Goal: Task Accomplishment & Management: Use online tool/utility

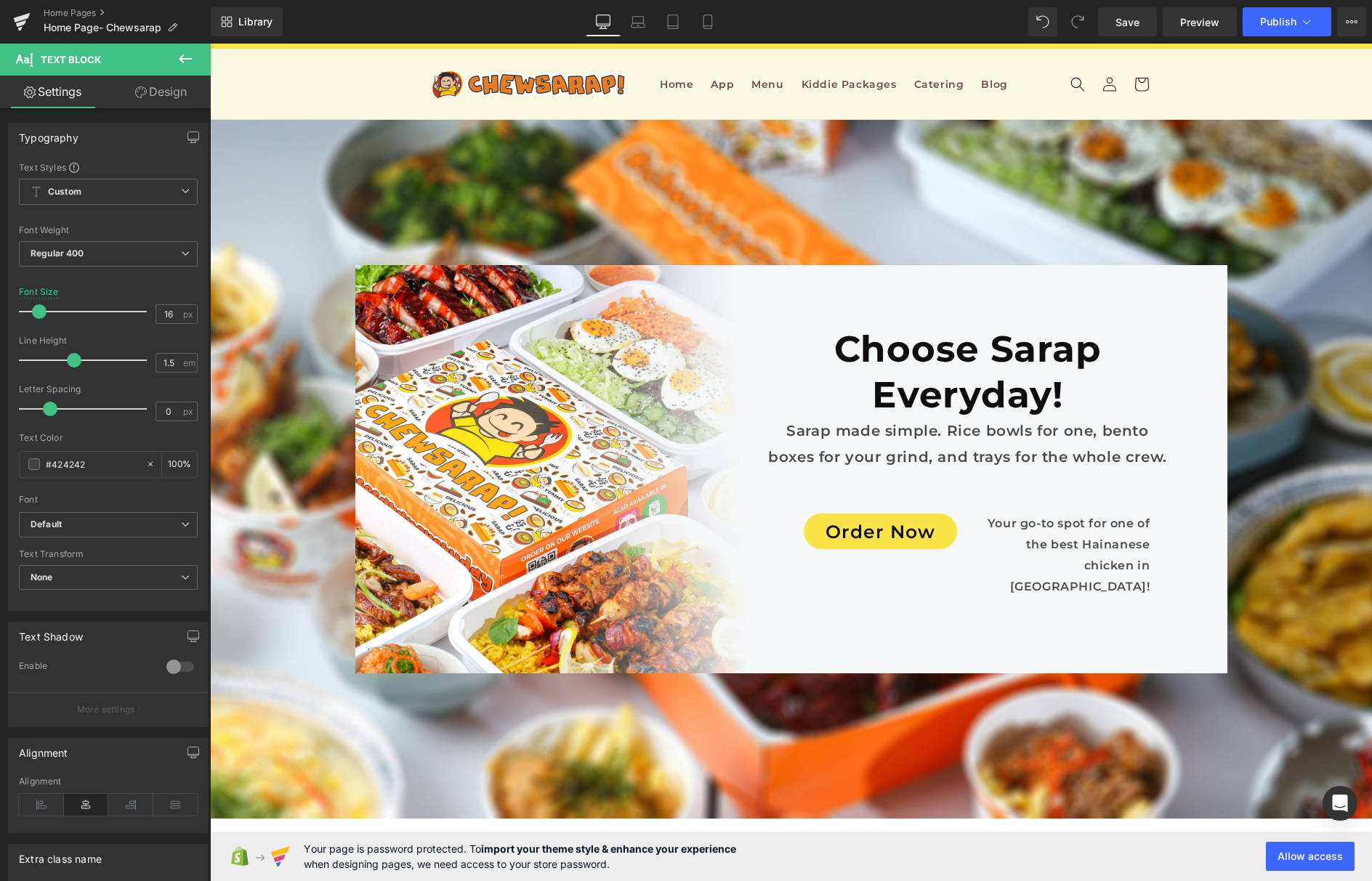
scroll to position [2228, 0]
click at [1272, 24] on span "Publish" at bounding box center [1278, 22] width 36 height 12
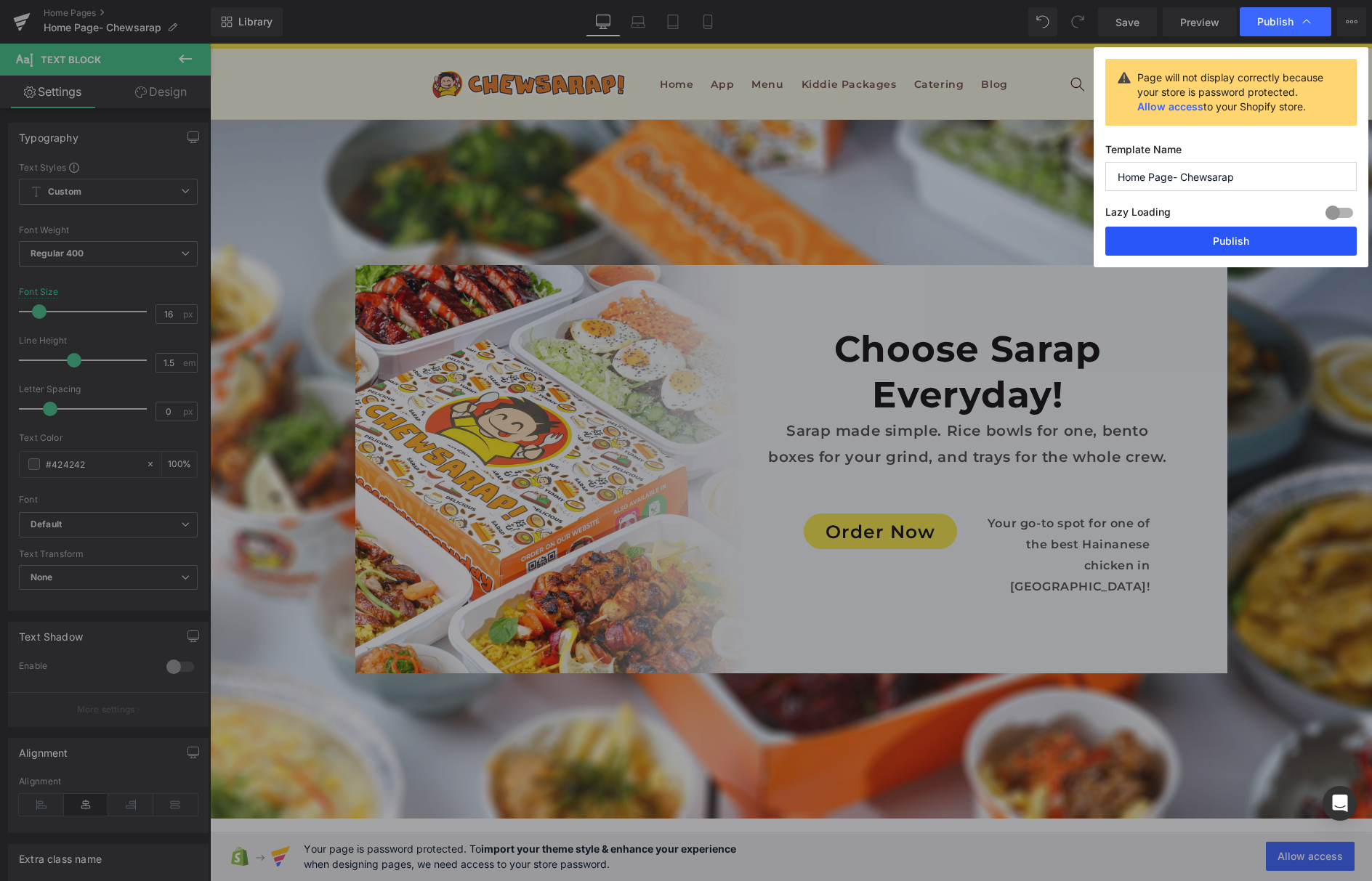
click at [1184, 233] on button "Publish" at bounding box center [1231, 241] width 252 height 29
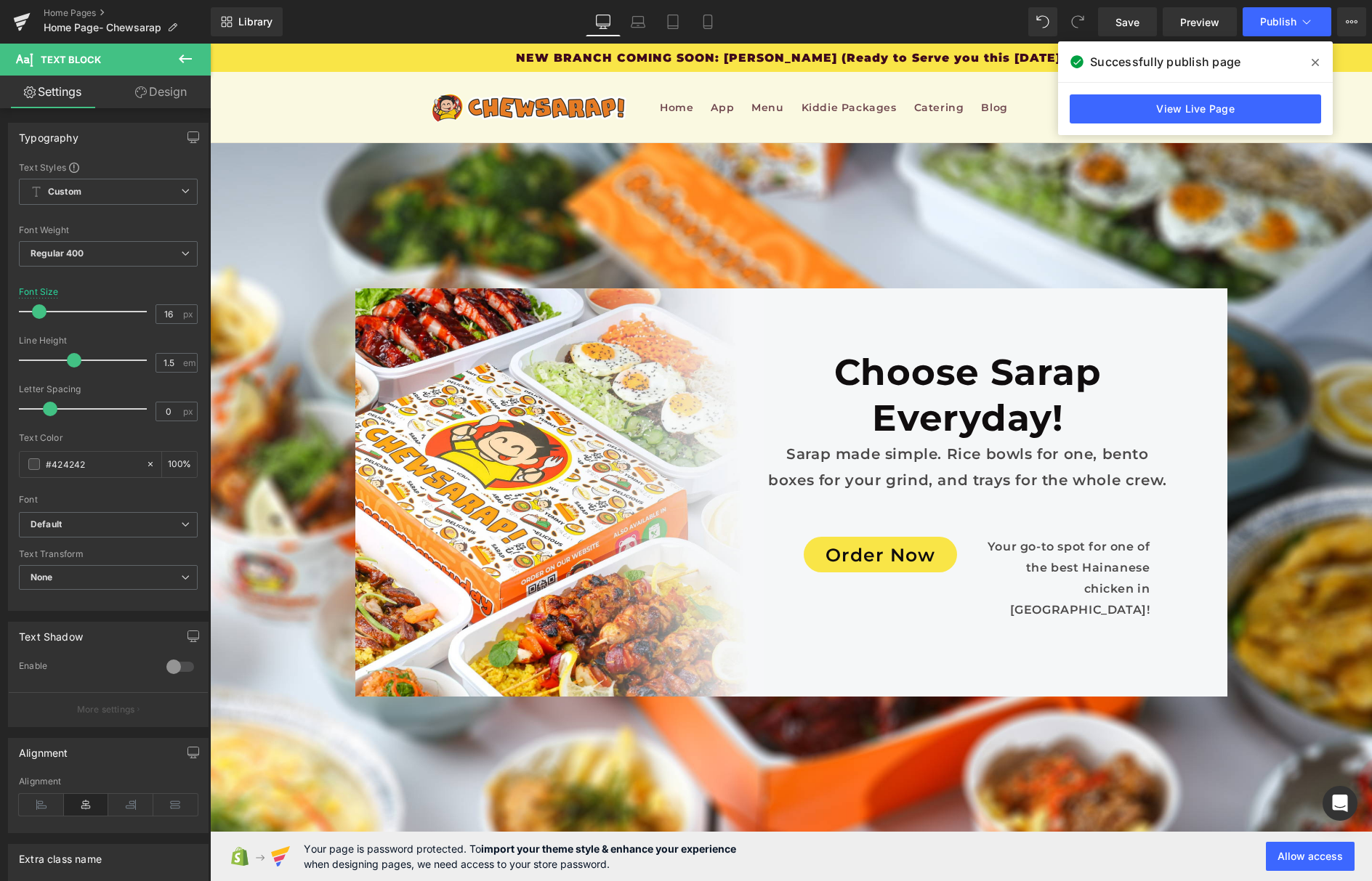
scroll to position [1937, 0]
click at [1315, 57] on icon at bounding box center [1315, 63] width 7 height 12
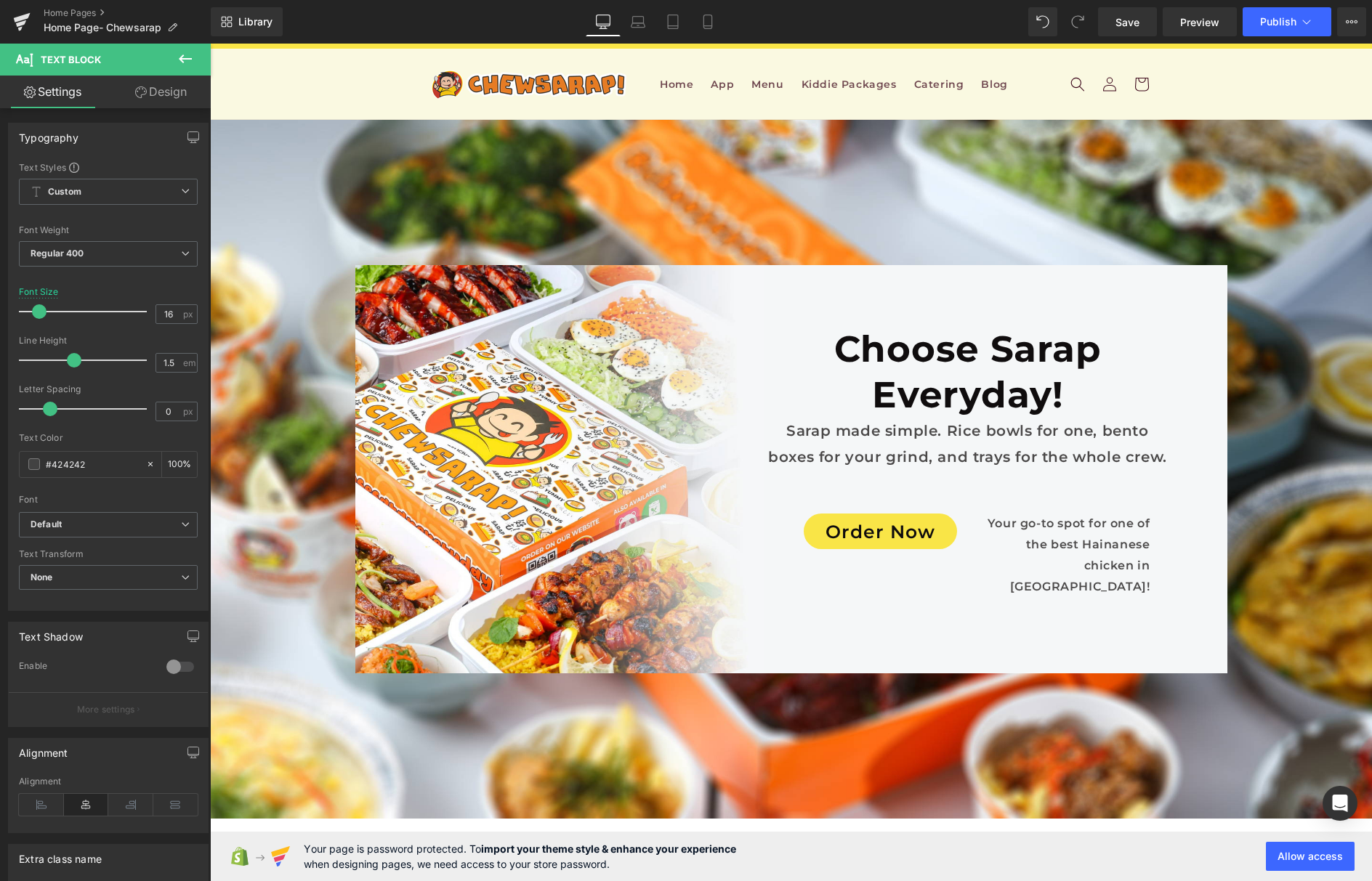
scroll to position [7944, 0]
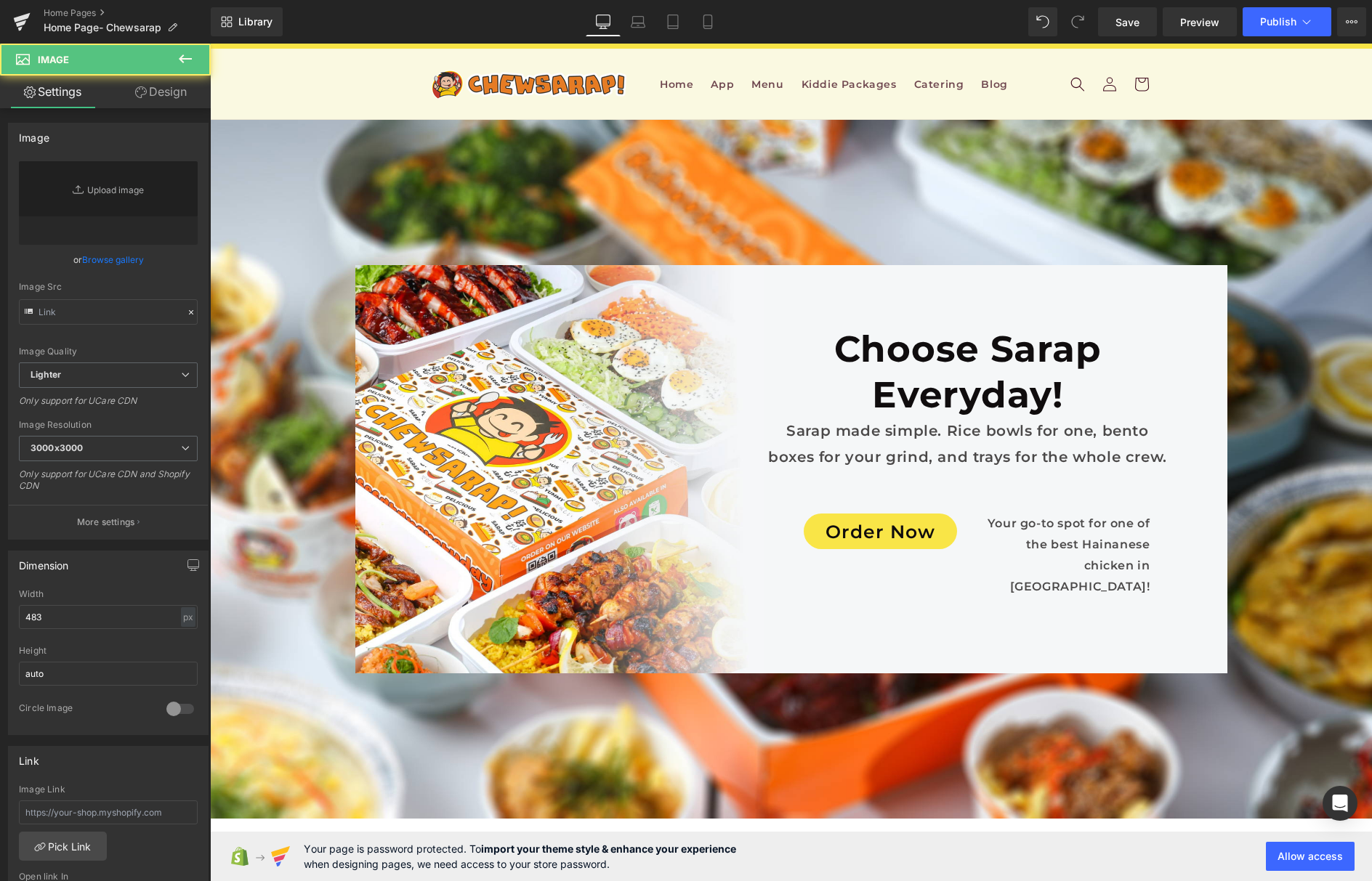
type input "[URL][DOMAIN_NAME]"
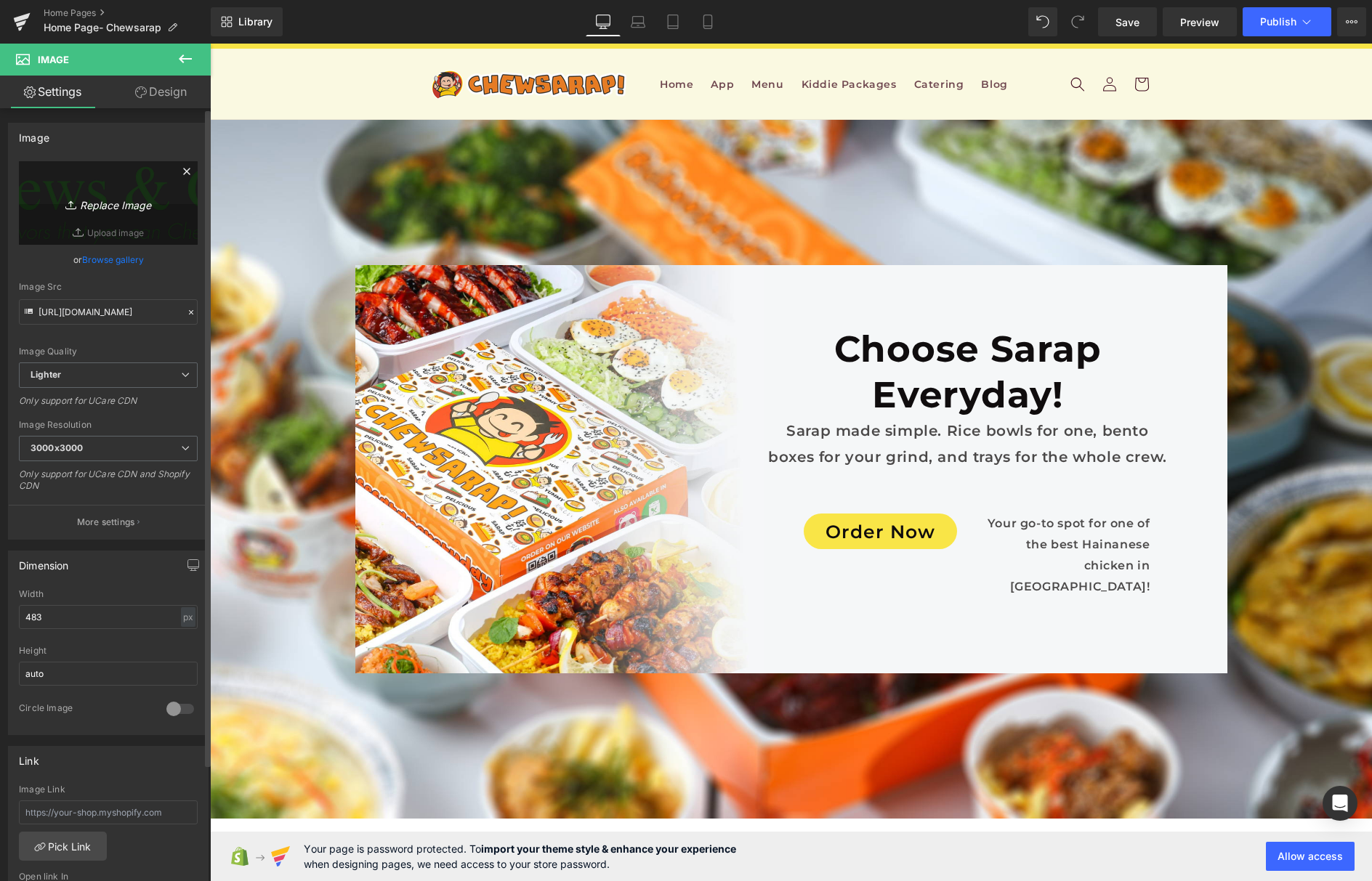
click at [135, 222] on link "Replace Image" at bounding box center [108, 203] width 179 height 84
type input "C:\fakepath\Chewsarap Logo.png"
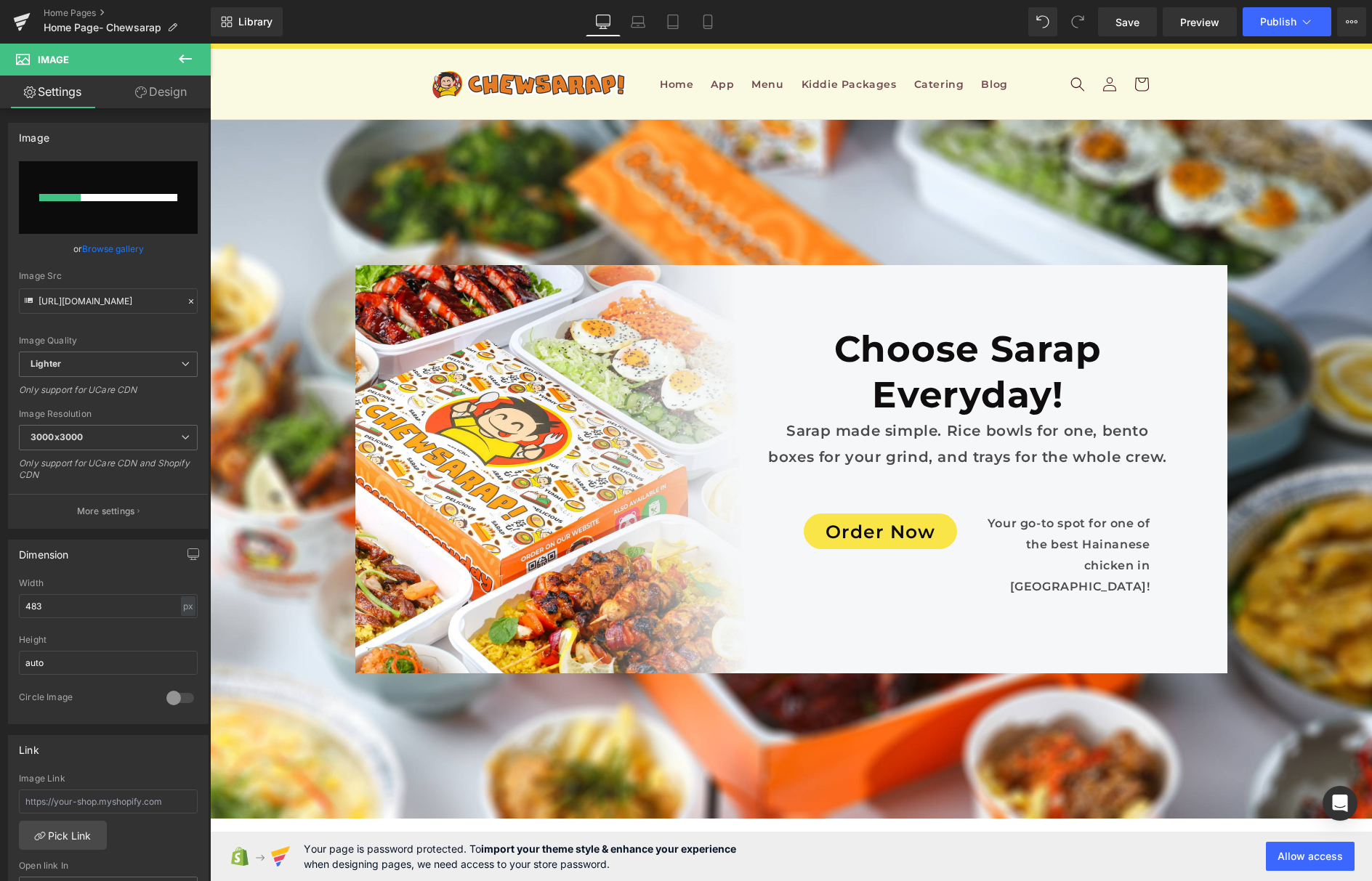
scroll to position [8138, 0]
type input "https://ucarecdn.com/5cd965cd-3cb6-4c68-bcef-7b5ca1bbd8c2/-/format/auto/-/previ…"
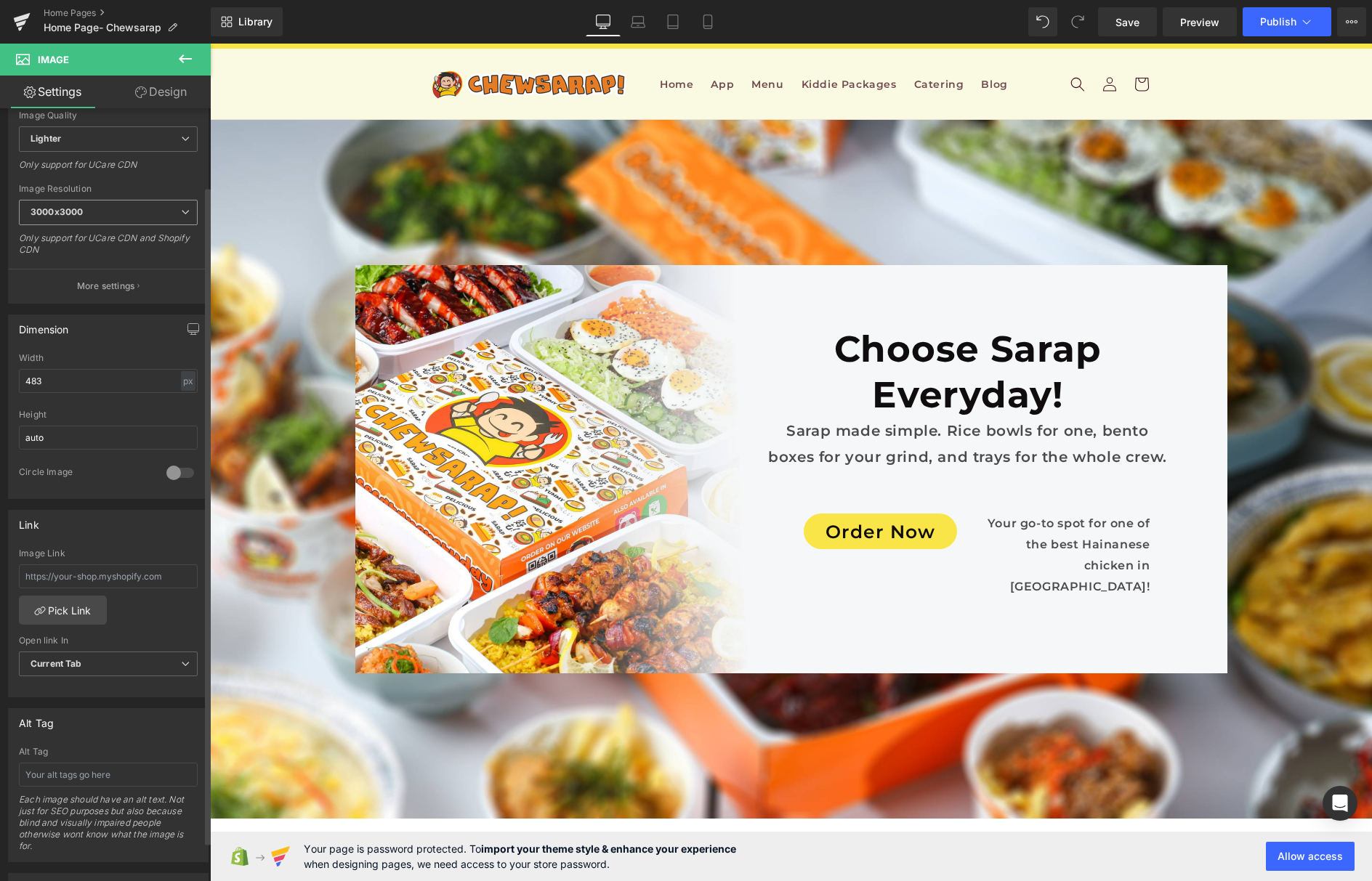
scroll to position [484, 0]
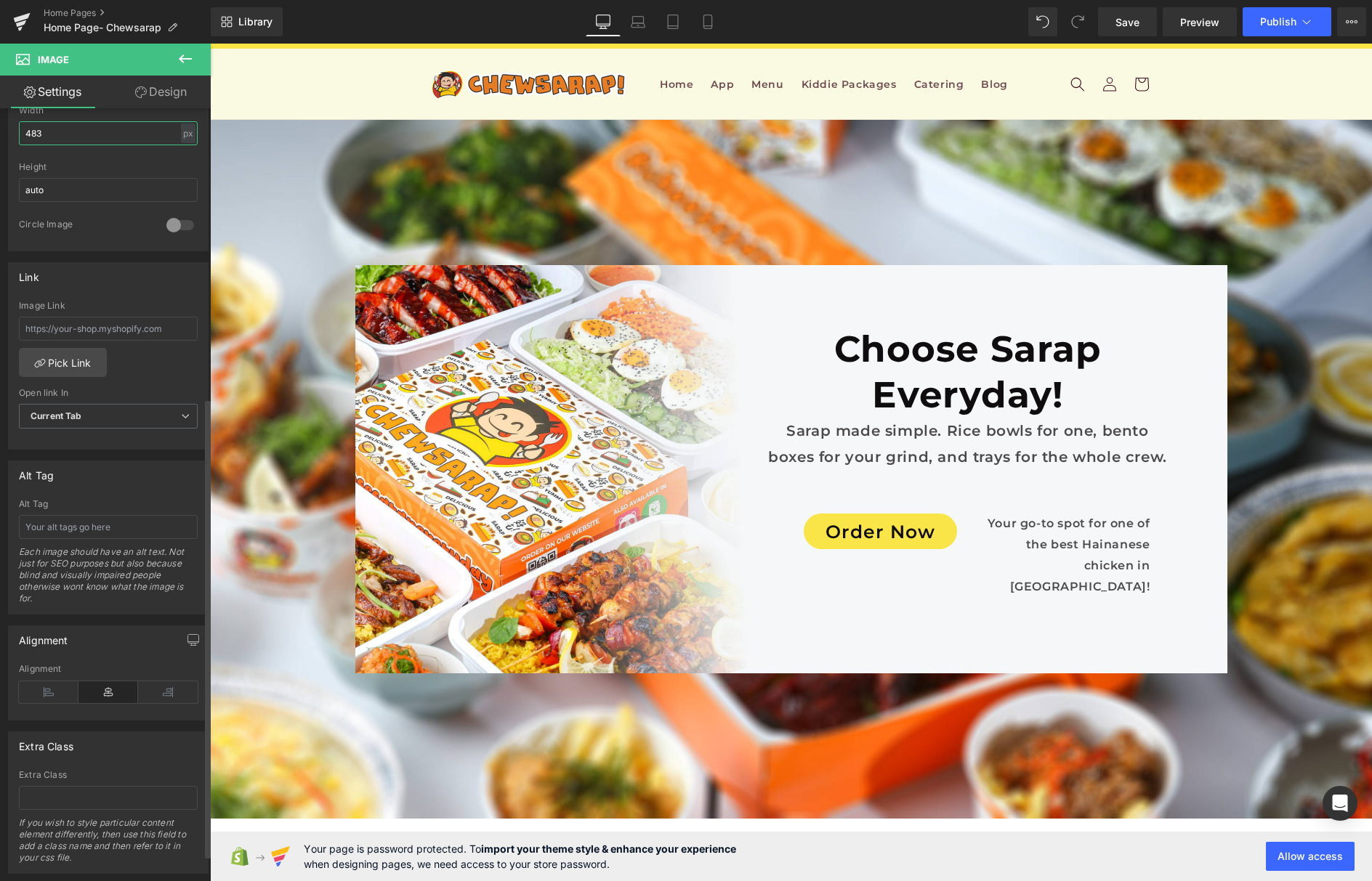
click at [103, 143] on input "483" at bounding box center [108, 133] width 179 height 24
click at [103, 143] on input "500" at bounding box center [108, 133] width 179 height 24
click at [103, 143] on input "1500" at bounding box center [108, 133] width 179 height 24
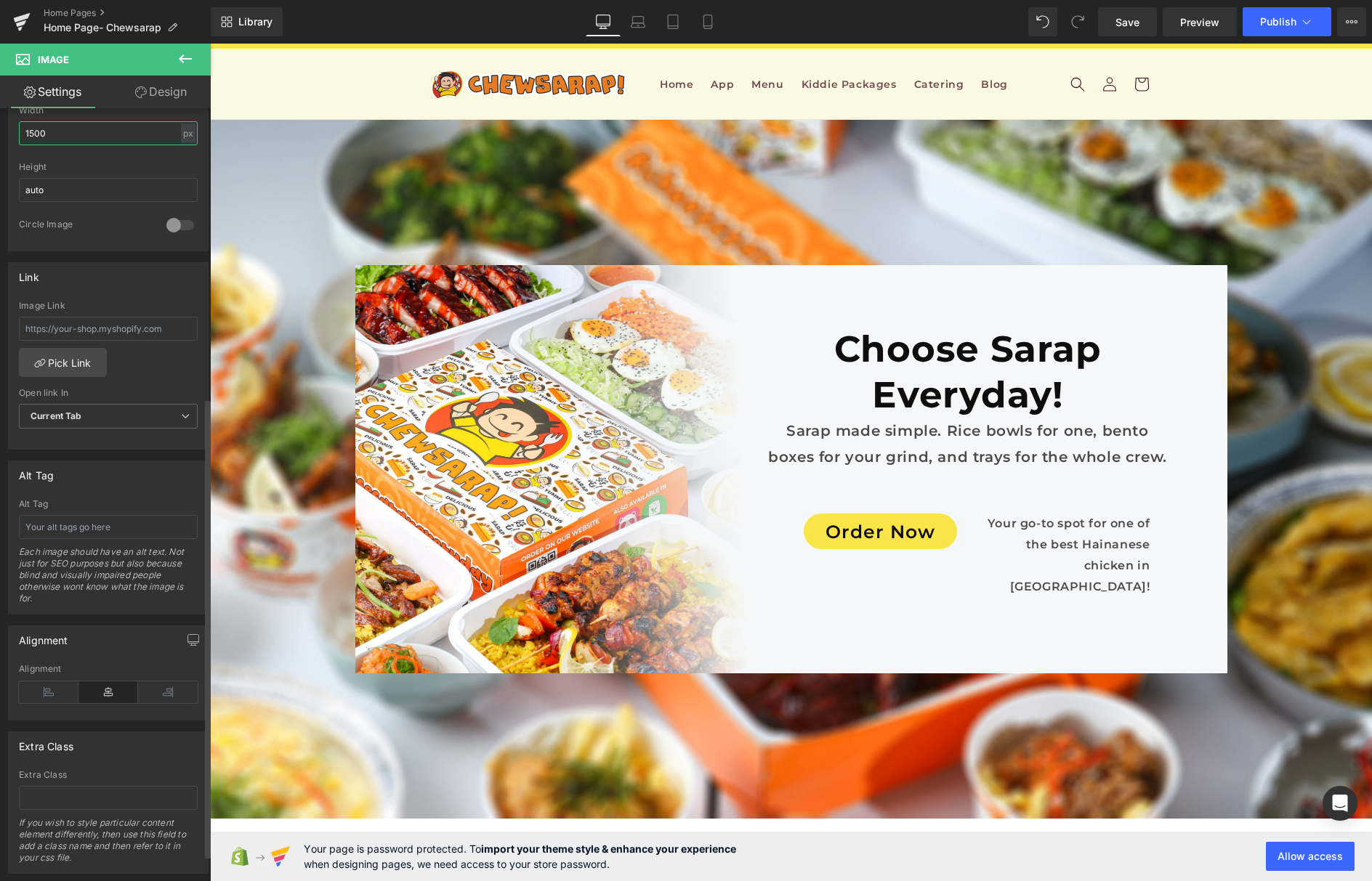
click at [103, 143] on input "1500" at bounding box center [108, 133] width 179 height 24
click at [103, 143] on input "900" at bounding box center [108, 133] width 179 height 24
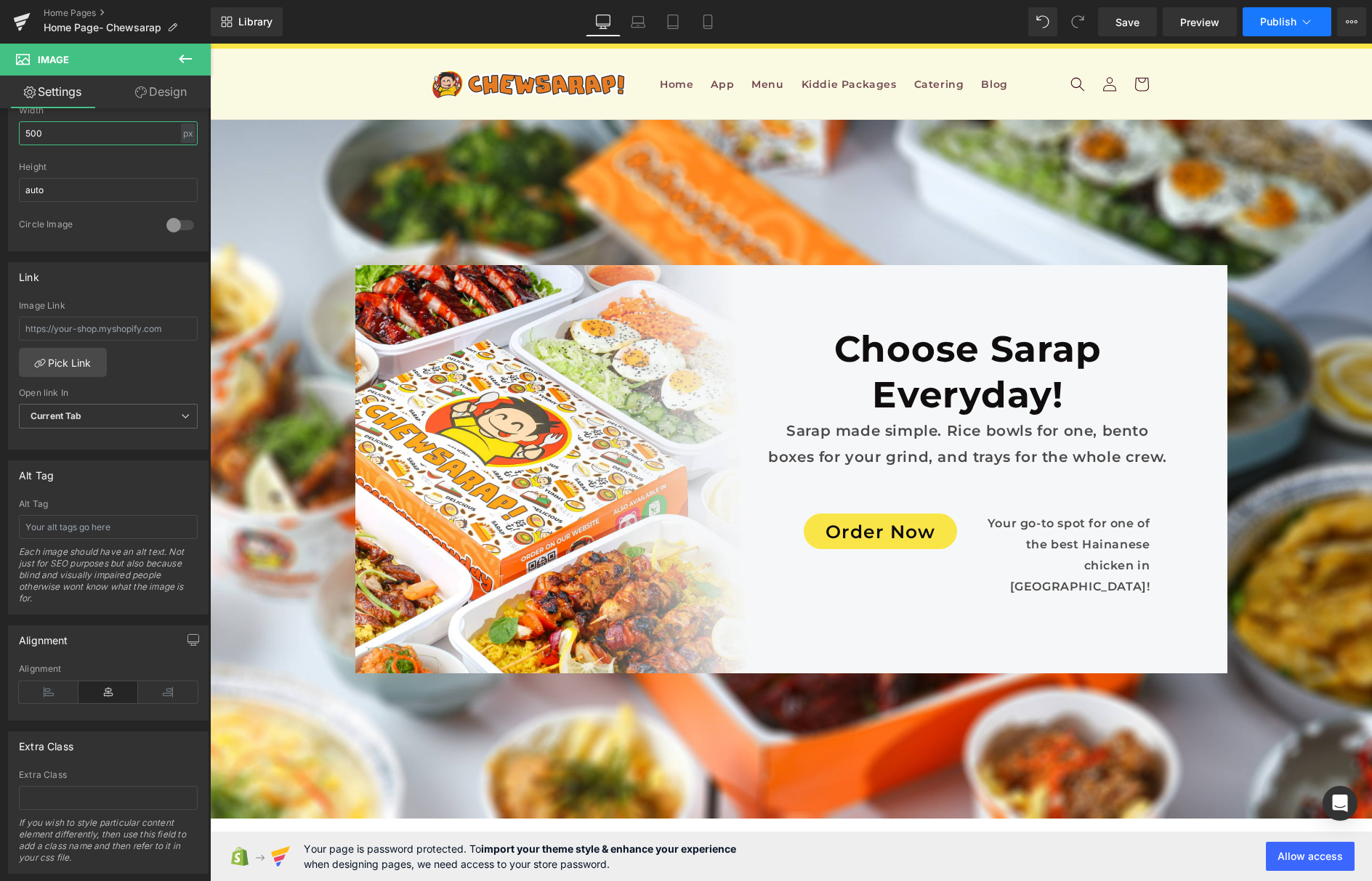
type input "500"
click at [1292, 24] on span "Publish" at bounding box center [1278, 22] width 36 height 12
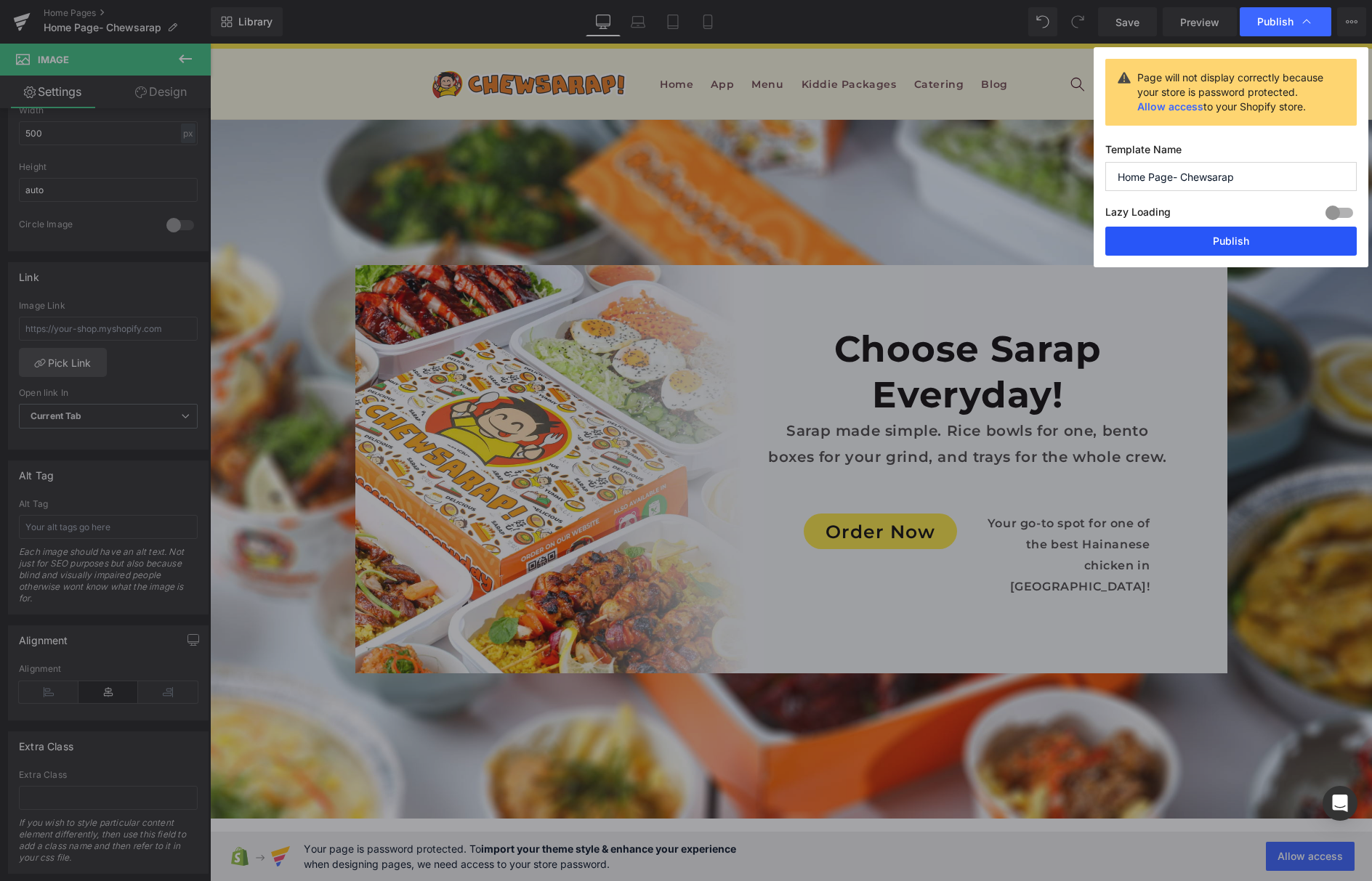
click at [1216, 236] on button "Publish" at bounding box center [1231, 241] width 252 height 29
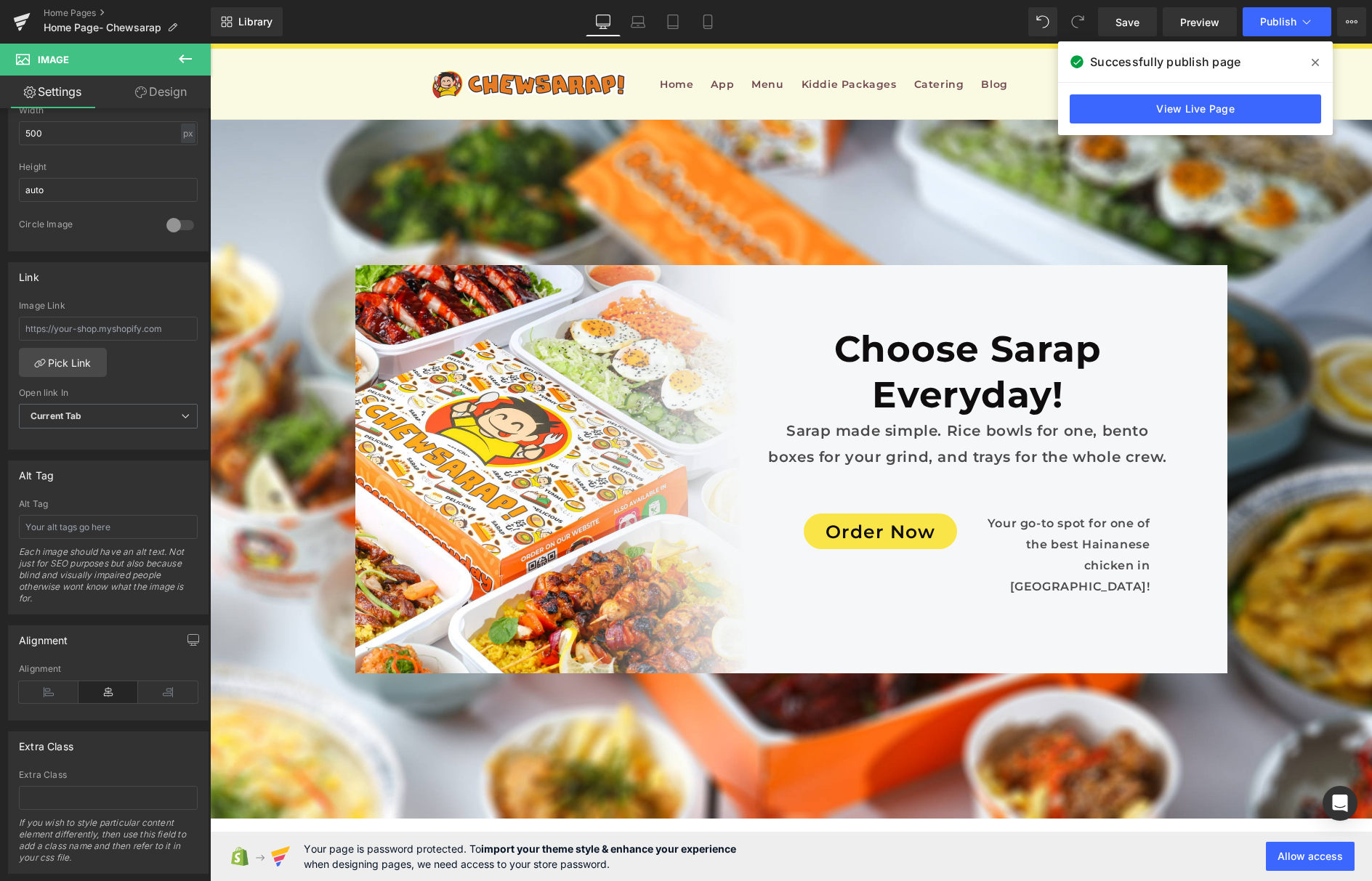
scroll to position [6296, 0]
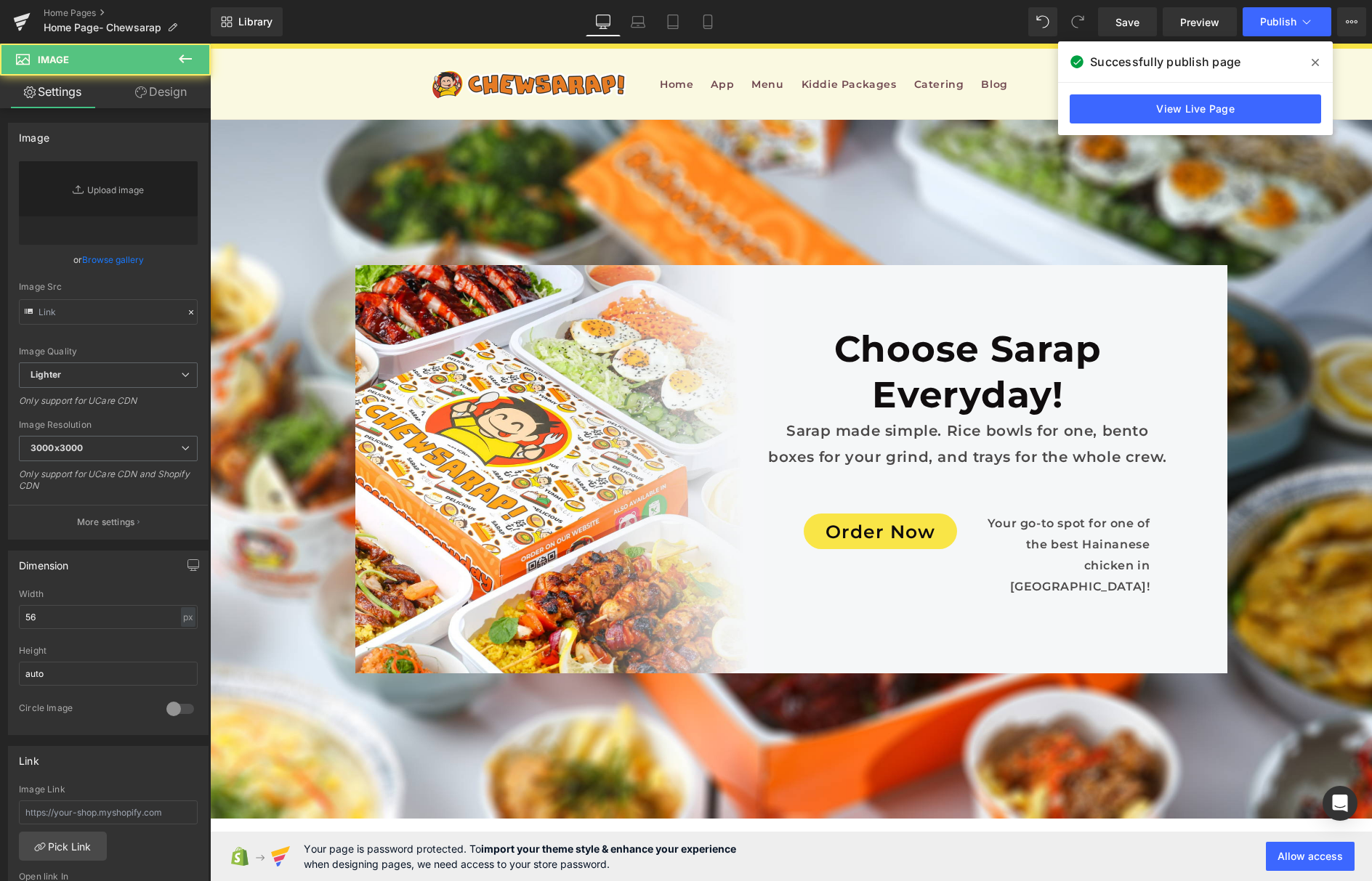
type input "https://ucarecdn.com/492c1cf8-9899-4950-860e-03147b304c69/-/format/auto/-/previ…"
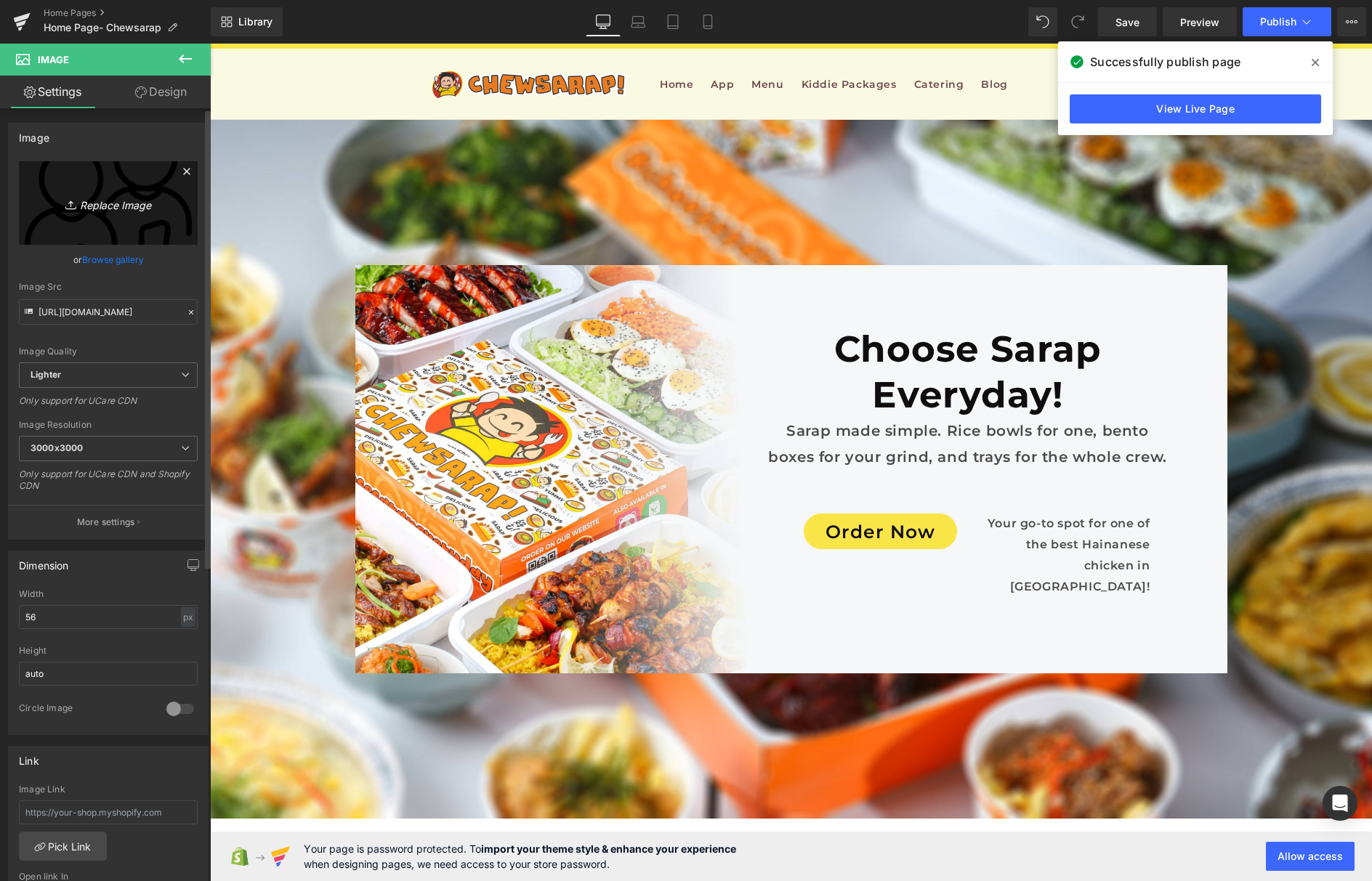
click at [135, 213] on link "Replace Image" at bounding box center [108, 203] width 179 height 84
click at [118, 218] on link "Replace Image" at bounding box center [108, 203] width 179 height 84
type input "C:\fakepath\delivery-man.png"
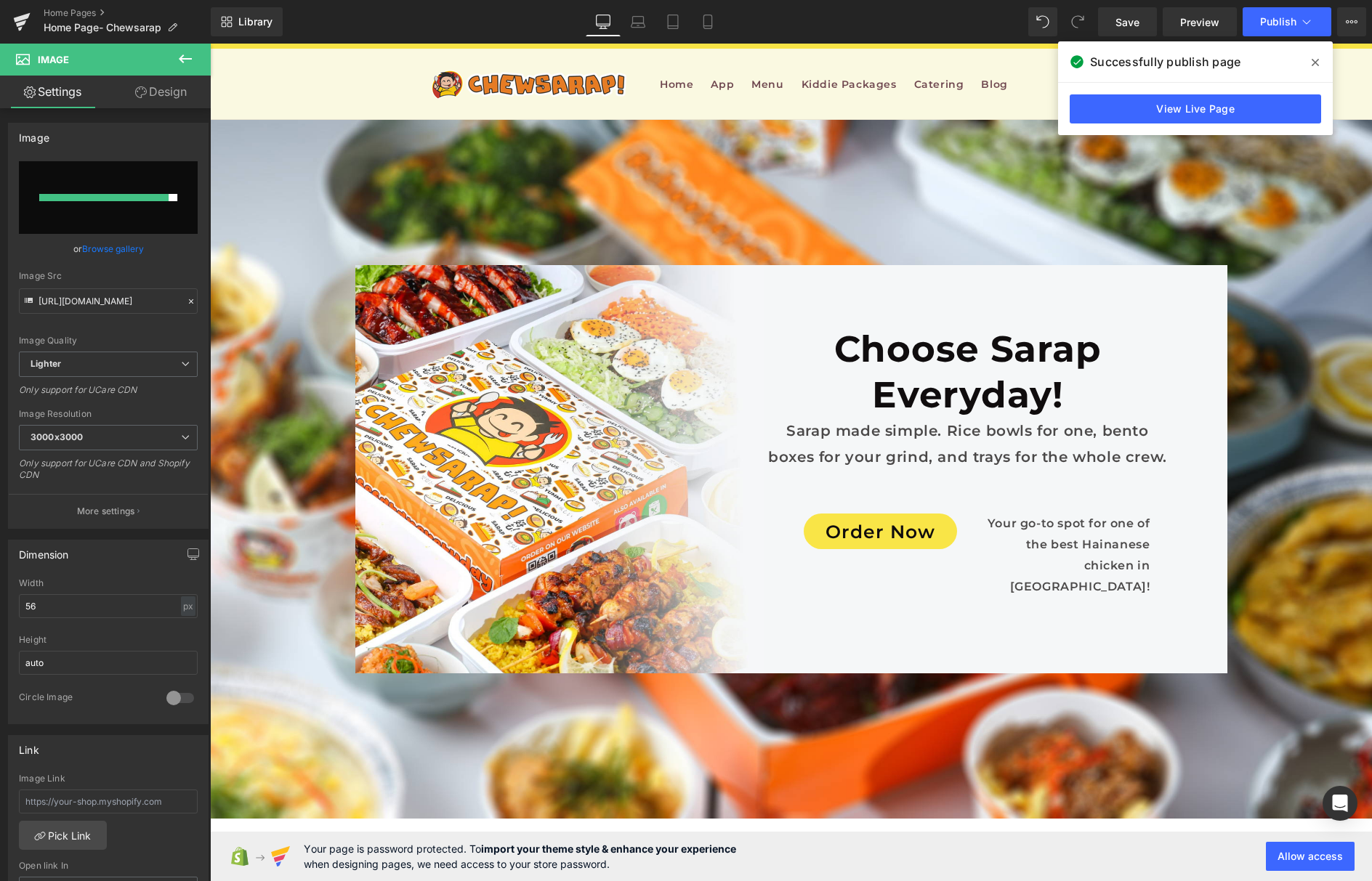
type input "https://ucarecdn.com/10c847c6-7168-47fd-9751-1757f4f839b8/-/format/auto/-/previ…"
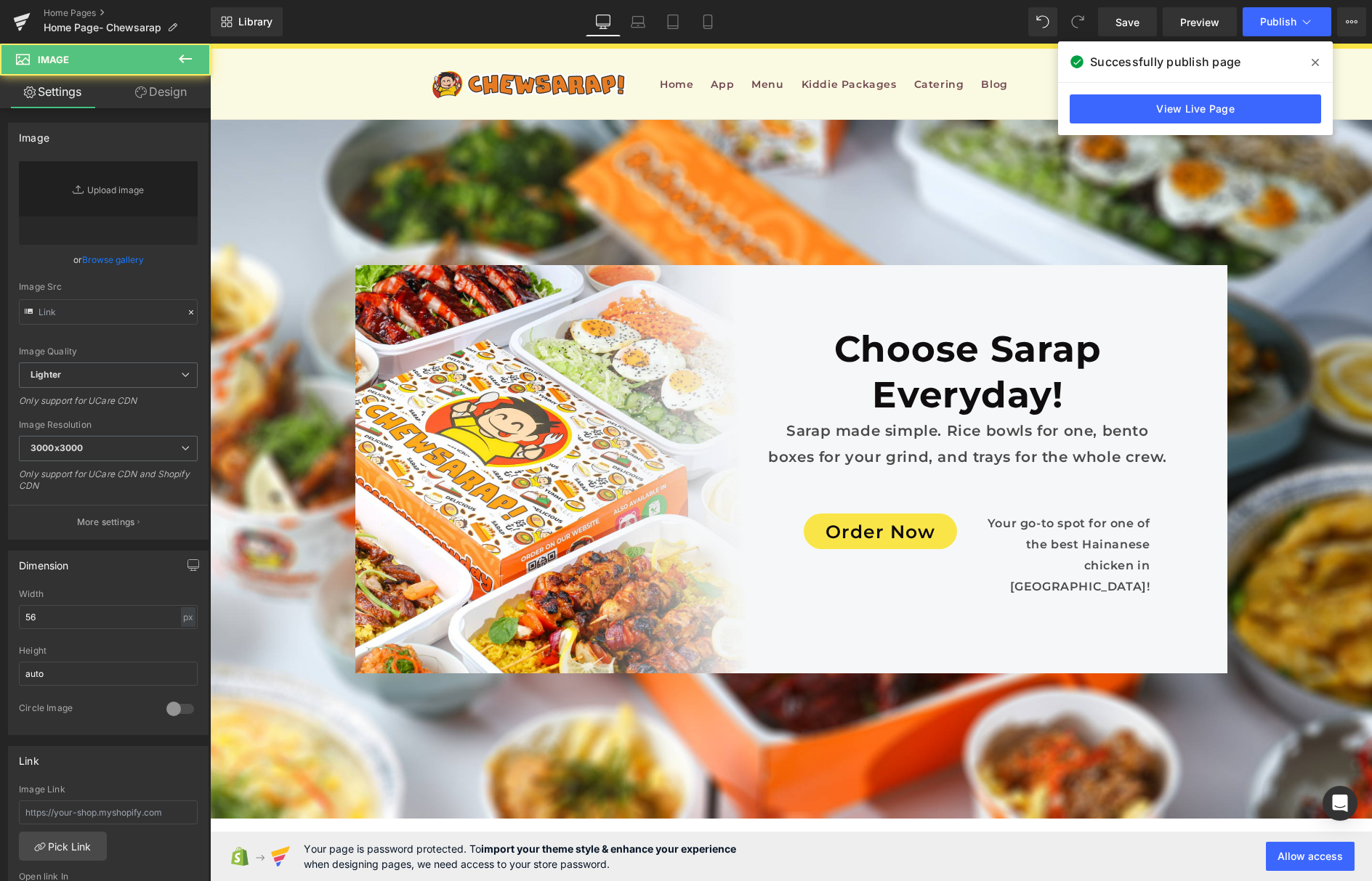
type input "https://ucarecdn.com/35a4b475-a624-40af-a75b-f2e1fe334781/-/format/auto/-/previ…"
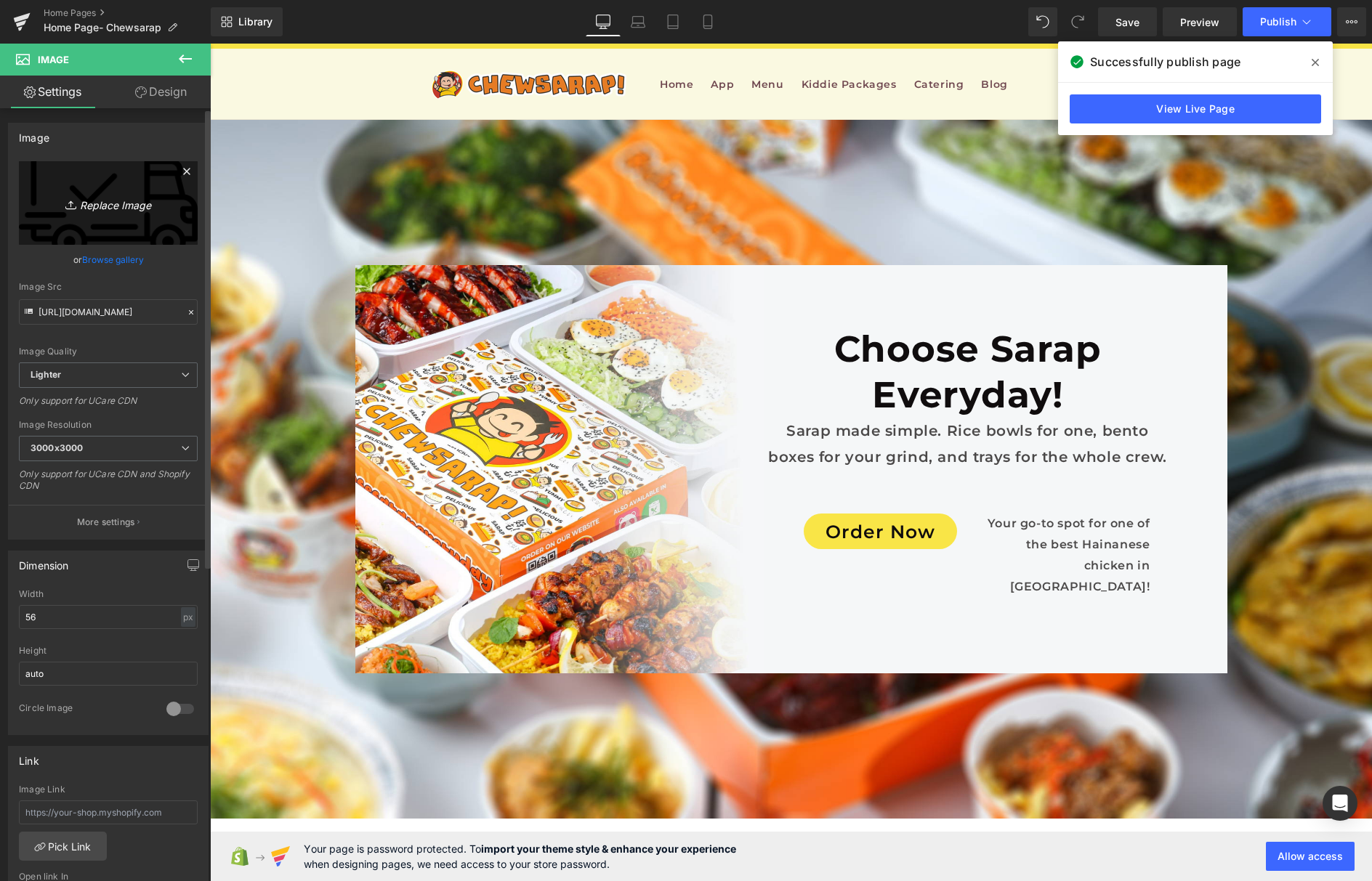
click at [126, 224] on link "Replace Image" at bounding box center [108, 203] width 179 height 84
type input "C:\fakepath\bento (1).png"
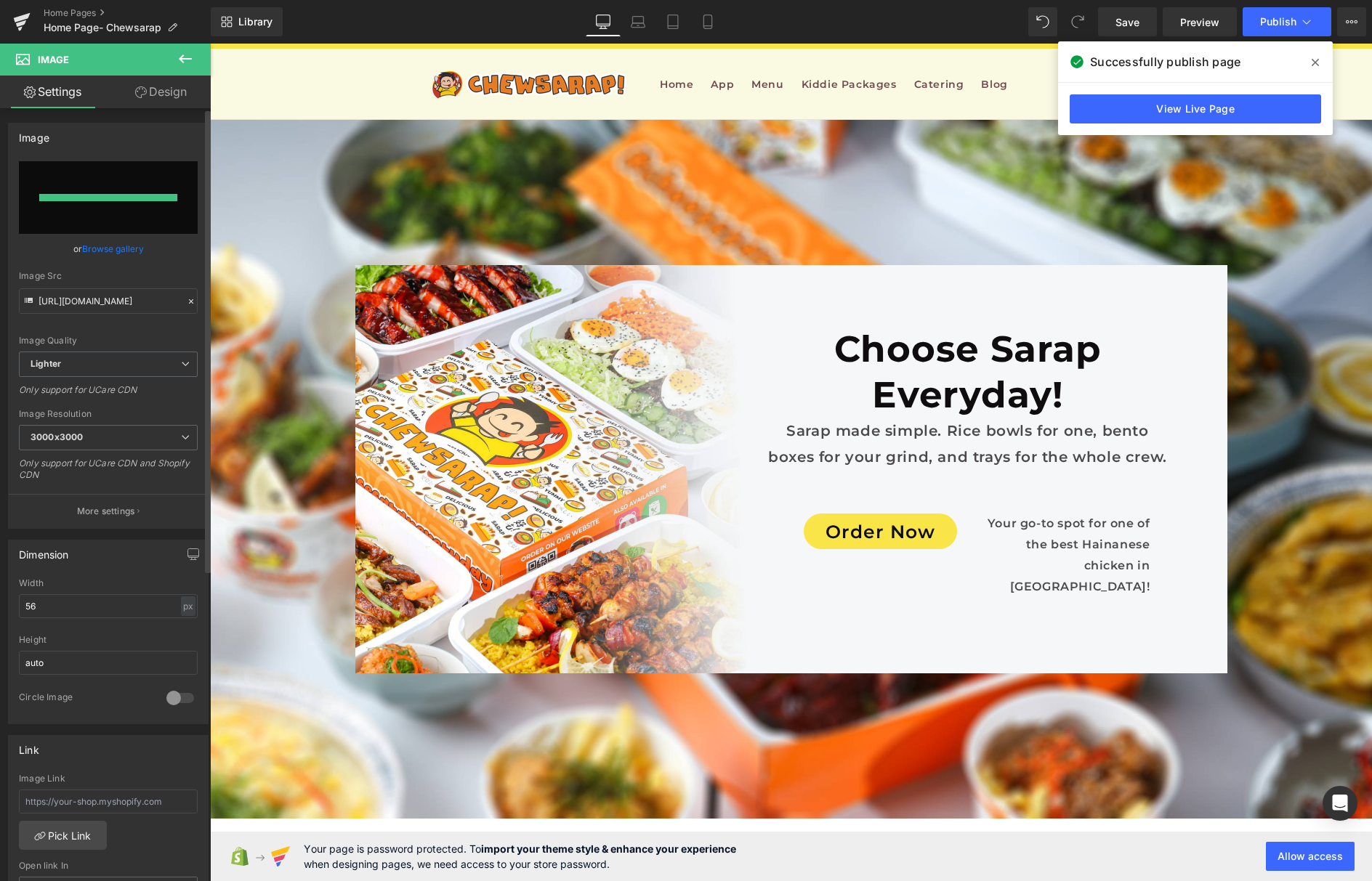
type input "https://ucarecdn.com/d024bc22-2874-4402-a6a5-febc6e8dfd8f/-/format/auto/-/previ…"
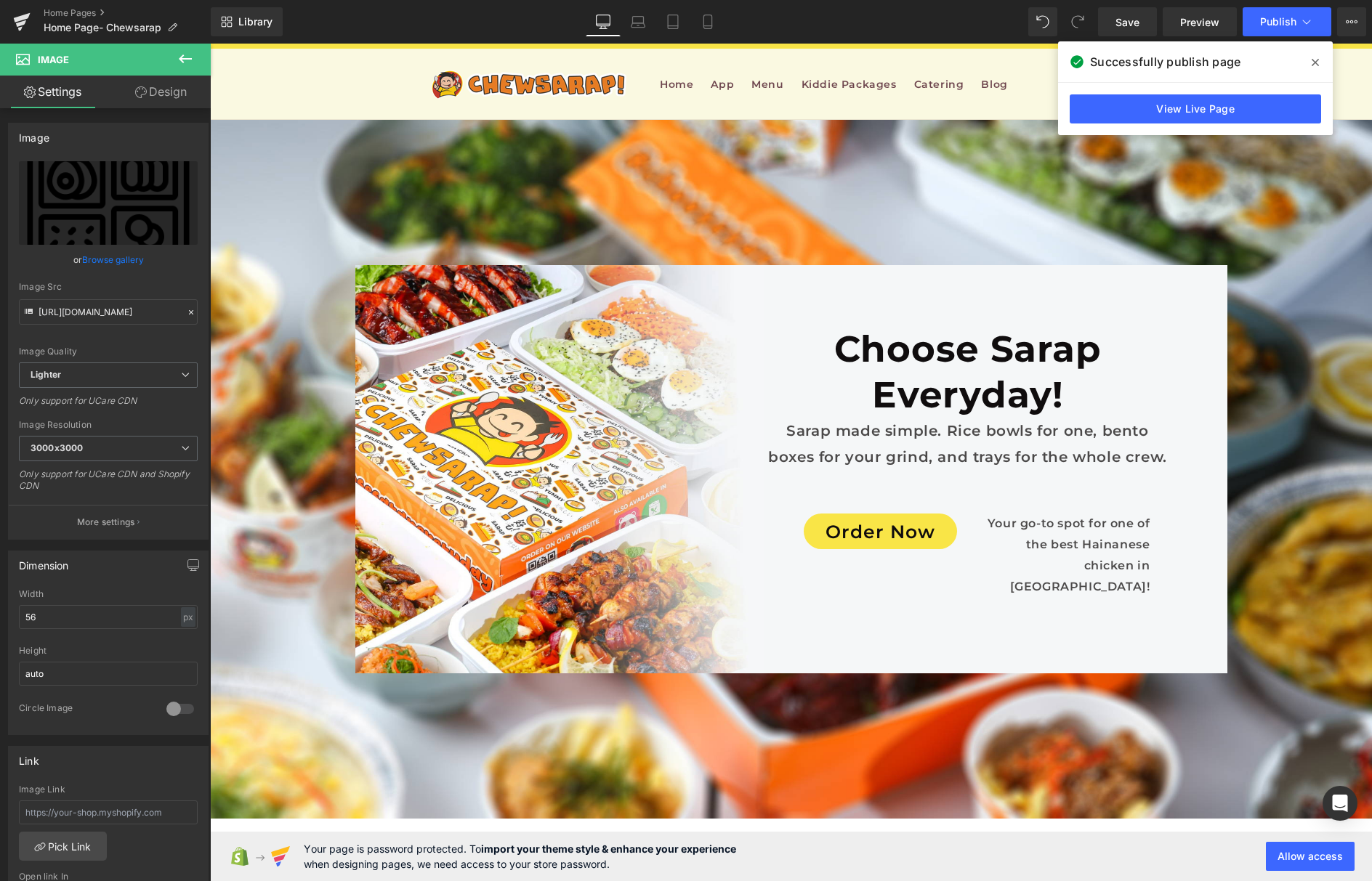
drag, startPoint x: 887, startPoint y: 391, endPoint x: 283, endPoint y: 355, distance: 605.1
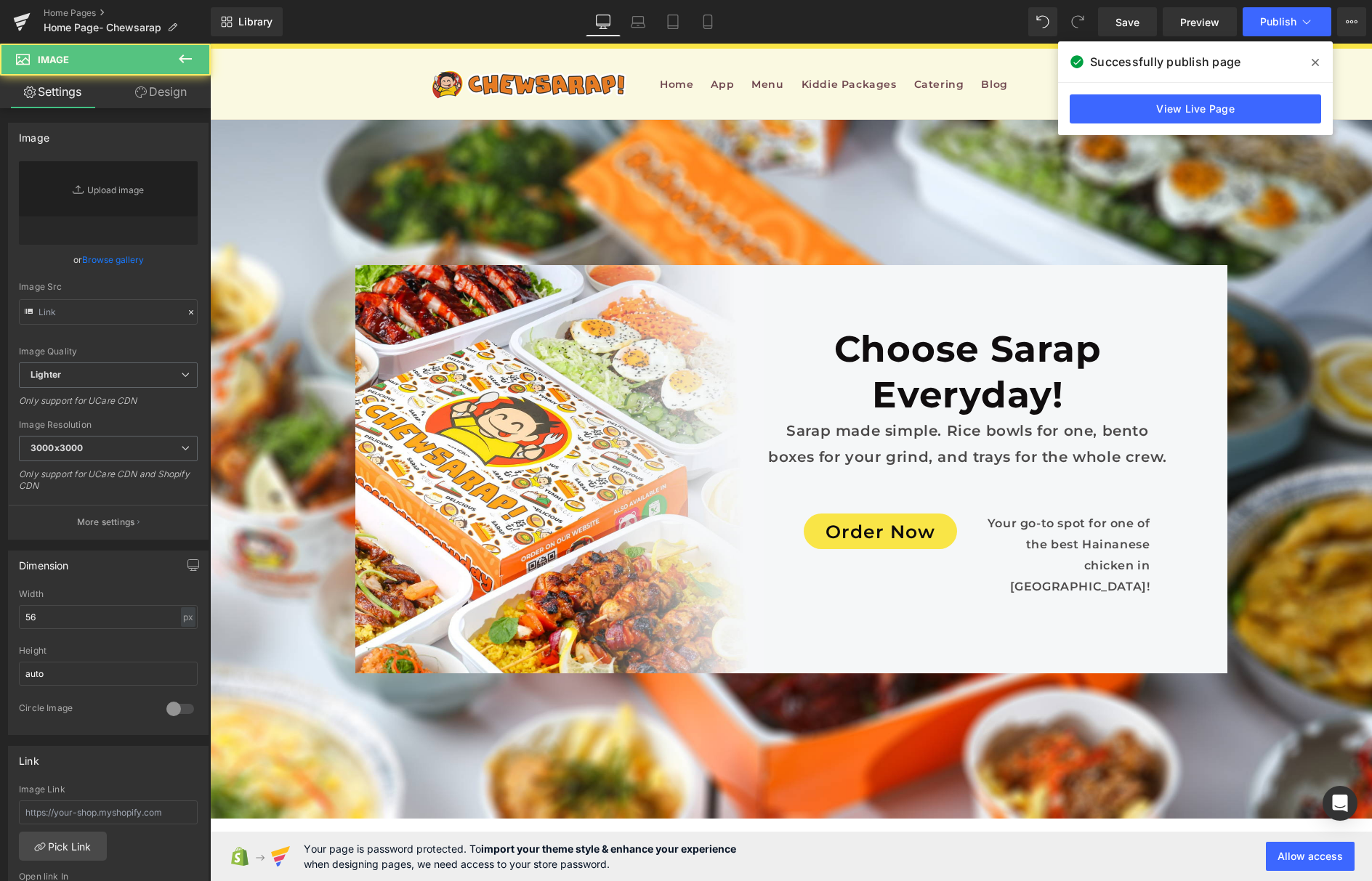
type input "https://ucarecdn.com/07ce8cbf-46a2-49d4-b577-62ab213ff3db/-/format/auto/-/previ…"
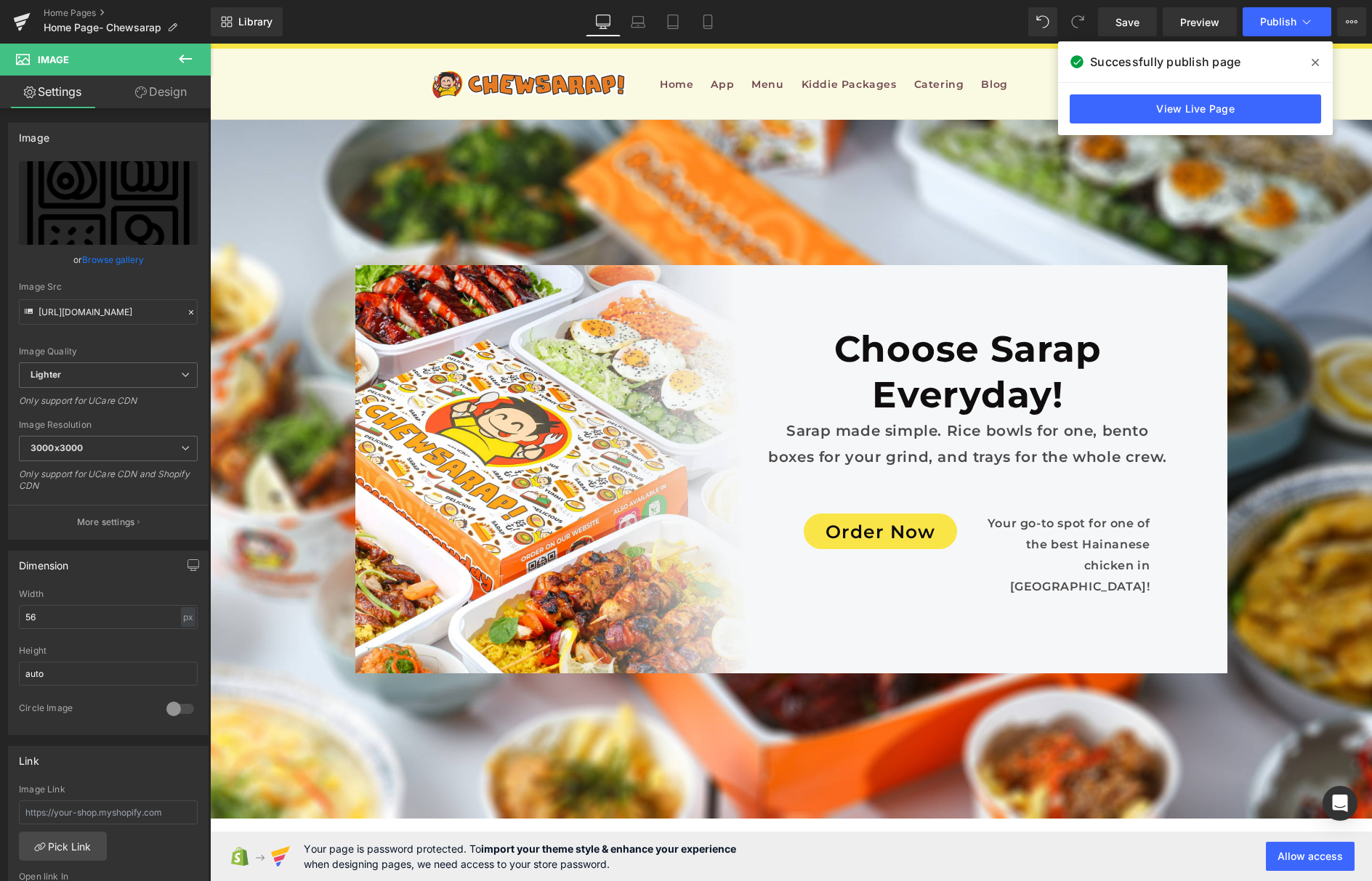
click at [79, 183] on link "Replace Image" at bounding box center [108, 203] width 179 height 84
type input "C:\fakepath\cover-food.png"
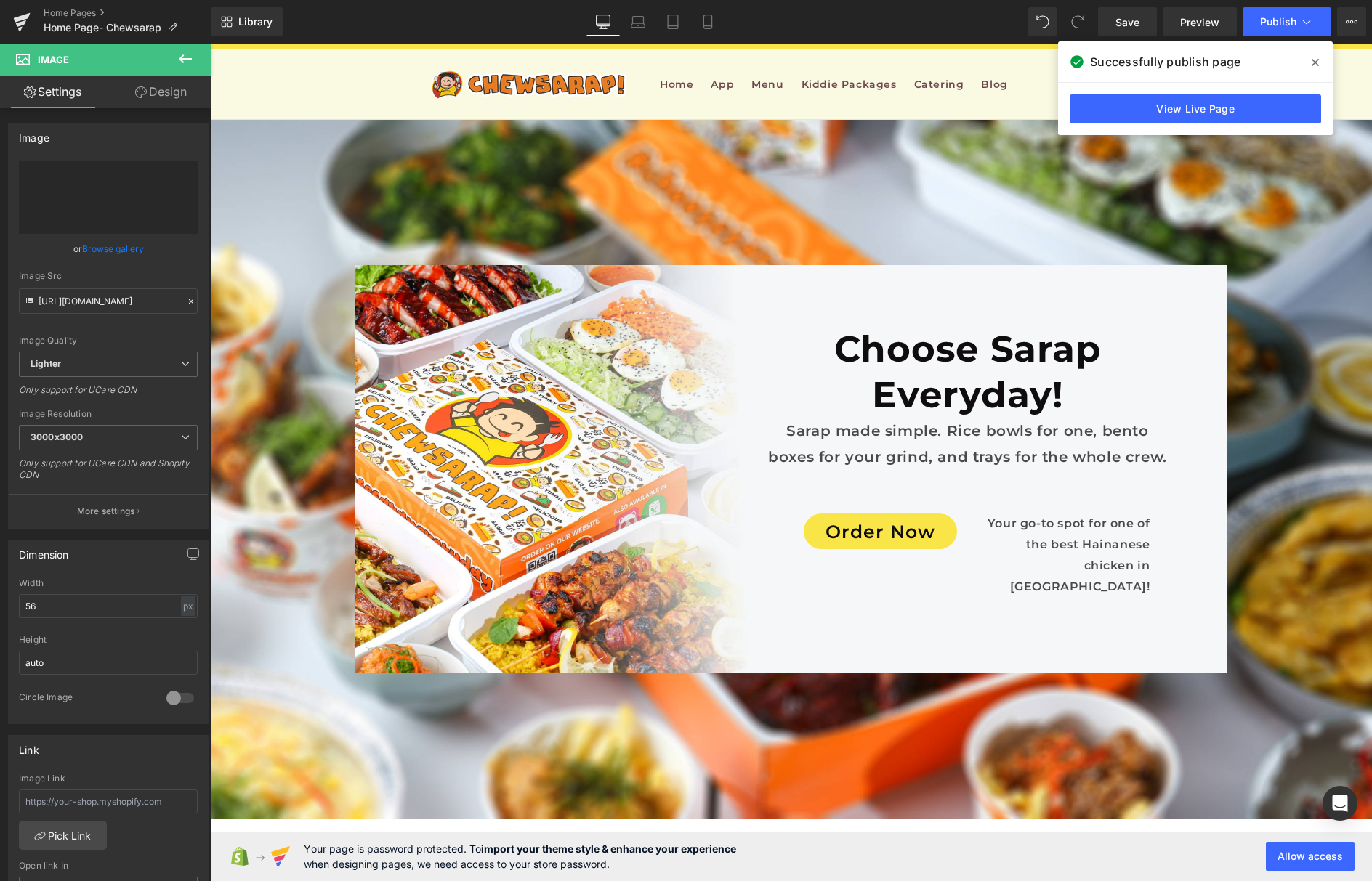
type input "https://ucarecdn.com/4c357891-4554-4a34-8955-f21cdfa02e0f/-/format/auto/-/previ…"
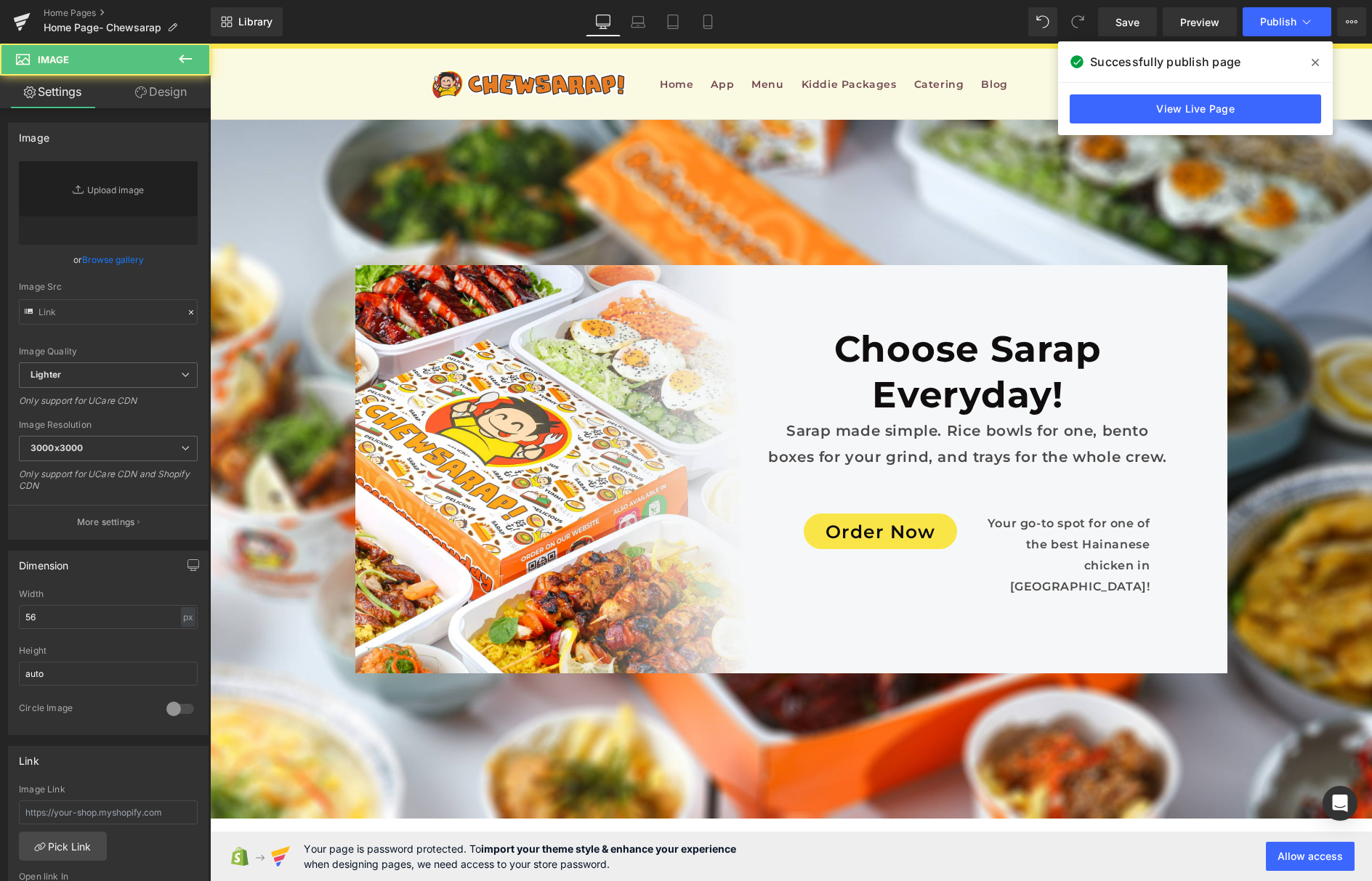
type input "https://ucarecdn.com/5bc426cf-74c0-4ad9-8c23-64a035dc1fe8/-/format/auto/-/previ…"
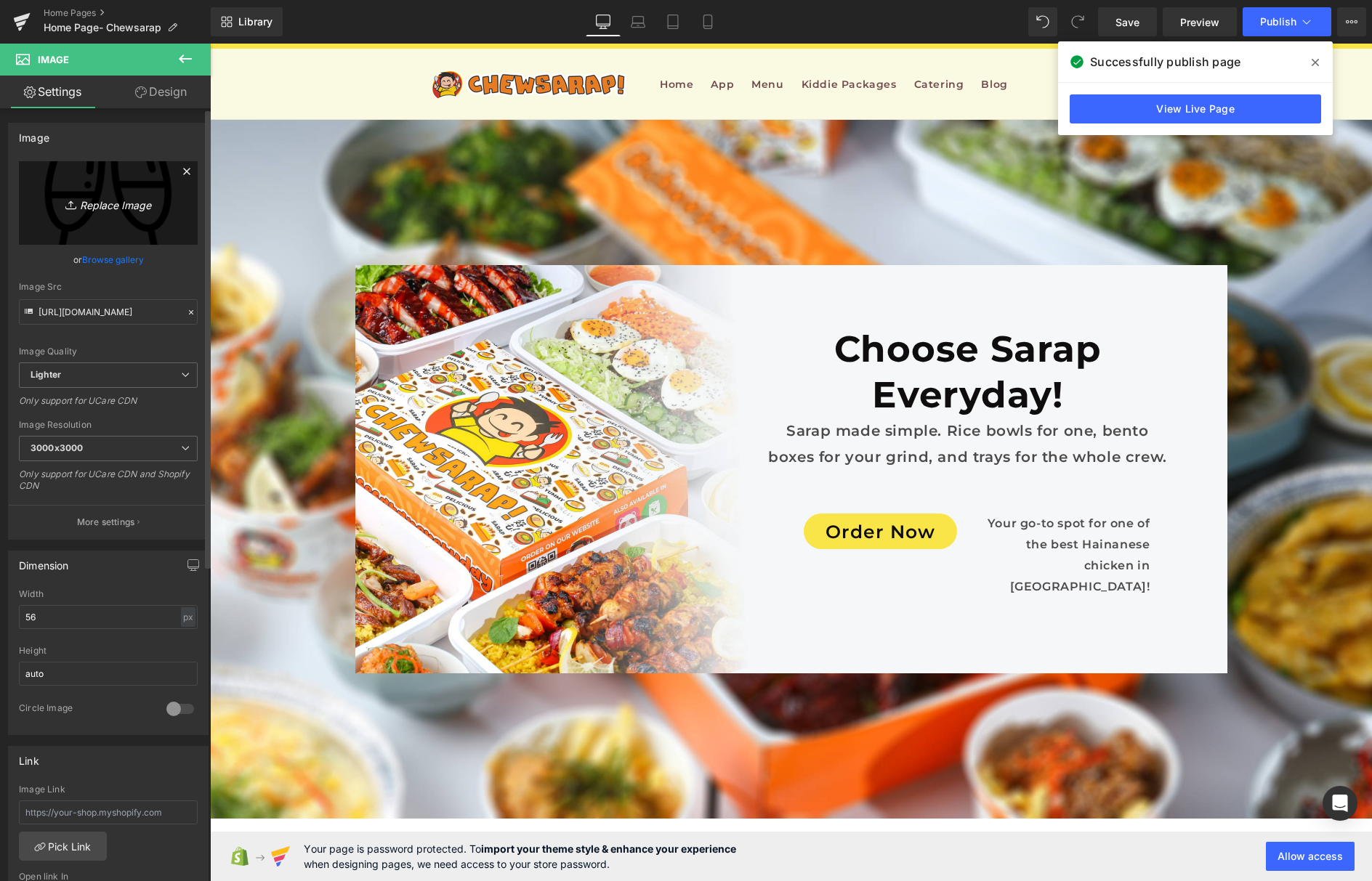
click at [111, 198] on icon "Replace Image" at bounding box center [108, 203] width 116 height 18
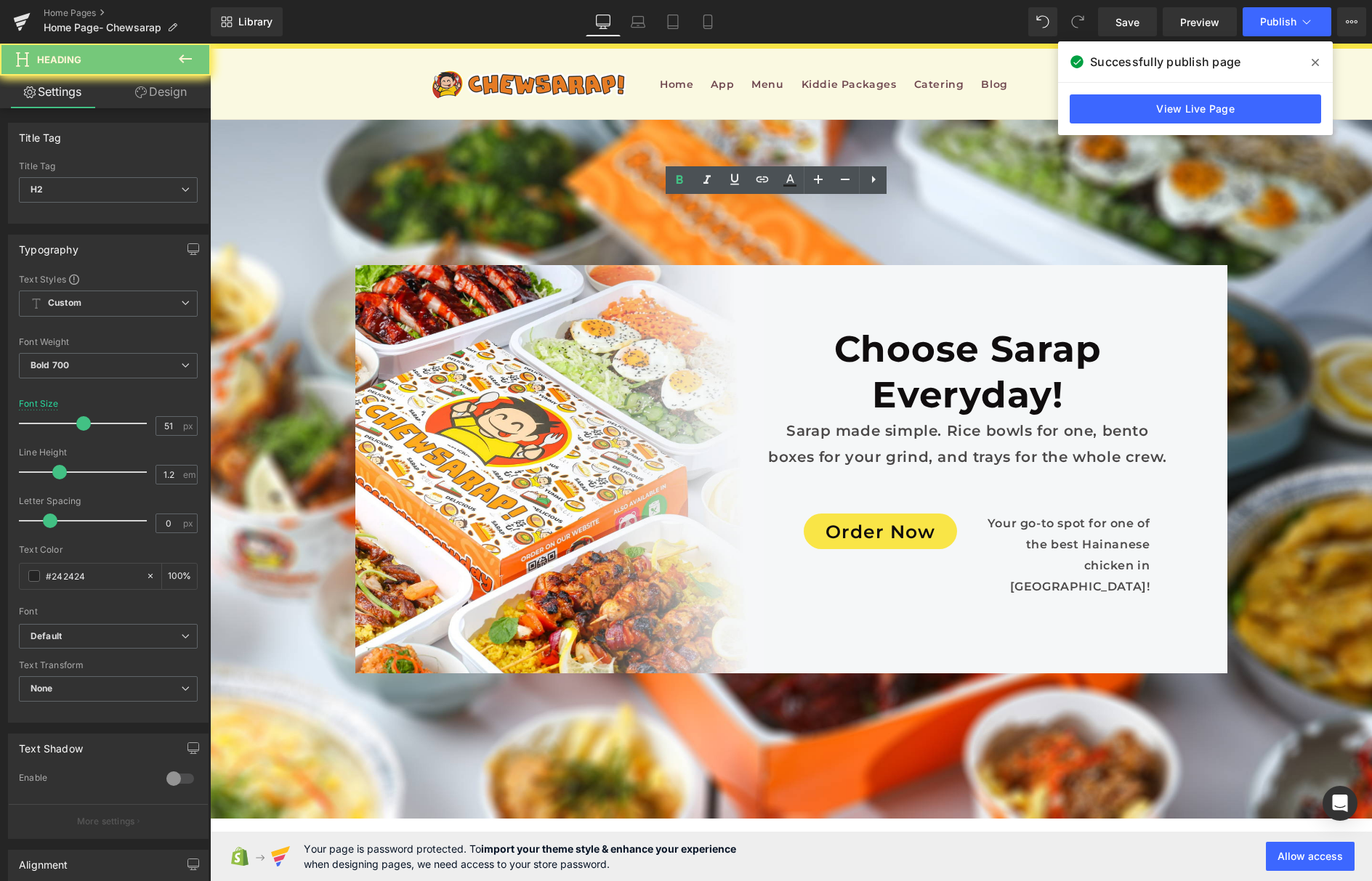
copy h2 "All Services"
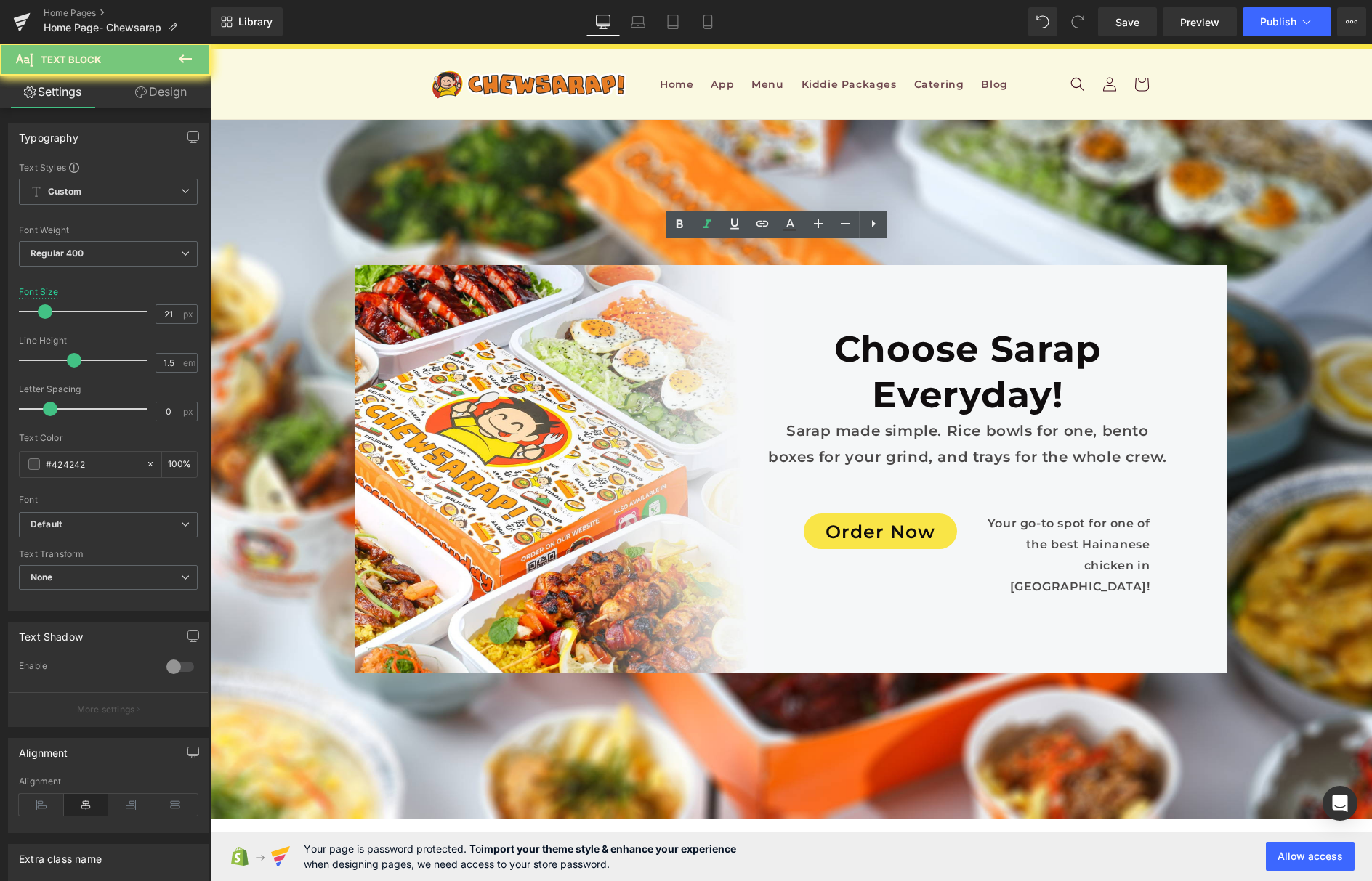
copy icon "Best & Customizable feasts at your service!"
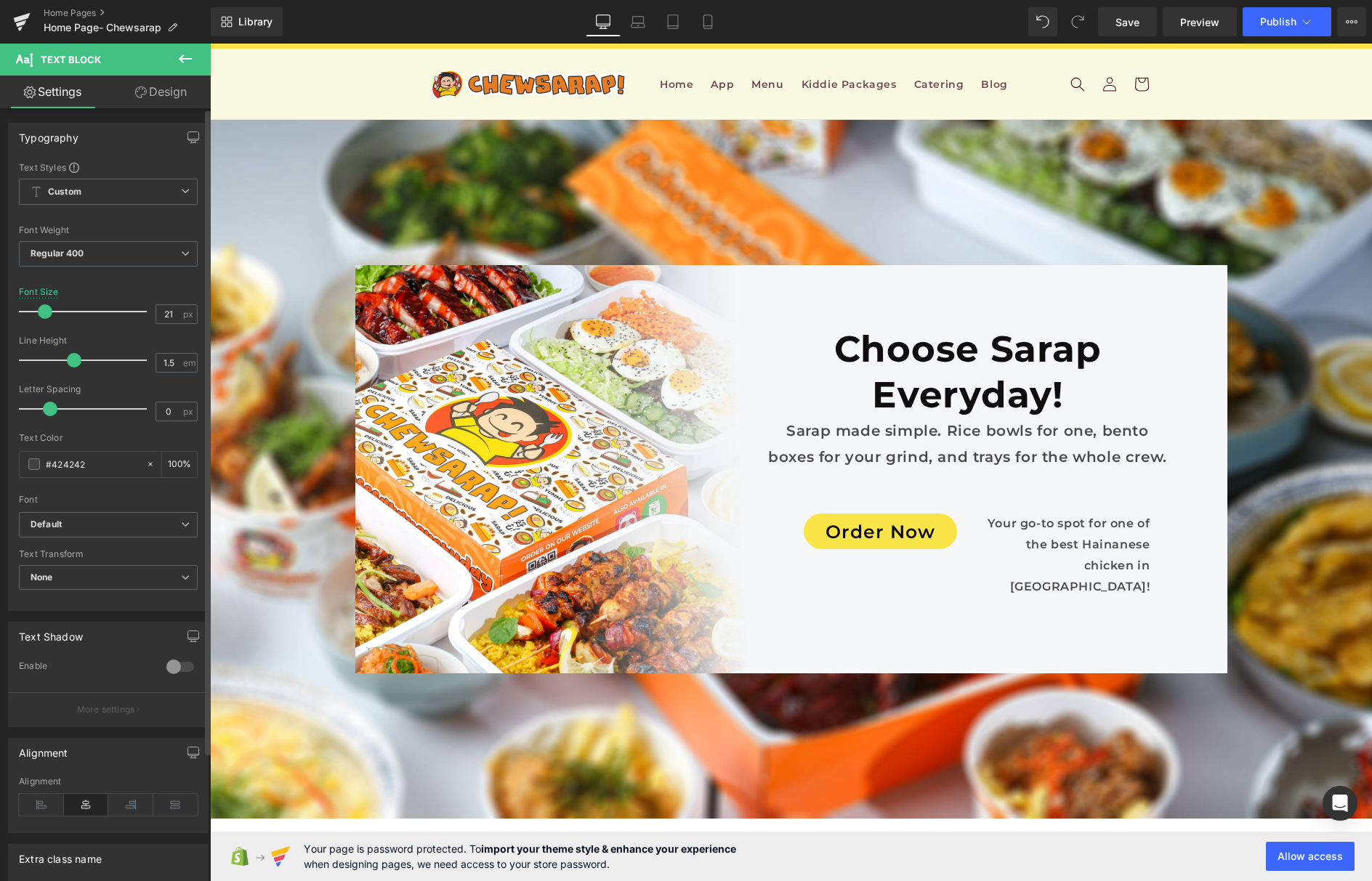
drag, startPoint x: 213, startPoint y: 782, endPoint x: 718, endPoint y: 227, distance: 750.4
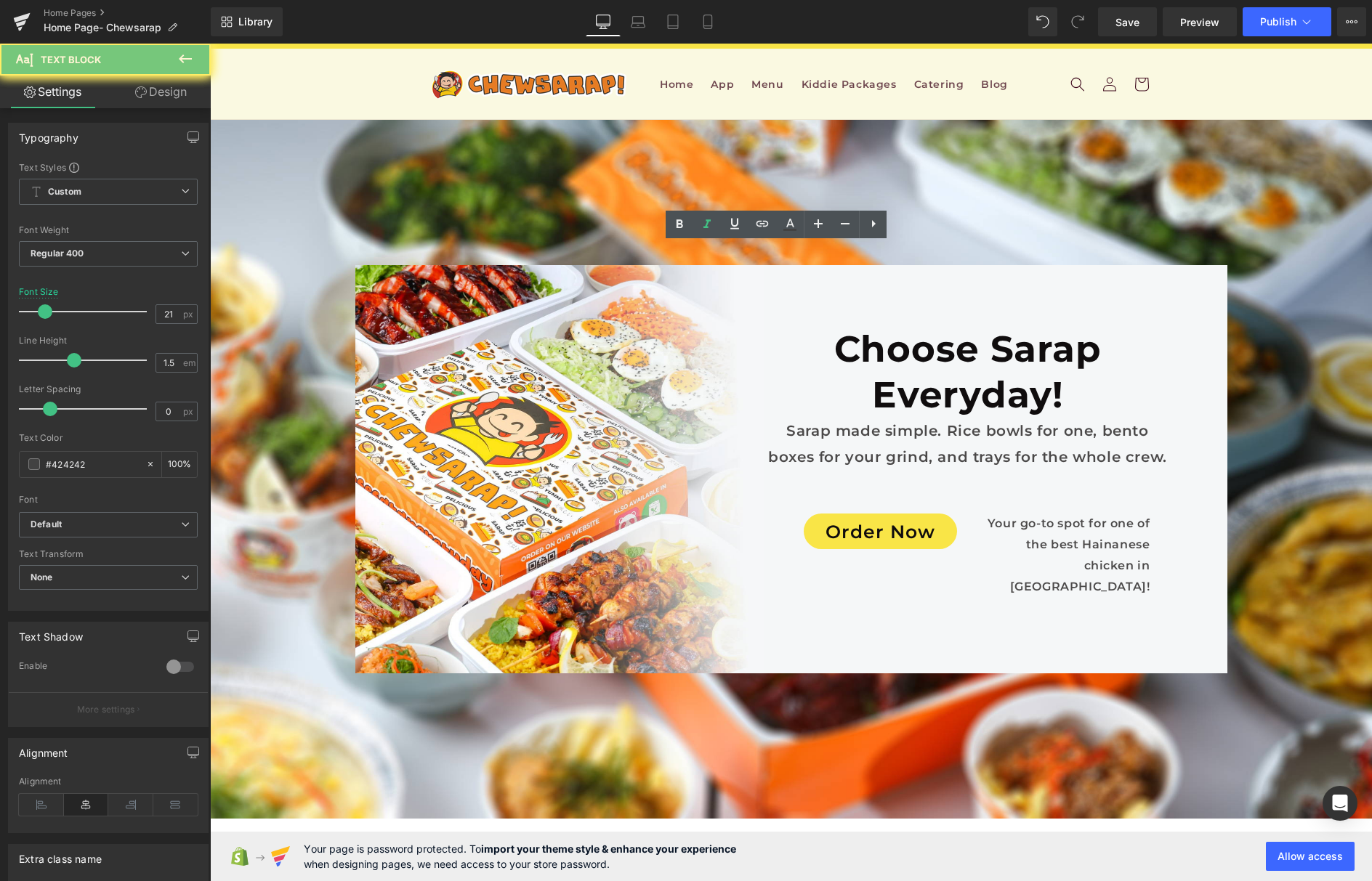
paste div
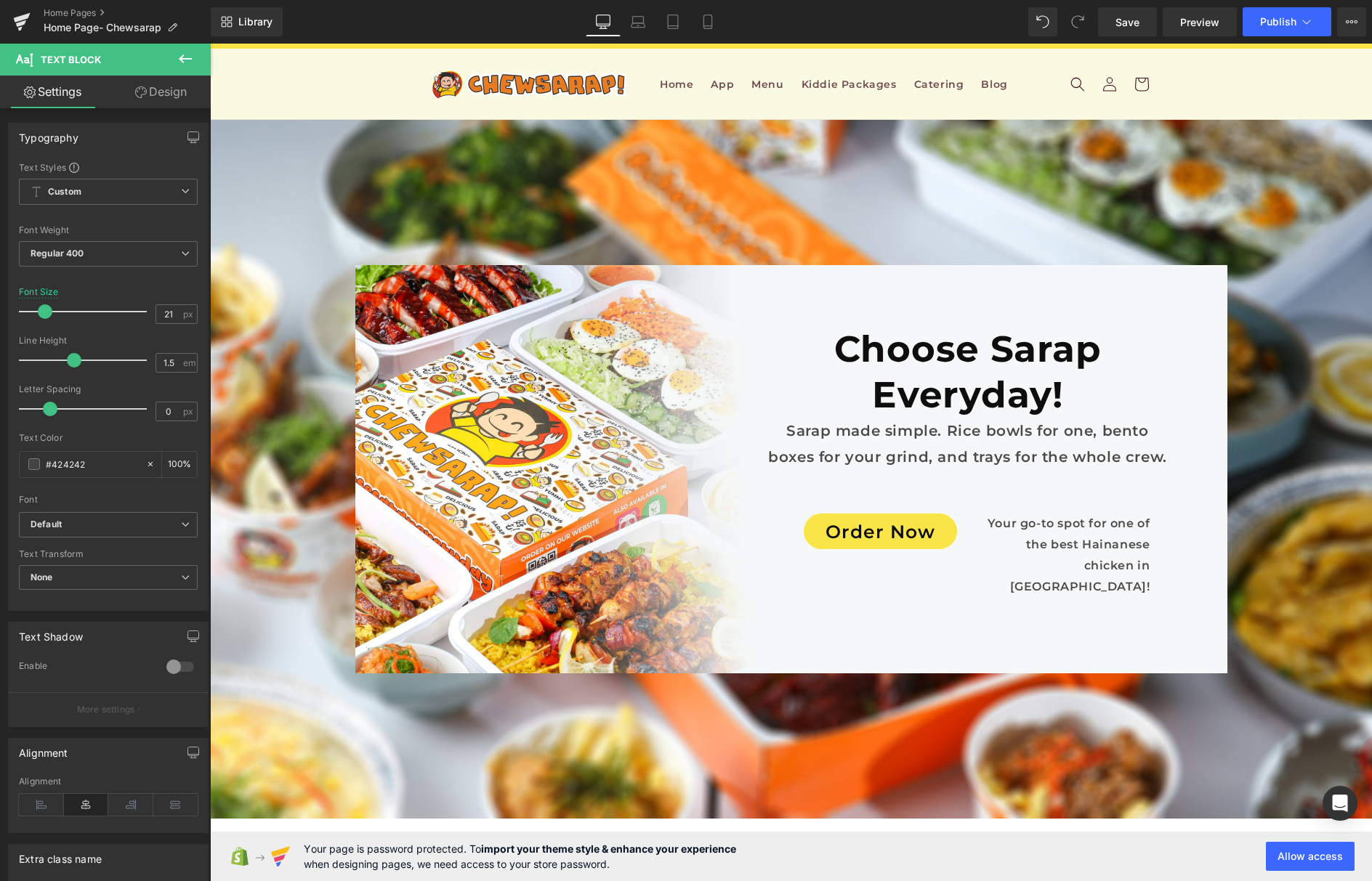
scroll to position [7944, 0]
drag, startPoint x: 742, startPoint y: 404, endPoint x: 566, endPoint y: 433, distance: 178.4
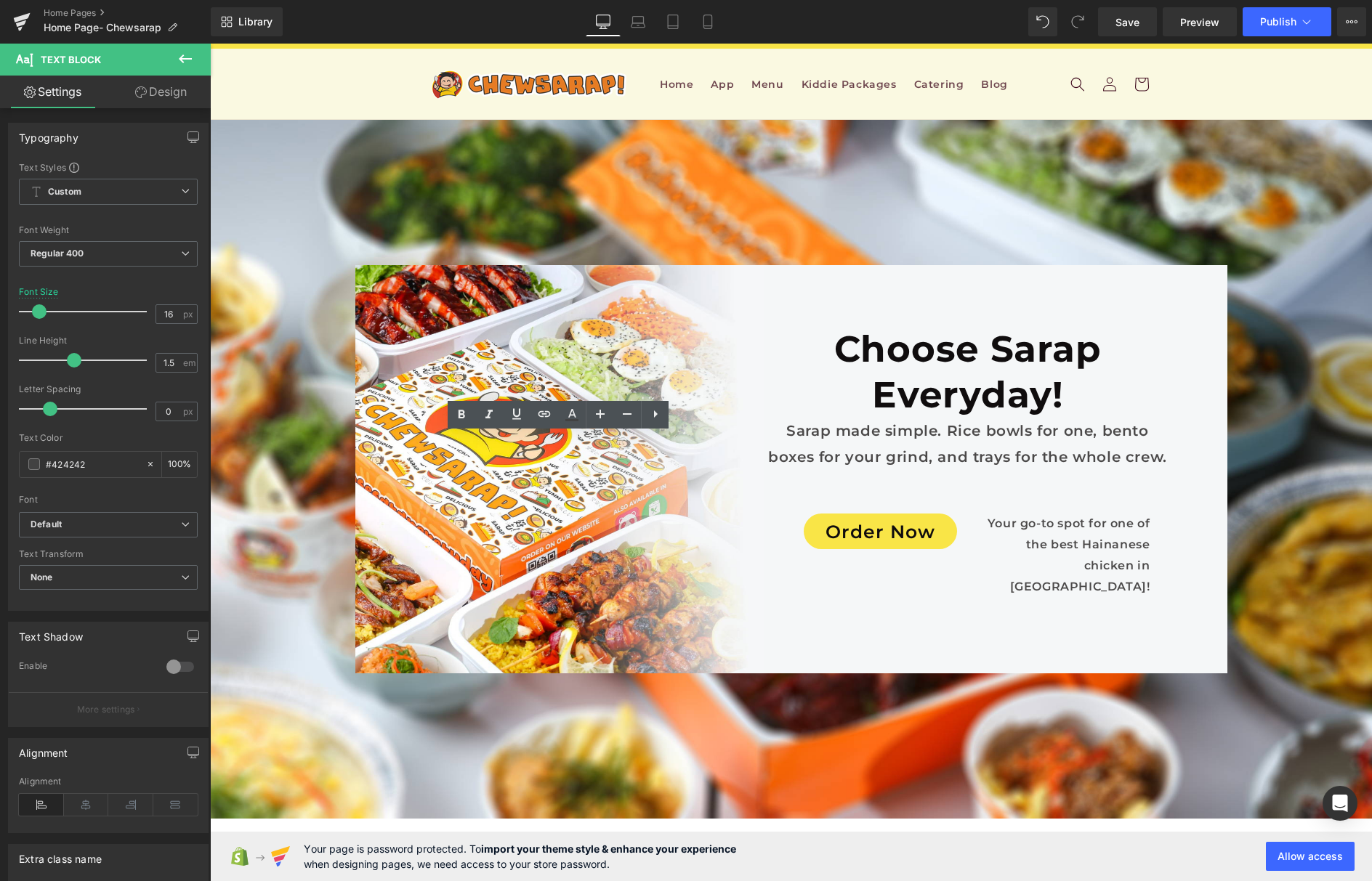
copy p "Our Sales Team will be happy to accommodate your inquiries, assist with menu op…"
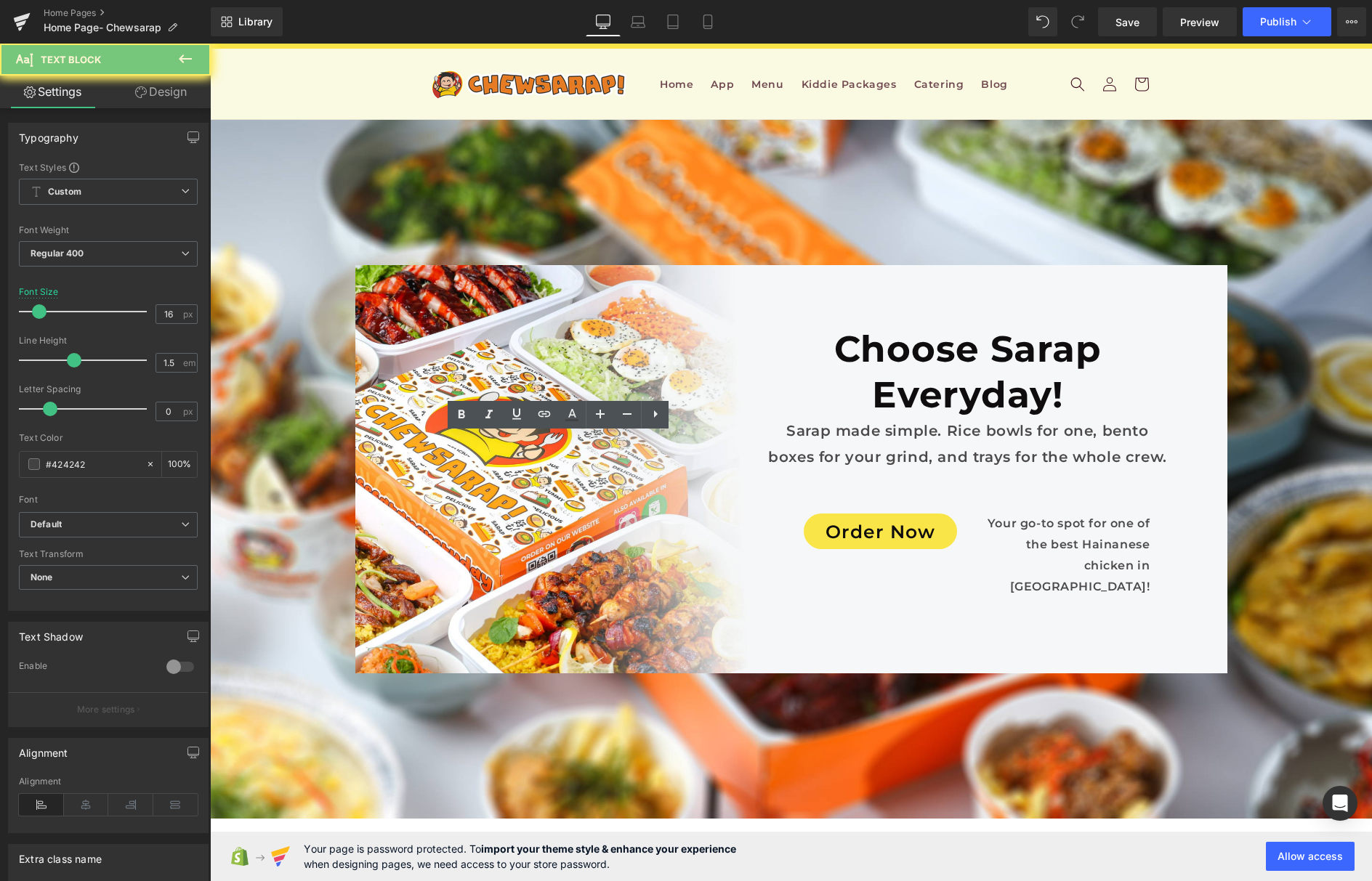
paste div
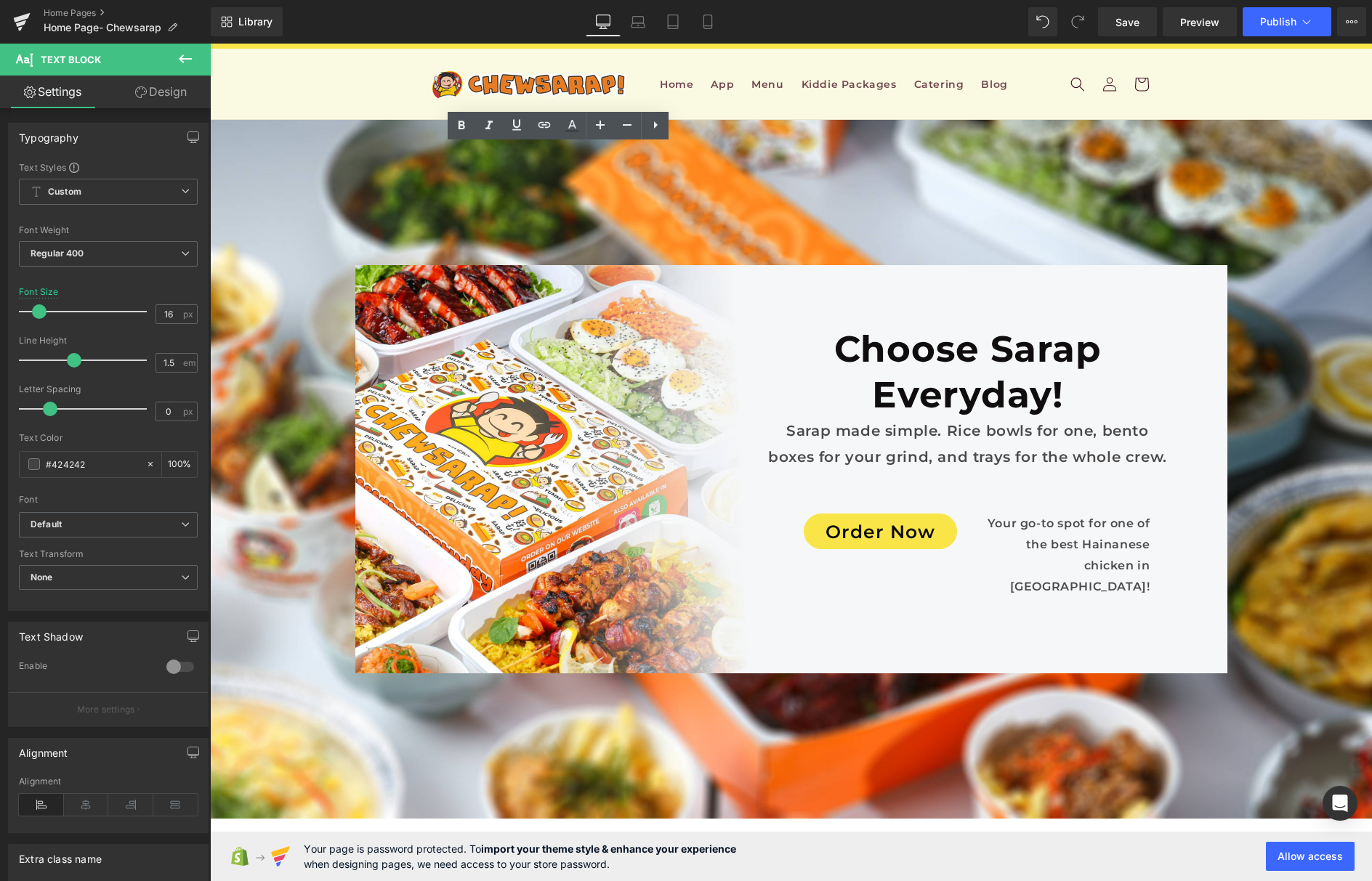
scroll to position [8234, 0]
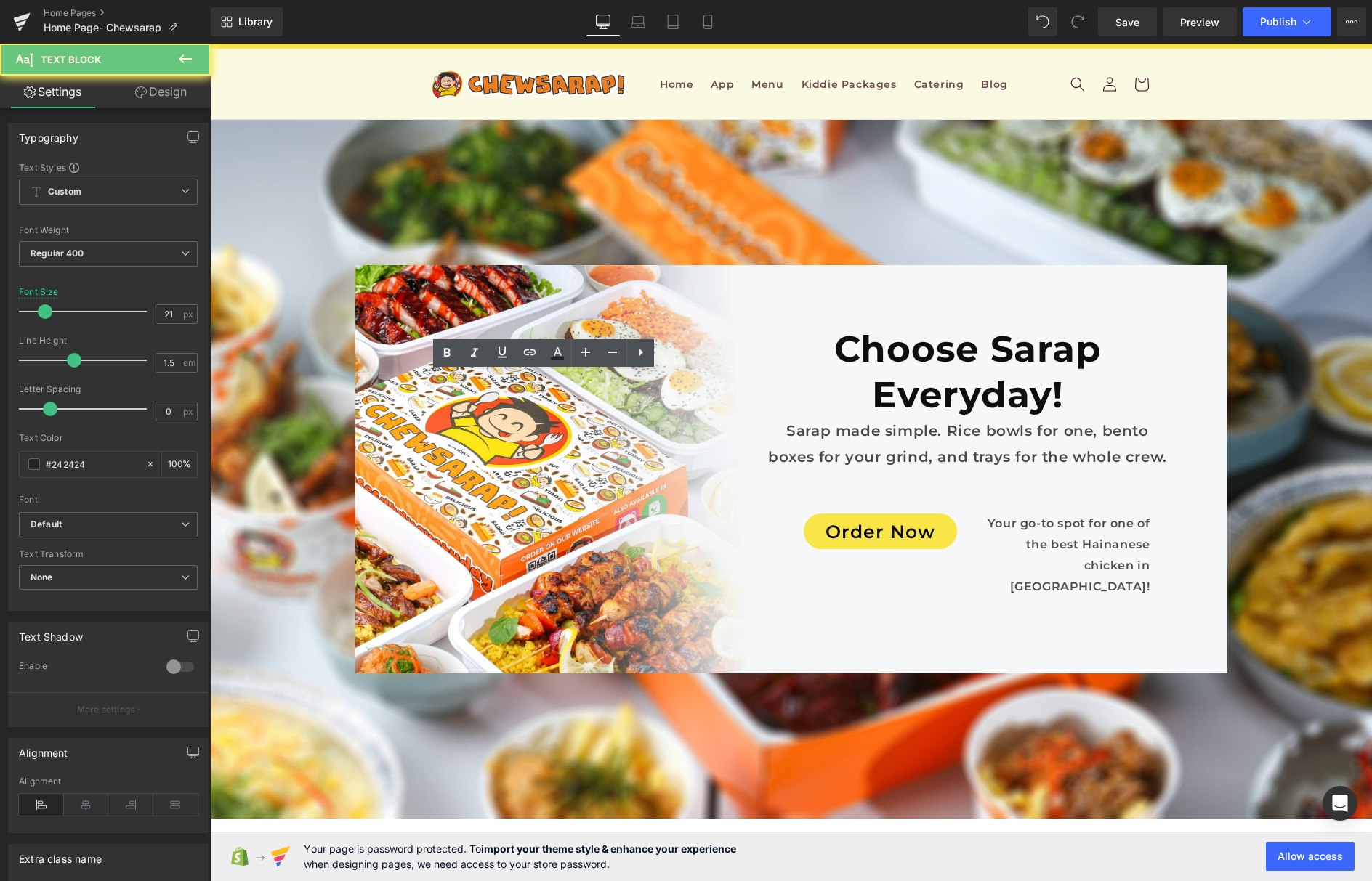
copy p "What information do I need to provide to make an order?"
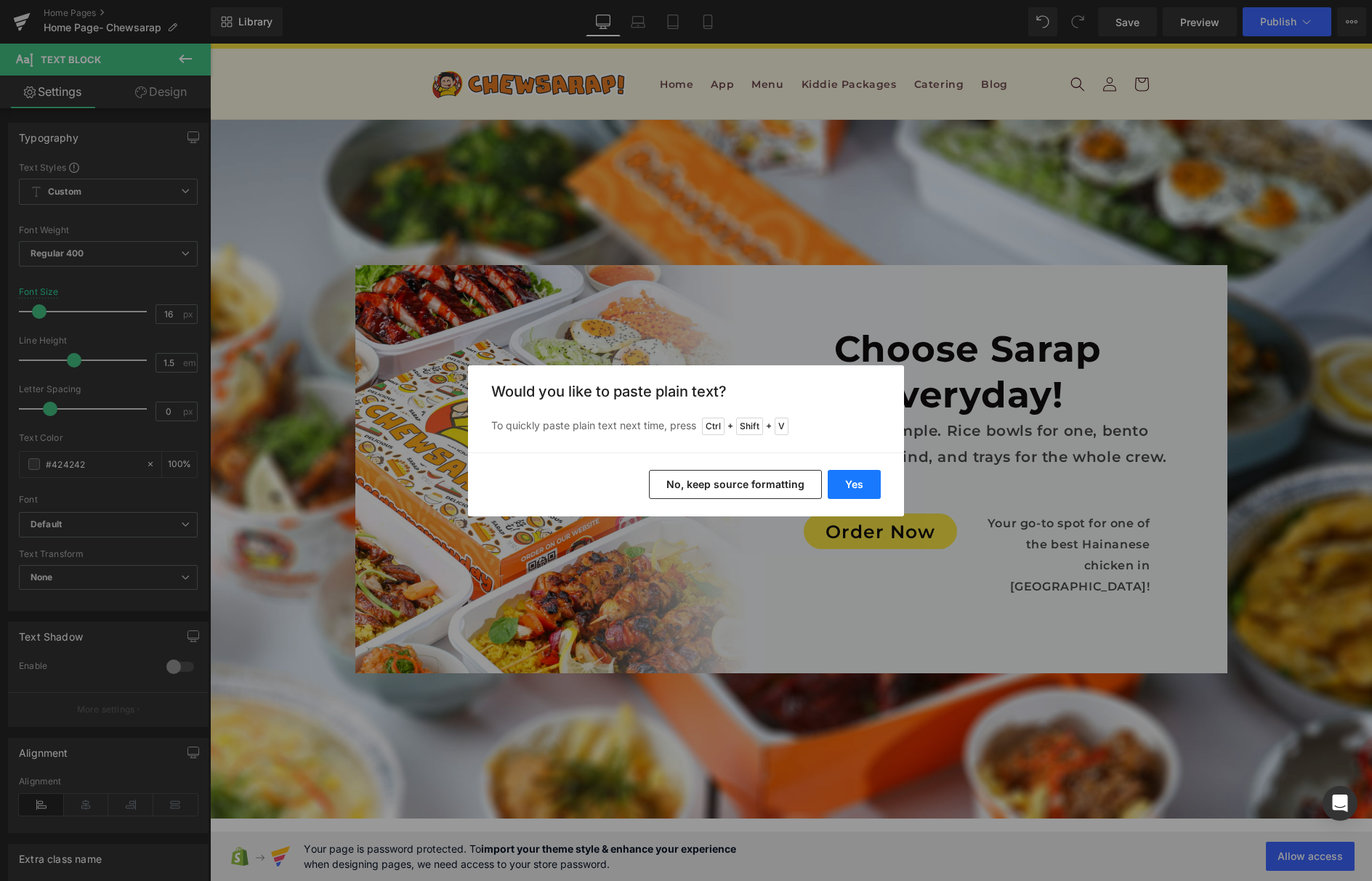
drag, startPoint x: 842, startPoint y: 481, endPoint x: 616, endPoint y: 438, distance: 230.1
click at [842, 481] on button "Yes" at bounding box center [854, 485] width 53 height 29
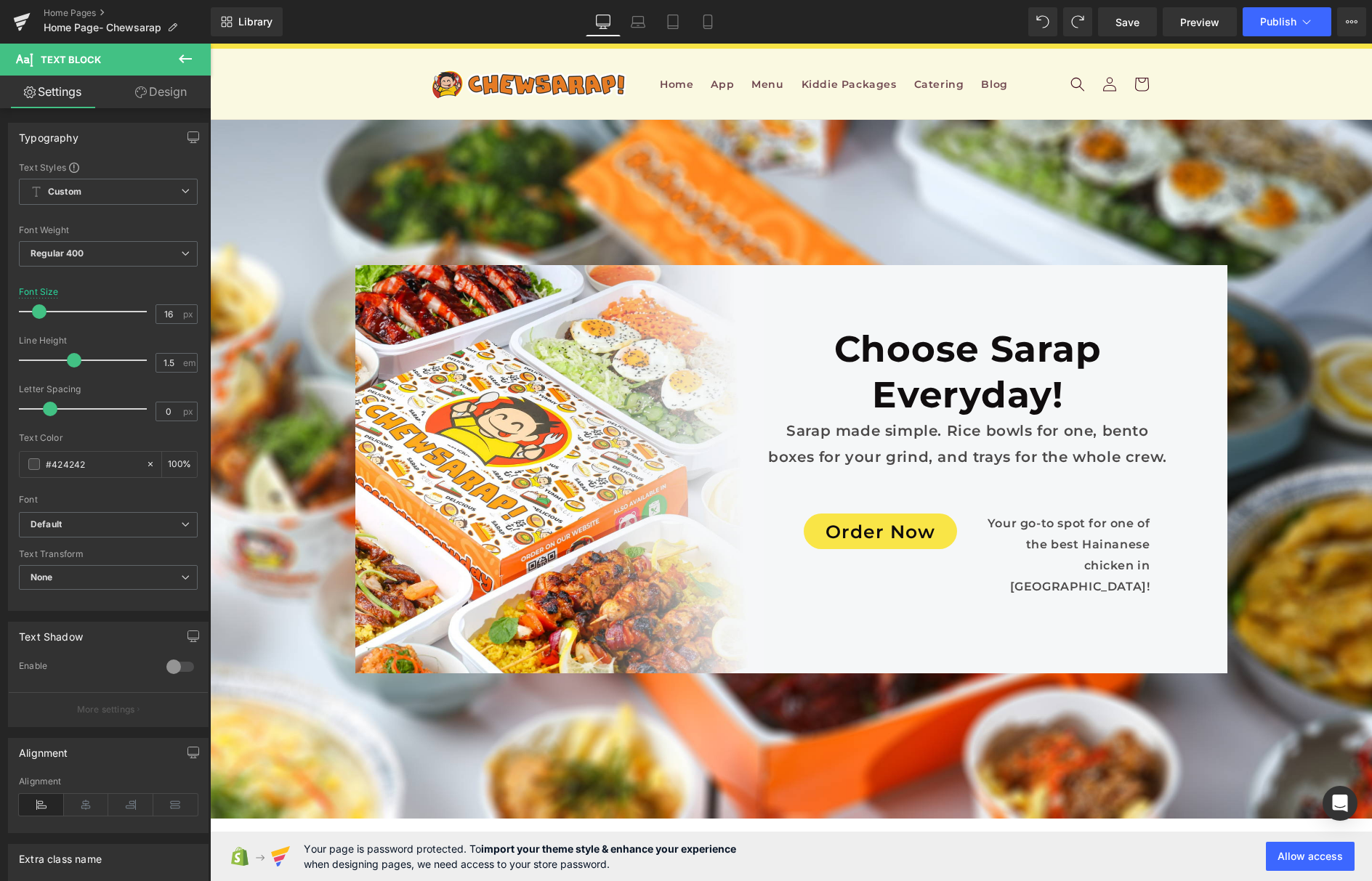
copy strong "• Name"
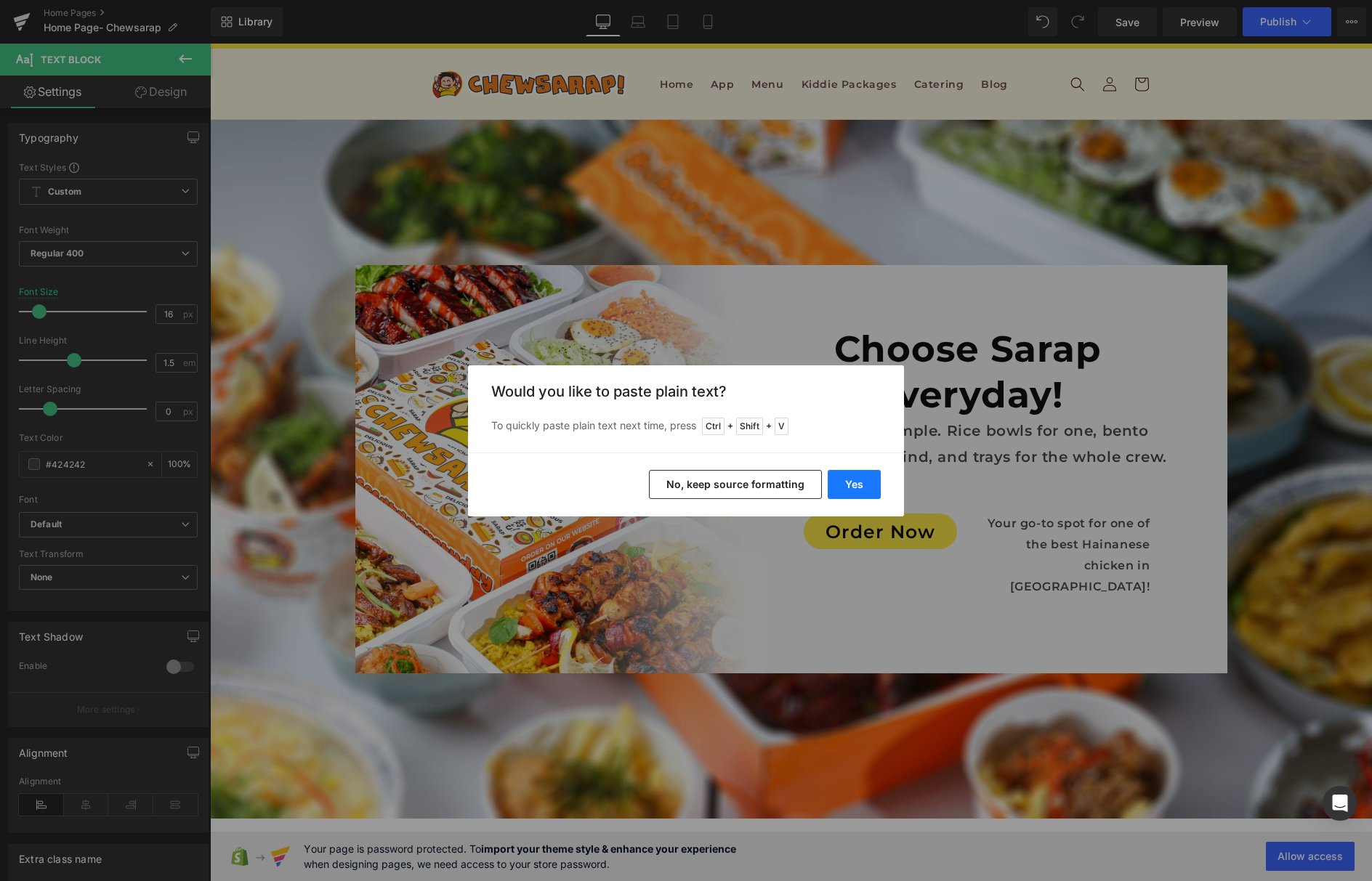
click at [859, 490] on button "Yes" at bounding box center [854, 485] width 53 height 29
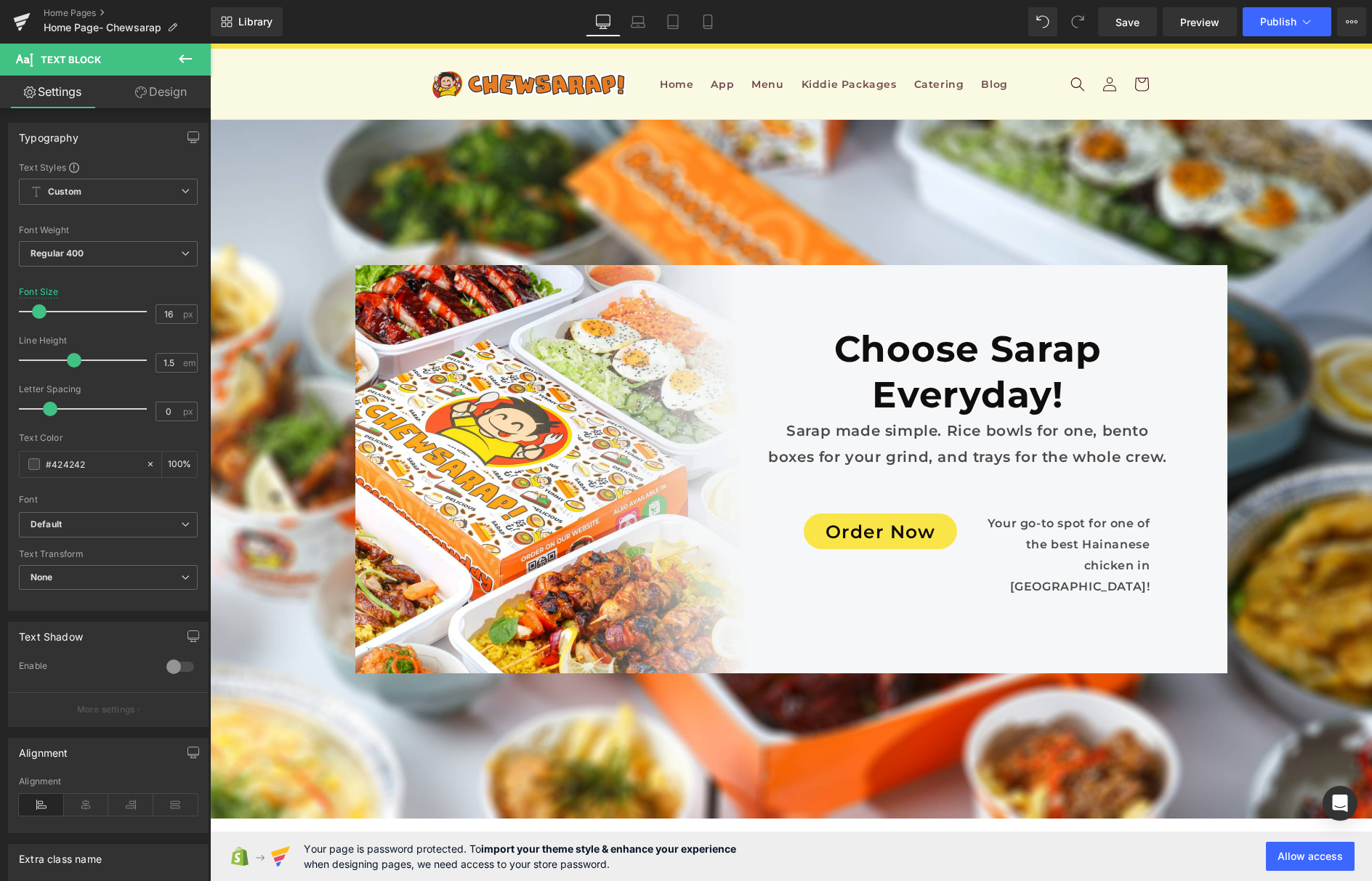
scroll to position [8331, 0]
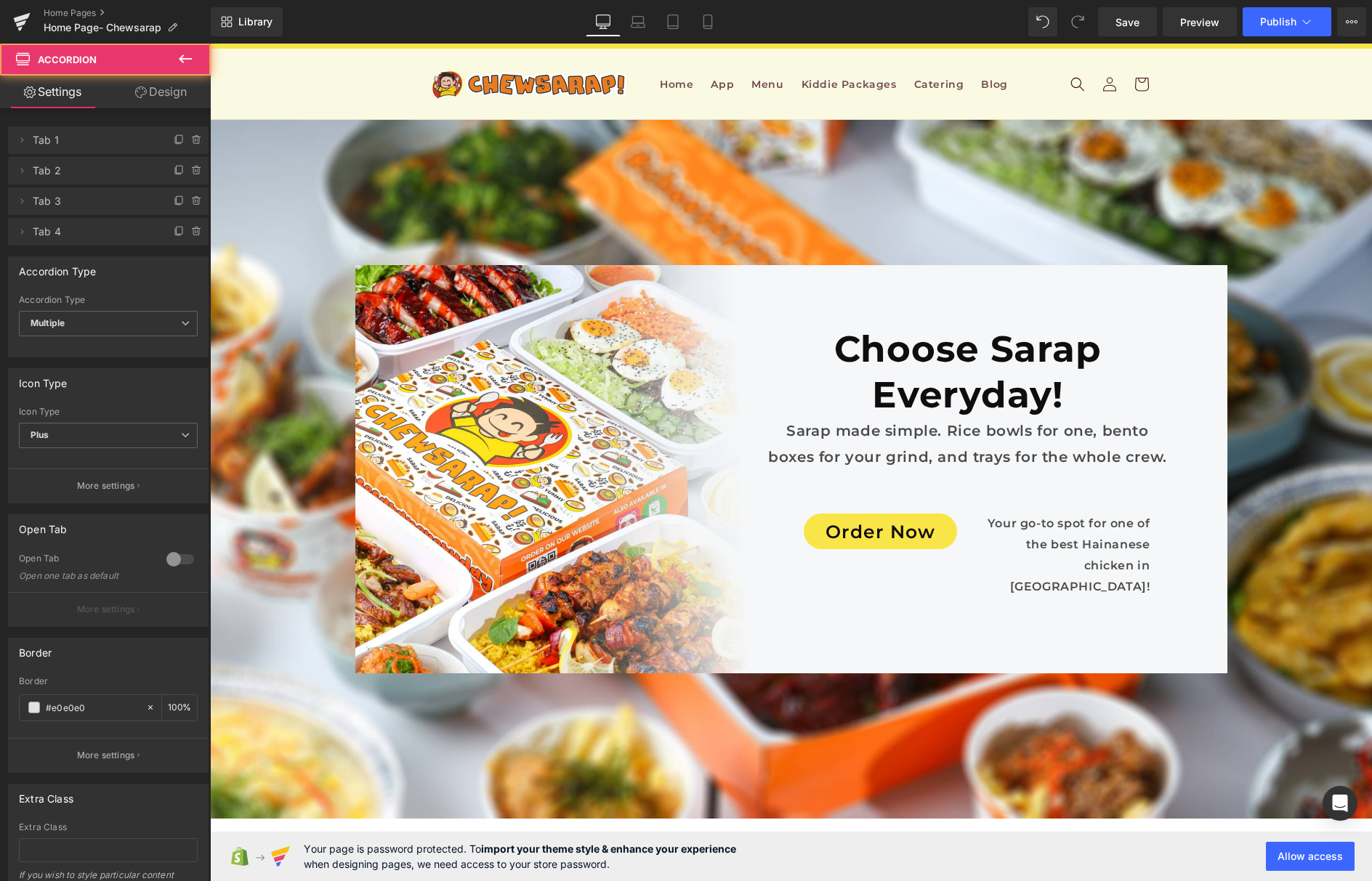
click at [210, 43] on div at bounding box center [210, 43] width 0 height 0
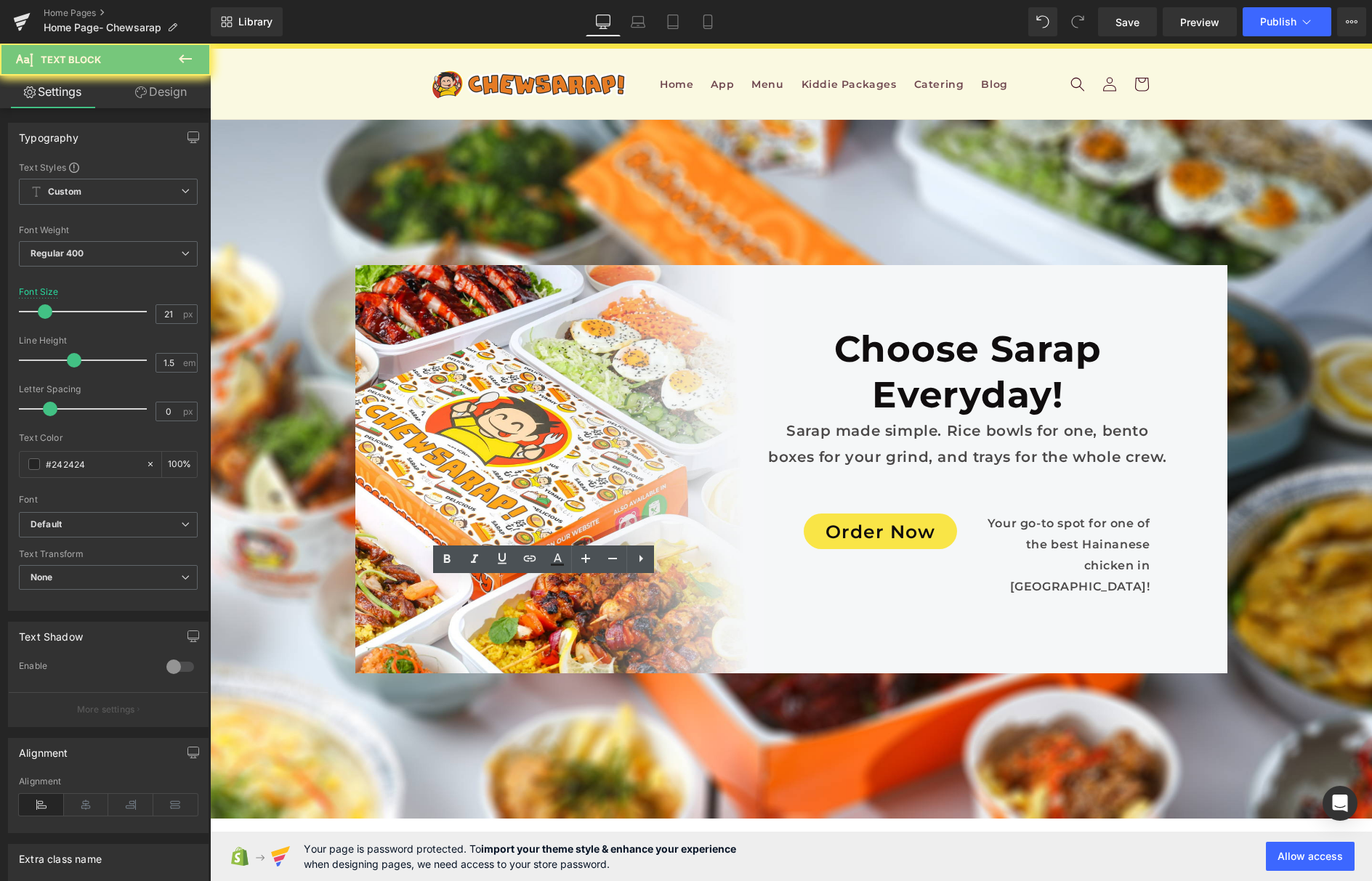
copy p "Should I expect delays when ordering?"
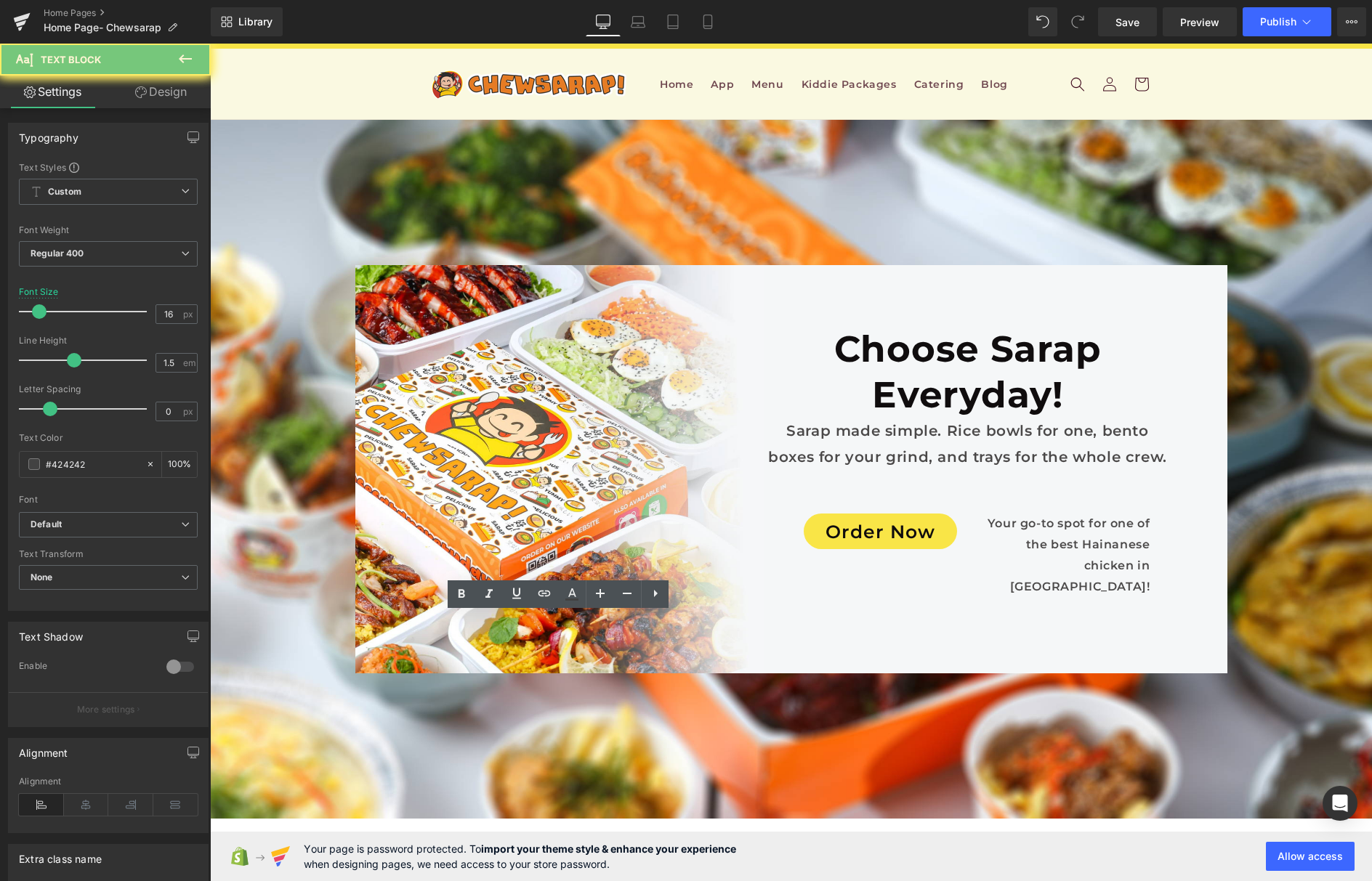
paste div
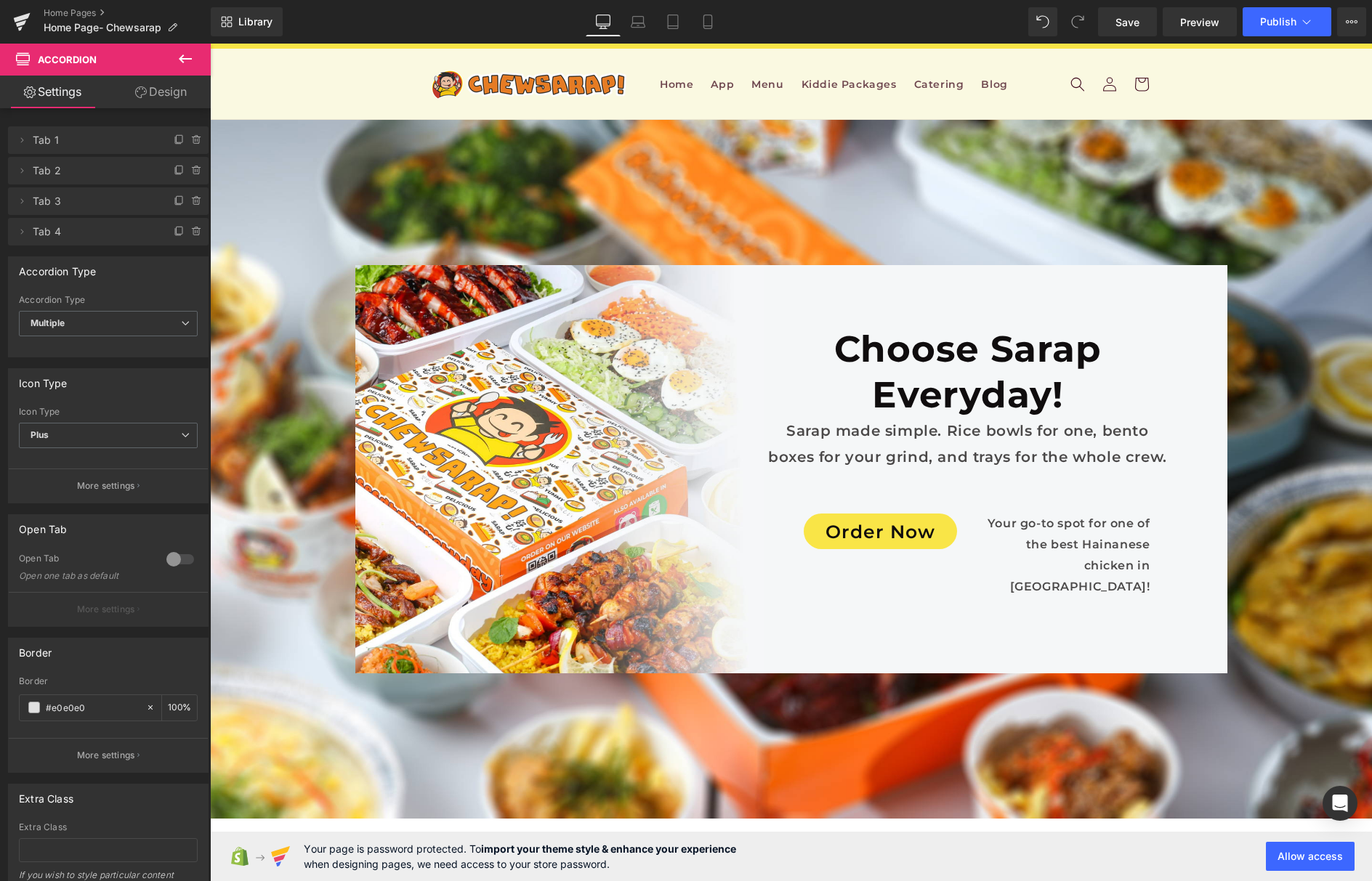
scroll to position [8622, 0]
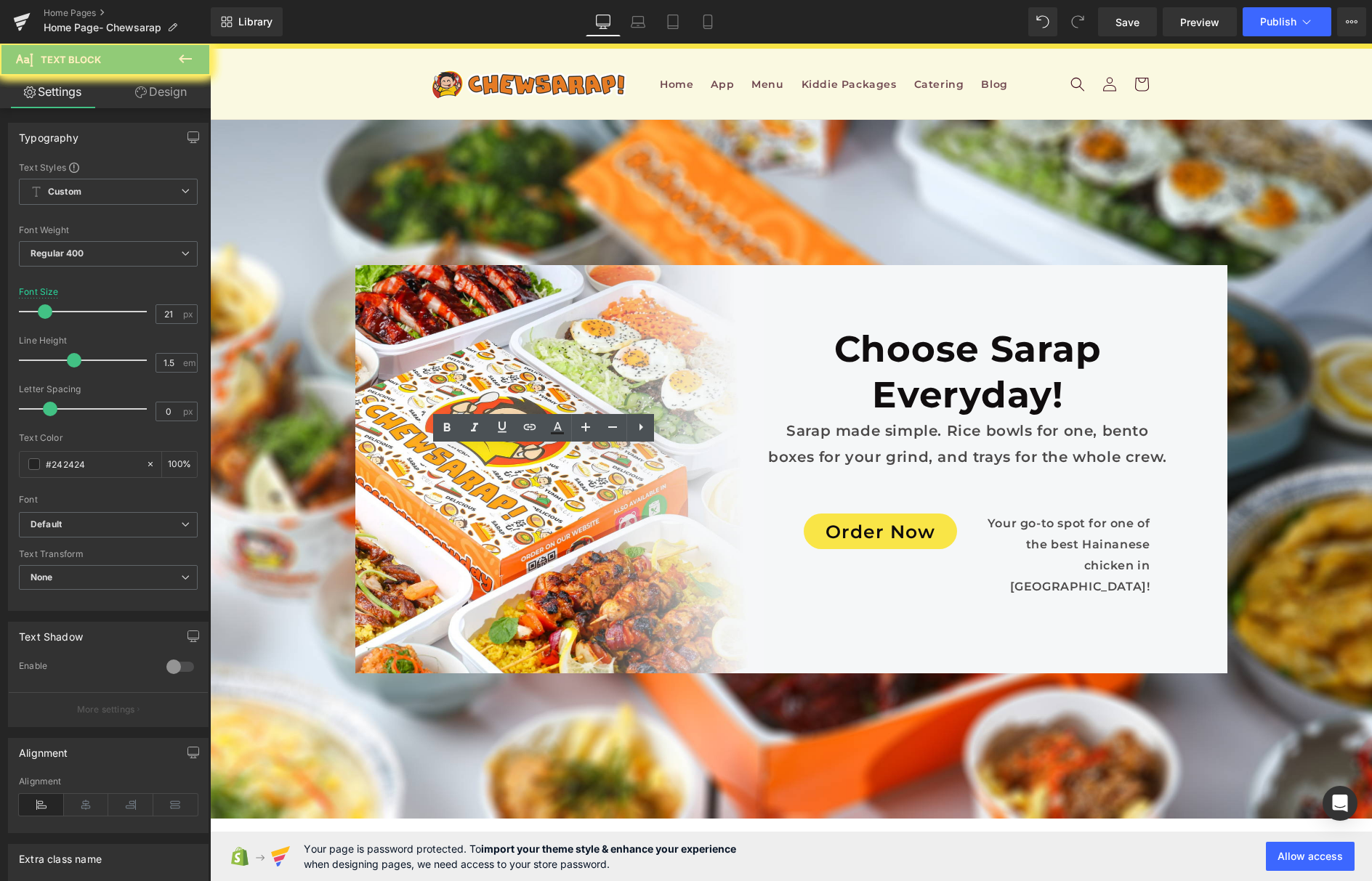
drag, startPoint x: 432, startPoint y: 460, endPoint x: 371, endPoint y: 588, distance: 141.8
copy p "What are your shipping & handling charges?"
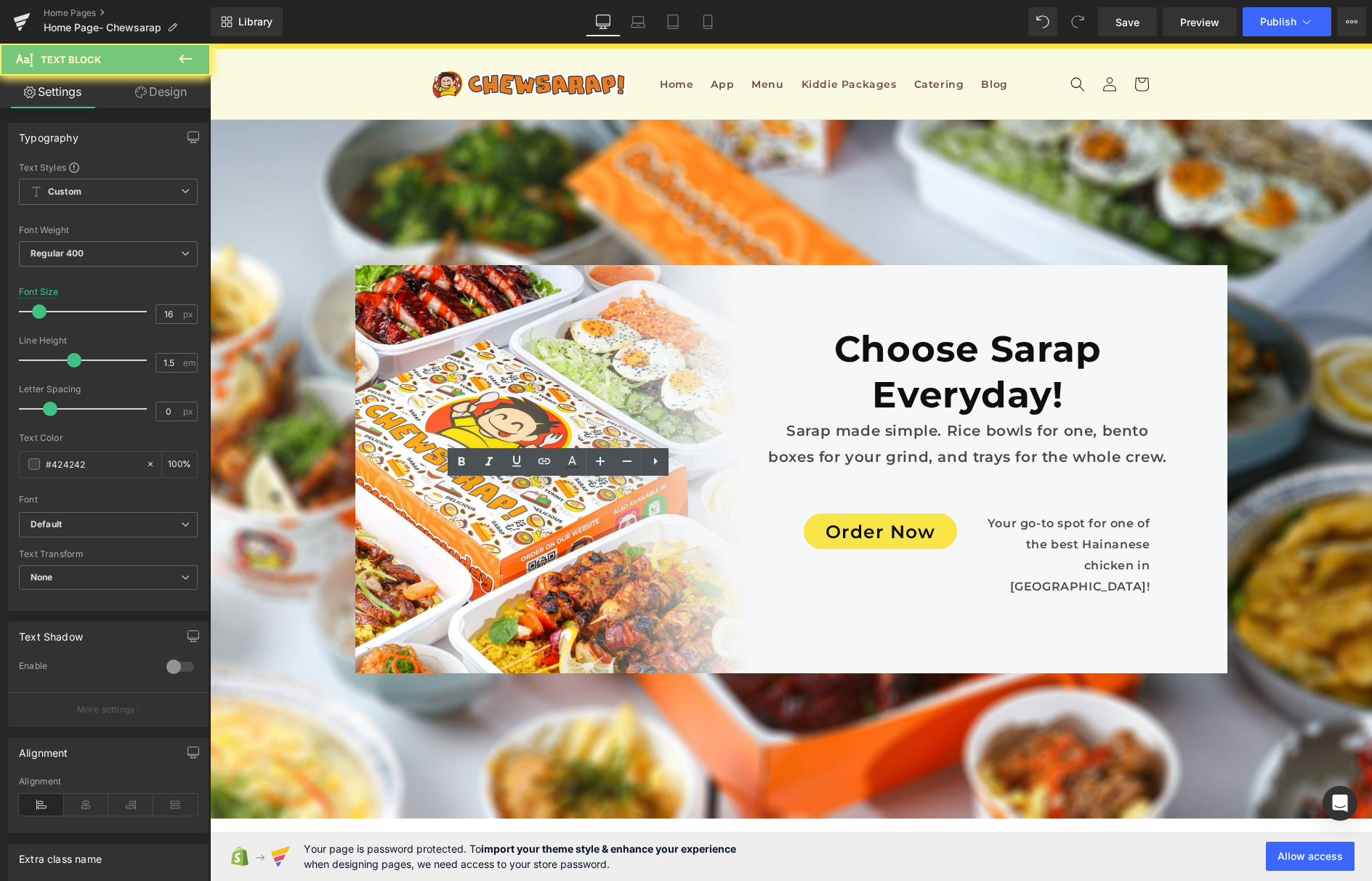
paste div
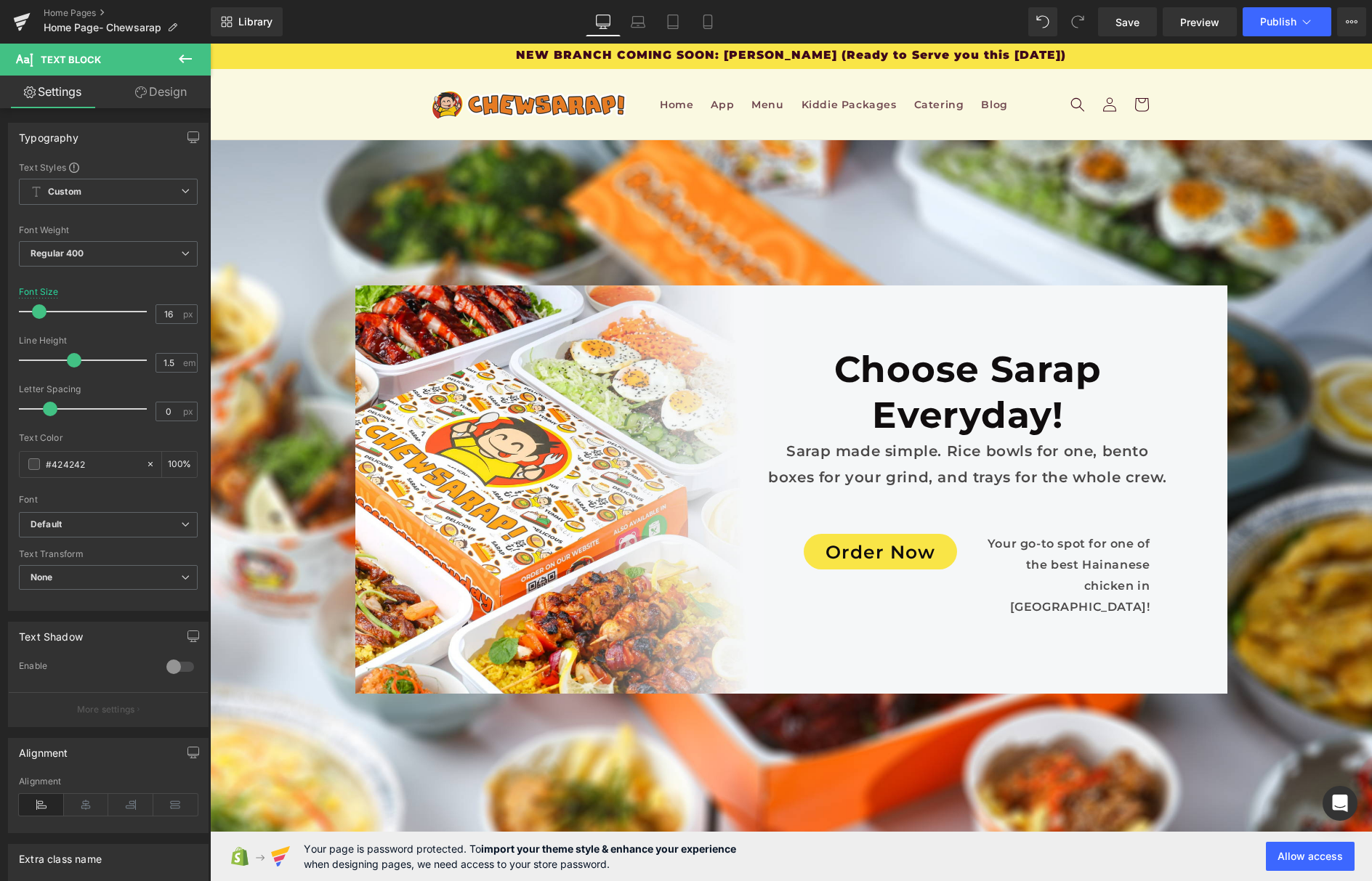
scroll to position [0, 0]
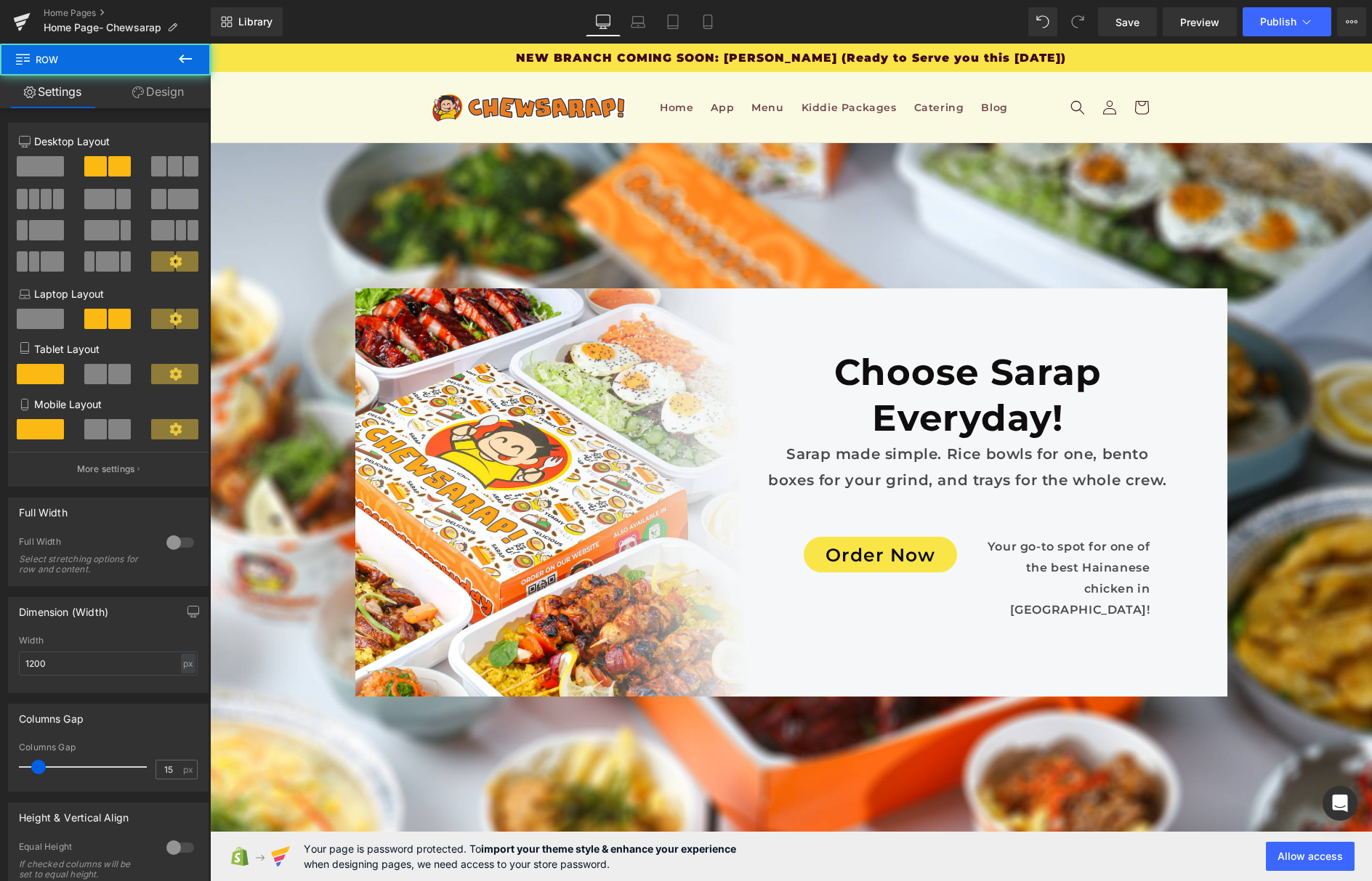
scroll to position [7944, 0]
click at [1128, 21] on span "Save" at bounding box center [1128, 22] width 24 height 15
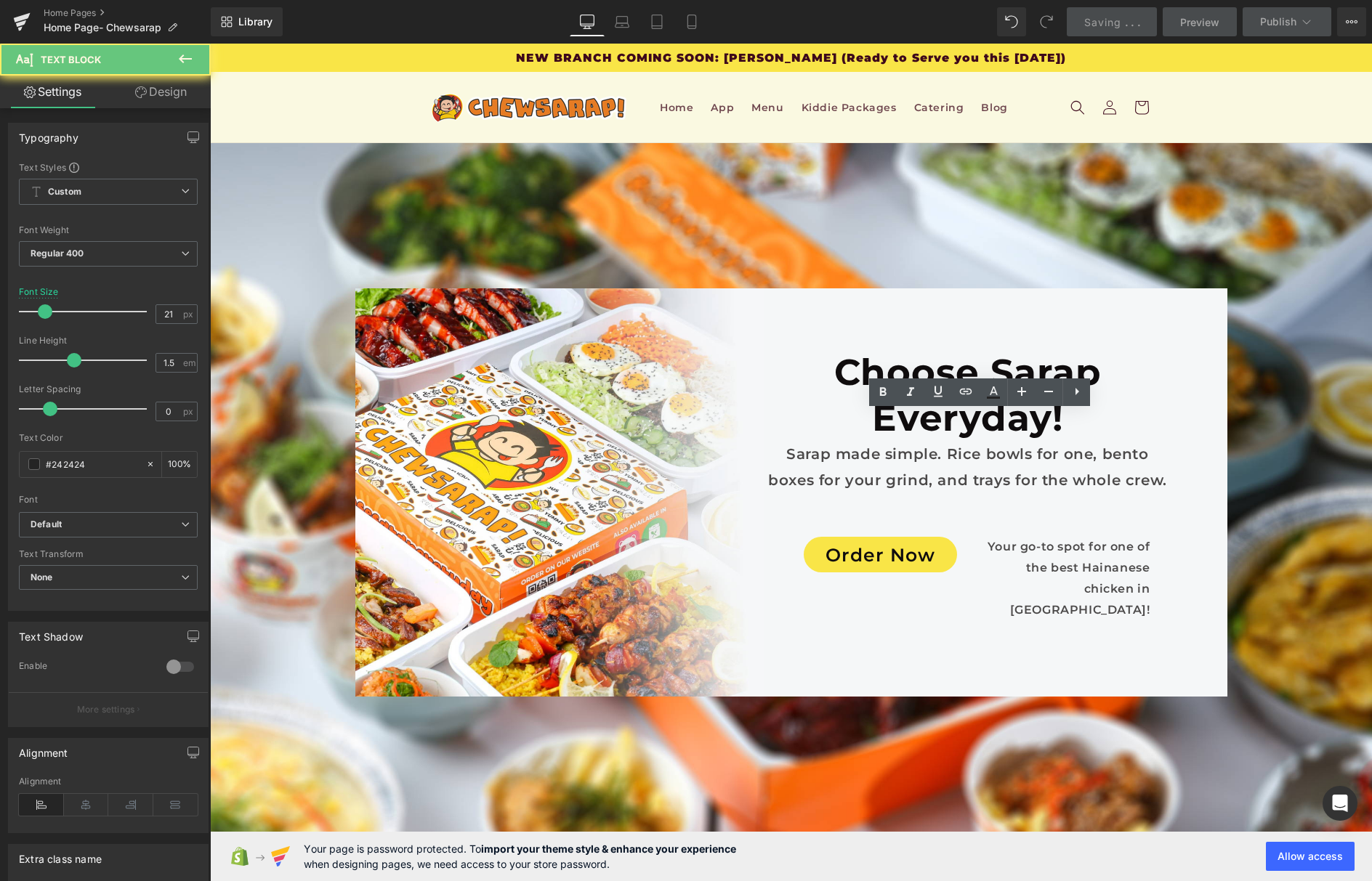
copy p "When will my order ship?"
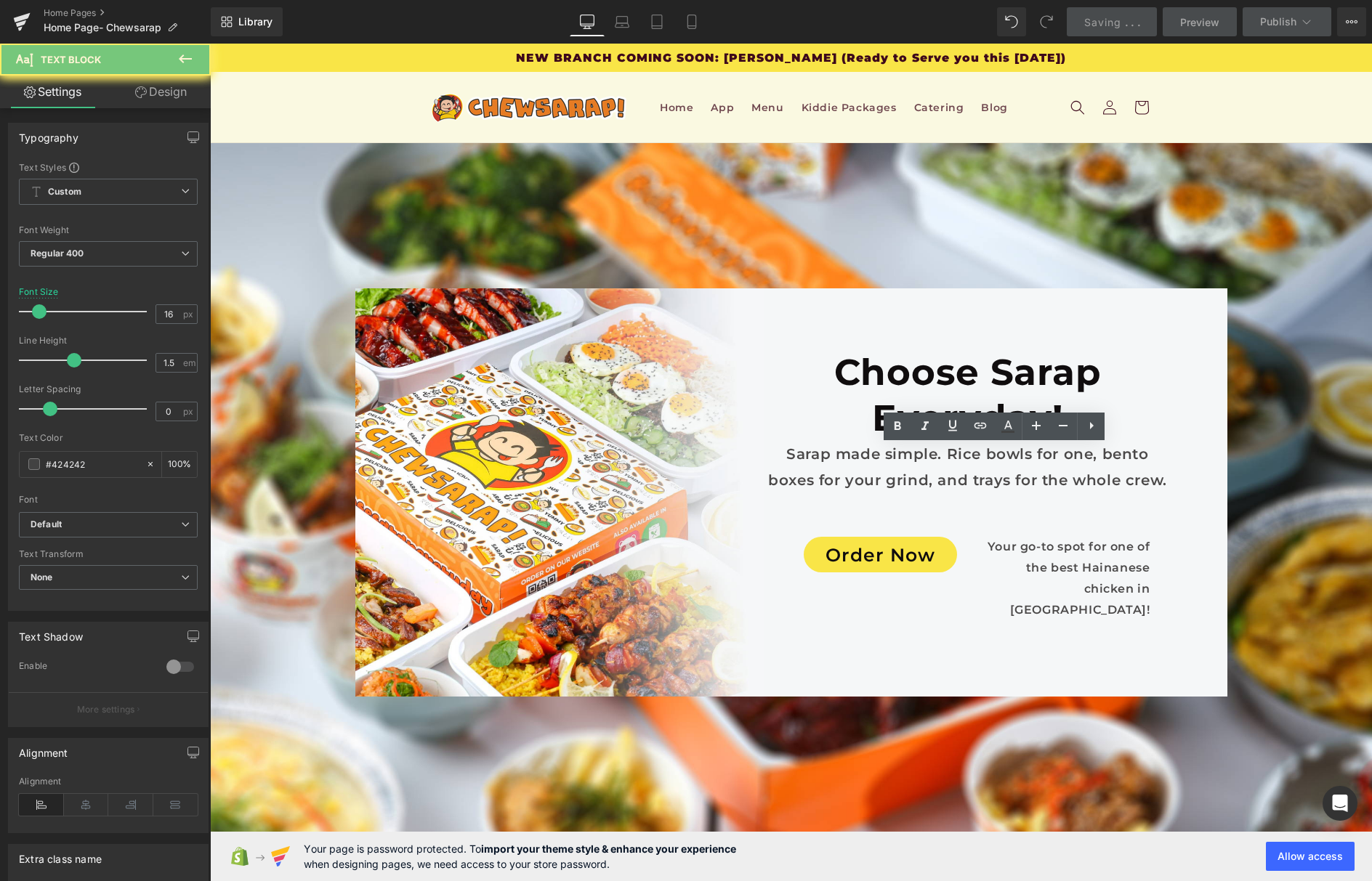
paste div
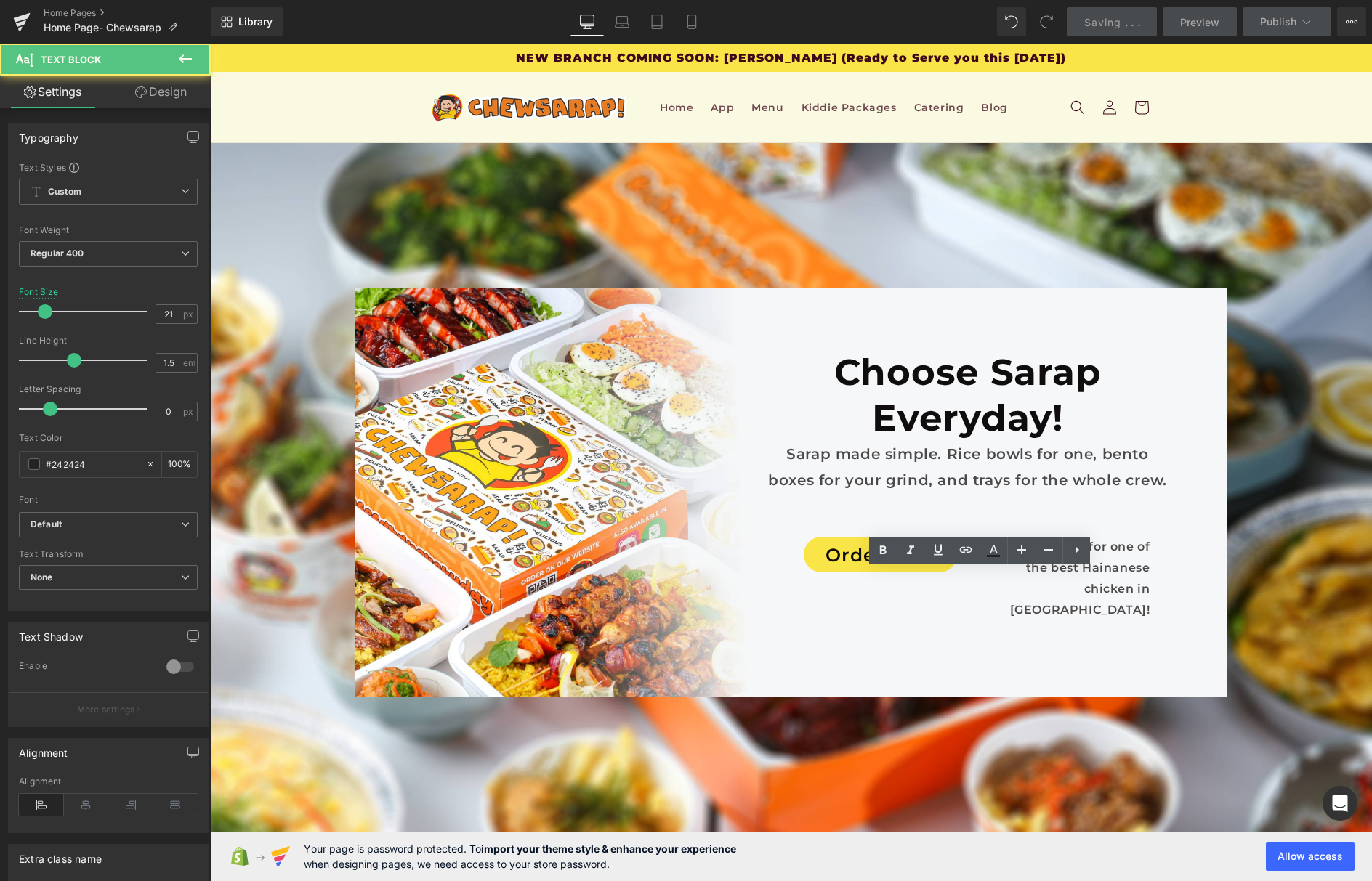
copy p "How can I pay for my order?"
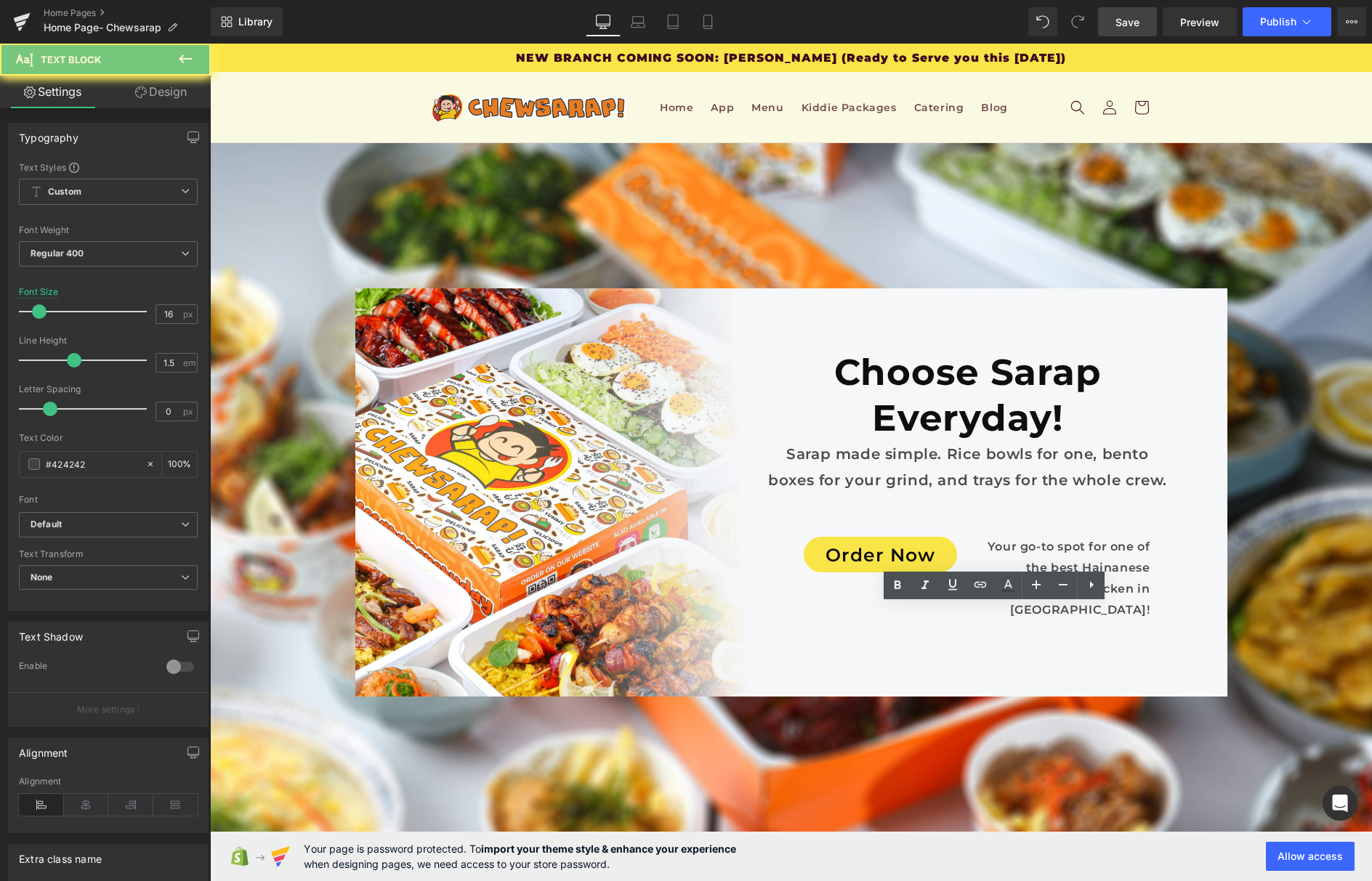
paste div
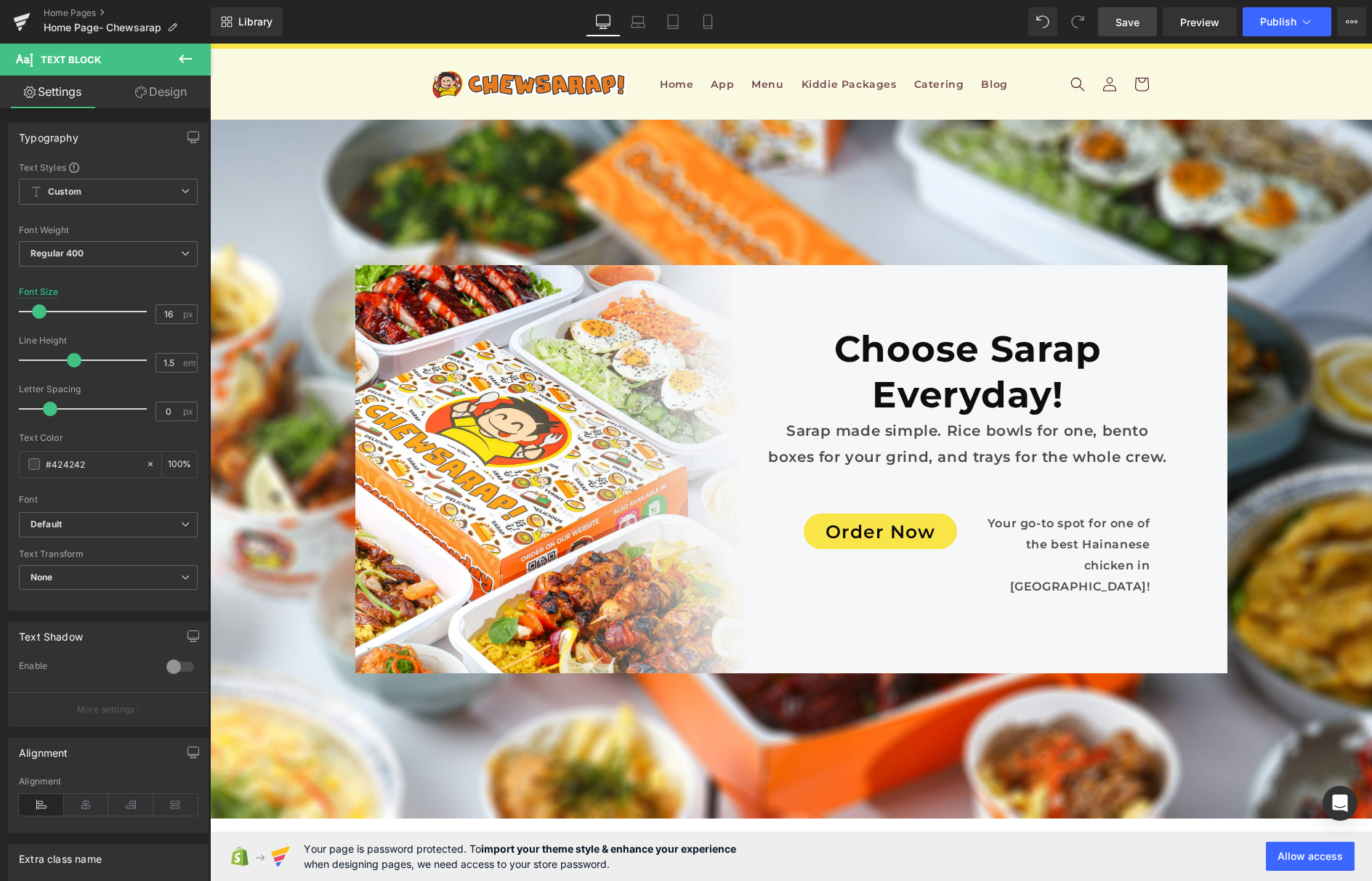
scroll to position [8234, 0]
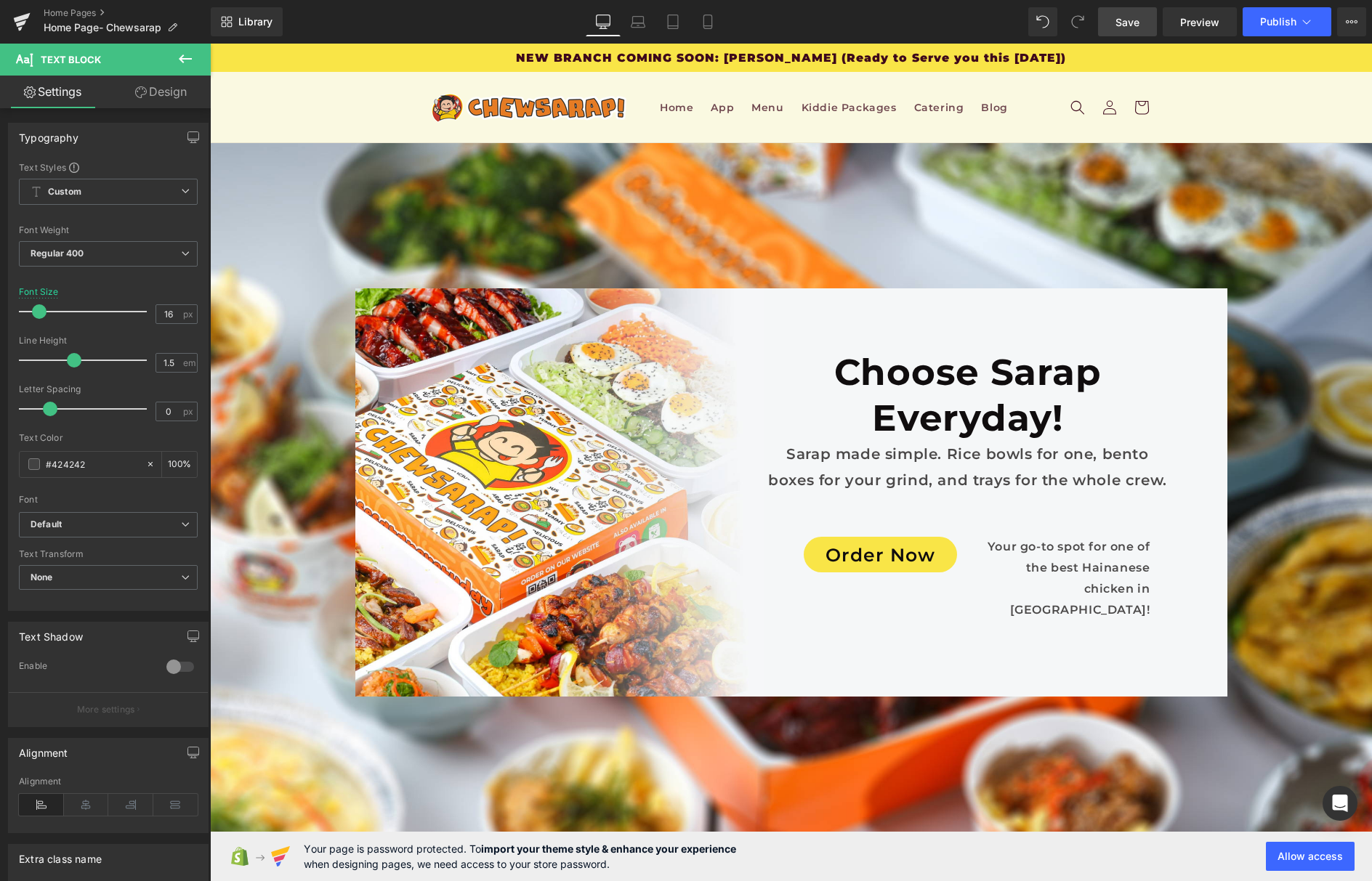
scroll to position [8196, 0]
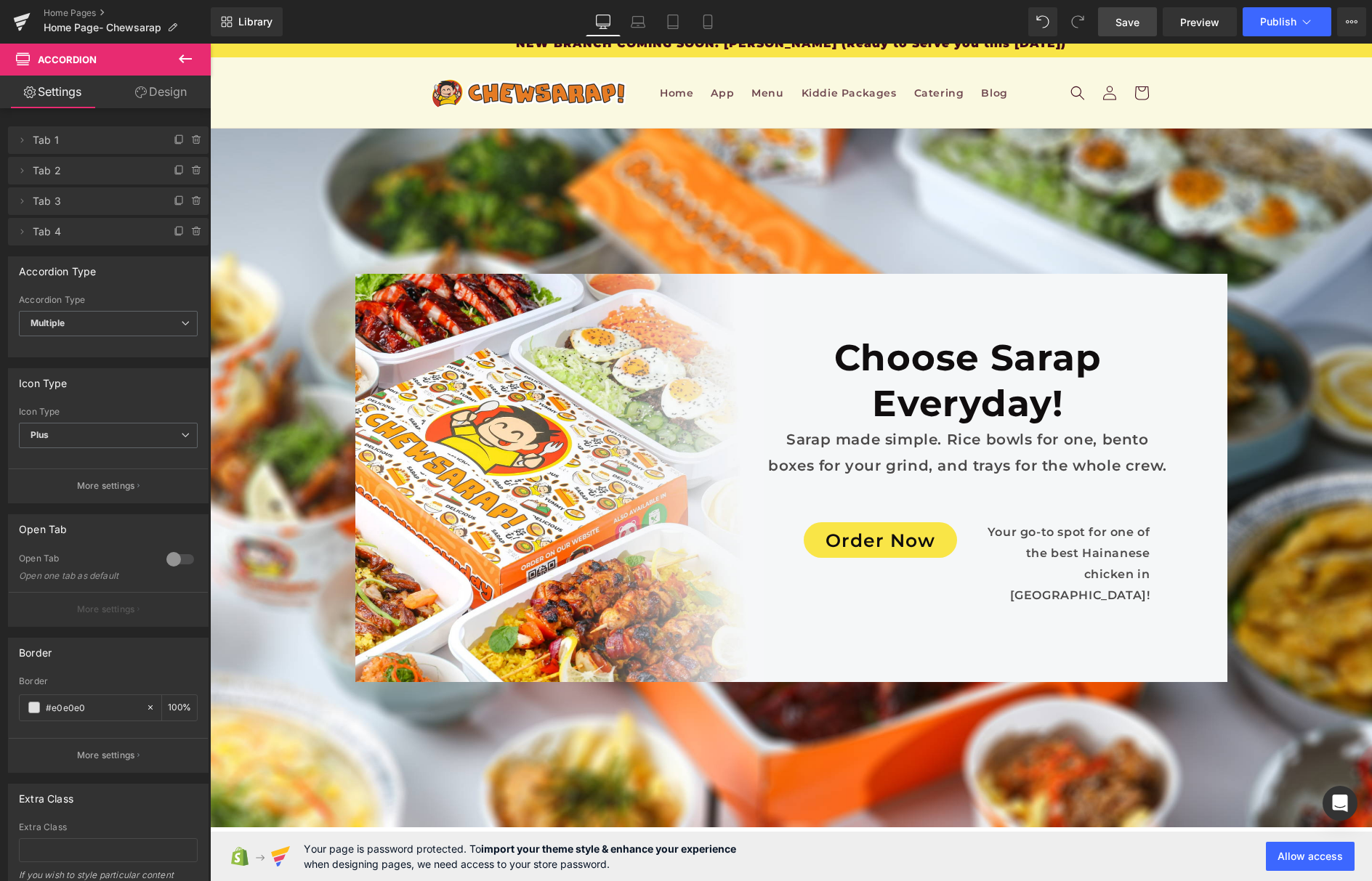
scroll to position [12, 0]
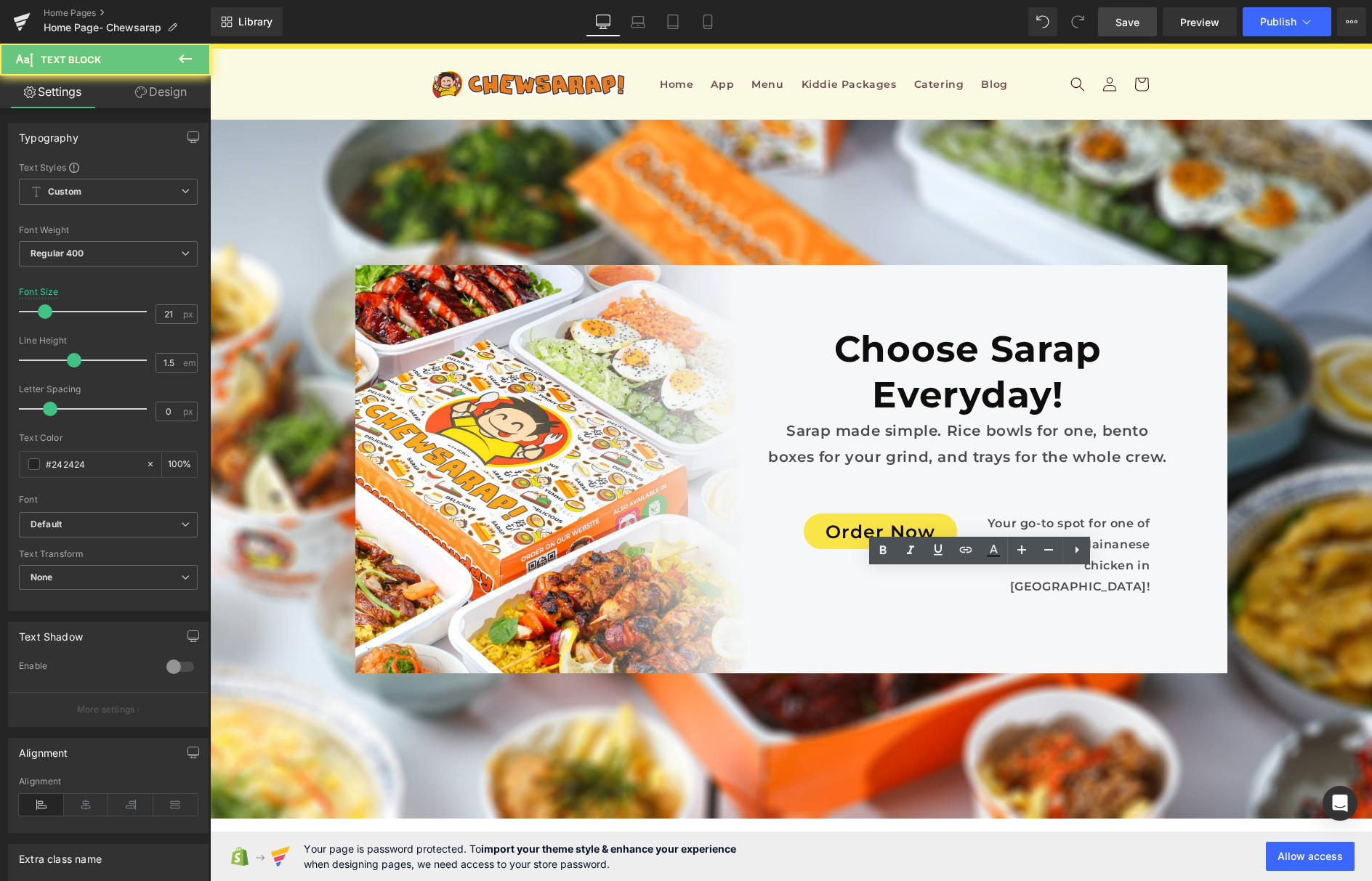
drag, startPoint x: 881, startPoint y: 584, endPoint x: 315, endPoint y: 799, distance: 605.5
copy p "What is your refund policy?"
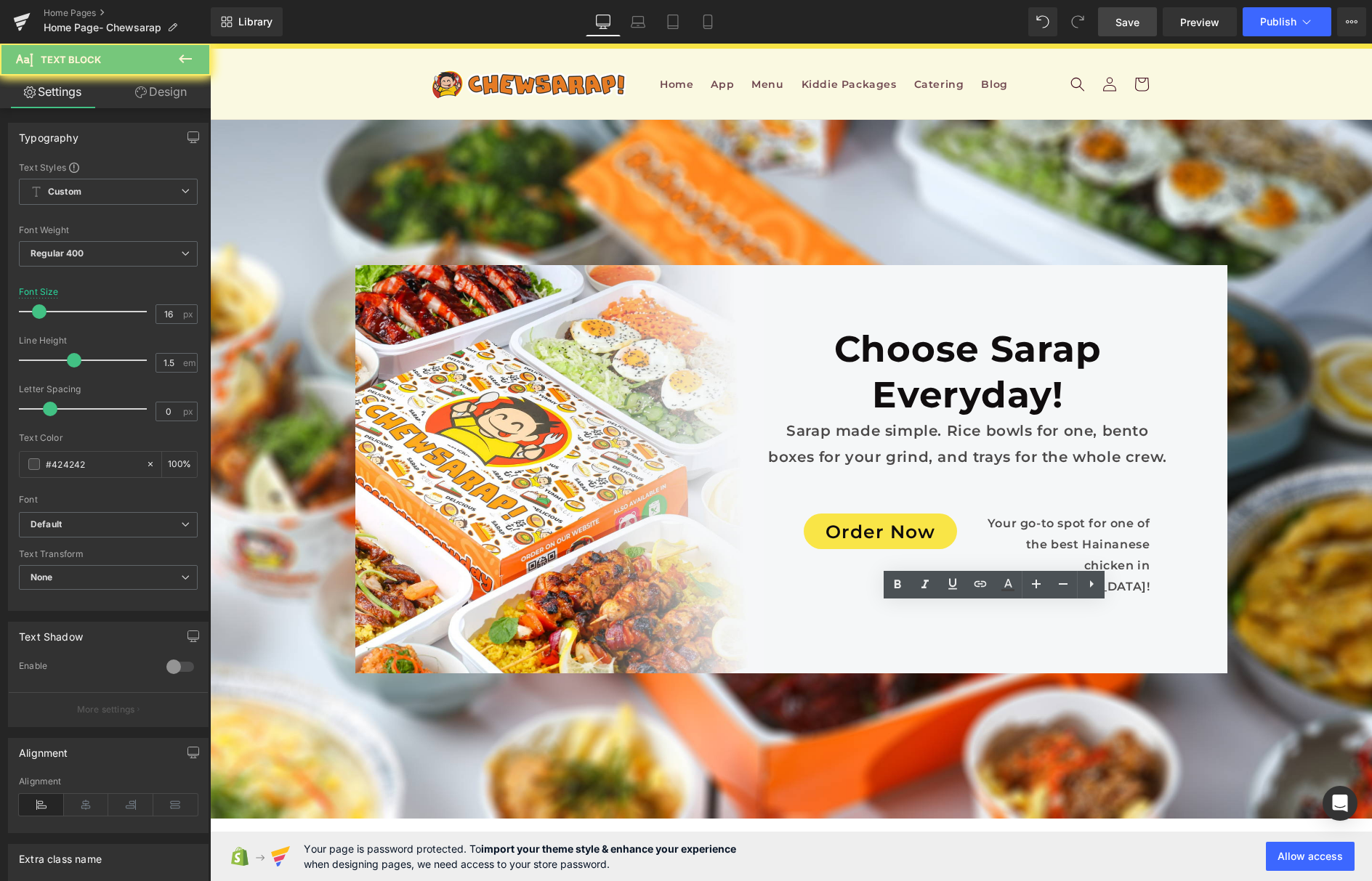
paste div
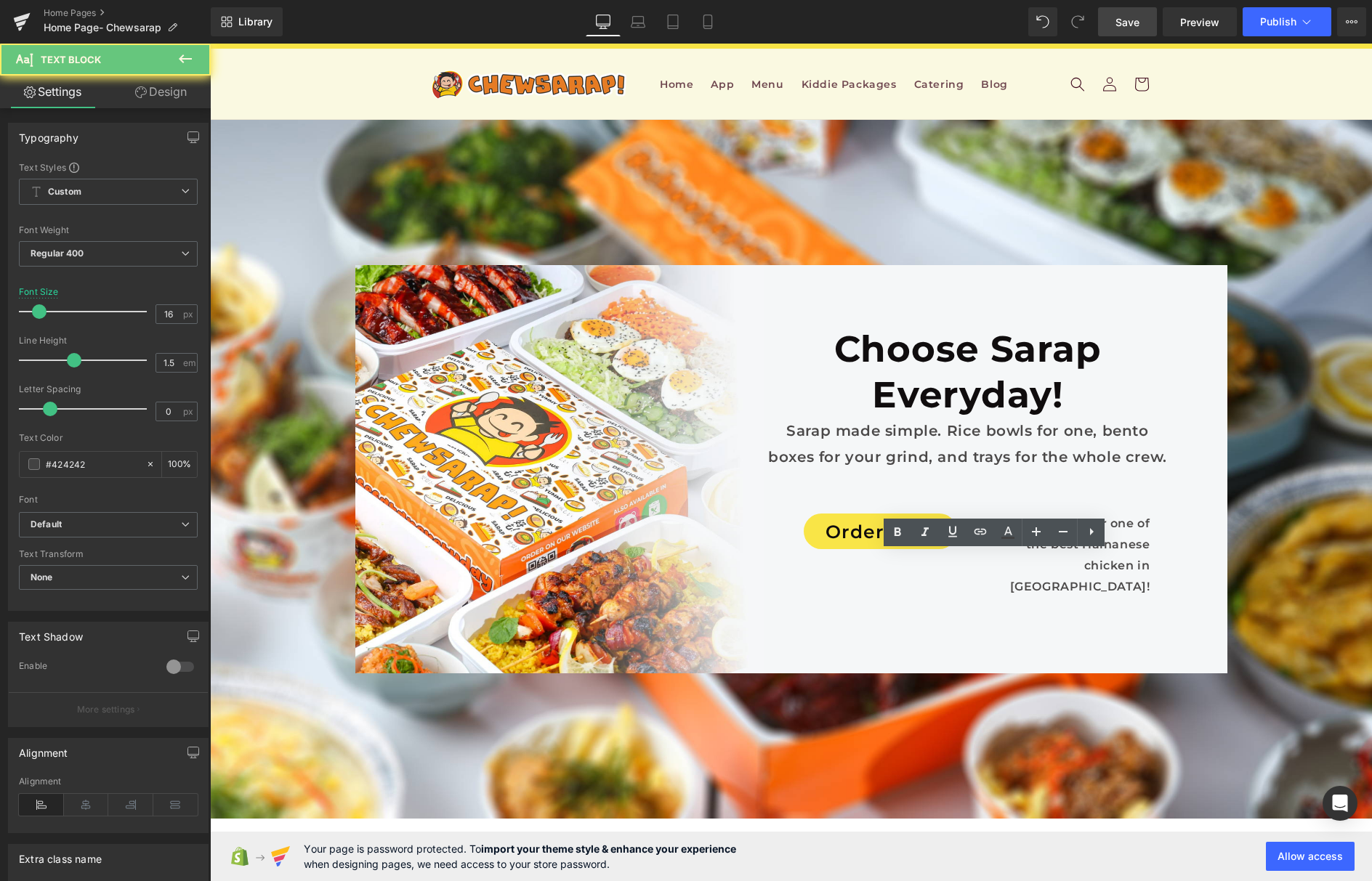
paste div
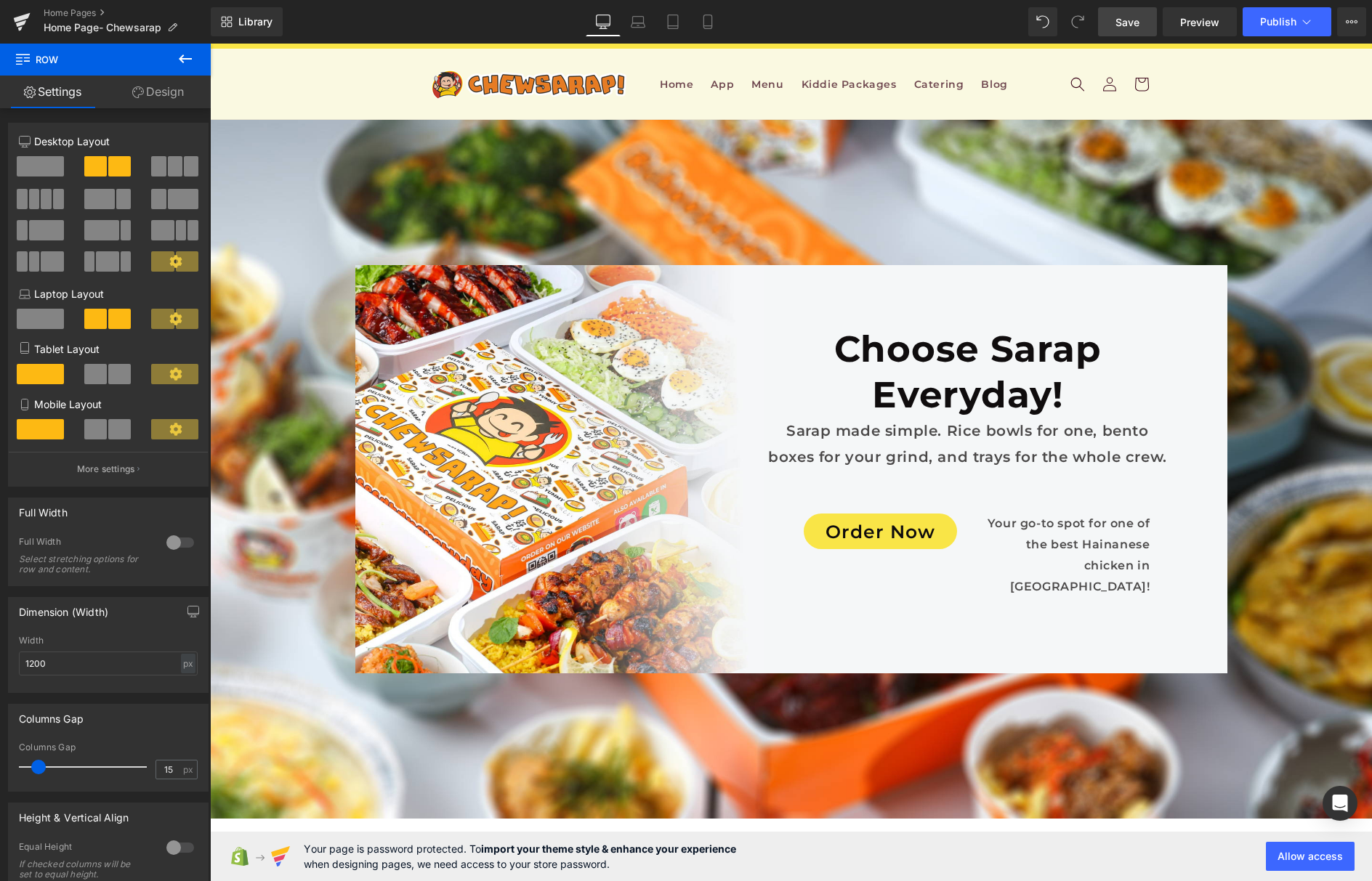
click at [1137, 26] on span "Save" at bounding box center [1128, 22] width 24 height 15
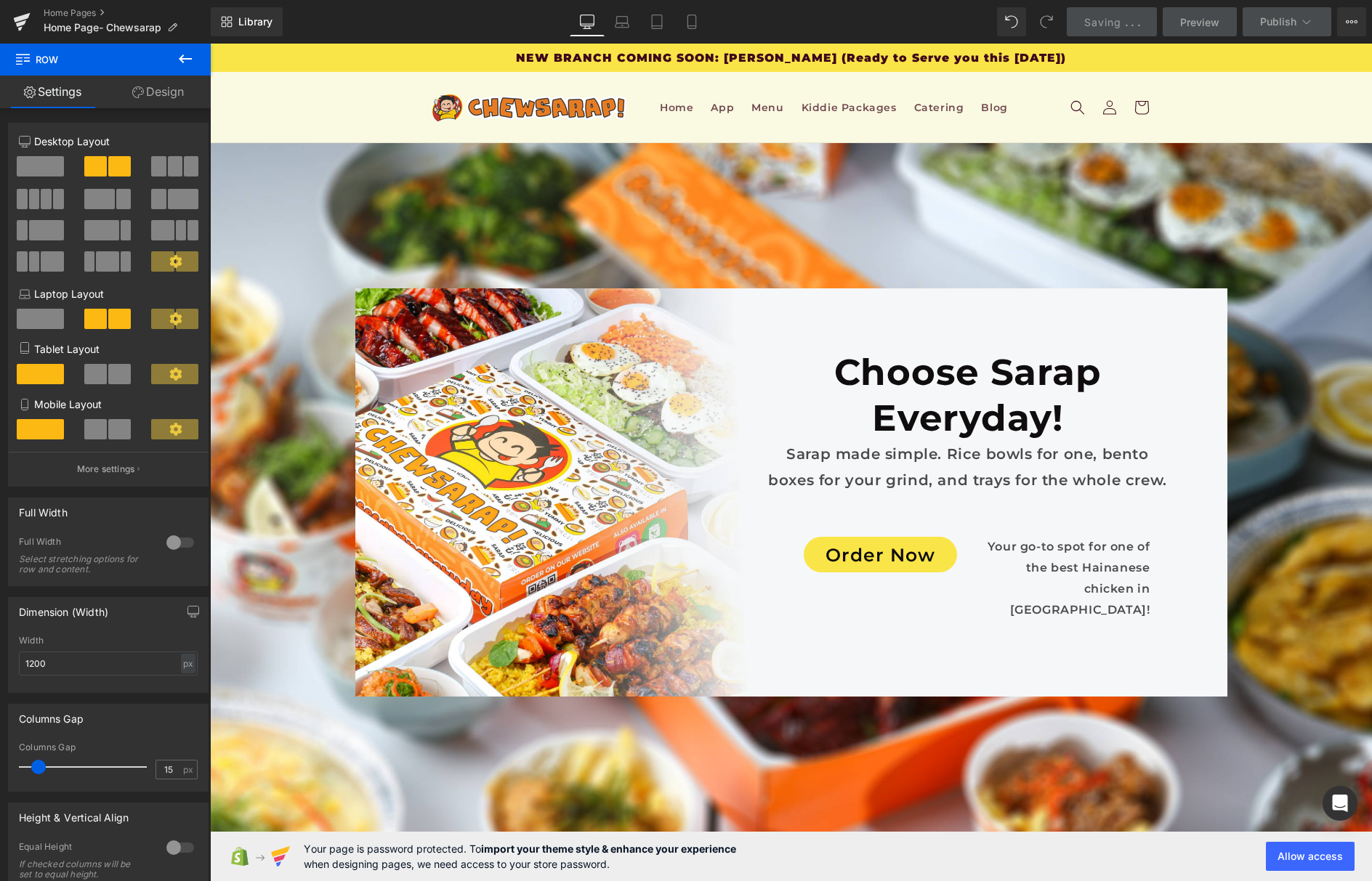
scroll to position [8002, 0]
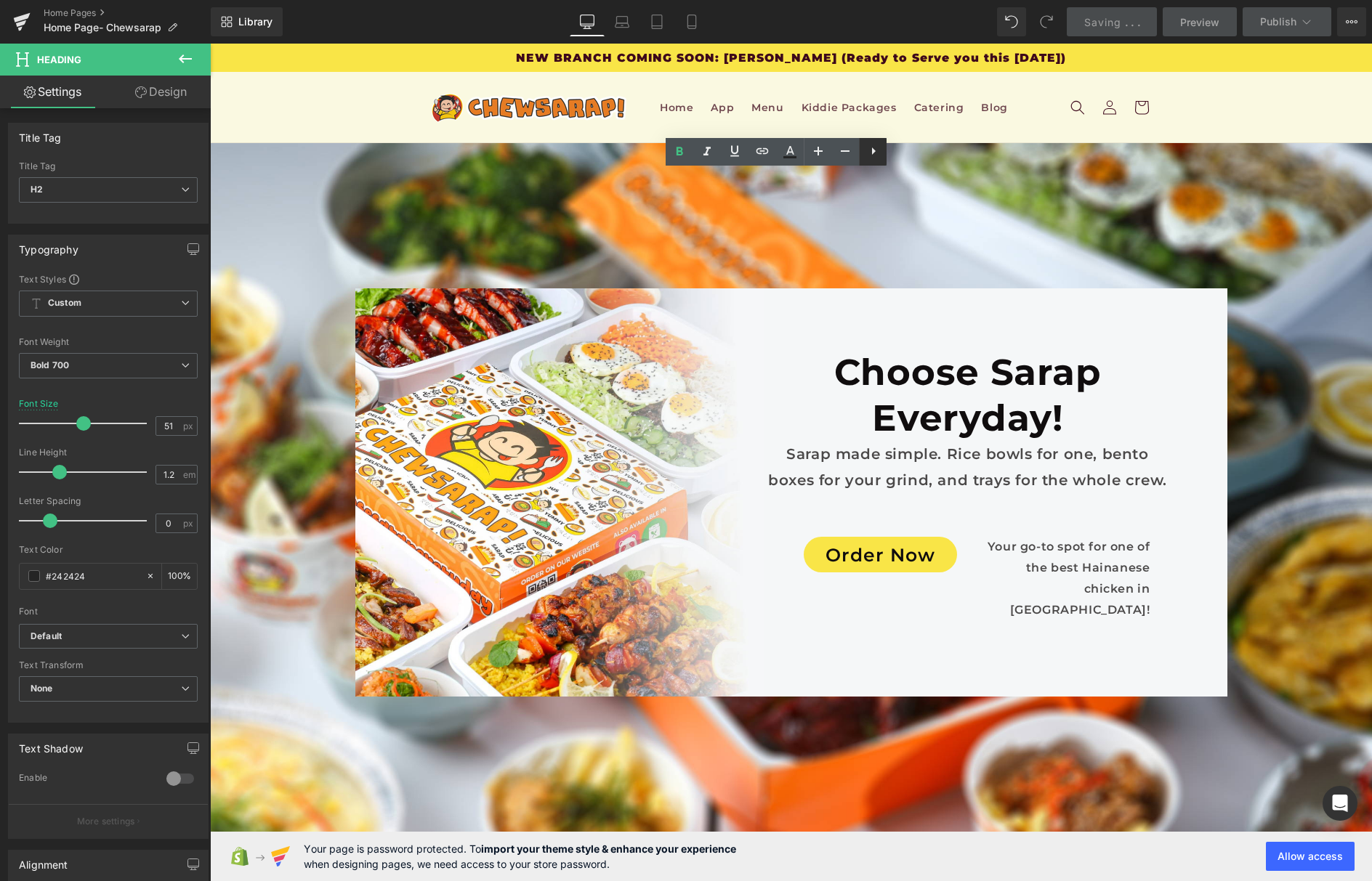
click at [872, 149] on icon at bounding box center [874, 151] width 4 height 7
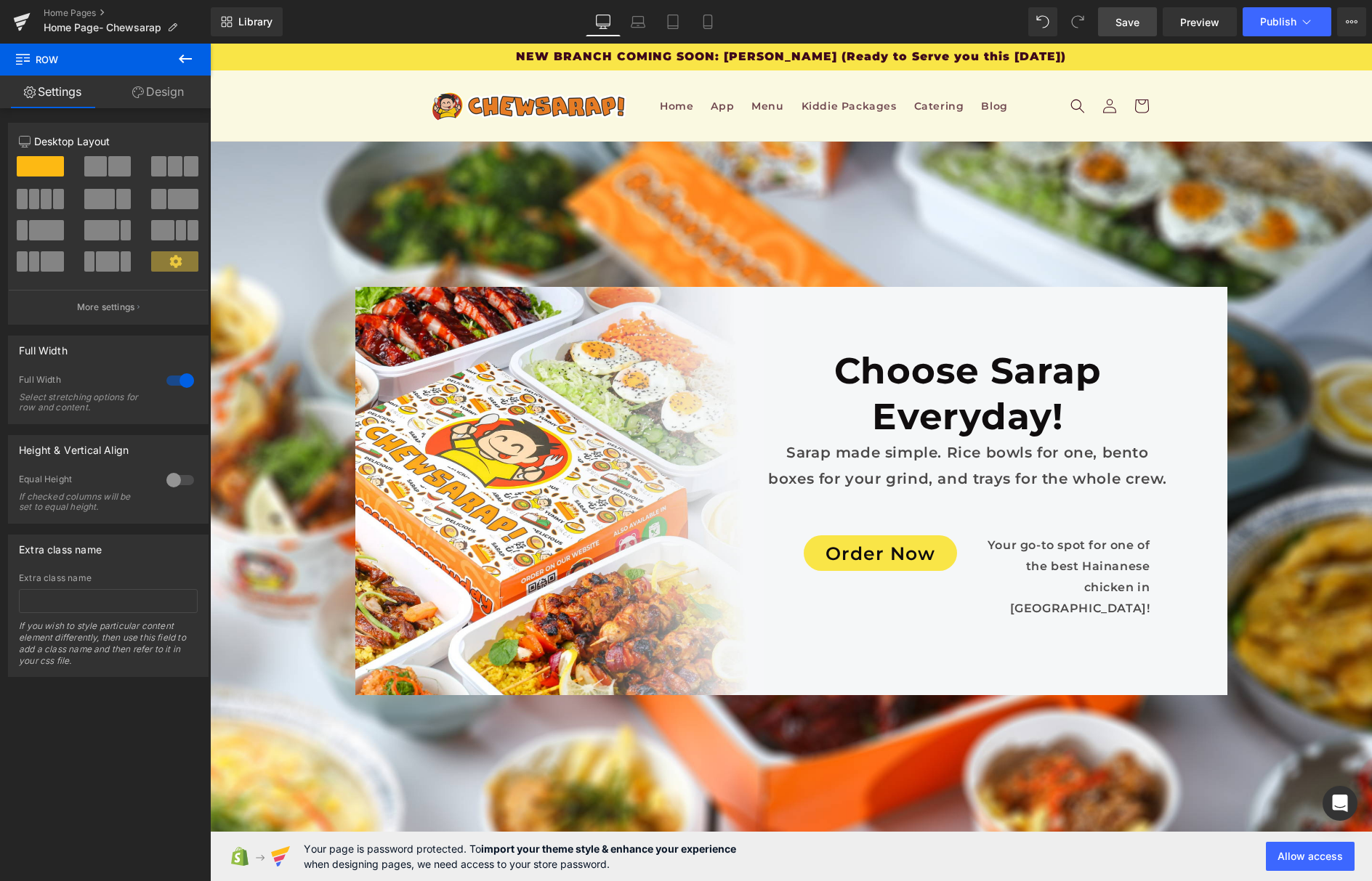
scroll to position [0, 0]
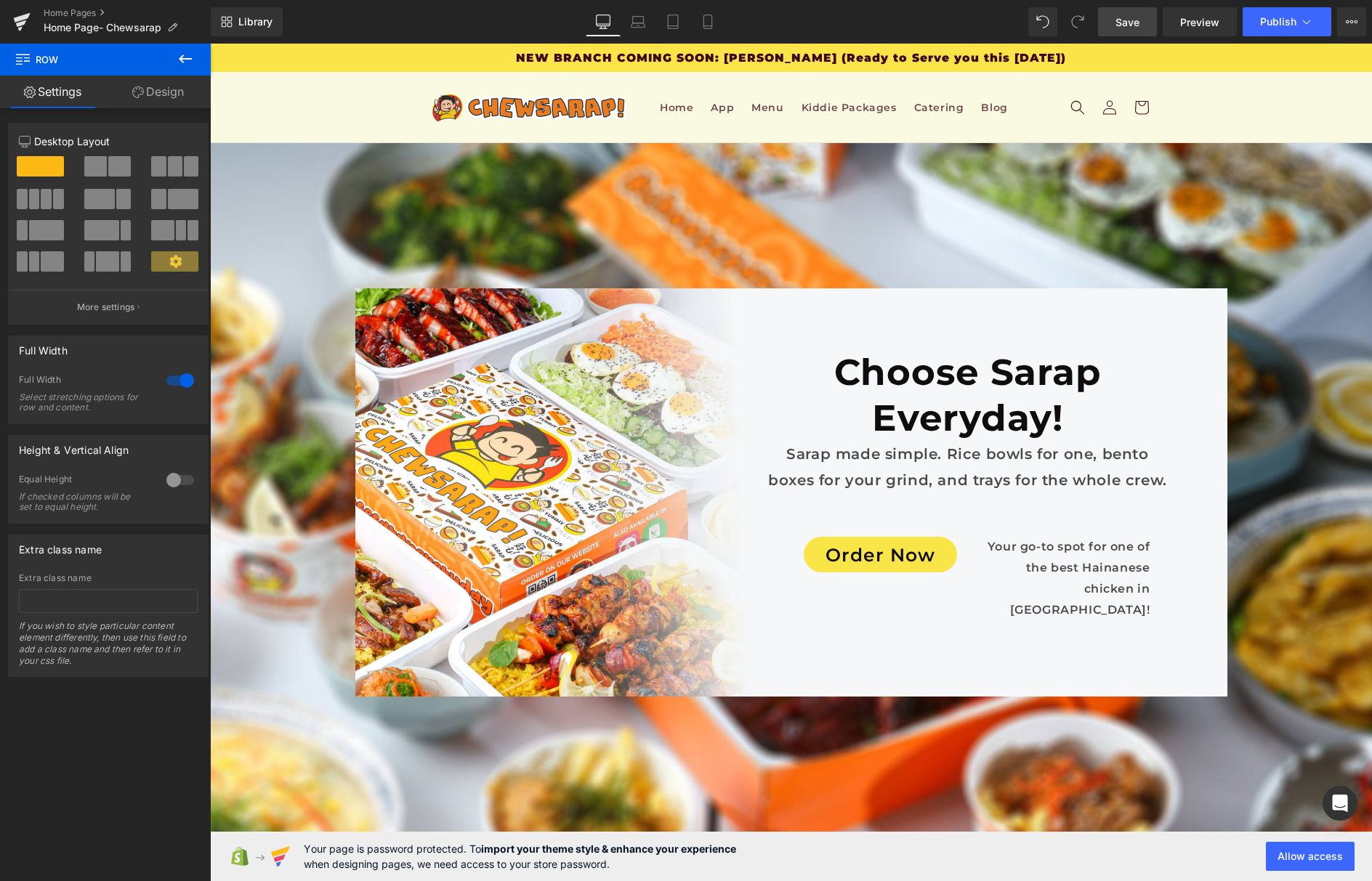
click at [1132, 22] on span "Save" at bounding box center [1128, 22] width 24 height 15
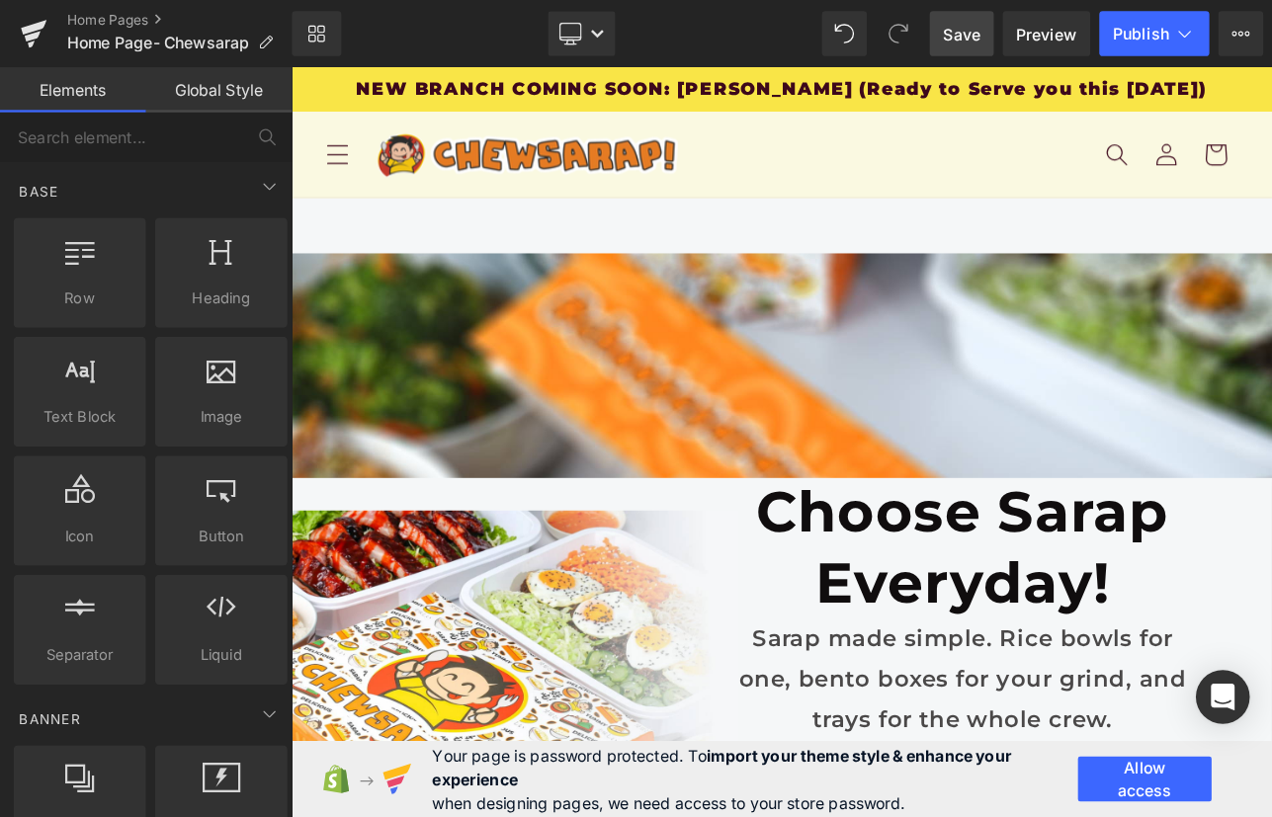
scroll to position [16907, 0]
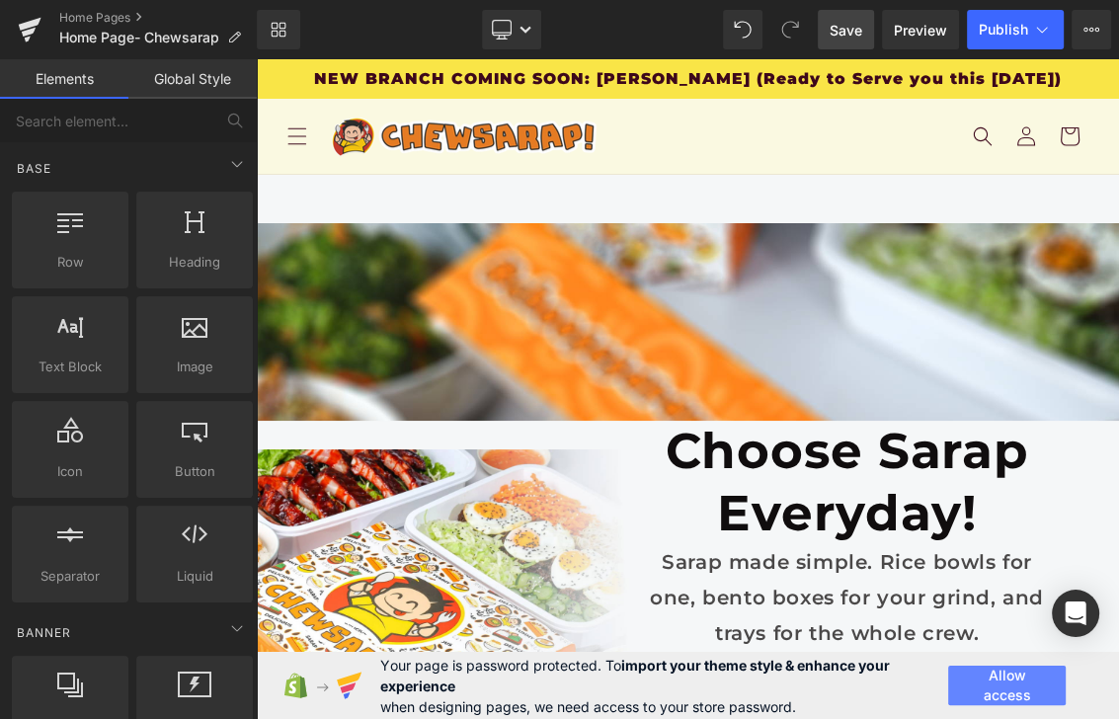
click at [965, 673] on button "Allow access" at bounding box center [1008, 686] width 118 height 40
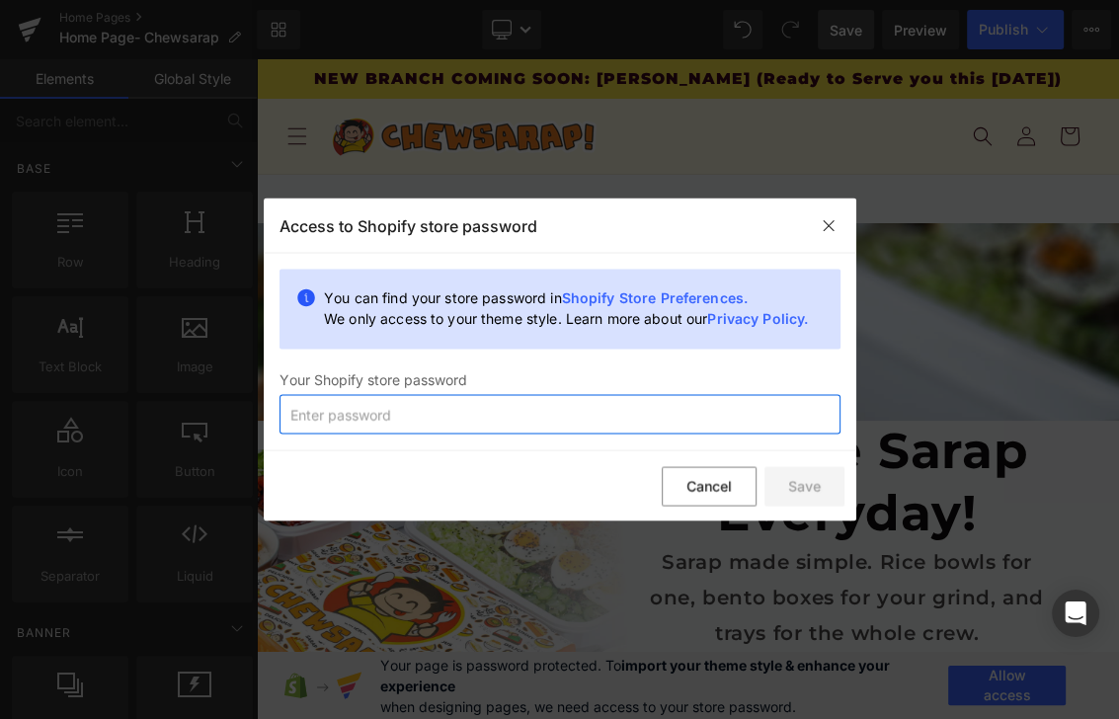
click at [609, 414] on input "text" at bounding box center [560, 415] width 561 height 40
type input "214466"
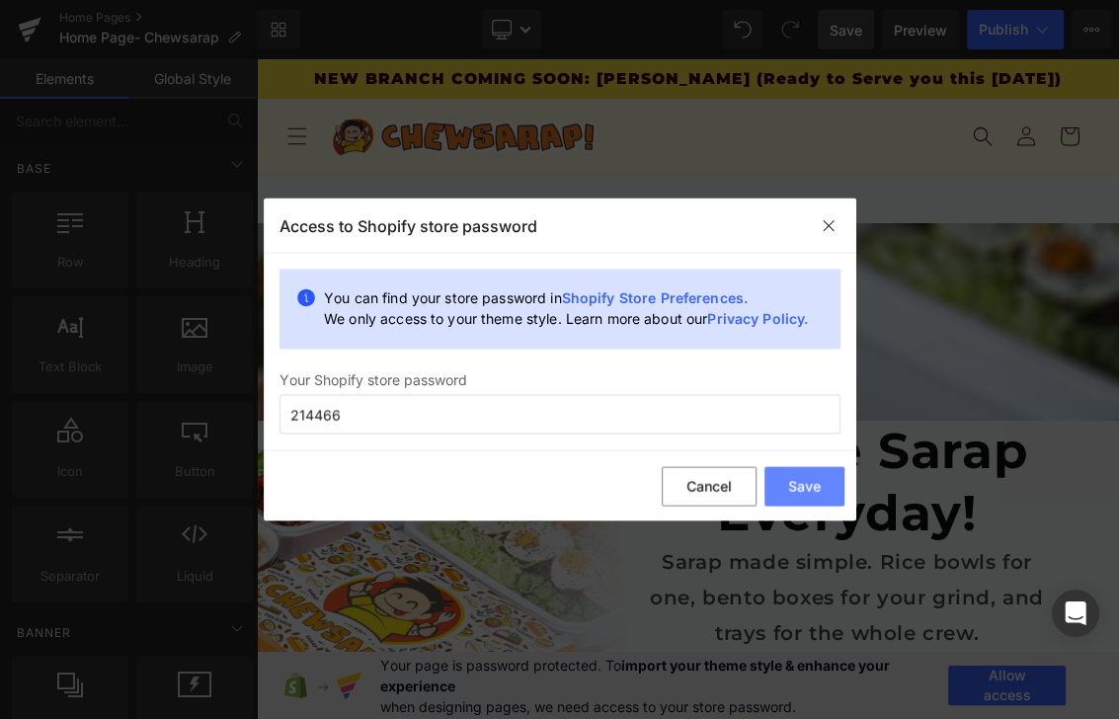
click at [812, 486] on button "Save" at bounding box center [805, 486] width 80 height 40
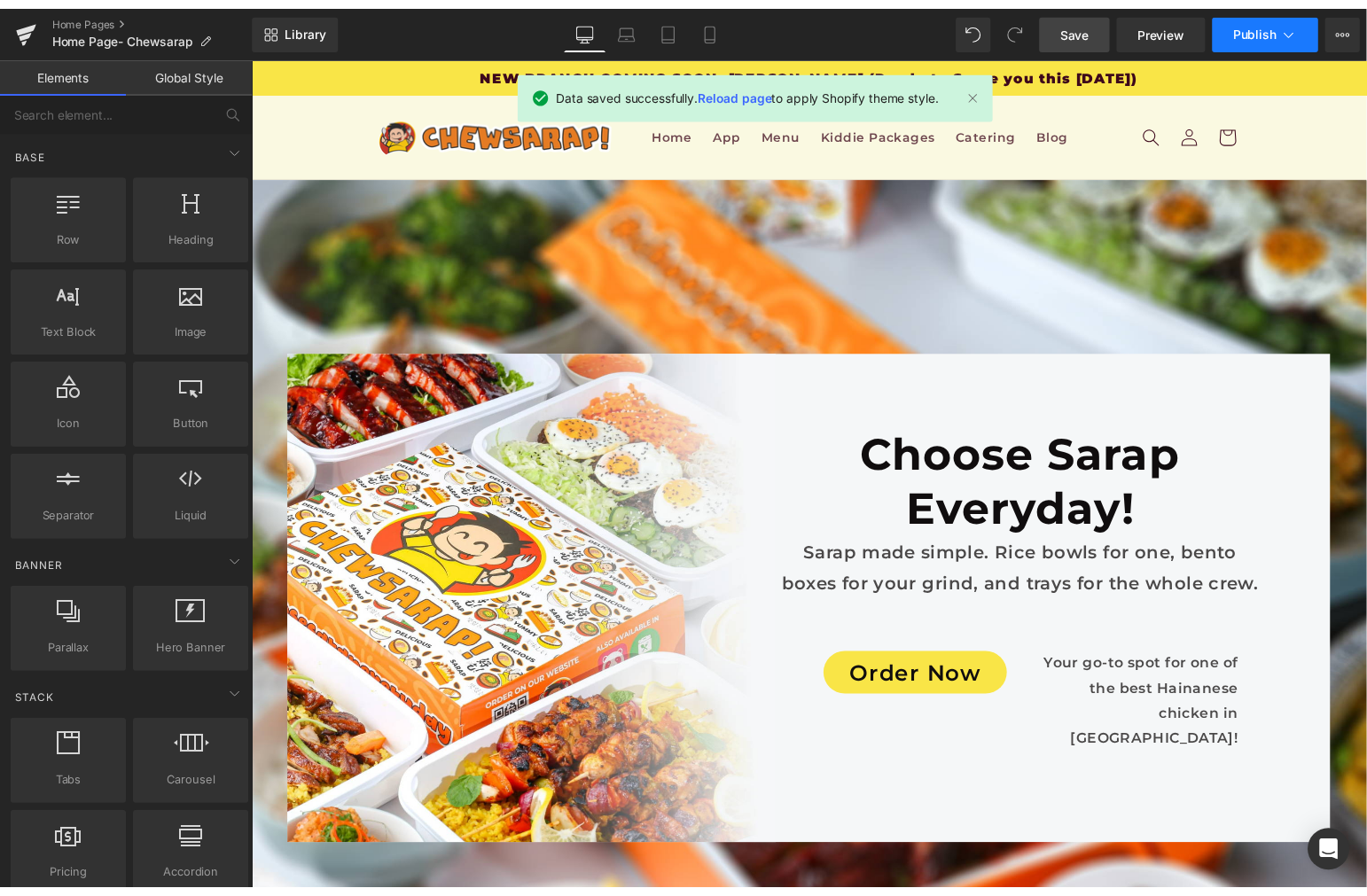
scroll to position [11747, 0]
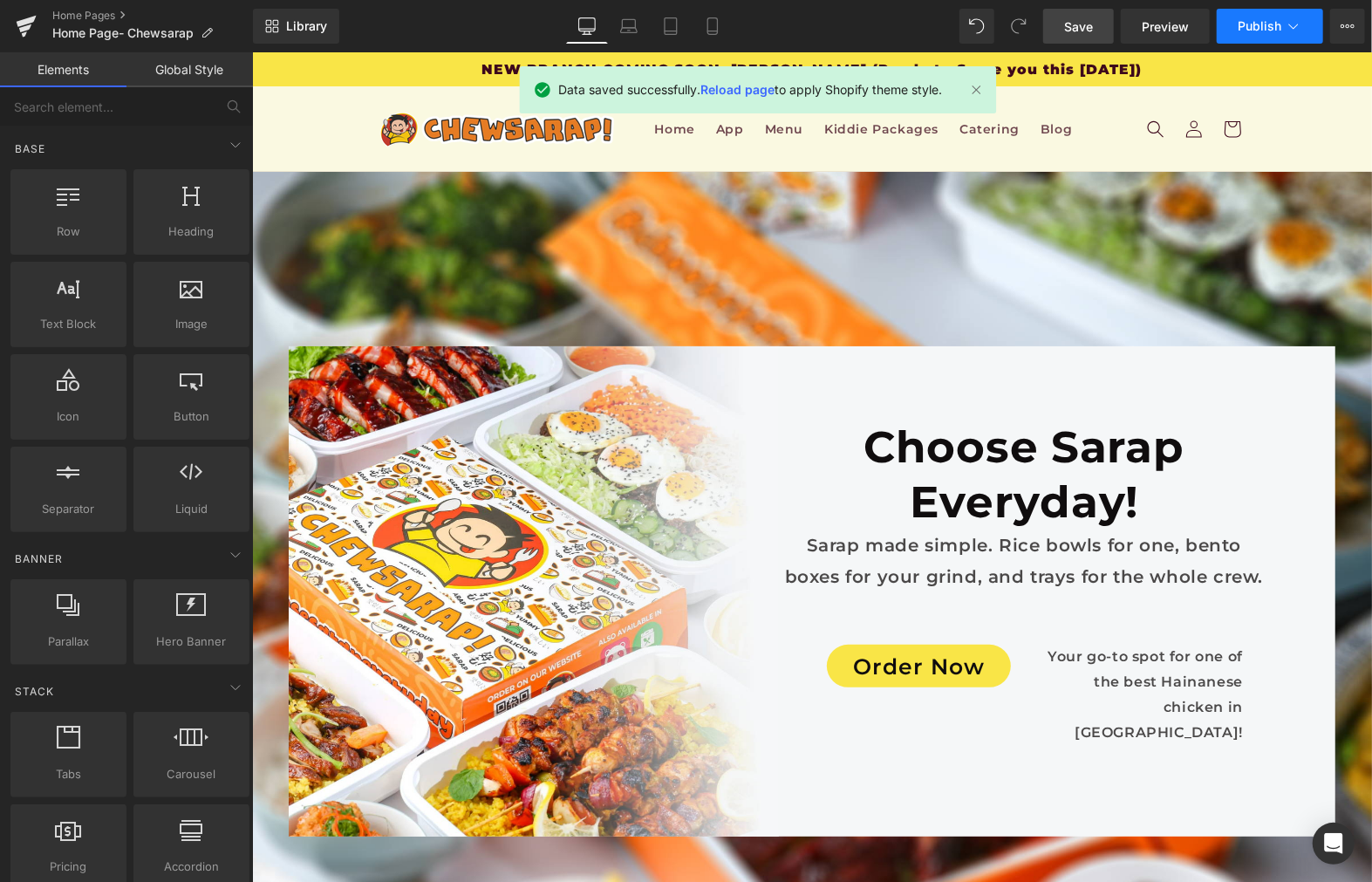
click at [1263, 19] on span "Publish" at bounding box center [1259, 26] width 43 height 14
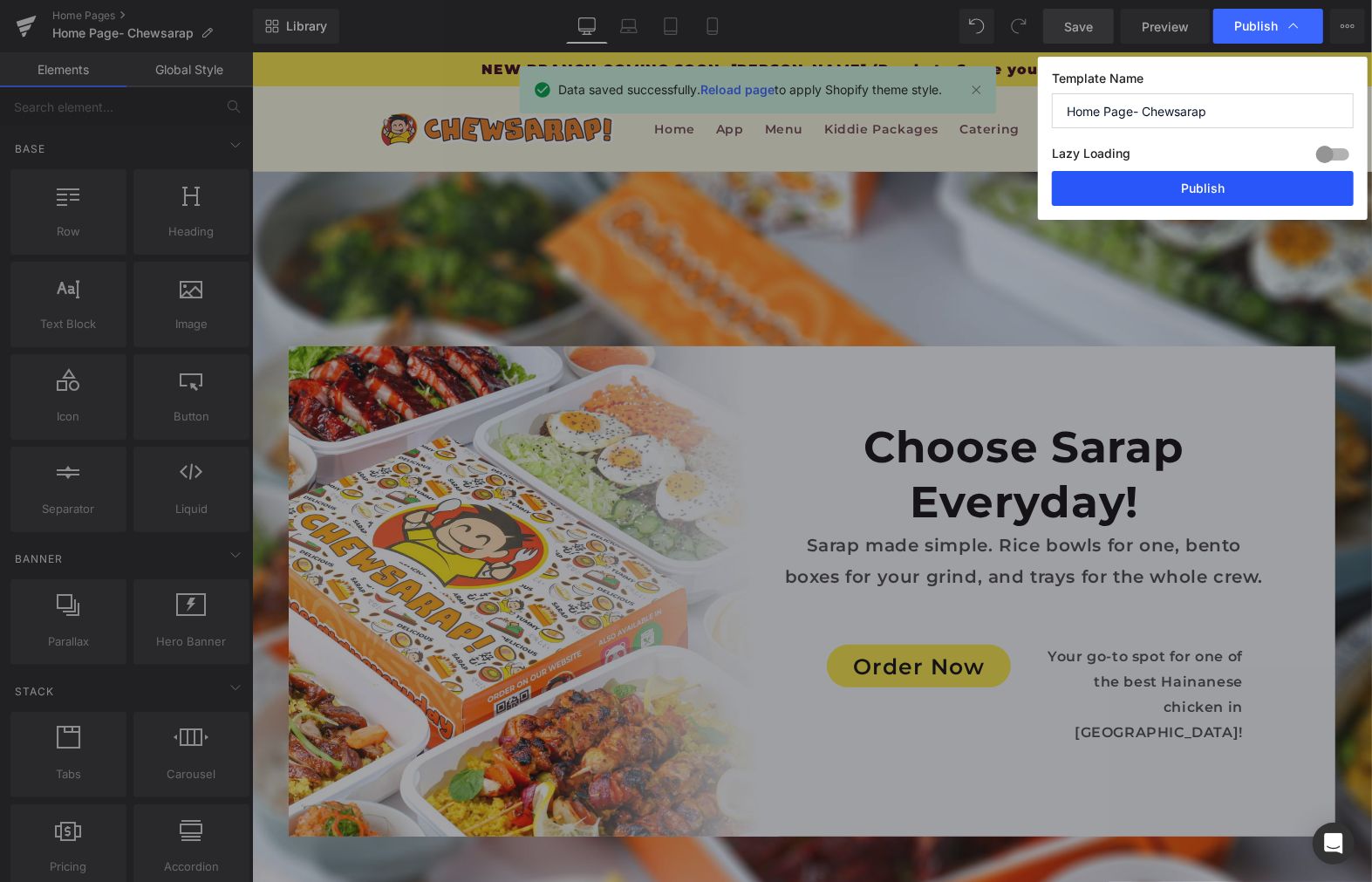
click at [1204, 192] on button "Publish" at bounding box center [1203, 189] width 302 height 35
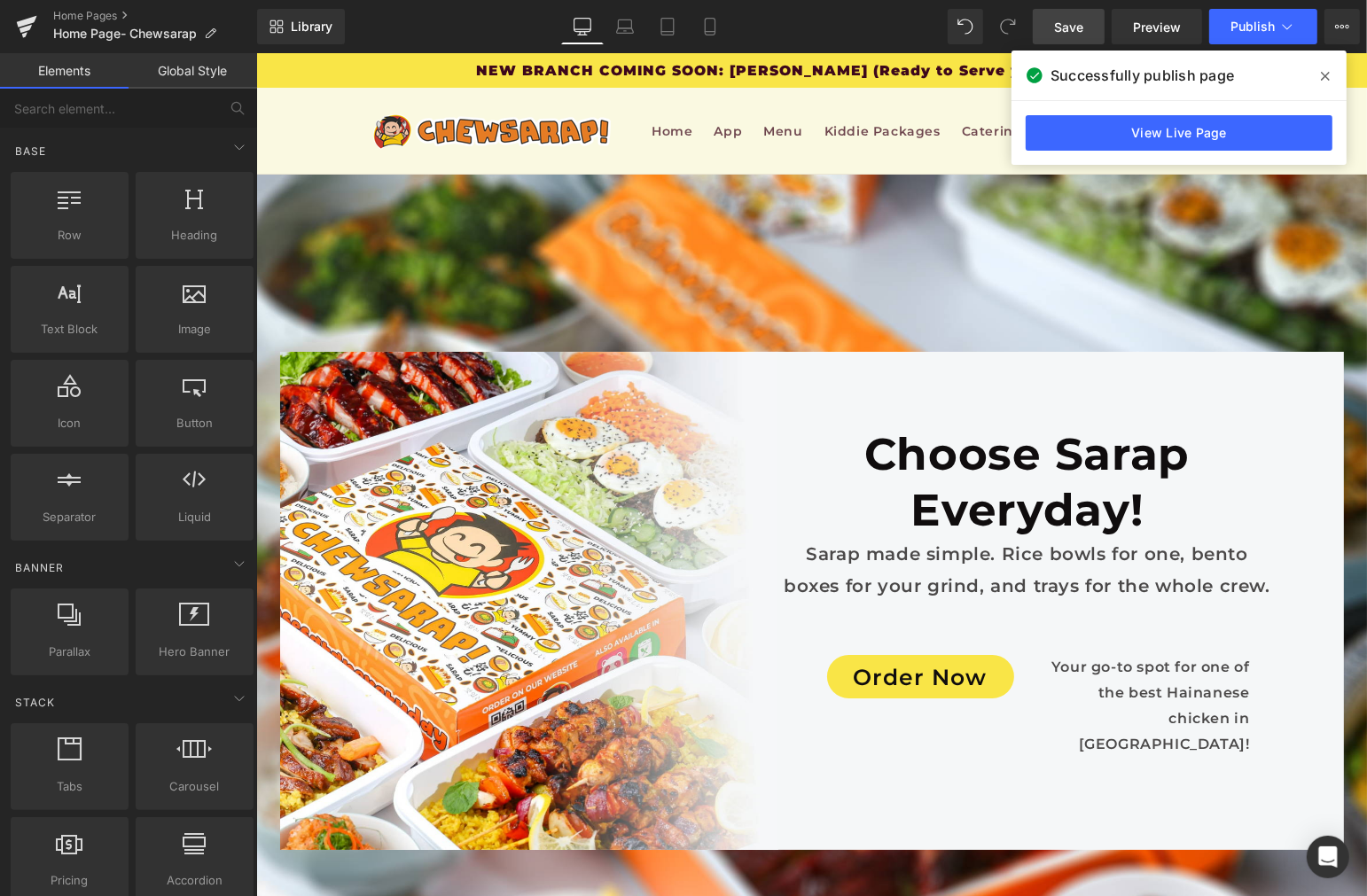
scroll to position [5938, 0]
click at [1324, 80] on icon at bounding box center [1325, 76] width 9 height 14
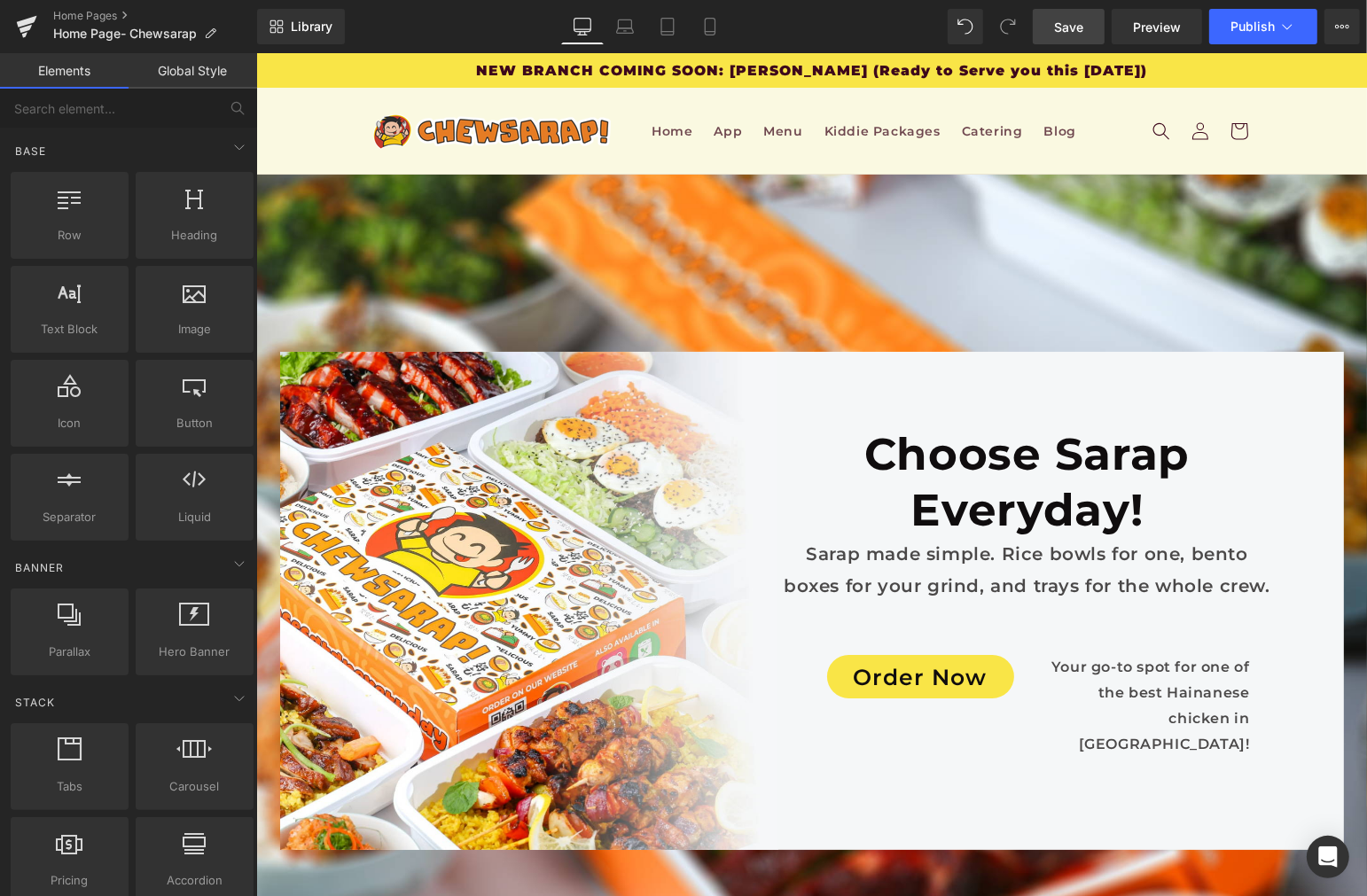
scroll to position [0, 0]
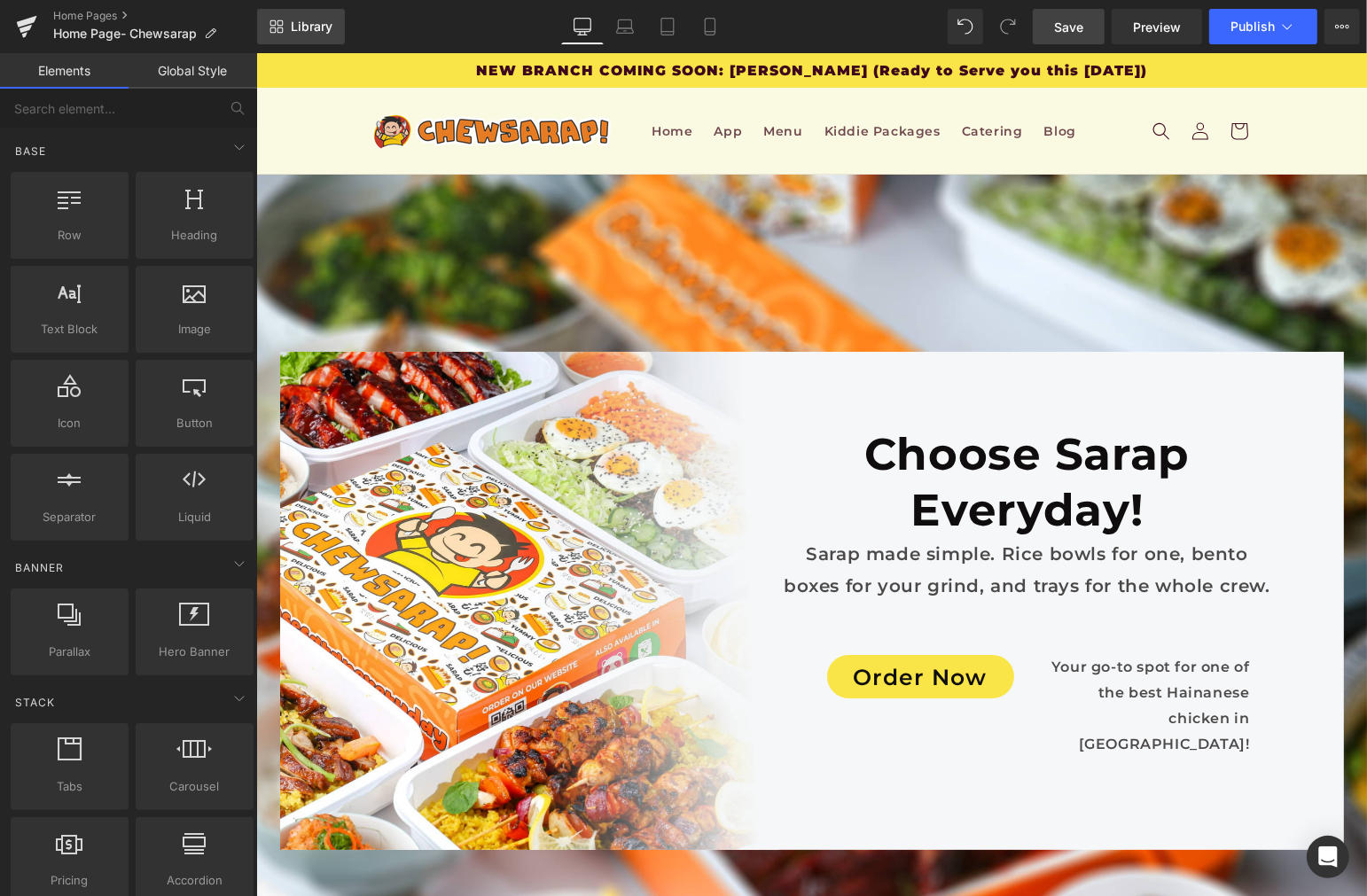
click at [310, 27] on span "Library" at bounding box center [311, 27] width 41 height 16
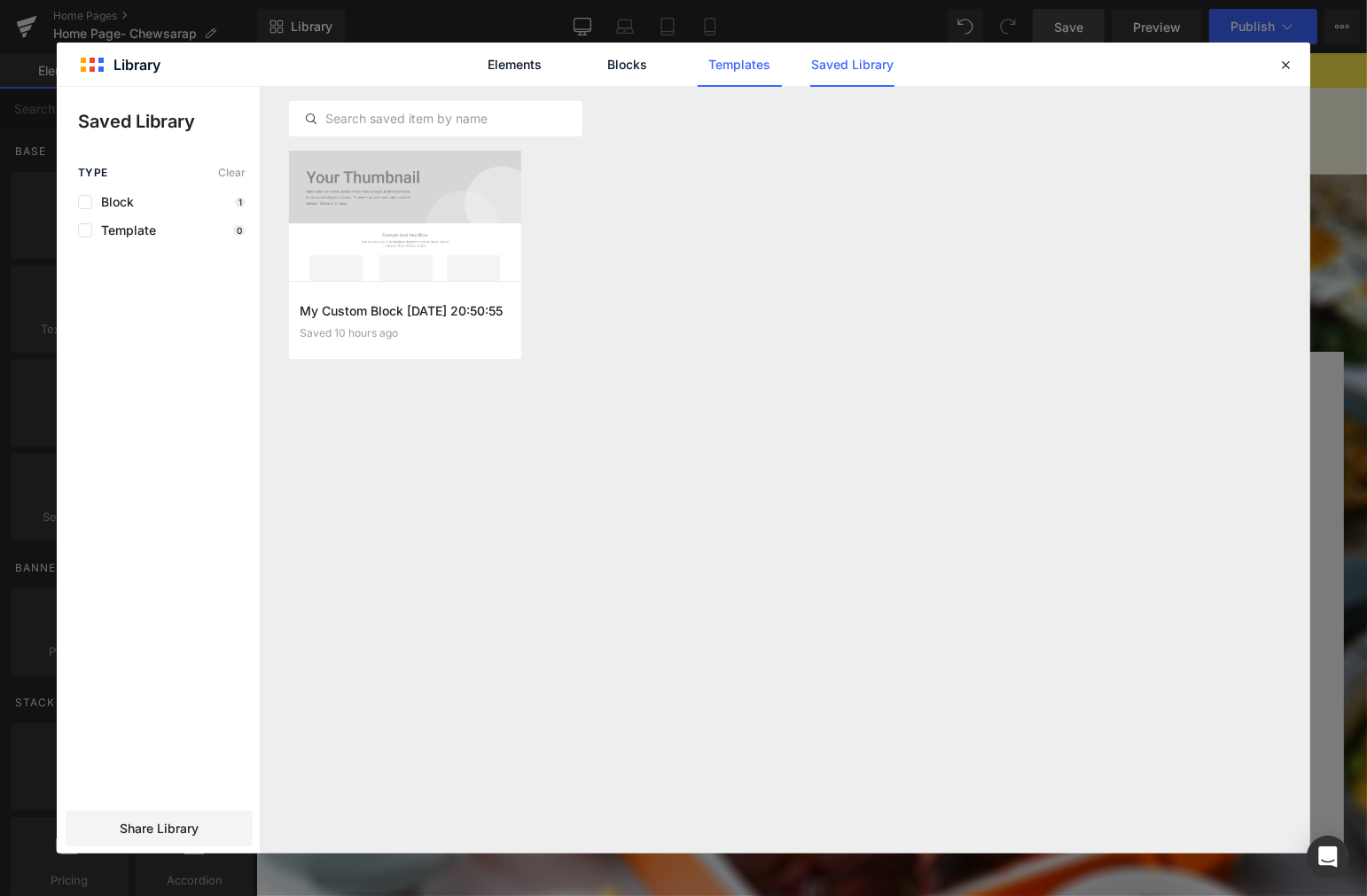
click at [730, 68] on link "Templates" at bounding box center [740, 64] width 84 height 44
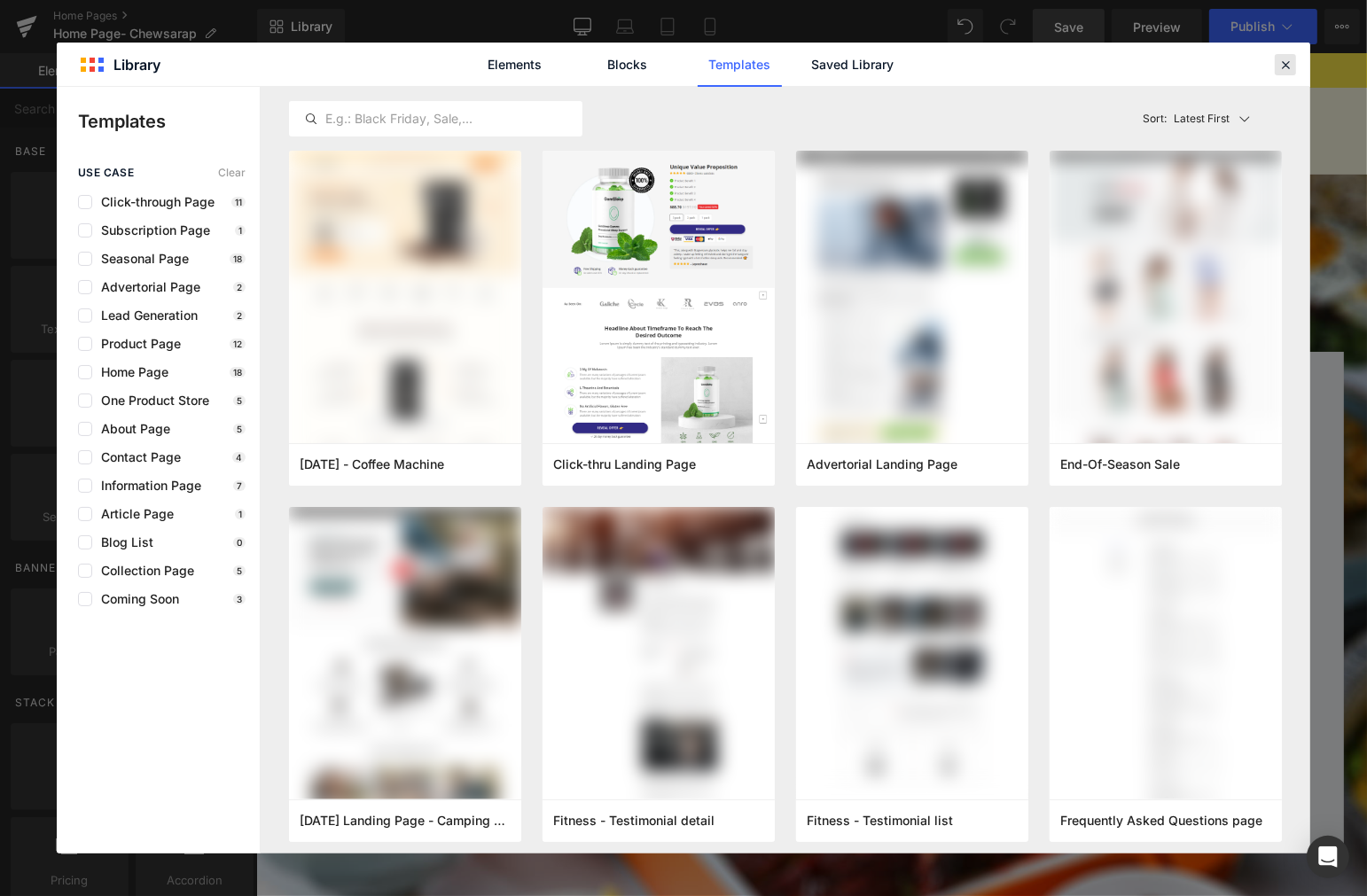
click at [1287, 58] on icon at bounding box center [1285, 65] width 16 height 16
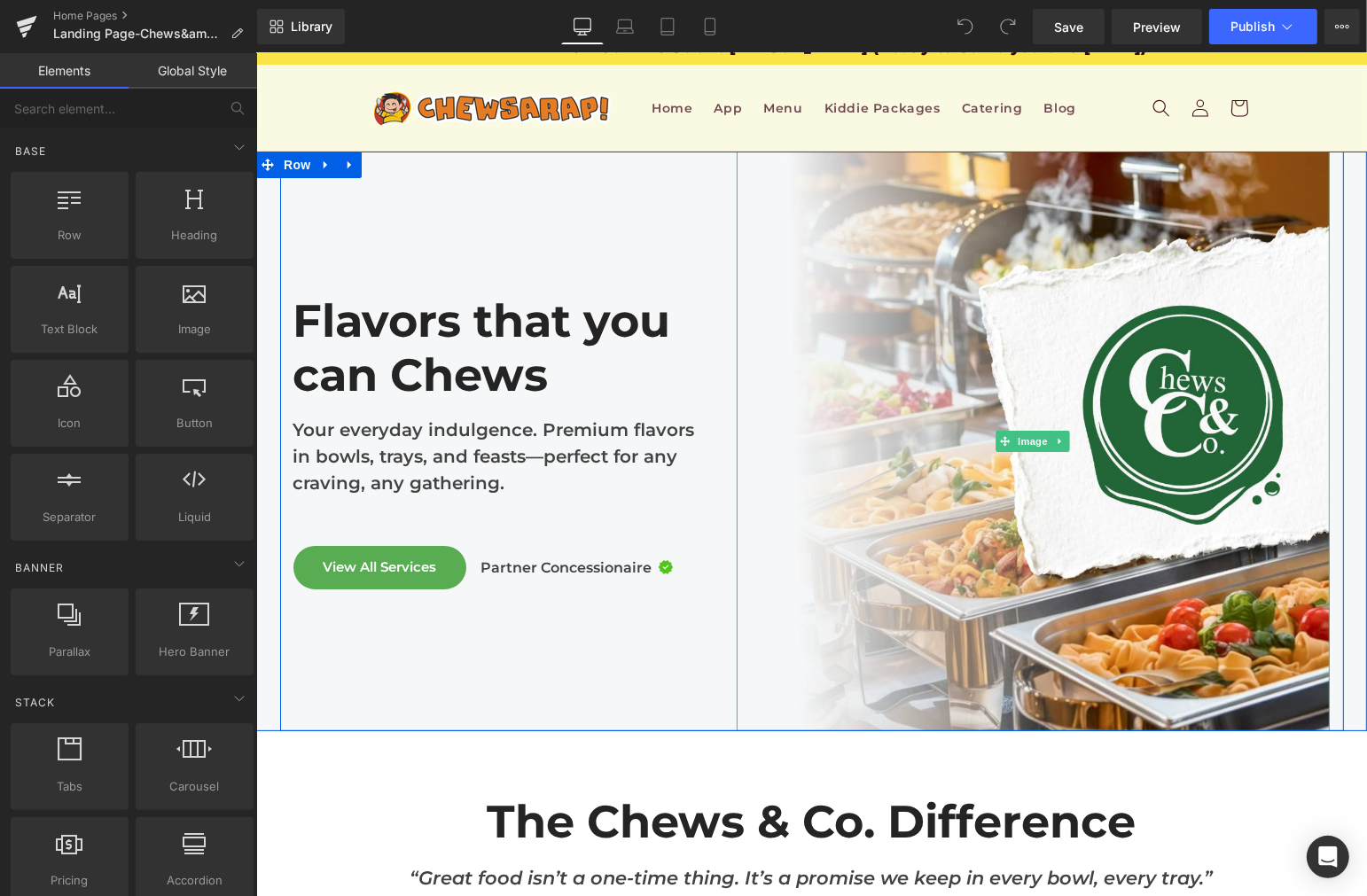
scroll to position [14, 0]
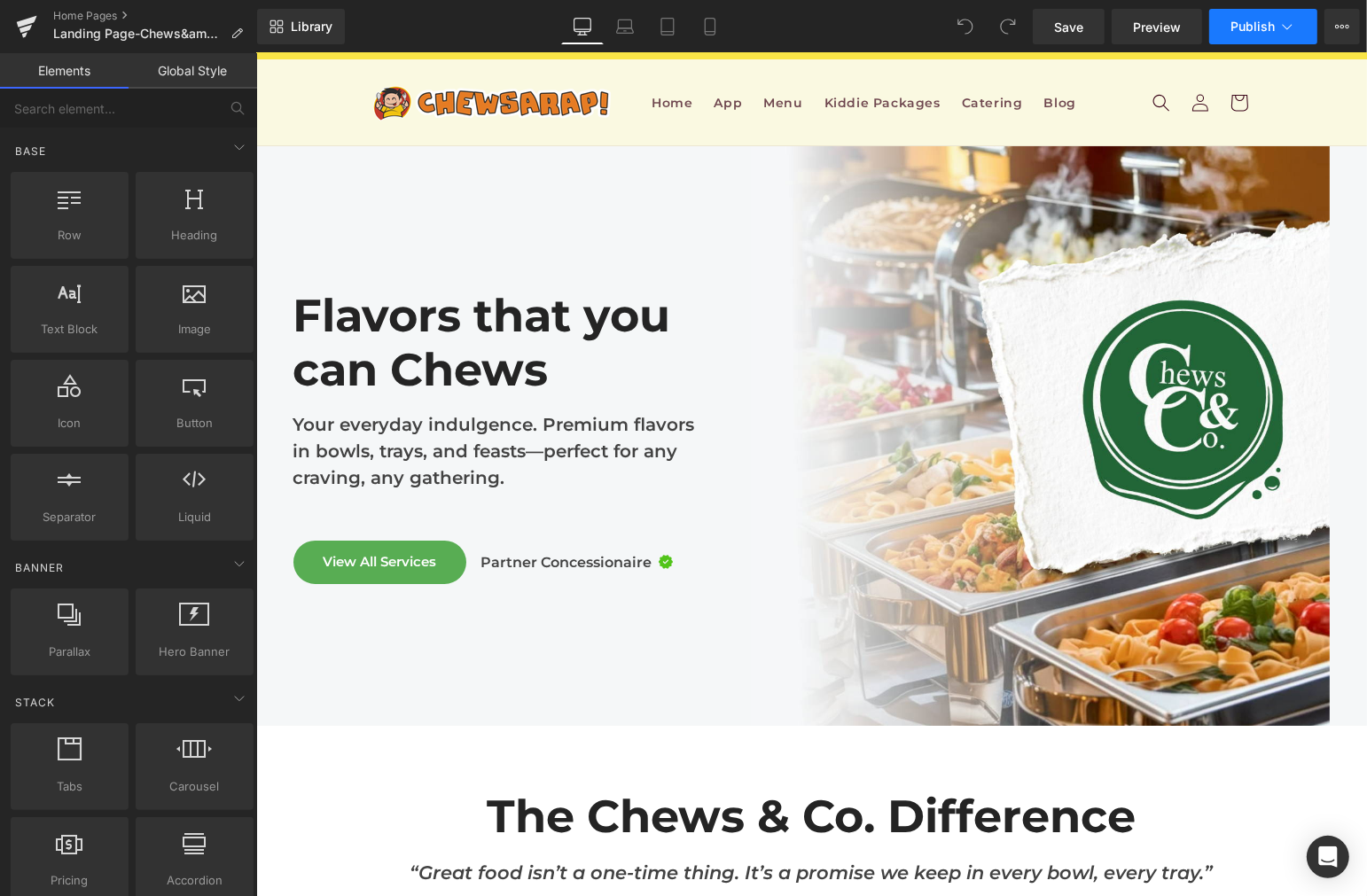
click at [1230, 36] on button "Publish" at bounding box center [1263, 27] width 109 height 36
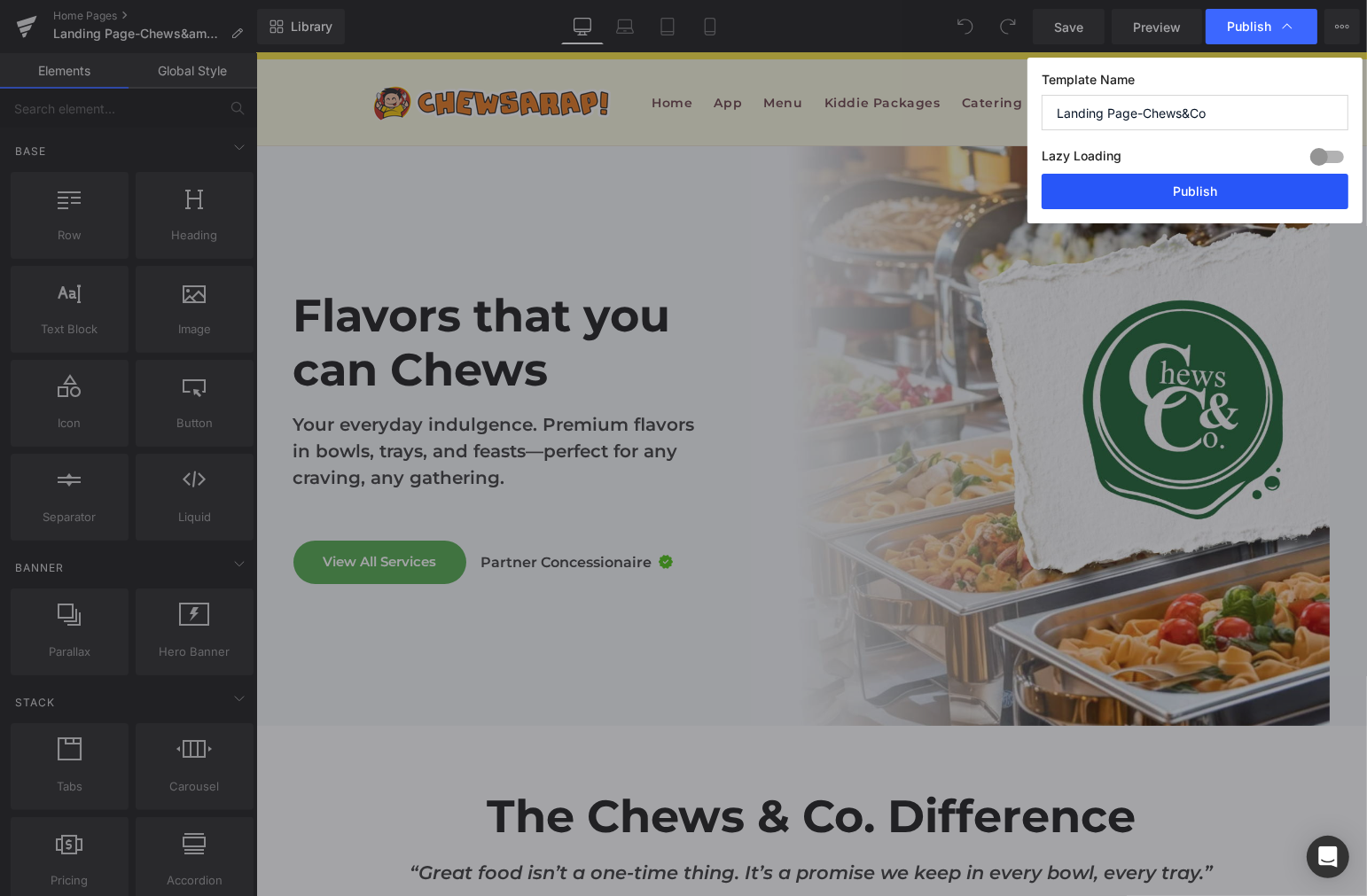
click at [1166, 182] on button "Publish" at bounding box center [1195, 192] width 307 height 36
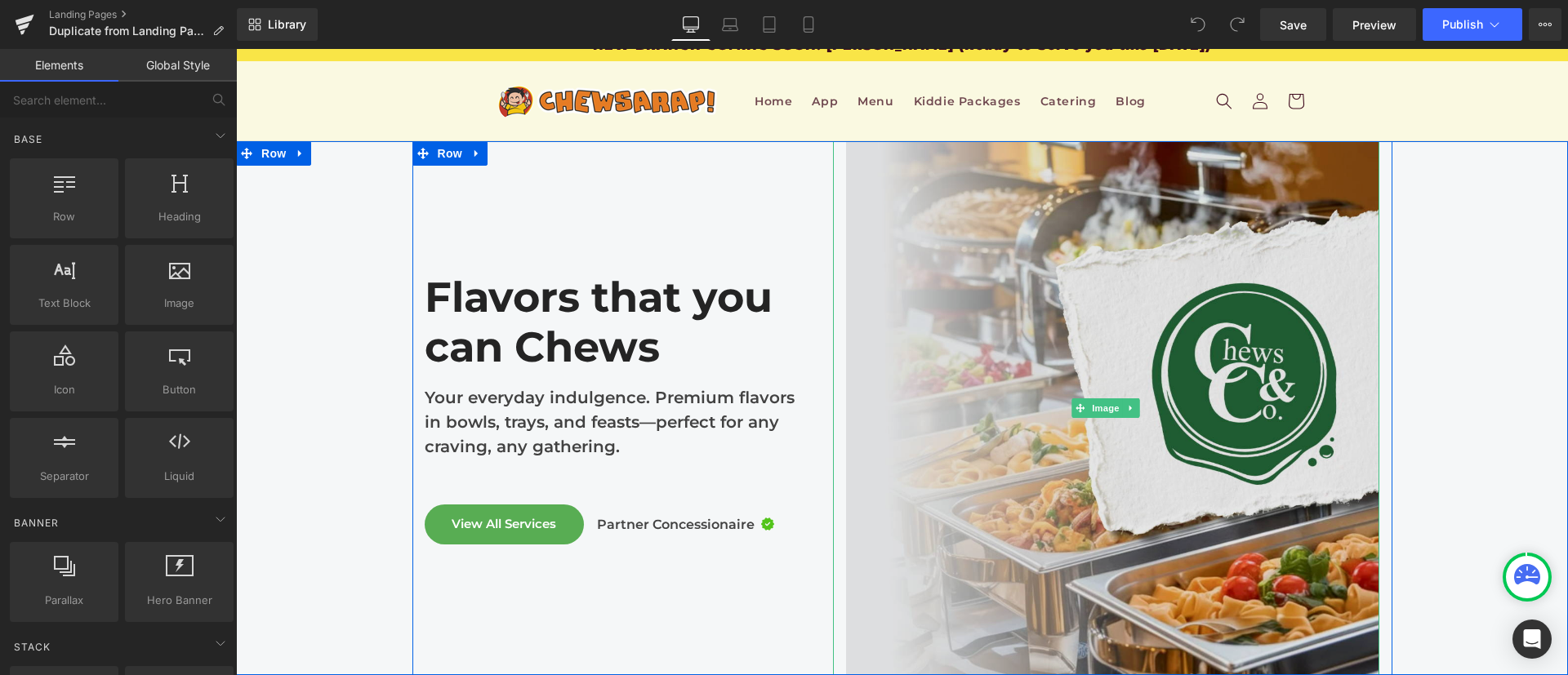
scroll to position [13, 0]
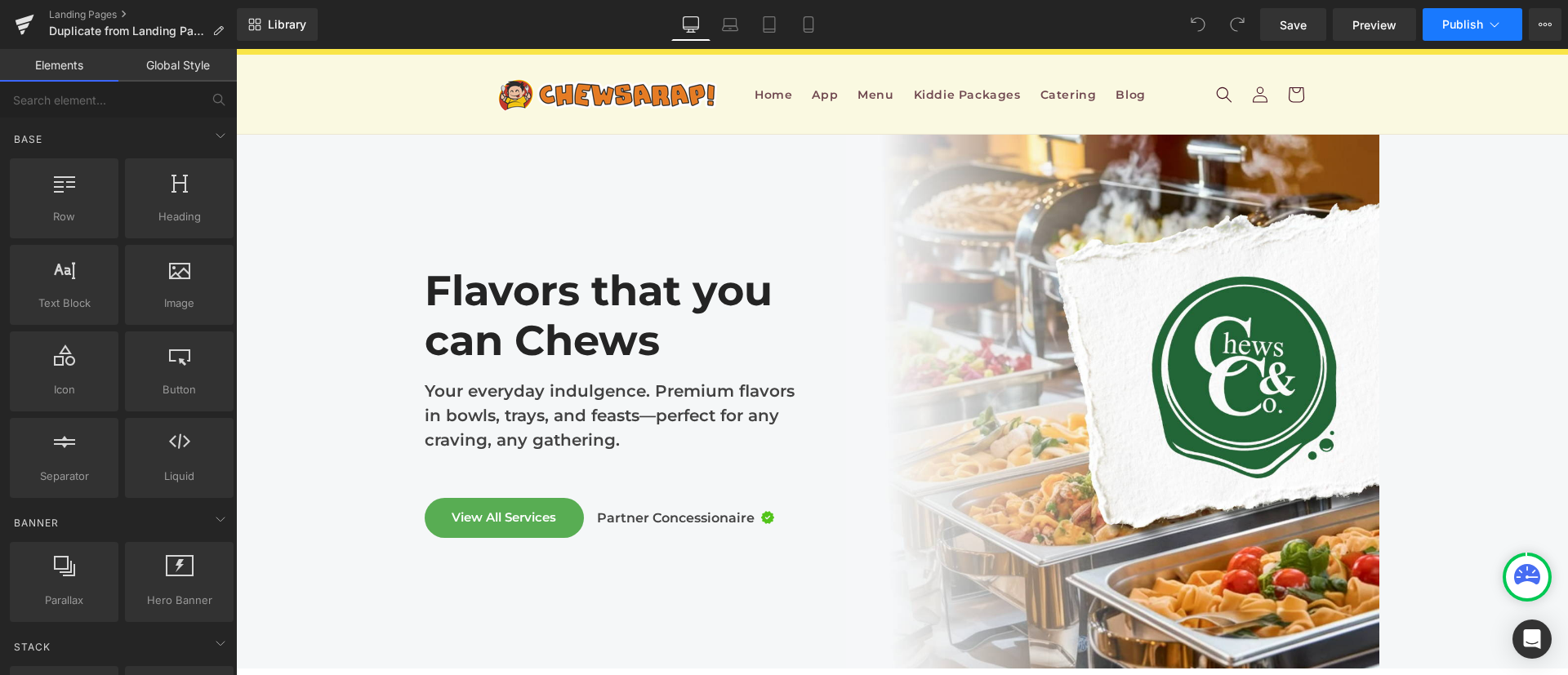
click at [1490, 13] on button "Publish" at bounding box center [1472, 25] width 100 height 33
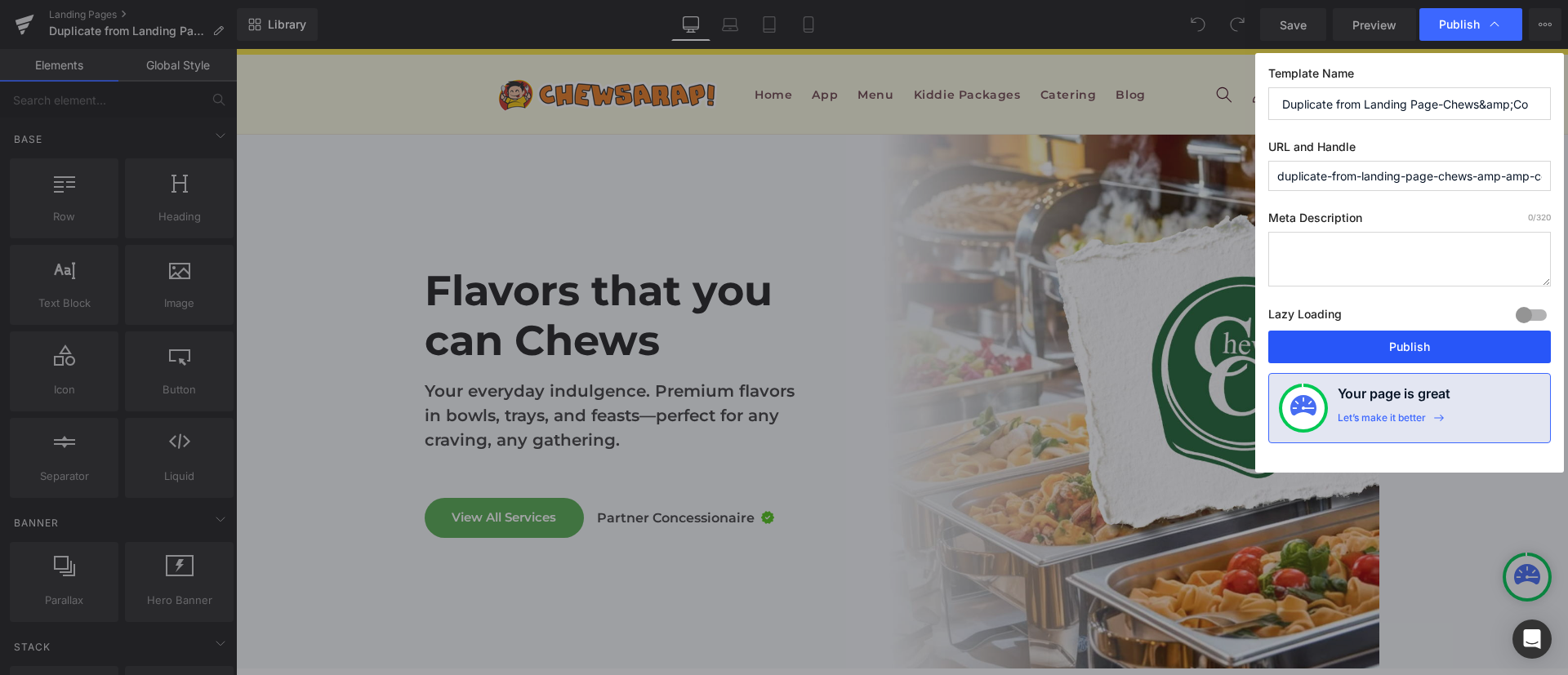
click at [1391, 342] on button "Publish" at bounding box center [1409, 347] width 283 height 33
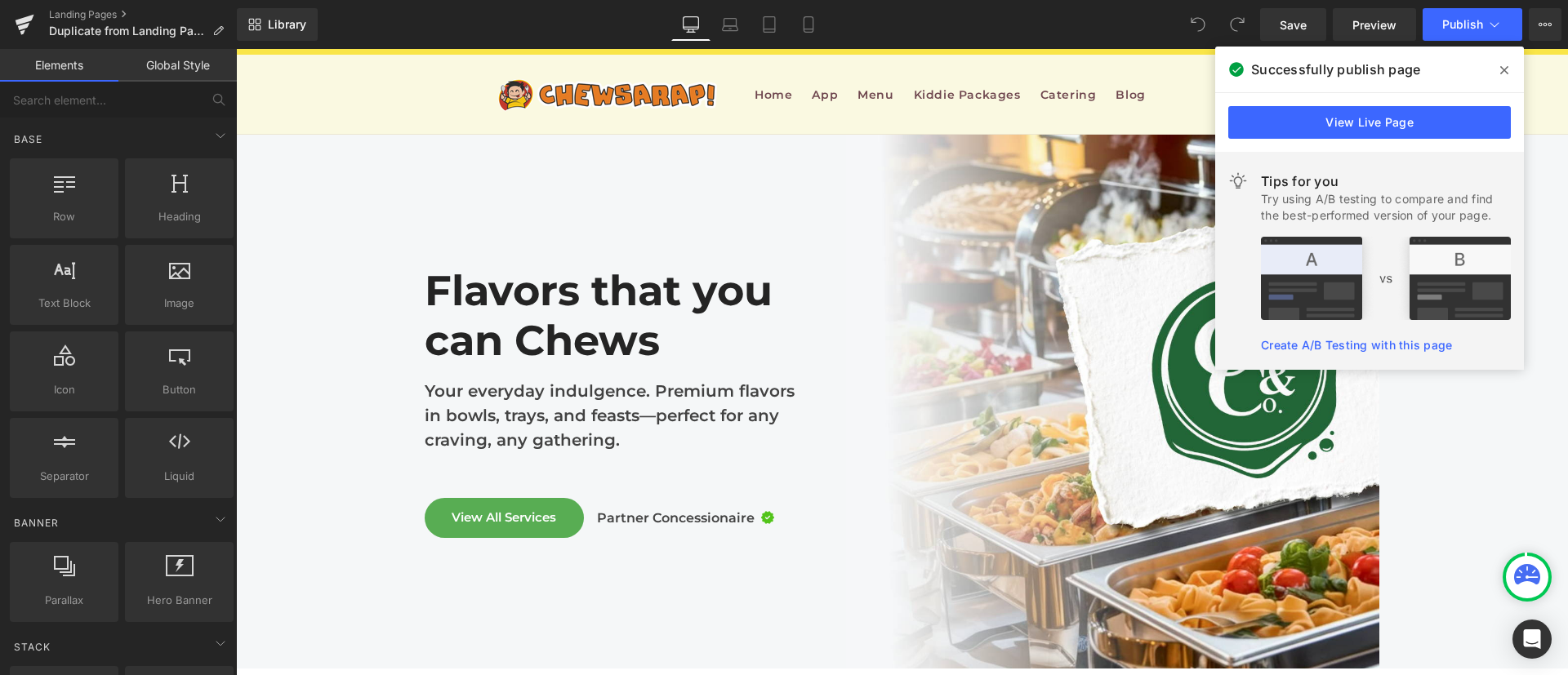
click at [1499, 76] on span at bounding box center [1504, 70] width 26 height 26
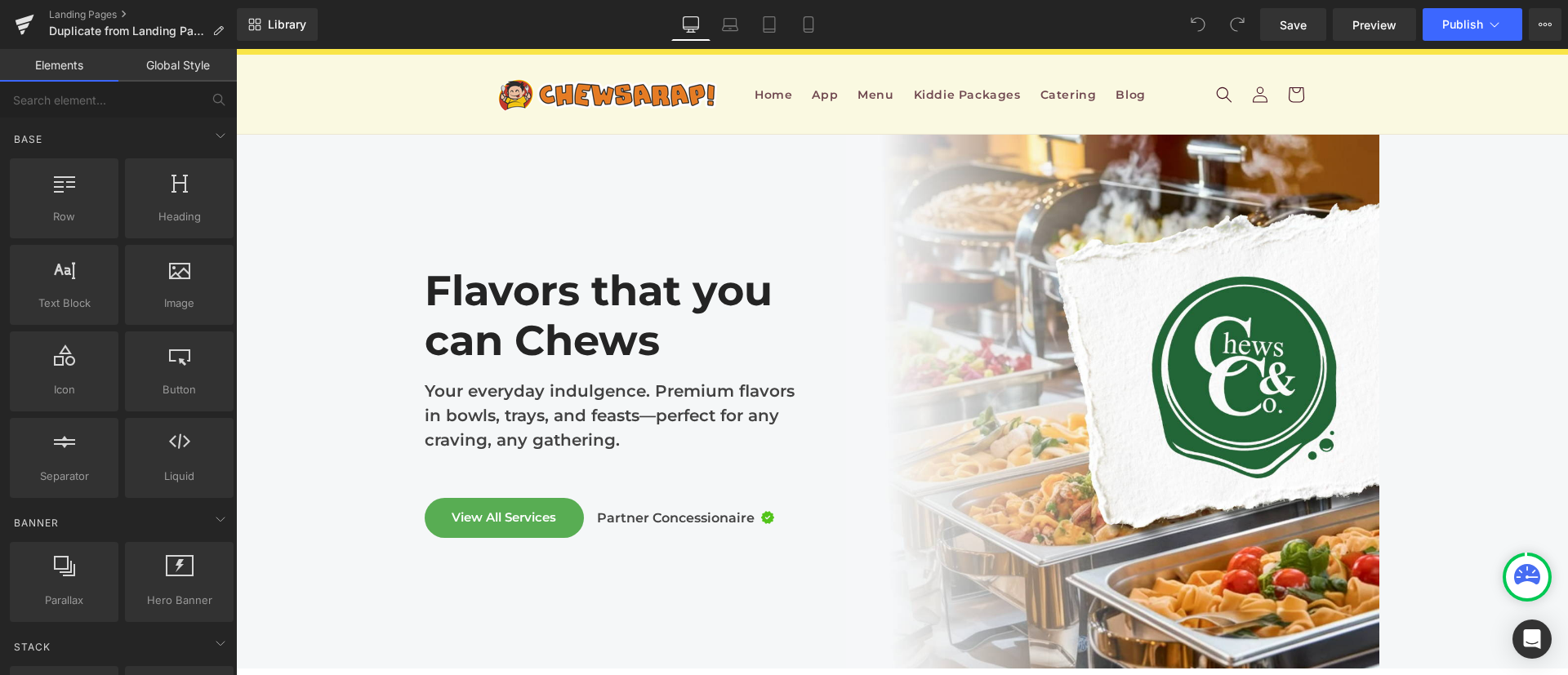
click at [1471, 3] on div "Library Desktop Desktop Laptop Tablet Mobile Save Preview Publish Scheduled Vie…" at bounding box center [903, 24] width 1331 height 49
click at [1471, 26] on span "Publish" at bounding box center [1462, 25] width 41 height 13
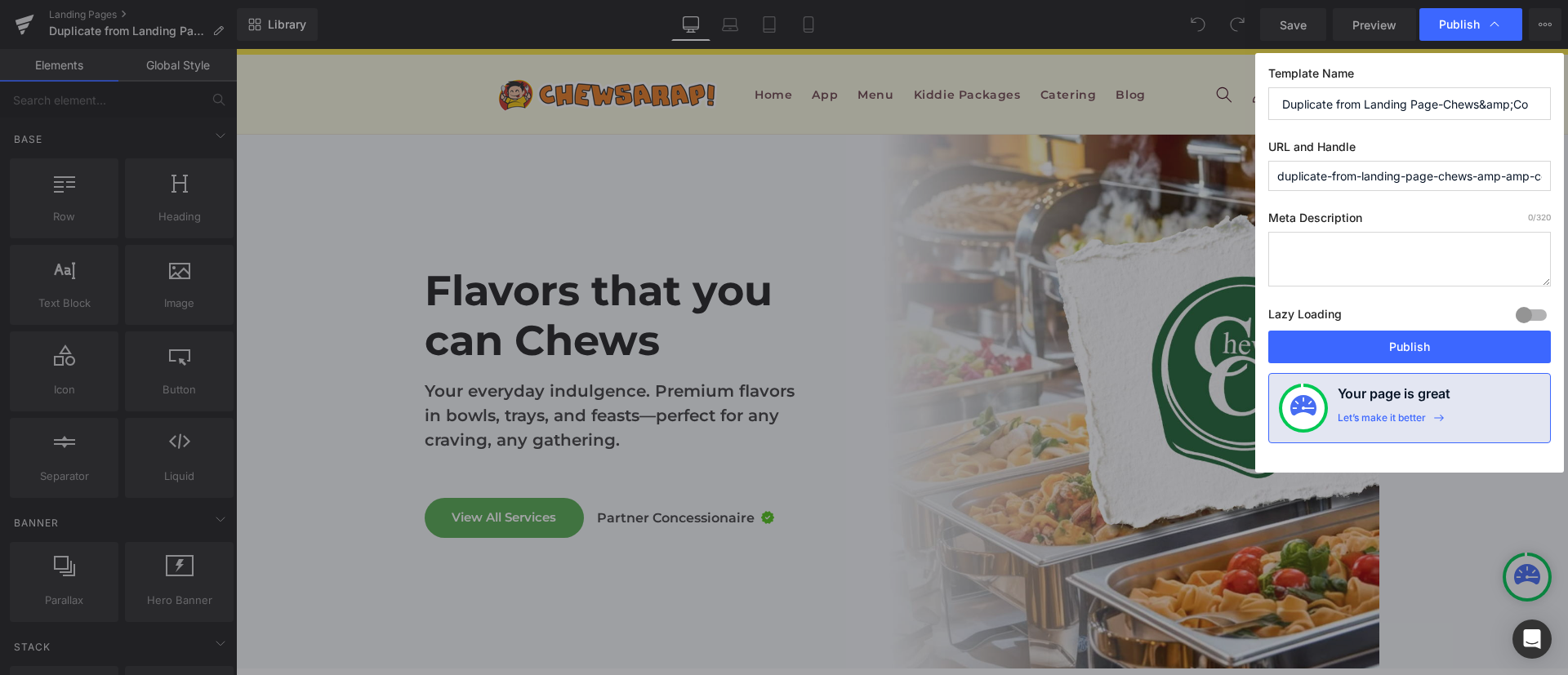
click at [1393, 105] on input "Duplicate from Landing Page-Chews&amp;Co" at bounding box center [1409, 104] width 283 height 33
click at [1380, 110] on input "Chews & Co." at bounding box center [1409, 104] width 283 height 33
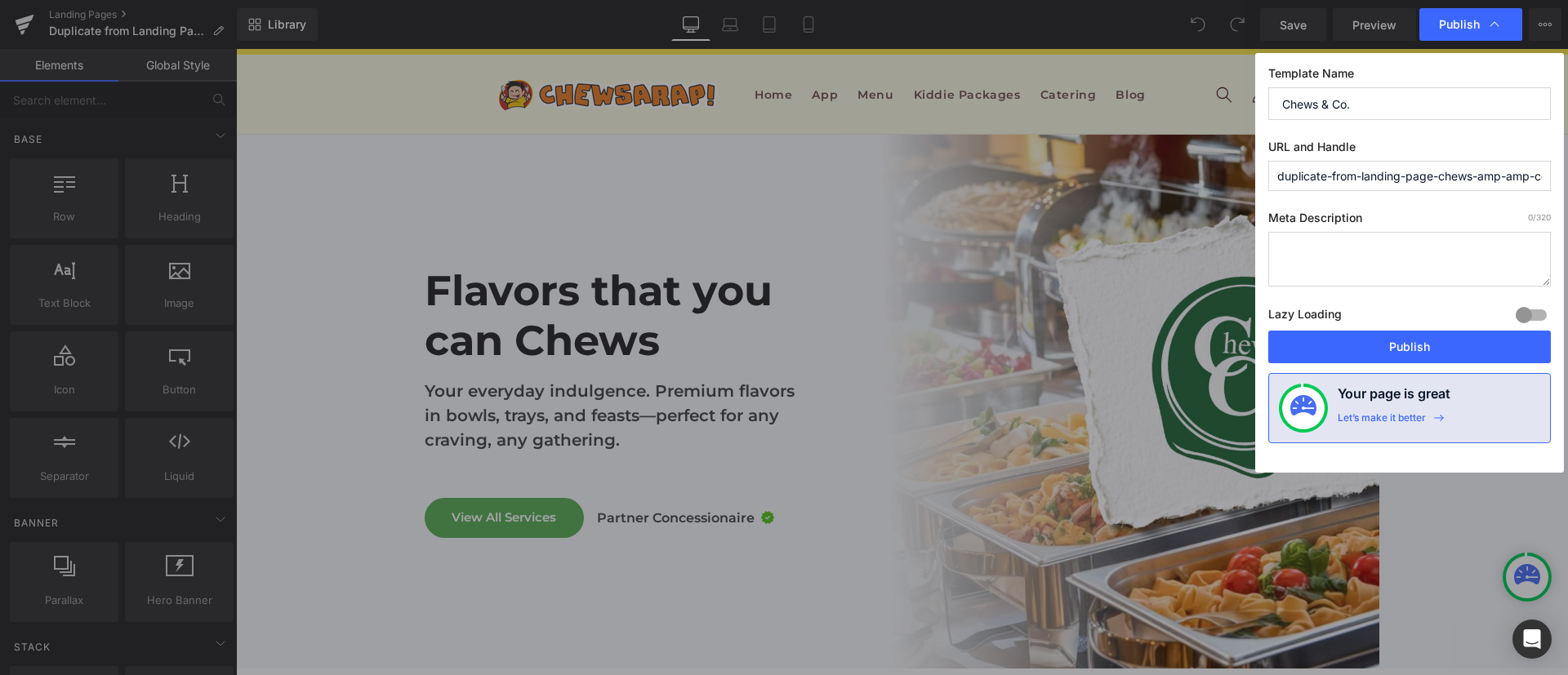
click at [1380, 110] on input "Chews & Co." at bounding box center [1409, 104] width 283 height 33
type input "Chews & Co."
click at [1374, 170] on input "duplicate-from-landing-page-chews-amp-amp-co" at bounding box center [1409, 176] width 283 height 31
paste input "Chews & Co."
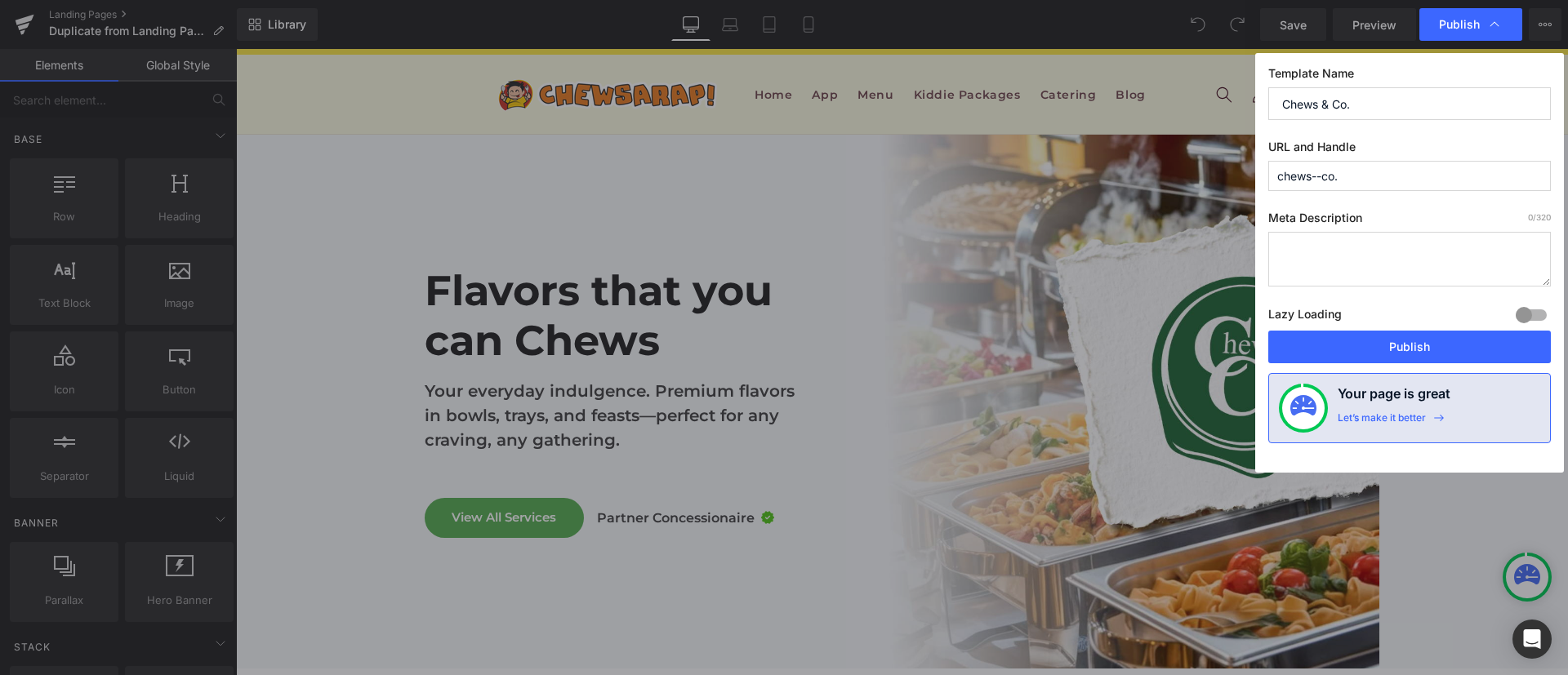
click at [1430, 174] on input "chews--co." at bounding box center [1409, 176] width 283 height 31
click at [1359, 166] on input "chews--co." at bounding box center [1409, 176] width 283 height 31
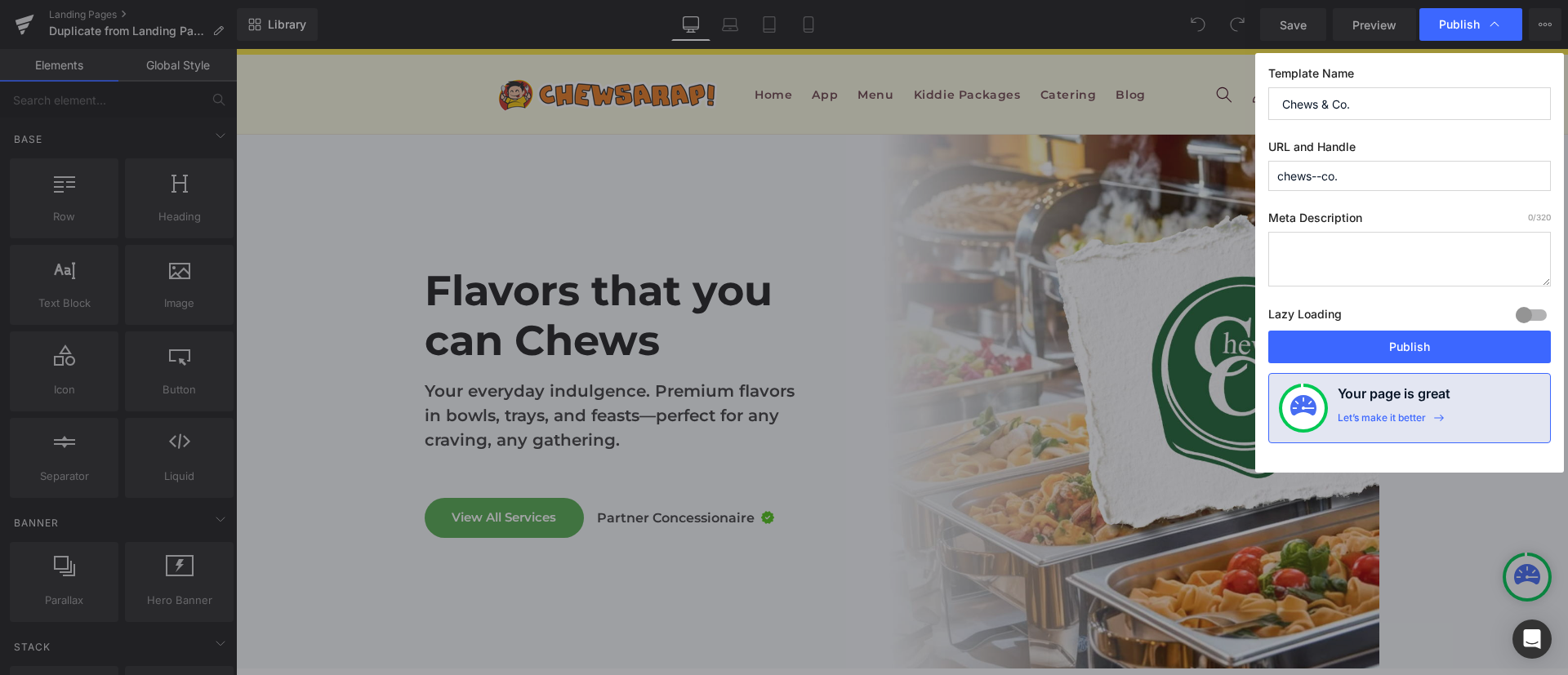
click at [1359, 166] on input "chews--co." at bounding box center [1409, 176] width 283 height 31
paste input "andco"
type input "chewsandco"
click at [1382, 234] on textarea at bounding box center [1409, 259] width 283 height 55
click at [1363, 232] on textarea at bounding box center [1409, 259] width 283 height 55
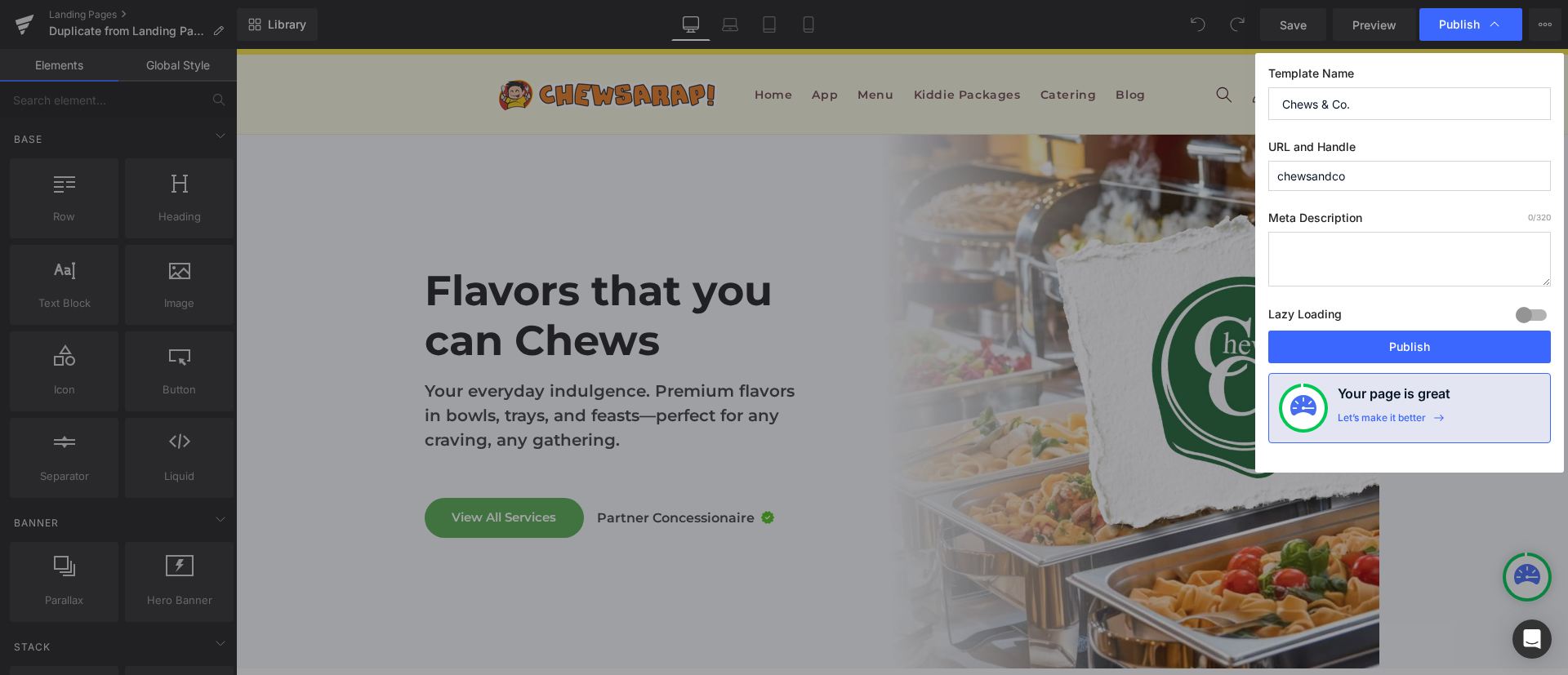
paste textarea "Discover Chews & Co. Partnered Services—customizable feasts made for every occa…"
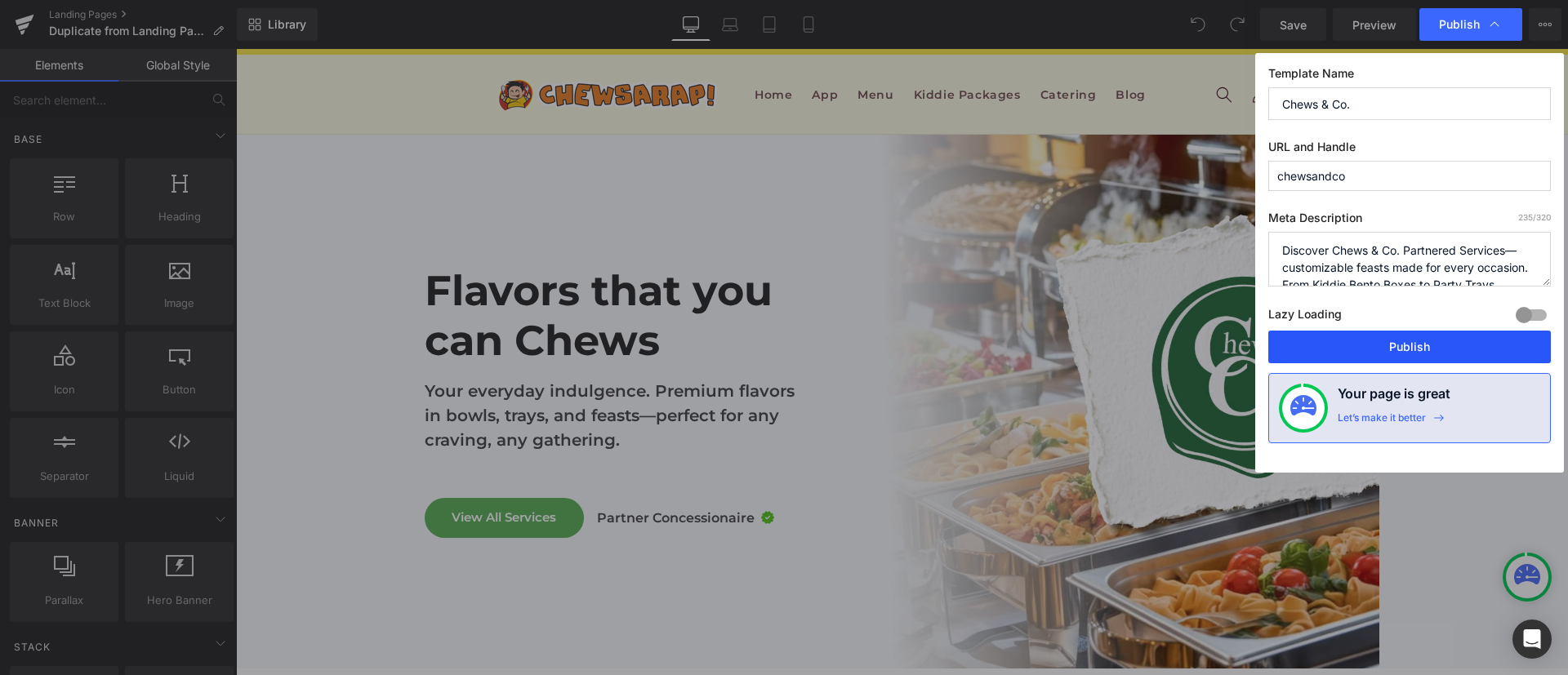
type textarea "Discover Chews & Co. Partnered Services—customizable feasts made for every occa…"
click at [1383, 342] on button "Publish" at bounding box center [1409, 347] width 283 height 33
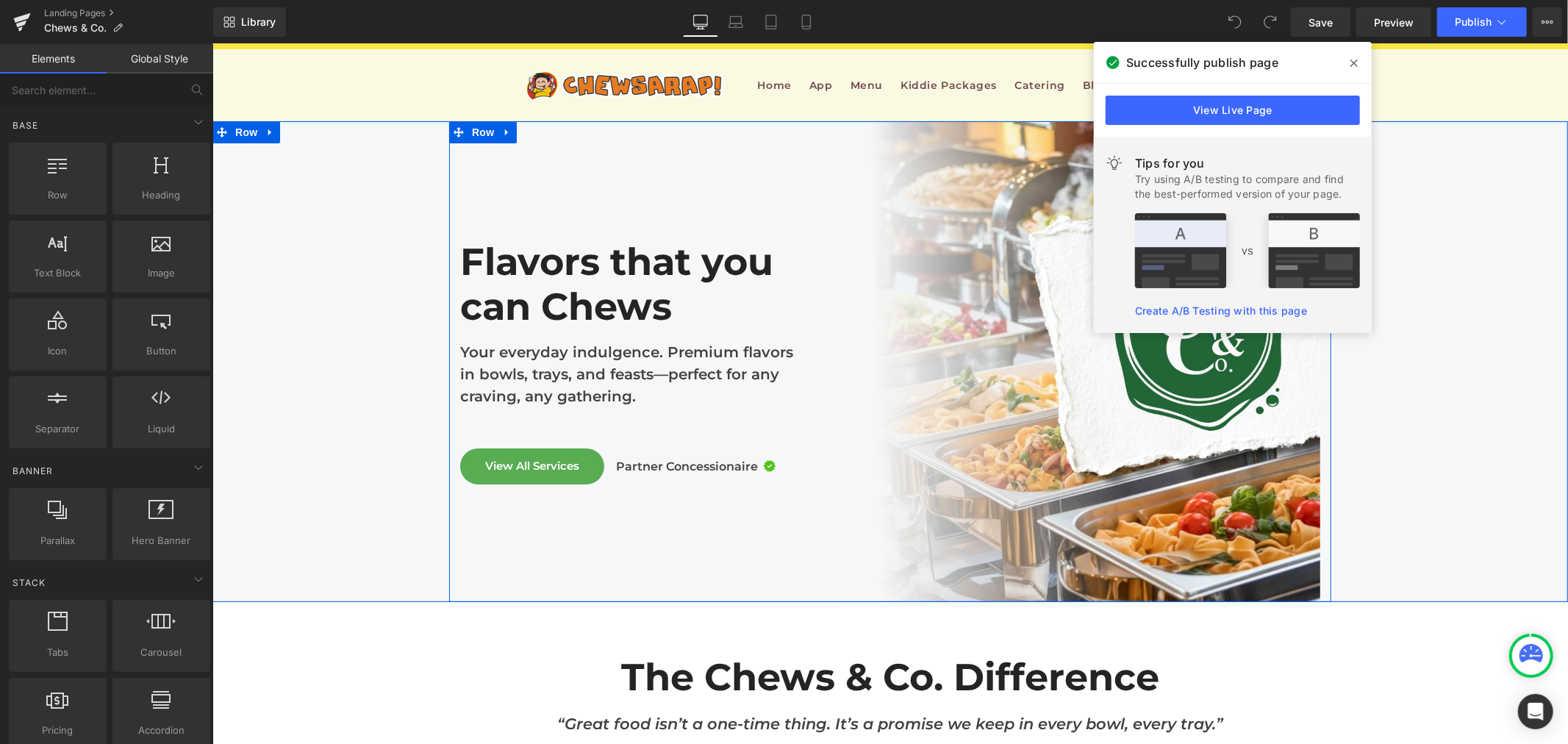
scroll to position [12, 0]
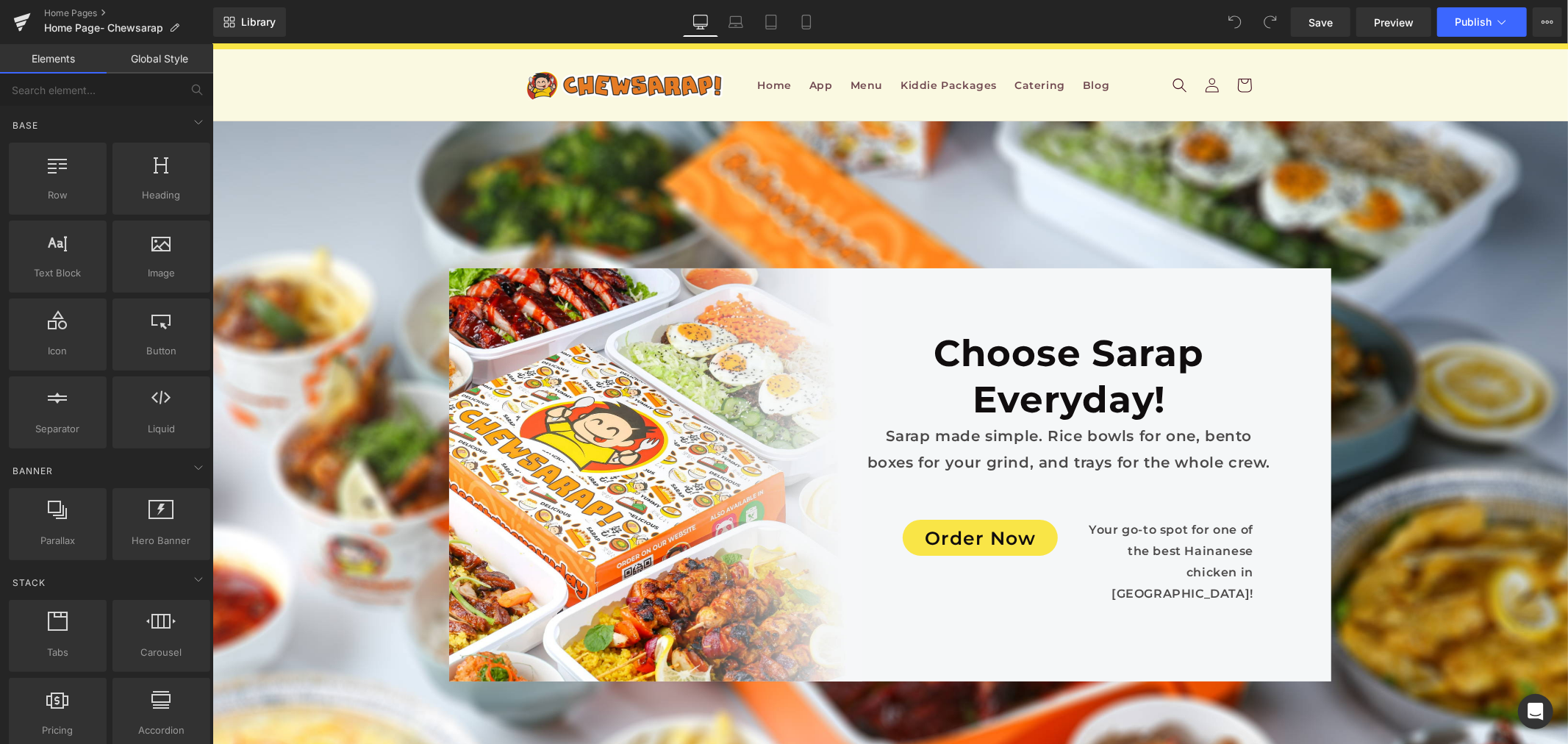
scroll to position [8250, 0]
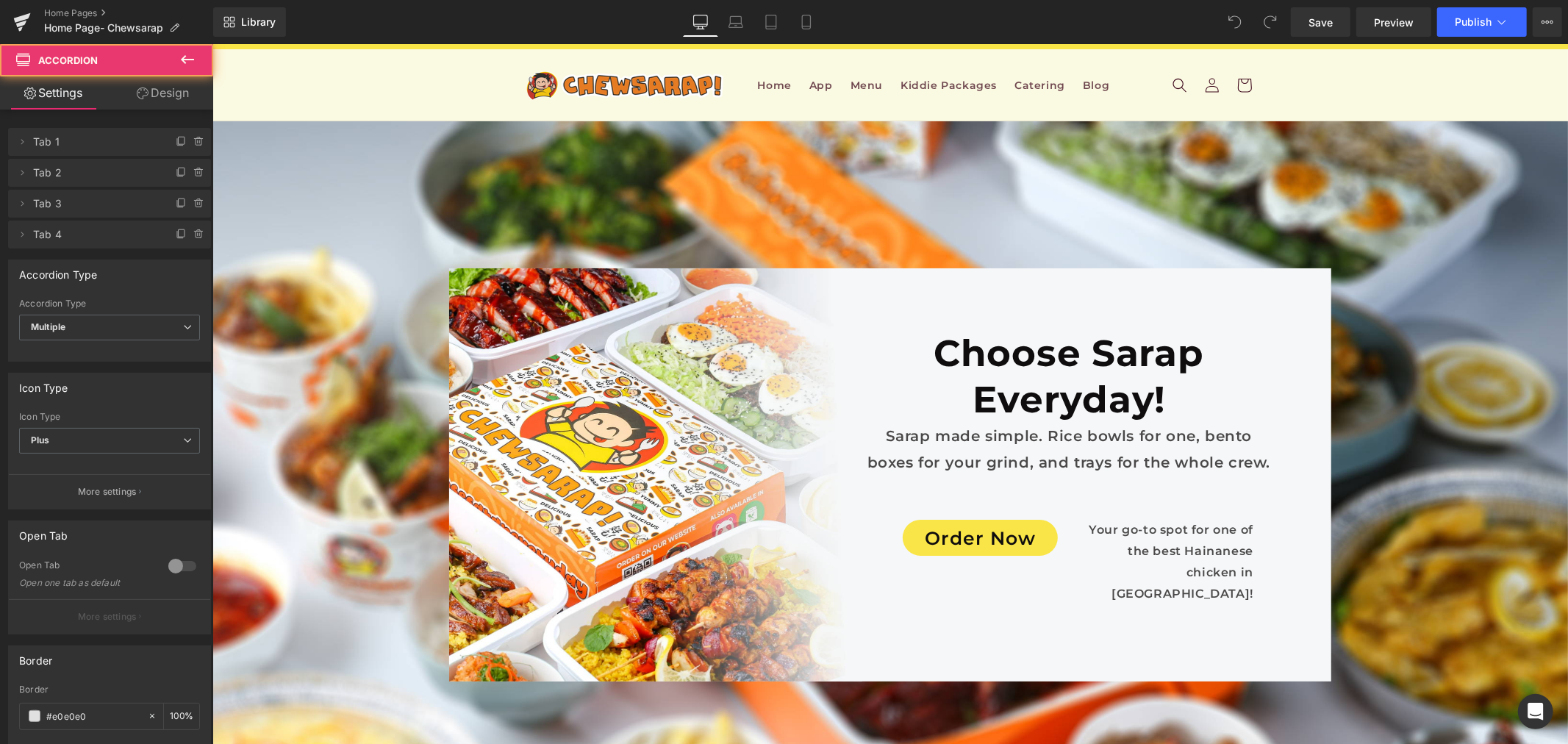
scroll to position [12, 0]
drag, startPoint x: 157, startPoint y: 93, endPoint x: 144, endPoint y: 148, distance: 56.5
click at [157, 93] on link "Design" at bounding box center [162, 93] width 106 height 33
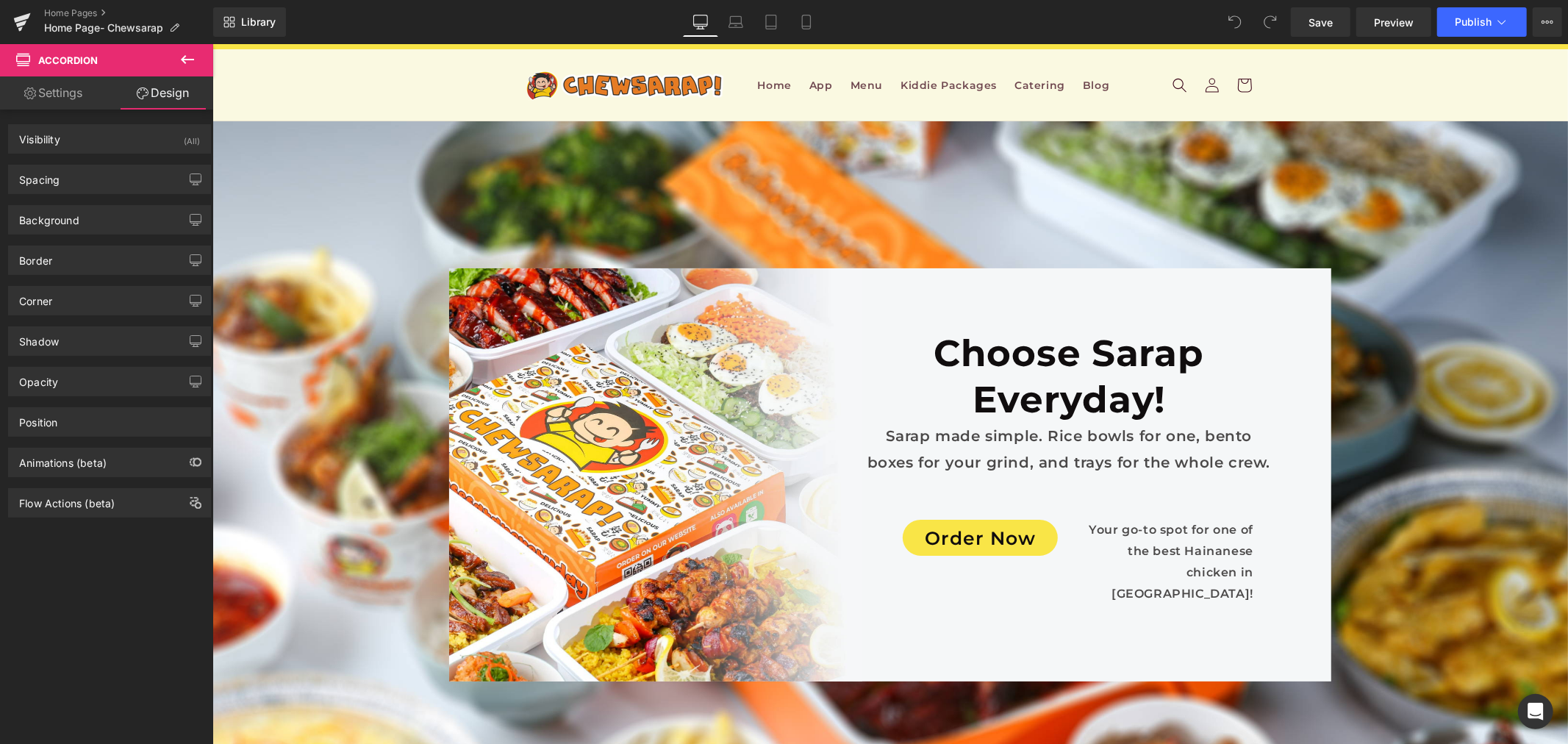
click at [97, 100] on link "Settings" at bounding box center [53, 93] width 106 height 33
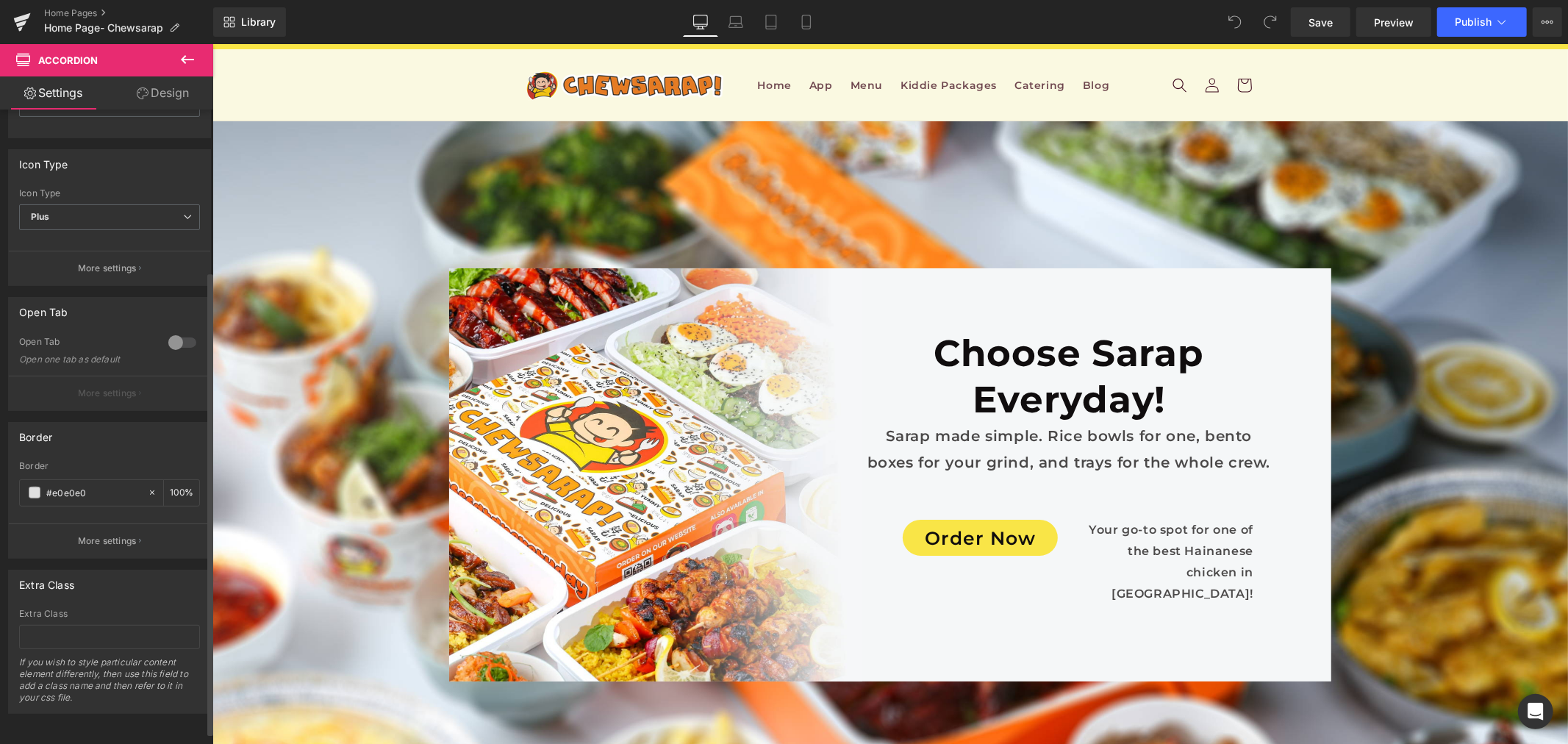
scroll to position [0, 0]
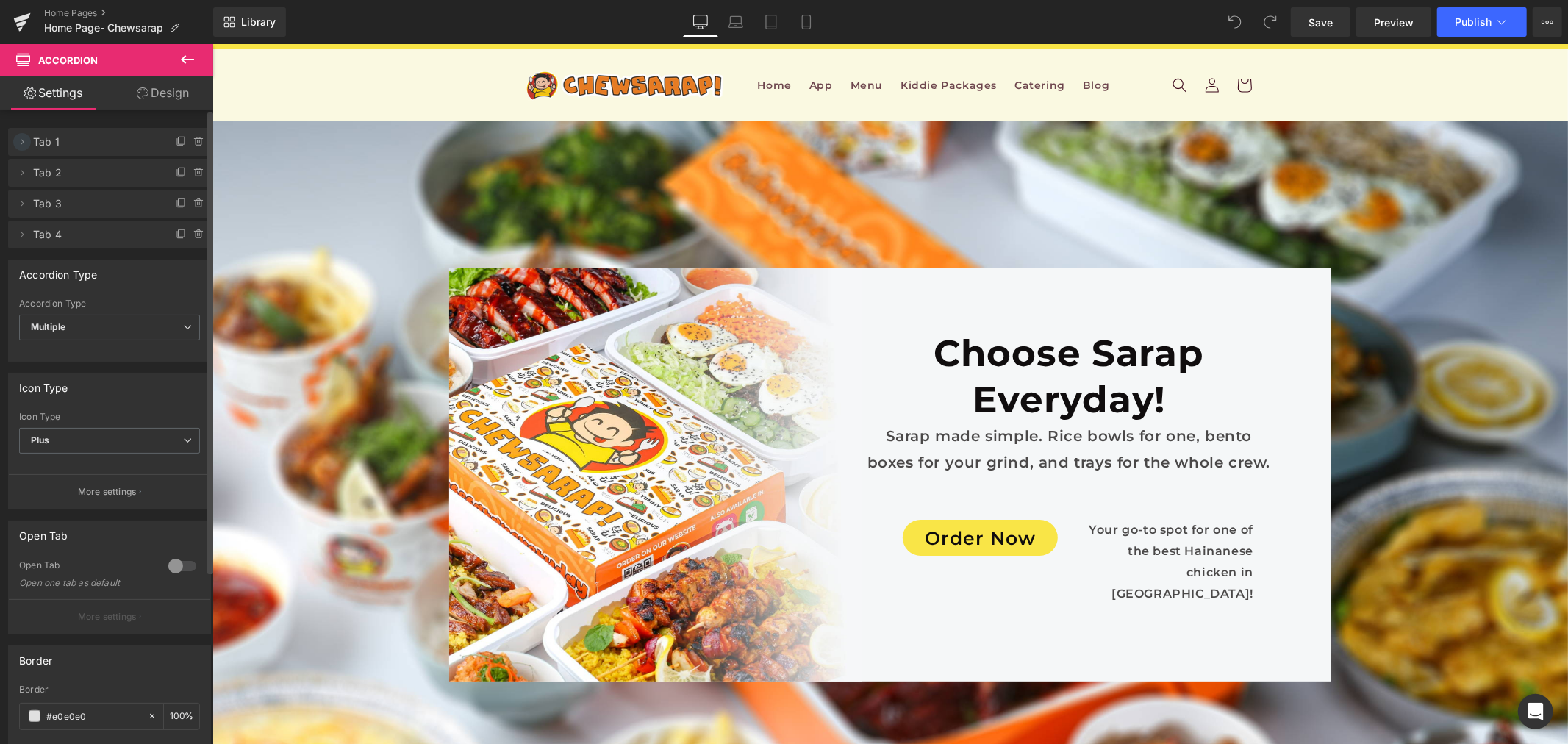
click at [26, 149] on span at bounding box center [22, 142] width 18 height 18
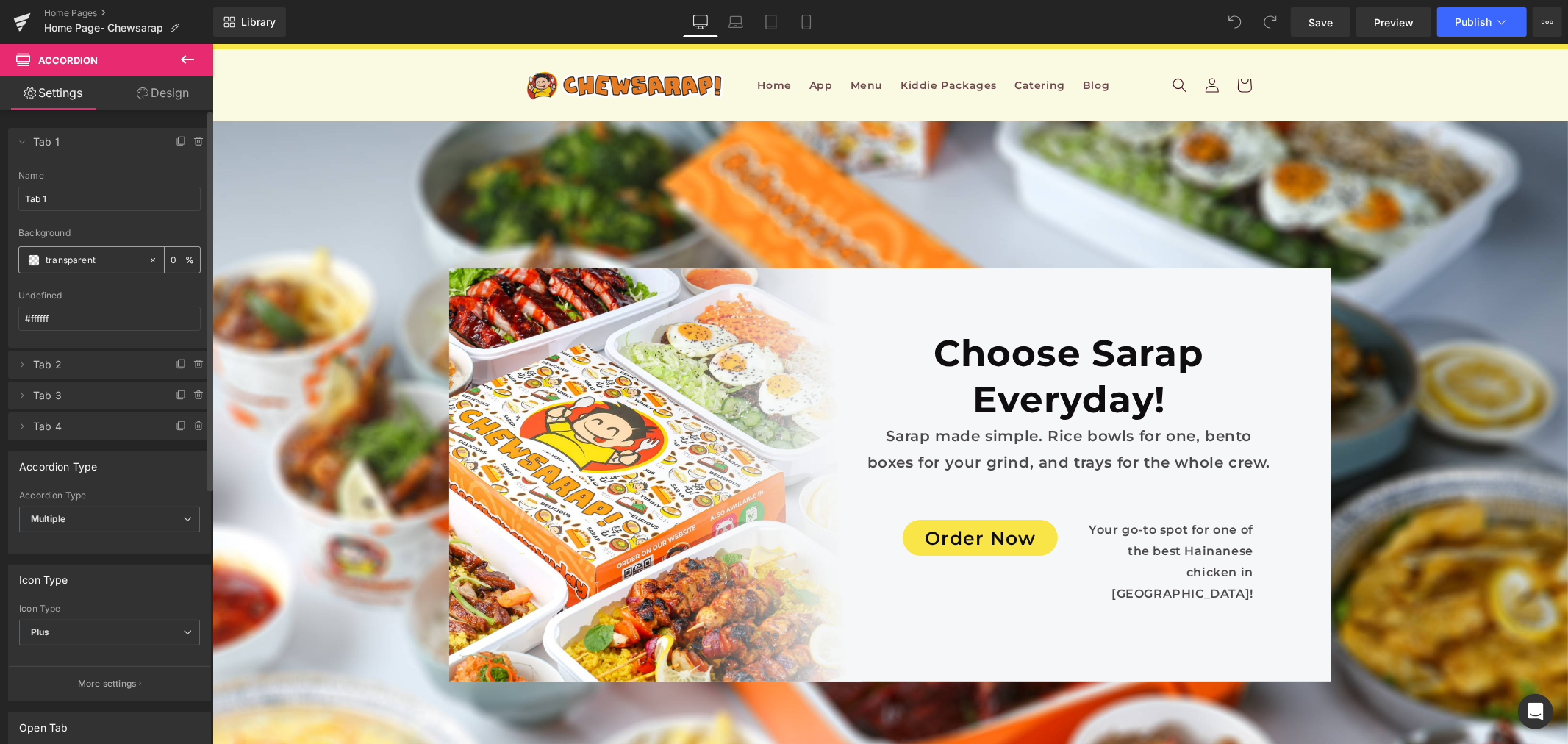
click at [31, 262] on span at bounding box center [34, 260] width 12 height 12
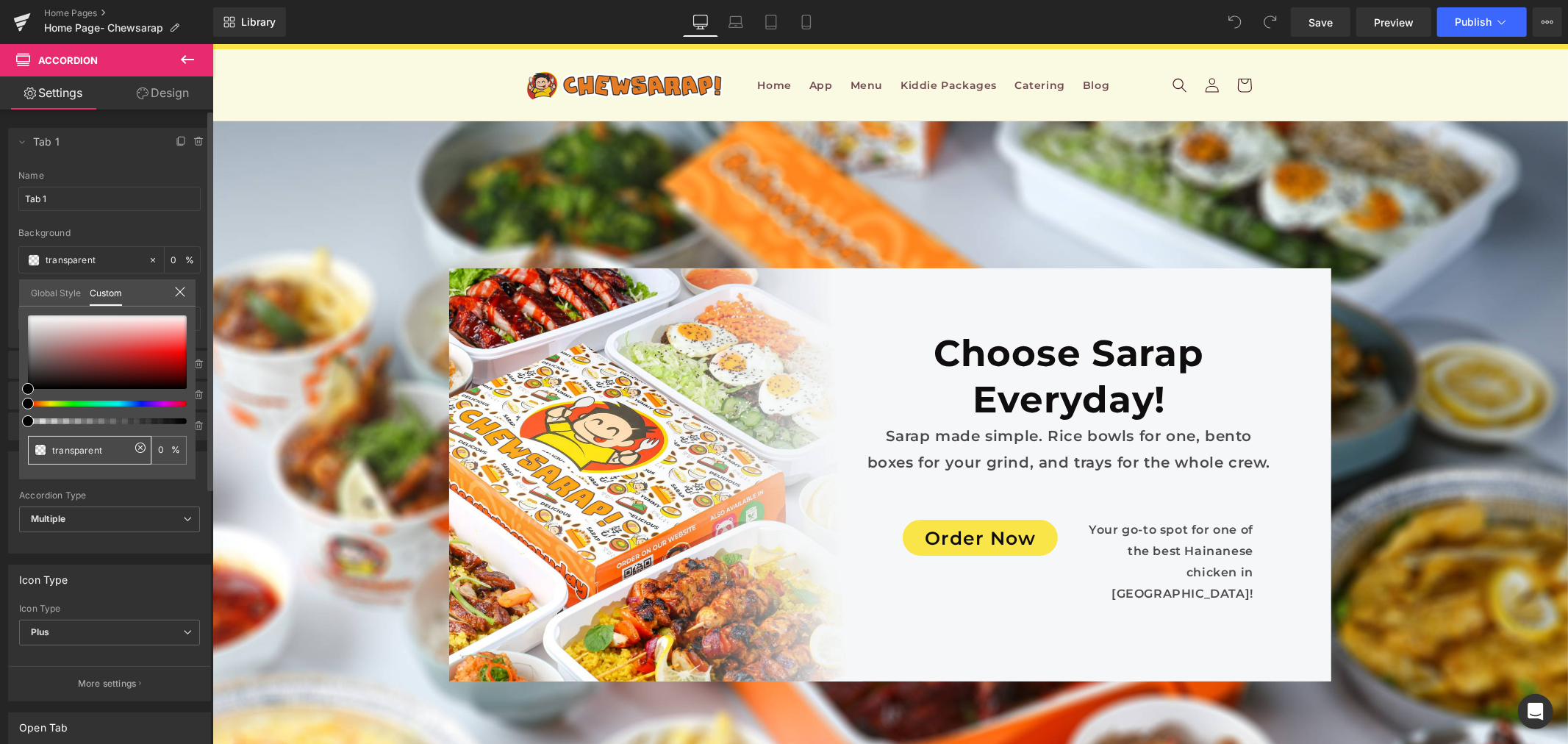
click at [89, 438] on div "transparent" at bounding box center [90, 450] width 124 height 29
click at [89, 449] on input "transparent" at bounding box center [91, 450] width 78 height 16
click at [182, 289] on icon at bounding box center [179, 292] width 10 height 10
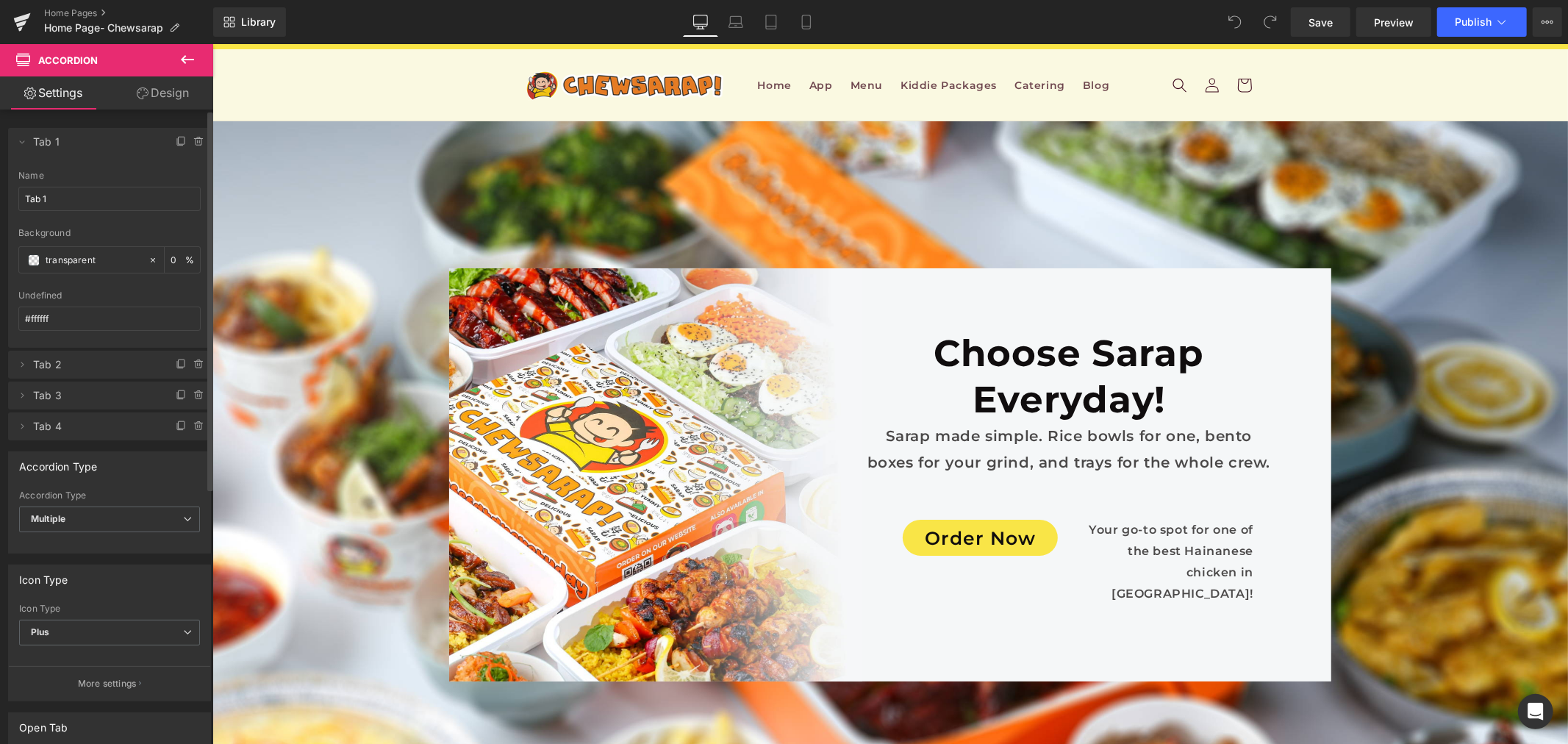
click at [151, 101] on link "Design" at bounding box center [162, 93] width 106 height 33
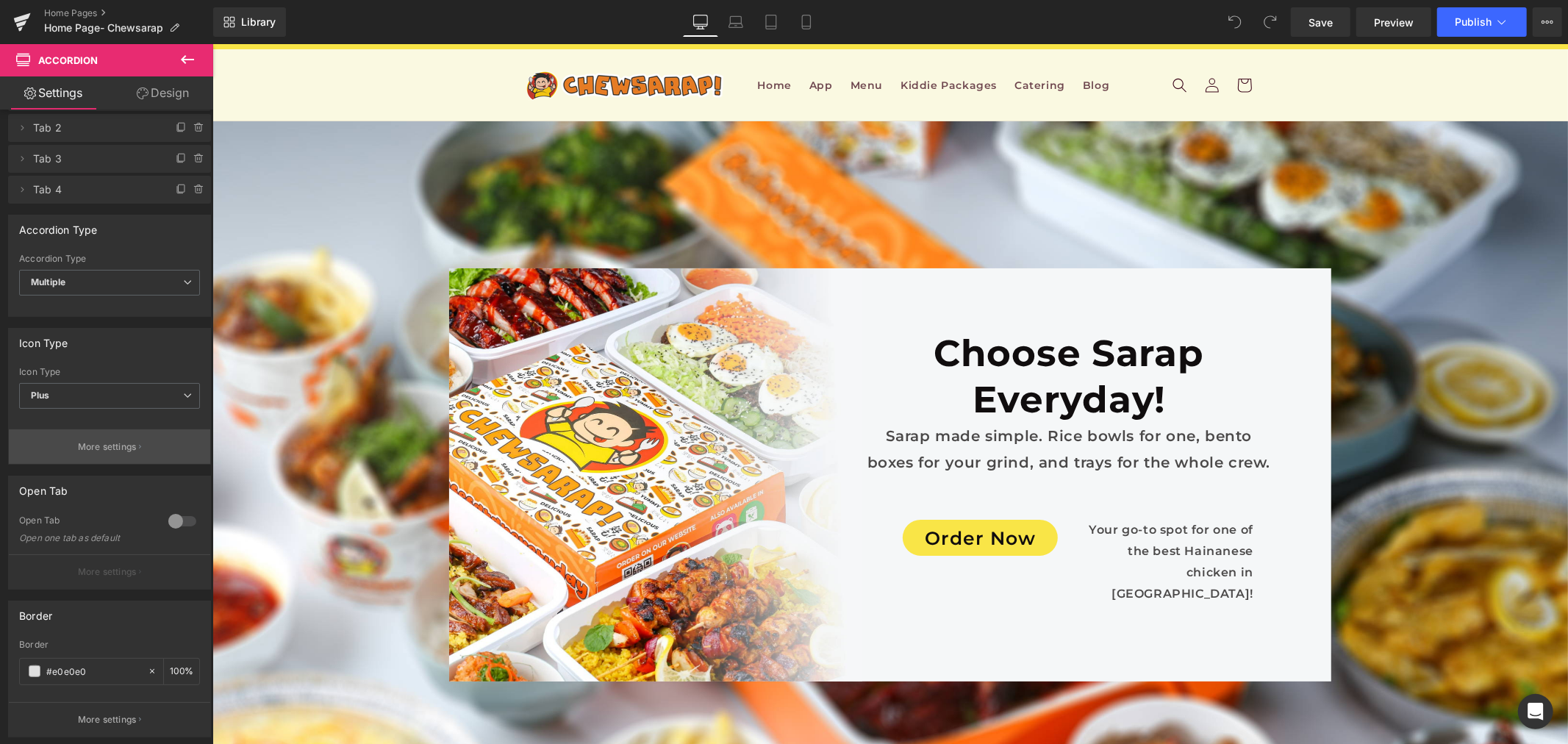
scroll to position [82, 0]
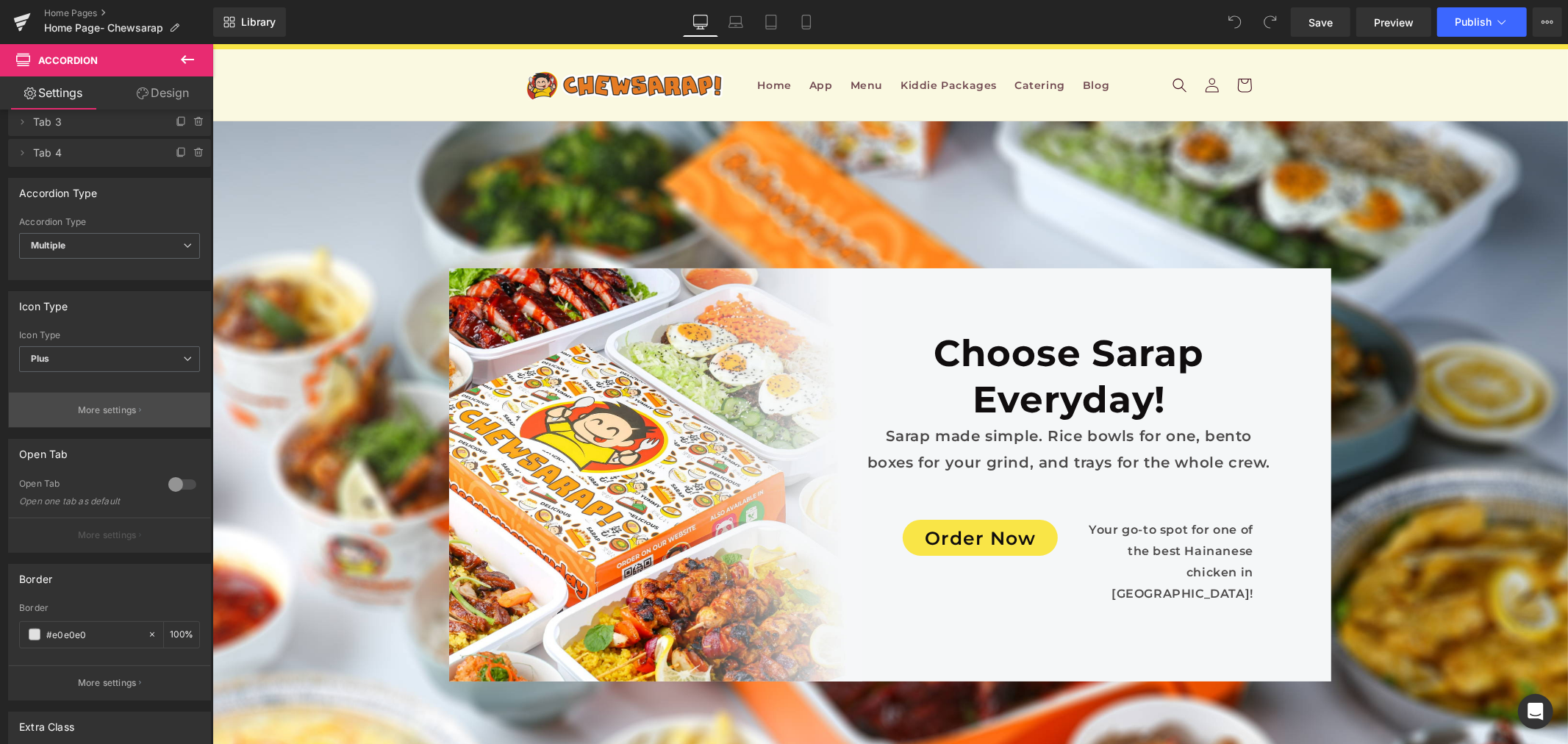
click at [133, 403] on p "More settings" at bounding box center [107, 410] width 59 height 13
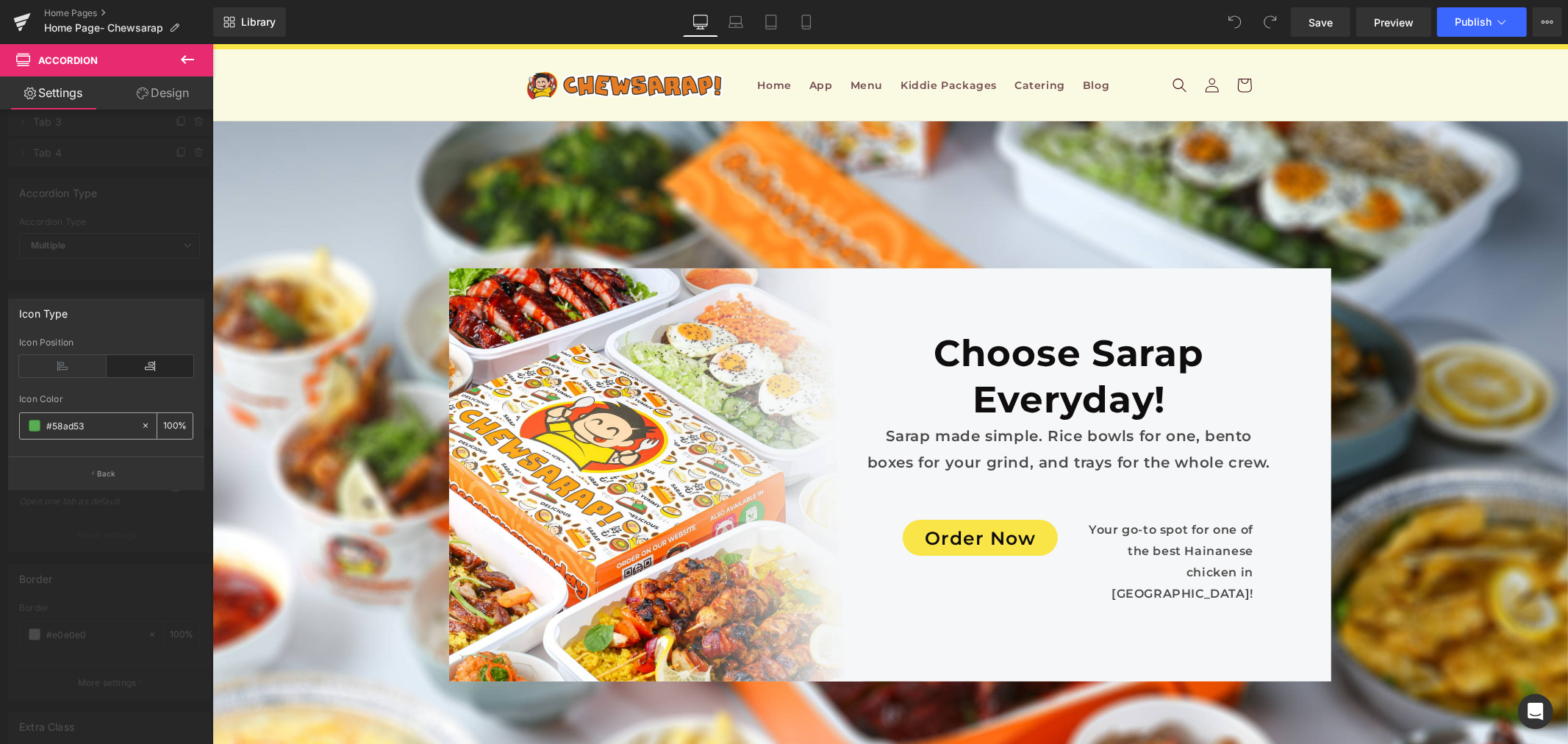
click at [31, 427] on span at bounding box center [35, 426] width 12 height 12
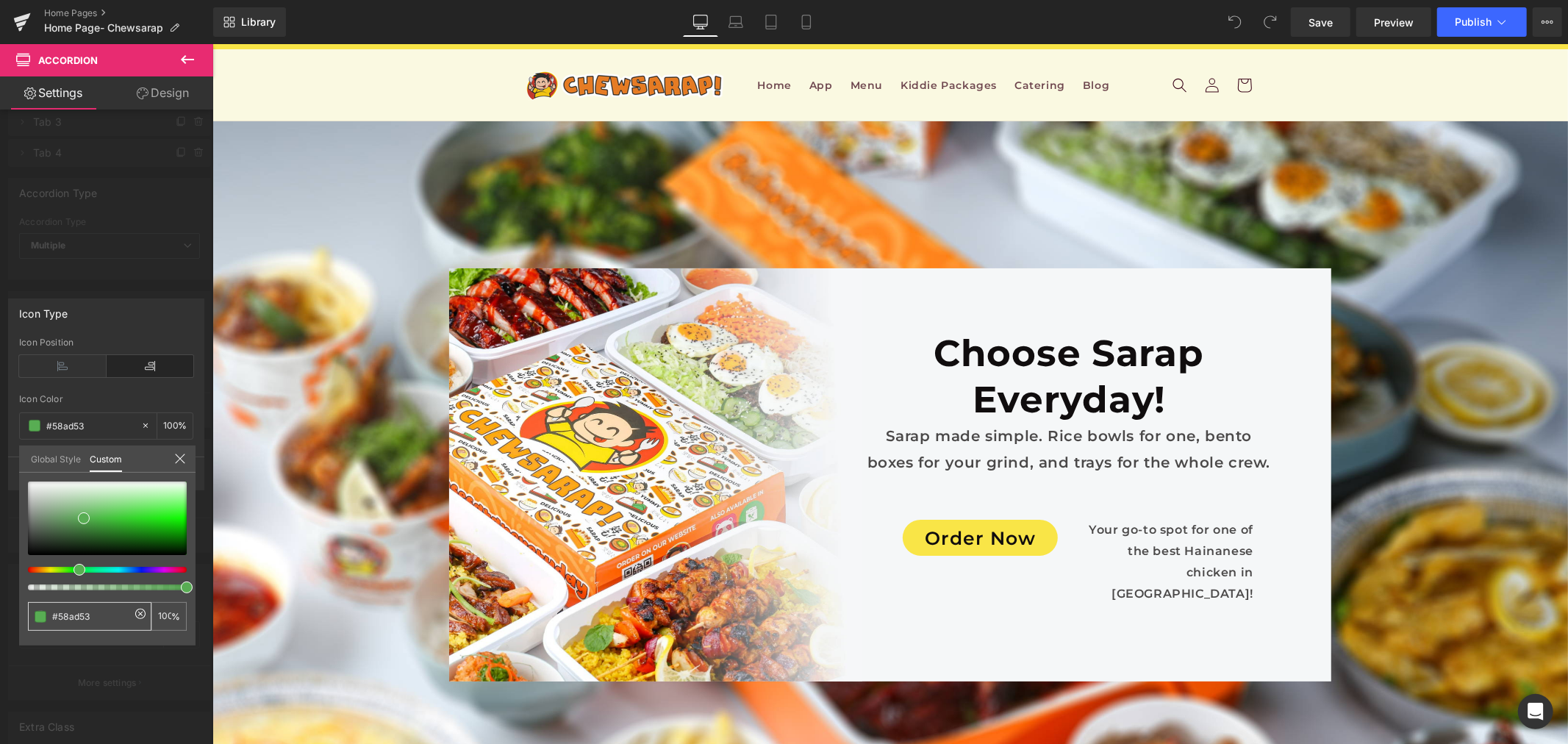
click at [96, 615] on input "#58ad53" at bounding box center [91, 616] width 78 height 16
click at [97, 615] on input "#58ad53" at bounding box center [91, 616] width 78 height 16
click at [97, 616] on input "#58ad53" at bounding box center [91, 616] width 78 height 16
paste input "e37c26"
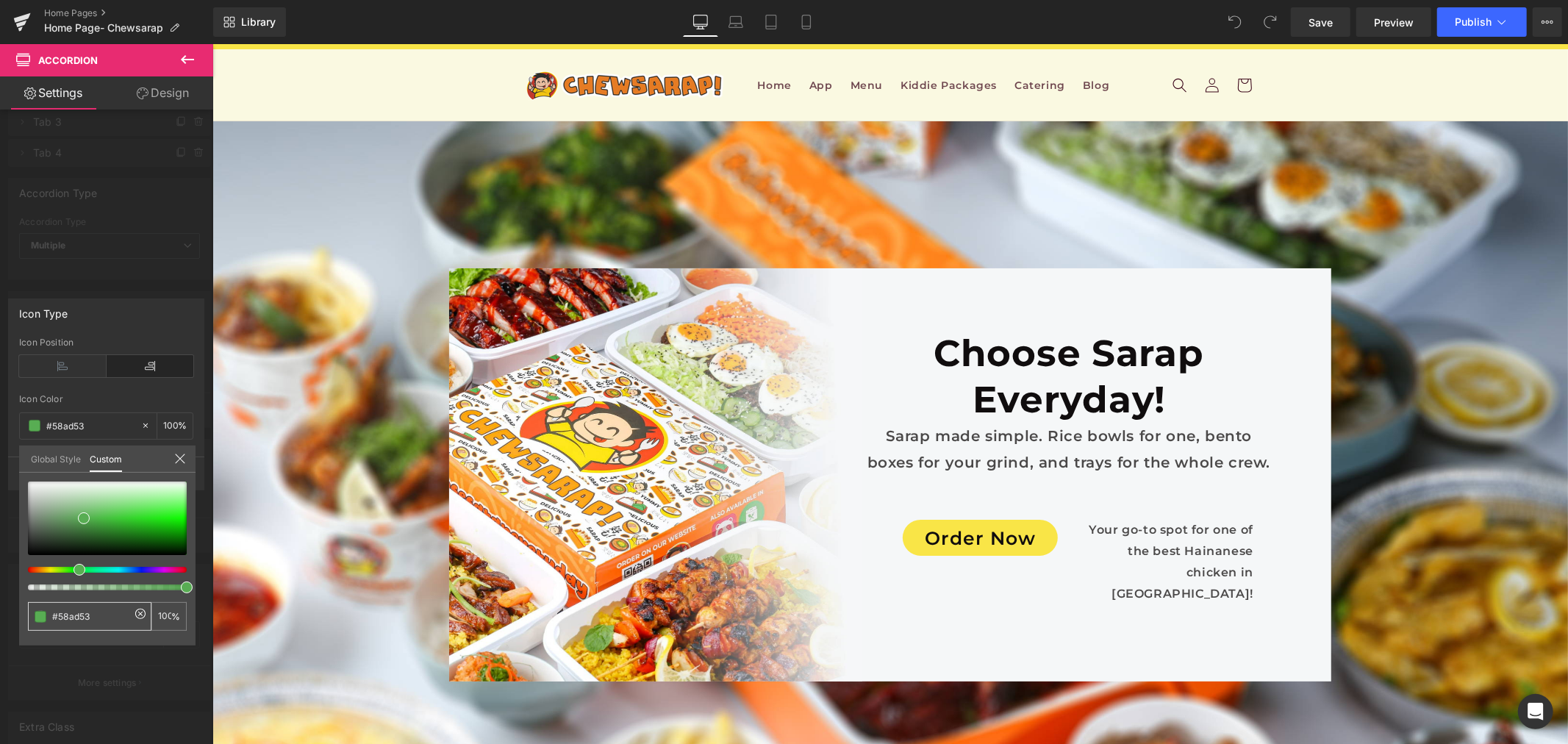
type input "#e37c26"
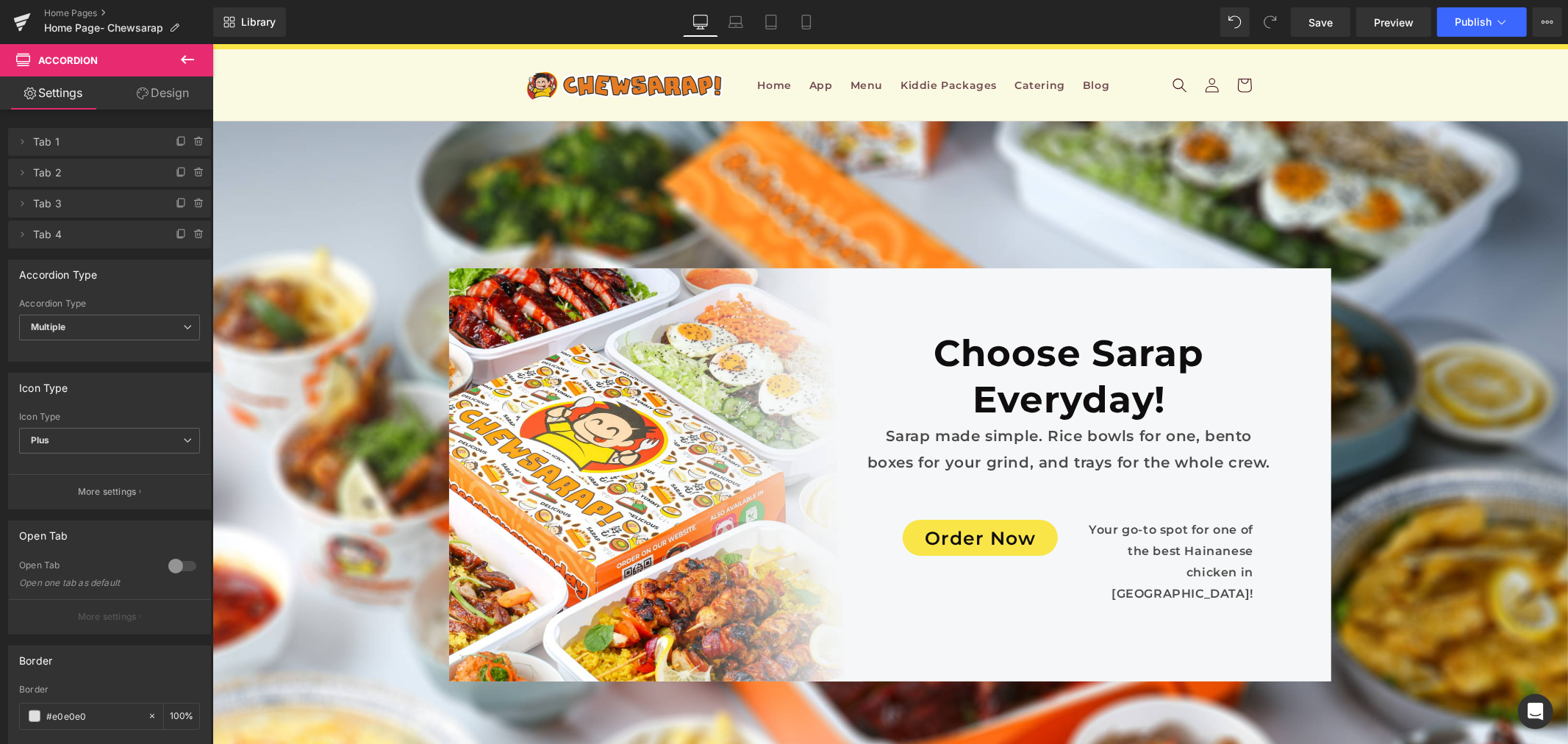
scroll to position [8250, 0]
click at [111, 434] on span "Plus" at bounding box center [109, 440] width 181 height 26
click at [118, 438] on span "Plus" at bounding box center [106, 440] width 175 height 26
click at [120, 488] on p "More settings" at bounding box center [107, 492] width 59 height 13
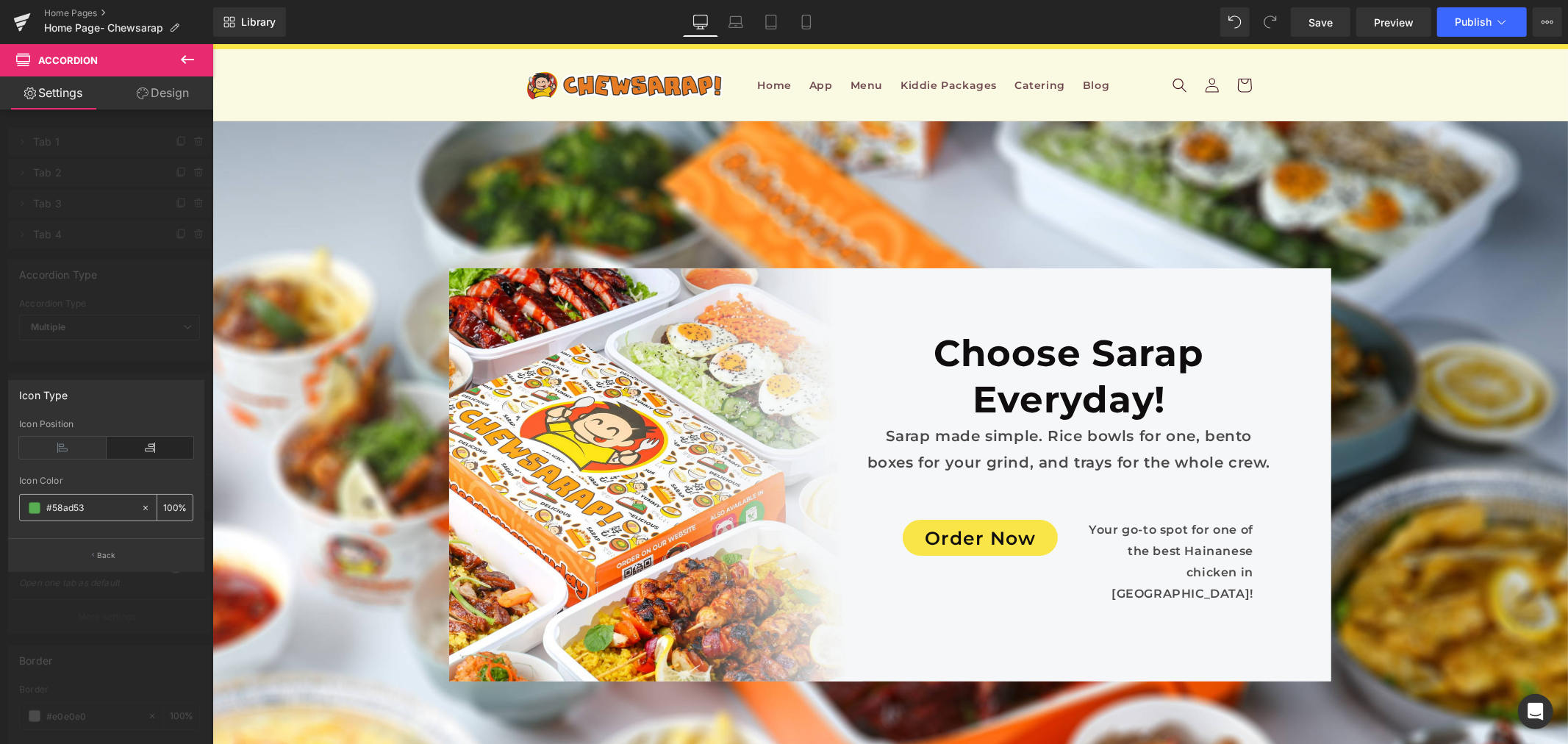
click at [36, 503] on span at bounding box center [35, 508] width 12 height 12
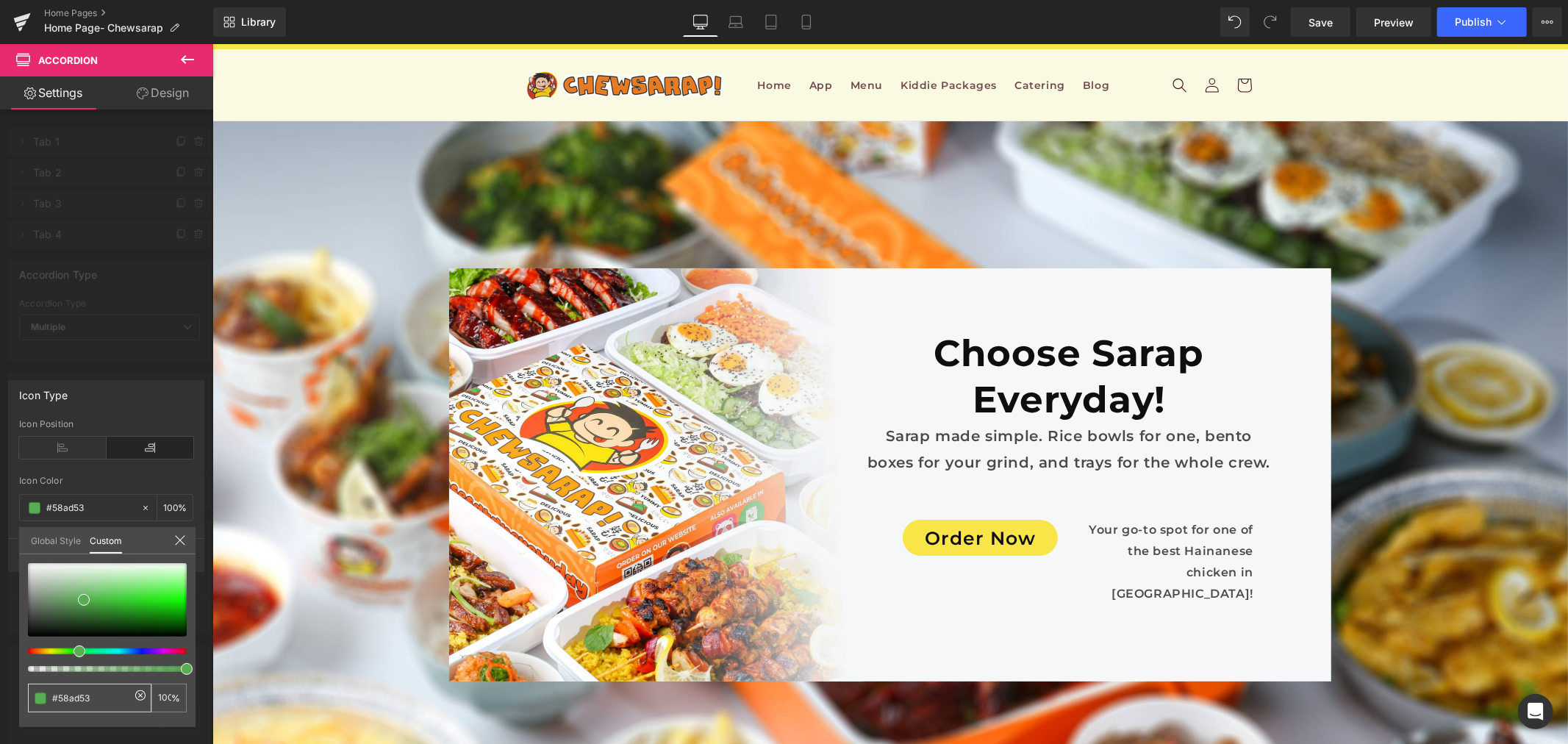
click at [104, 693] on input "#58ad53" at bounding box center [91, 698] width 78 height 16
paste input "e37c26"
type input "#e37c26"
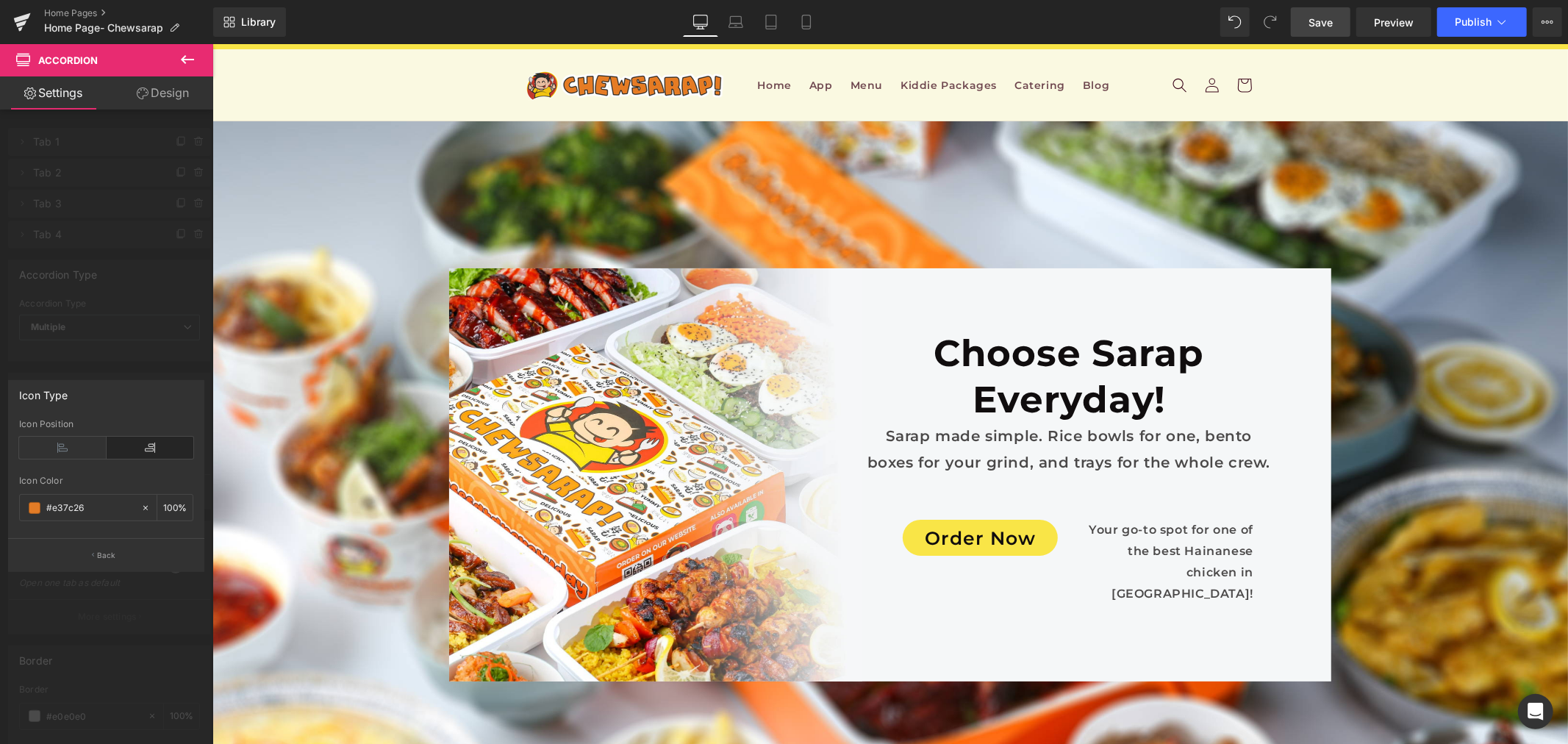
click at [1324, 16] on span "Save" at bounding box center [1321, 22] width 25 height 16
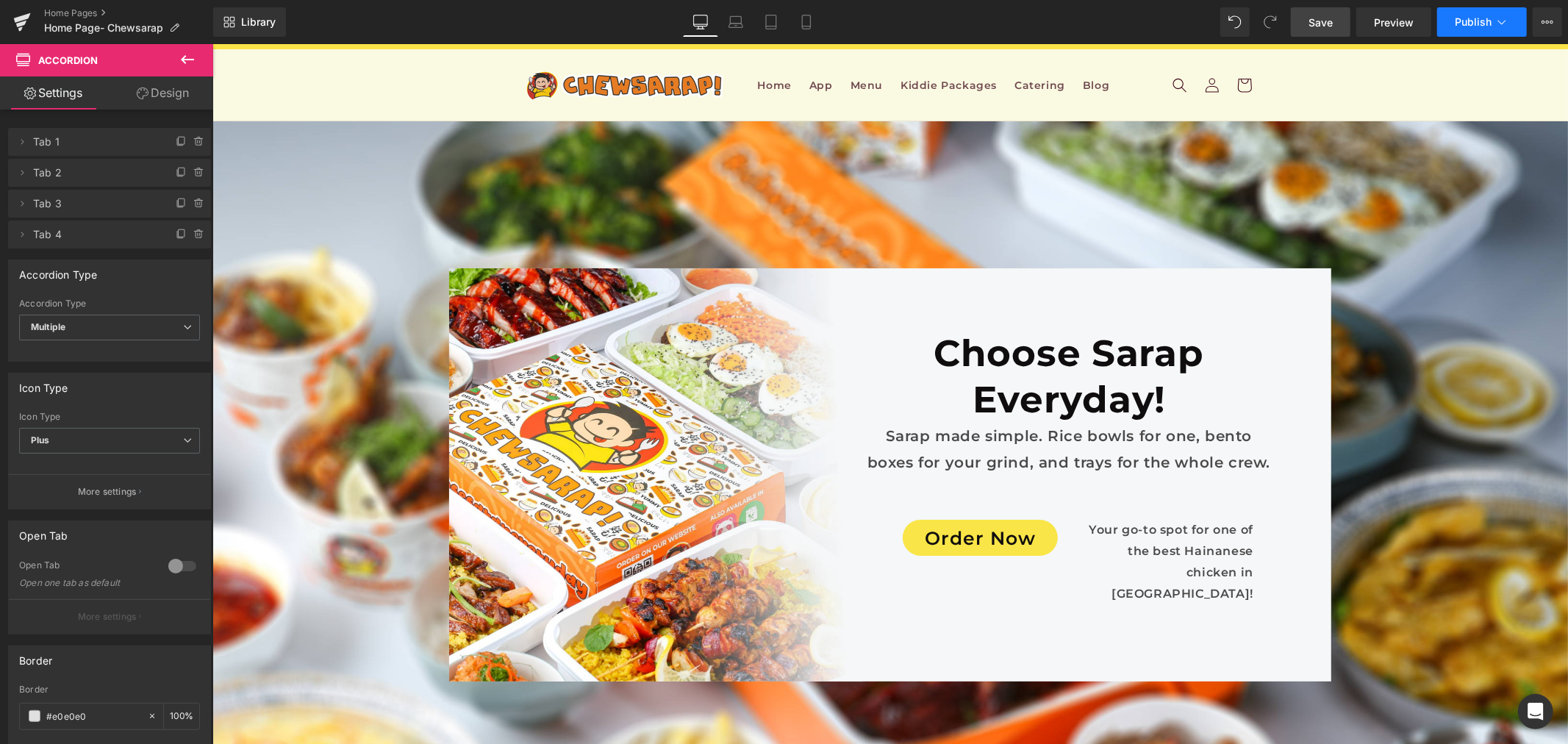
click at [1474, 26] on span "Publish" at bounding box center [1473, 22] width 36 height 12
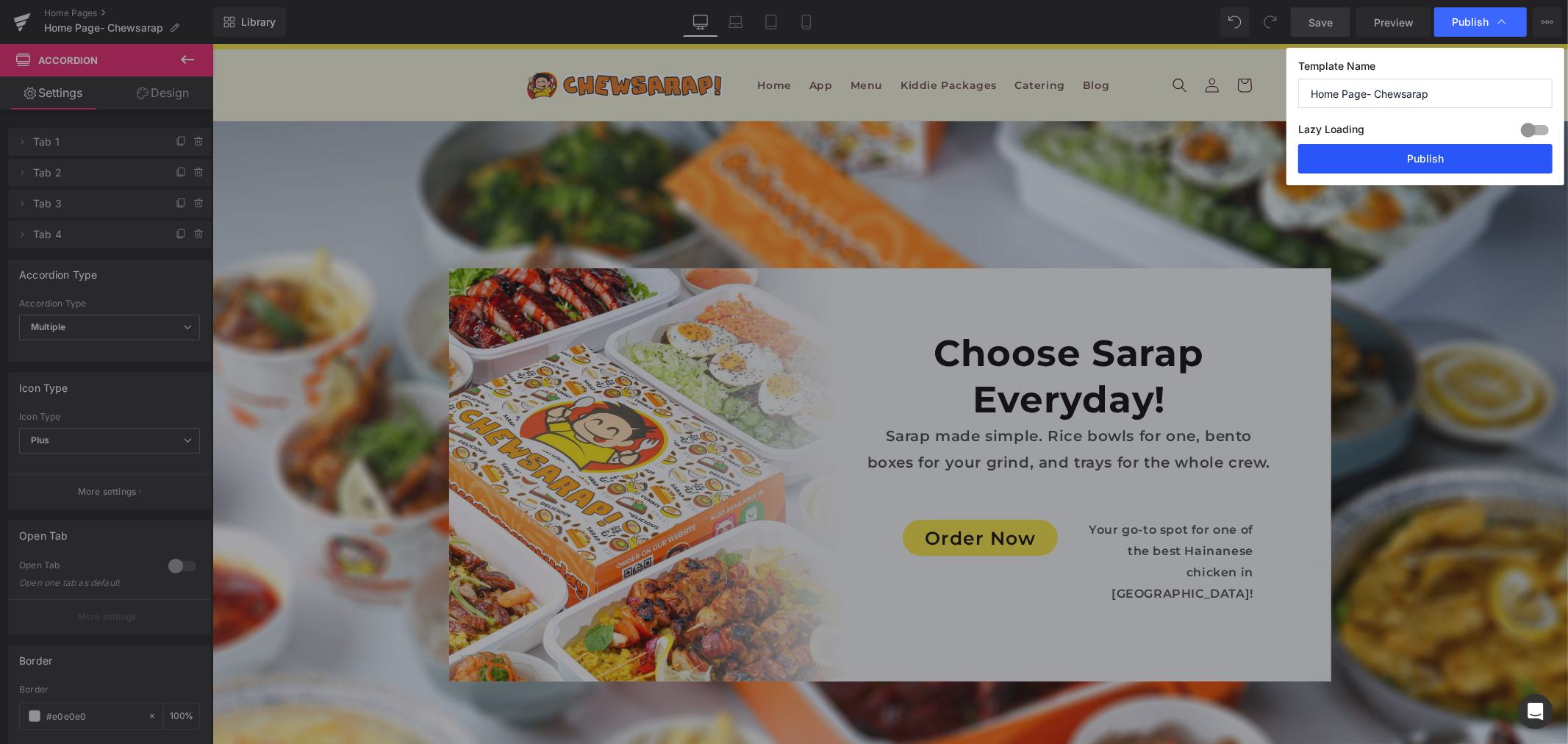
click at [1401, 155] on button "Publish" at bounding box center [1426, 159] width 255 height 30
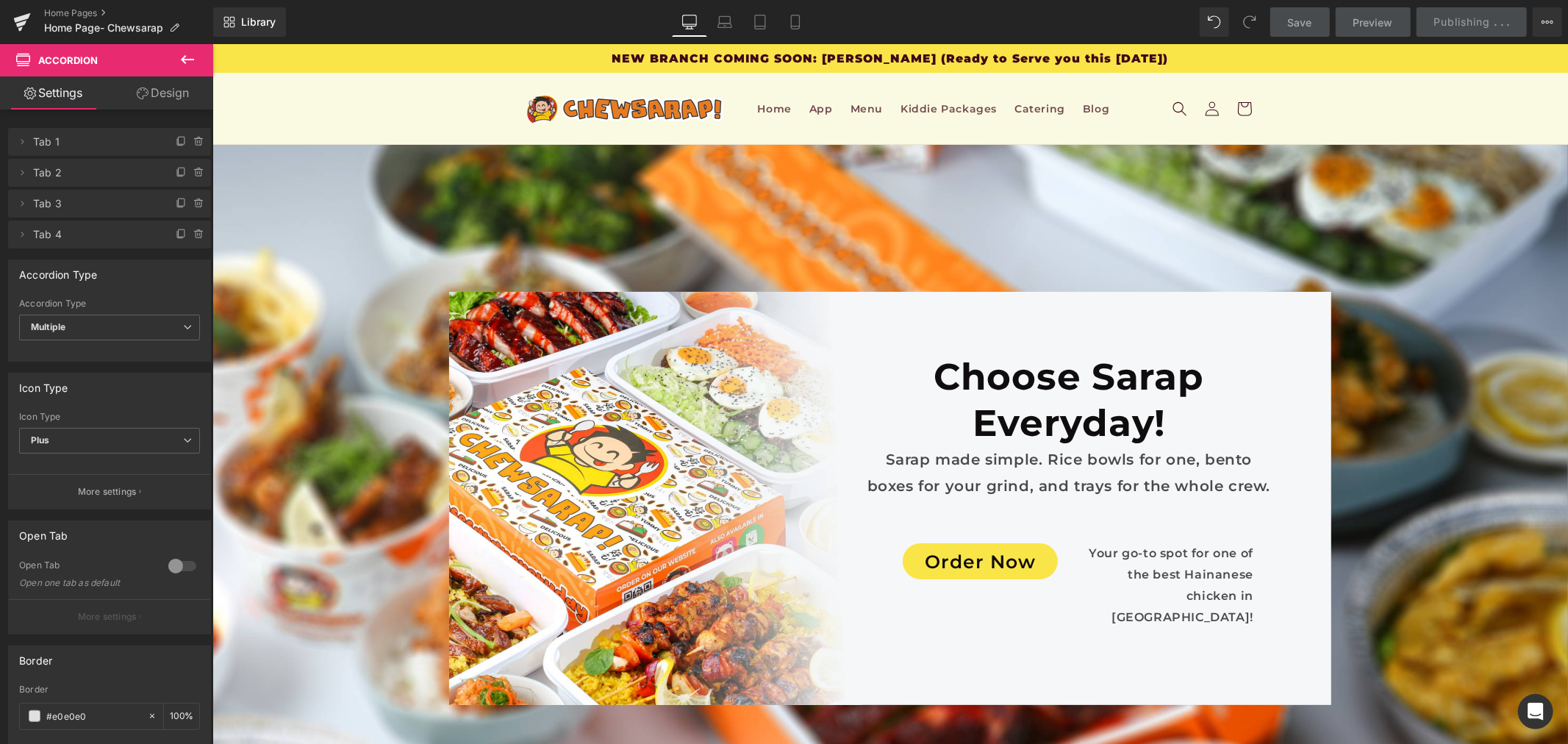
scroll to position [0, 0]
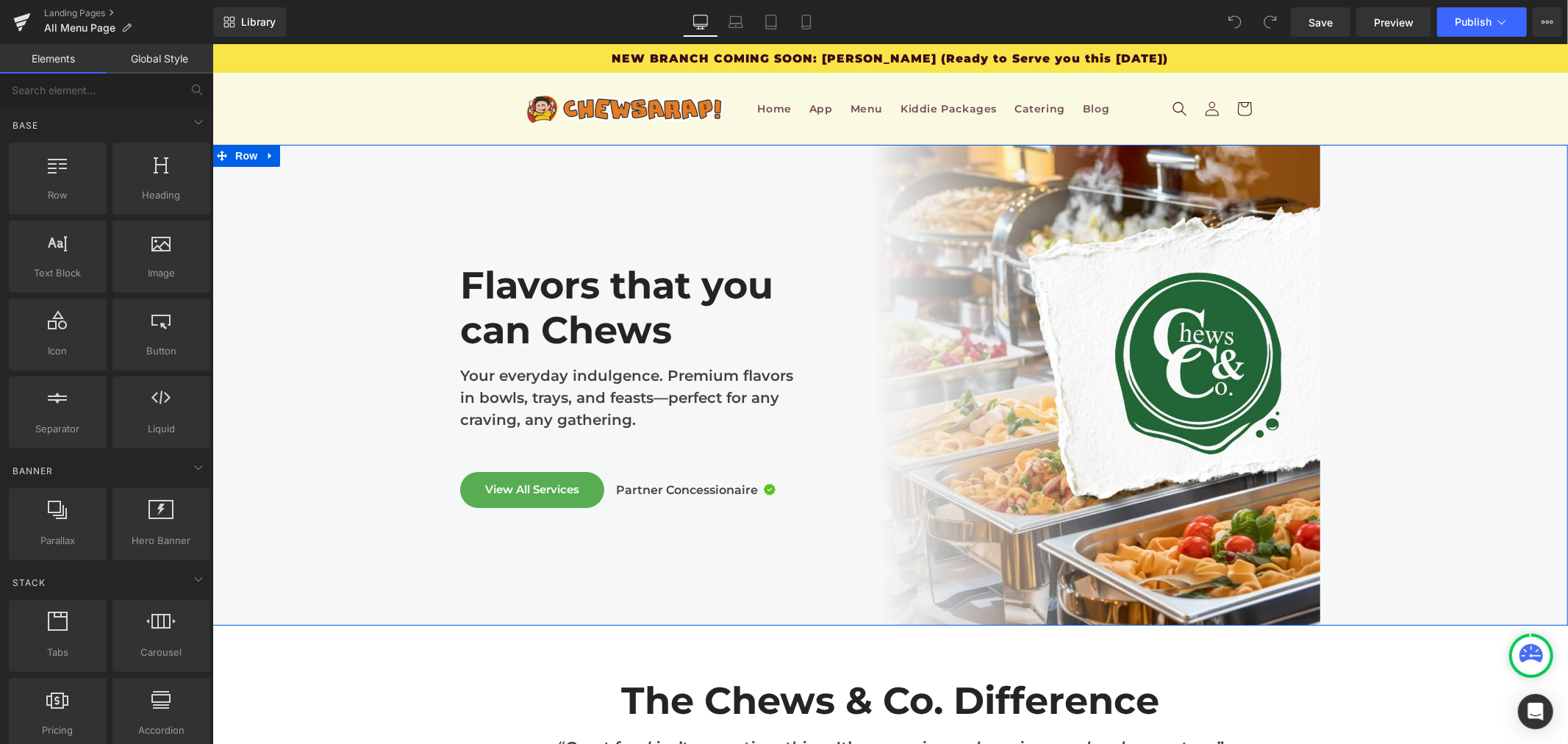
click at [1427, 221] on div "Flavors that you can Chews Heading Your everyday indulgence. Premium flavors in…" at bounding box center [890, 385] width 1356 height 481
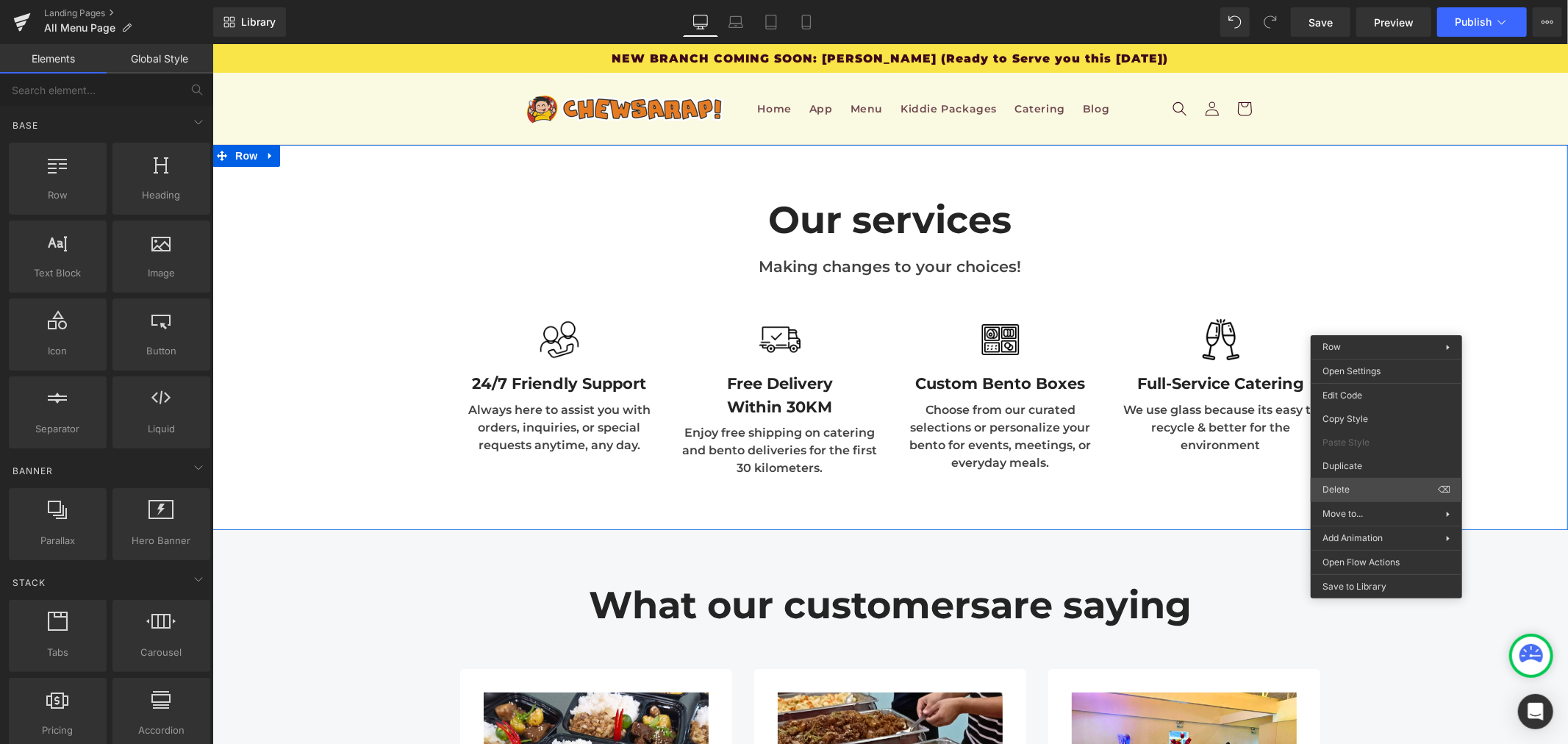
drag, startPoint x: 1607, startPoint y: 525, endPoint x: 1394, endPoint y: 482, distance: 217.3
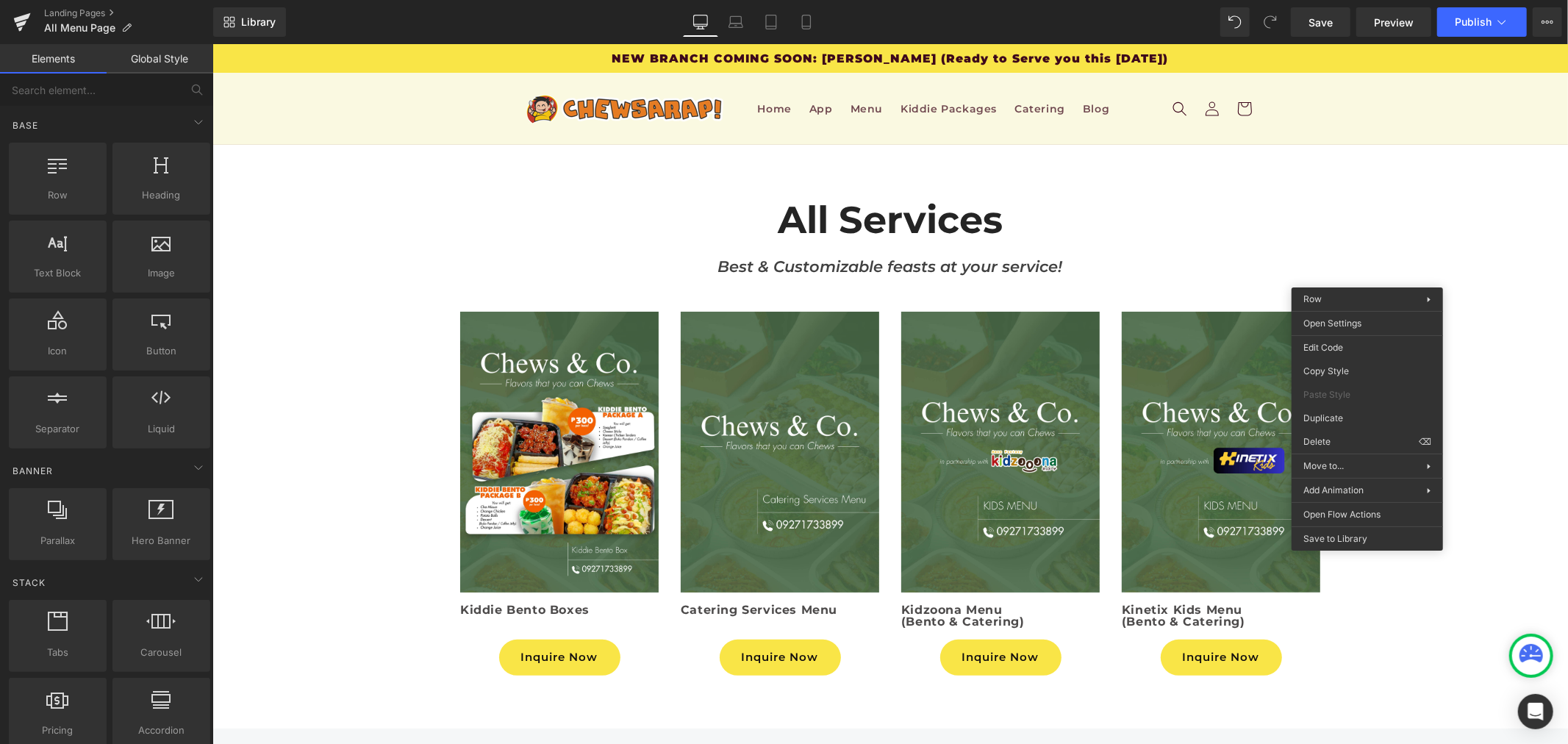
click at [1374, 218] on div "All Services Heading Best & Customizable feasts at your service! Text Block Row…" at bounding box center [890, 428] width 1356 height 507
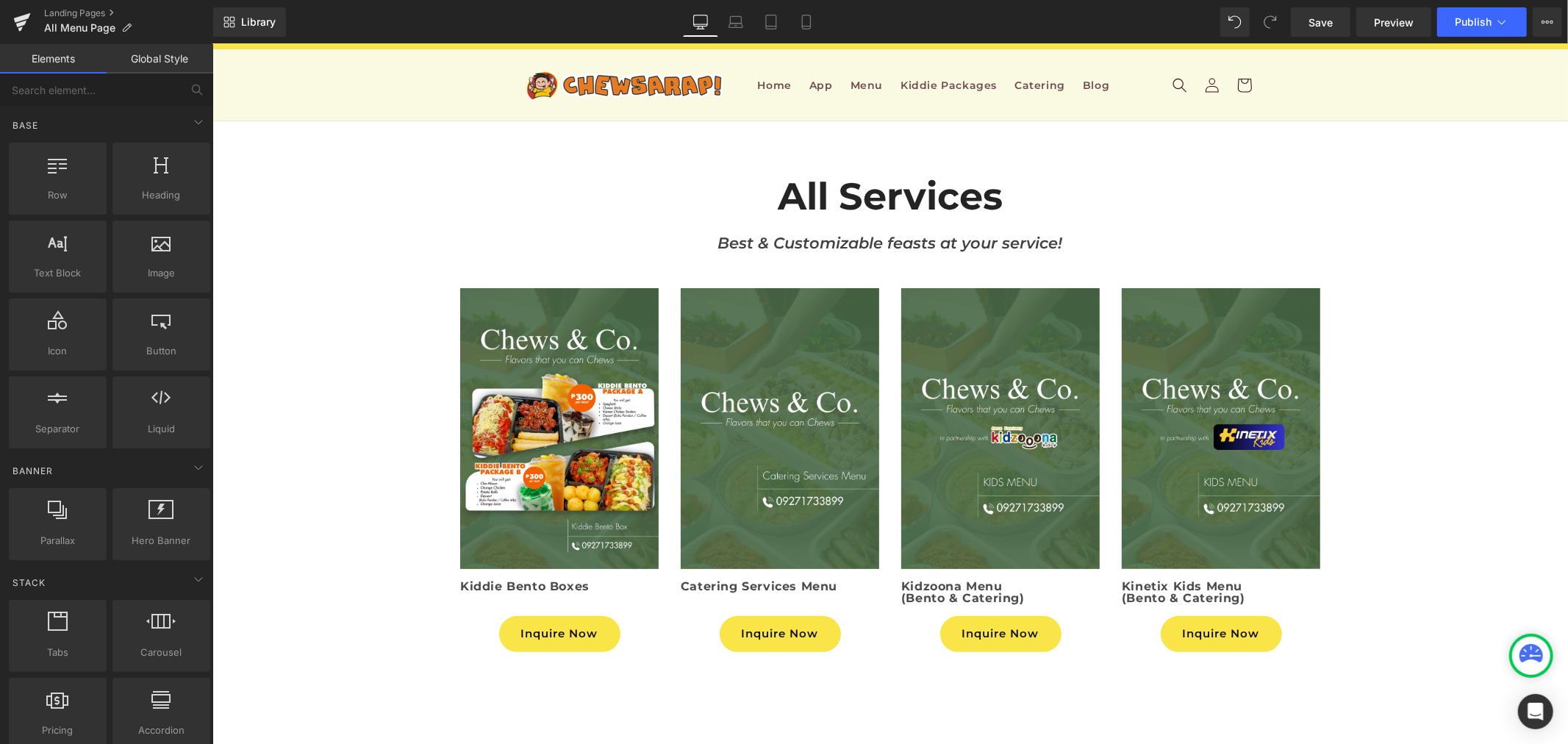
scroll to position [11, 0]
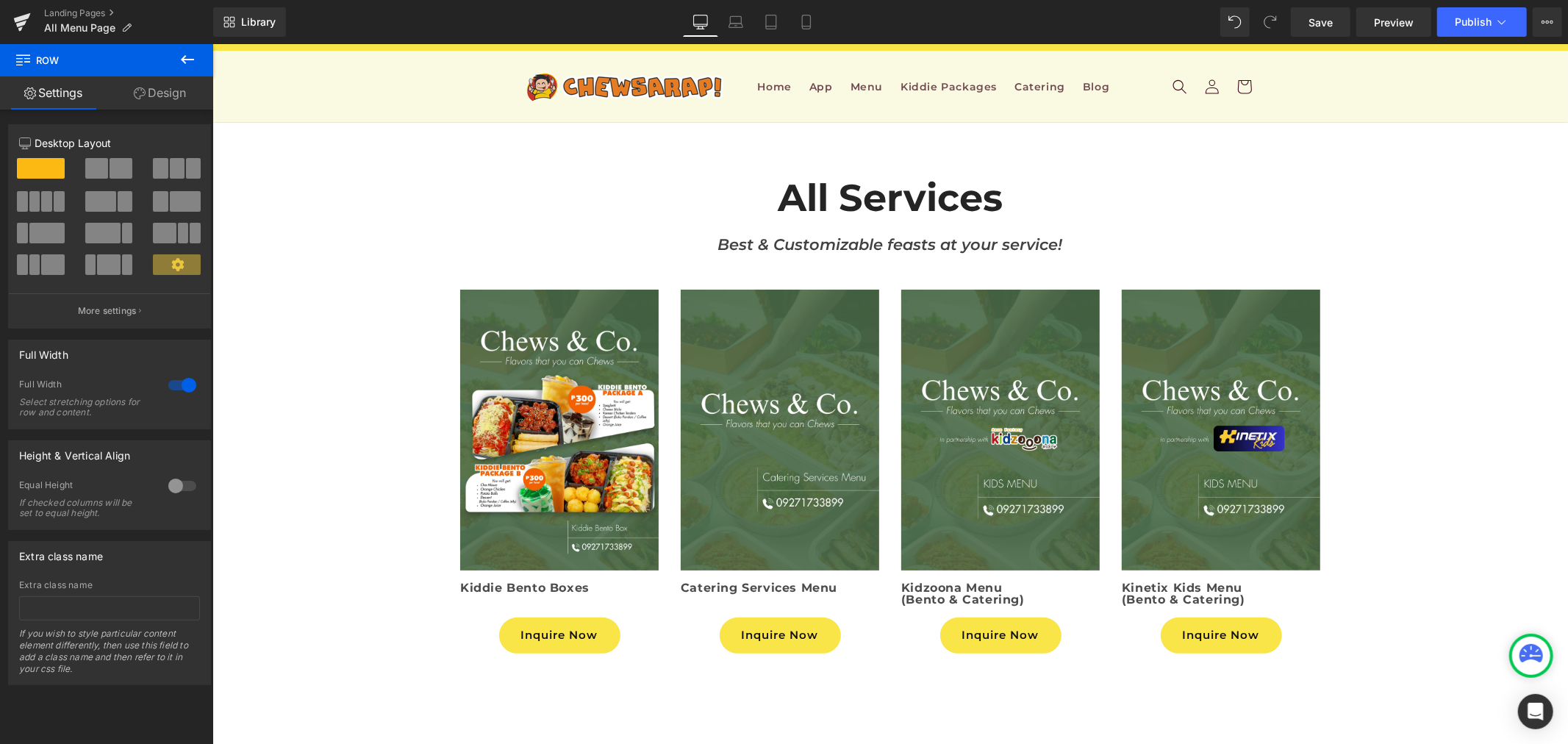
scroll to position [408, 0]
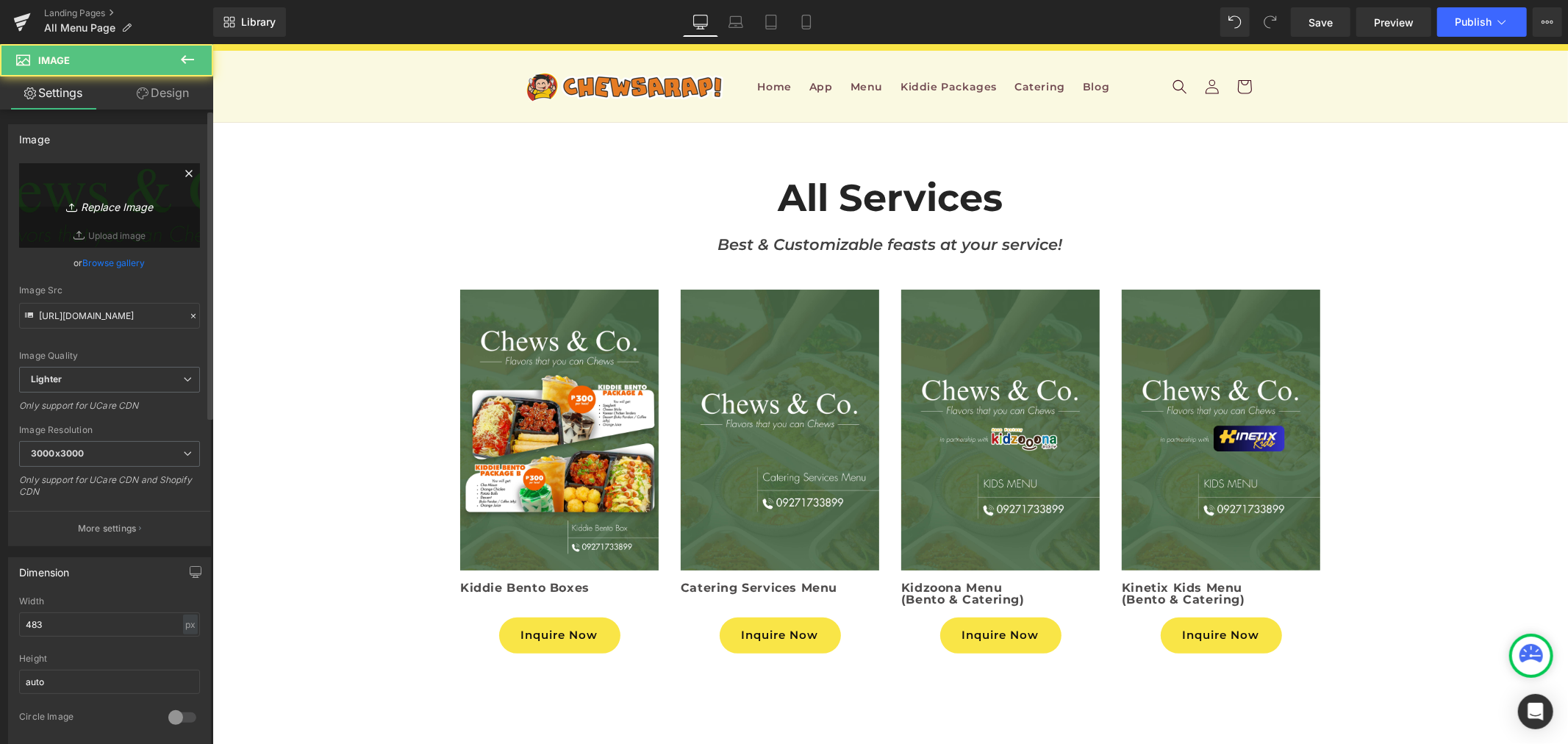
click at [92, 201] on icon "Replace Image" at bounding box center [109, 205] width 118 height 19
type input "C:\fakepath\Chewsarap Logo.png"
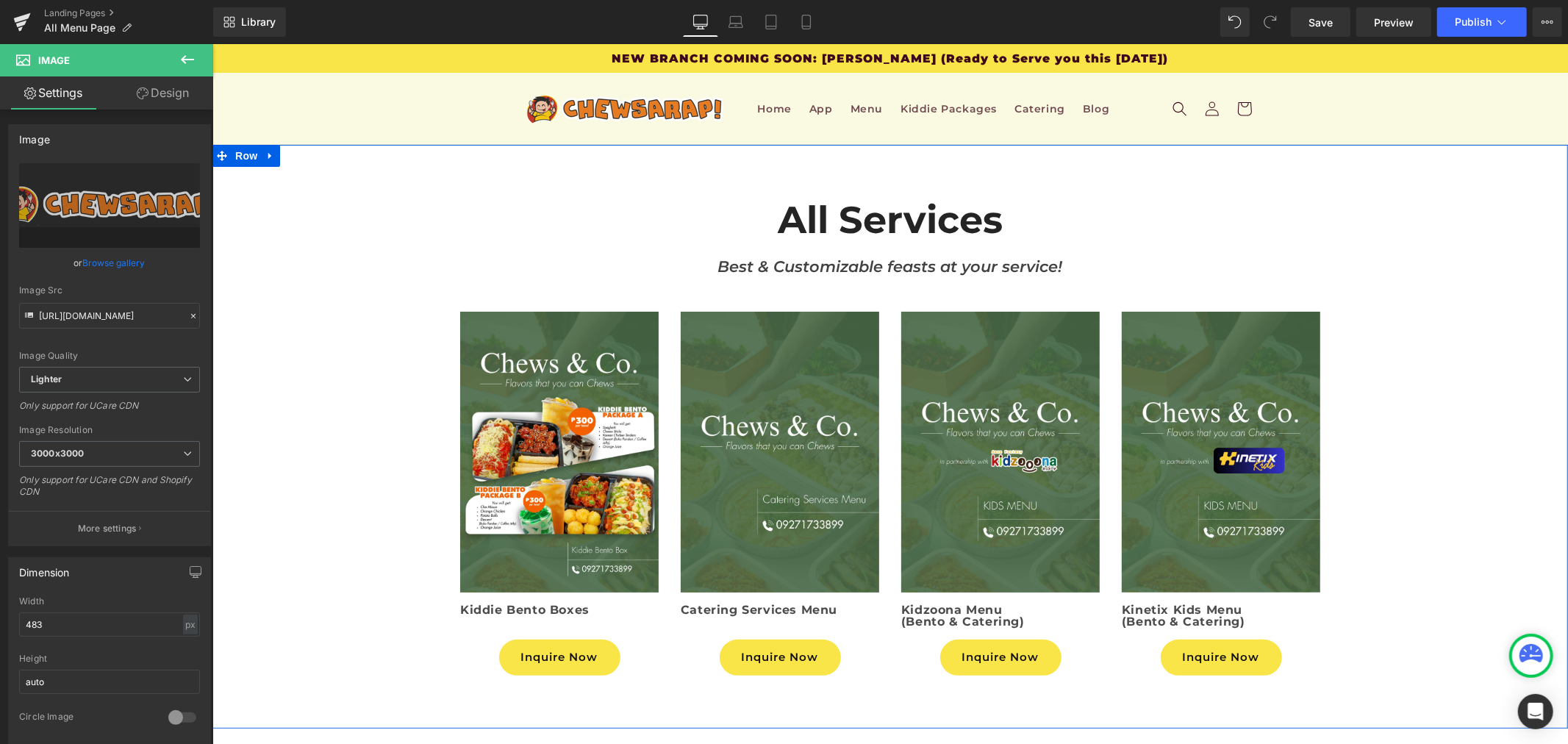
scroll to position [0, 0]
click at [202, 68] on button at bounding box center [187, 60] width 51 height 32
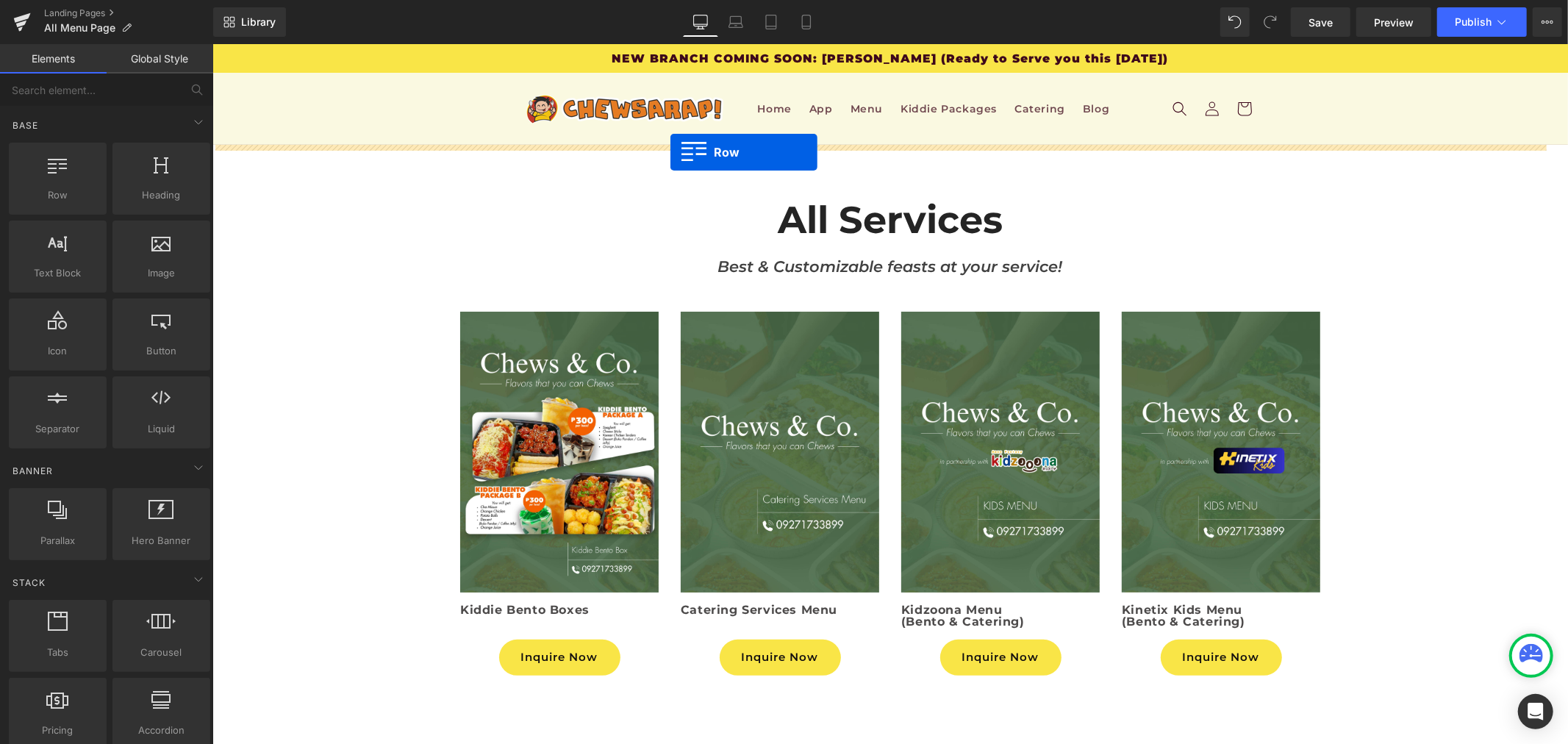
drag, startPoint x: 280, startPoint y: 224, endPoint x: 670, endPoint y: 152, distance: 396.6
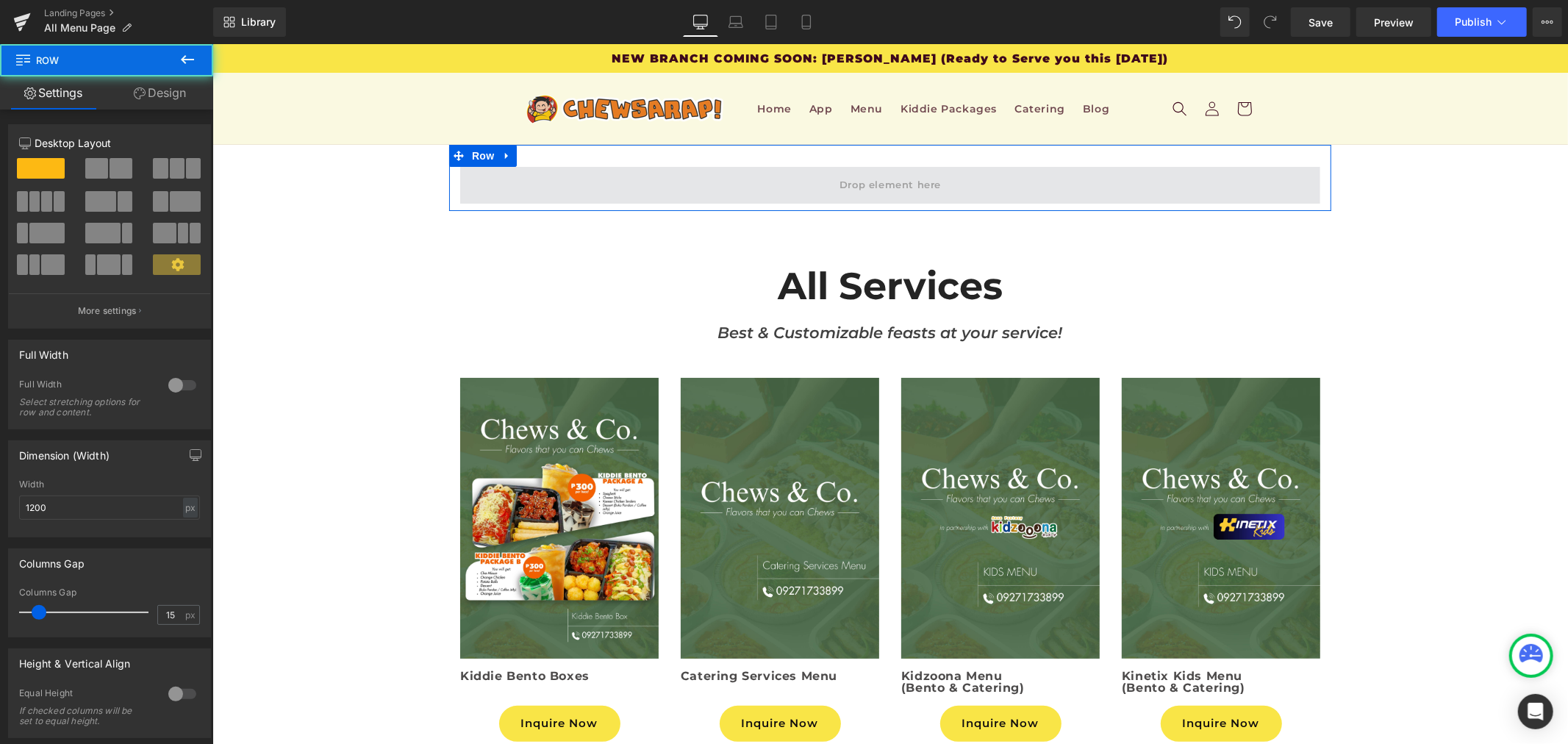
click at [735, 183] on span at bounding box center [890, 184] width 860 height 36
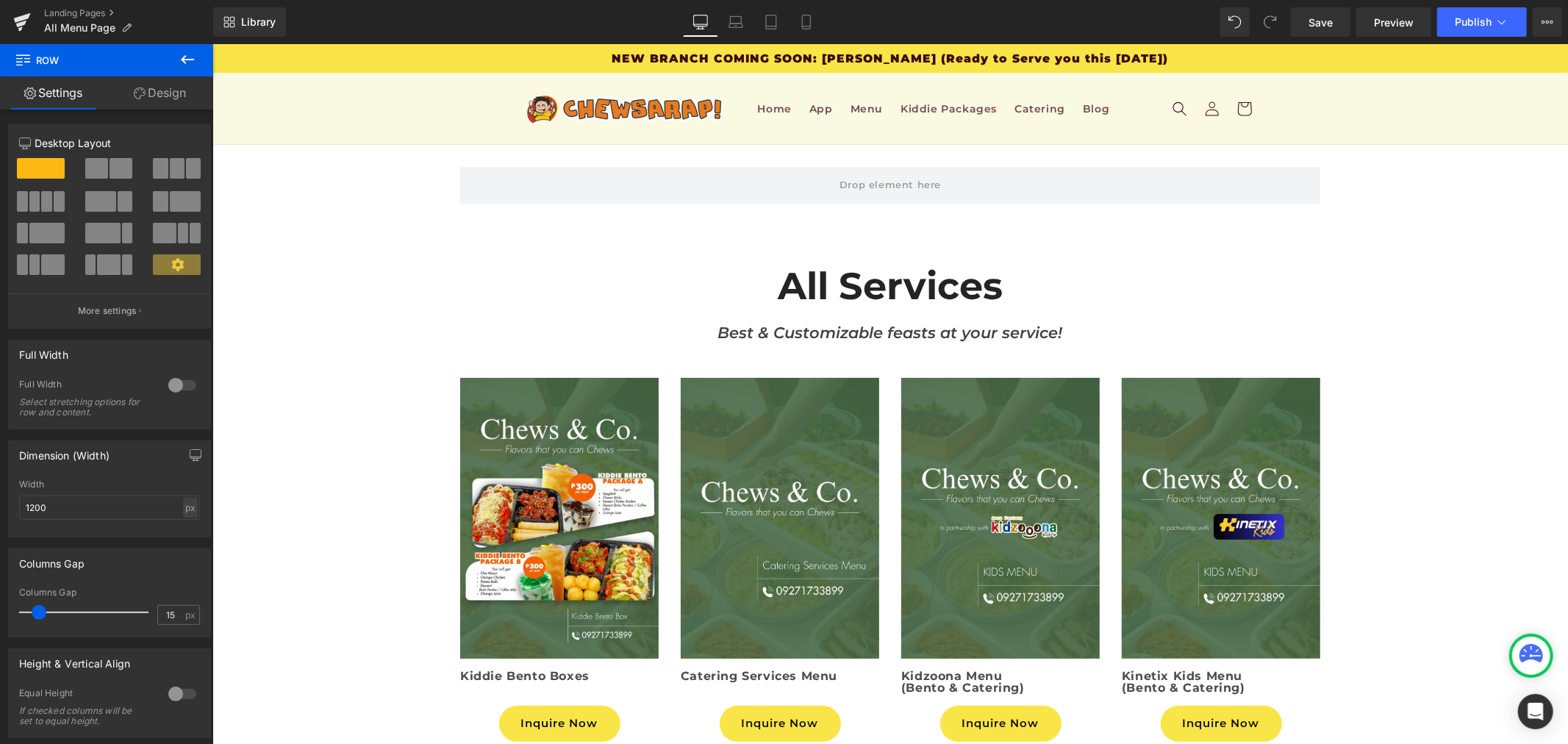
click at [190, 63] on icon at bounding box center [188, 60] width 18 height 18
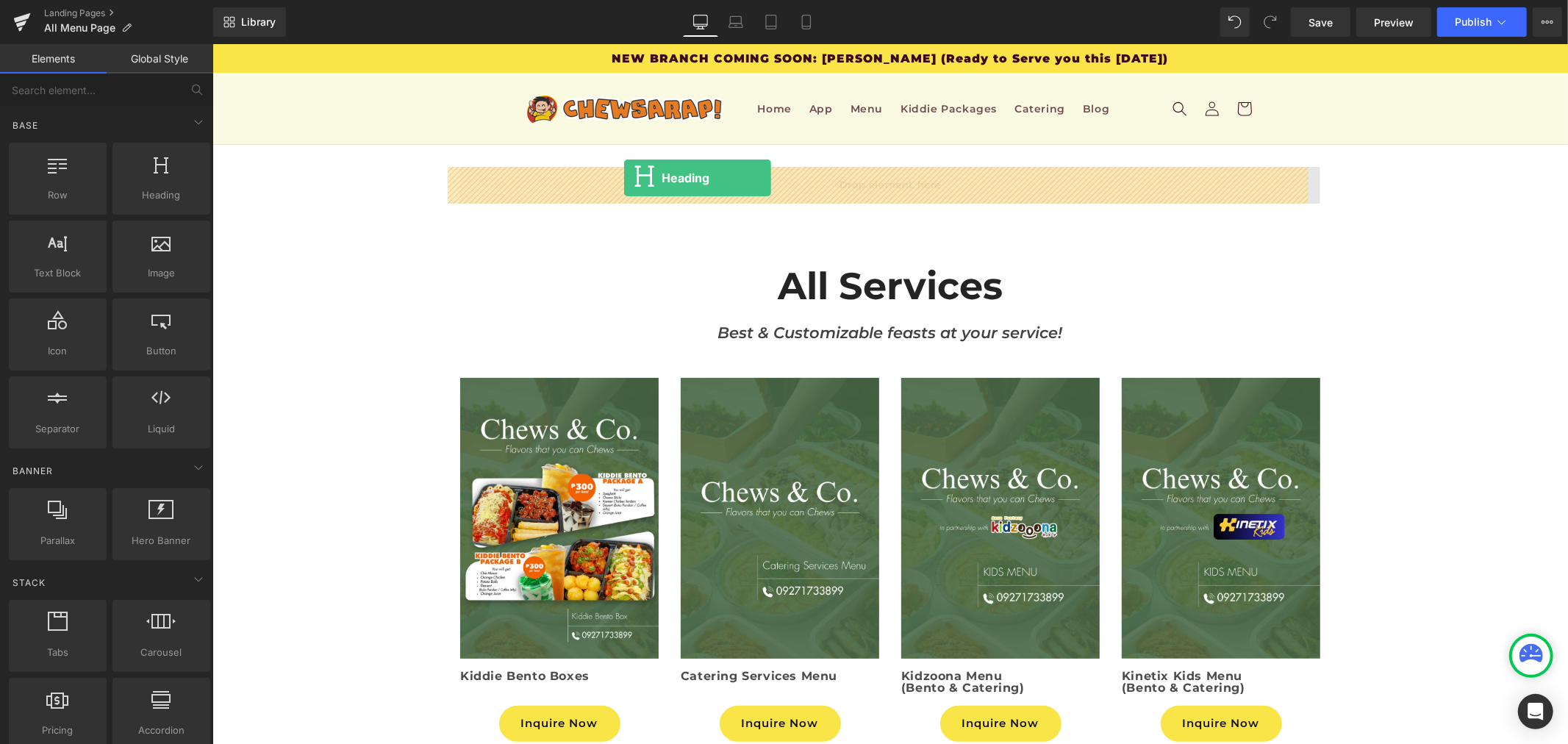
drag, startPoint x: 375, startPoint y: 237, endPoint x: 624, endPoint y: 177, distance: 256.1
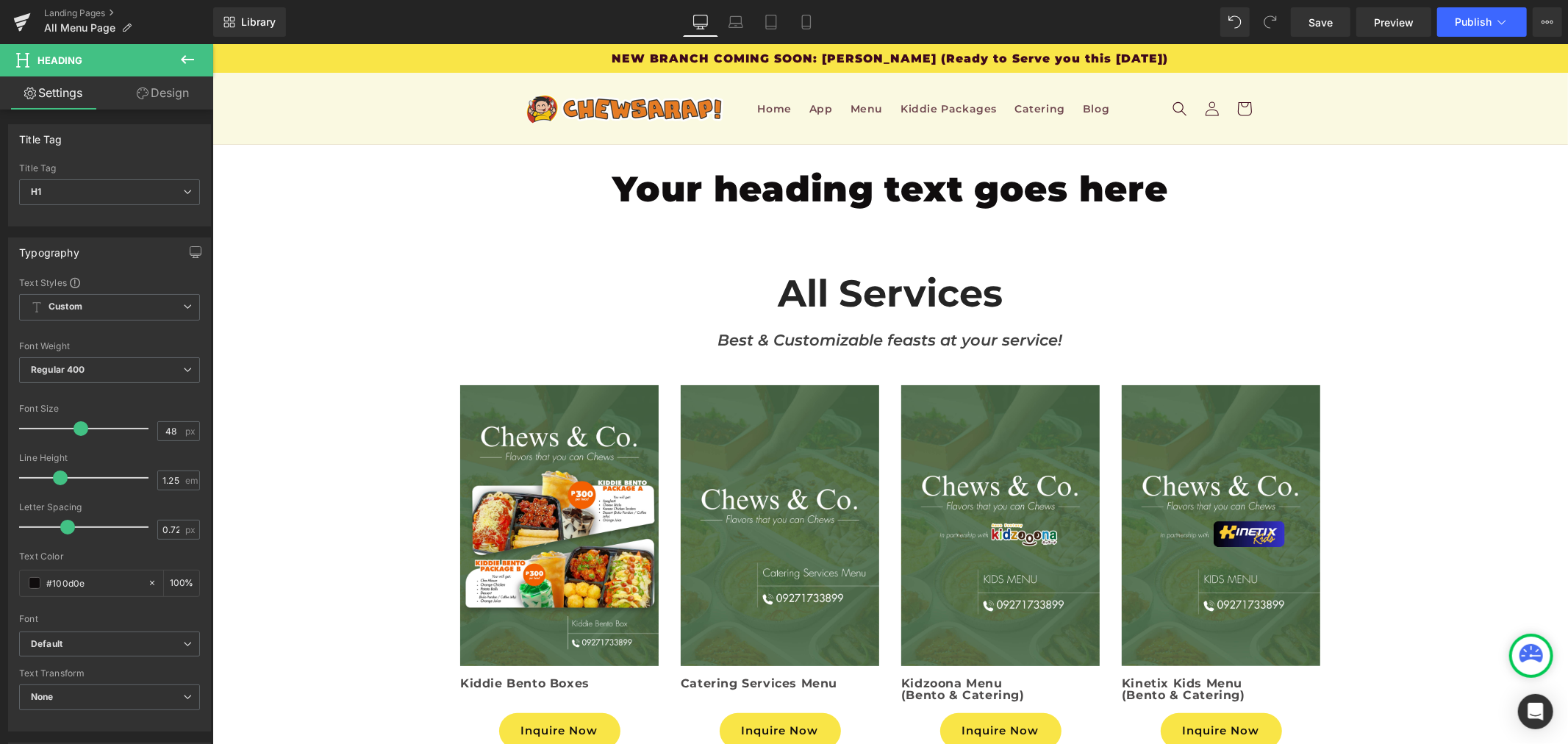
click at [188, 60] on icon at bounding box center [188, 60] width 18 height 18
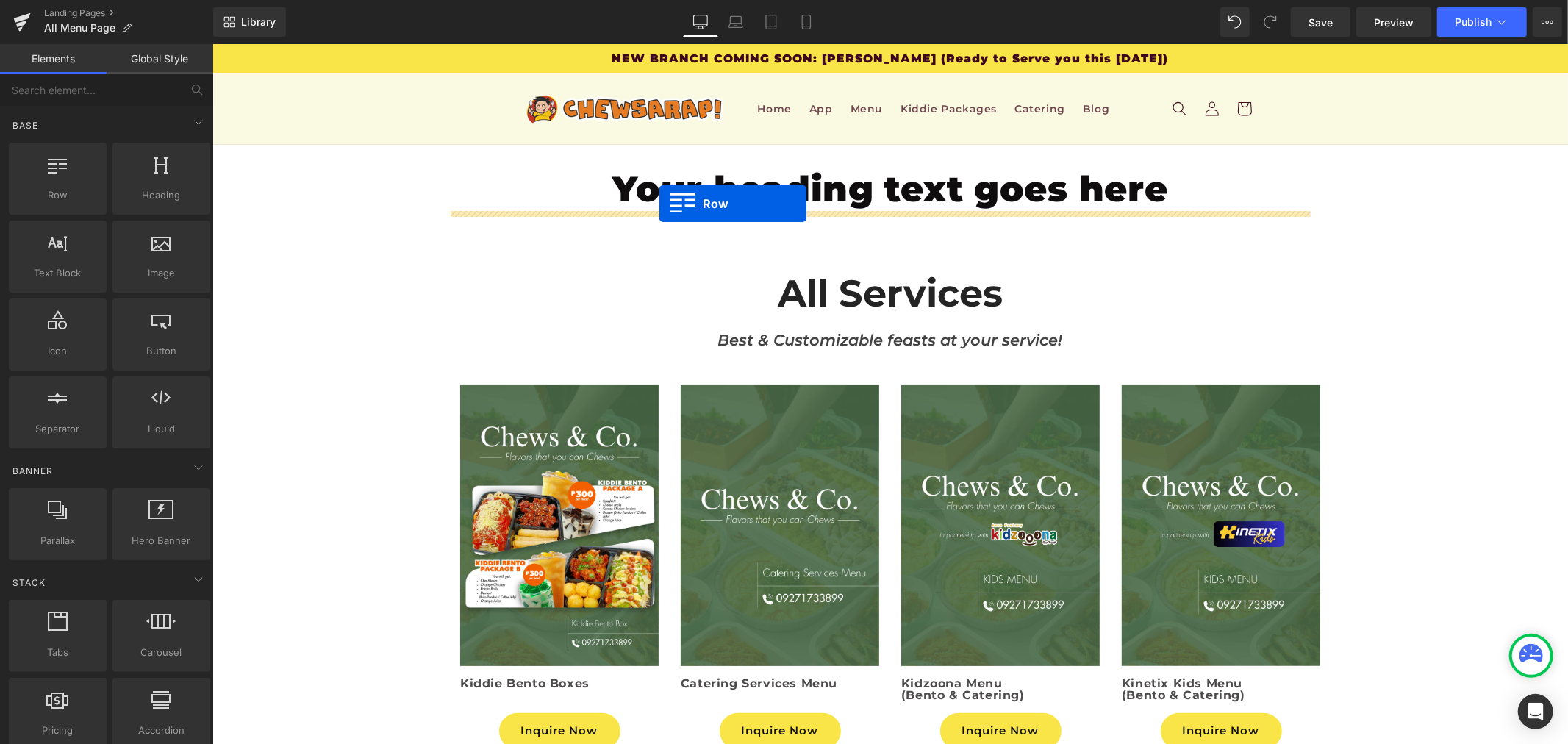
drag, startPoint x: 301, startPoint y: 229, endPoint x: 659, endPoint y: 203, distance: 358.9
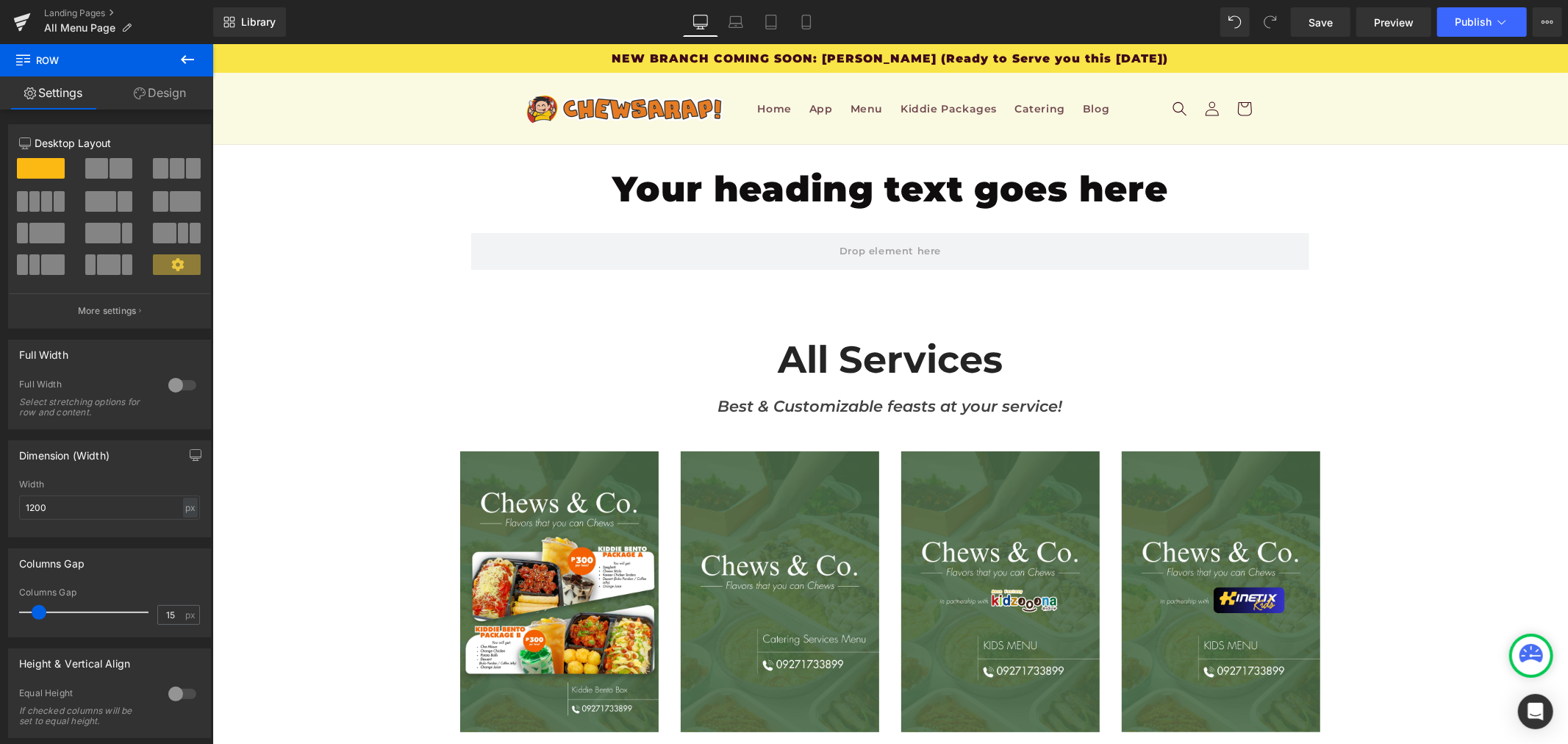
click at [188, 55] on icon at bounding box center [188, 60] width 18 height 18
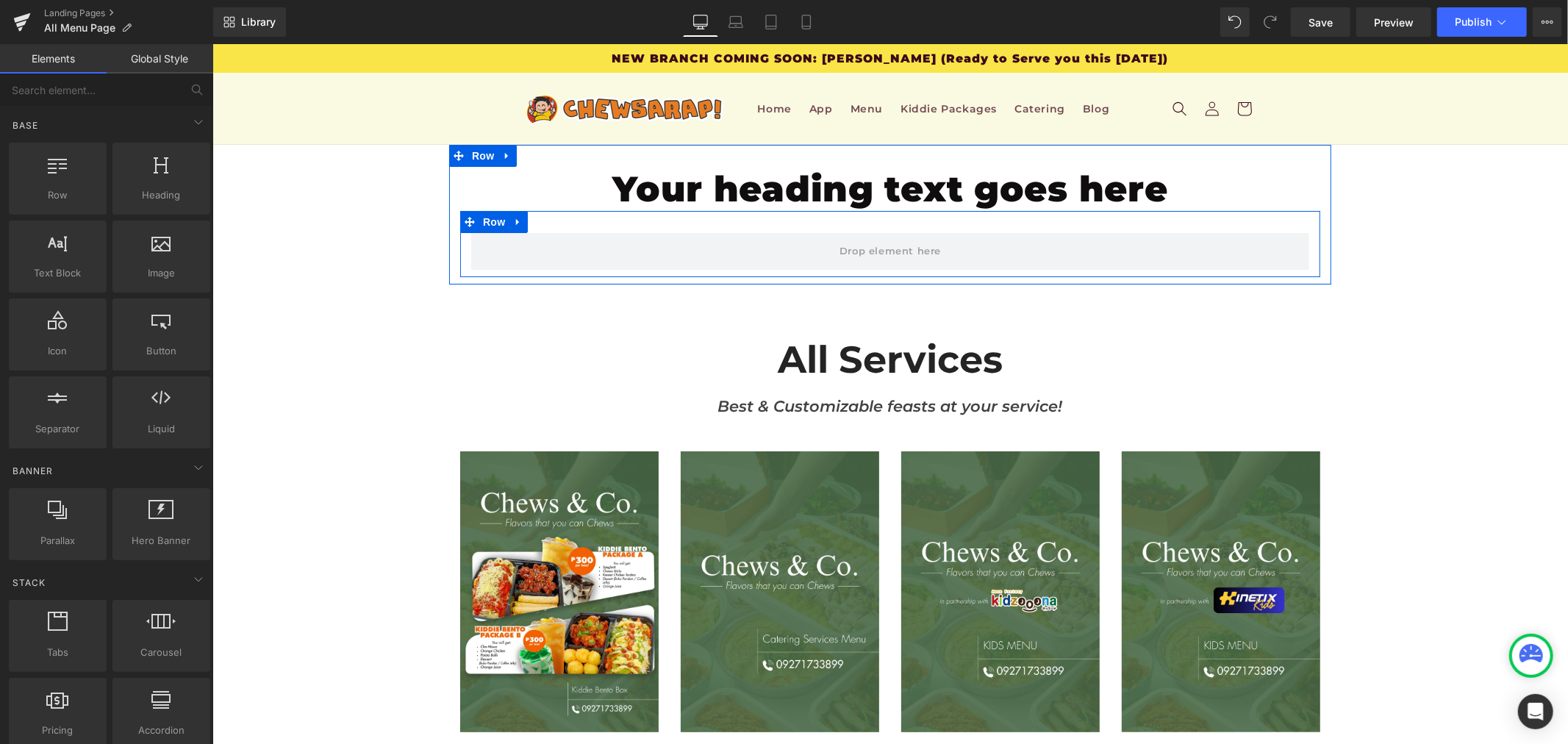
click at [671, 223] on div "Row" at bounding box center [890, 243] width 860 height 66
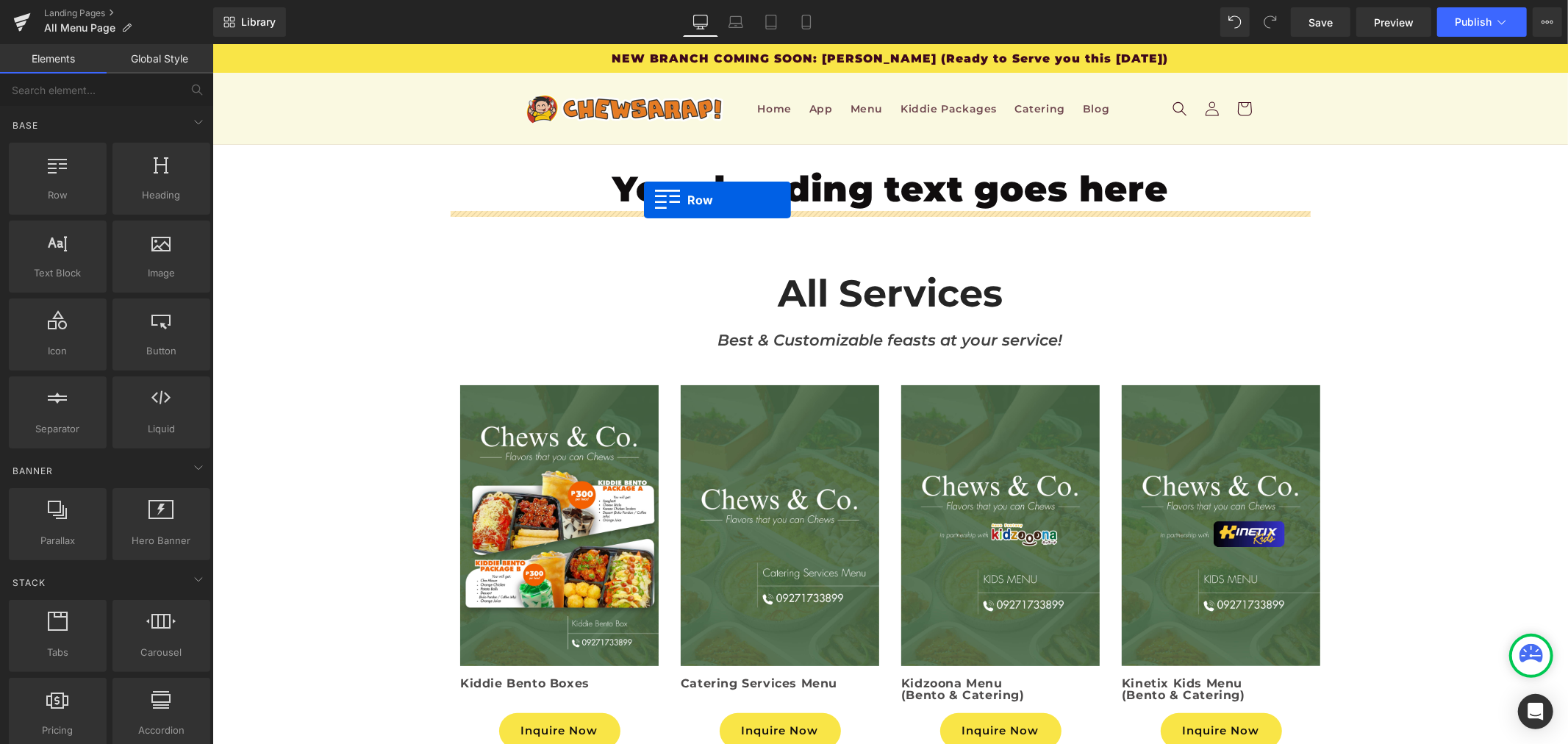
drag, startPoint x: 310, startPoint y: 221, endPoint x: 644, endPoint y: 199, distance: 334.7
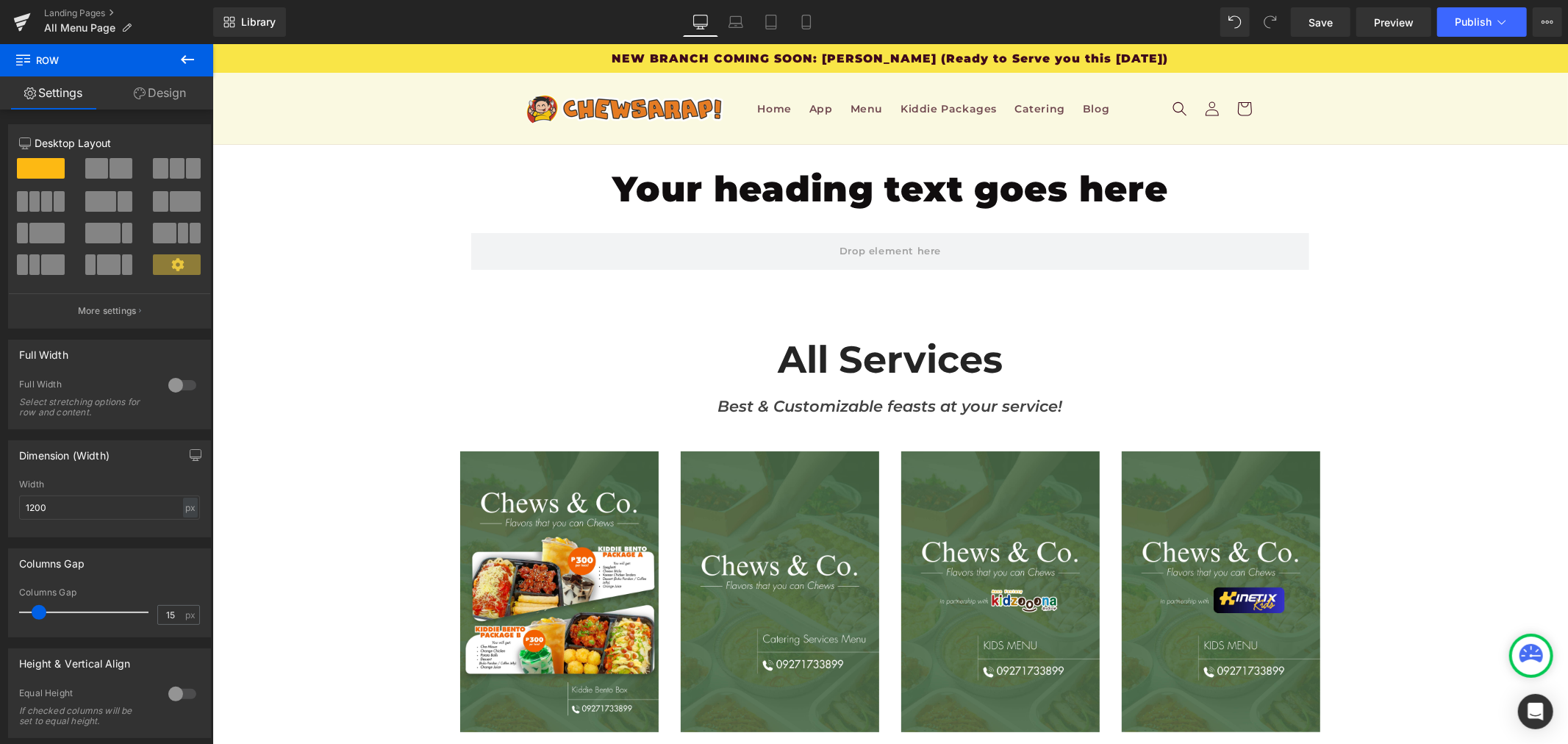
click at [180, 66] on icon at bounding box center [188, 60] width 18 height 18
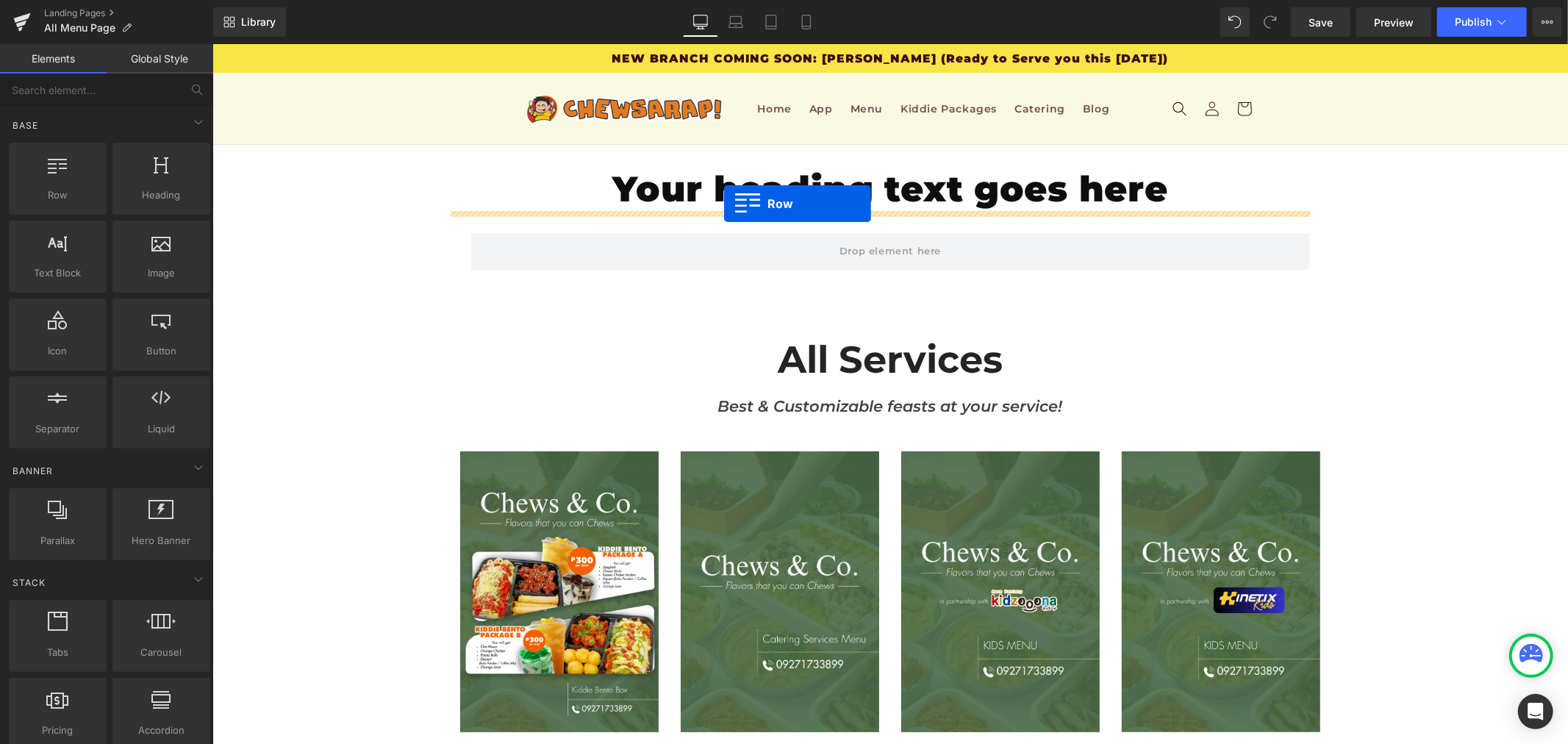
drag, startPoint x: 278, startPoint y: 211, endPoint x: 723, endPoint y: 203, distance: 445.1
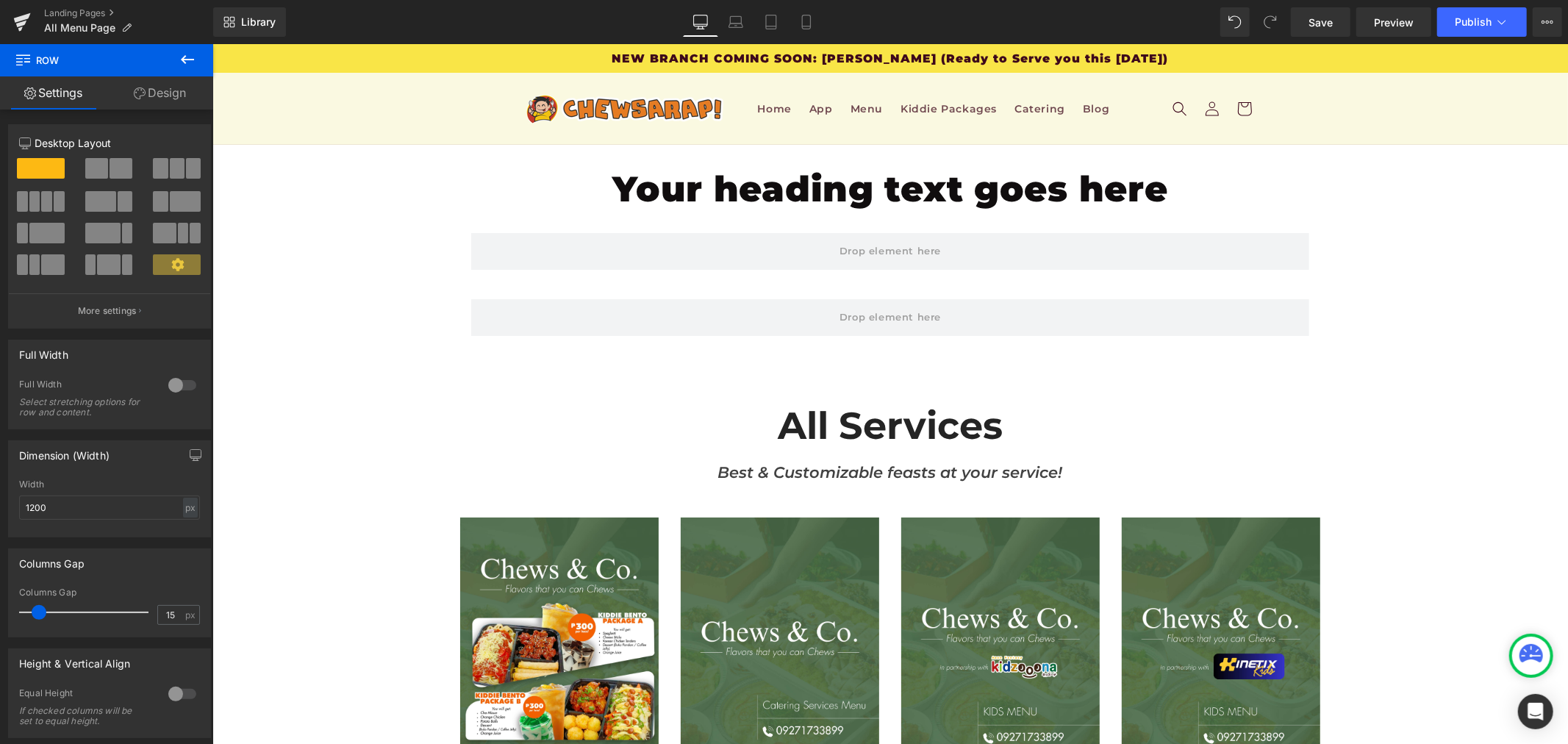
click at [181, 68] on icon at bounding box center [188, 60] width 18 height 18
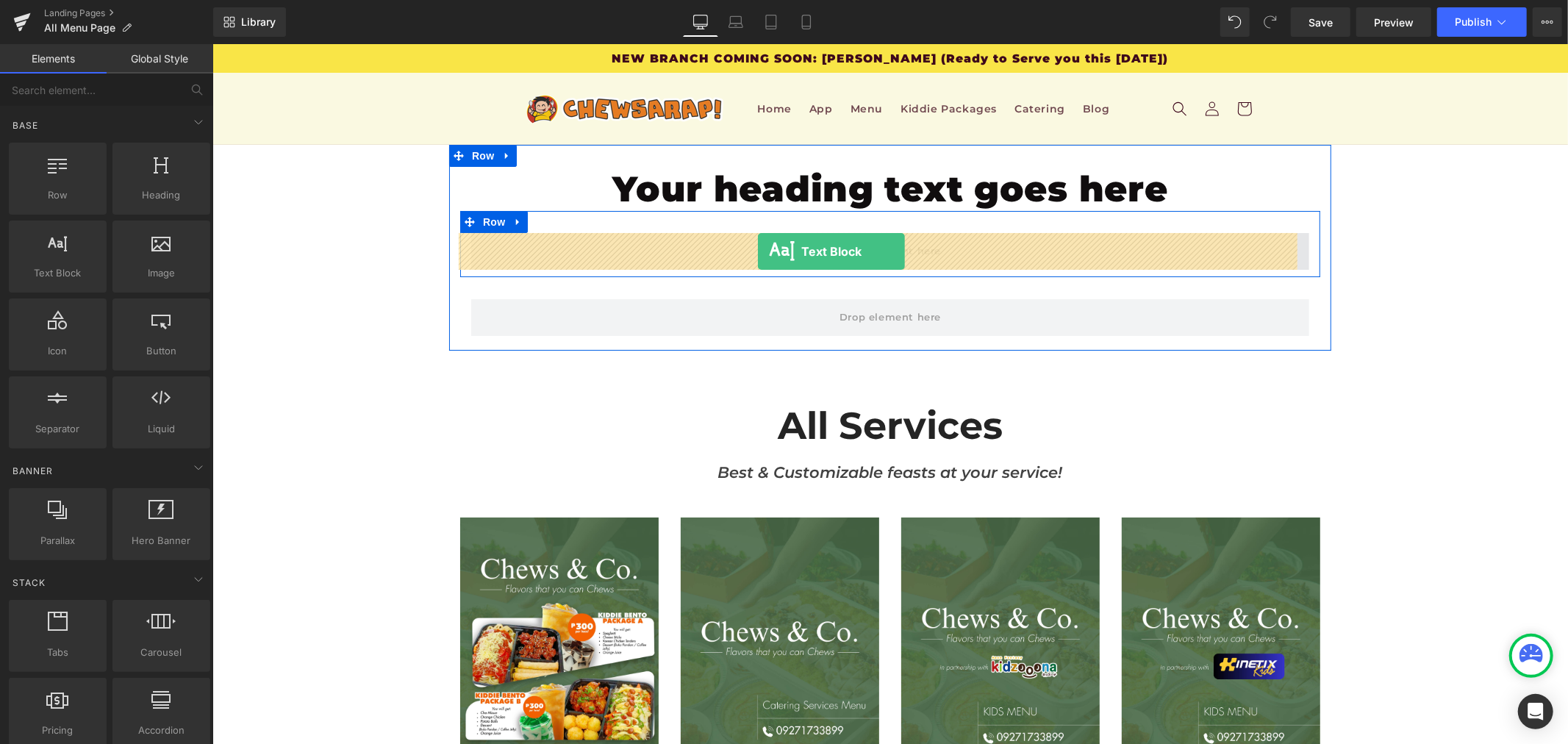
drag, startPoint x: 275, startPoint y: 304, endPoint x: 758, endPoint y: 251, distance: 485.9
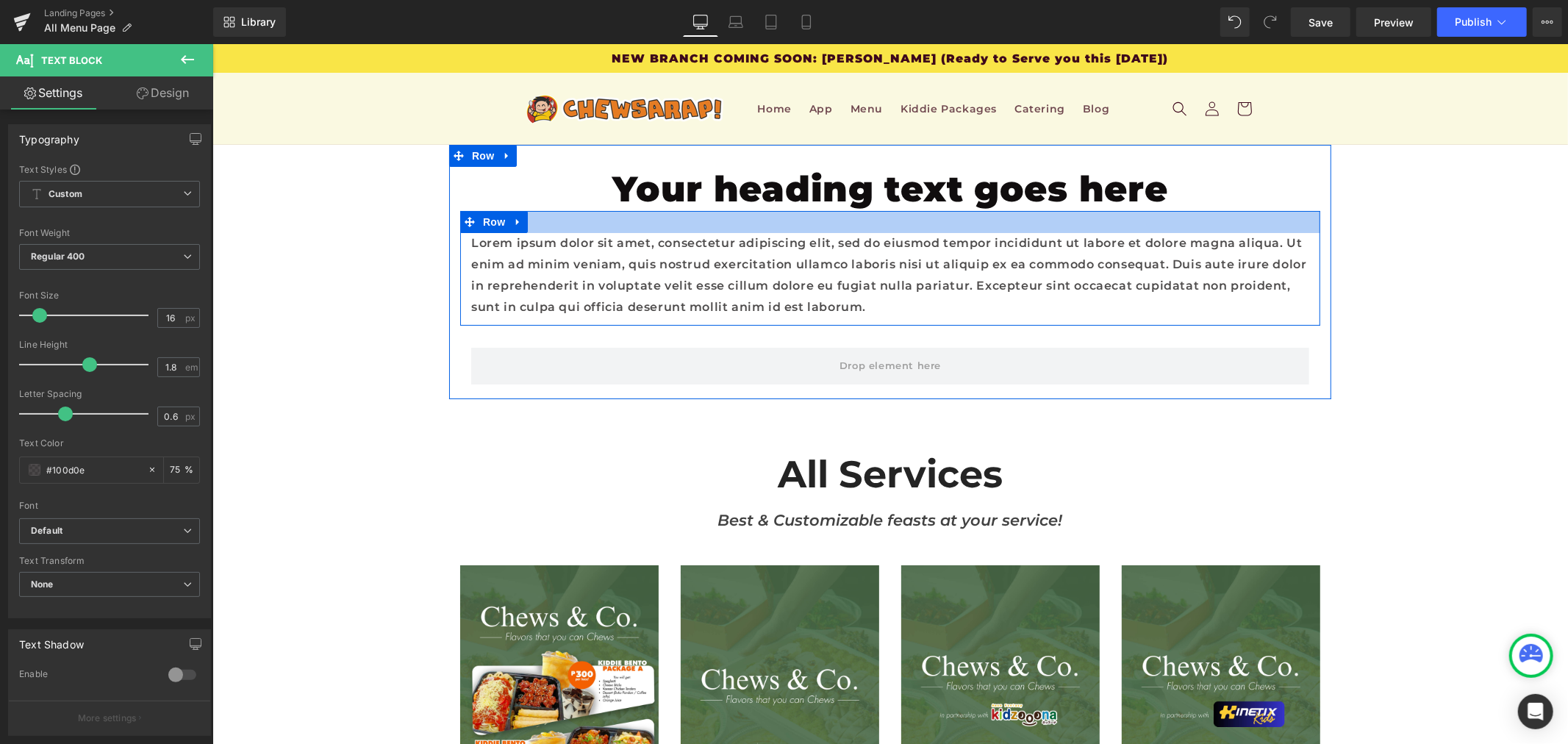
click at [865, 217] on div at bounding box center [890, 222] width 860 height 22
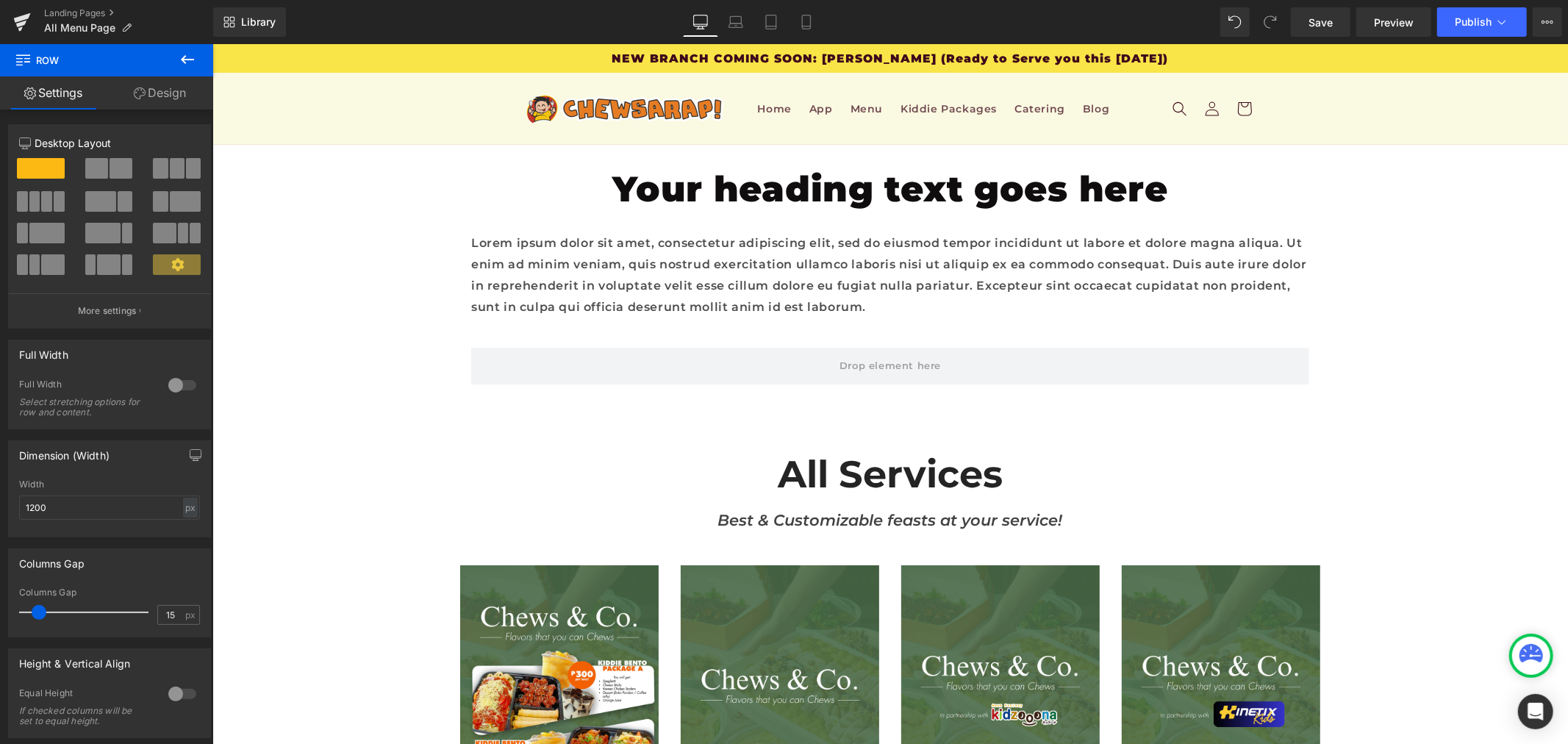
click at [177, 57] on button at bounding box center [187, 60] width 51 height 32
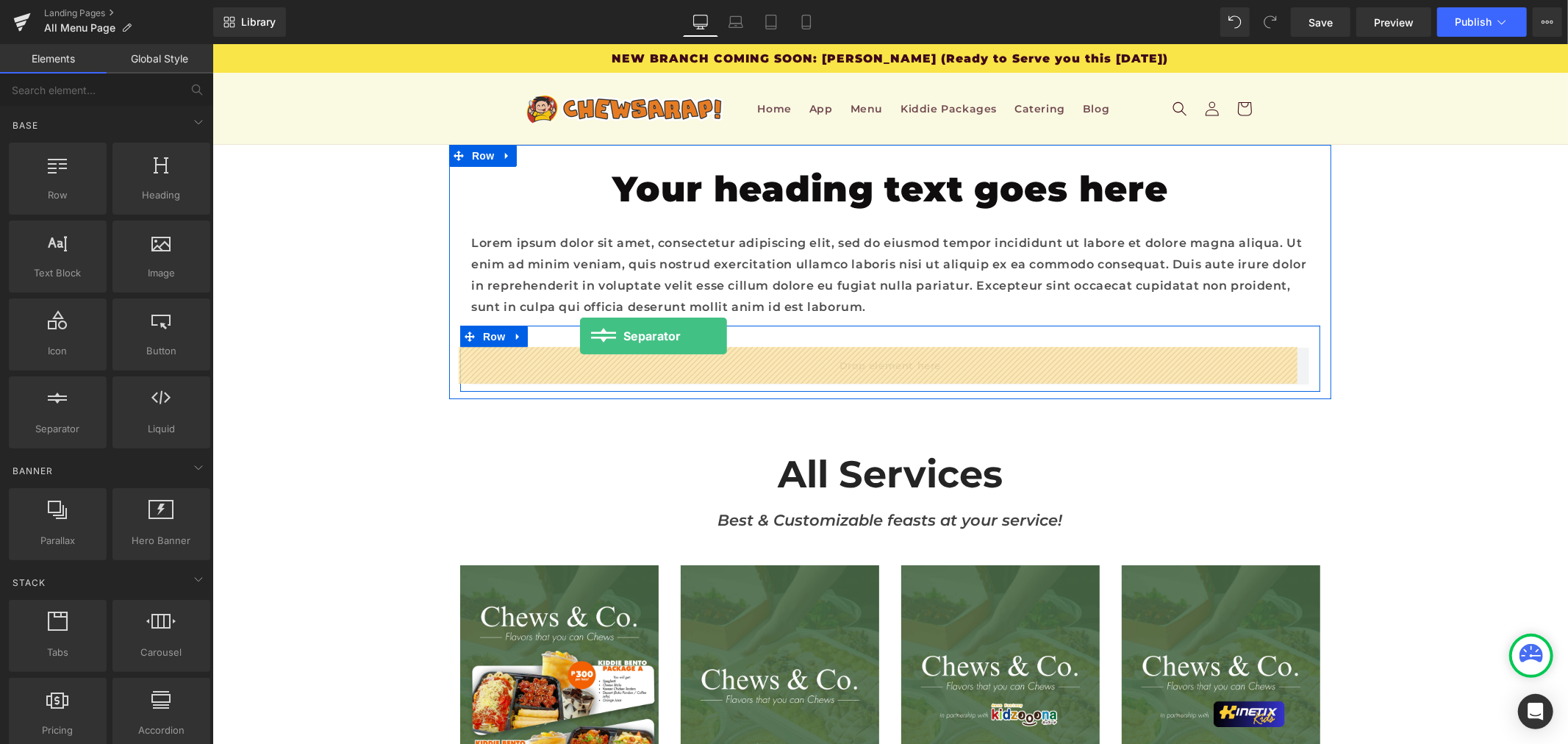
drag, startPoint x: 292, startPoint y: 478, endPoint x: 580, endPoint y: 336, distance: 321.1
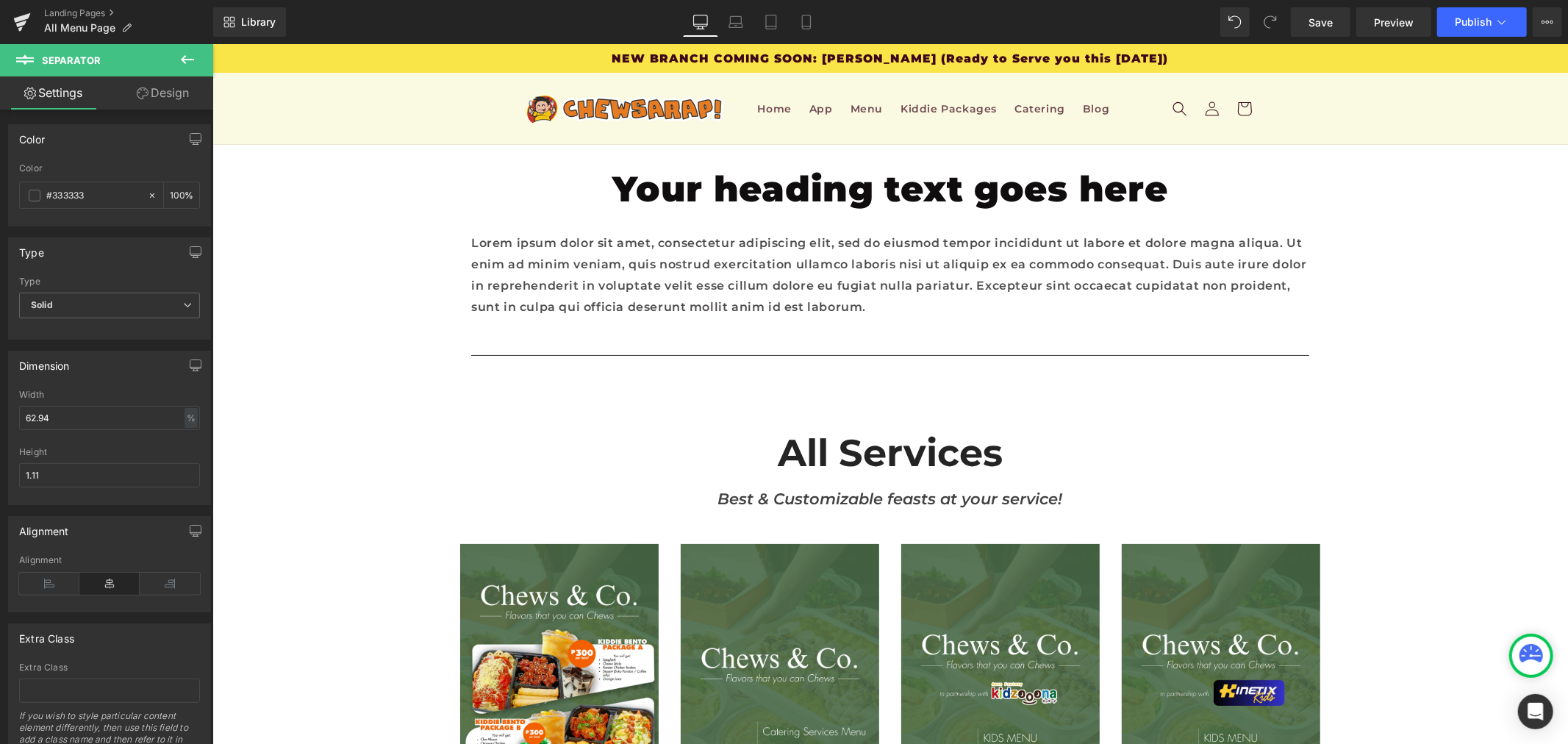
click at [186, 62] on icon at bounding box center [188, 60] width 18 height 18
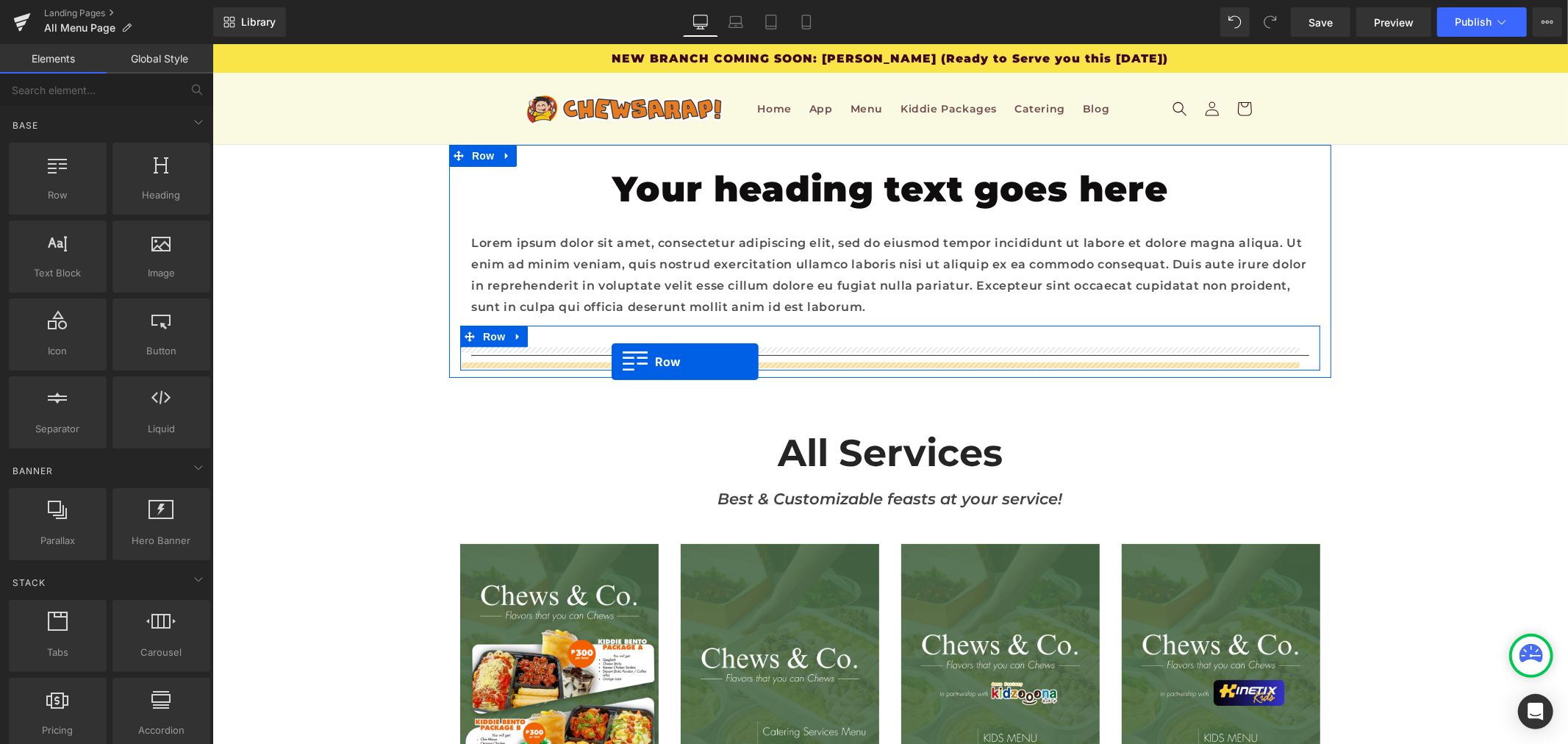
drag, startPoint x: 301, startPoint y: 243, endPoint x: 611, endPoint y: 361, distance: 331.7
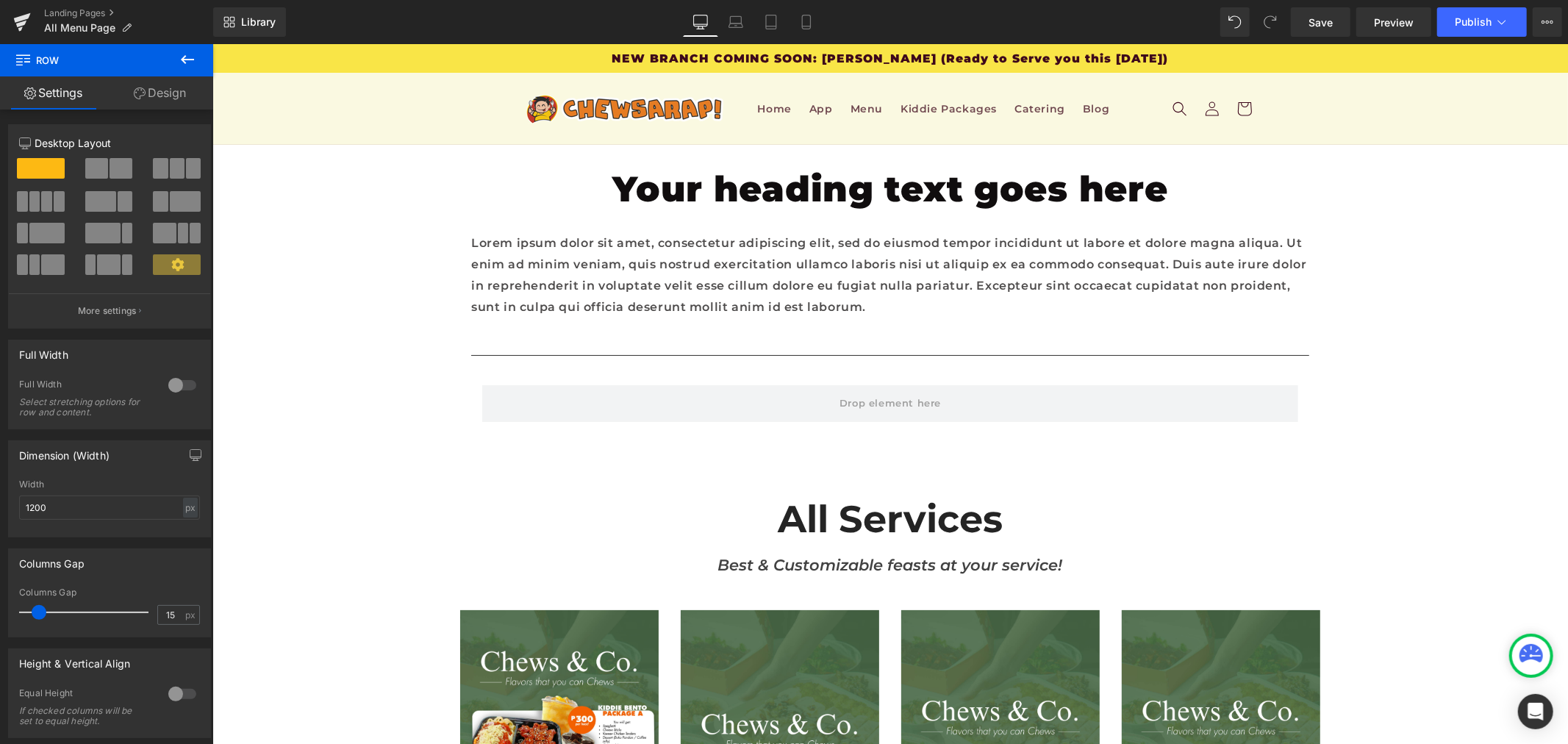
click at [182, 65] on icon at bounding box center [188, 60] width 18 height 18
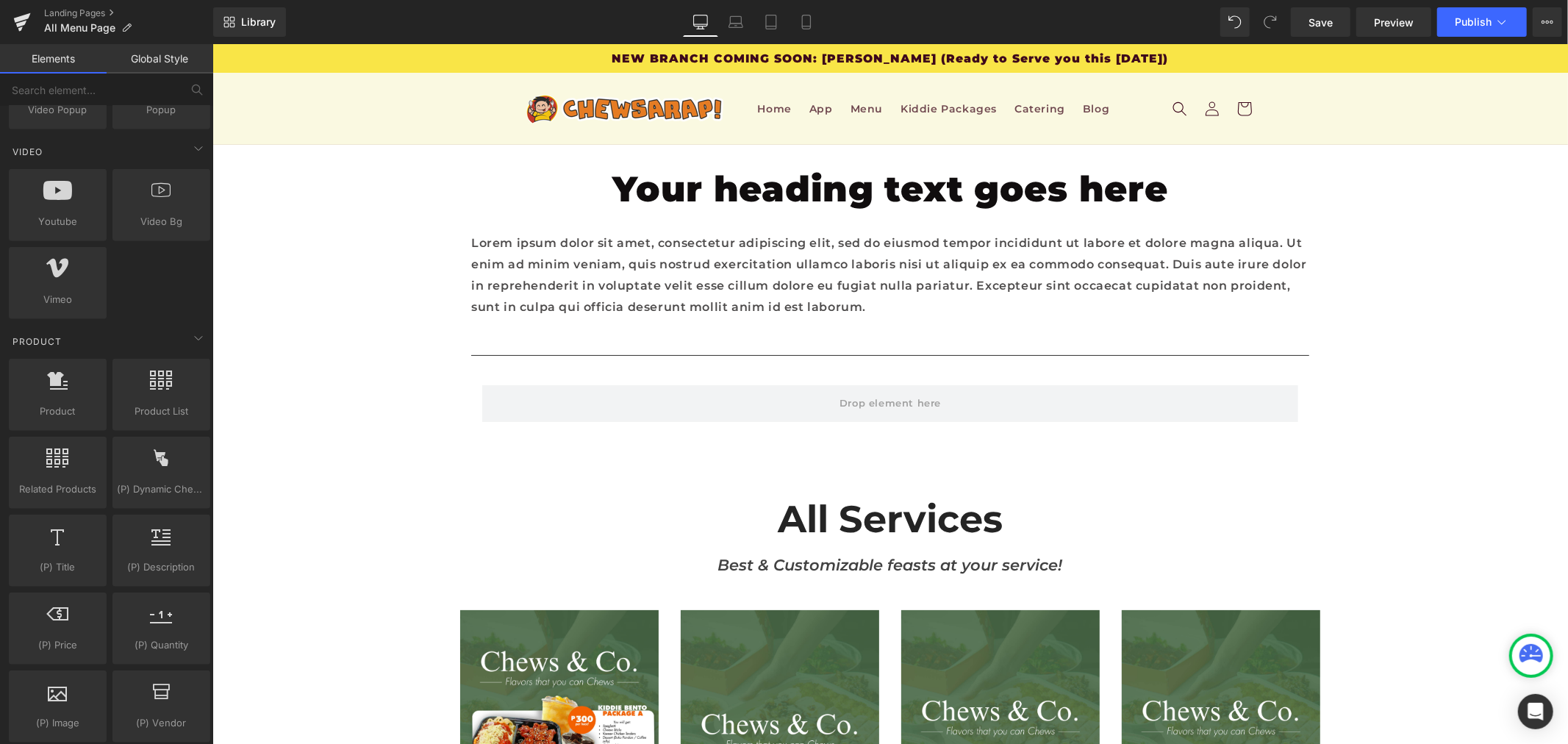
scroll to position [1062, 0]
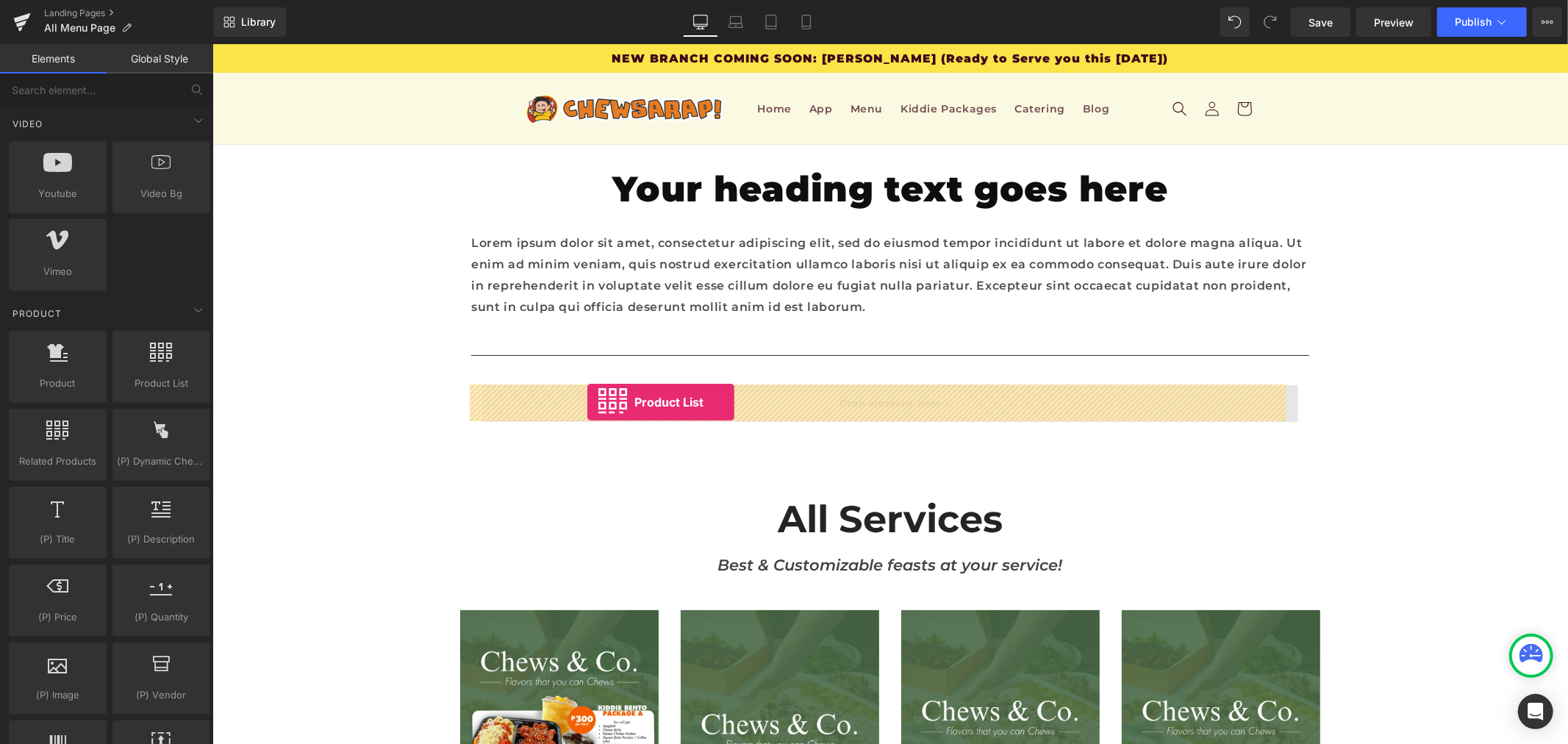
drag, startPoint x: 374, startPoint y: 414, endPoint x: 586, endPoint y: 401, distance: 212.4
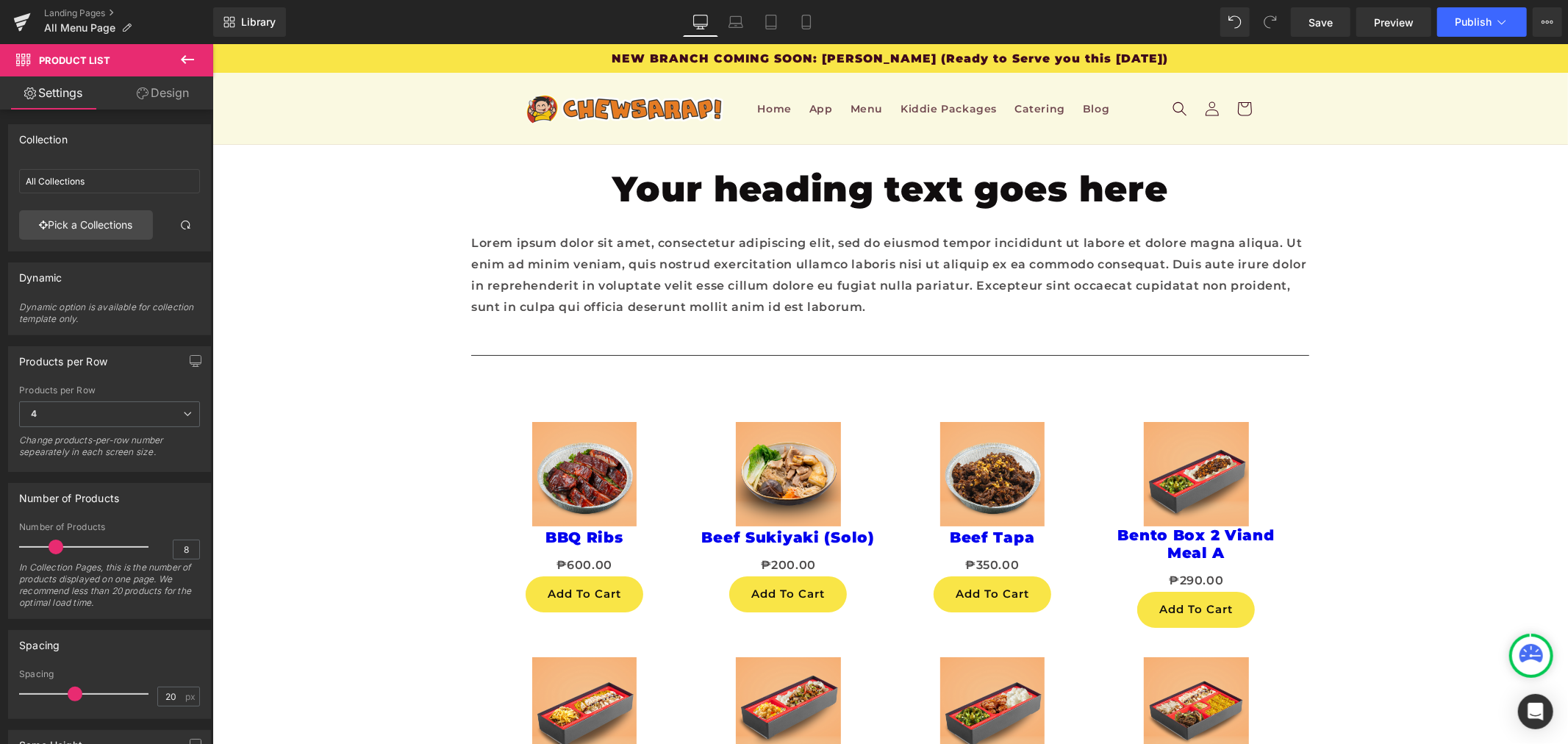
click at [190, 69] on button at bounding box center [187, 60] width 51 height 32
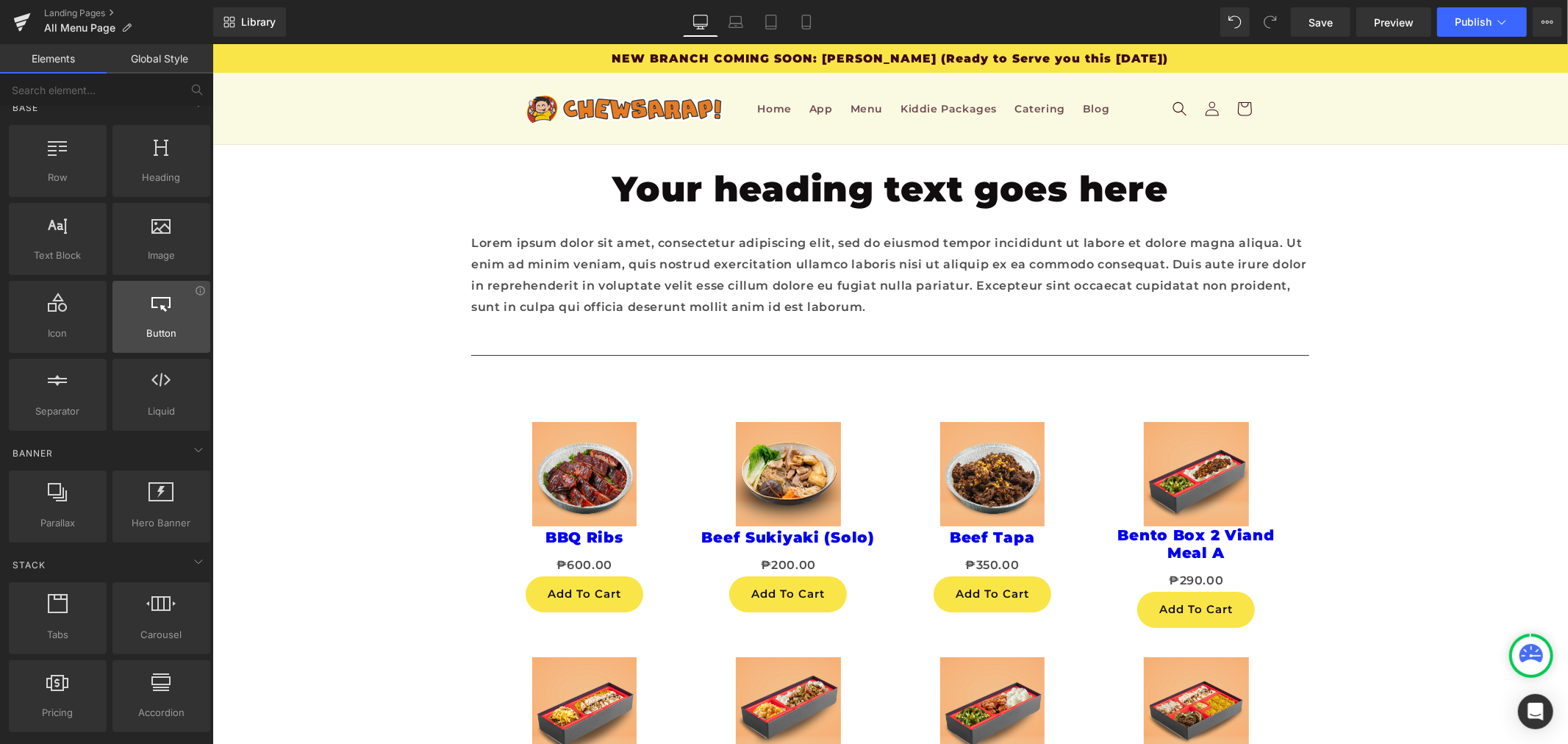
scroll to position [0, 0]
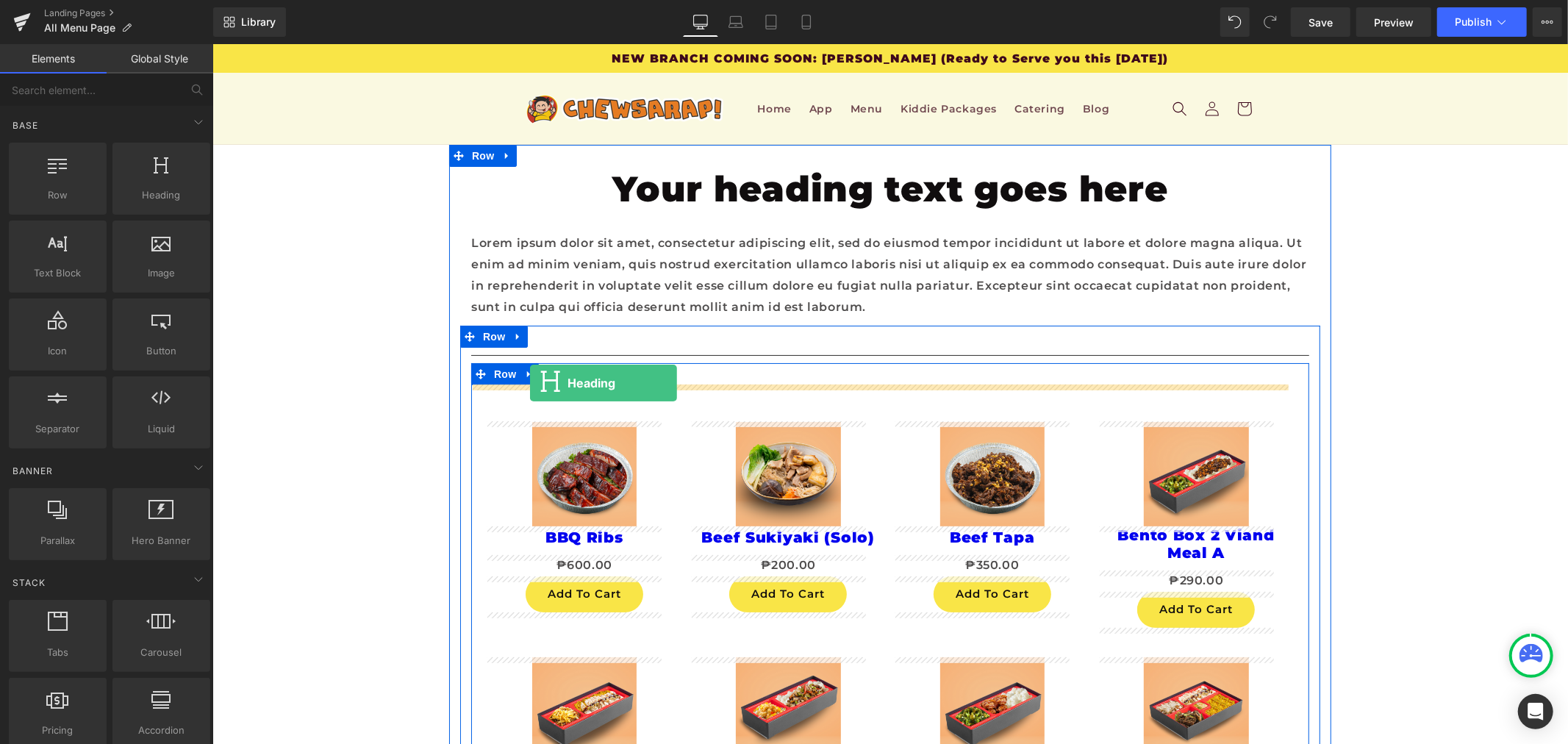
drag, startPoint x: 370, startPoint y: 236, endPoint x: 529, endPoint y: 382, distance: 215.9
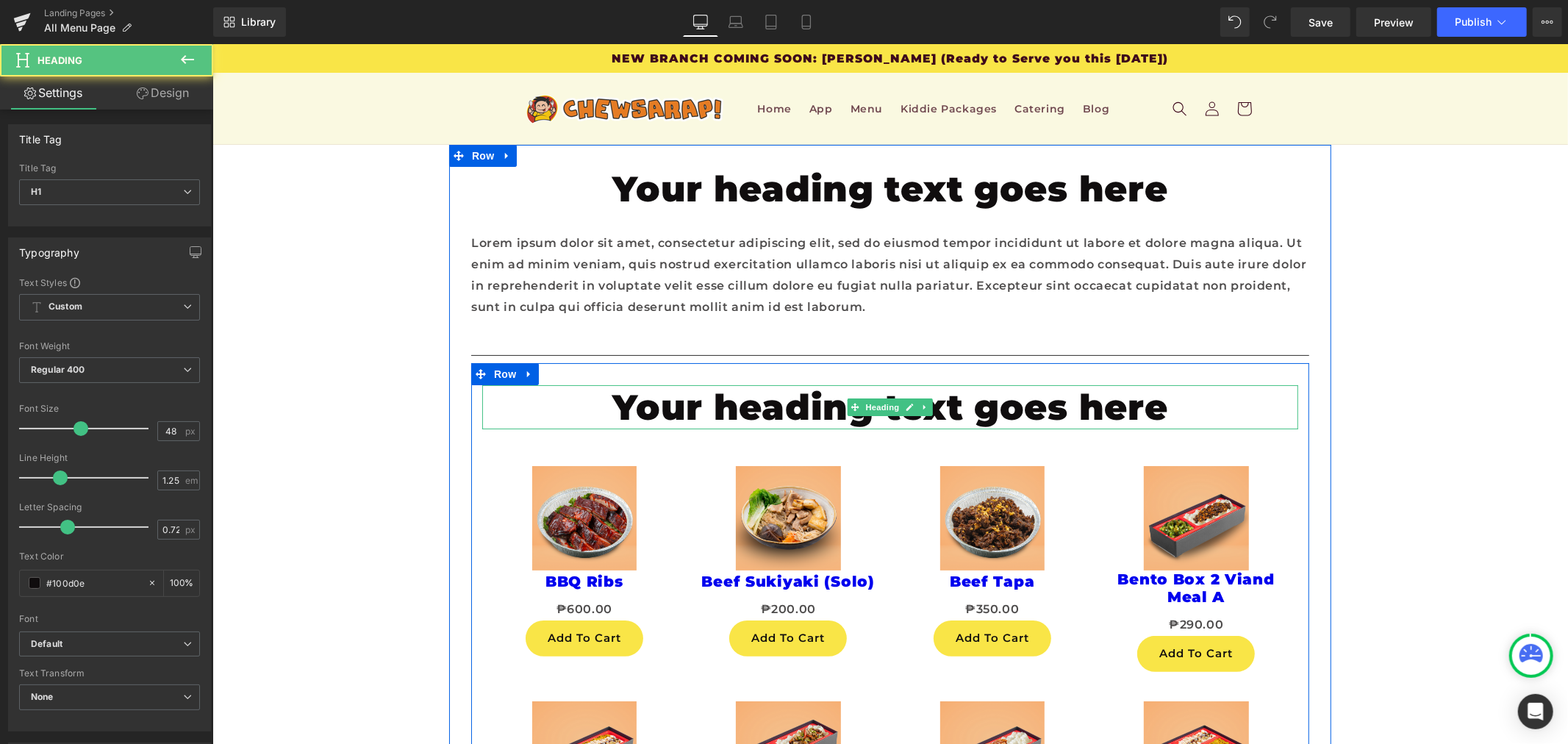
click at [712, 399] on h1 "Your heading text goes here" at bounding box center [889, 406] width 816 height 44
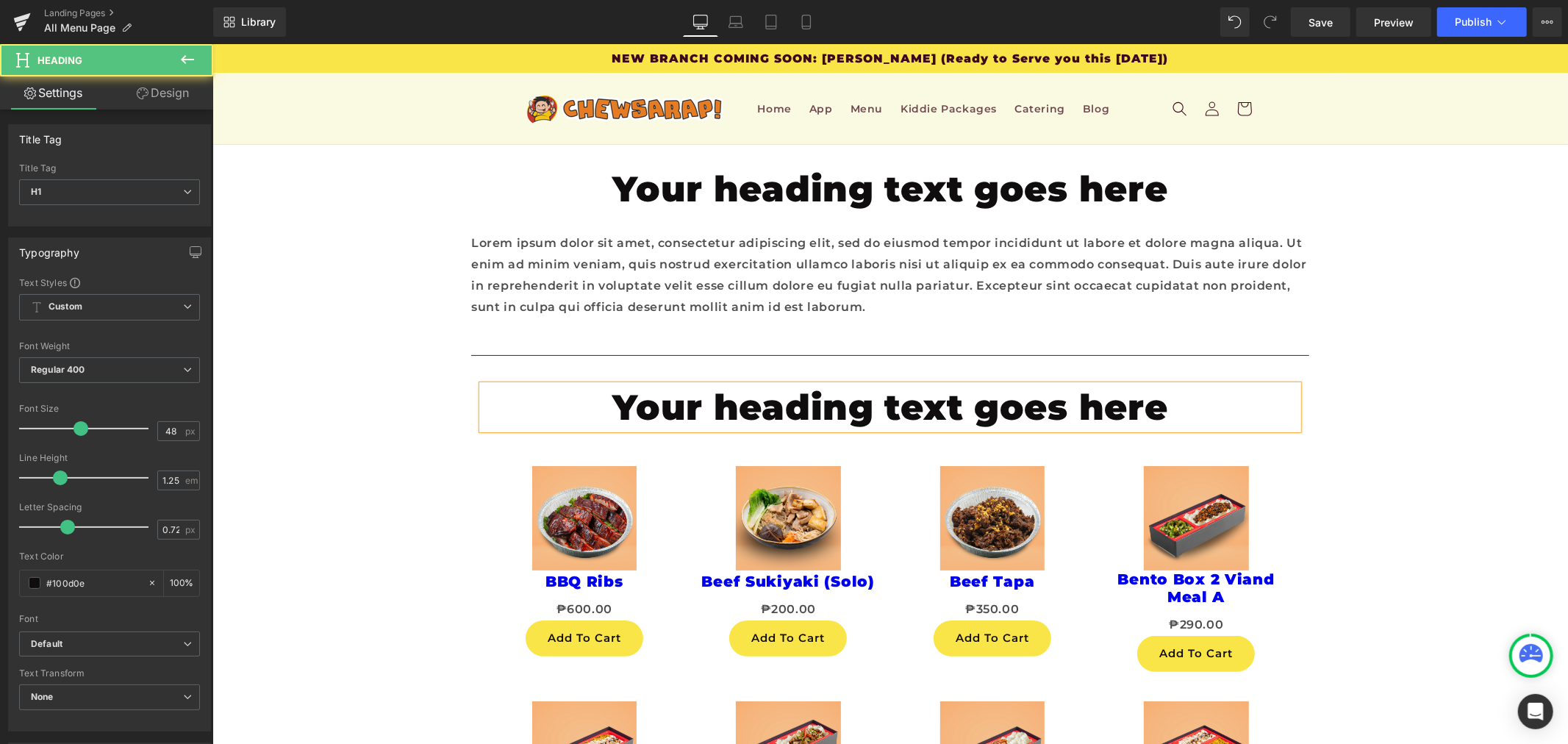
click at [712, 399] on h1 "Your heading text goes here" at bounding box center [889, 406] width 816 height 44
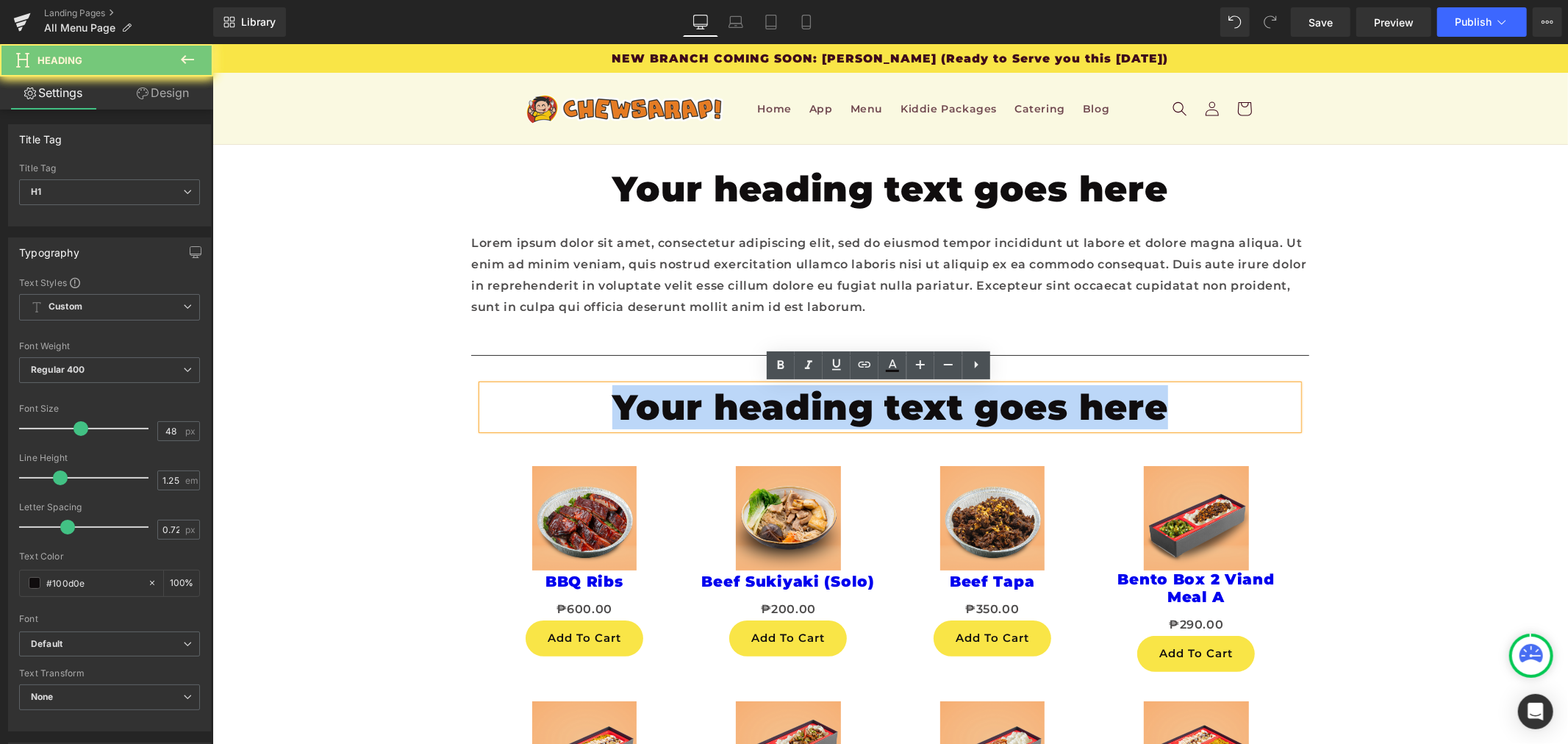
click at [712, 399] on h1 "Your heading text goes here" at bounding box center [889, 406] width 816 height 44
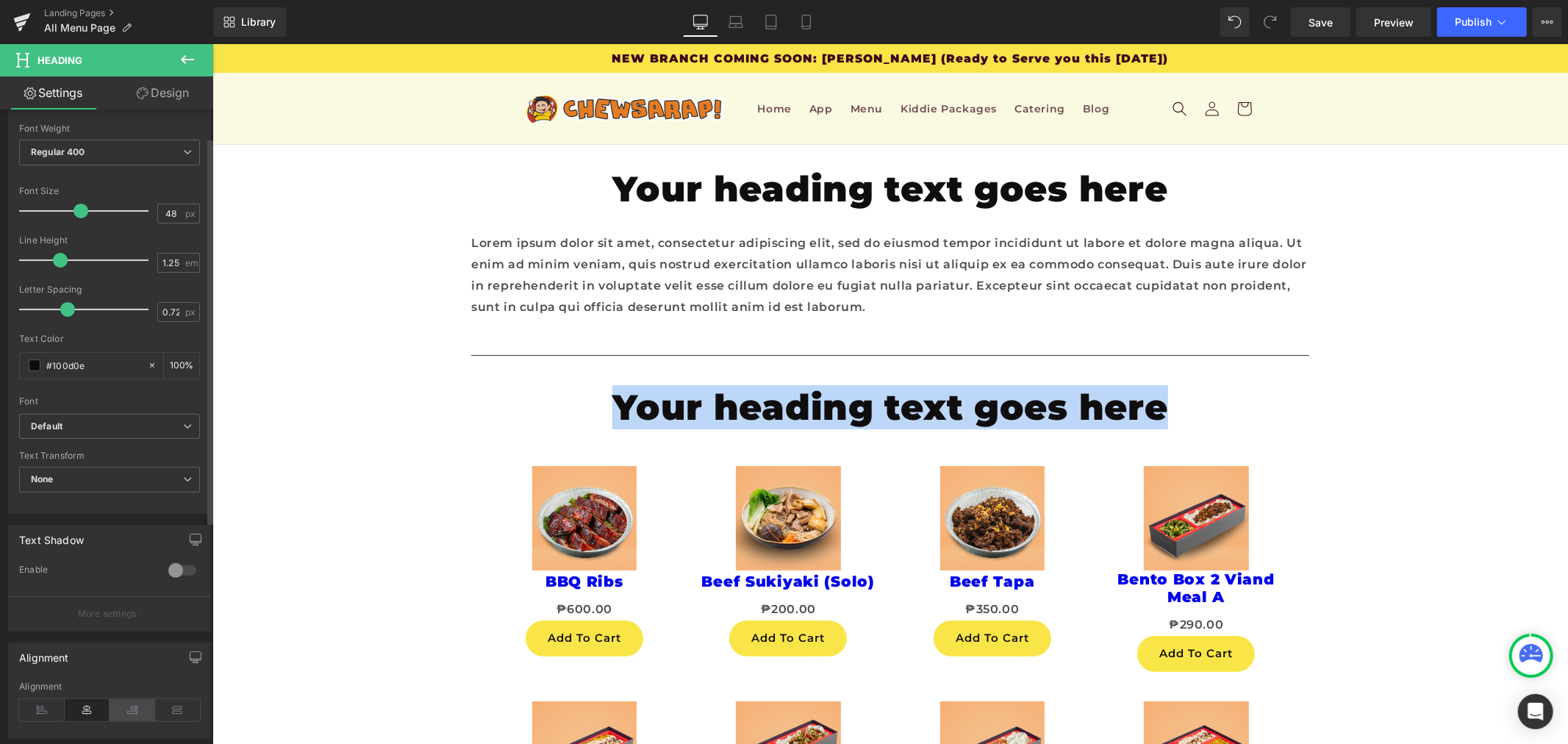
scroll to position [410, 0]
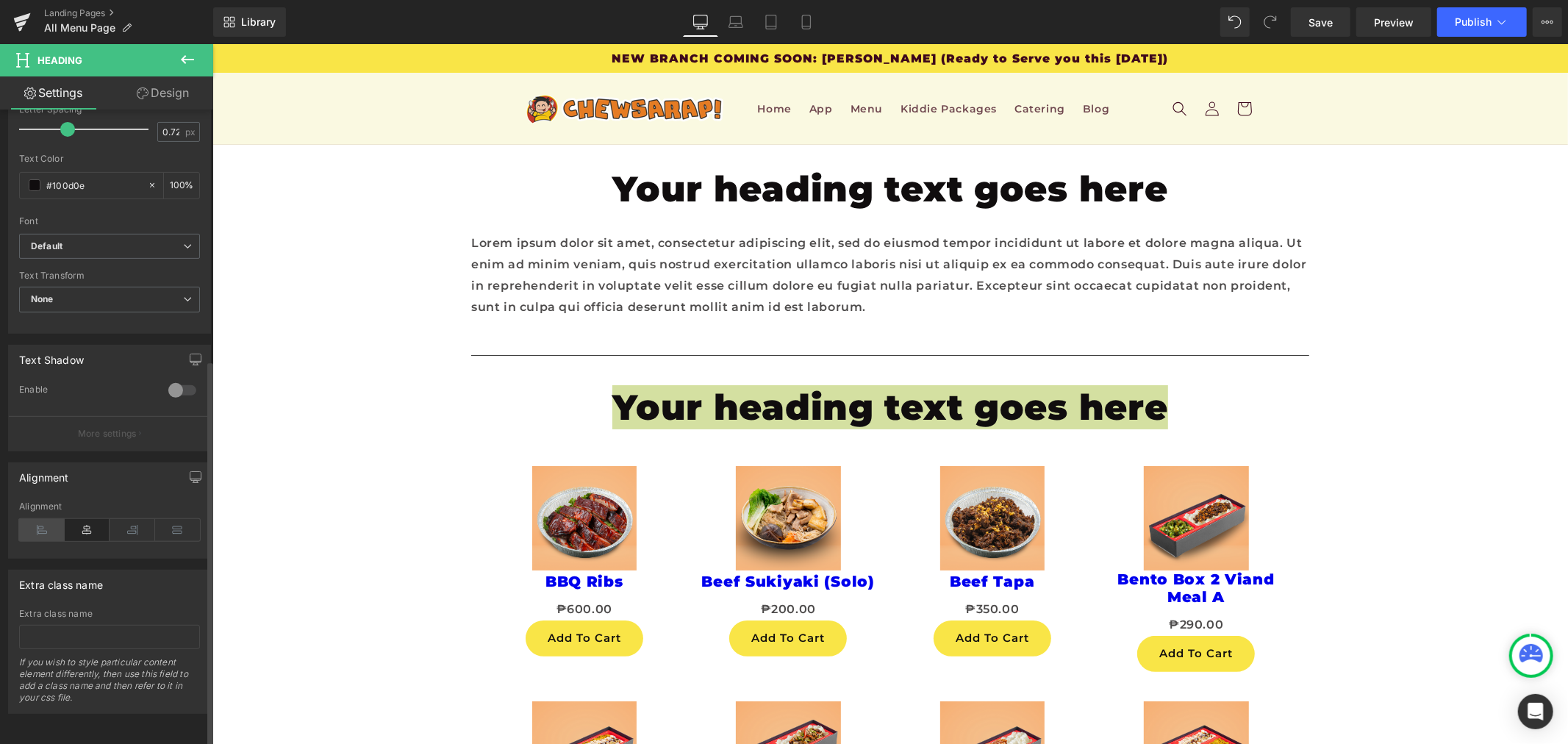
click at [33, 519] on icon at bounding box center [42, 530] width 45 height 22
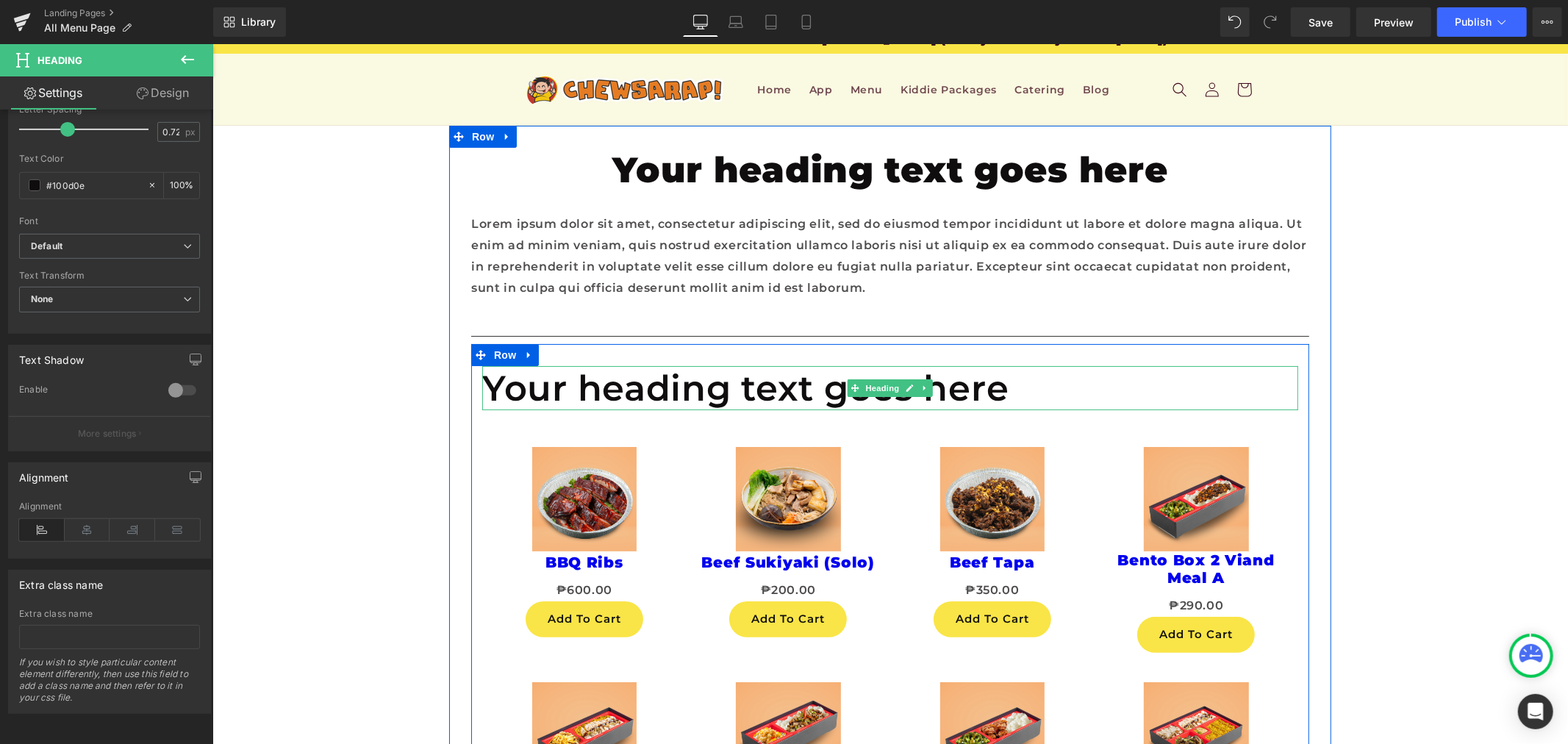
scroll to position [12, 0]
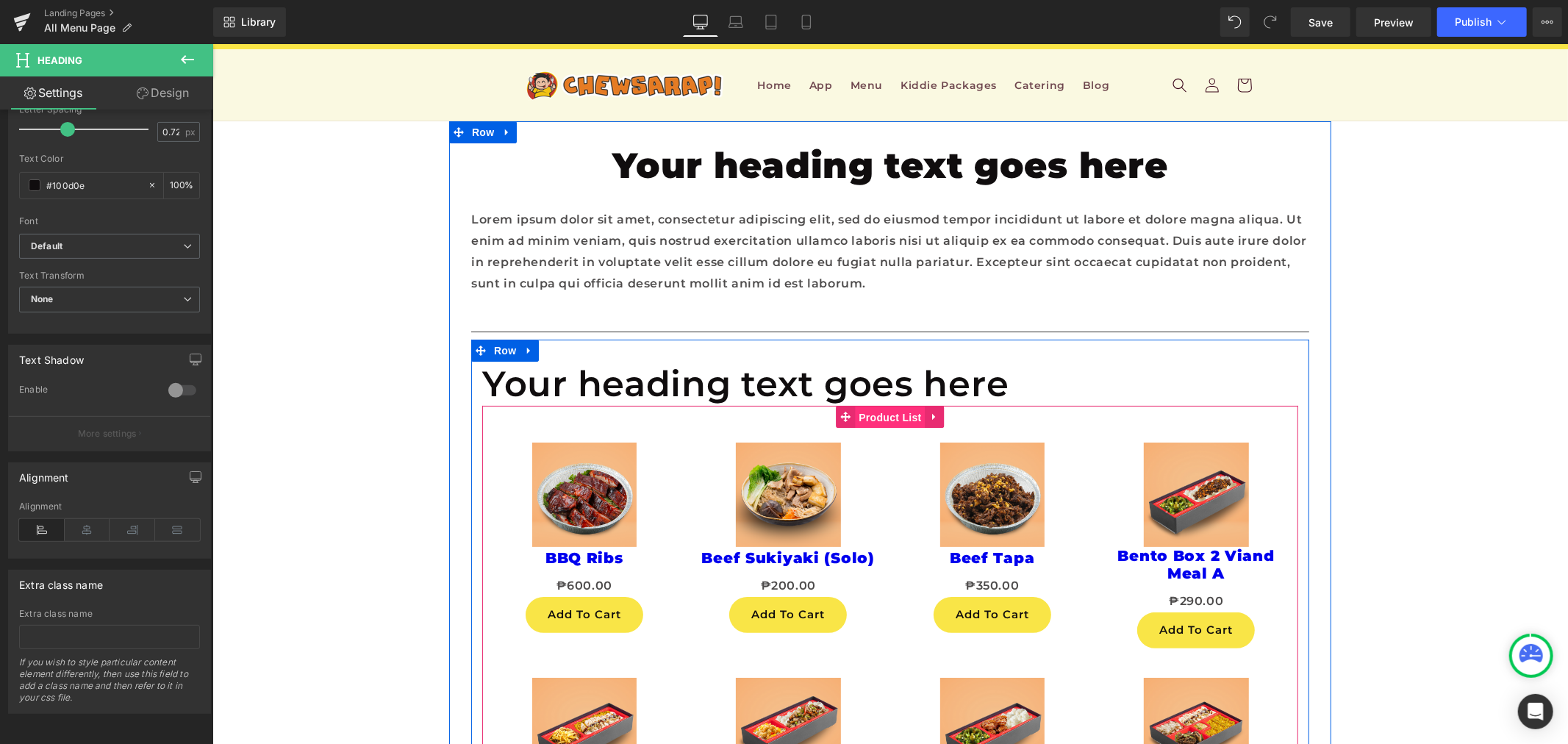
click at [864, 428] on span "Product List" at bounding box center [889, 417] width 70 height 22
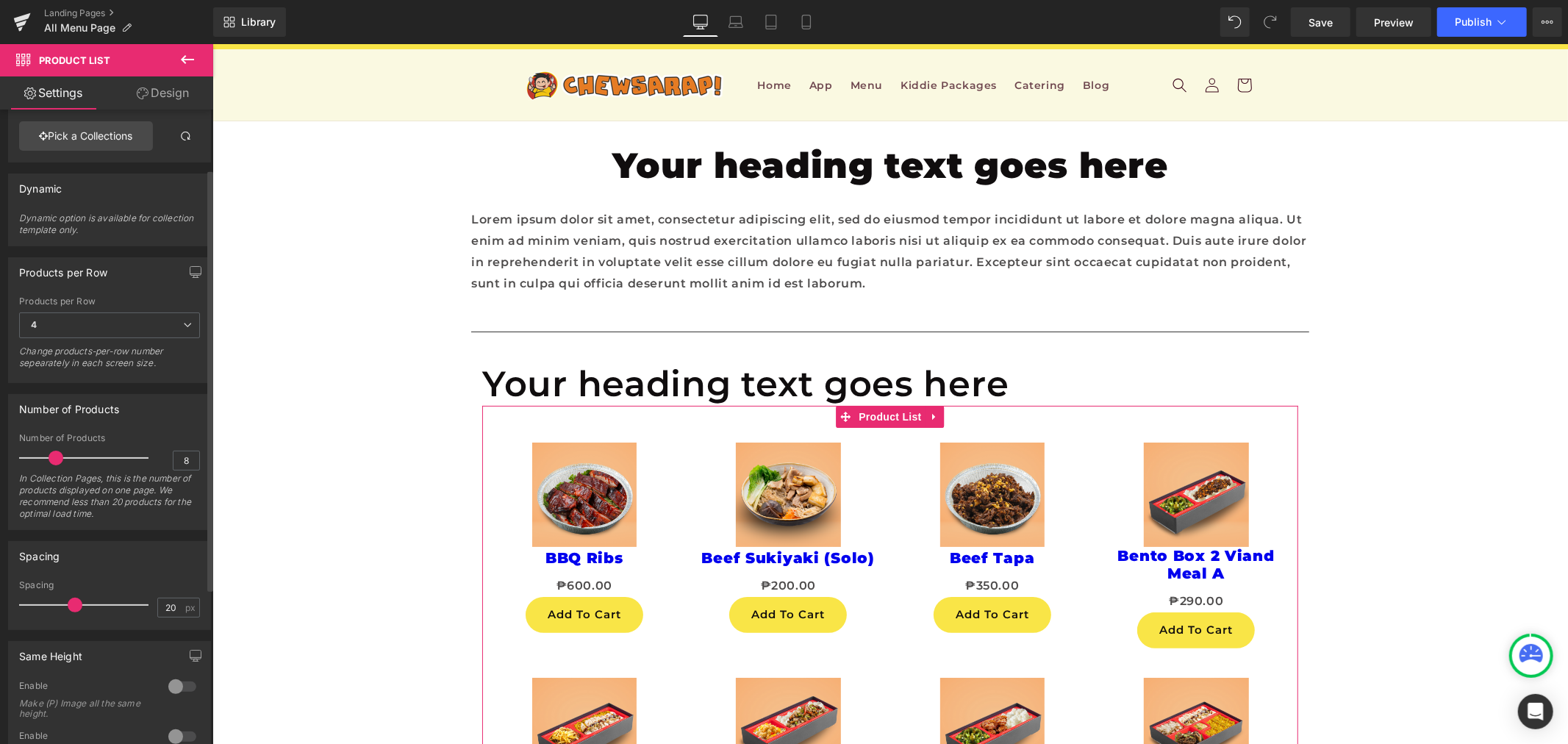
scroll to position [0, 0]
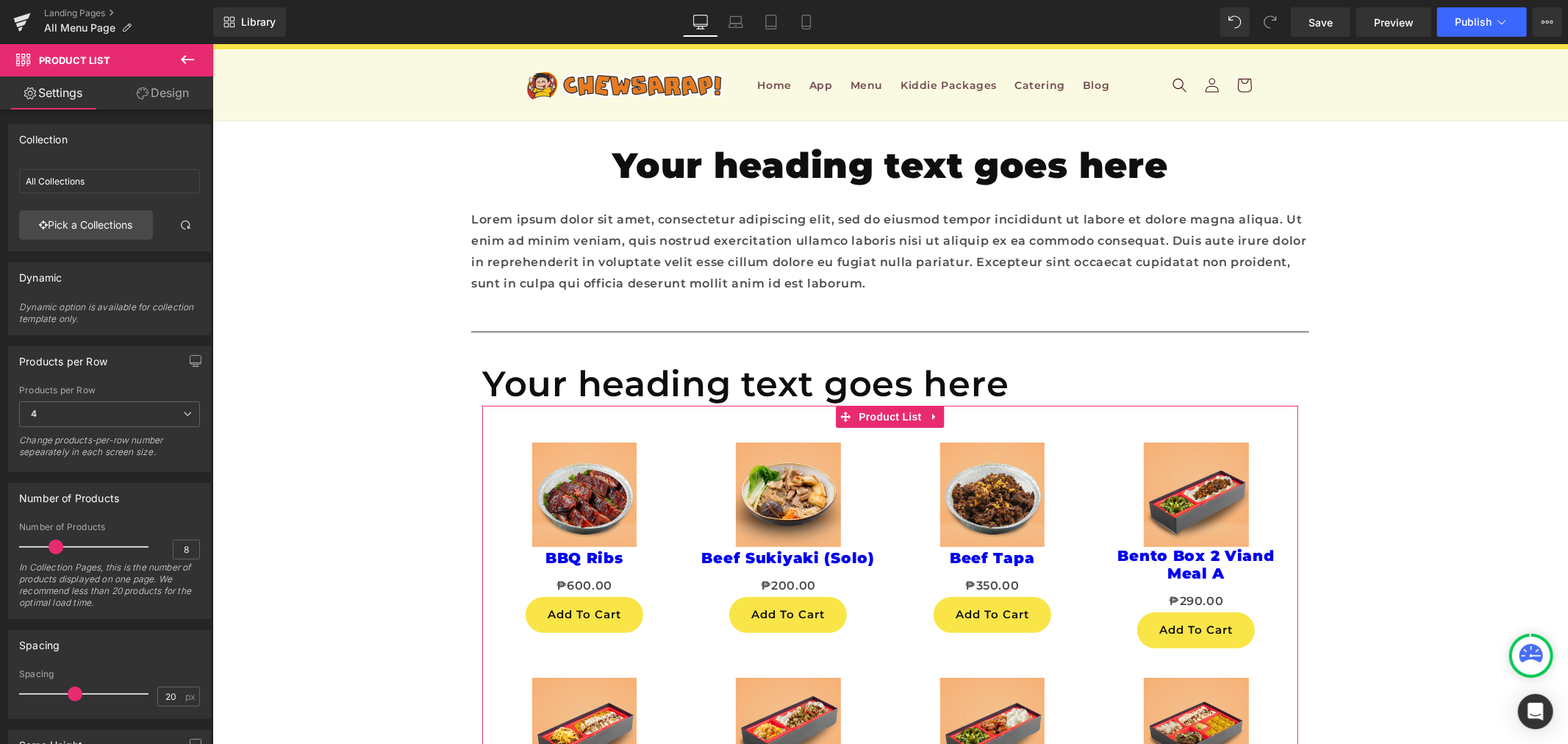
click at [149, 97] on link "Design" at bounding box center [162, 93] width 106 height 33
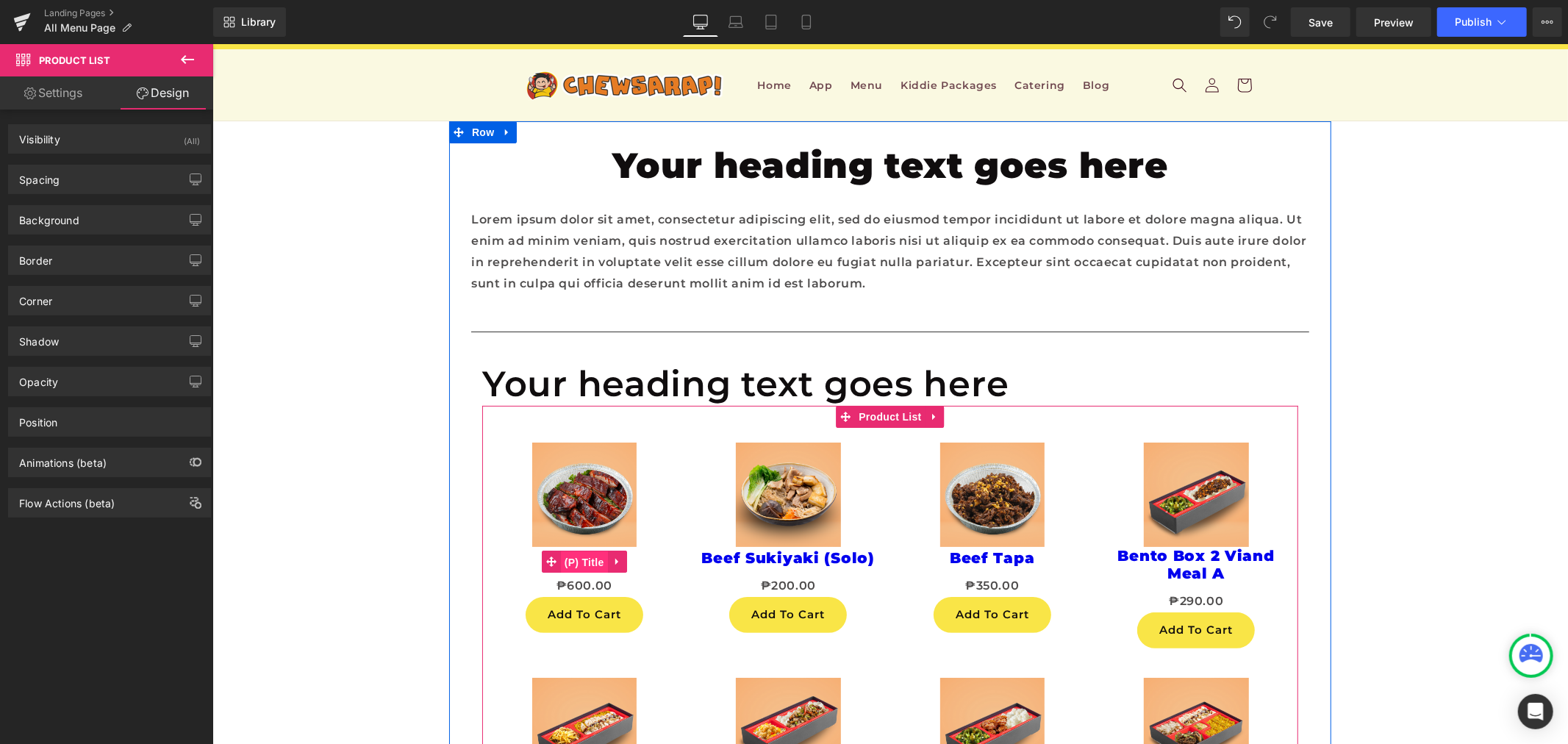
click at [572, 573] on span "(P) Title" at bounding box center [583, 562] width 47 height 22
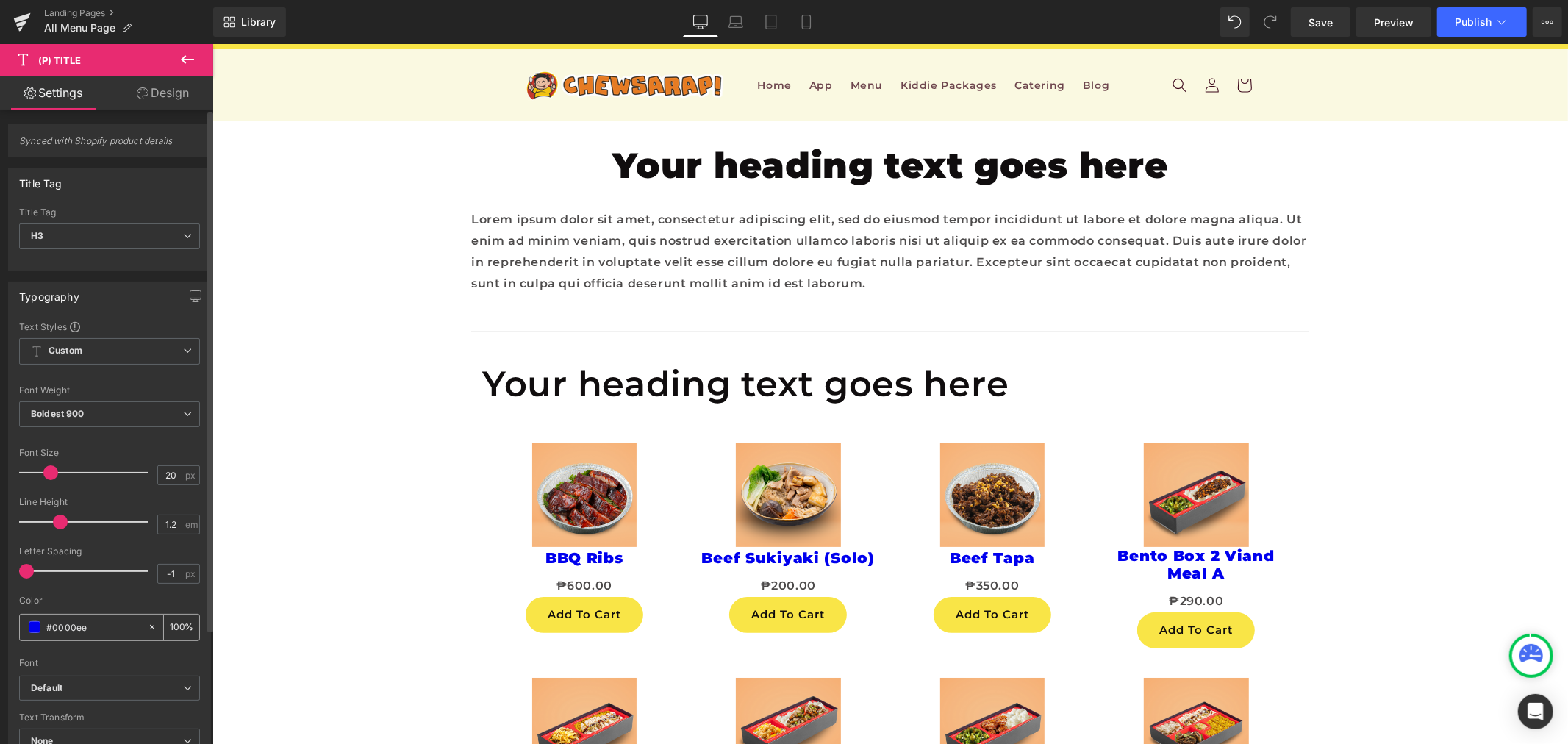
click at [36, 629] on span at bounding box center [35, 627] width 12 height 12
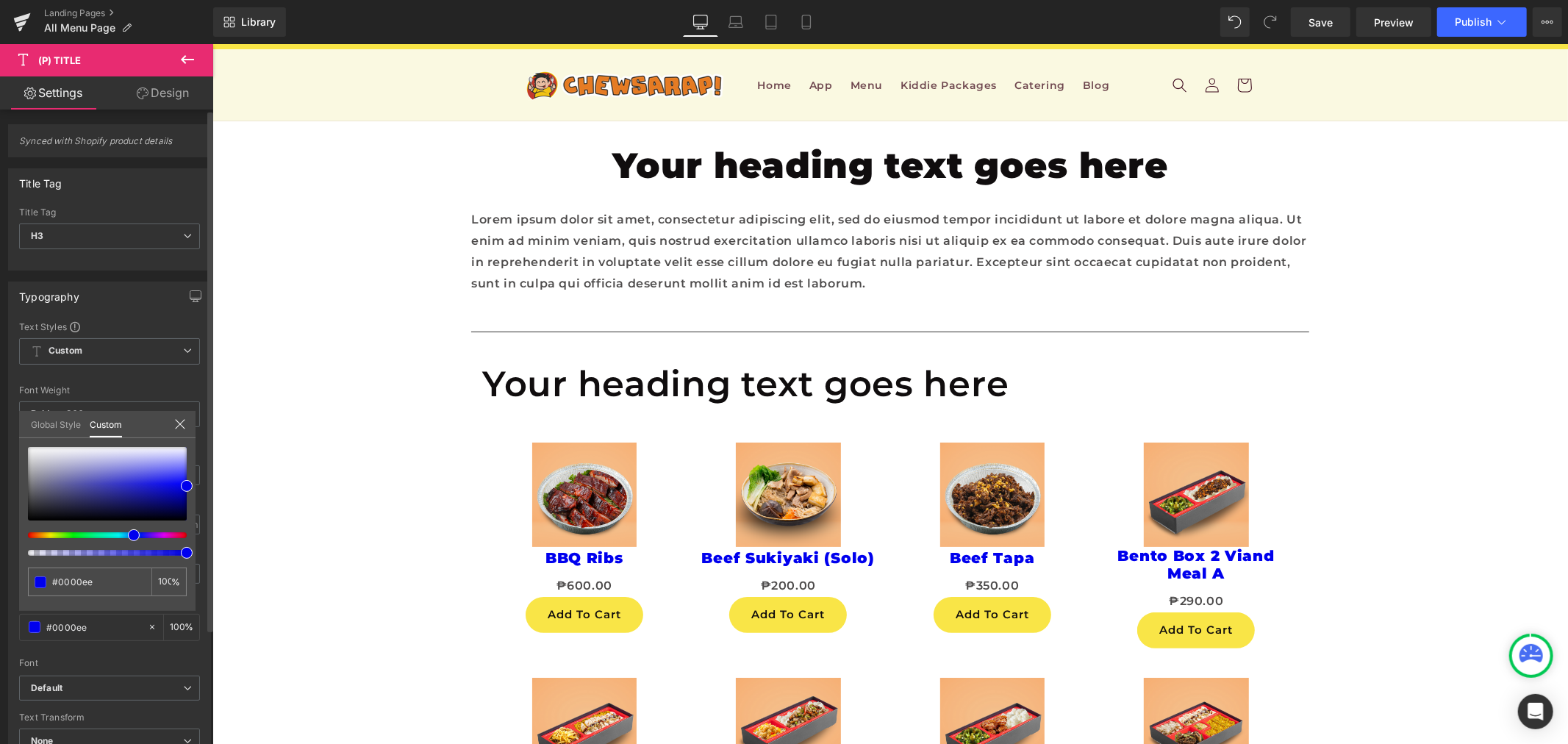
click at [54, 566] on div "#0000ee 100 %" at bounding box center [107, 529] width 176 height 164
click at [55, 577] on input "#0000ee" at bounding box center [91, 582] width 78 height 16
paste input "e37c26"
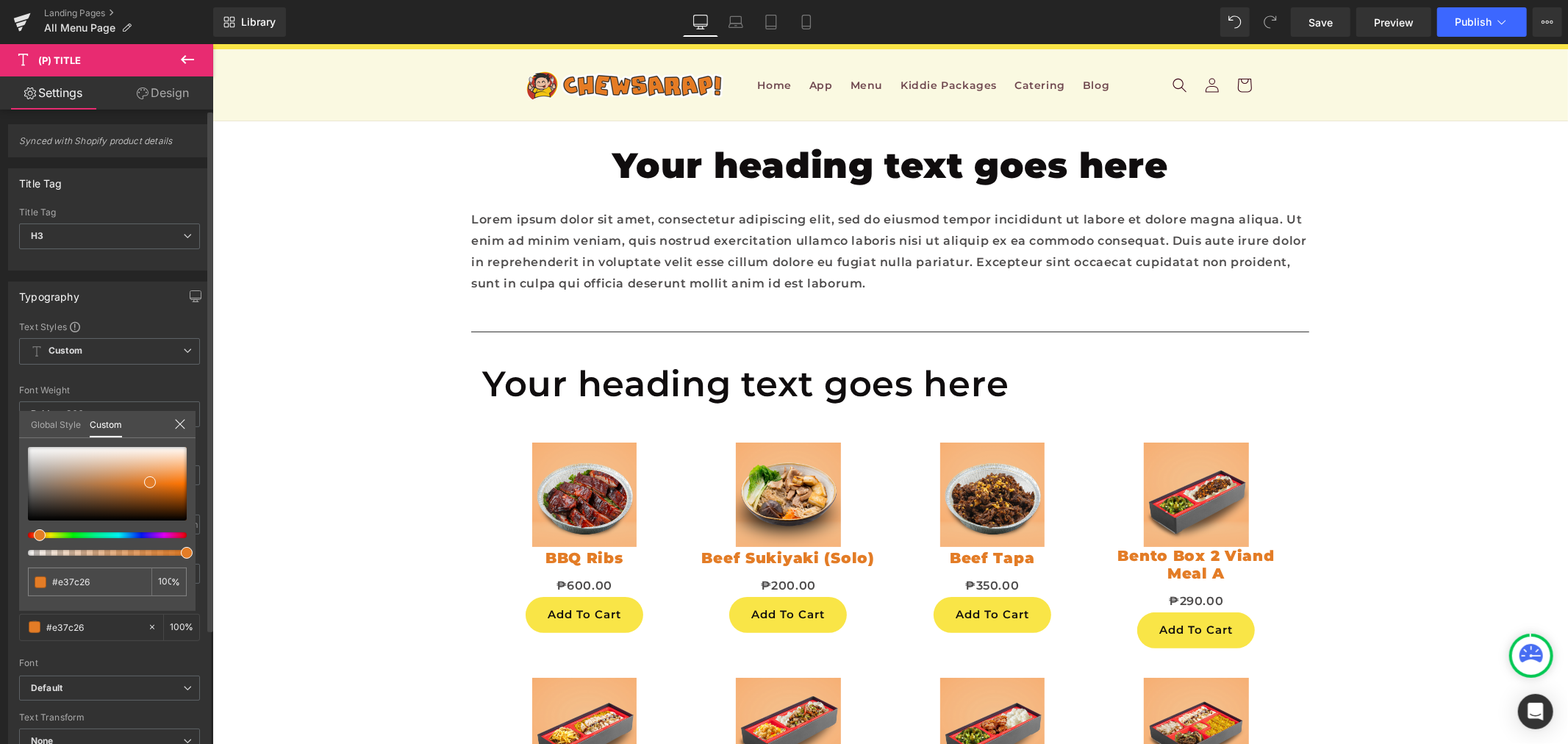
type input "#e37c26"
click at [182, 422] on icon at bounding box center [180, 424] width 12 height 12
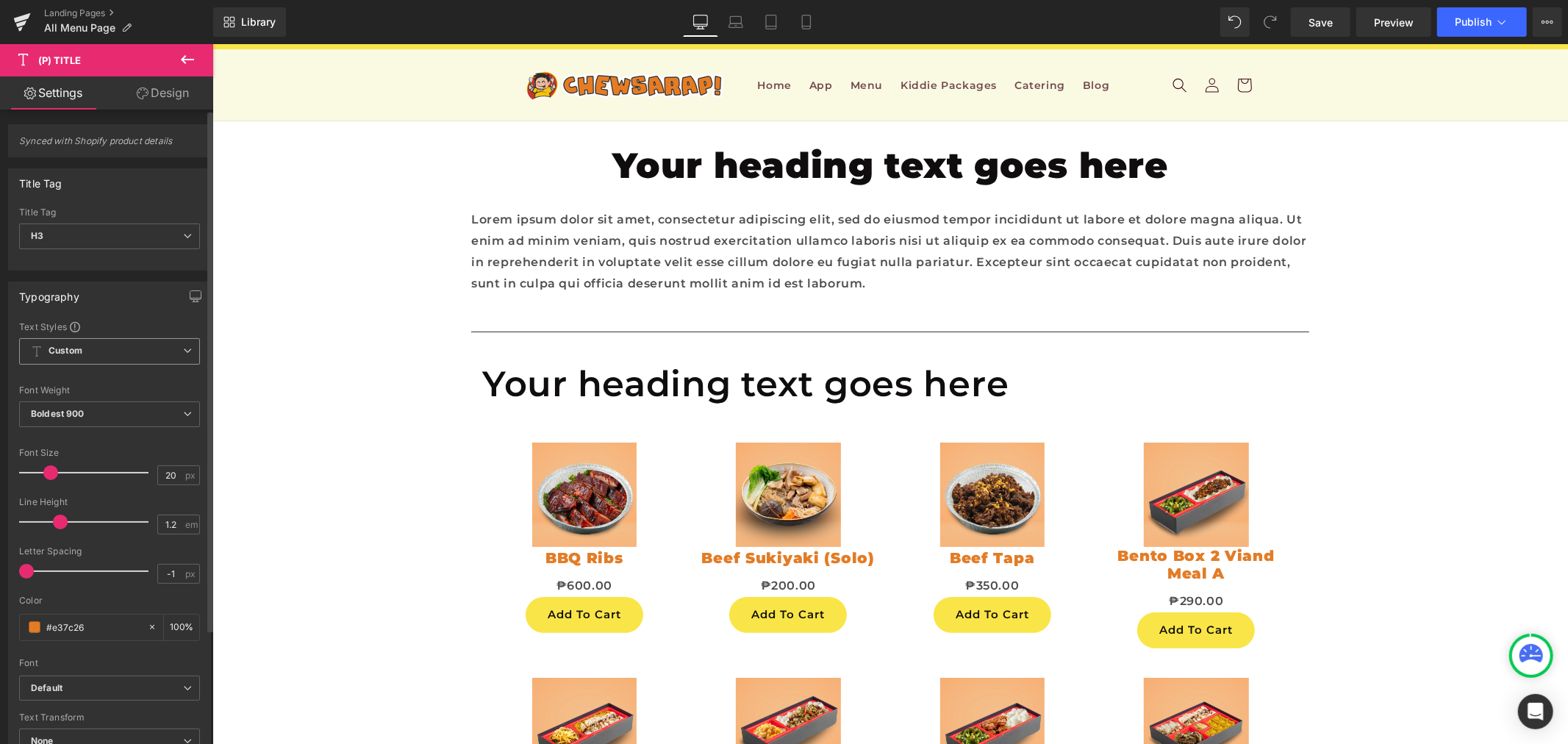
click at [122, 350] on span "Custom Setup Global Style" at bounding box center [109, 351] width 181 height 27
click at [123, 416] on div "Setup Global Style" at bounding box center [106, 411] width 175 height 34
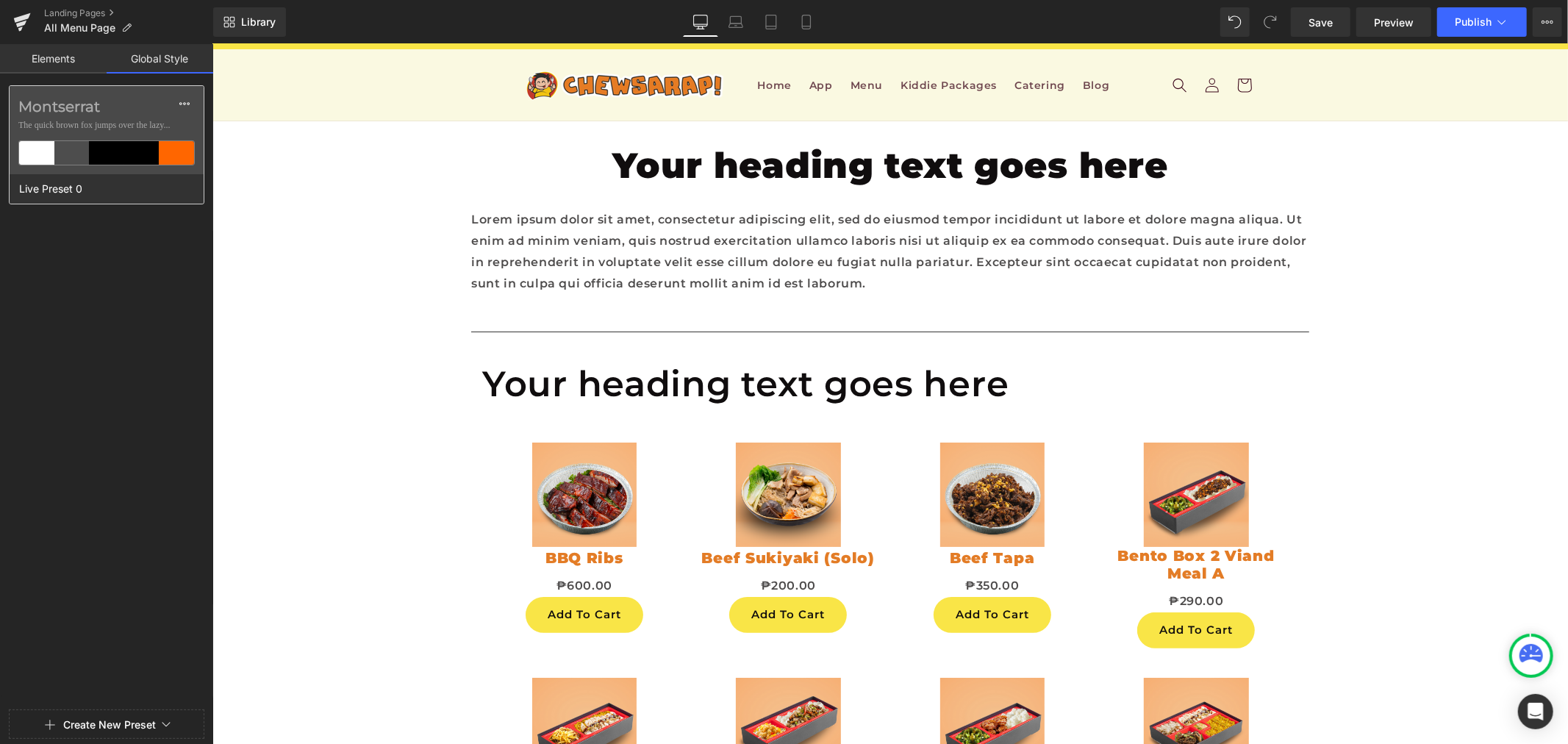
click at [106, 149] on div at bounding box center [106, 153] width 35 height 24
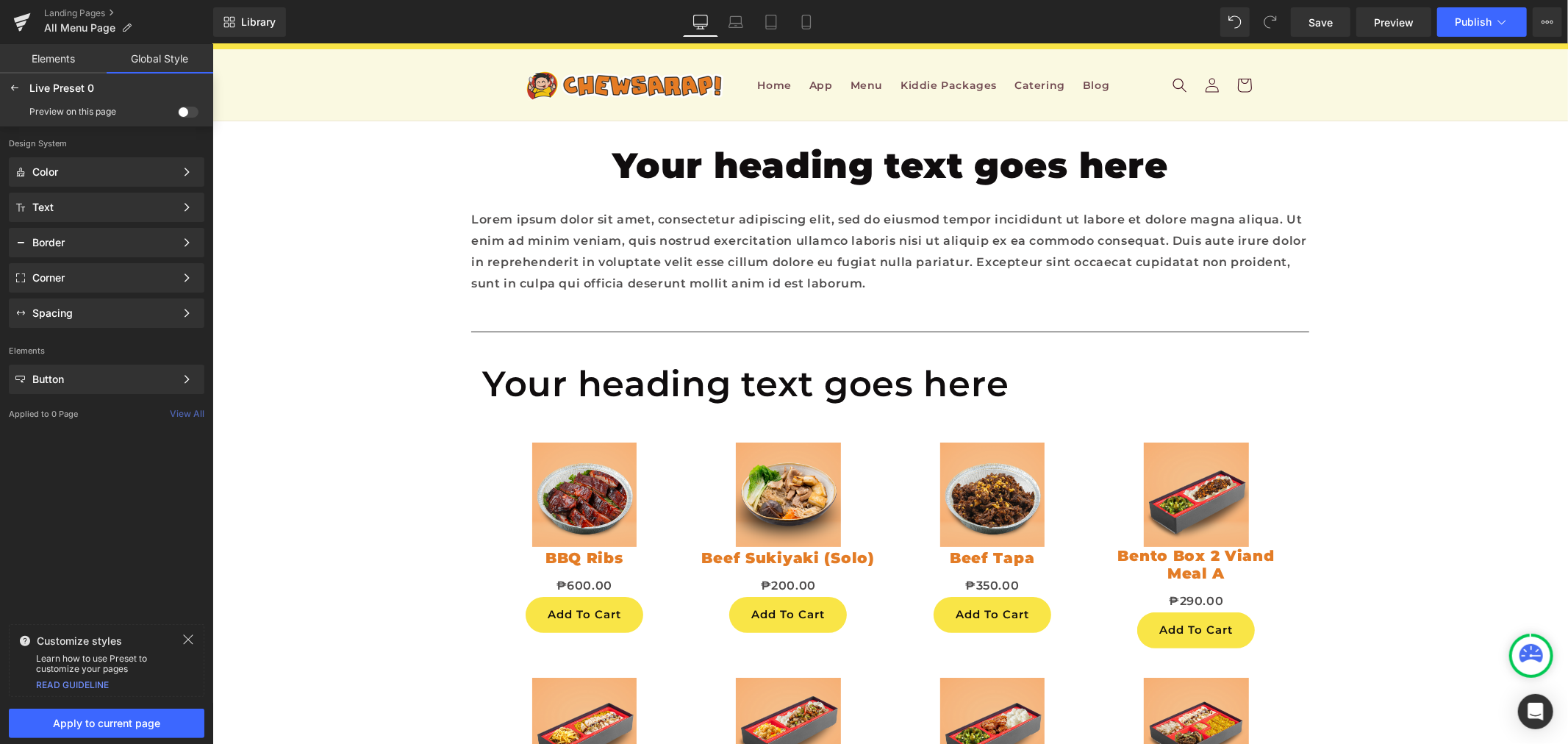
click at [199, 112] on div "Preview on this page" at bounding box center [106, 112] width 208 height 24
click at [193, 113] on span at bounding box center [188, 112] width 21 height 11
click at [178, 115] on input "checkbox" at bounding box center [178, 115] width 0 height 0
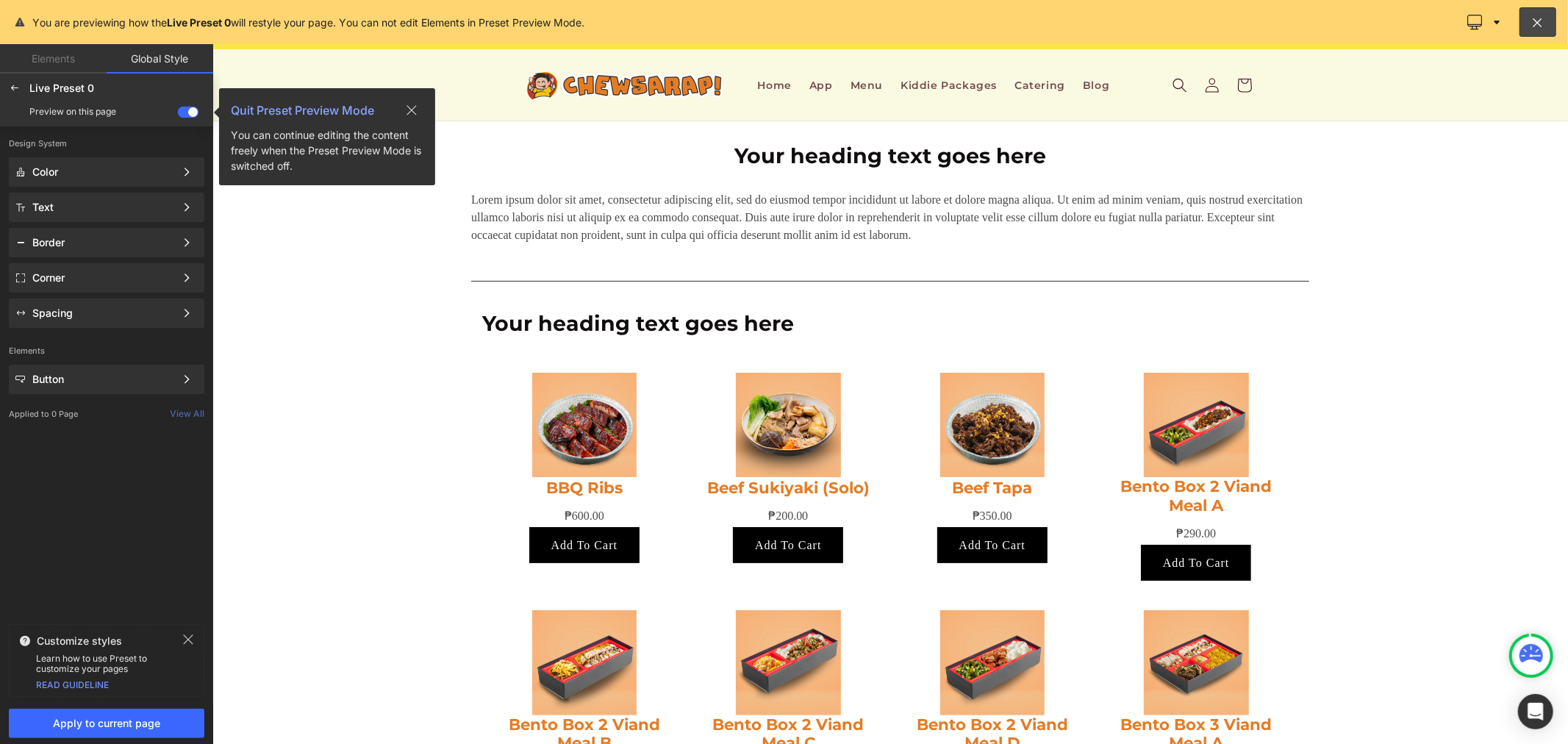
scroll to position [11, 0]
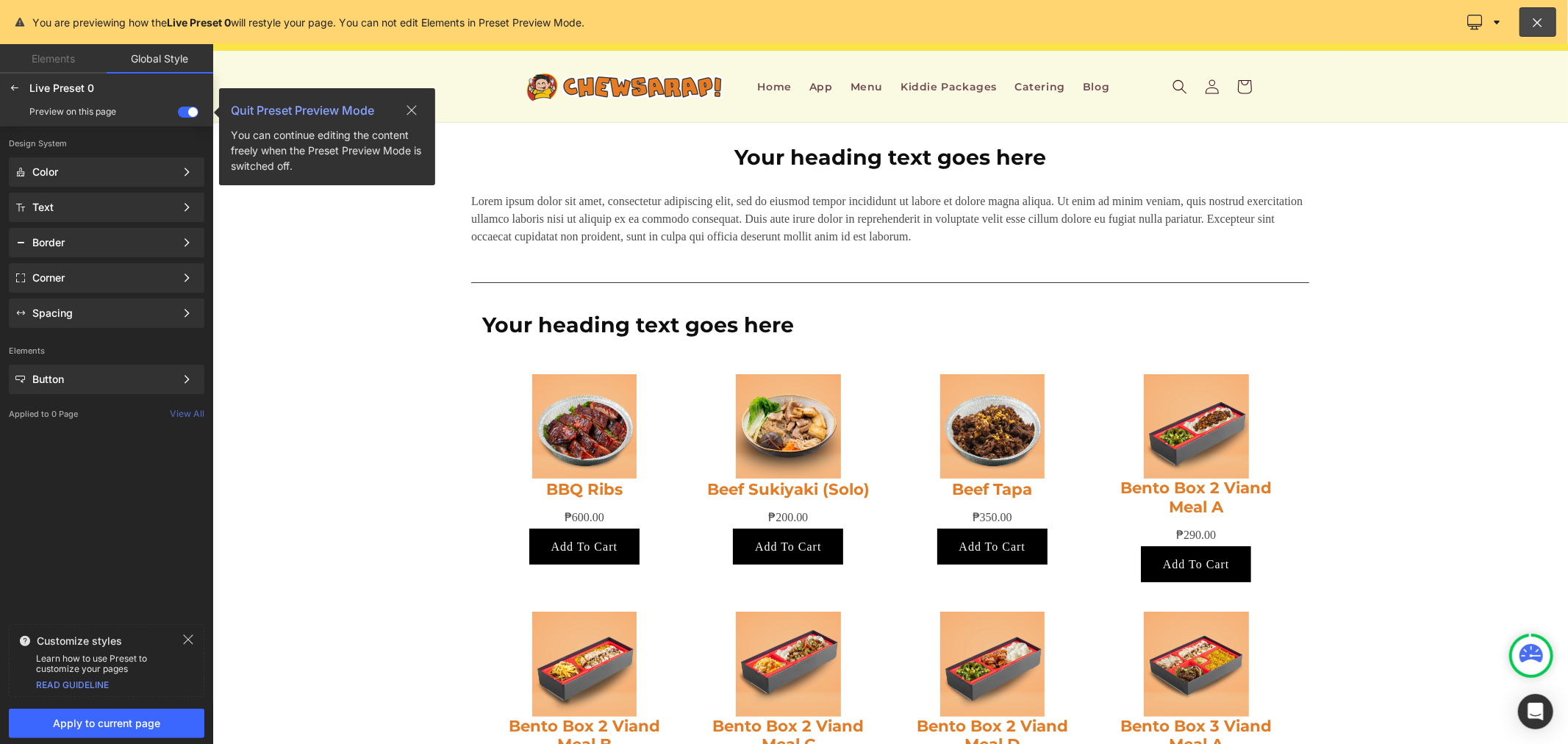
click at [408, 106] on icon at bounding box center [412, 109] width 10 height 10
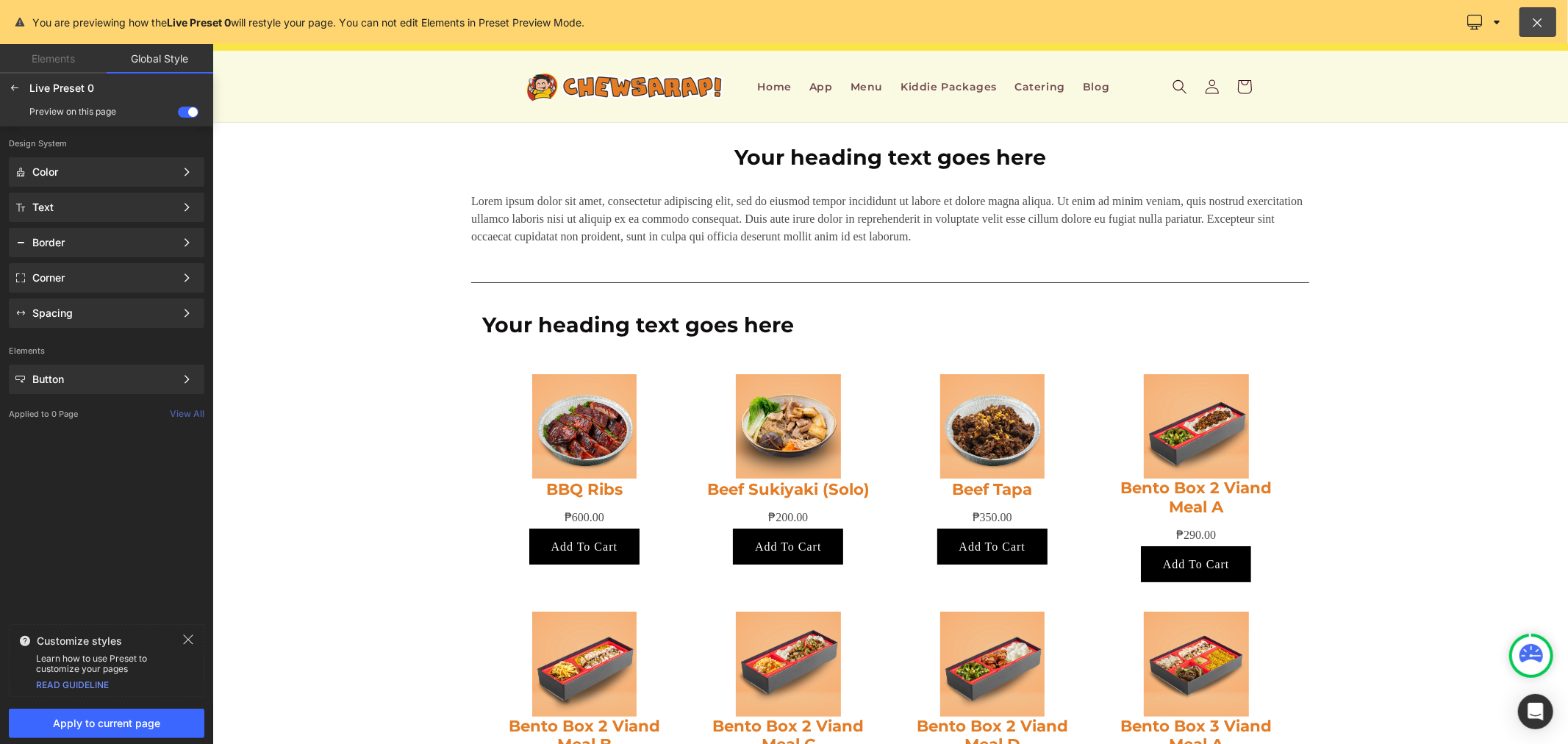
click at [185, 118] on div "Preview on this page" at bounding box center [106, 112] width 208 height 24
click at [182, 110] on span at bounding box center [188, 112] width 21 height 11
click at [178, 115] on input "checkbox" at bounding box center [178, 115] width 0 height 0
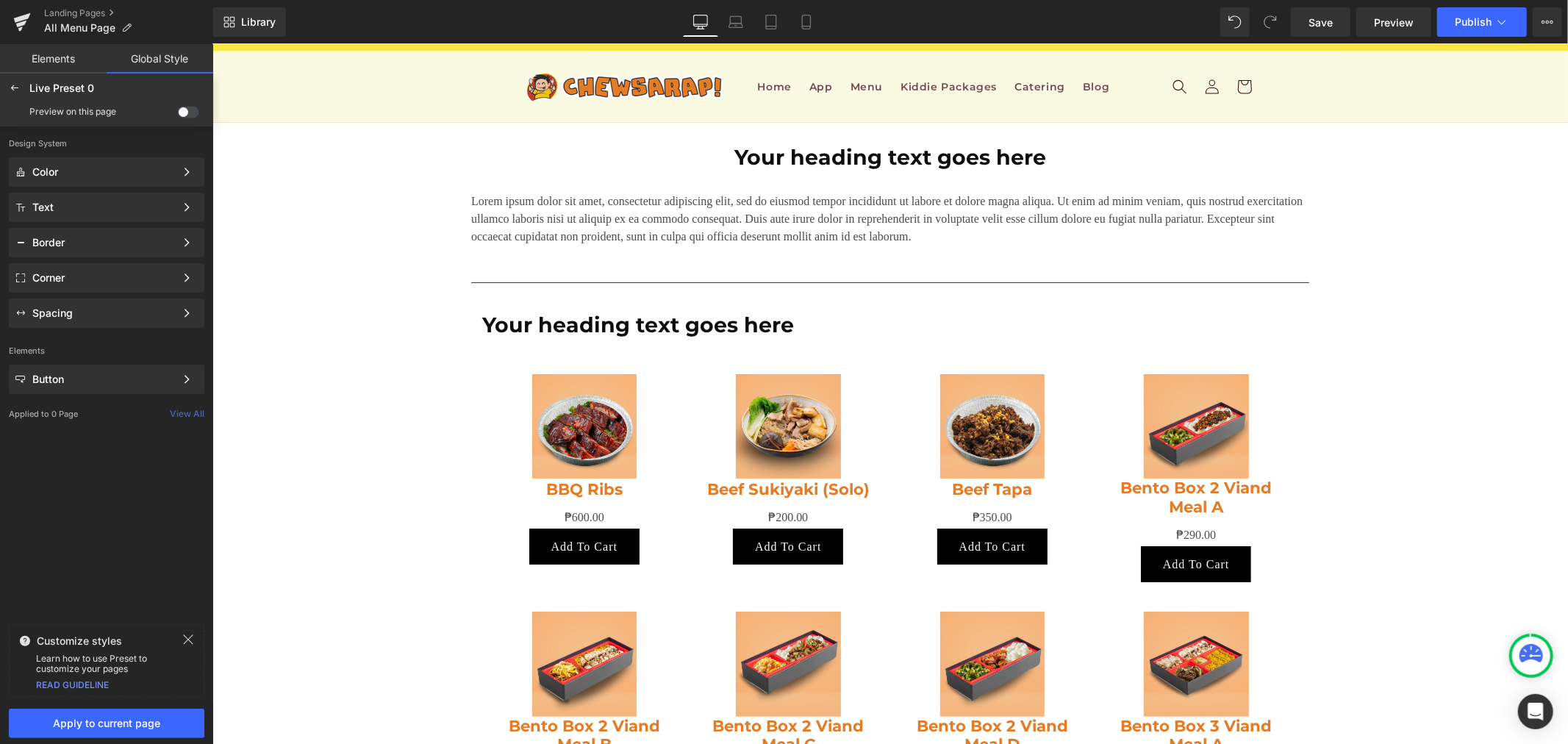
scroll to position [12, 0]
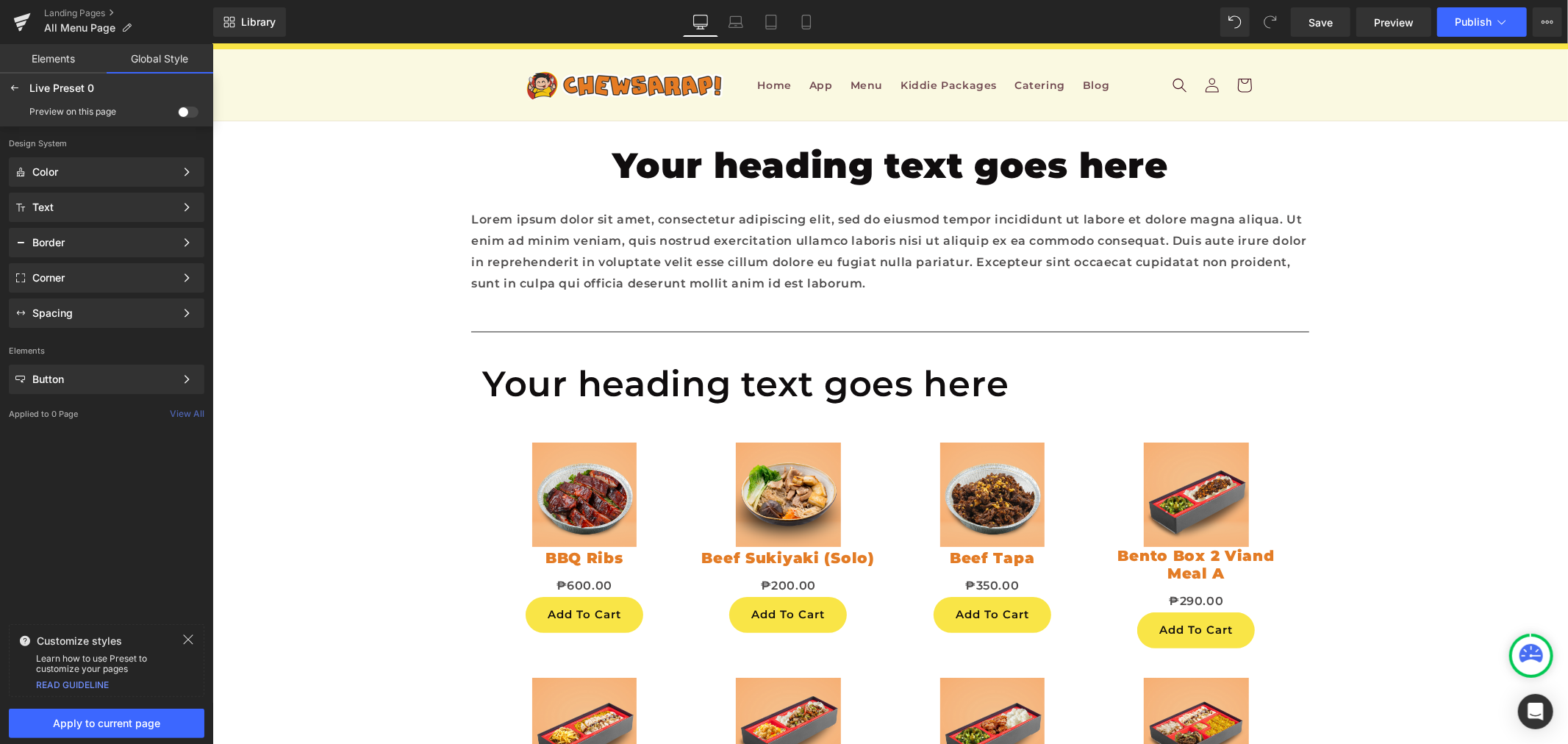
click at [27, 86] on div "Live Preset 0 Edited" at bounding box center [106, 89] width 208 height 24
click at [10, 86] on icon at bounding box center [15, 89] width 12 height 12
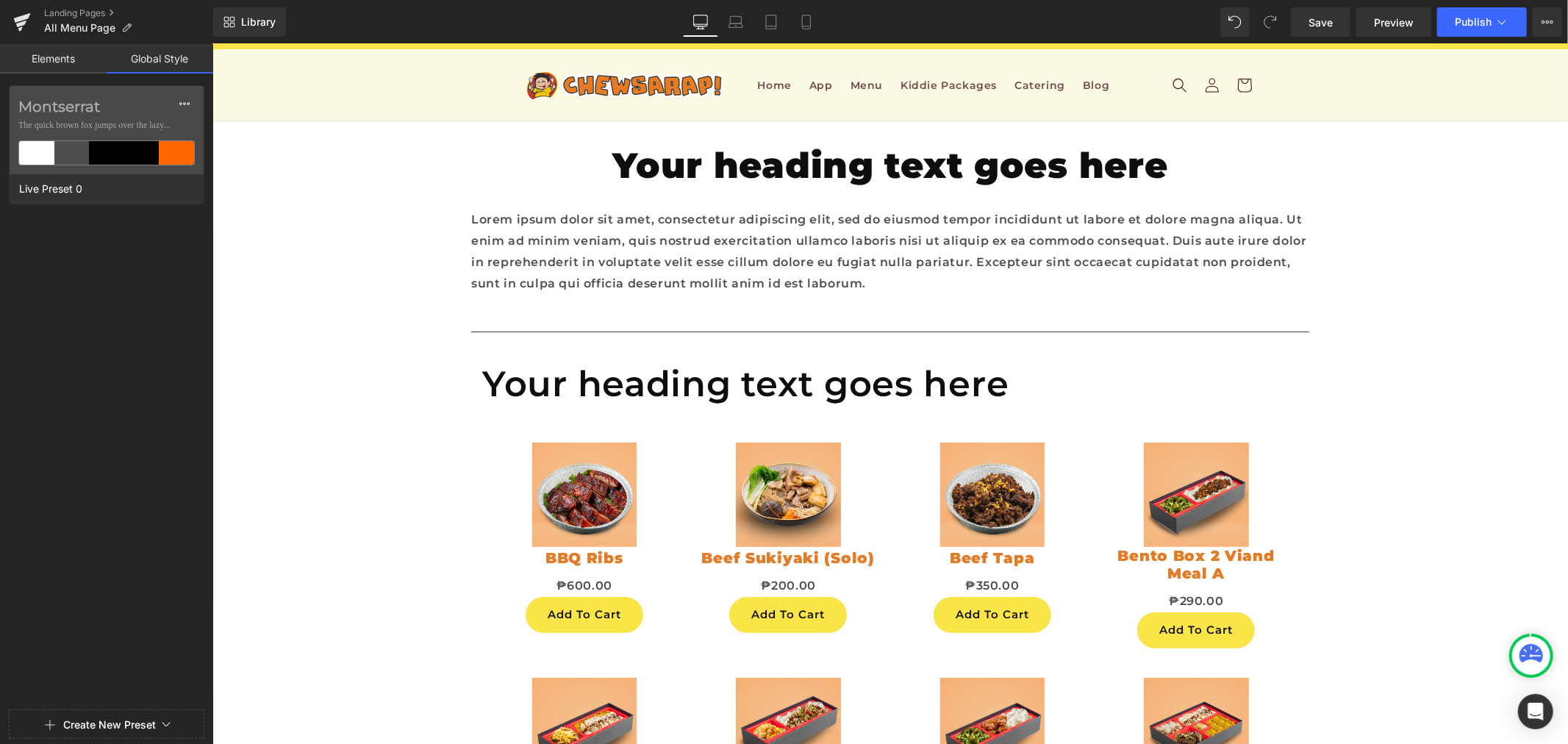
click at [42, 55] on link "Elements" at bounding box center [53, 59] width 106 height 30
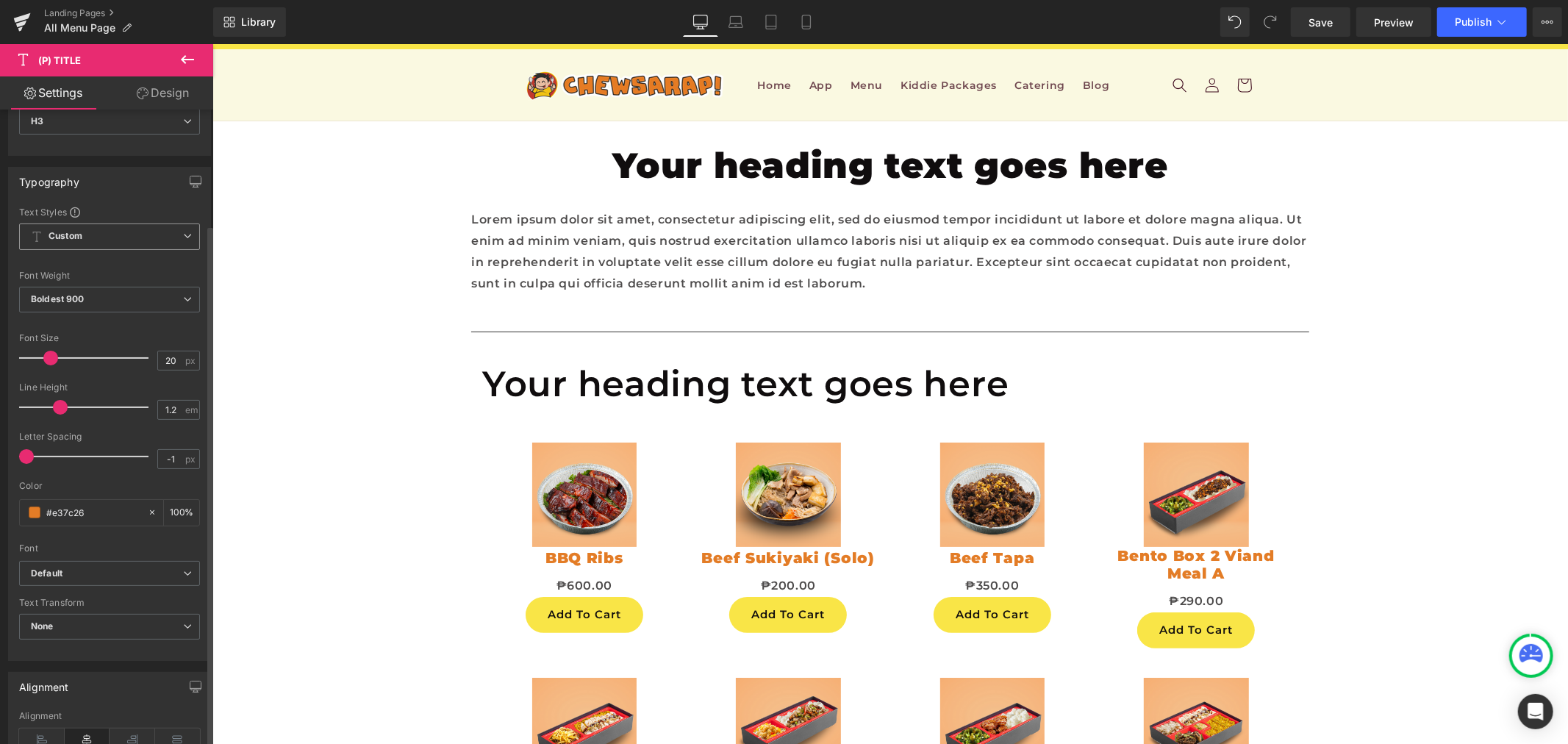
scroll to position [82, 0]
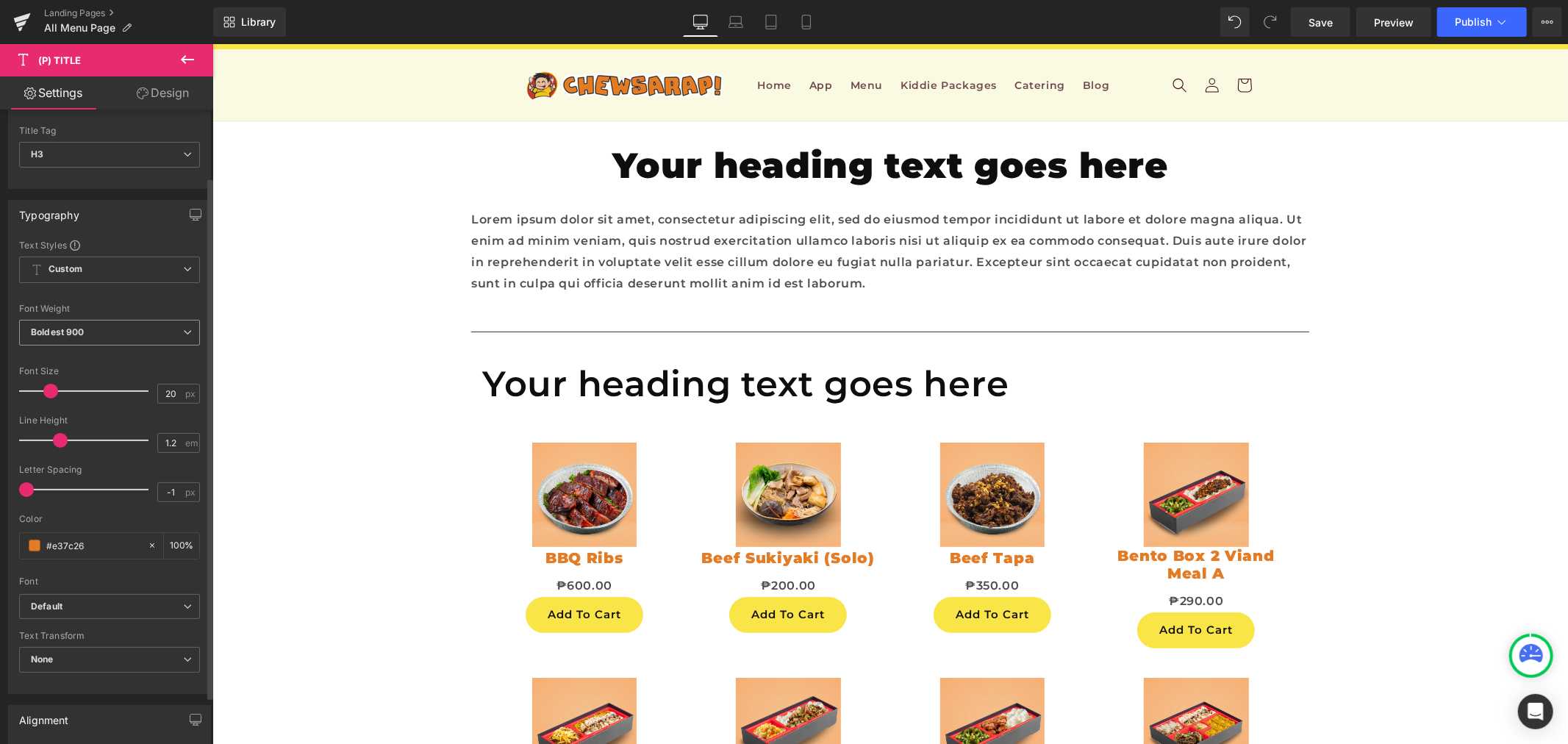
click at [79, 335] on b "Boldest 900" at bounding box center [57, 332] width 54 height 11
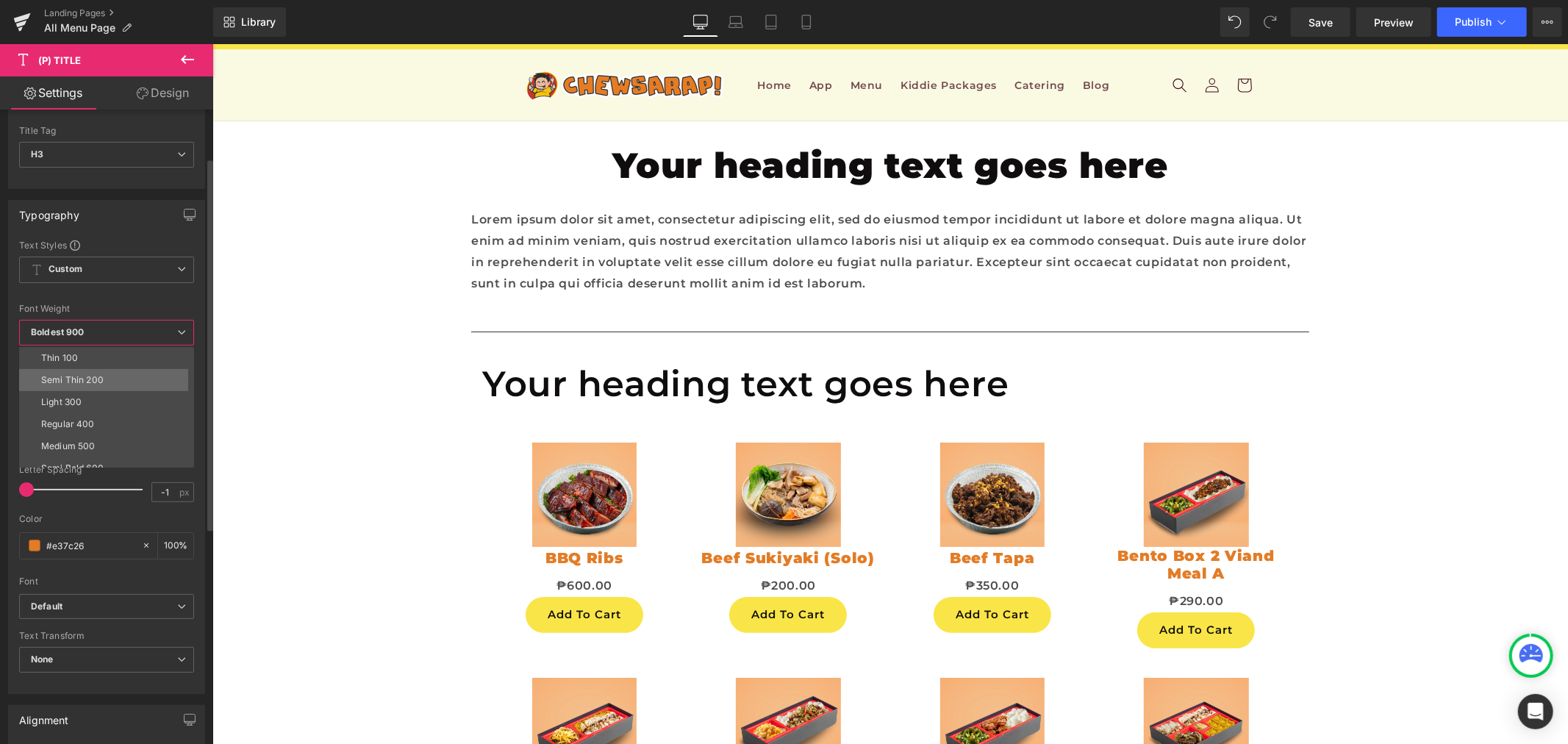
click at [97, 385] on div "Semi Thin 200" at bounding box center [72, 380] width 63 height 10
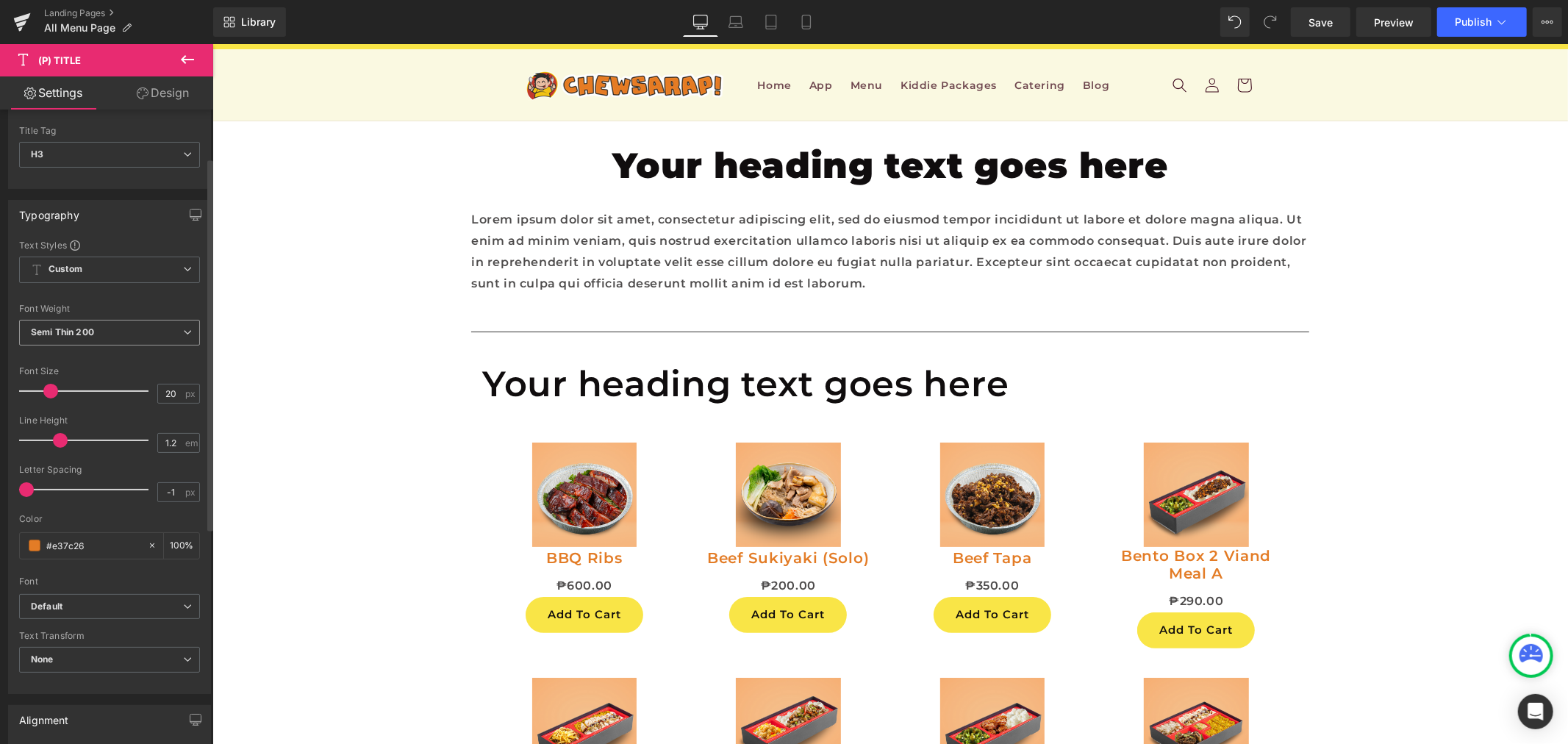
click at [118, 339] on span "Semi Thin 200" at bounding box center [109, 333] width 181 height 26
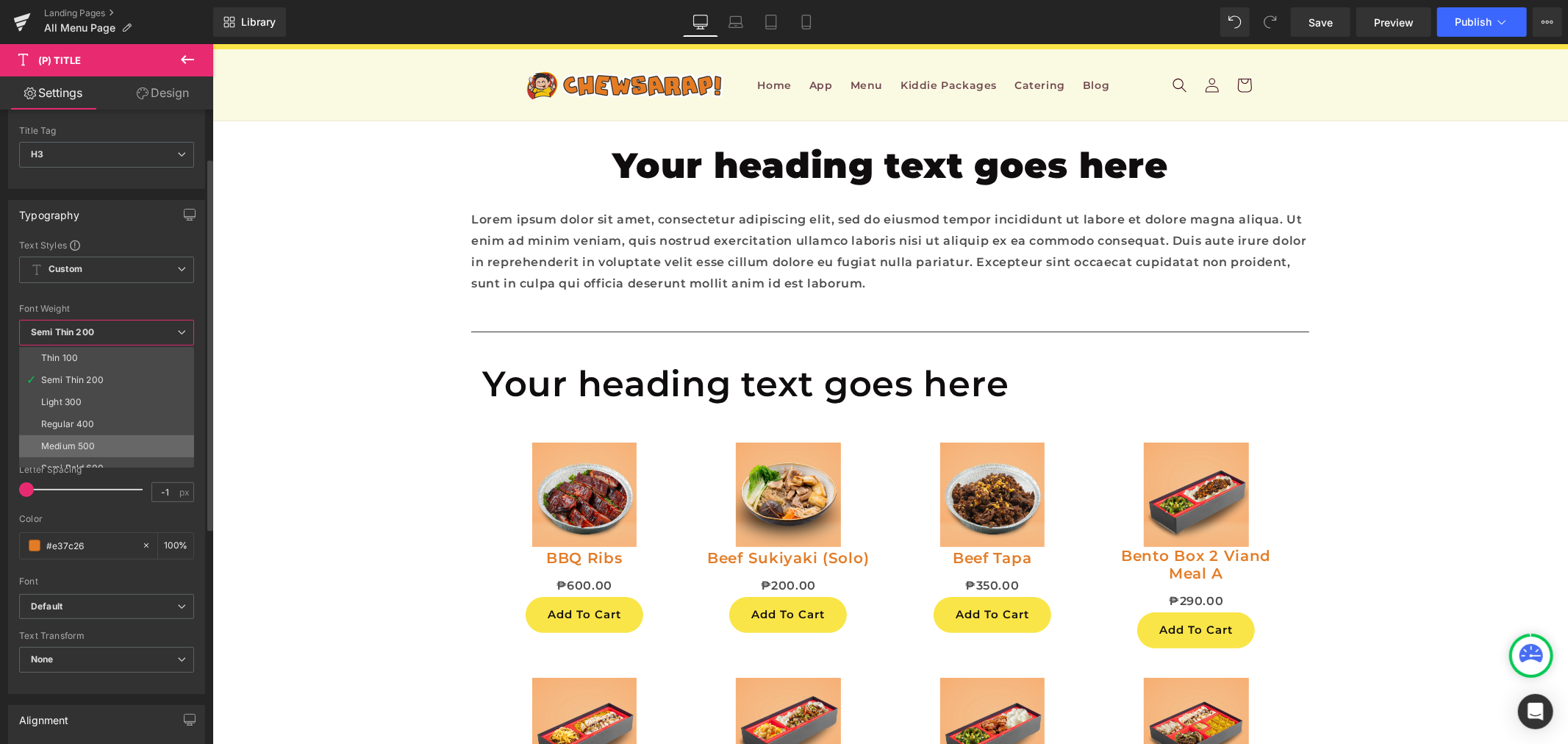
click at [92, 451] on div "Medium 500" at bounding box center [68, 446] width 54 height 10
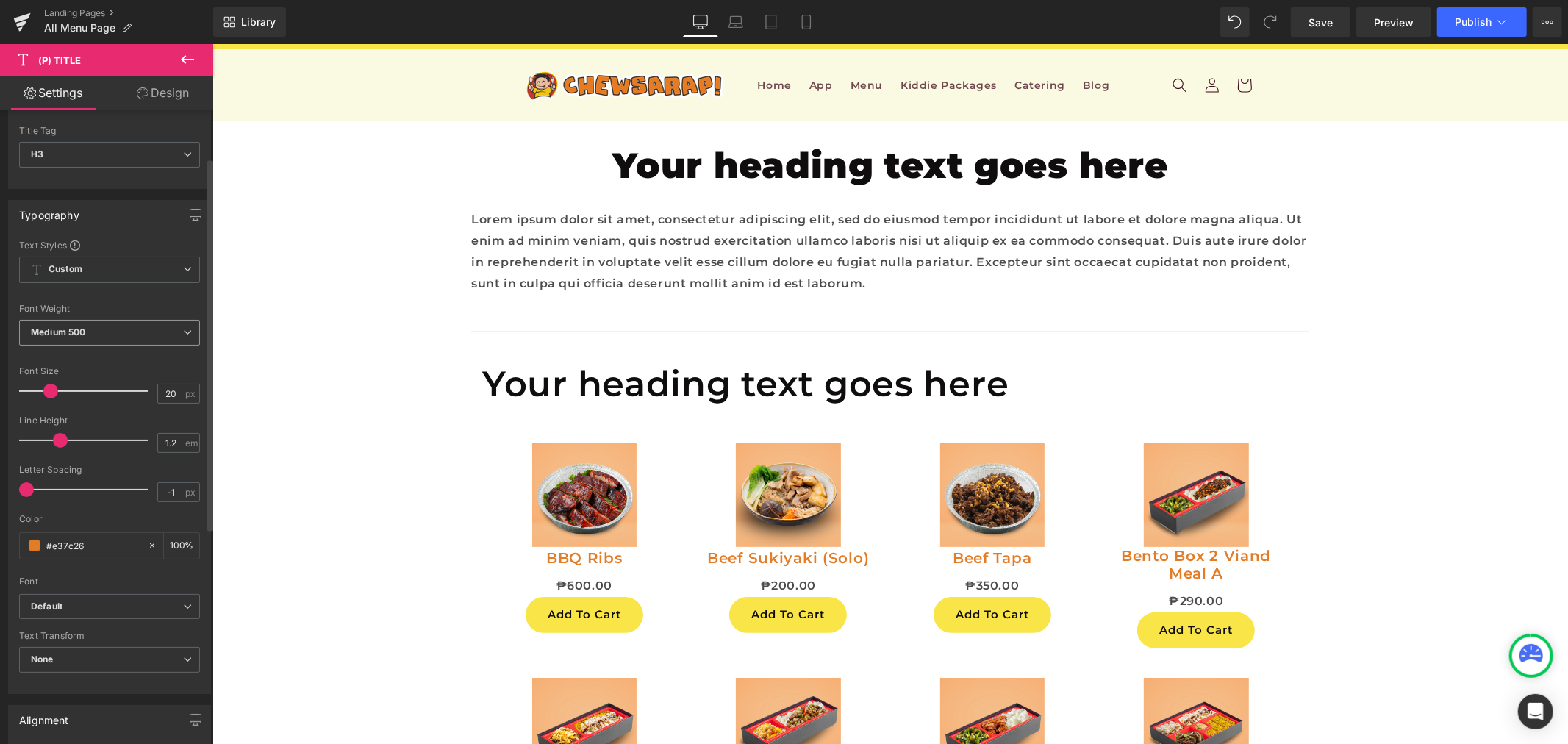
click at [150, 339] on span "Medium 500" at bounding box center [109, 333] width 181 height 26
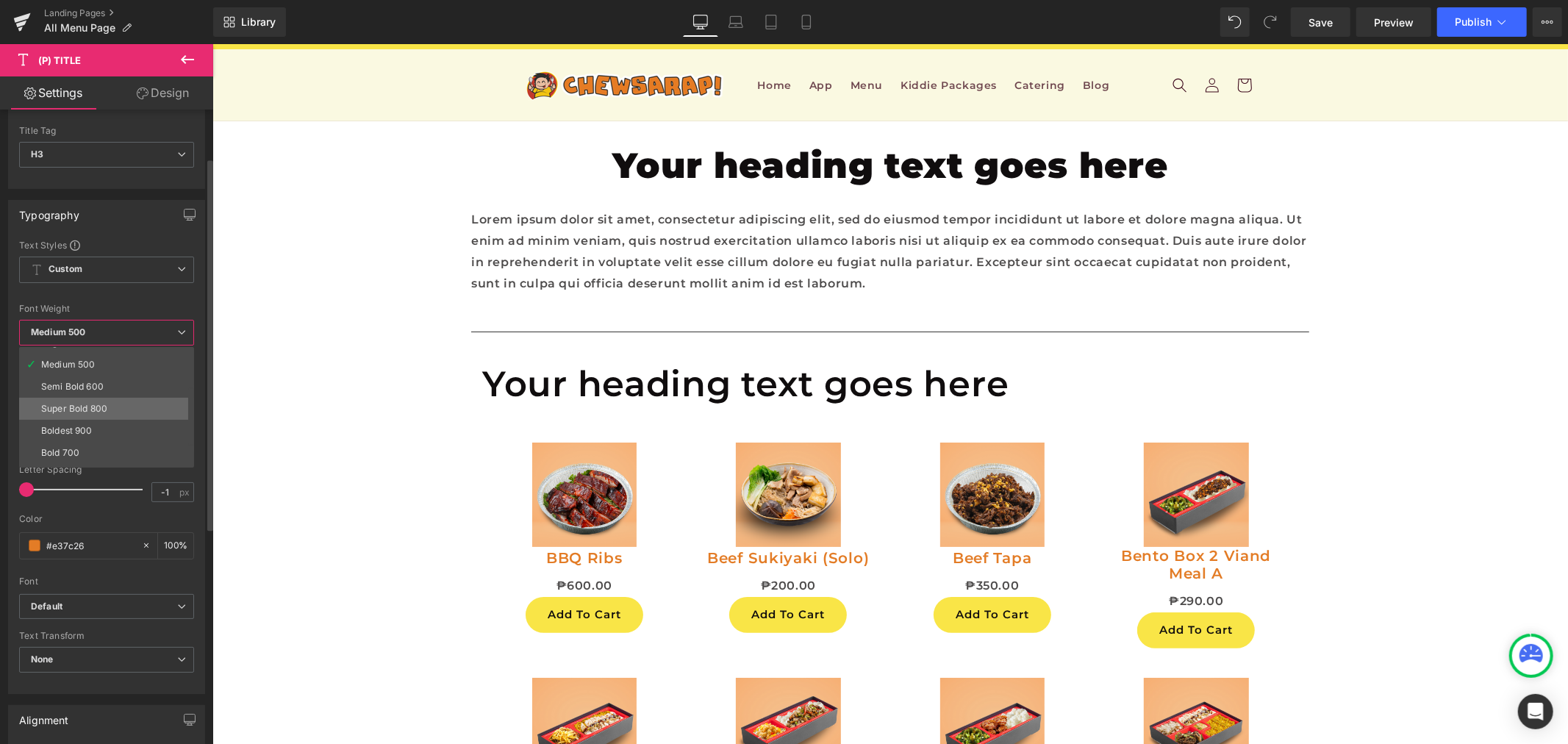
click at [129, 408] on li "Super Bold 800" at bounding box center [110, 409] width 182 height 22
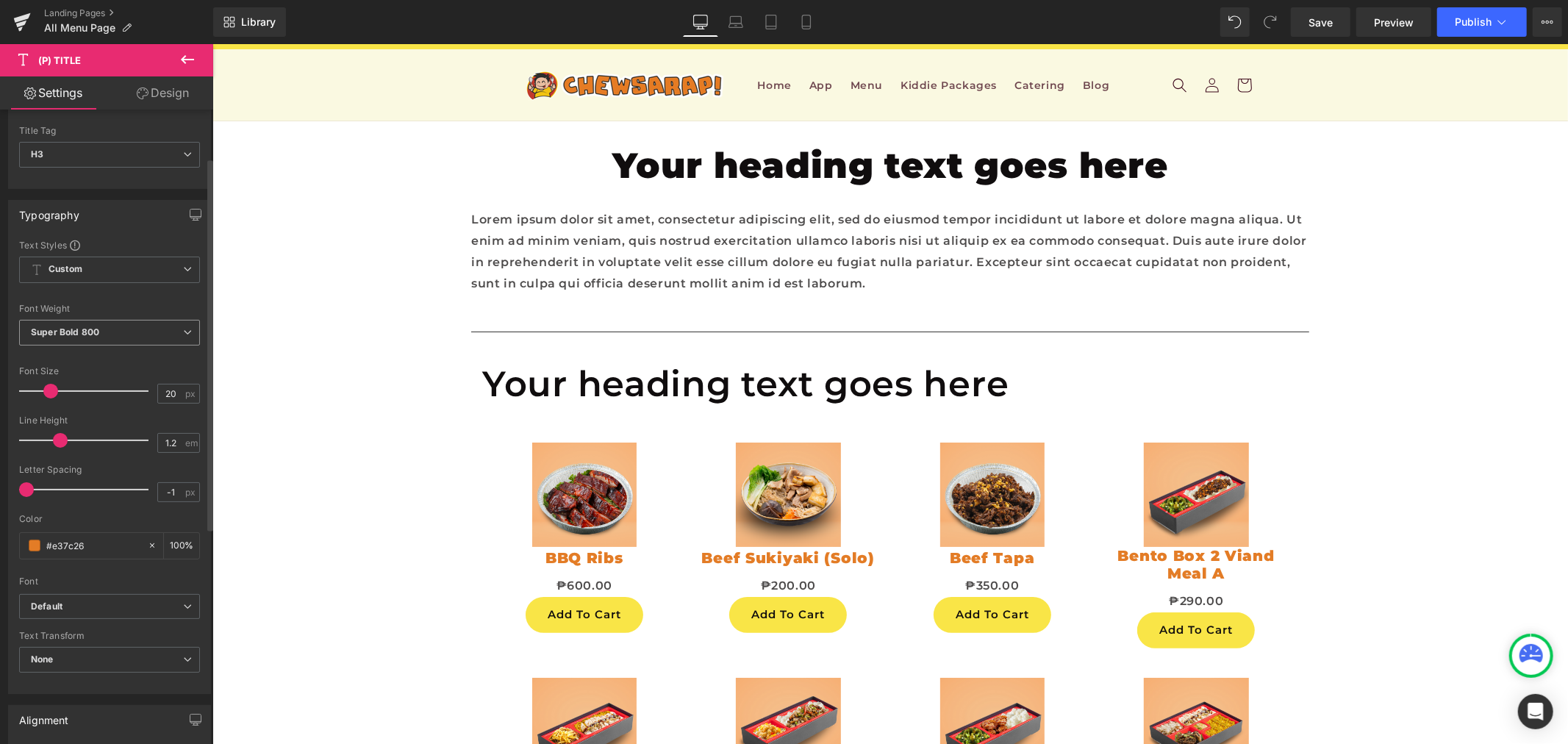
click at [150, 325] on span "Super Bold 800" at bounding box center [109, 333] width 181 height 26
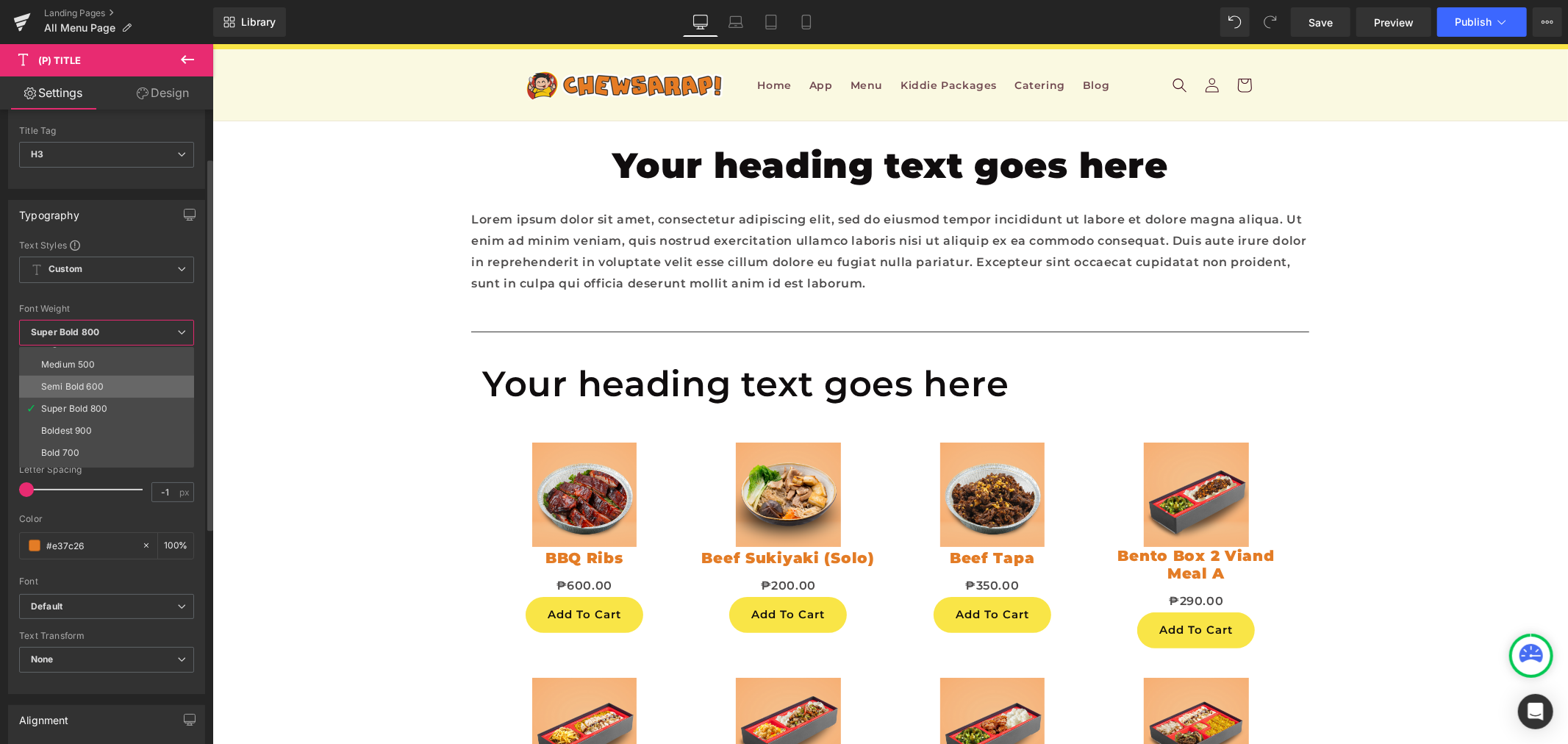
click at [129, 386] on li "Semi Bold 600" at bounding box center [110, 387] width 182 height 22
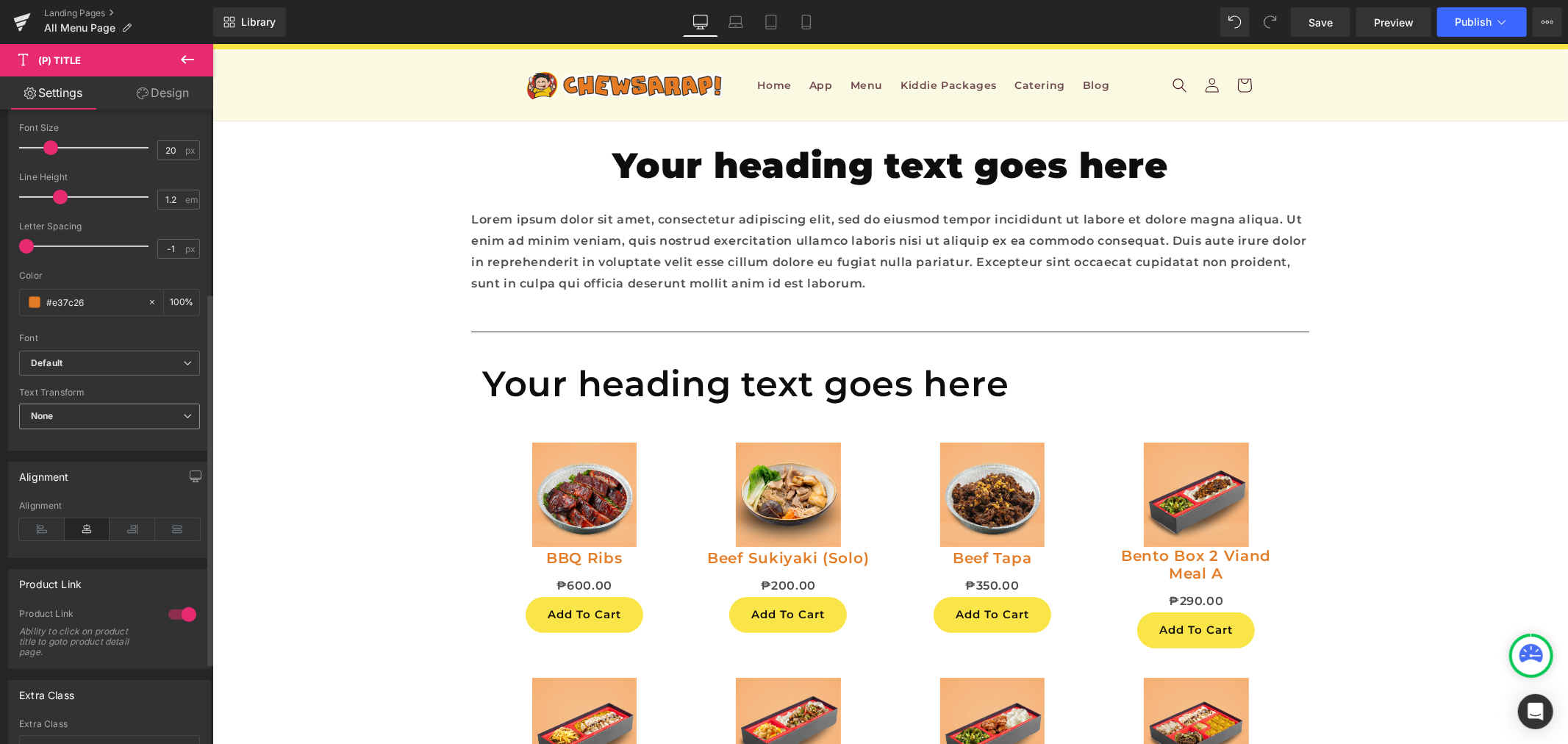
scroll to position [327, 0]
click at [129, 366] on b "Default" at bounding box center [106, 362] width 153 height 13
click at [129, 366] on b "Default" at bounding box center [103, 362] width 147 height 13
click at [122, 420] on span "None" at bounding box center [109, 414] width 181 height 26
click at [122, 420] on span "None" at bounding box center [106, 414] width 175 height 26
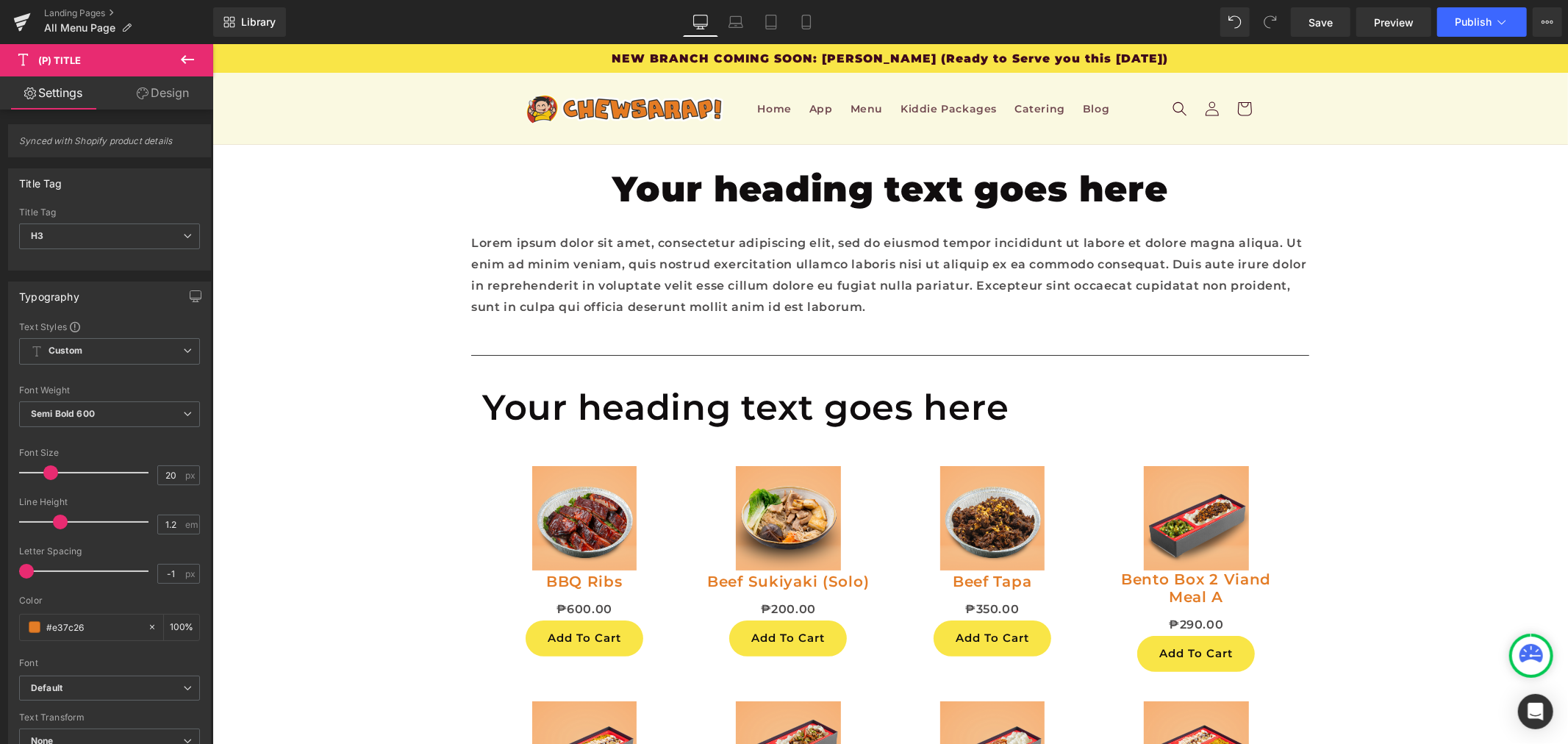
scroll to position [163, 0]
click at [193, 56] on icon at bounding box center [188, 60] width 18 height 18
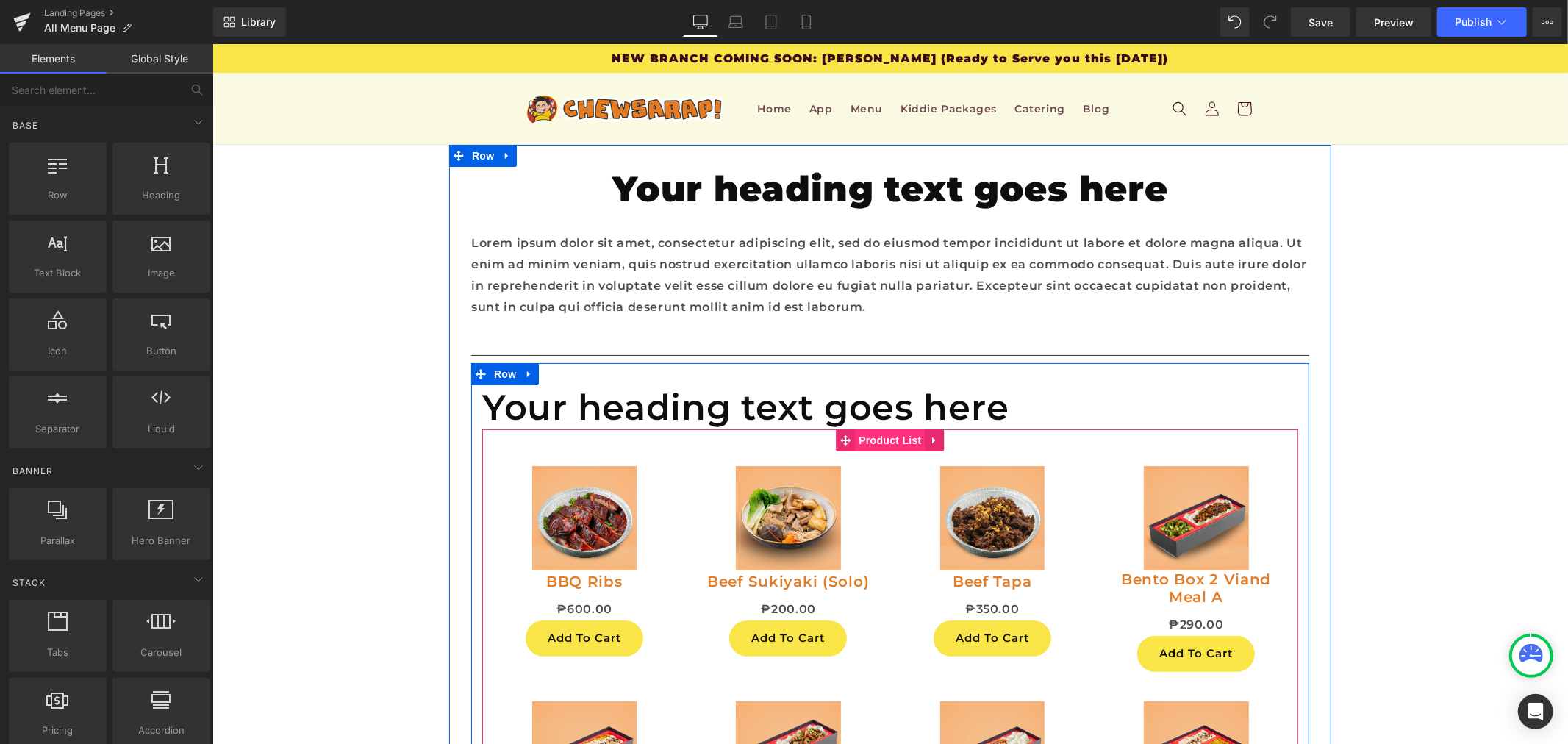
click at [885, 429] on span "Product List" at bounding box center [889, 440] width 70 height 22
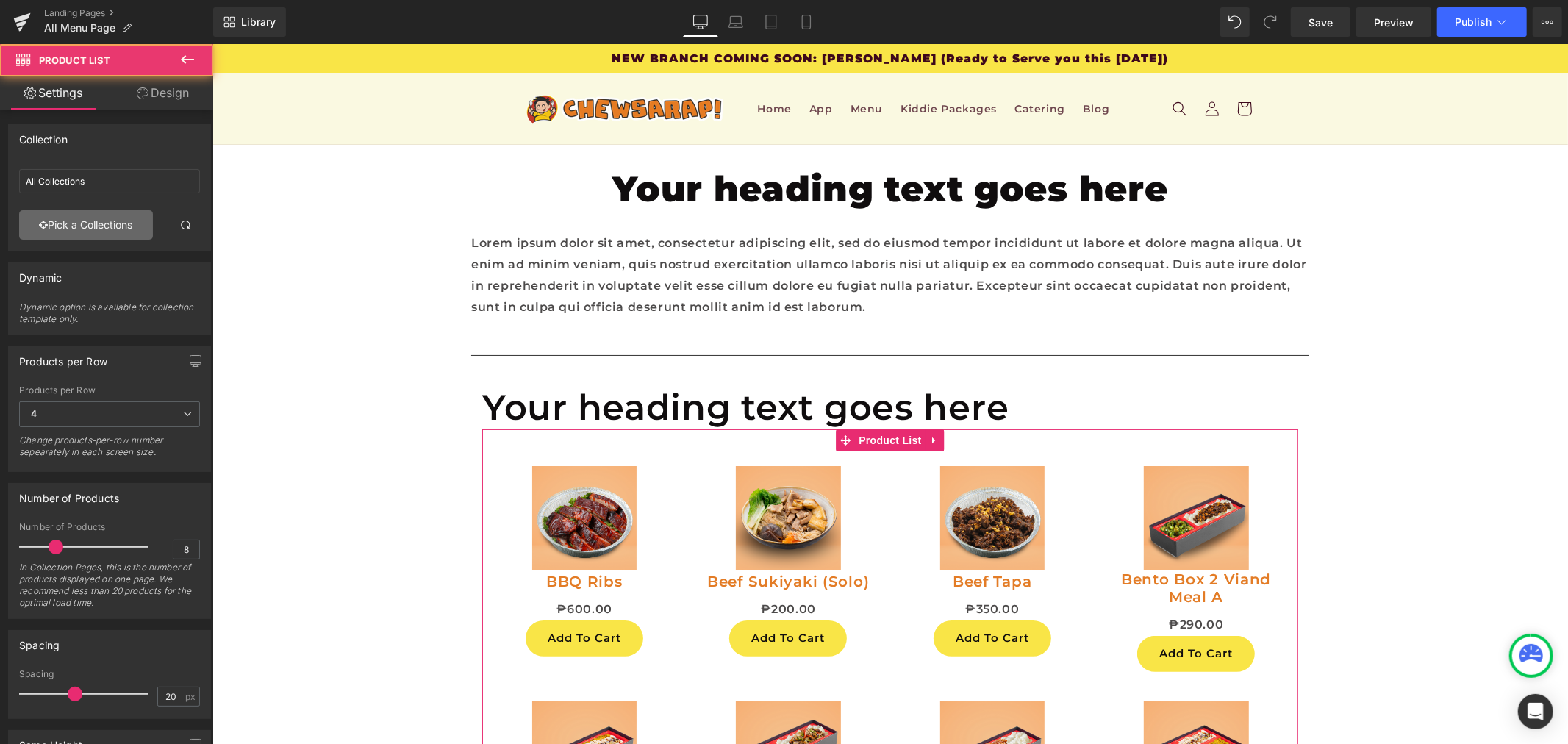
click at [78, 228] on link "Pick a Collections" at bounding box center [86, 225] width 134 height 30
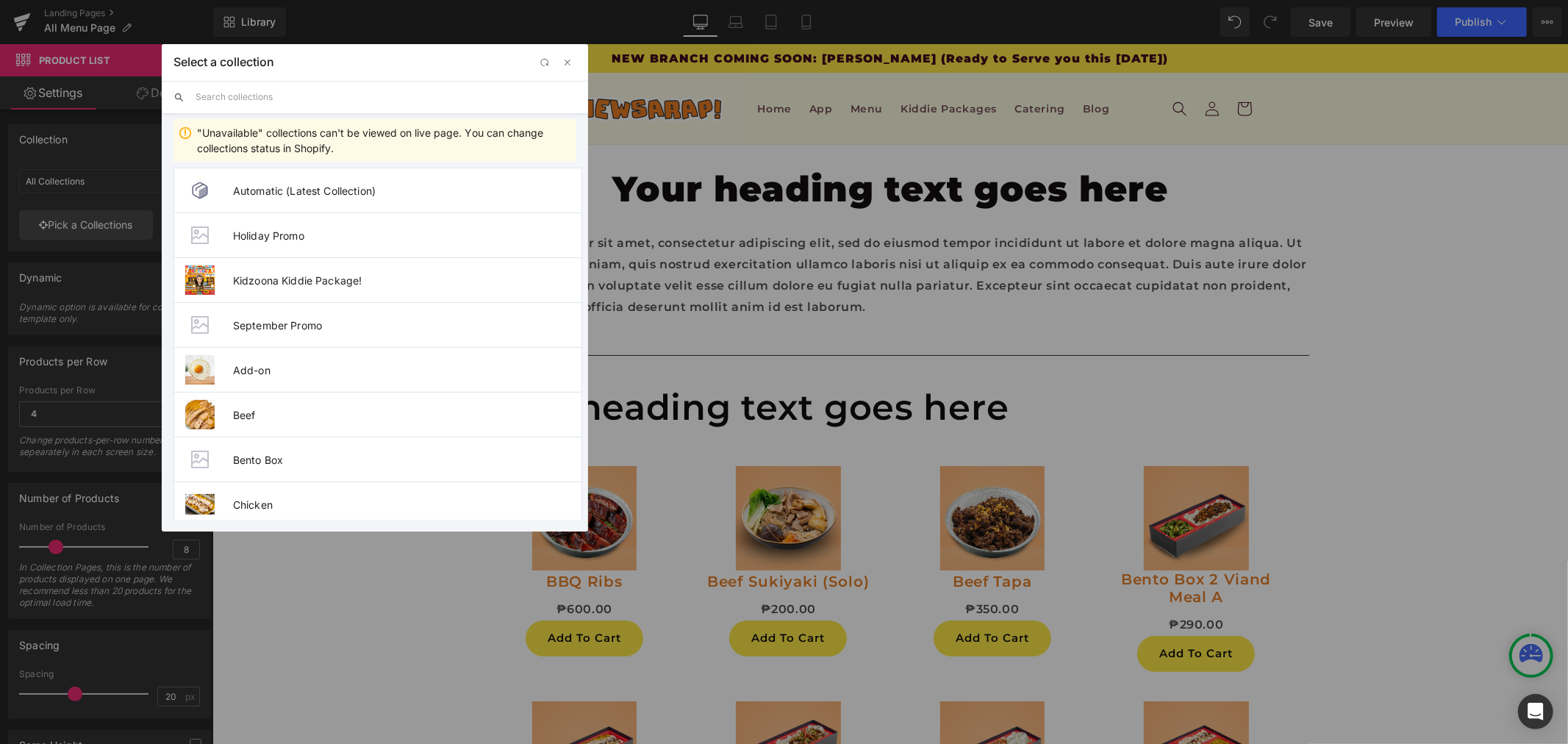
click at [349, 86] on input "text" at bounding box center [386, 97] width 381 height 32
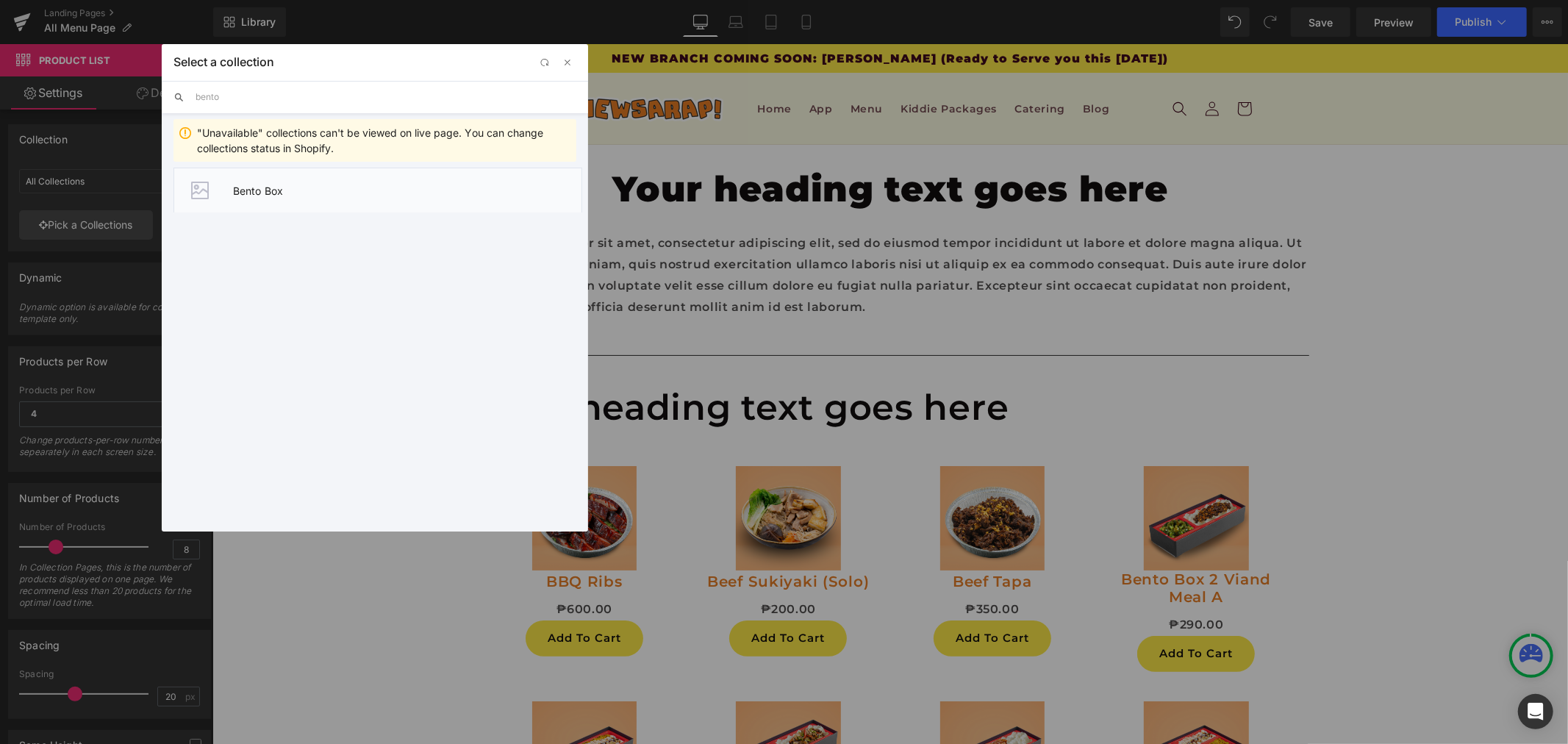
type input "bento"
click at [337, 182] on li "Bento Box" at bounding box center [377, 190] width 409 height 45
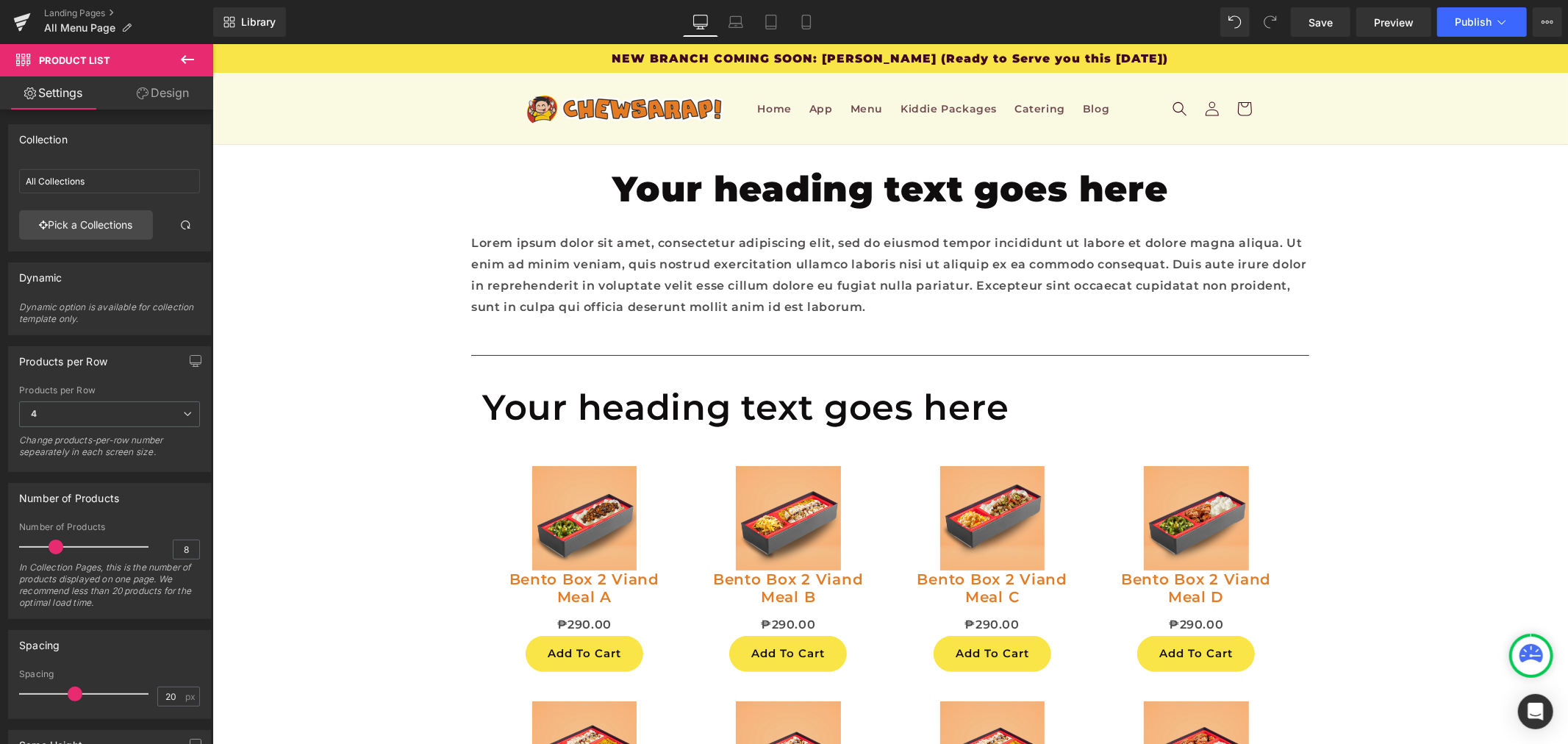
scroll to position [245, 0]
click at [567, 465] on div "Sale Off (P) Image" at bounding box center [583, 517] width 175 height 105
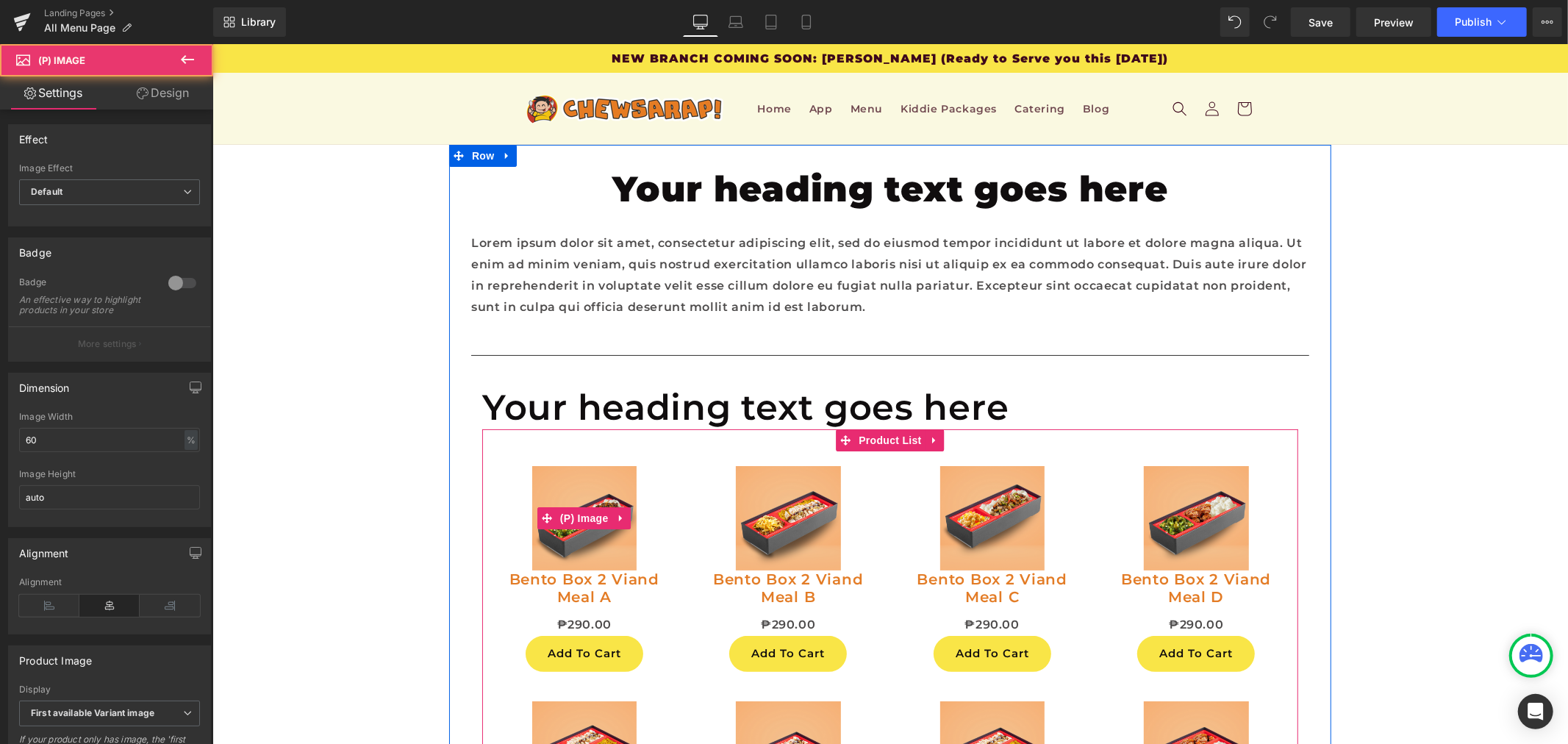
click at [567, 507] on span "(P) Image" at bounding box center [583, 518] width 56 height 22
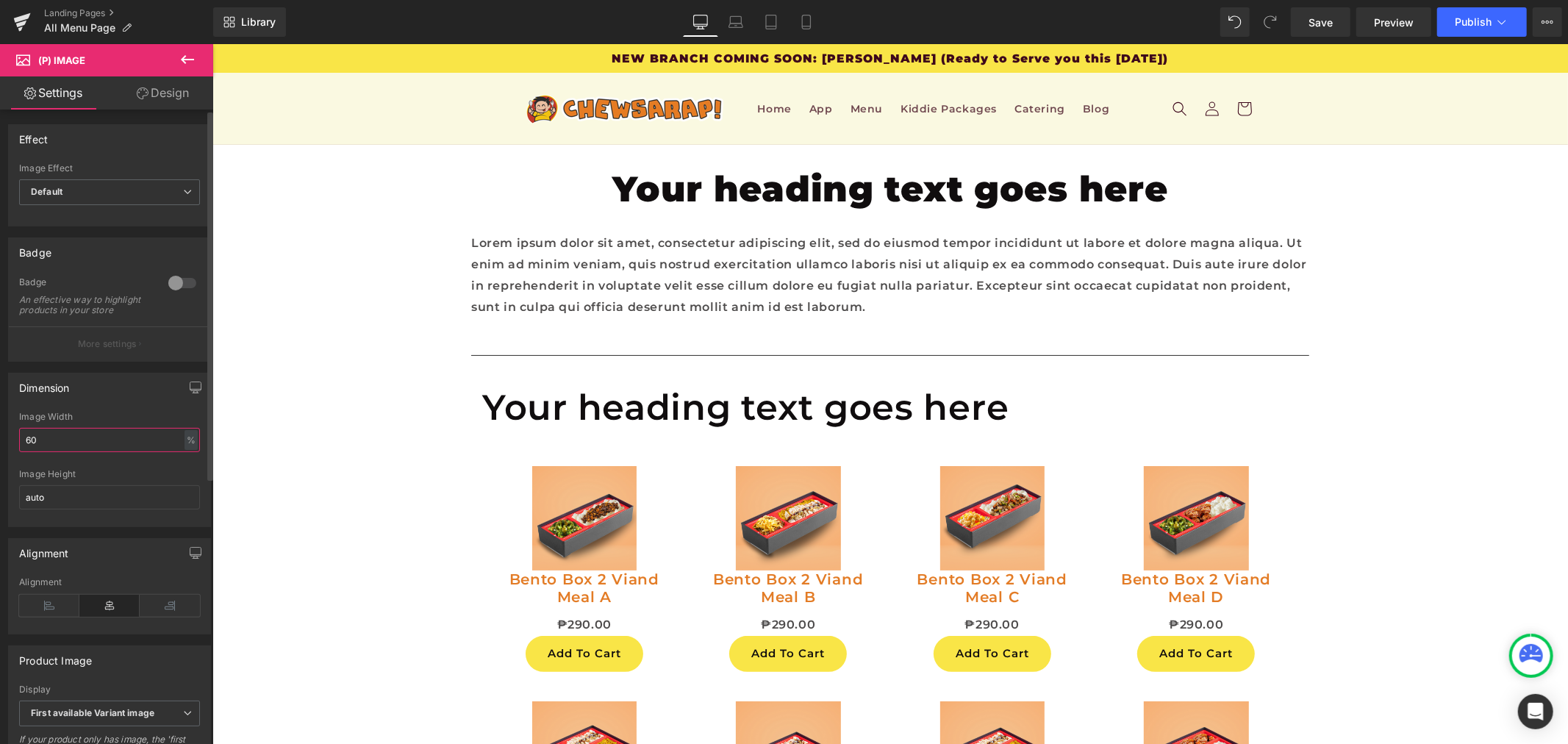
click at [116, 443] on input "60" at bounding box center [109, 440] width 181 height 25
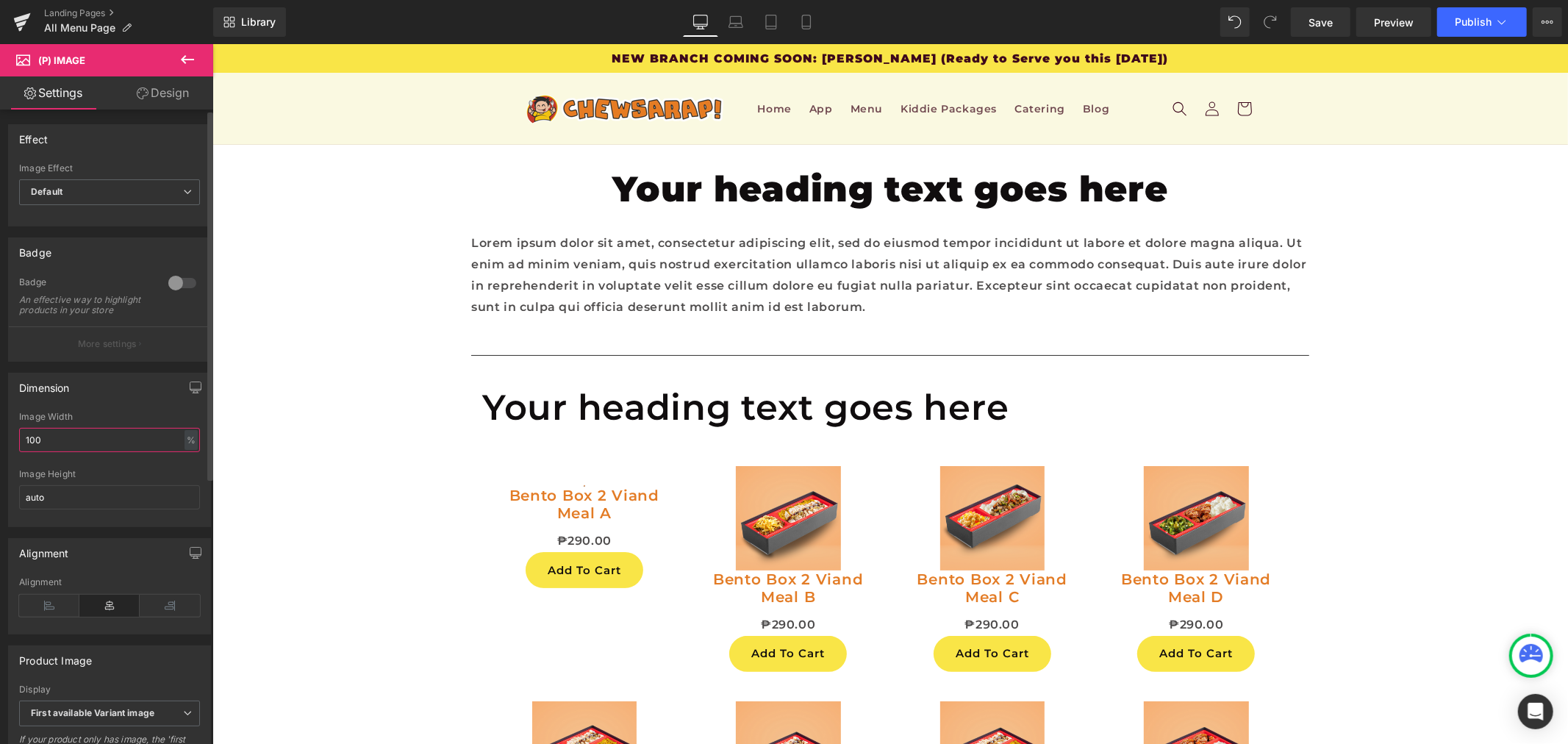
type input "100"
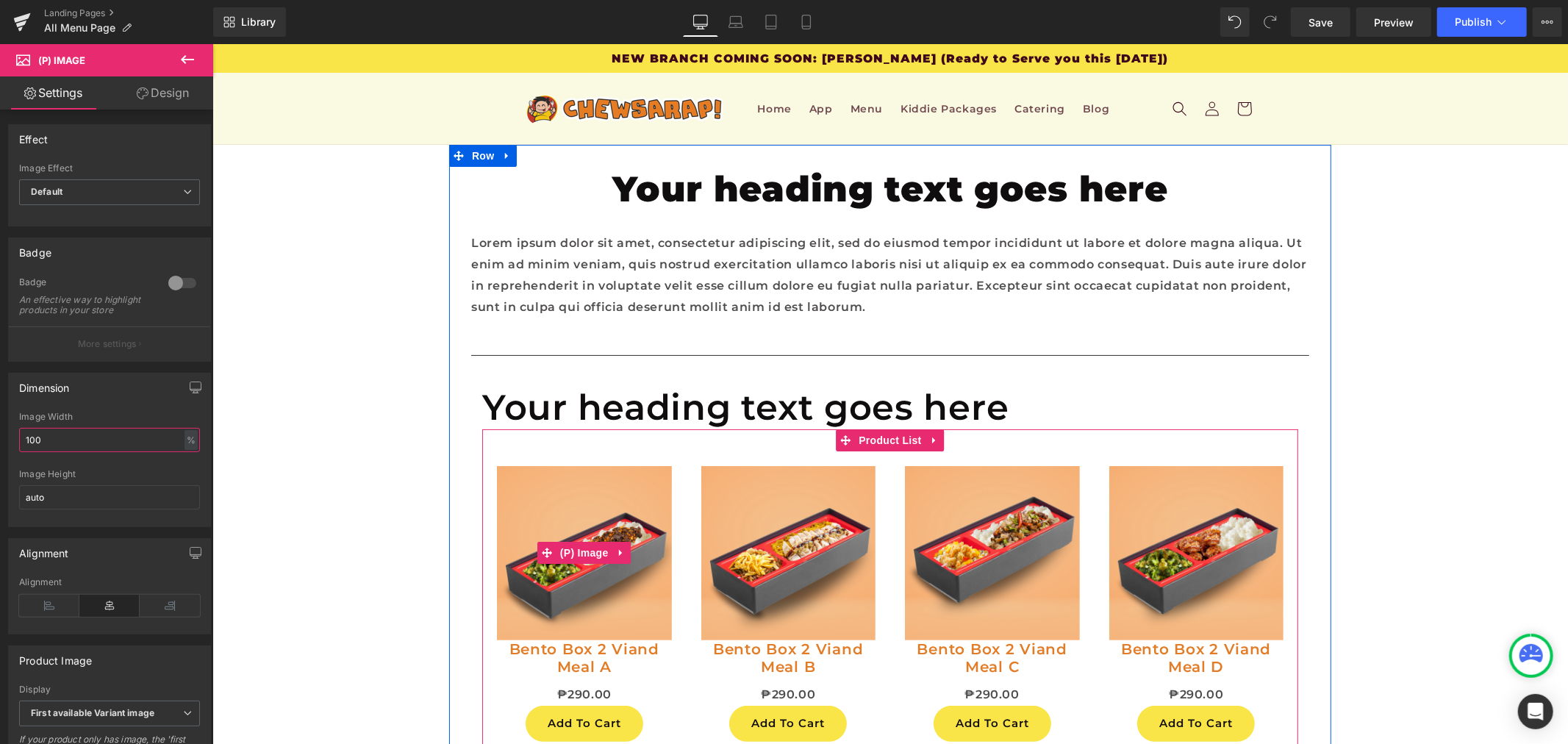
scroll to position [12, 0]
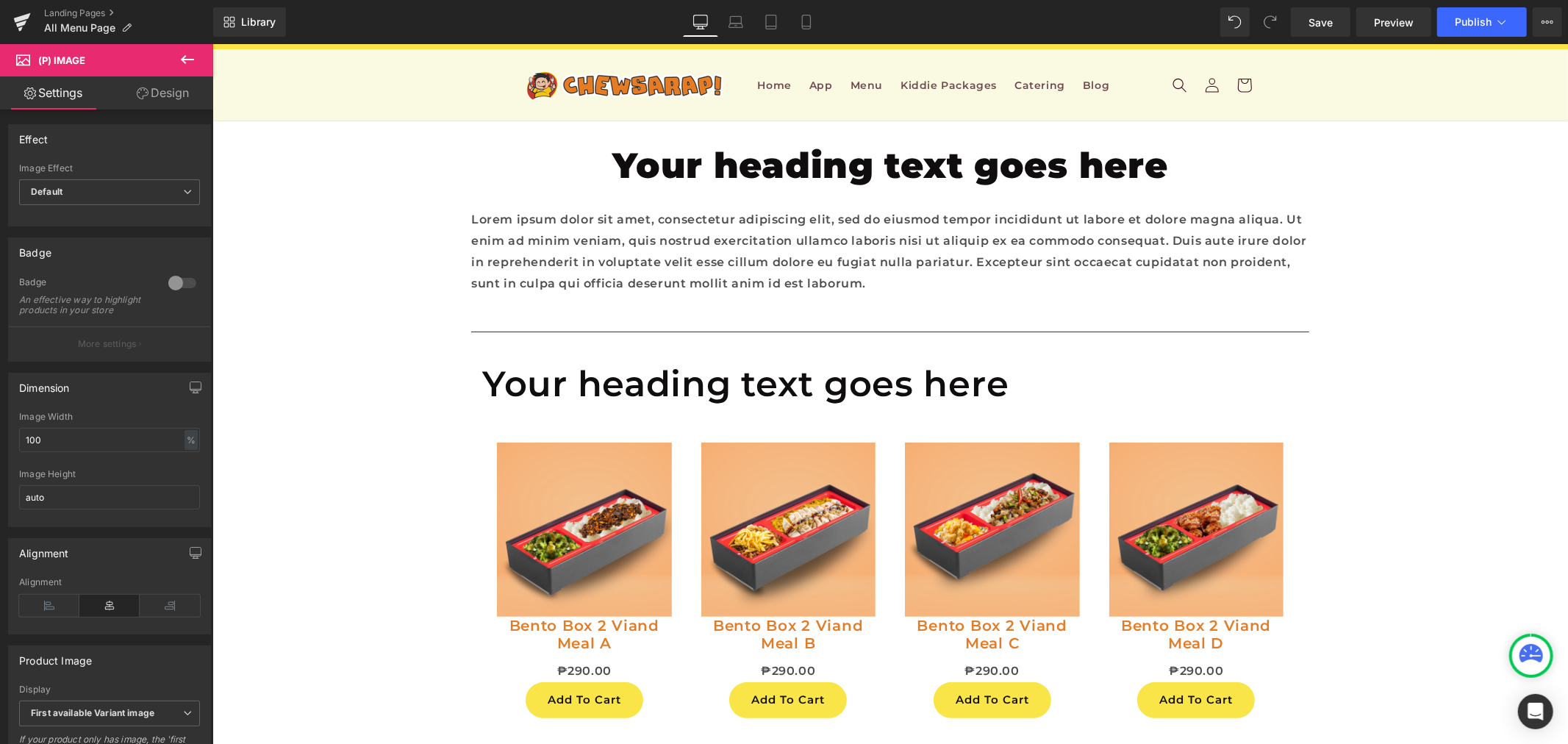
click at [185, 54] on icon at bounding box center [188, 60] width 18 height 18
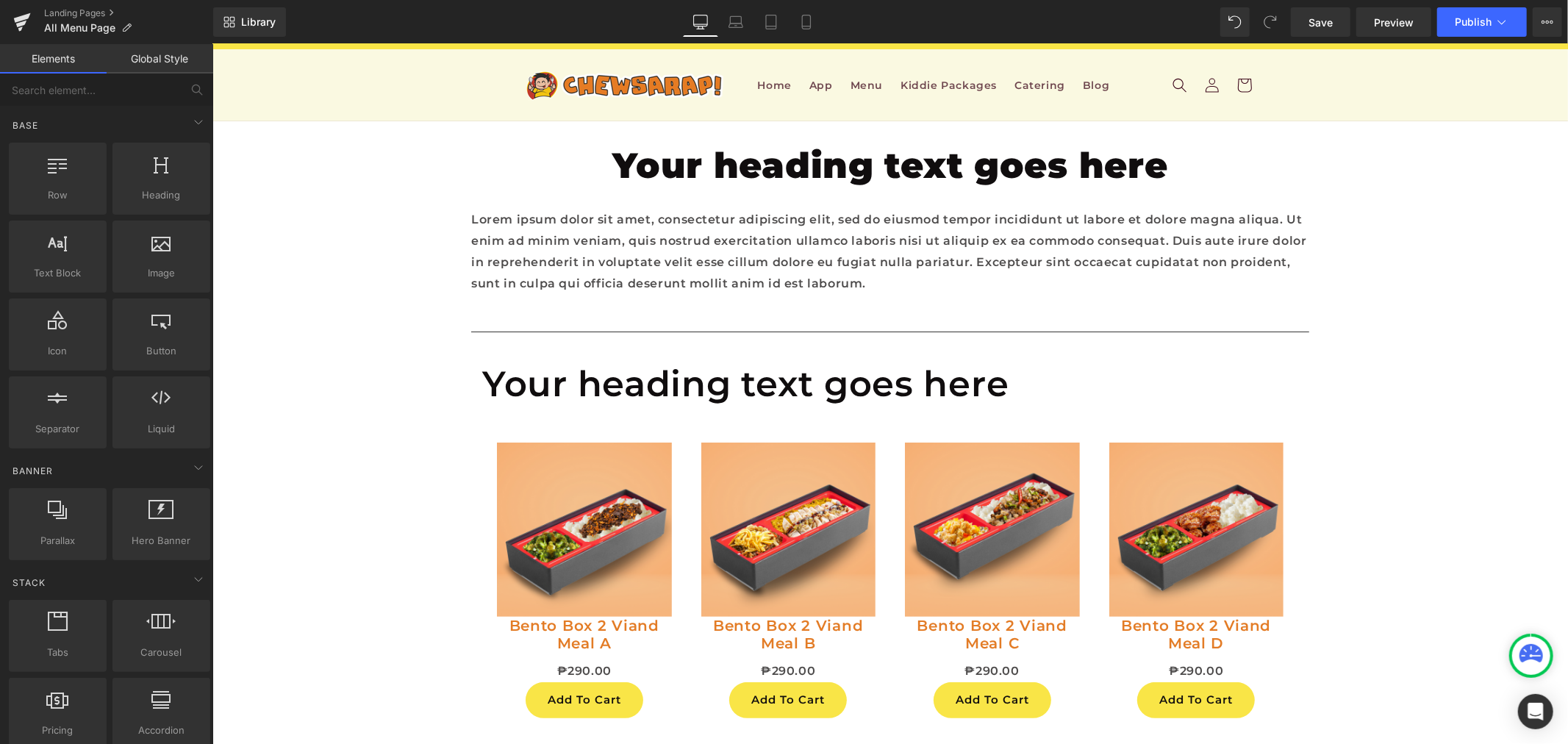
scroll to position [735, 0]
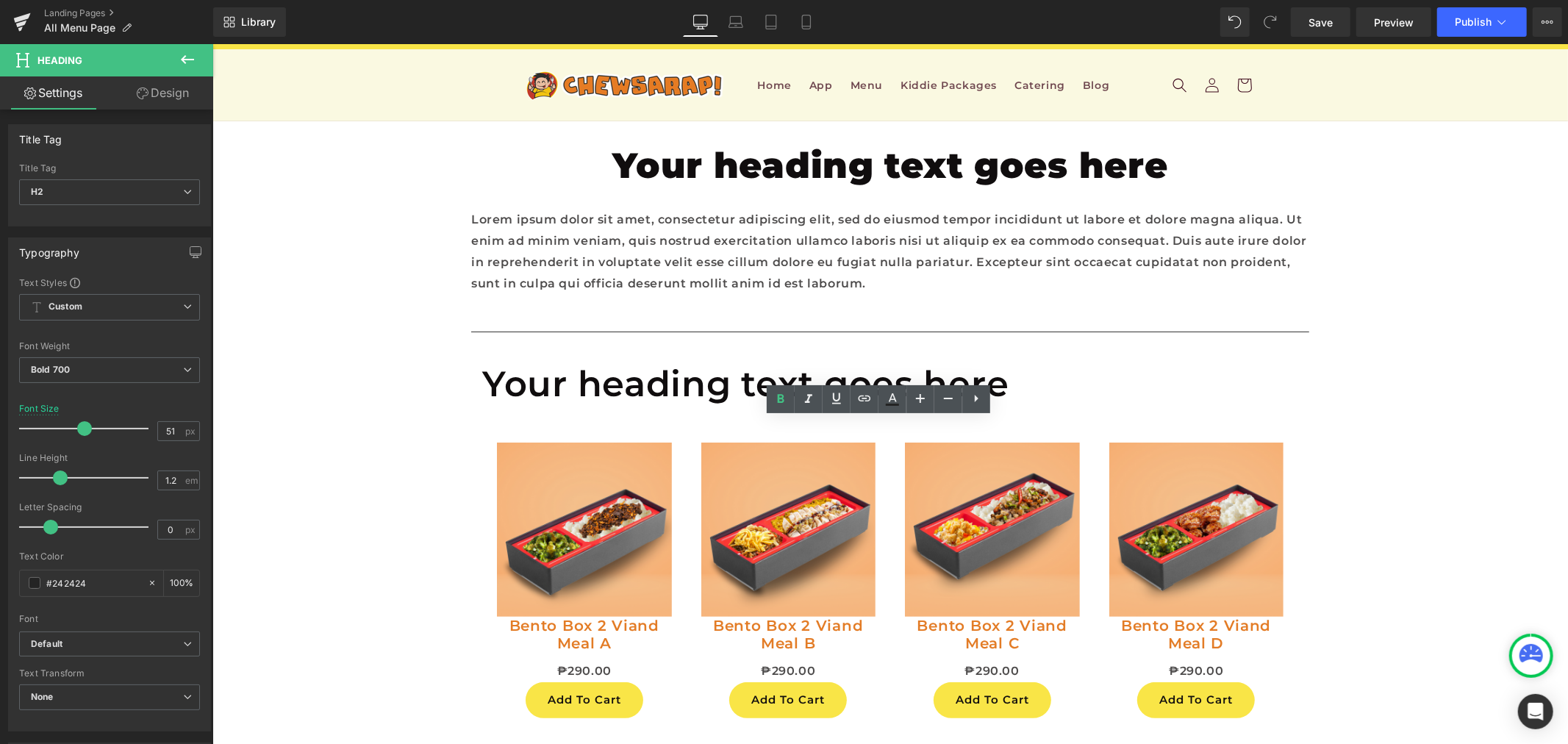
paste div
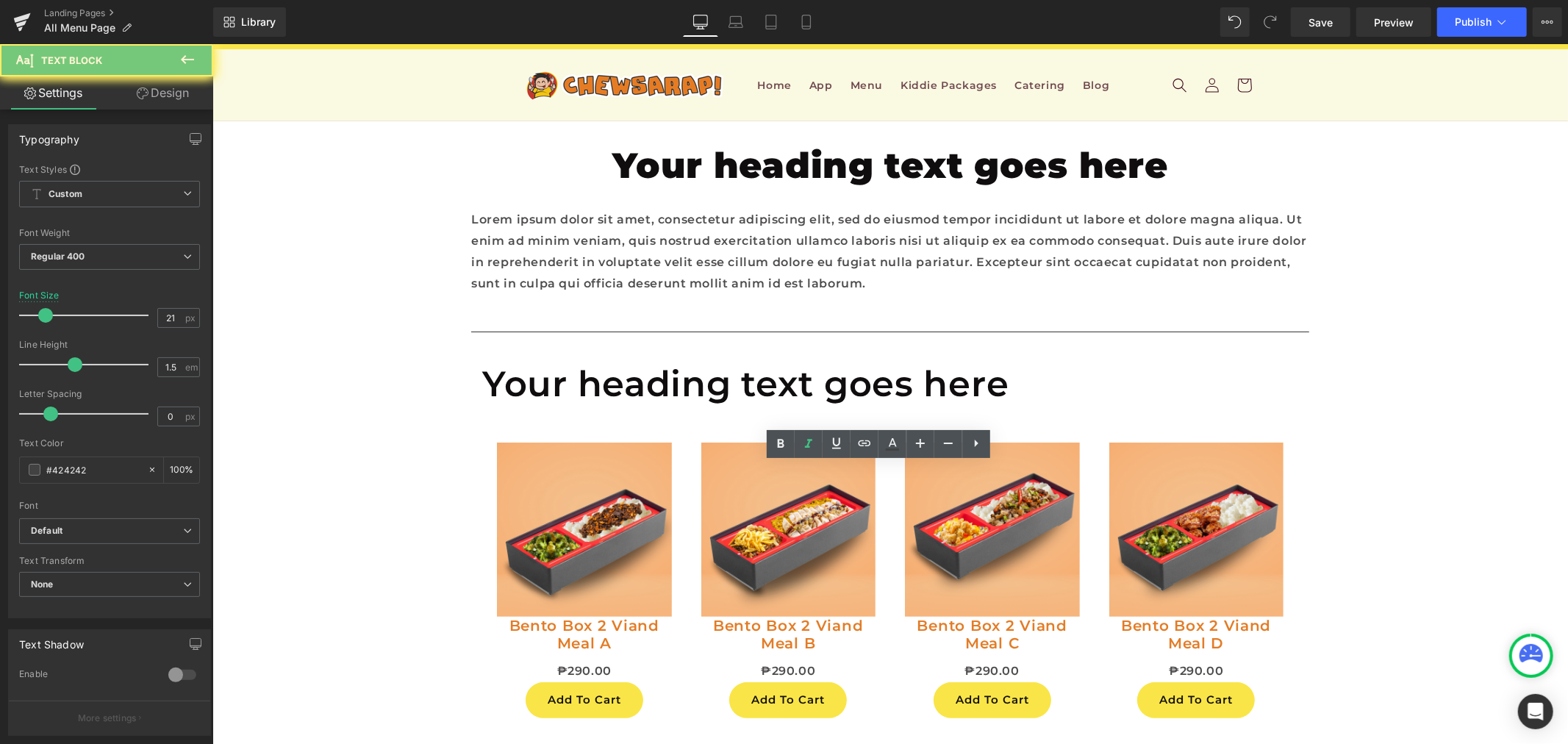
paste div
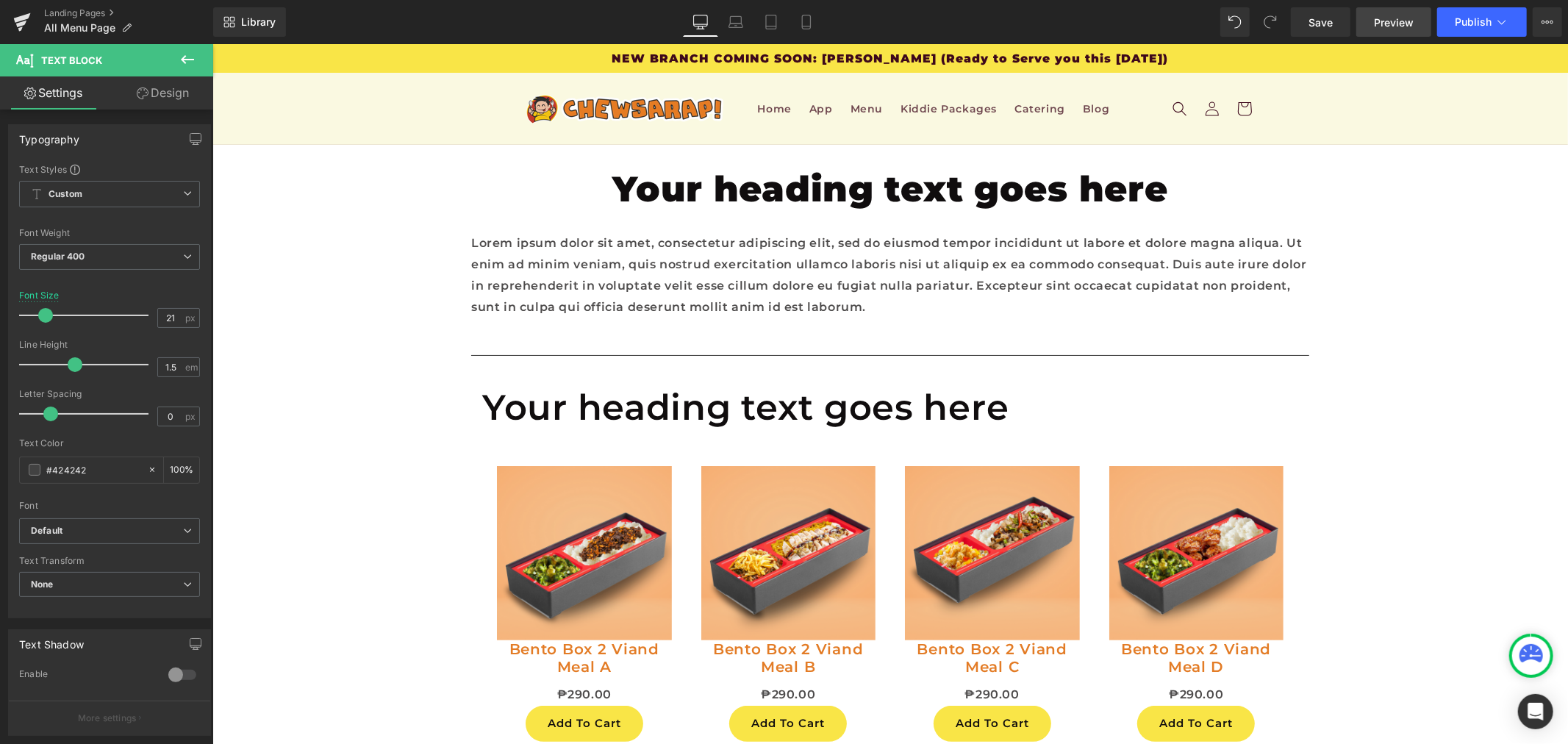
scroll to position [1225, 0]
click at [1333, 22] on span "Save" at bounding box center [1321, 22] width 25 height 16
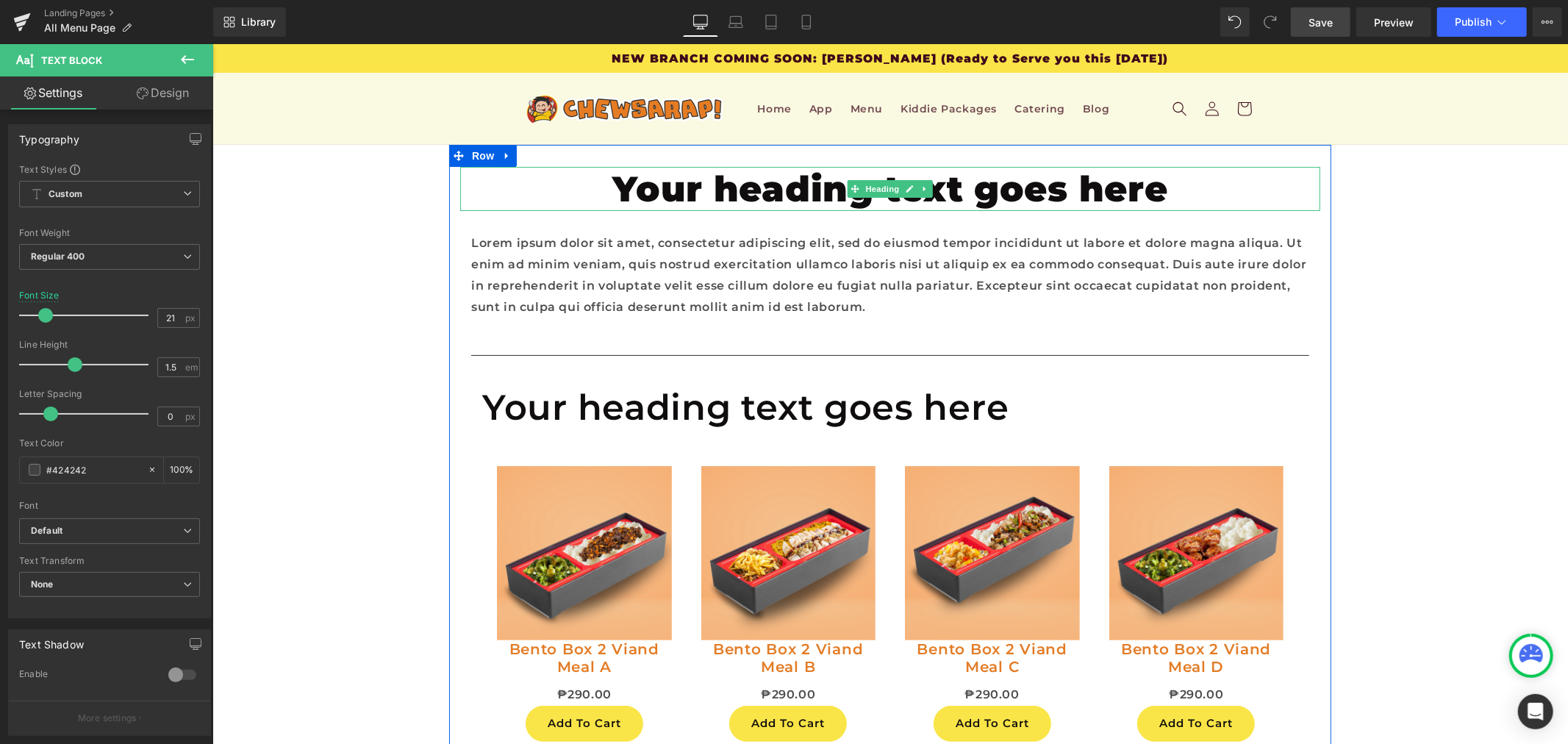
click at [781, 176] on h1 "Your heading text goes here" at bounding box center [890, 187] width 860 height 44
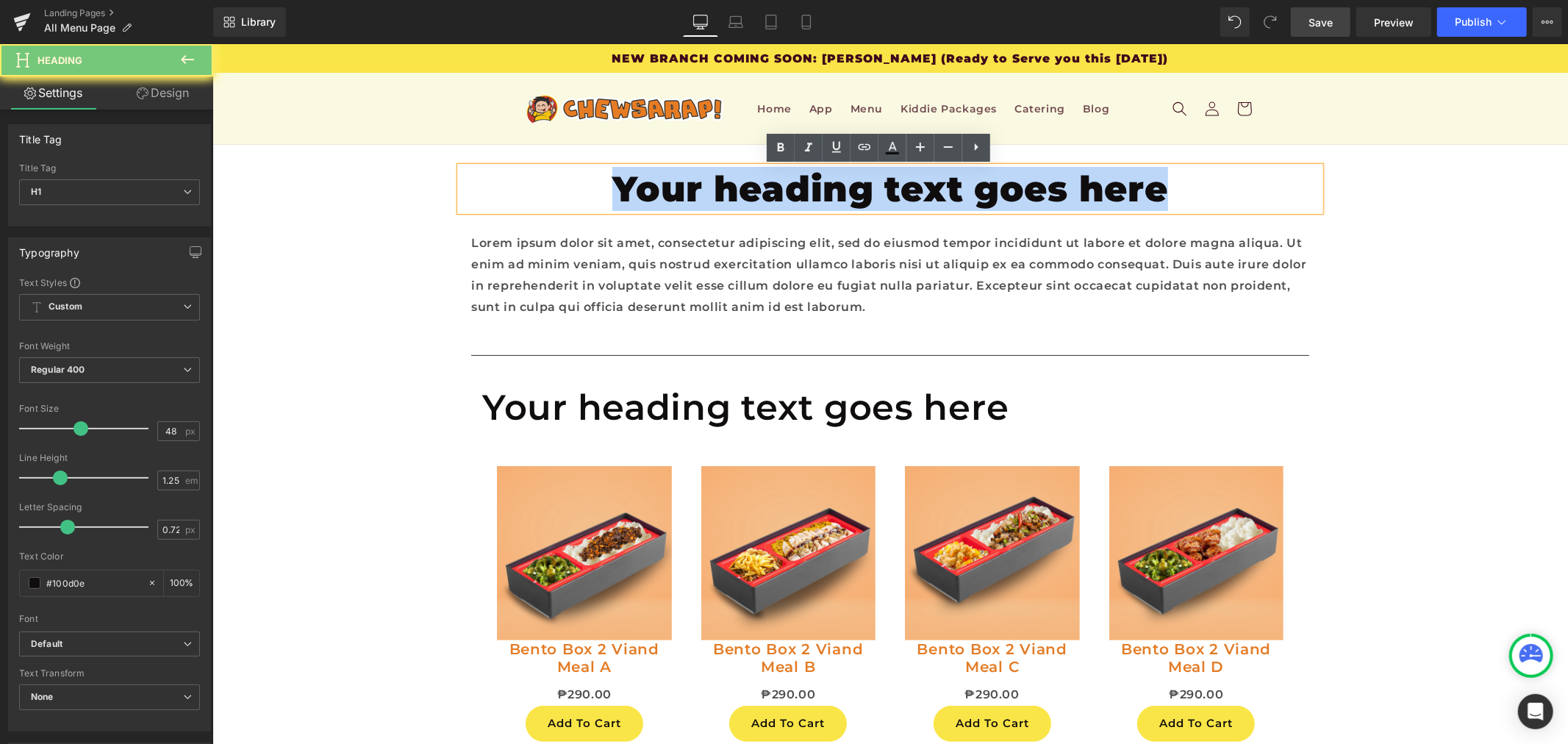
paste div
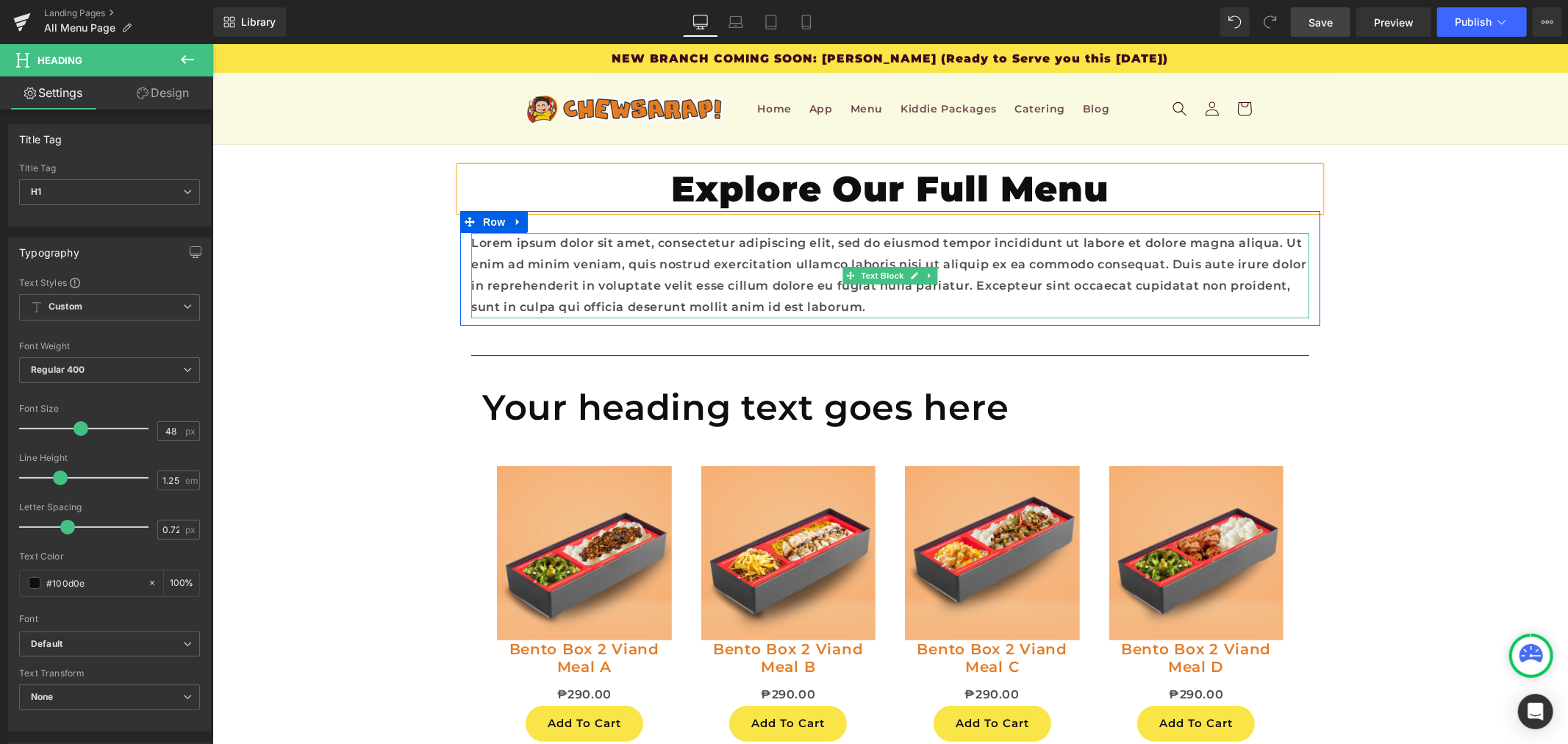
click at [708, 279] on p "Lorem ipsum dolor sit amet, consectetur adipiscing elit, sed do eiusmod tempor …" at bounding box center [889, 275] width 838 height 85
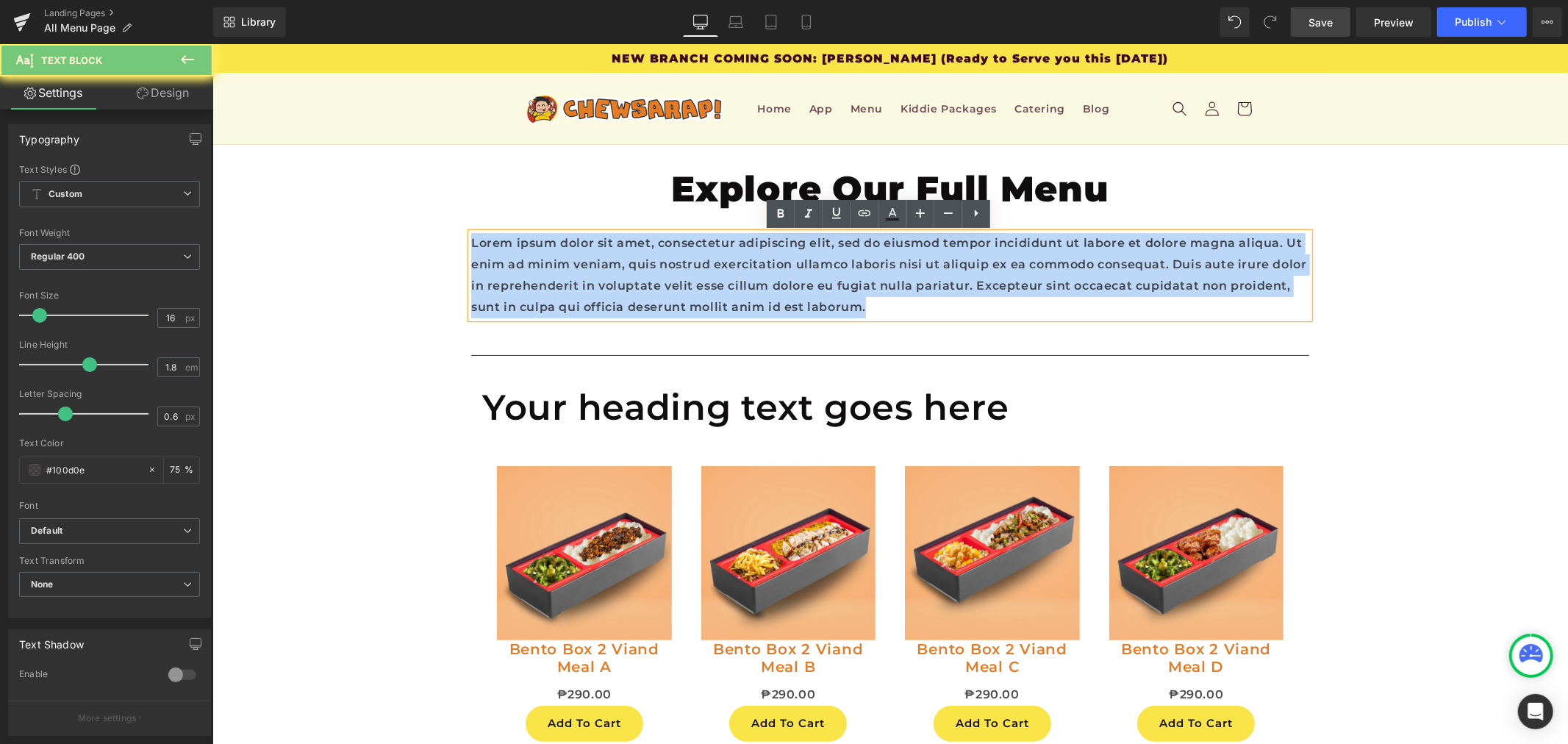
click at [708, 279] on p "Lorem ipsum dolor sit amet, consectetur adipiscing elit, sed do eiusmod tempor …" at bounding box center [889, 275] width 838 height 85
paste div
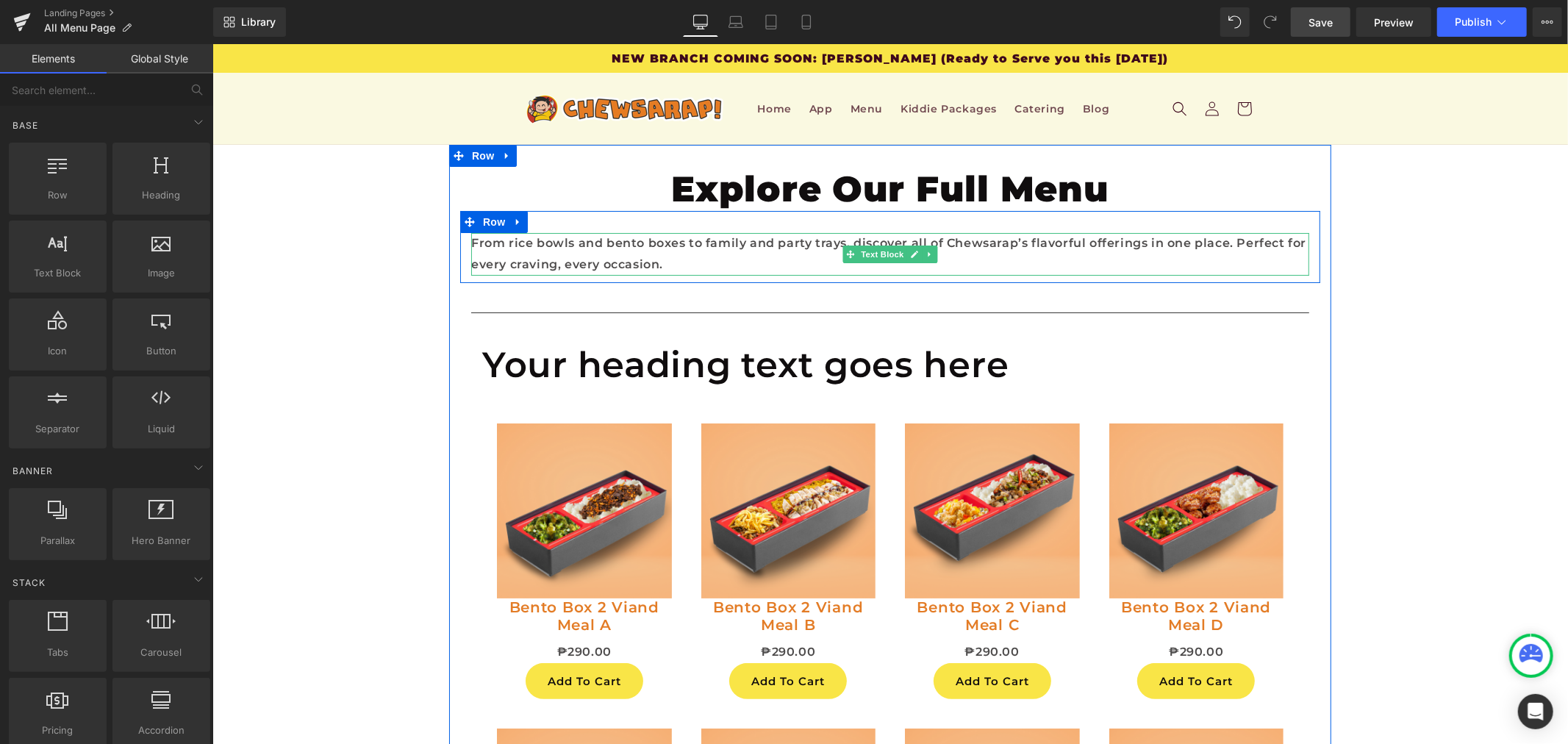
click at [922, 260] on link at bounding box center [929, 254] width 16 height 18
click at [973, 251] on p "From rice bowls and bento boxes to family and party trays, discover all of Chew…" at bounding box center [889, 253] width 838 height 42
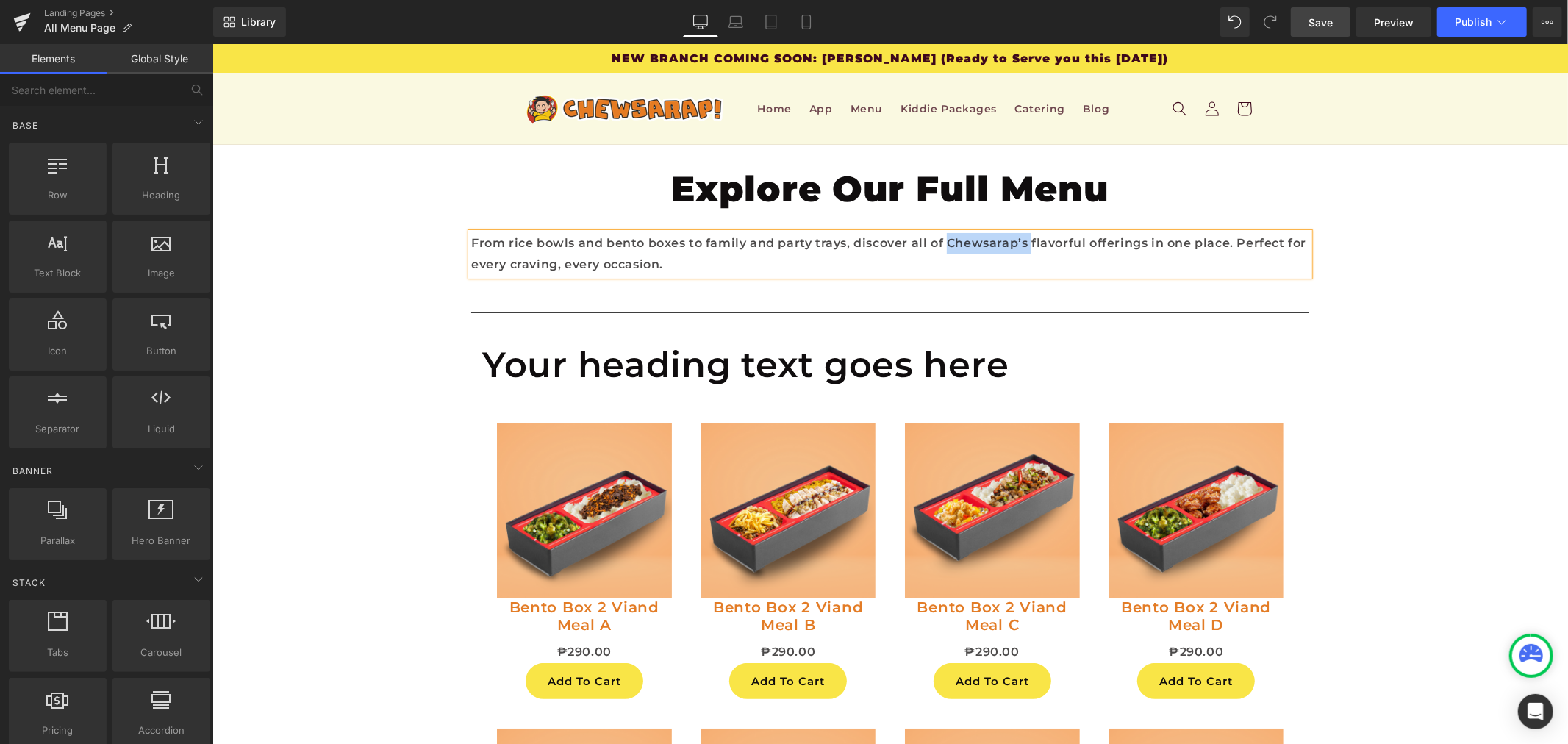
click at [973, 251] on p "From rice bowls and bento boxes to family and party trays, discover all of Chew…" at bounding box center [889, 253] width 838 height 42
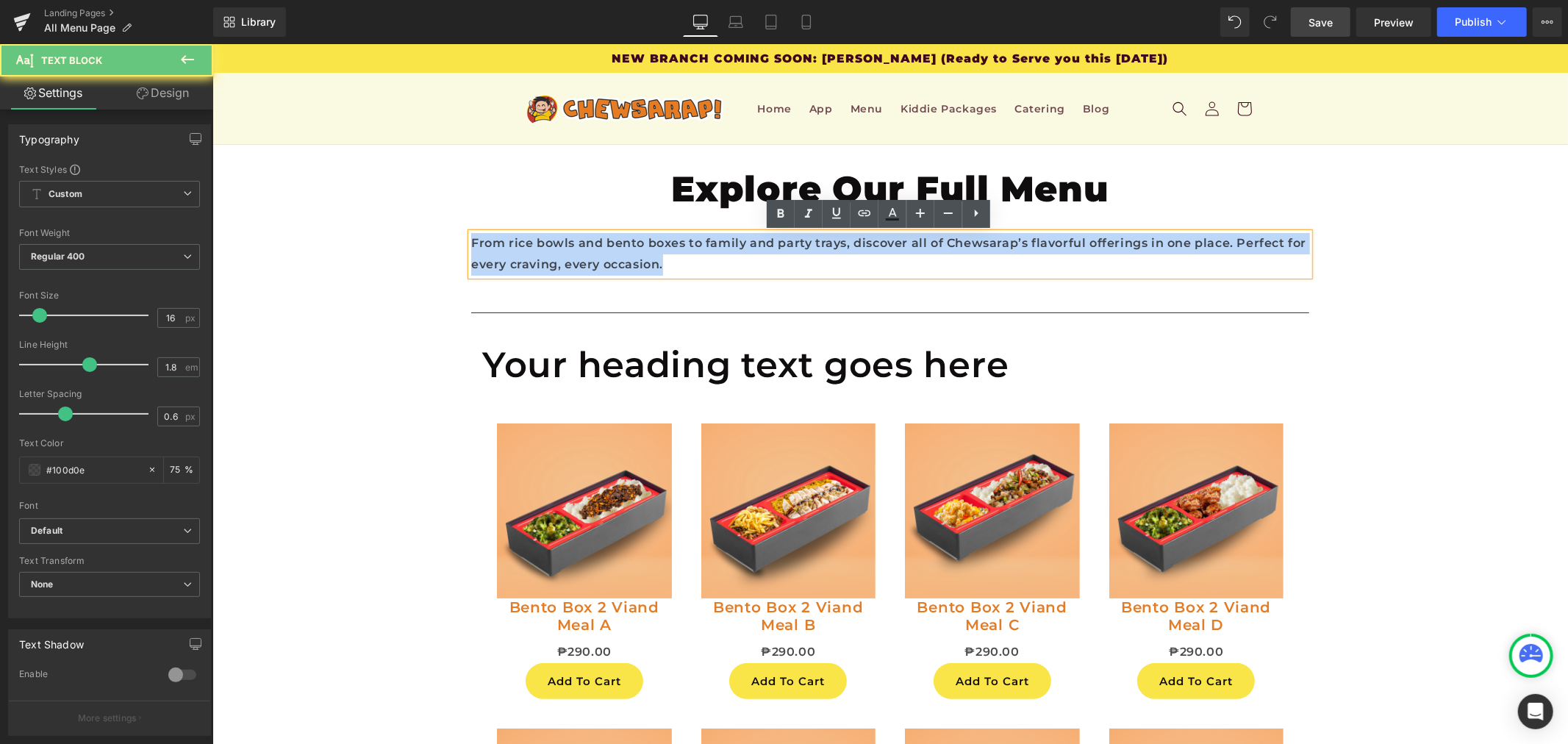
click at [973, 251] on p "From rice bowls and bento boxes to family and party trays, discover all of Chew…" at bounding box center [889, 253] width 838 height 42
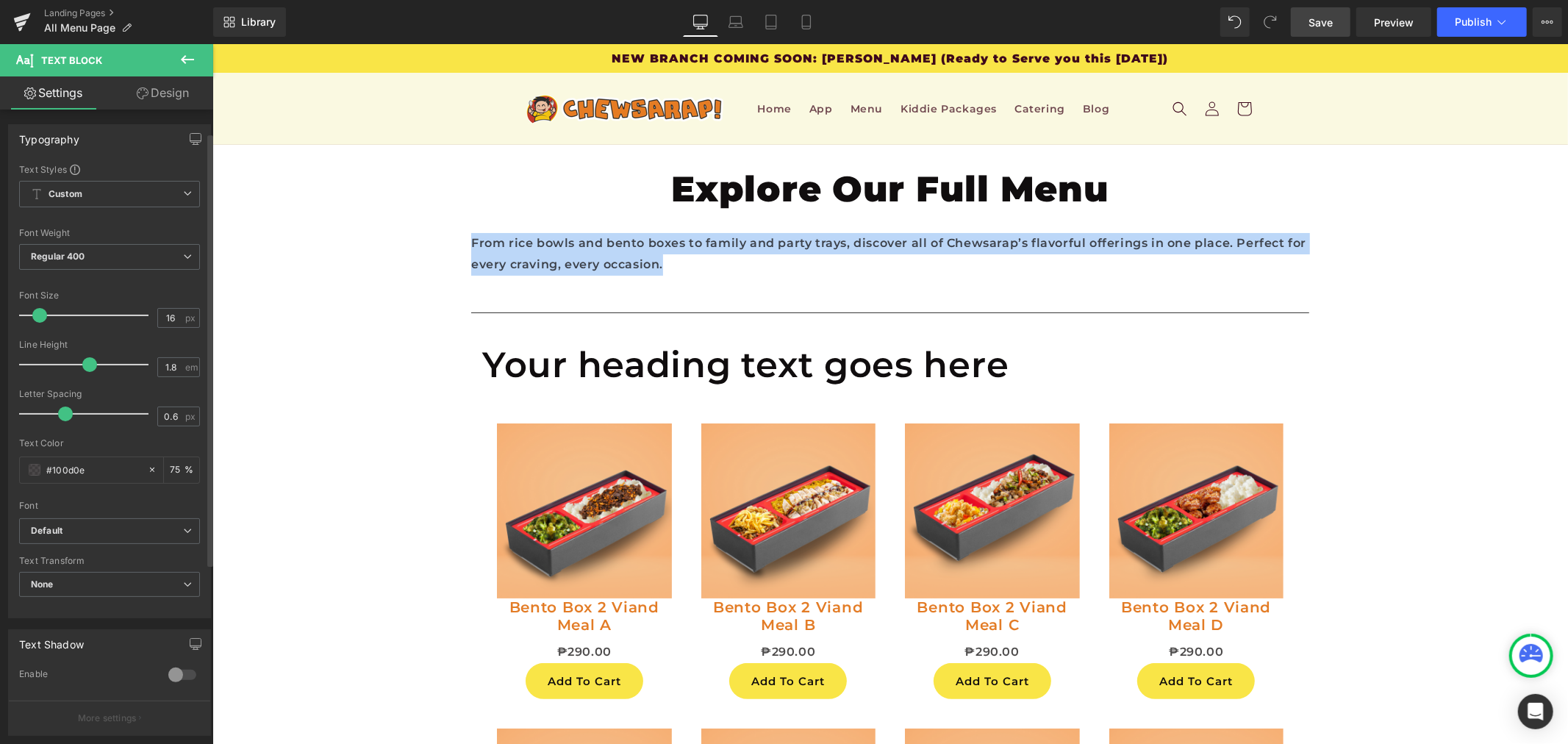
scroll to position [245, 0]
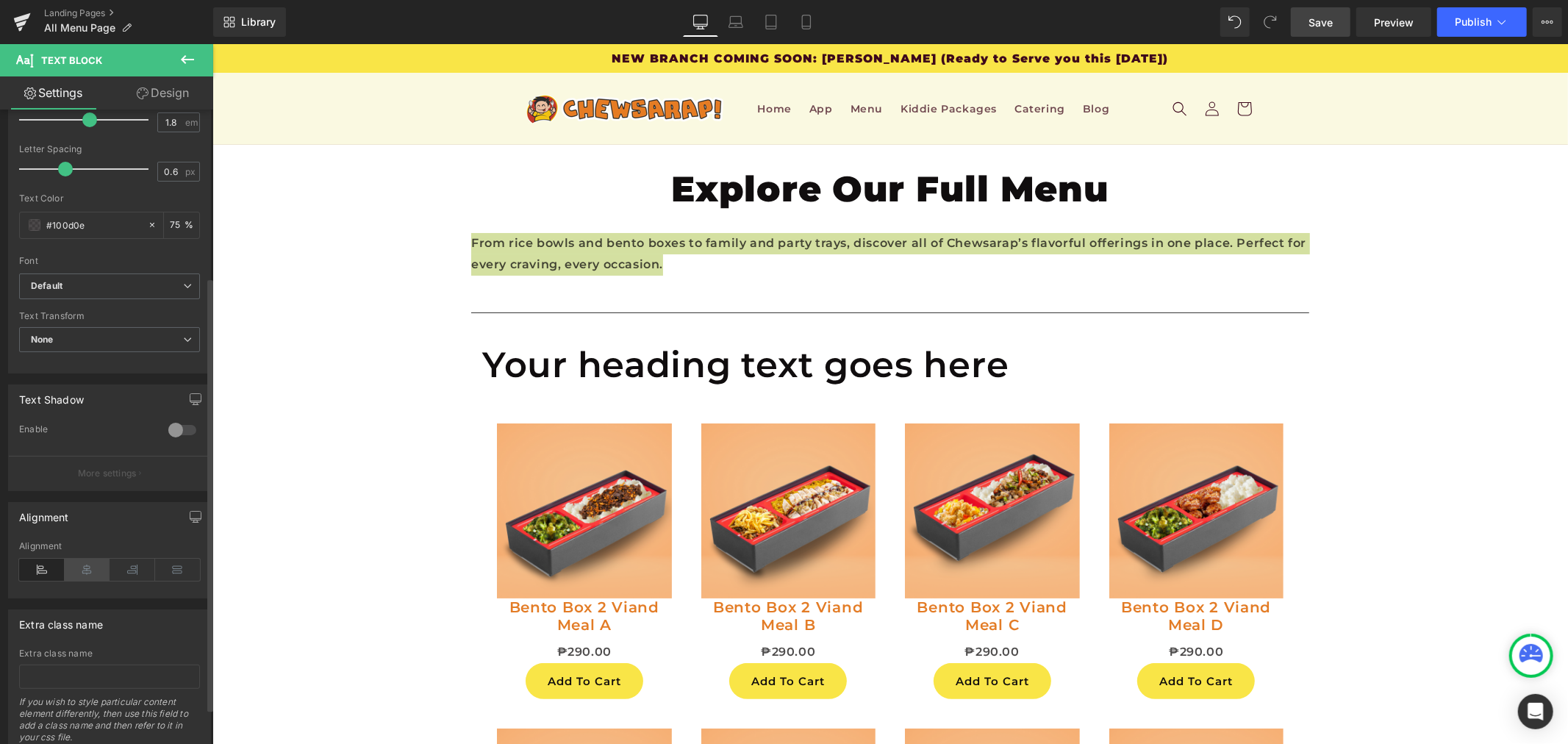
click at [100, 563] on icon at bounding box center [87, 570] width 45 height 22
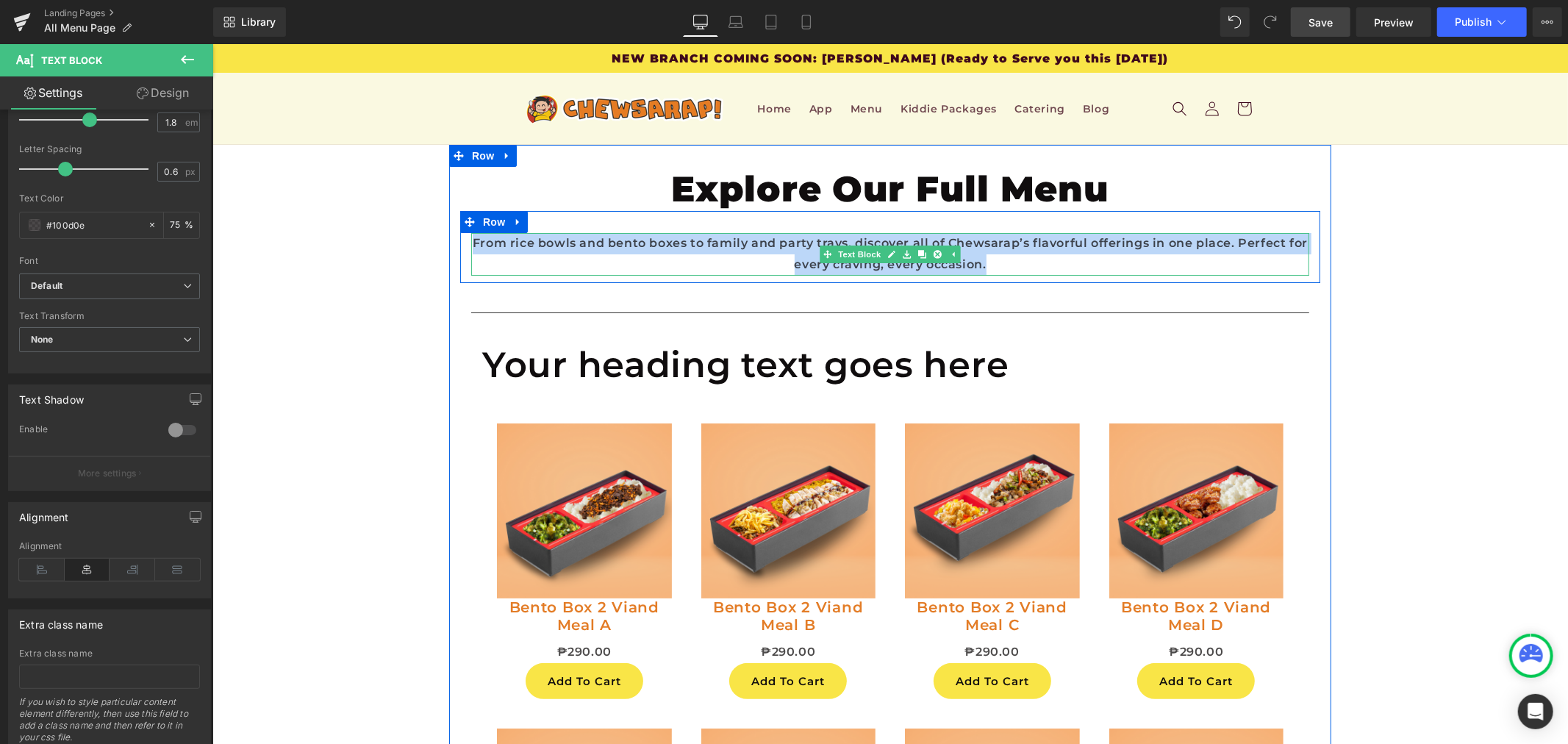
click at [801, 242] on p "From rice bowls and bento boxes to family and party trays, discover all of Chew…" at bounding box center [889, 253] width 838 height 42
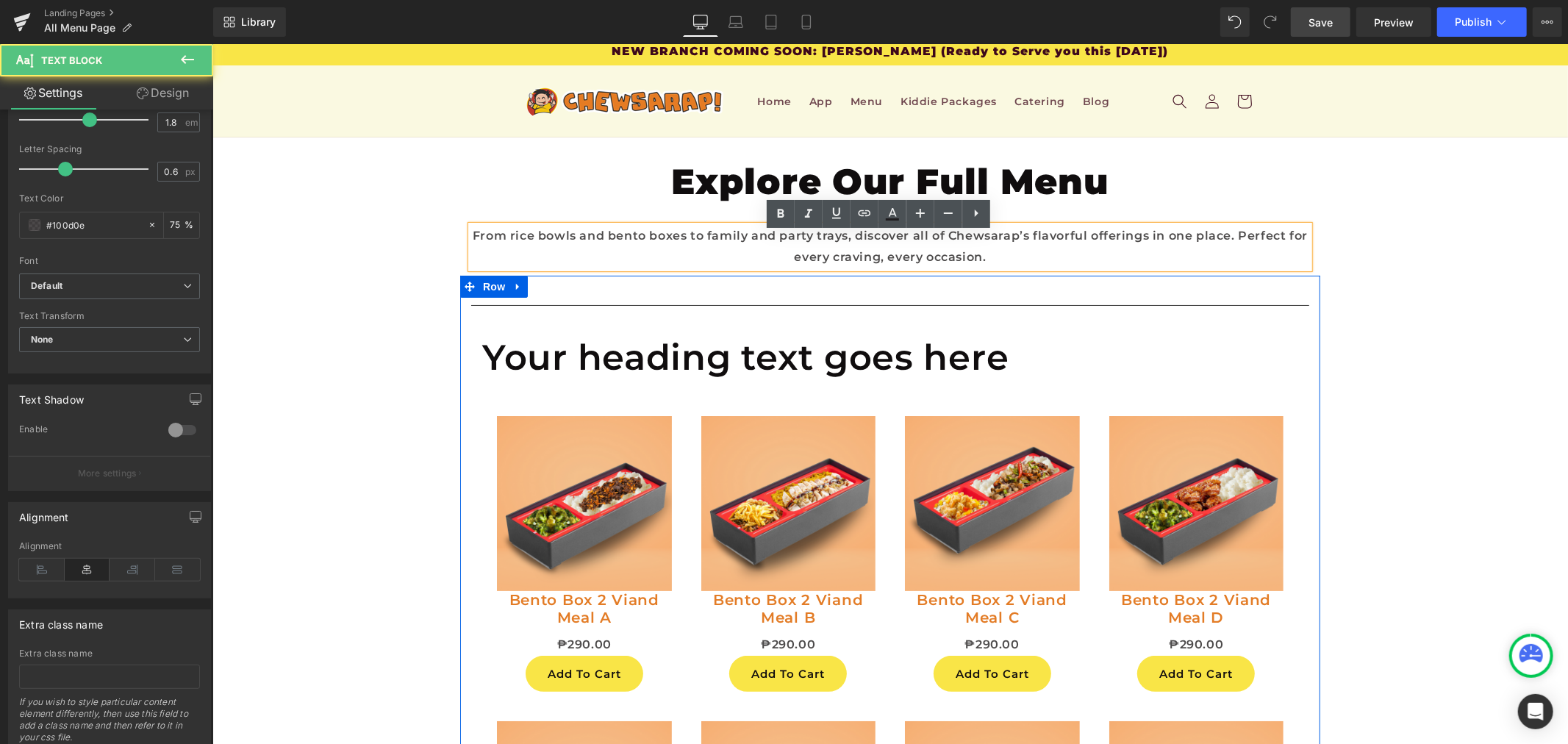
scroll to position [11, 0]
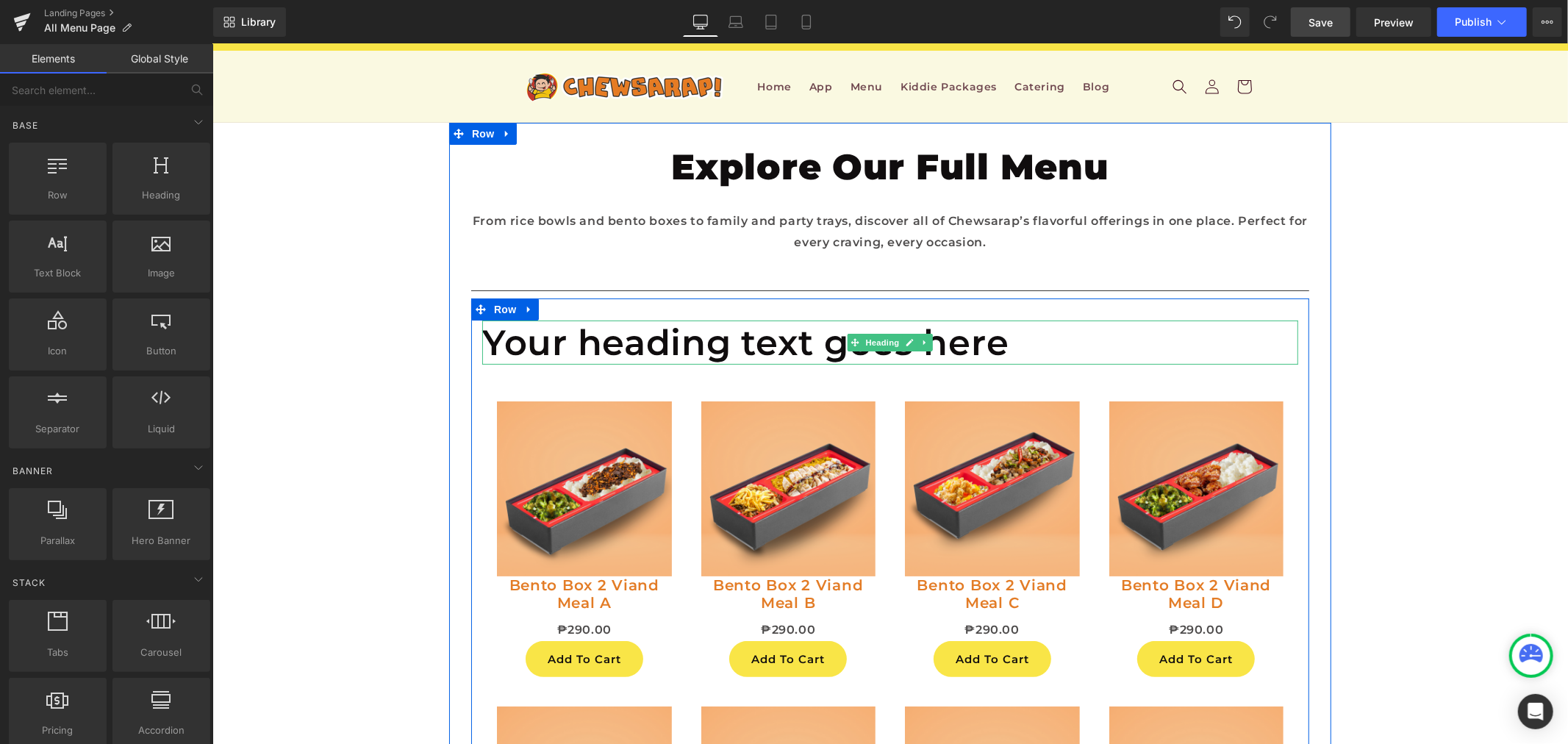
click at [595, 341] on h1 "Your heading text goes here" at bounding box center [889, 341] width 816 height 44
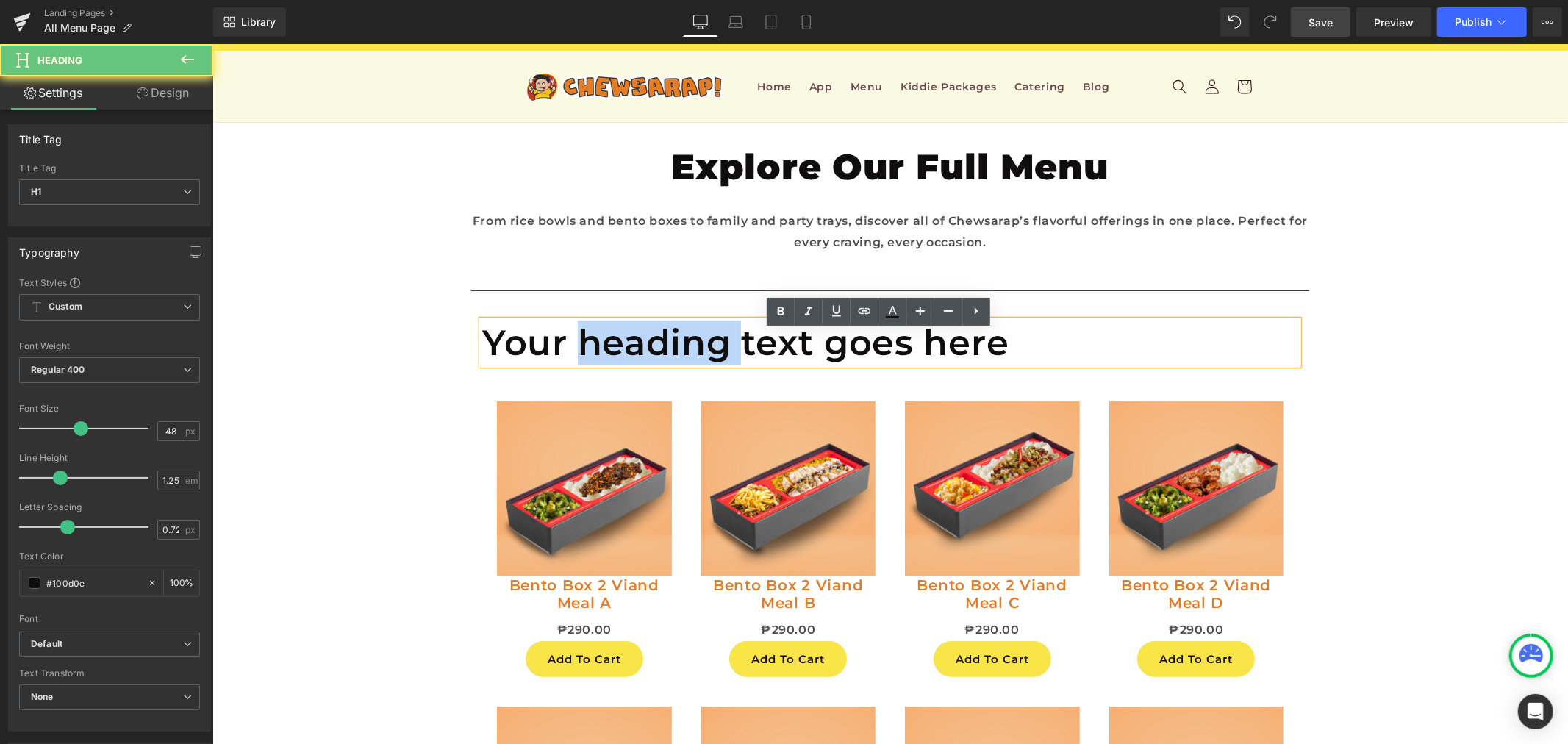
click at [595, 341] on h1 "Your heading text goes here" at bounding box center [889, 341] width 816 height 44
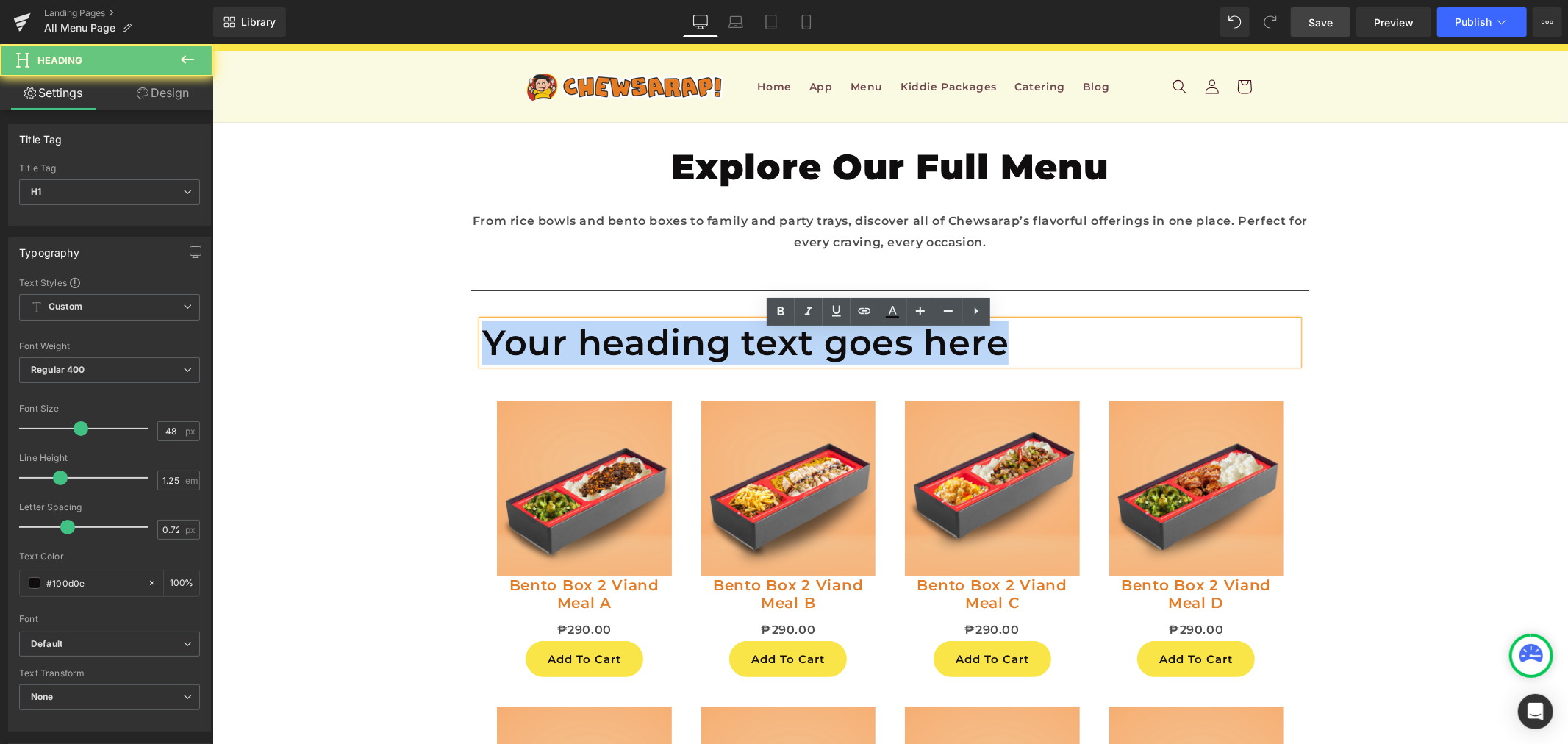
click at [595, 341] on h1 "Your heading text goes here" at bounding box center [889, 341] width 816 height 44
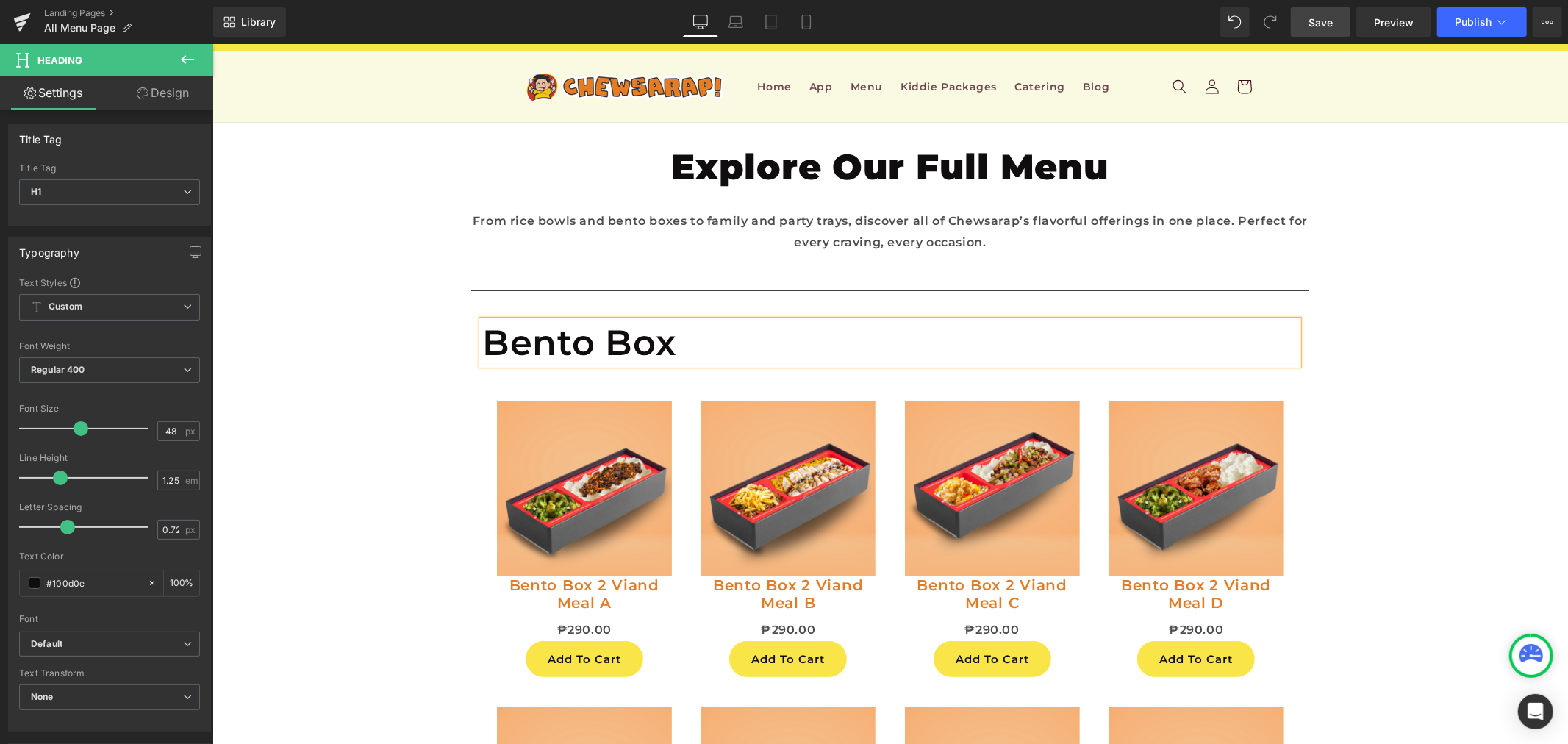
click at [604, 336] on h1 "Bento Box" at bounding box center [889, 341] width 816 height 44
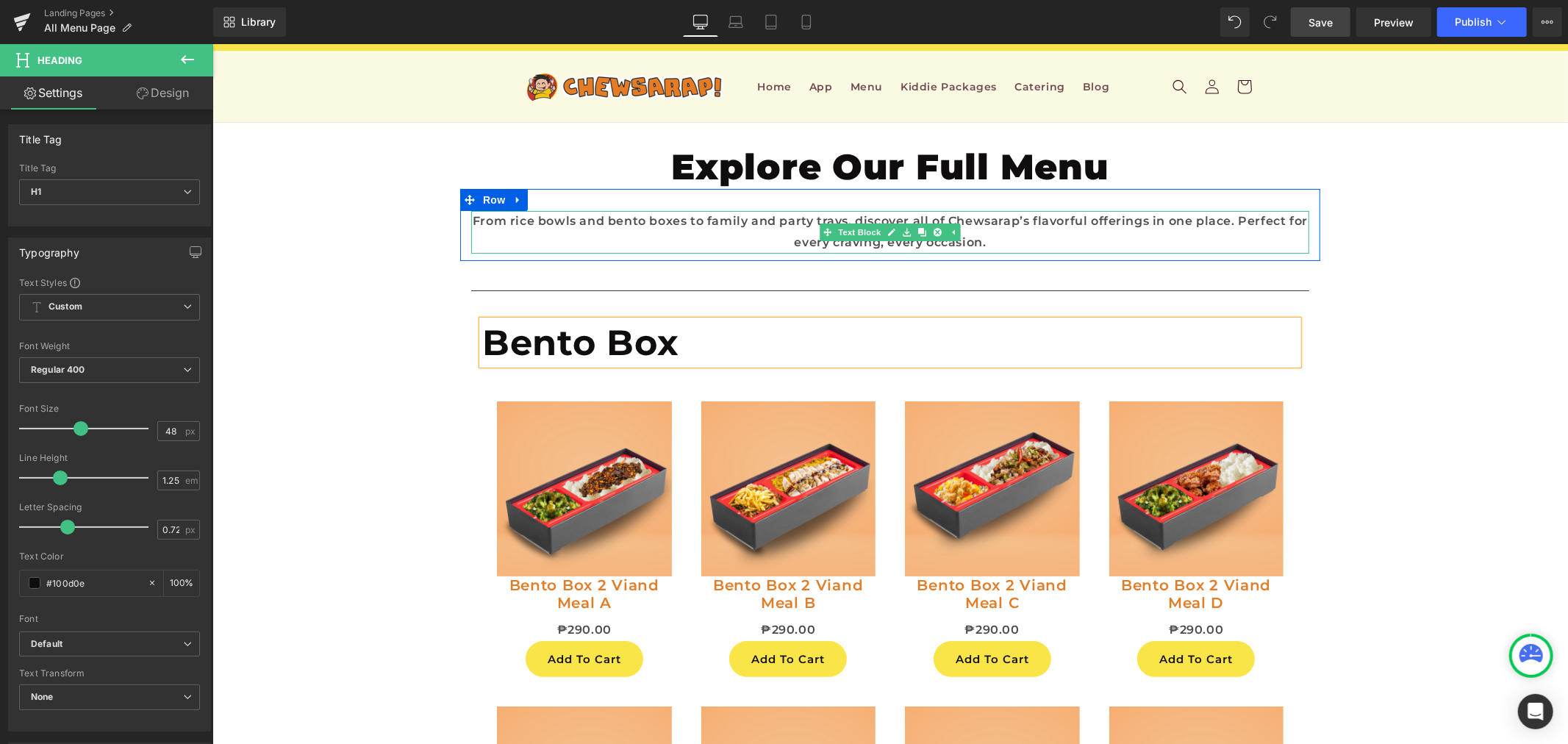
click at [1051, 242] on p "From rice bowls and bento boxes to family and party trays, discover all of Chew…" at bounding box center [889, 231] width 838 height 42
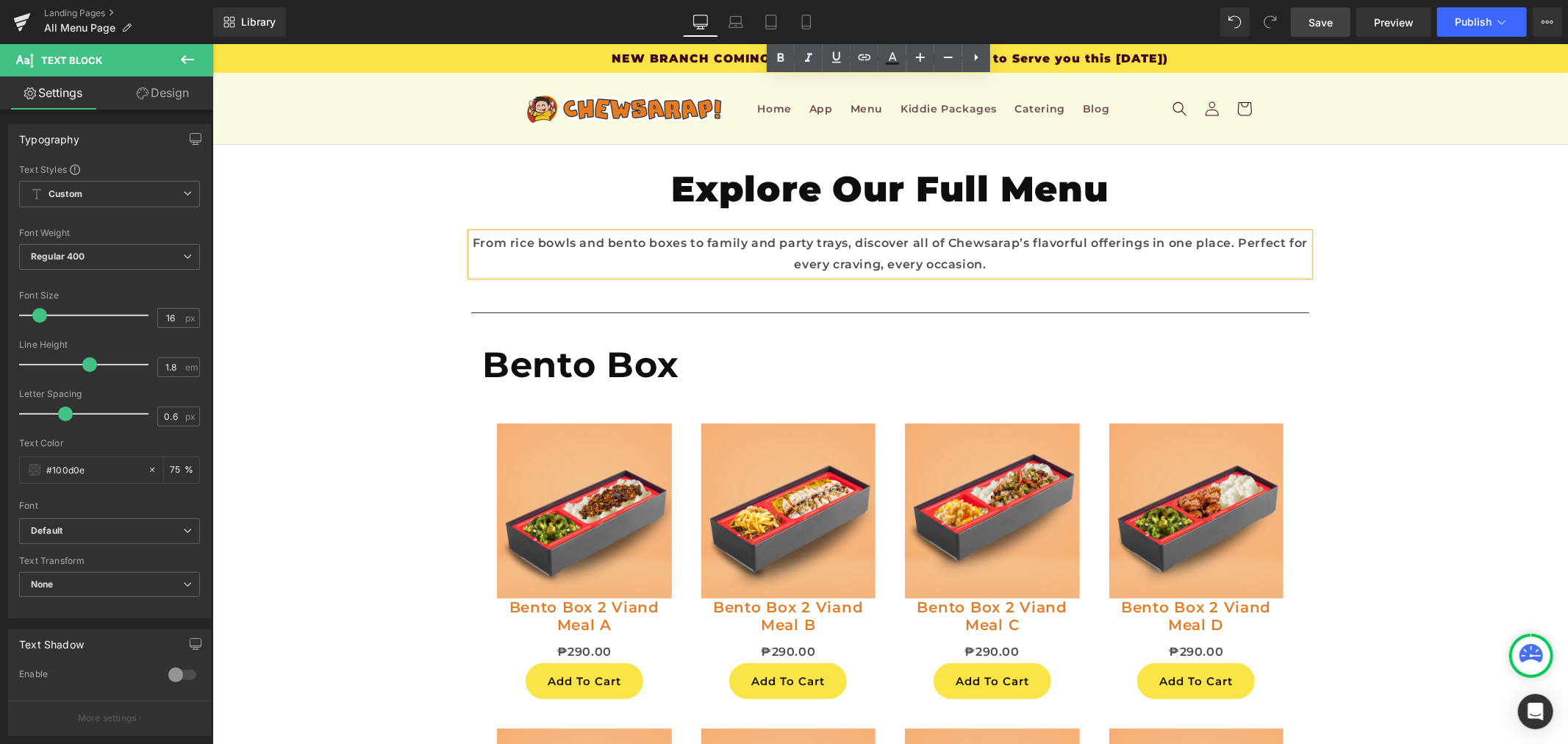
scroll to position [0, 0]
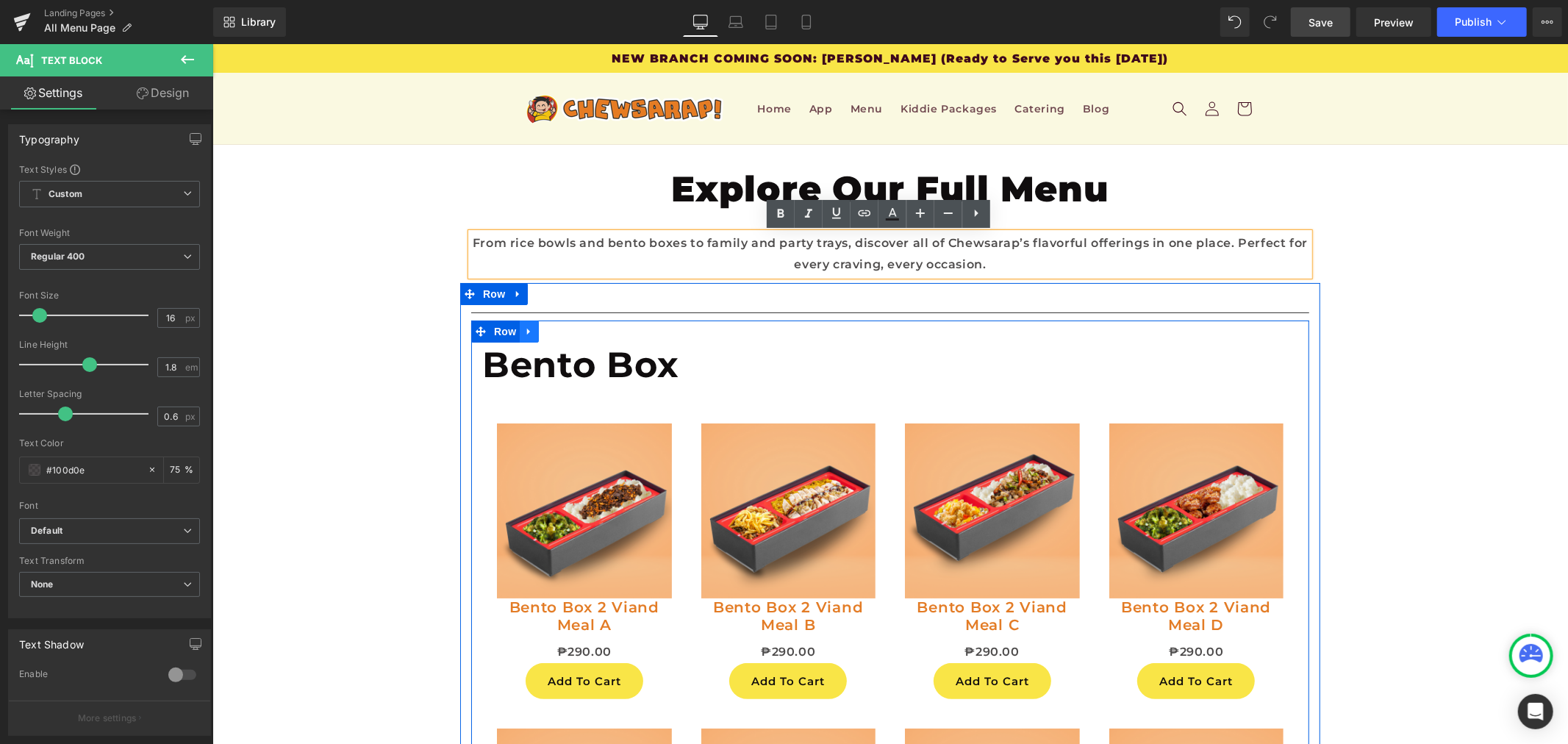
click at [524, 329] on link at bounding box center [529, 331] width 19 height 22
click at [538, 328] on link at bounding box center [548, 331] width 19 height 22
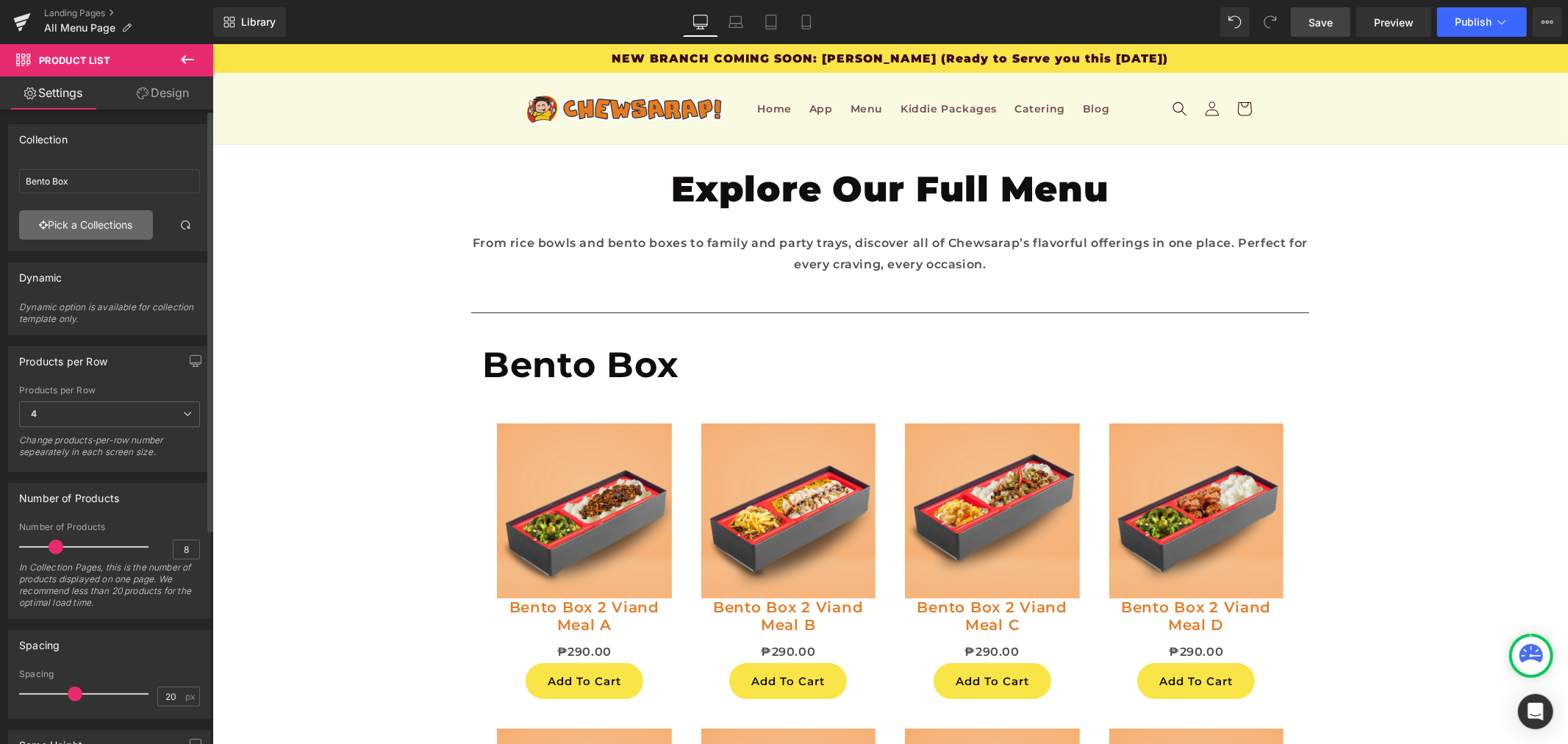
click at [74, 221] on link "Pick a Collections" at bounding box center [86, 225] width 134 height 30
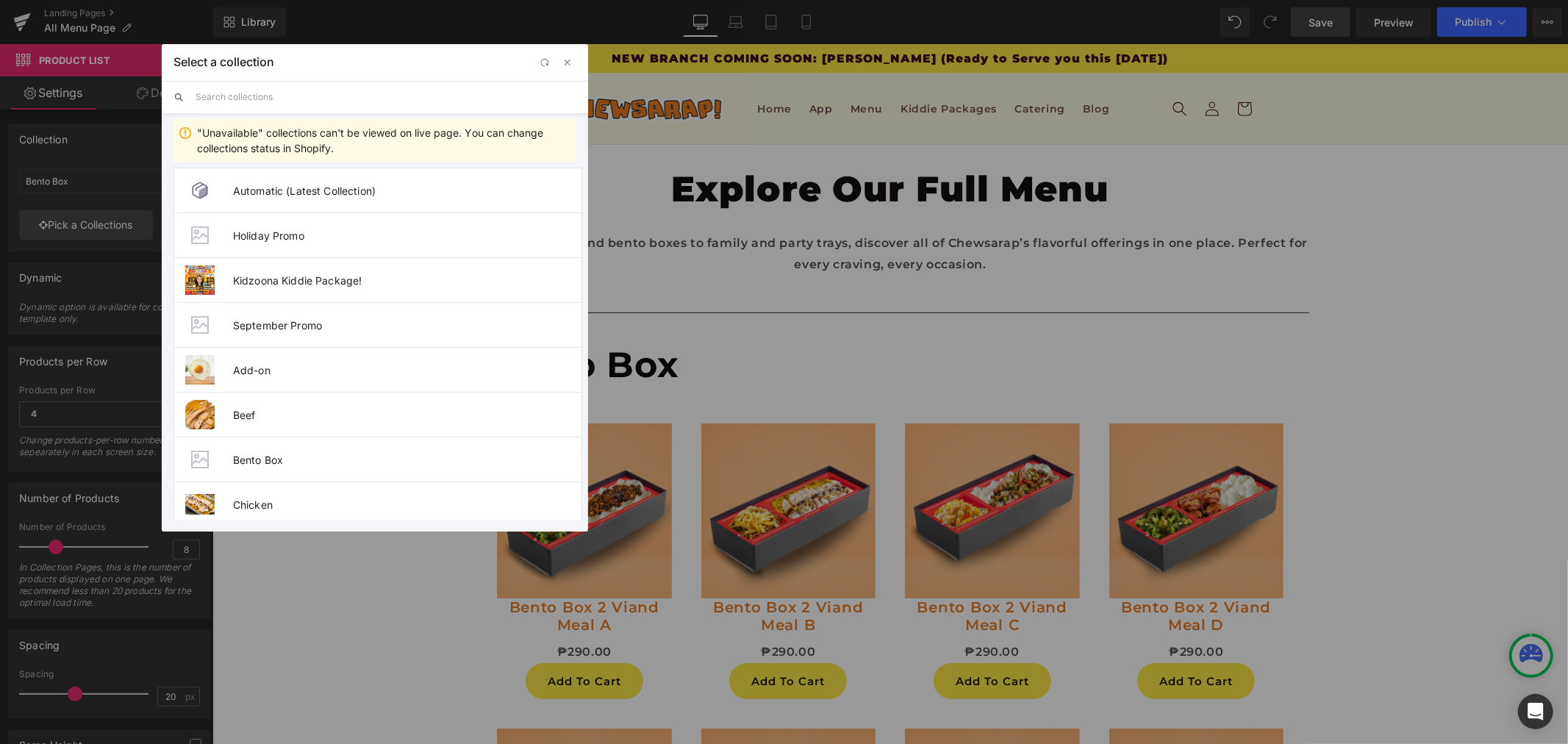
click at [298, 92] on input "text" at bounding box center [386, 97] width 381 height 32
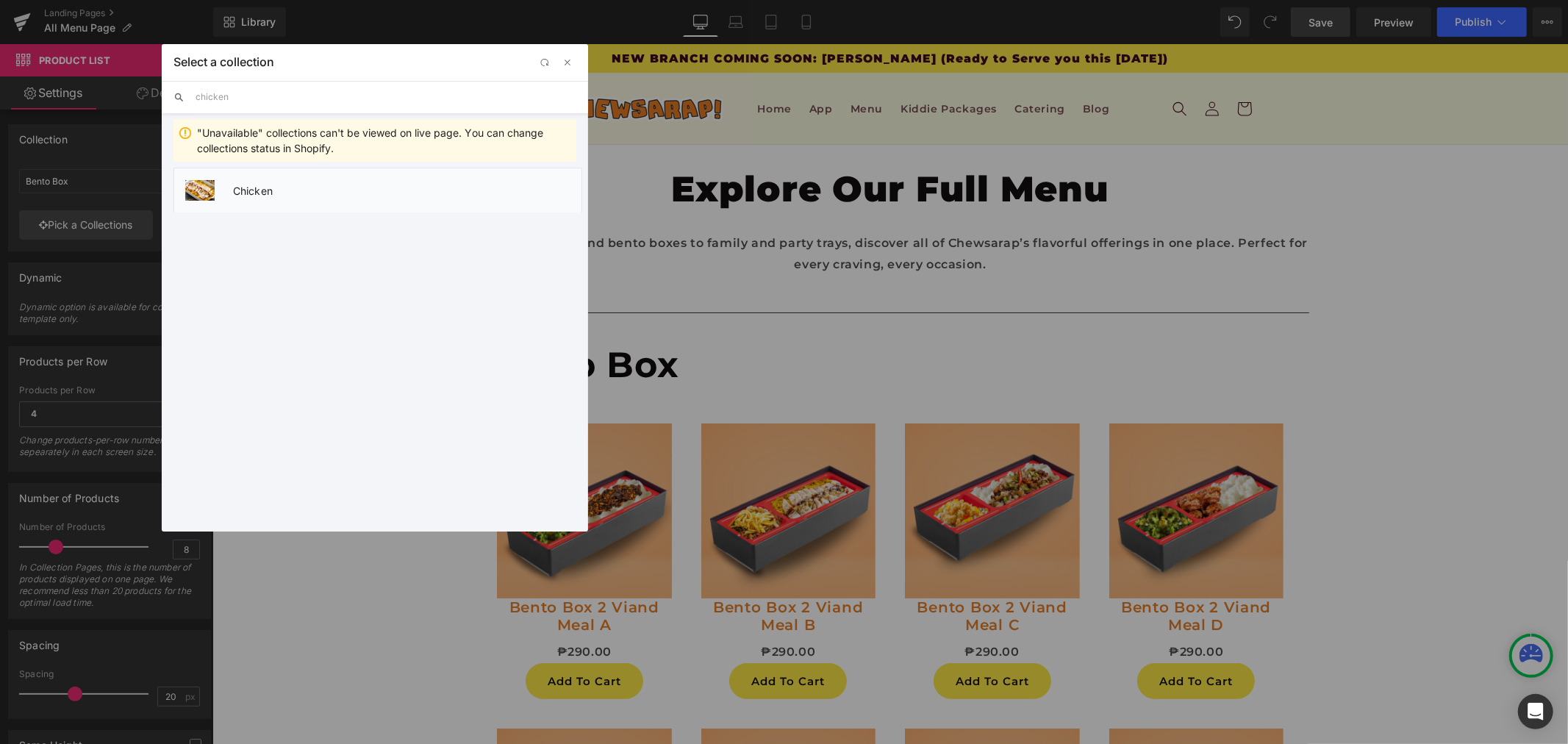
type input "chicken"
click at [269, 203] on li "Chicken" at bounding box center [377, 190] width 409 height 45
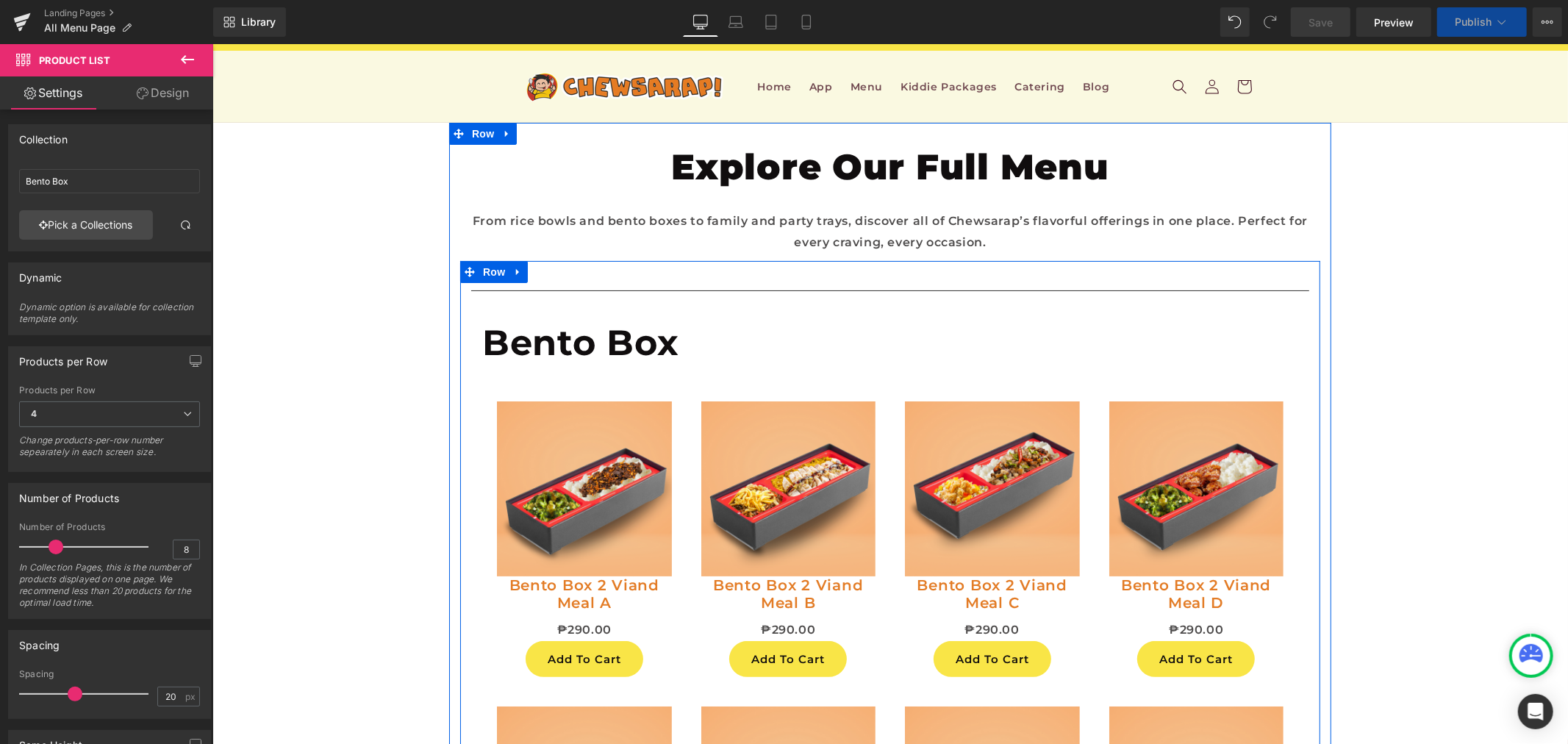
scroll to position [1688, 0]
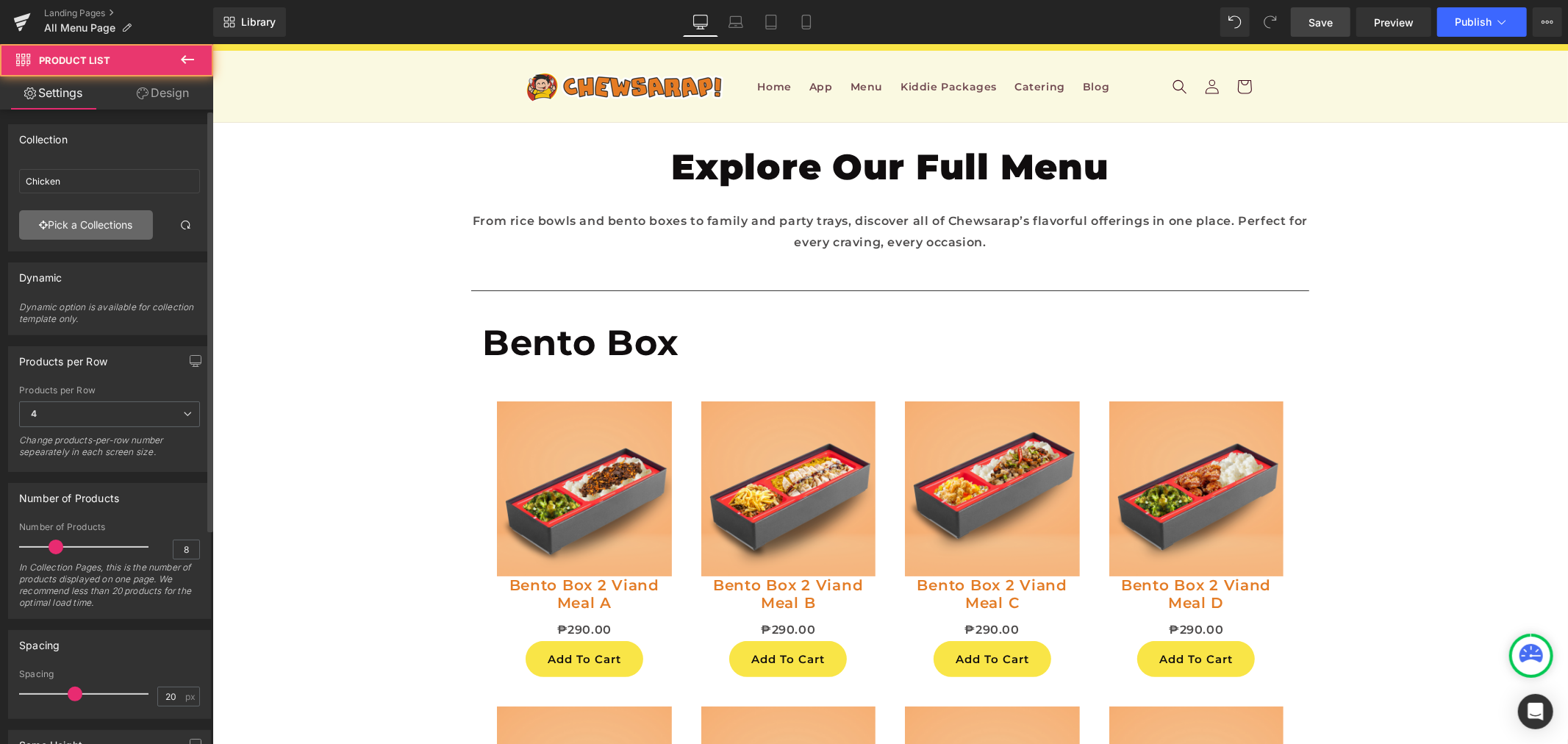
click at [83, 218] on link "Pick a Collections" at bounding box center [86, 225] width 134 height 30
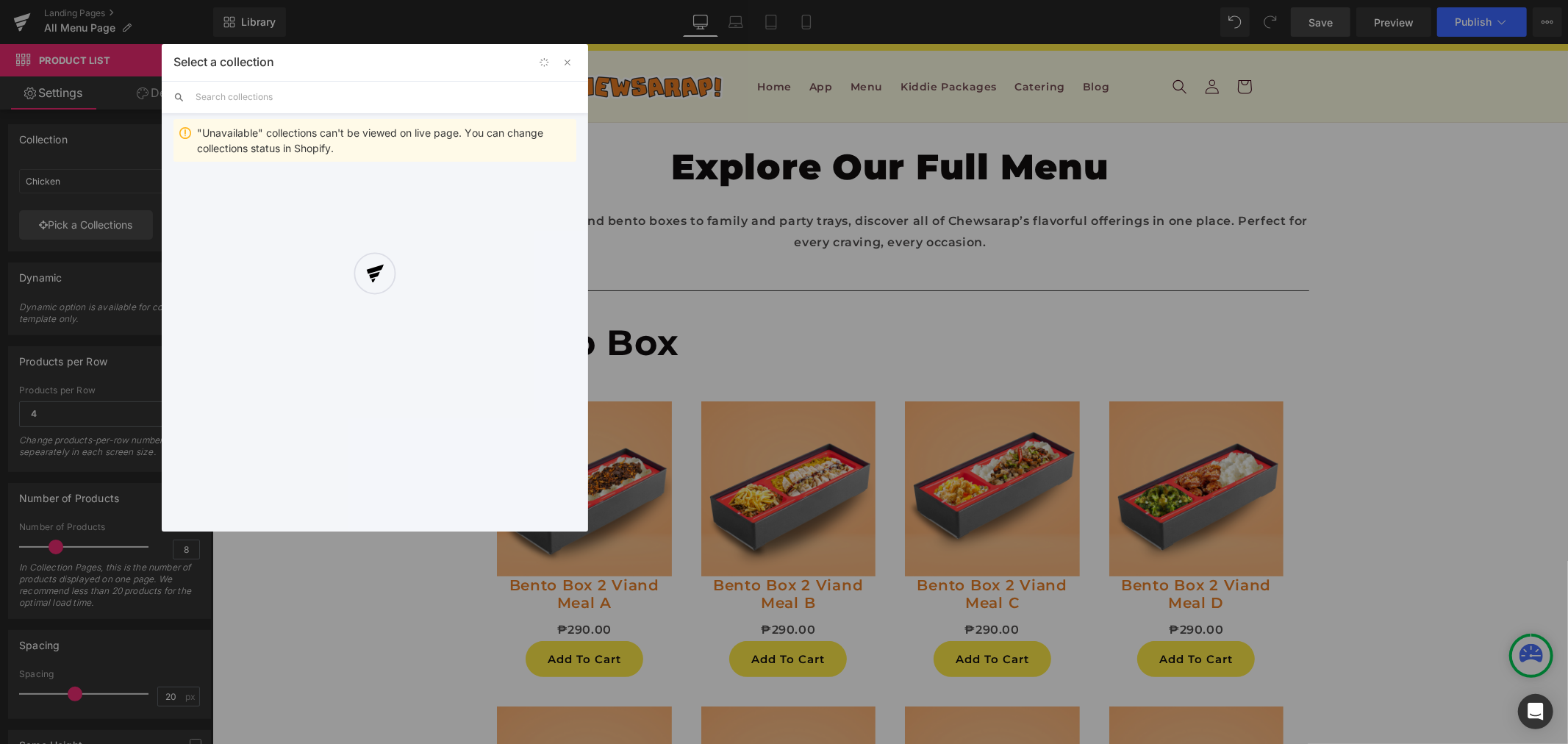
click at [339, 99] on div at bounding box center [374, 287] width 426 height 487
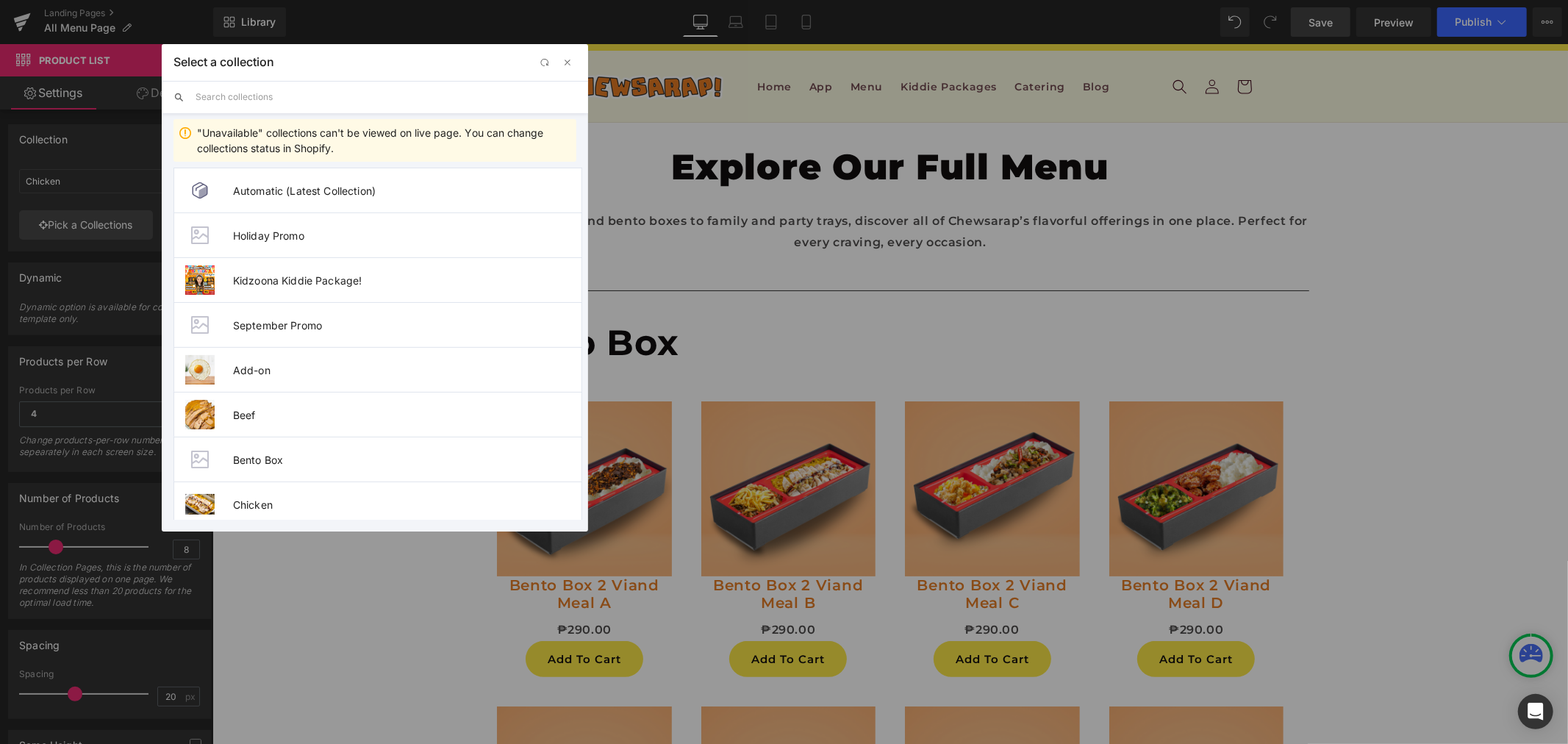
click at [331, 99] on input "text" at bounding box center [386, 97] width 381 height 32
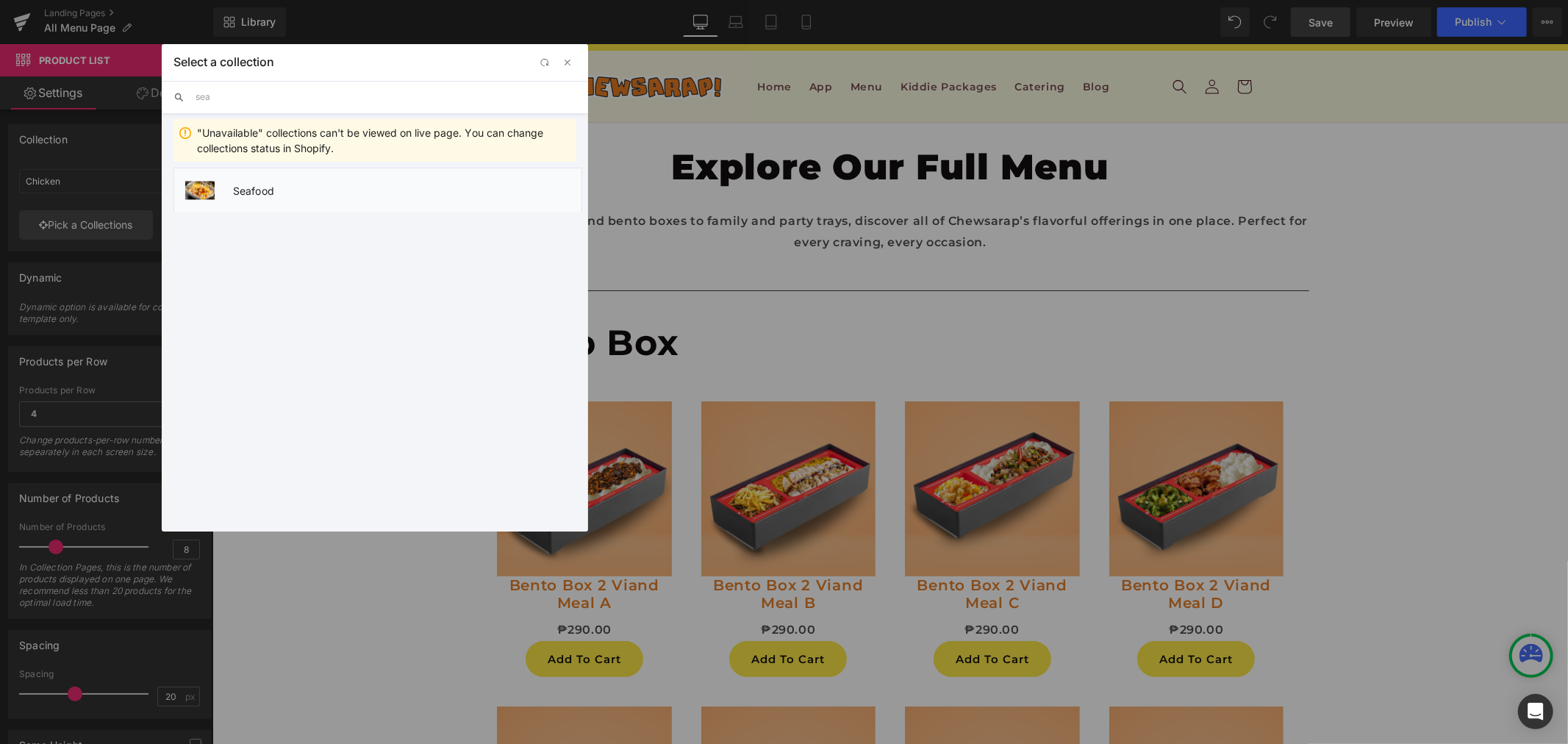
type input "sea"
click at [275, 193] on span "Seafood" at bounding box center [407, 190] width 348 height 13
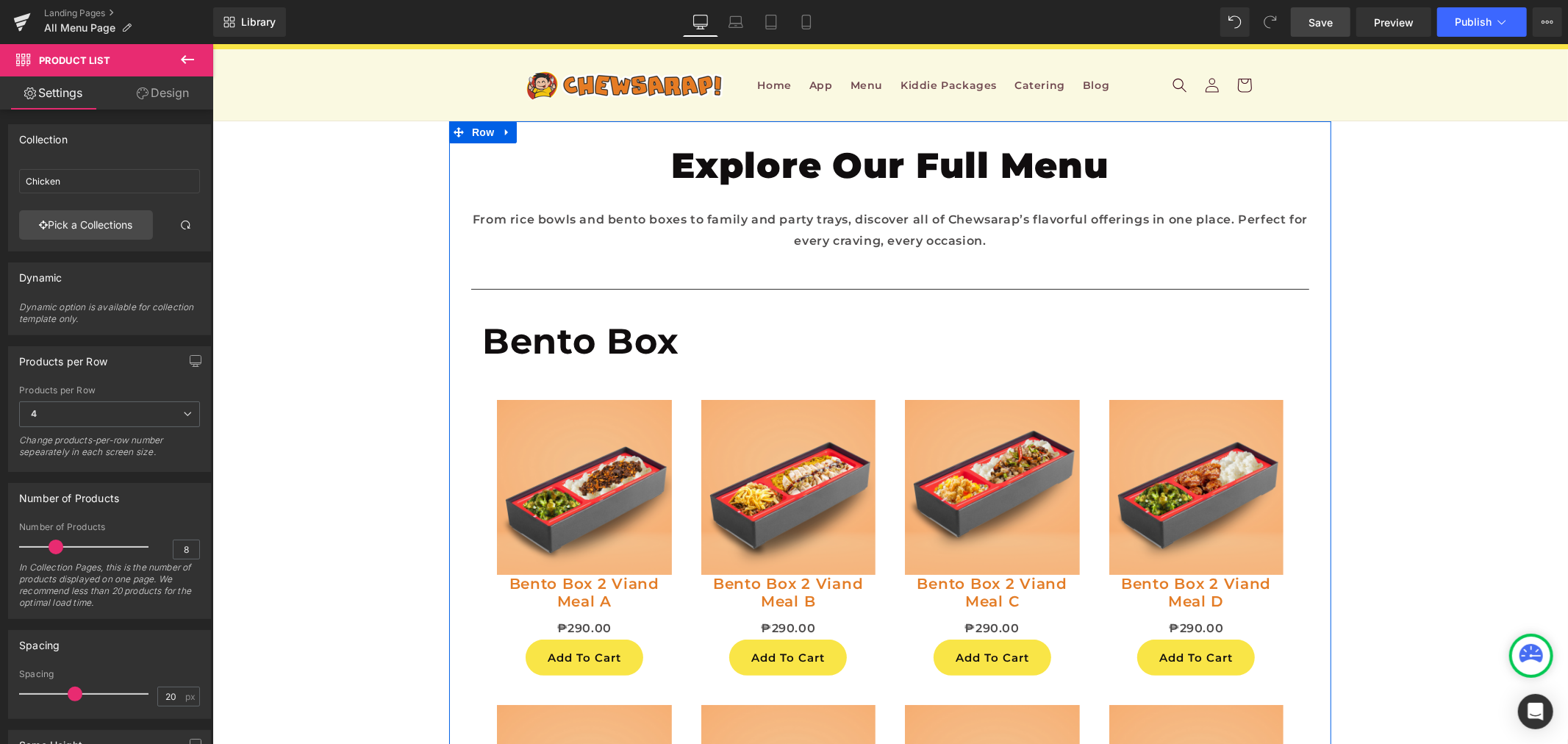
scroll to position [1388, 0]
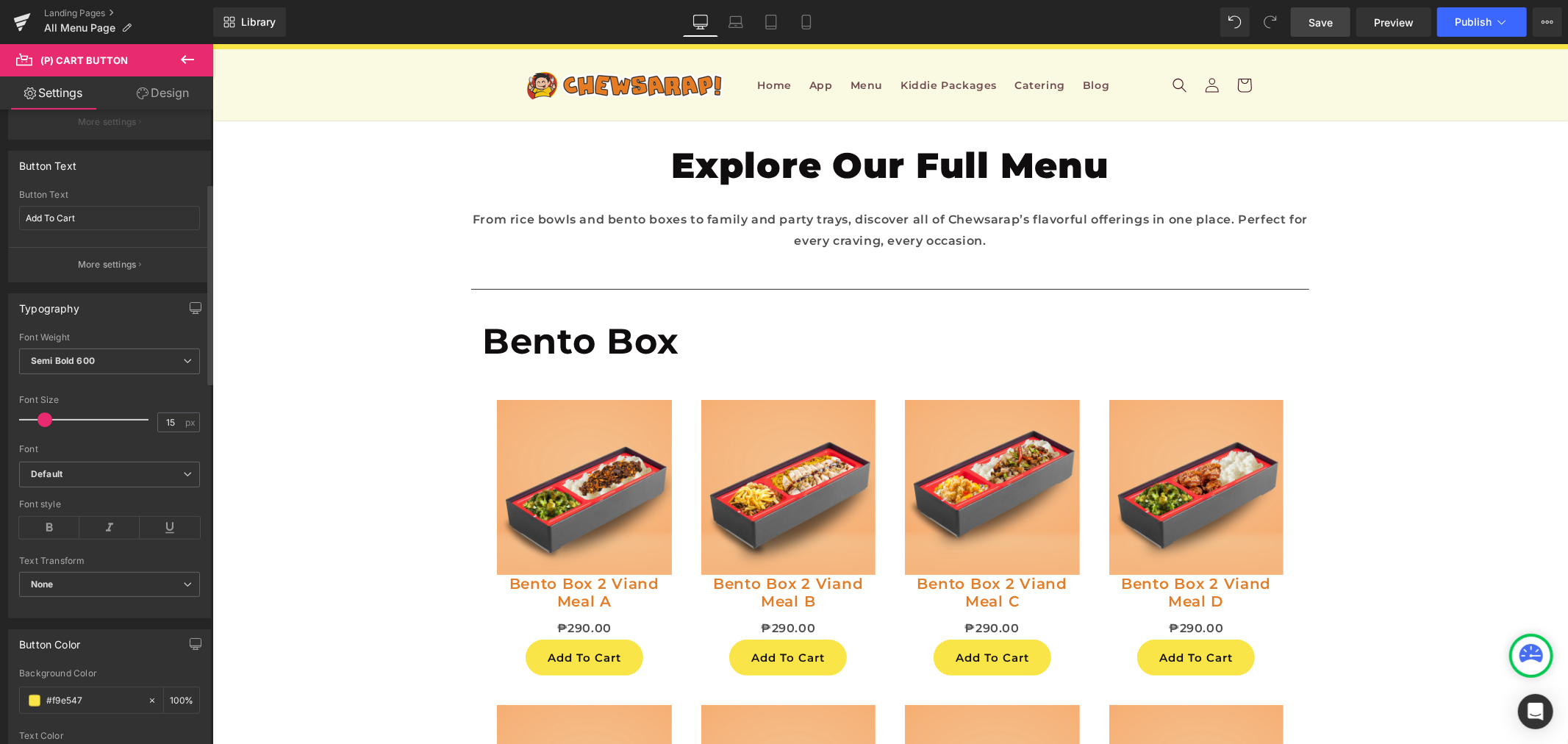
scroll to position [0, 0]
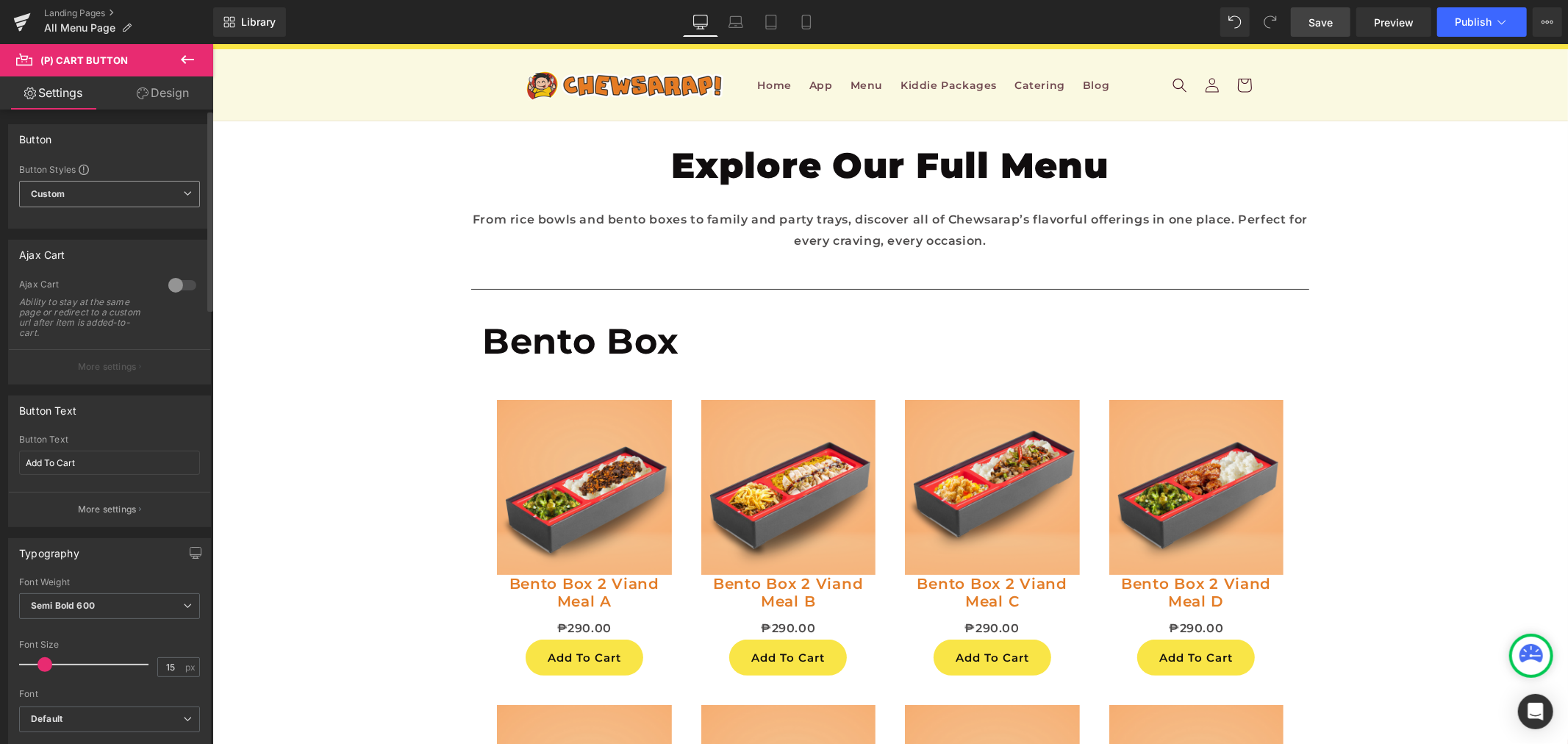
click at [146, 204] on span "Custom Setup Global Style" at bounding box center [109, 194] width 181 height 27
click at [146, 204] on span "Custom Setup Global Style" at bounding box center [106, 194] width 175 height 27
click at [182, 284] on div at bounding box center [182, 286] width 35 height 24
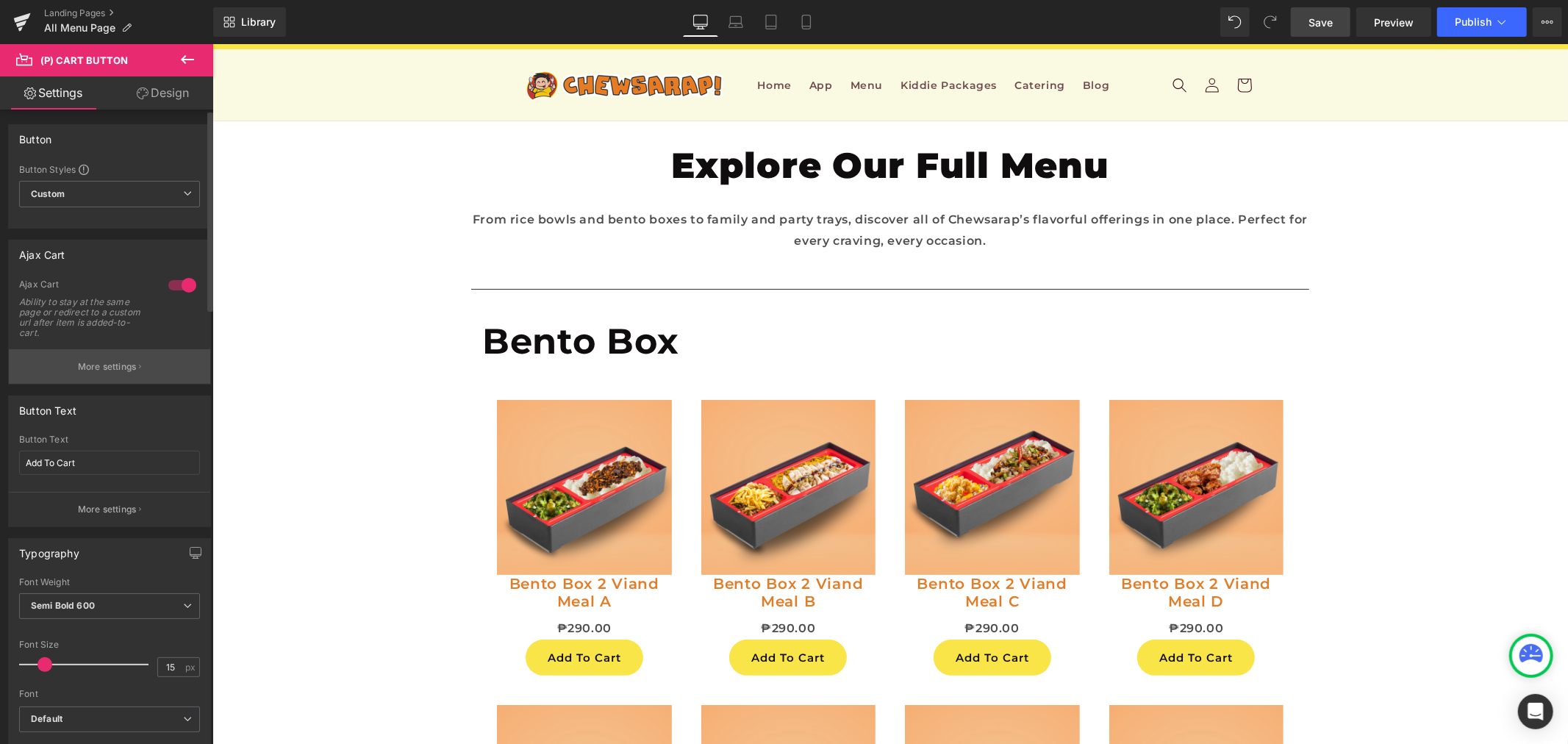
click at [131, 365] on p "More settings" at bounding box center [107, 367] width 59 height 13
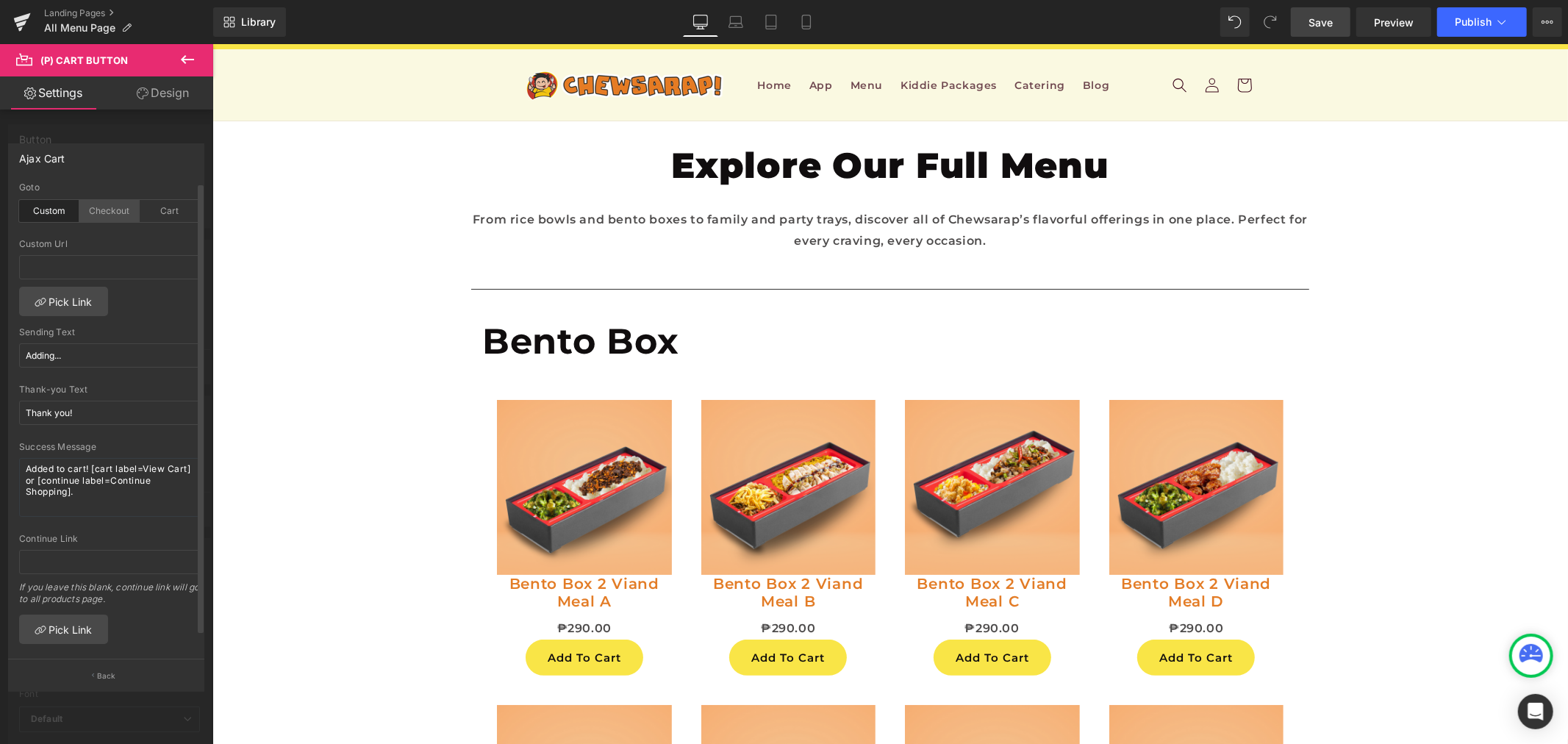
click at [110, 206] on div "Checkout" at bounding box center [109, 211] width 60 height 22
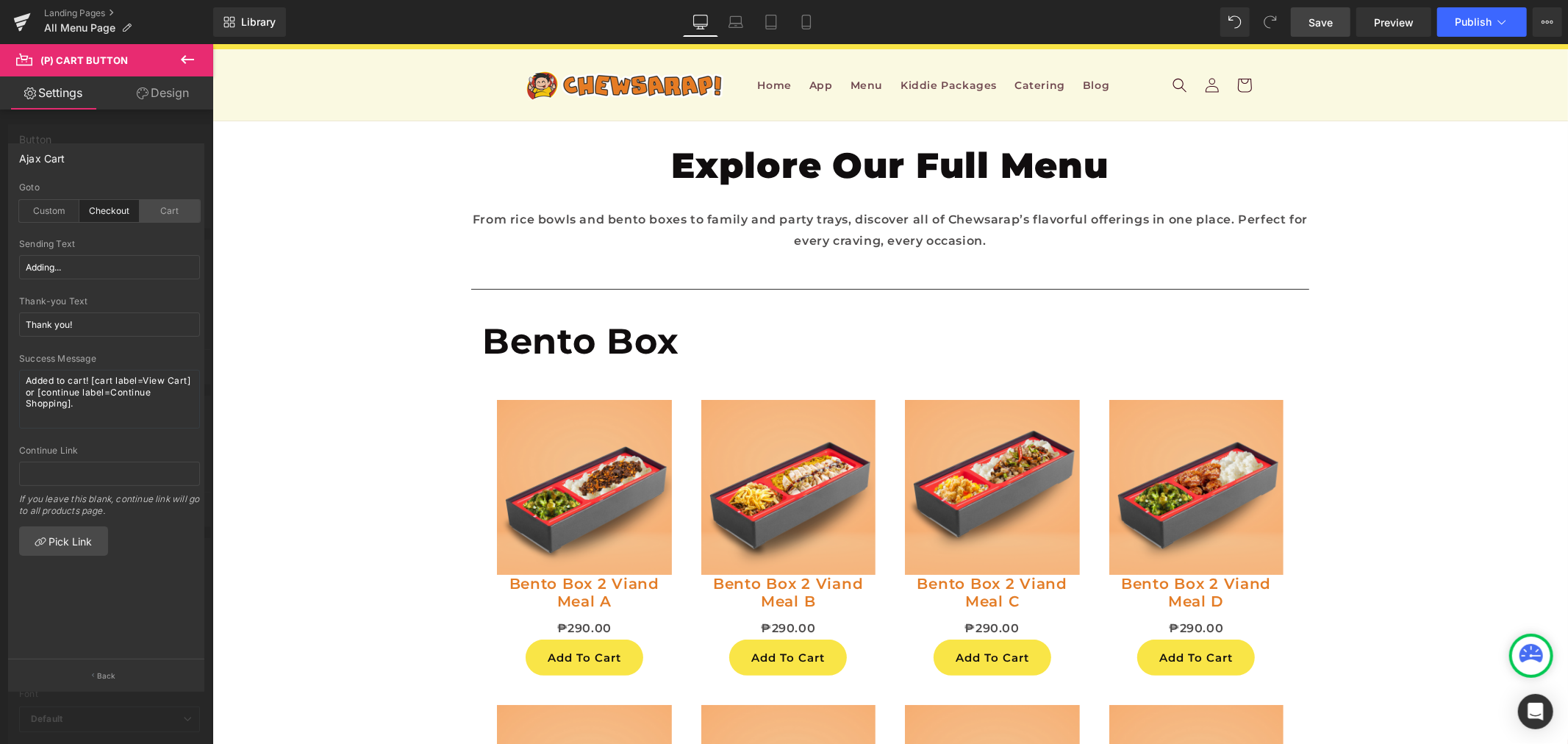
click at [157, 206] on div "Cart" at bounding box center [170, 211] width 60 height 22
click at [30, 209] on div "Custom" at bounding box center [49, 211] width 60 height 22
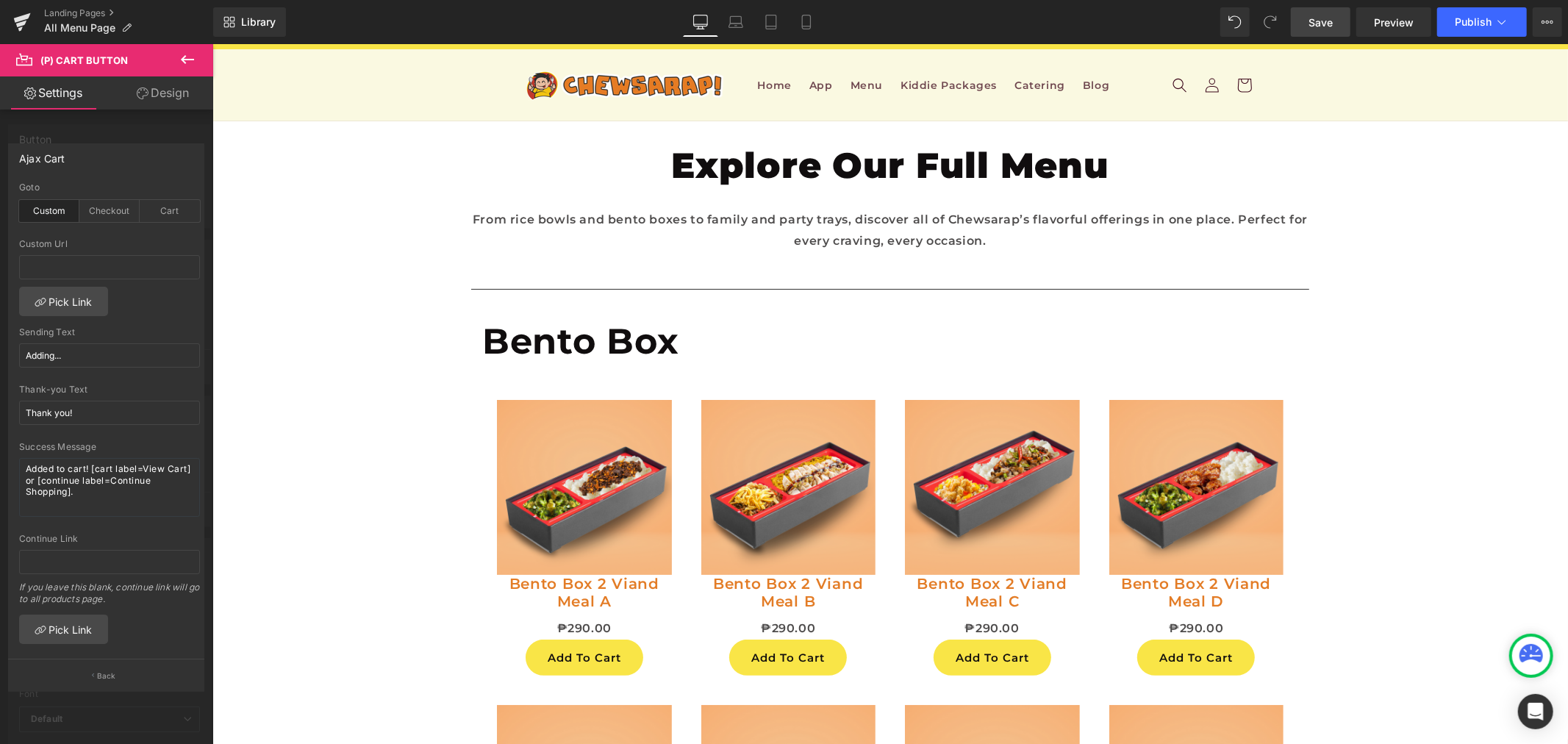
click at [1333, 28] on span "Save" at bounding box center [1321, 22] width 25 height 16
click at [1059, 186] on div at bounding box center [890, 393] width 1356 height 700
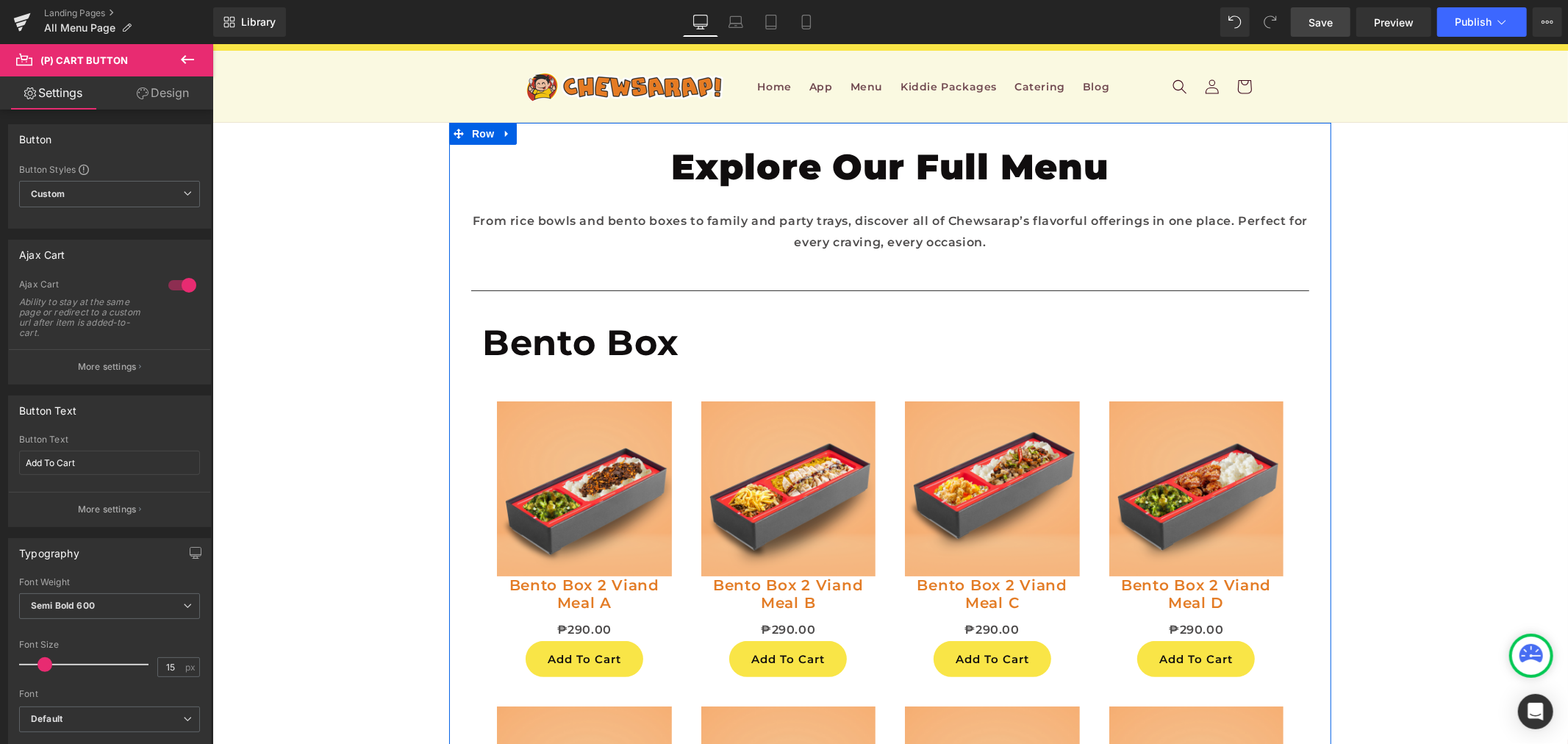
scroll to position [0, 0]
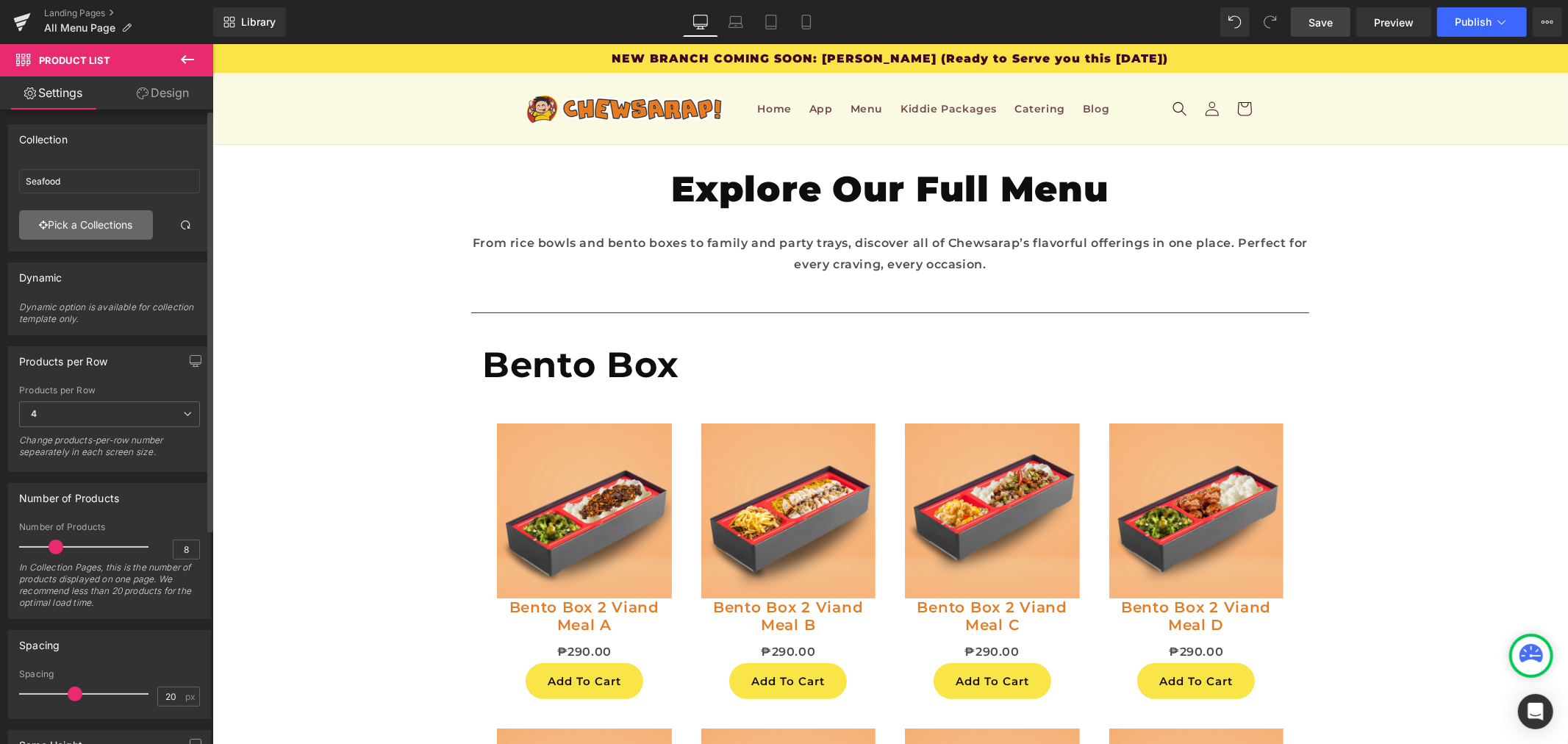
click at [110, 225] on link "Pick a Collections" at bounding box center [86, 225] width 134 height 30
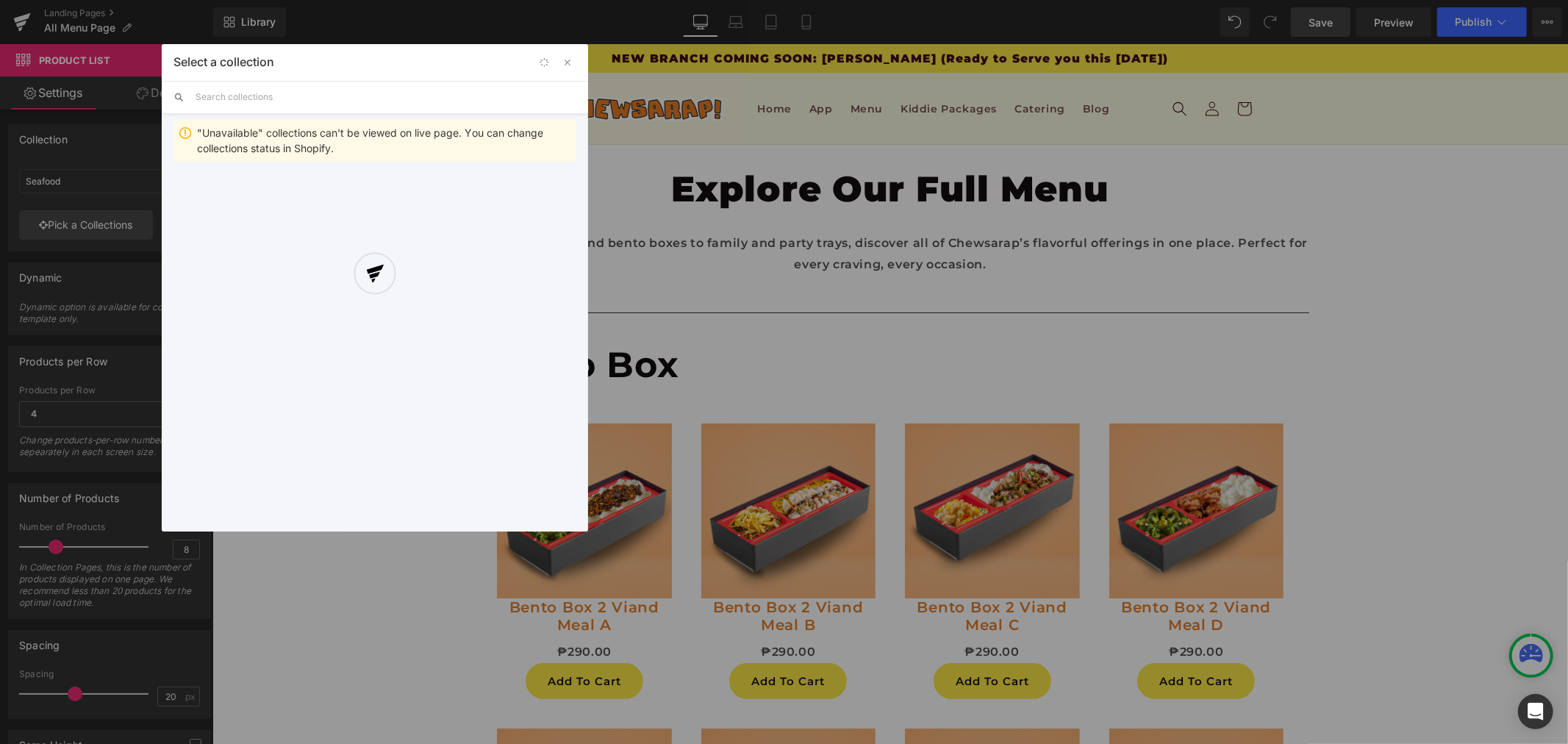
click at [239, 100] on div at bounding box center [374, 287] width 426 height 487
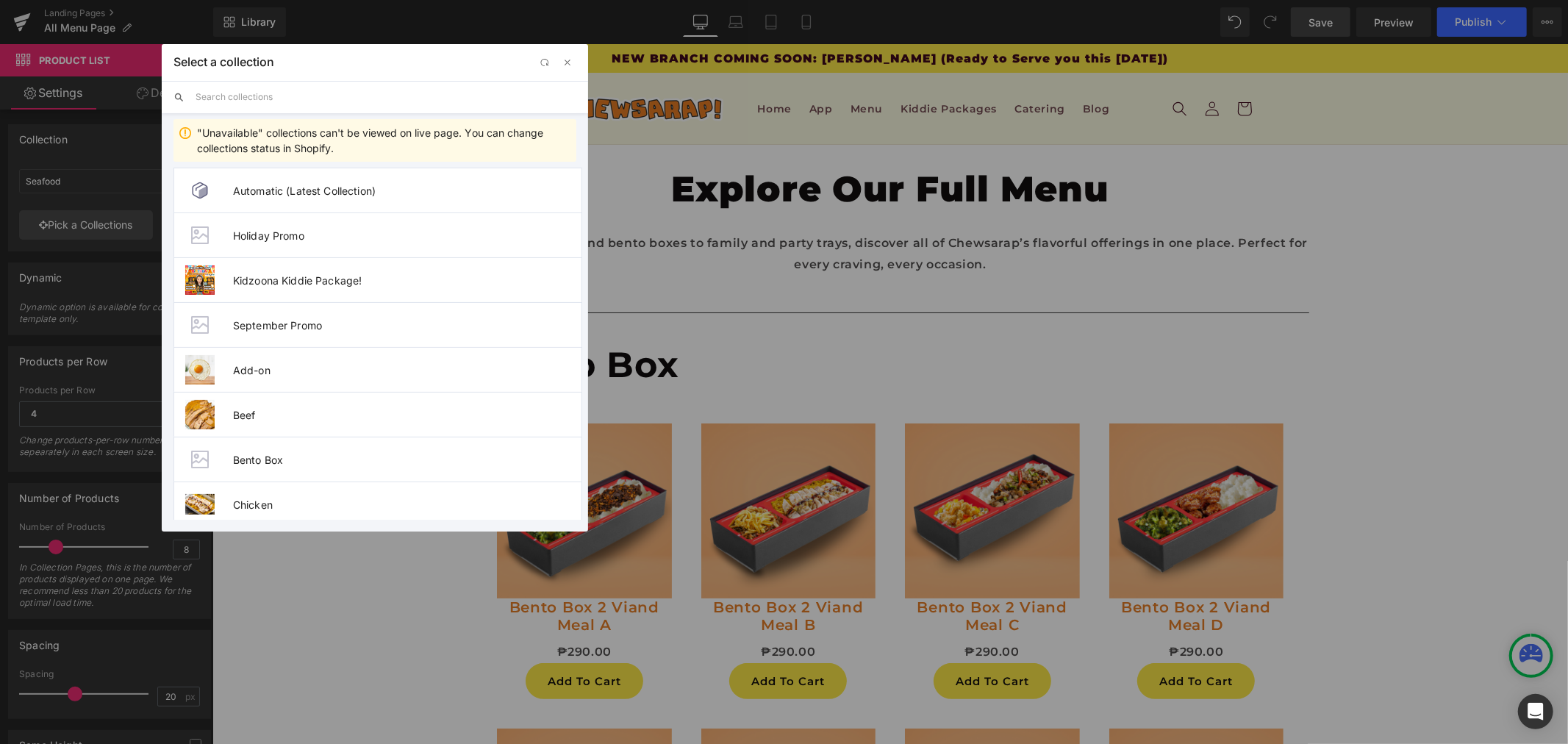
click at [239, 100] on input "text" at bounding box center [386, 97] width 381 height 32
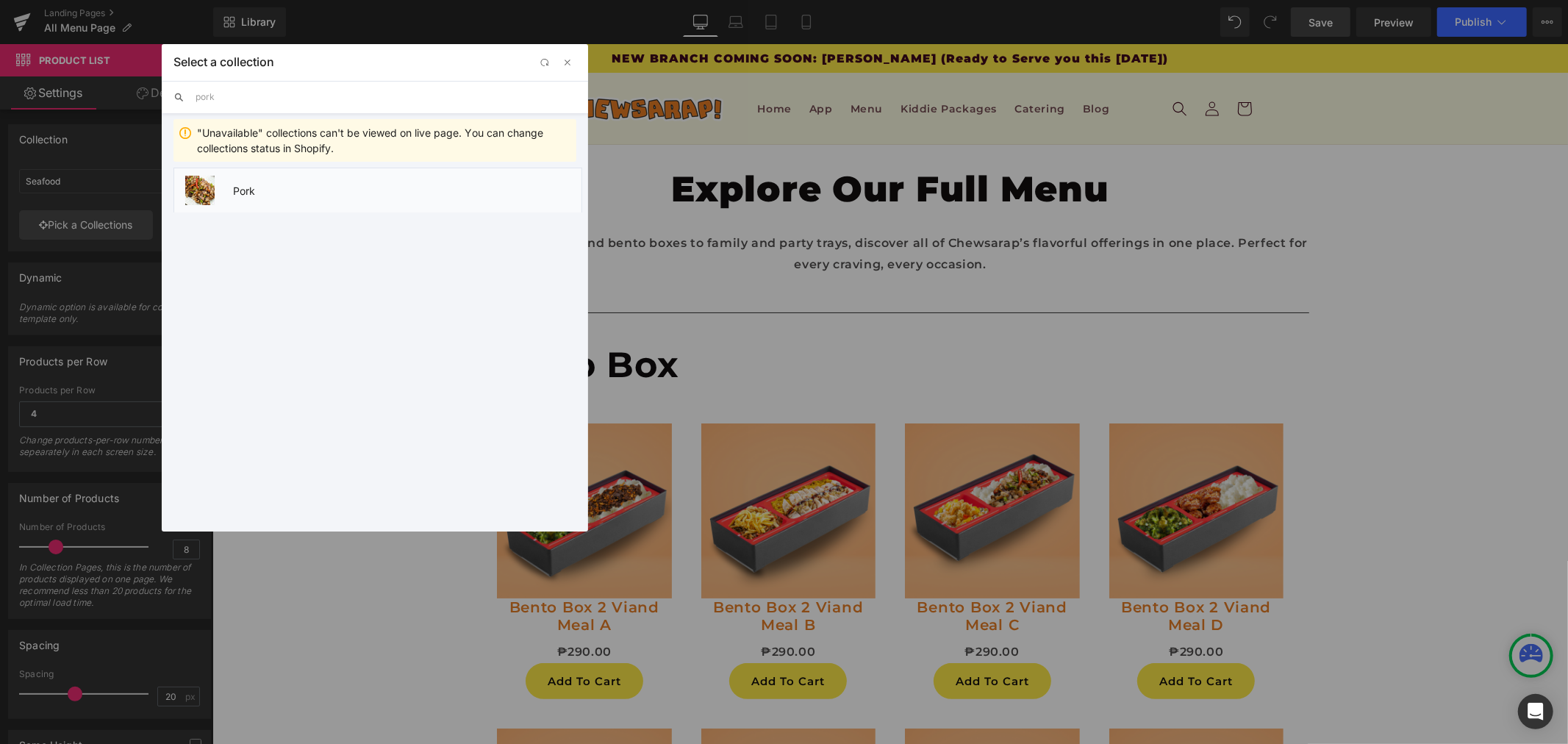
type input "pork"
click at [230, 191] on li "Pork" at bounding box center [377, 190] width 409 height 45
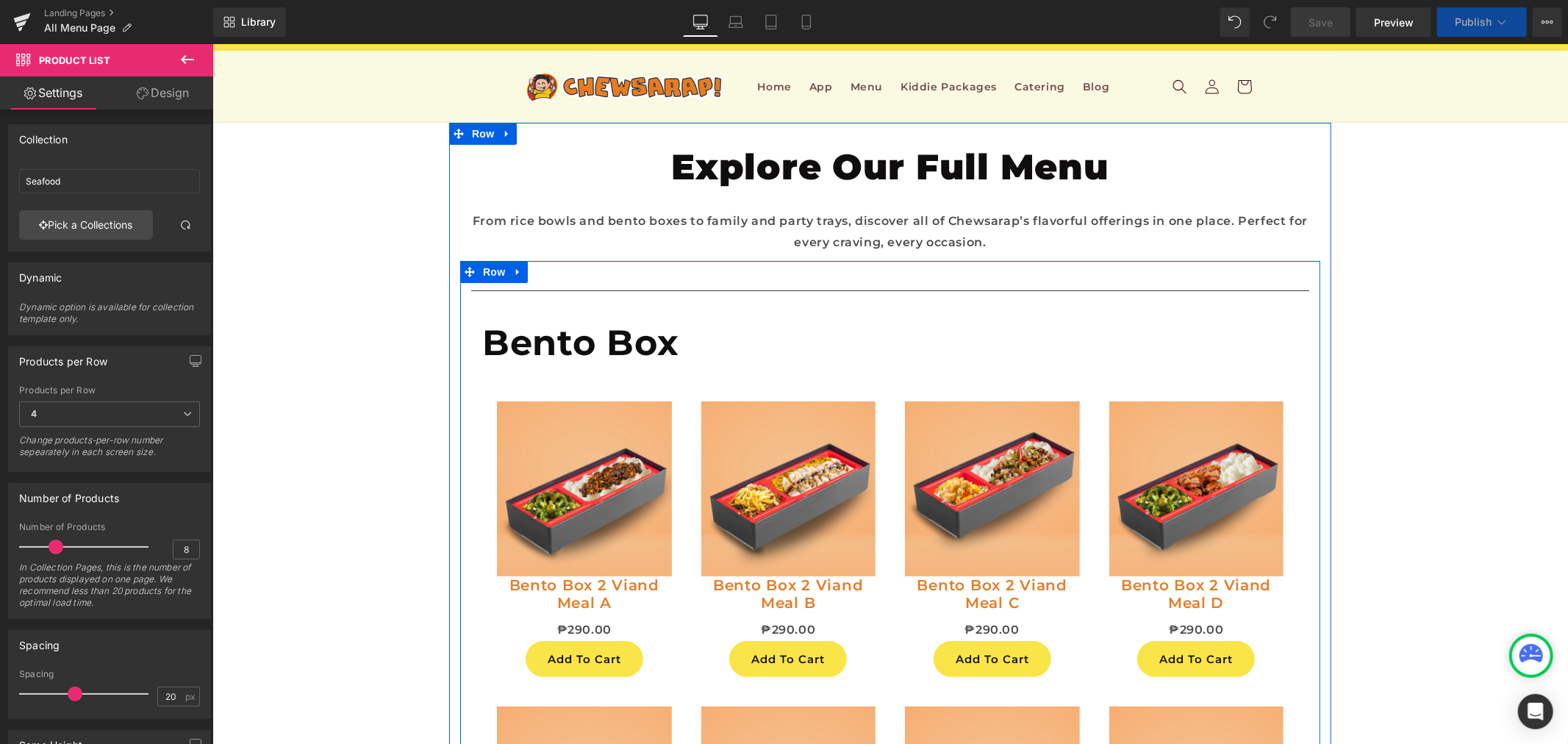
scroll to position [3849, 0]
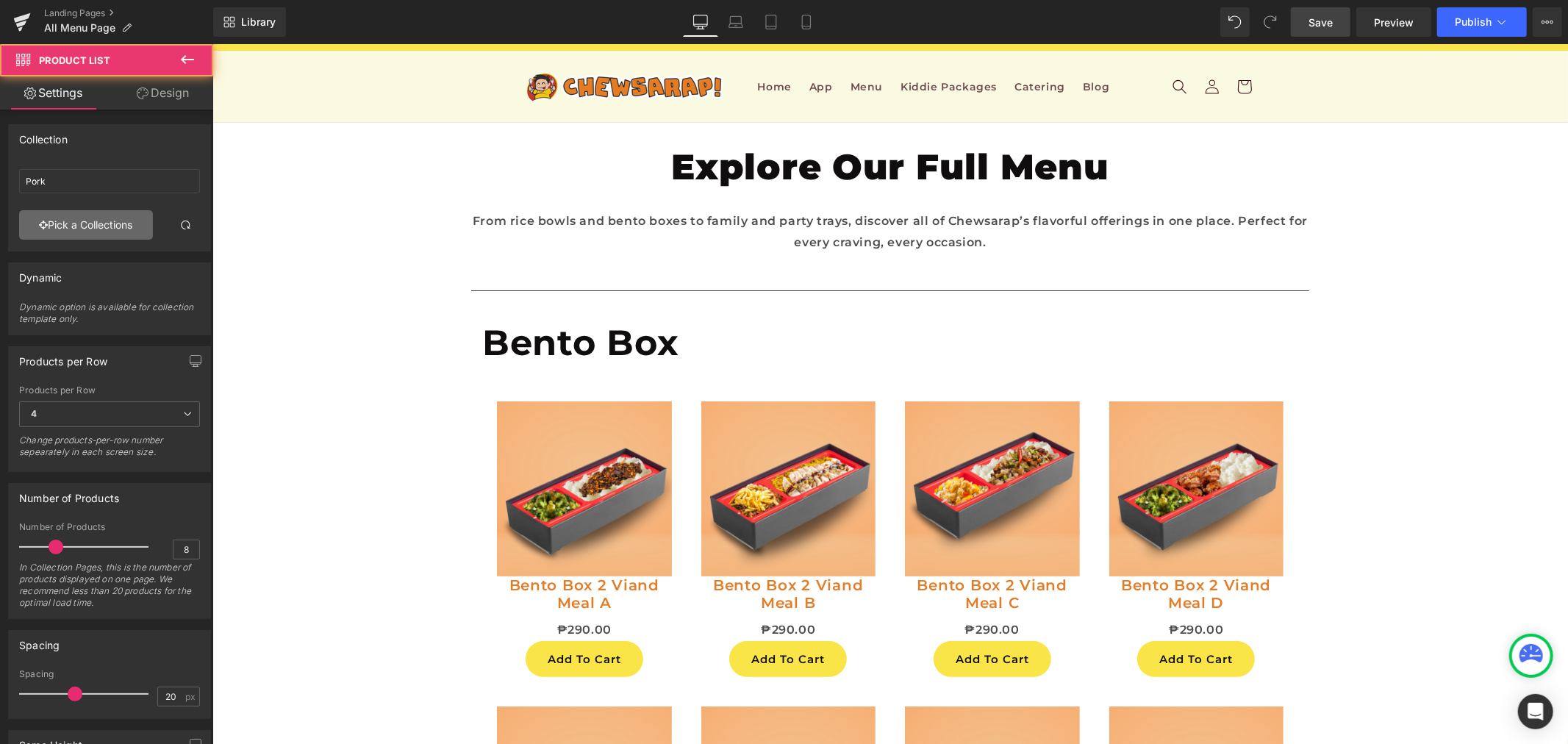
click at [46, 219] on link "Pick a Collections" at bounding box center [86, 225] width 134 height 30
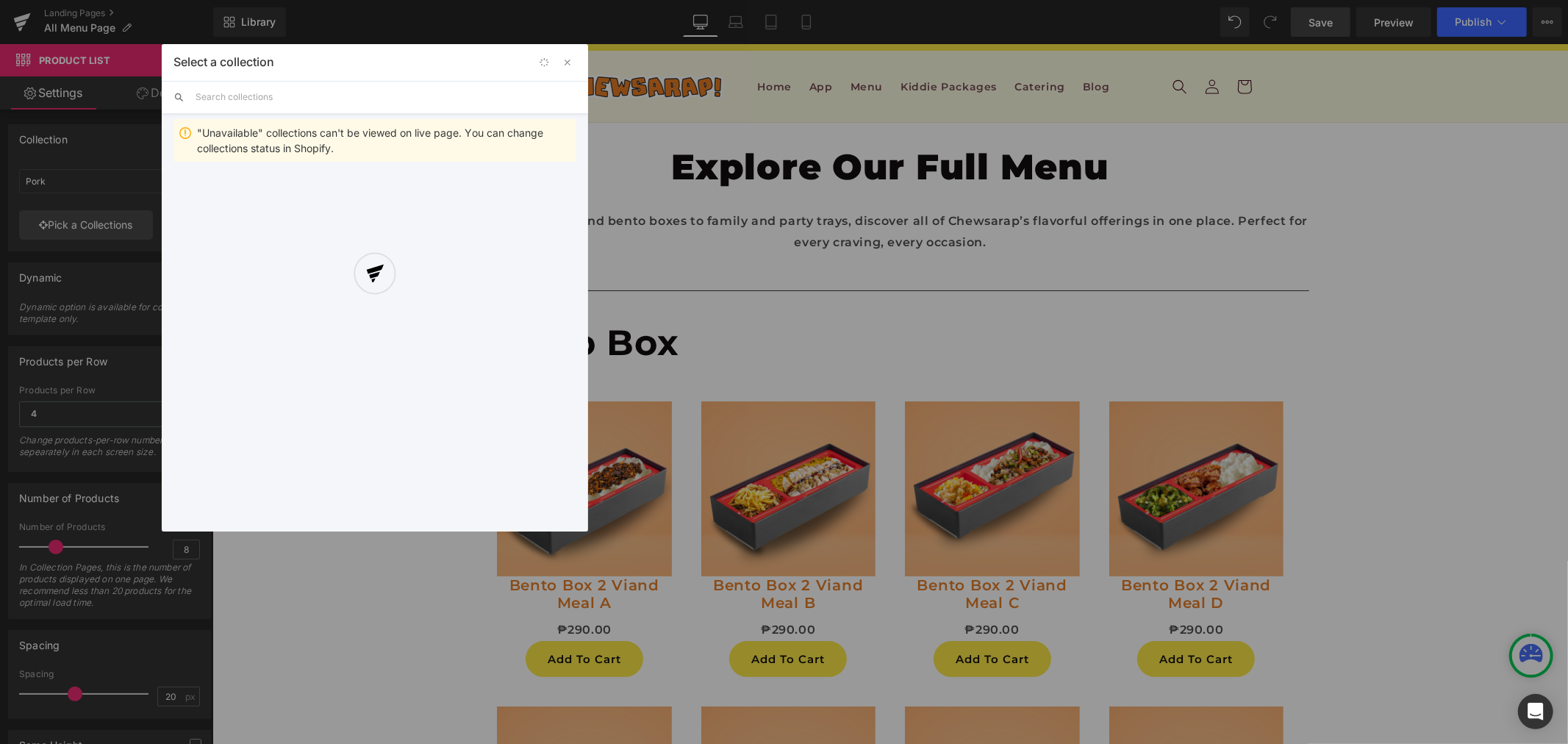
click at [449, 92] on div at bounding box center [374, 287] width 426 height 487
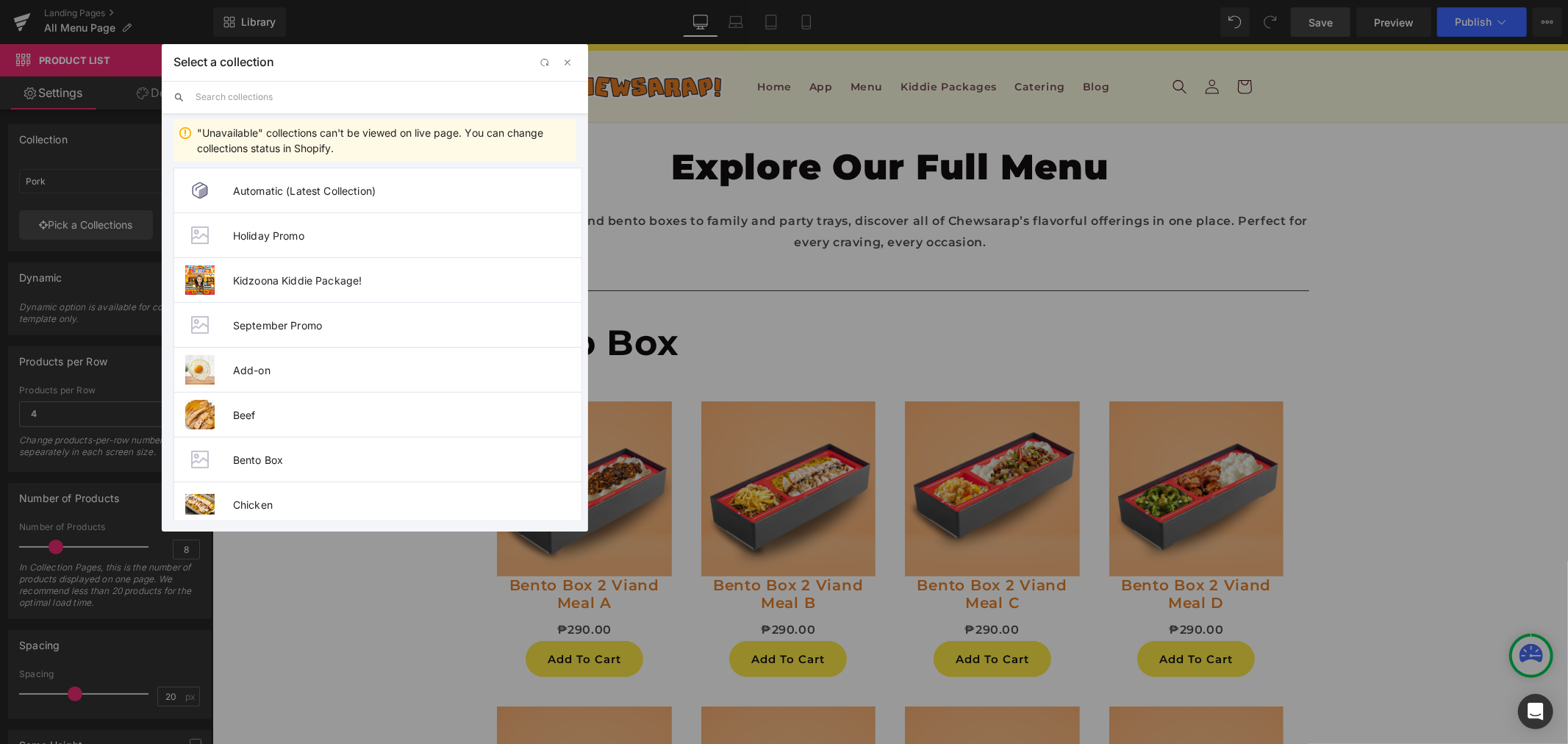
click at [330, 96] on input "text" at bounding box center [386, 97] width 381 height 32
type input "v"
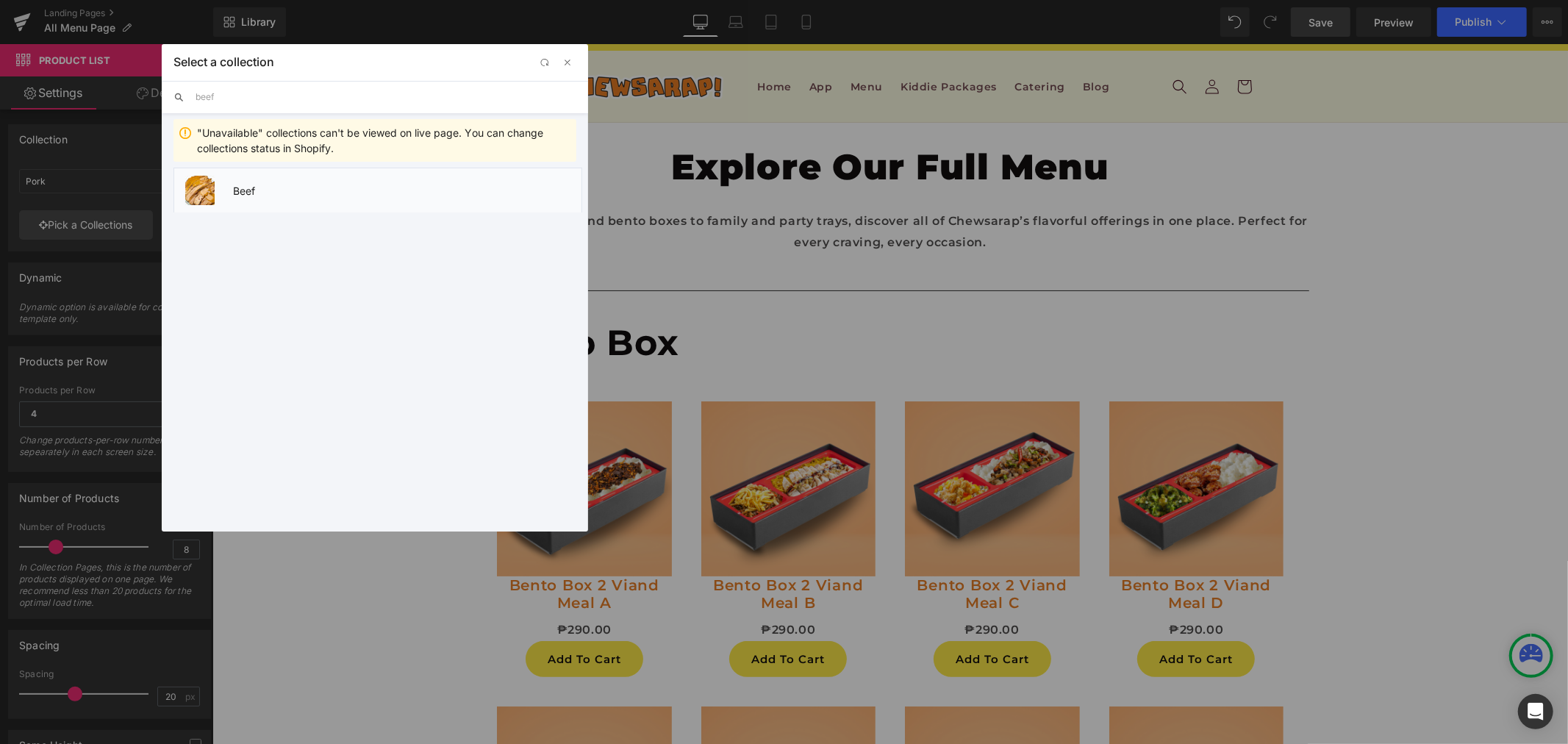
type input "beef"
click at [282, 196] on li "Beef" at bounding box center [377, 190] width 409 height 45
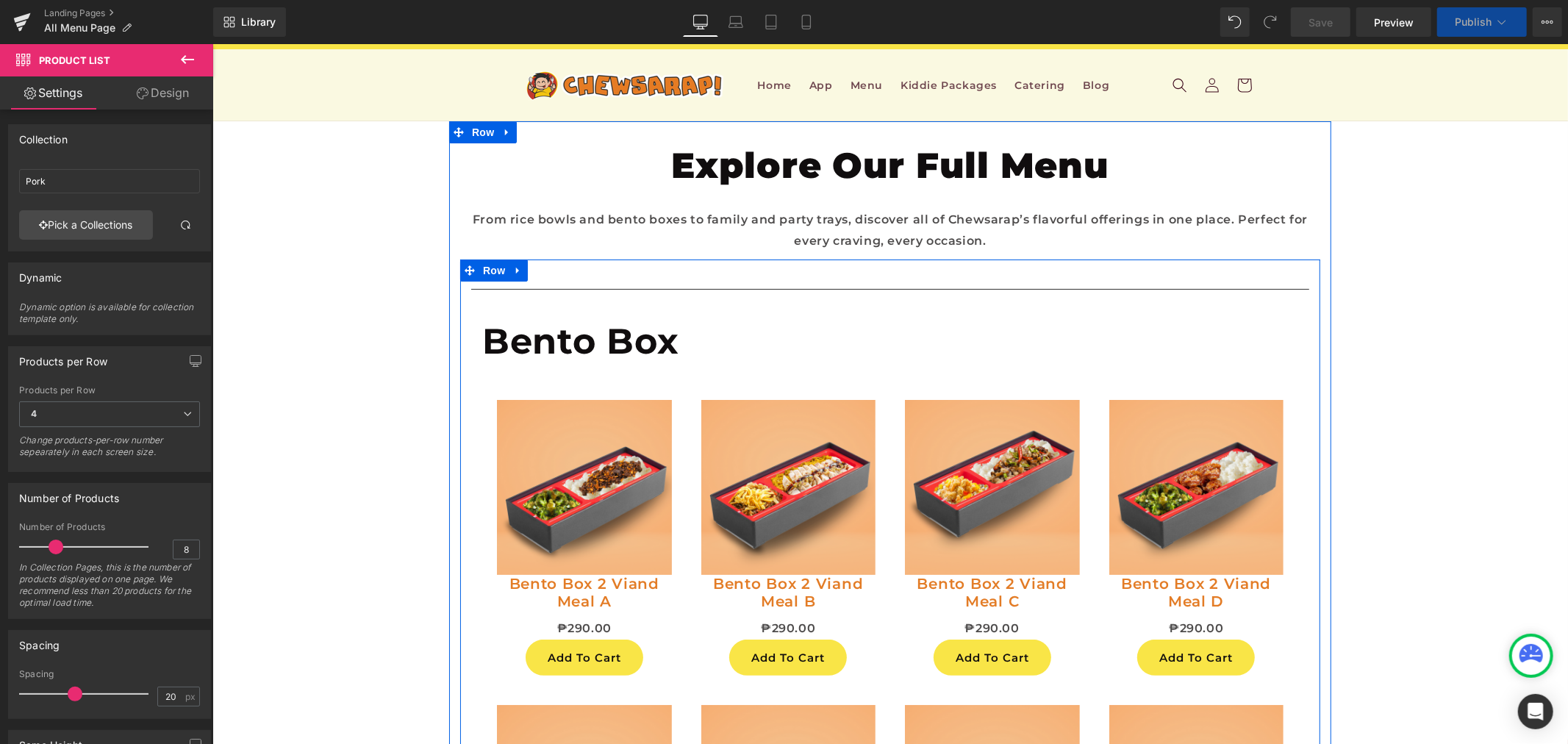
scroll to position [11, 0]
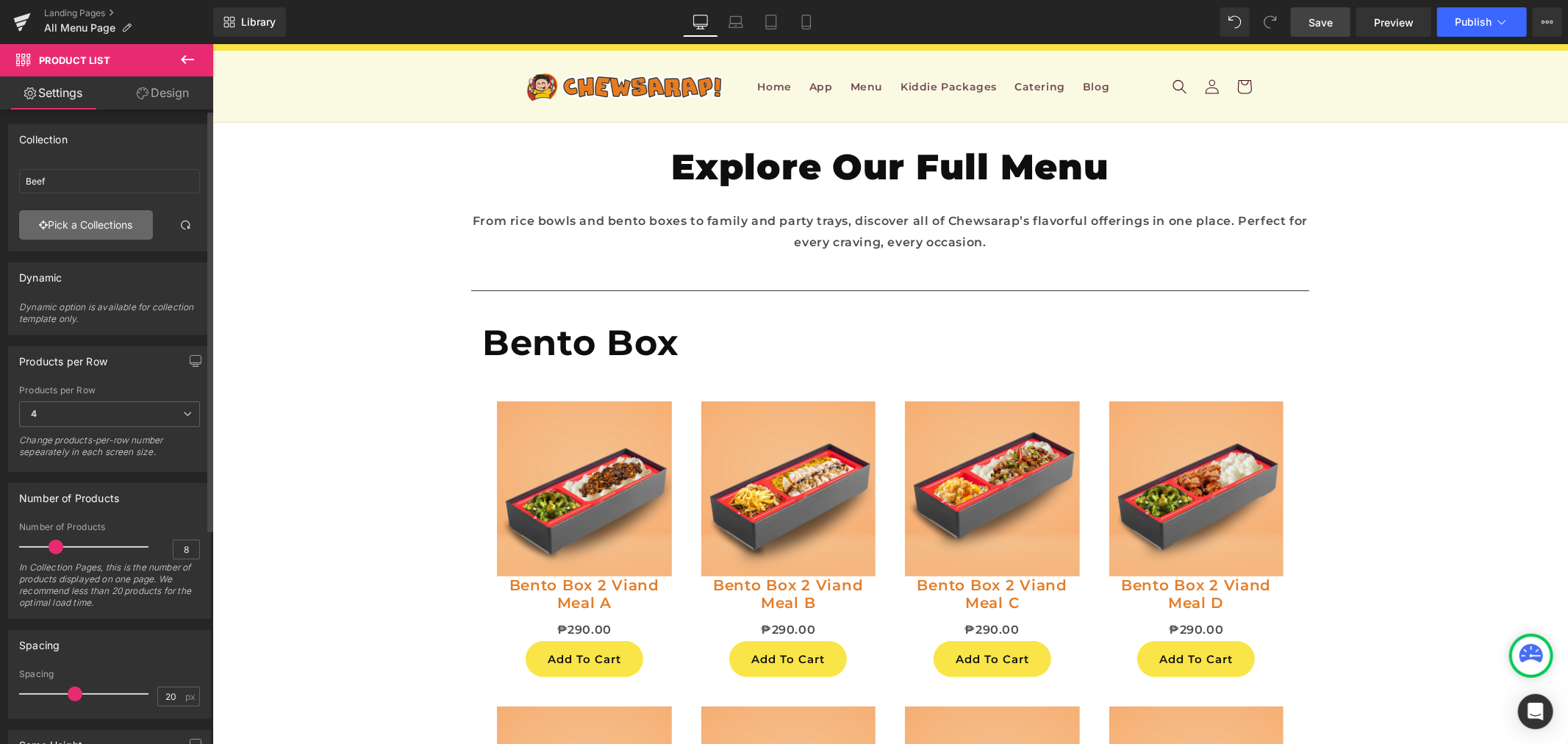
click at [74, 215] on link "Pick a Collections" at bounding box center [86, 225] width 134 height 30
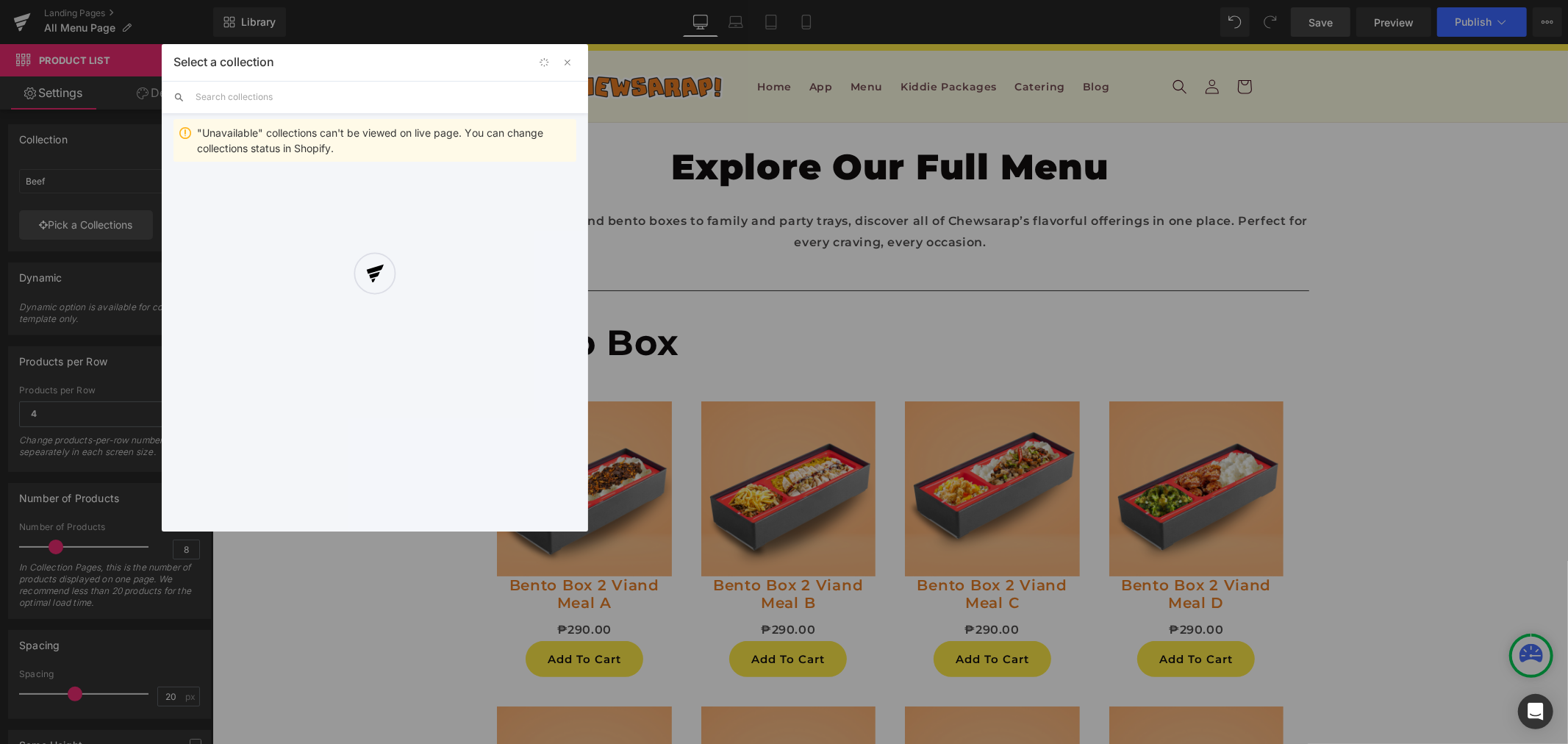
click at [260, 83] on input "text" at bounding box center [386, 97] width 381 height 32
type input "noodle"
click at [311, 196] on li "Noodles" at bounding box center [377, 190] width 409 height 45
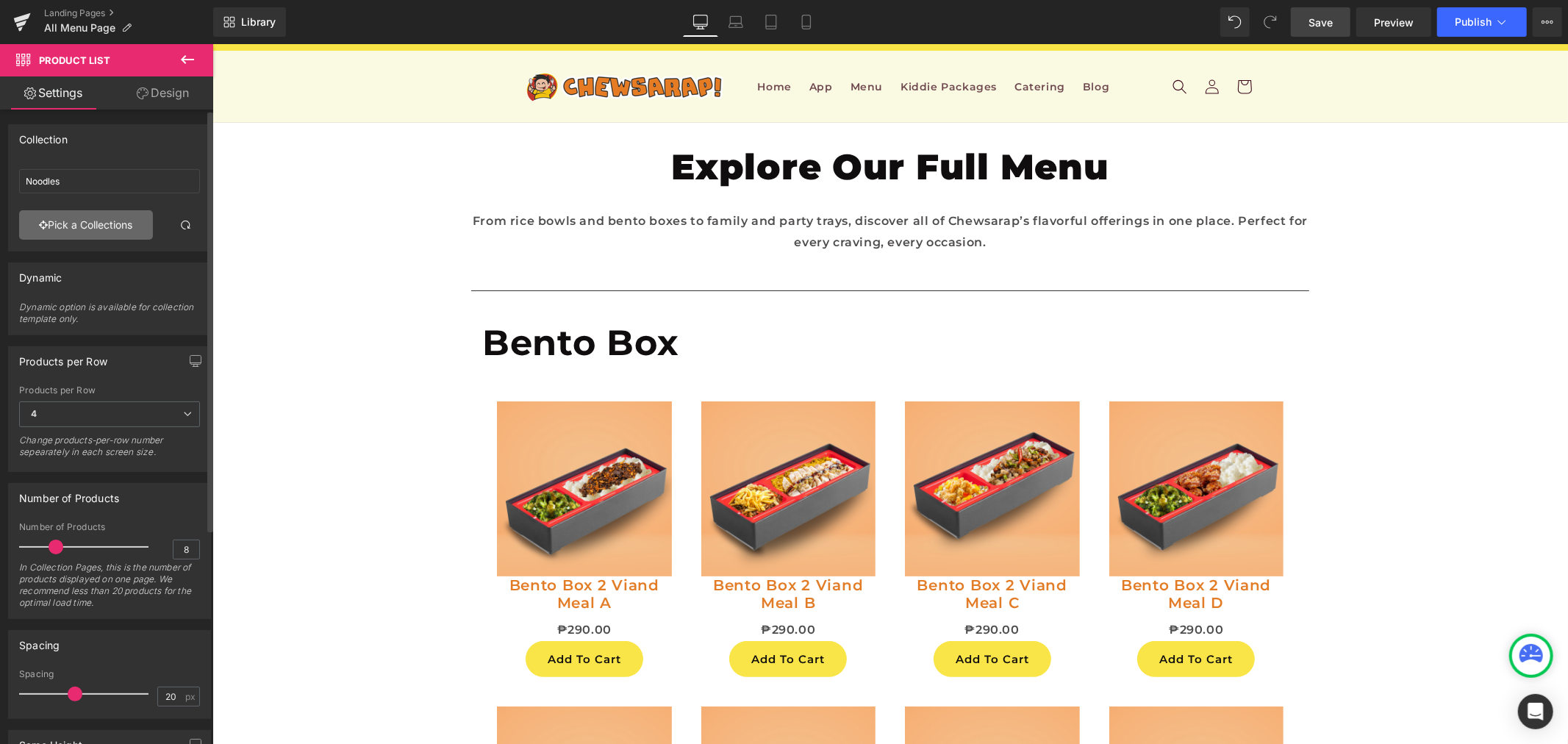
click at [45, 217] on link "Pick a Collections" at bounding box center [86, 225] width 134 height 30
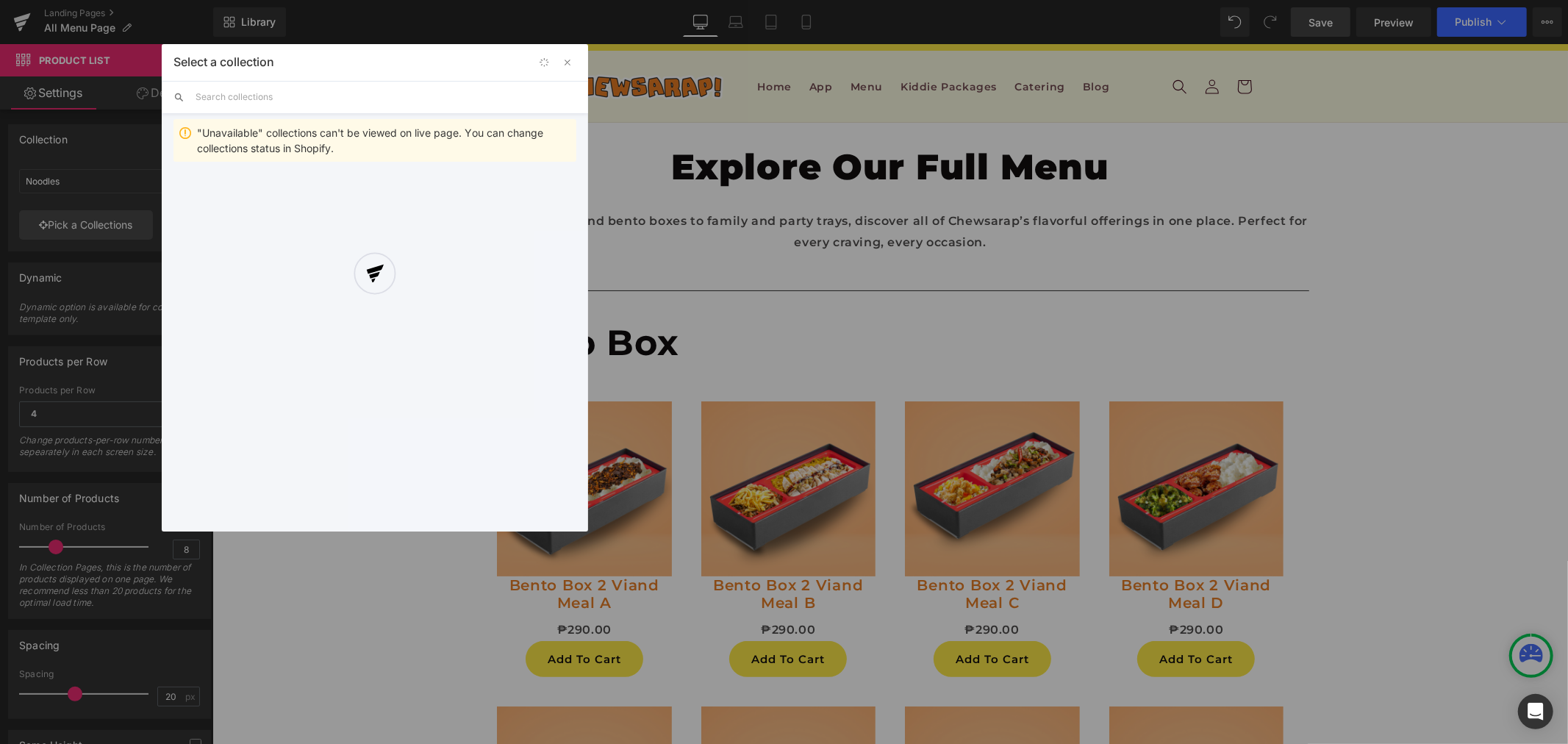
click at [298, 90] on div at bounding box center [374, 287] width 426 height 487
click at [291, 96] on div "Select a collection Back to Library Insert "Unavailable" collections can't be v…" at bounding box center [374, 287] width 426 height 487
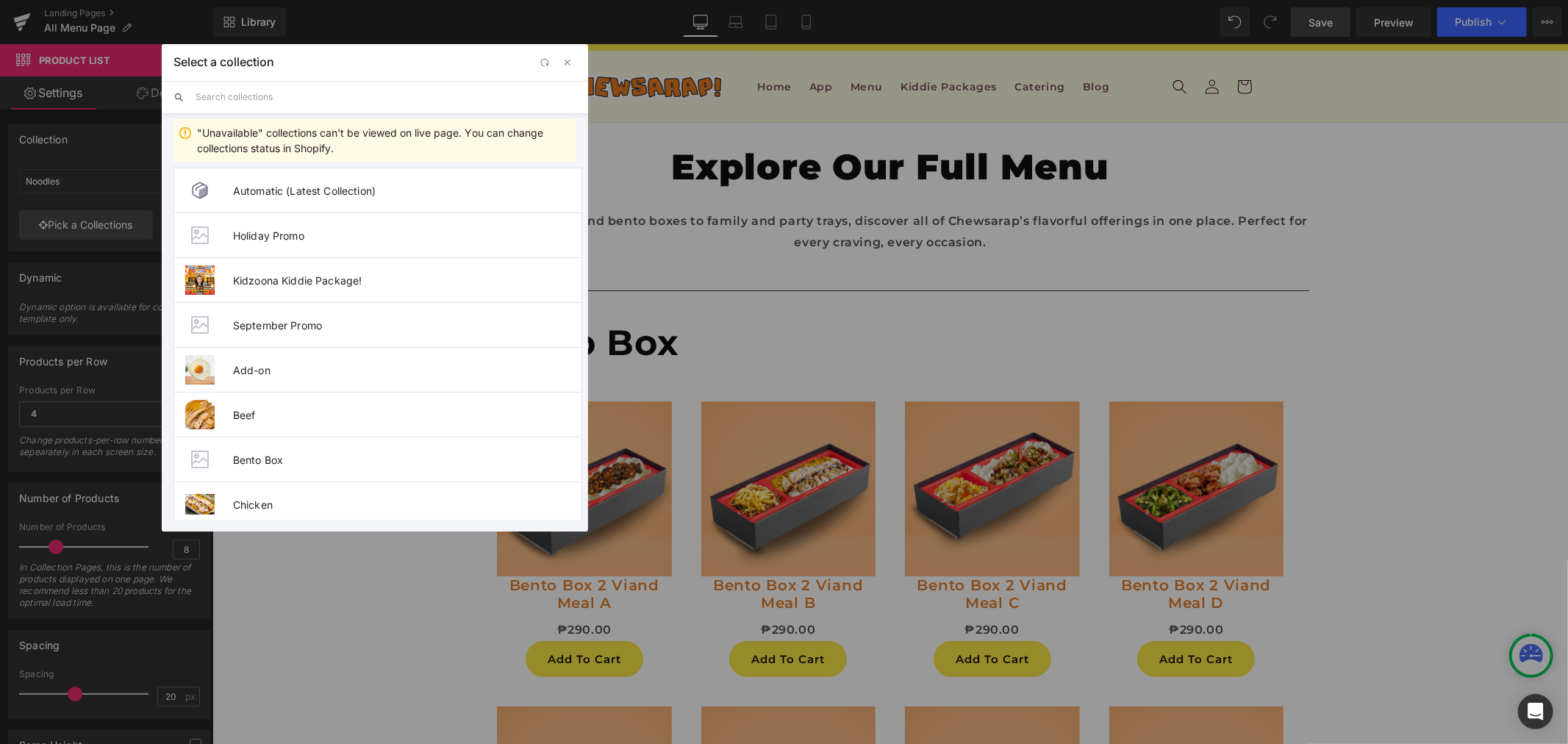
click at [291, 96] on input "text" at bounding box center [386, 97] width 381 height 32
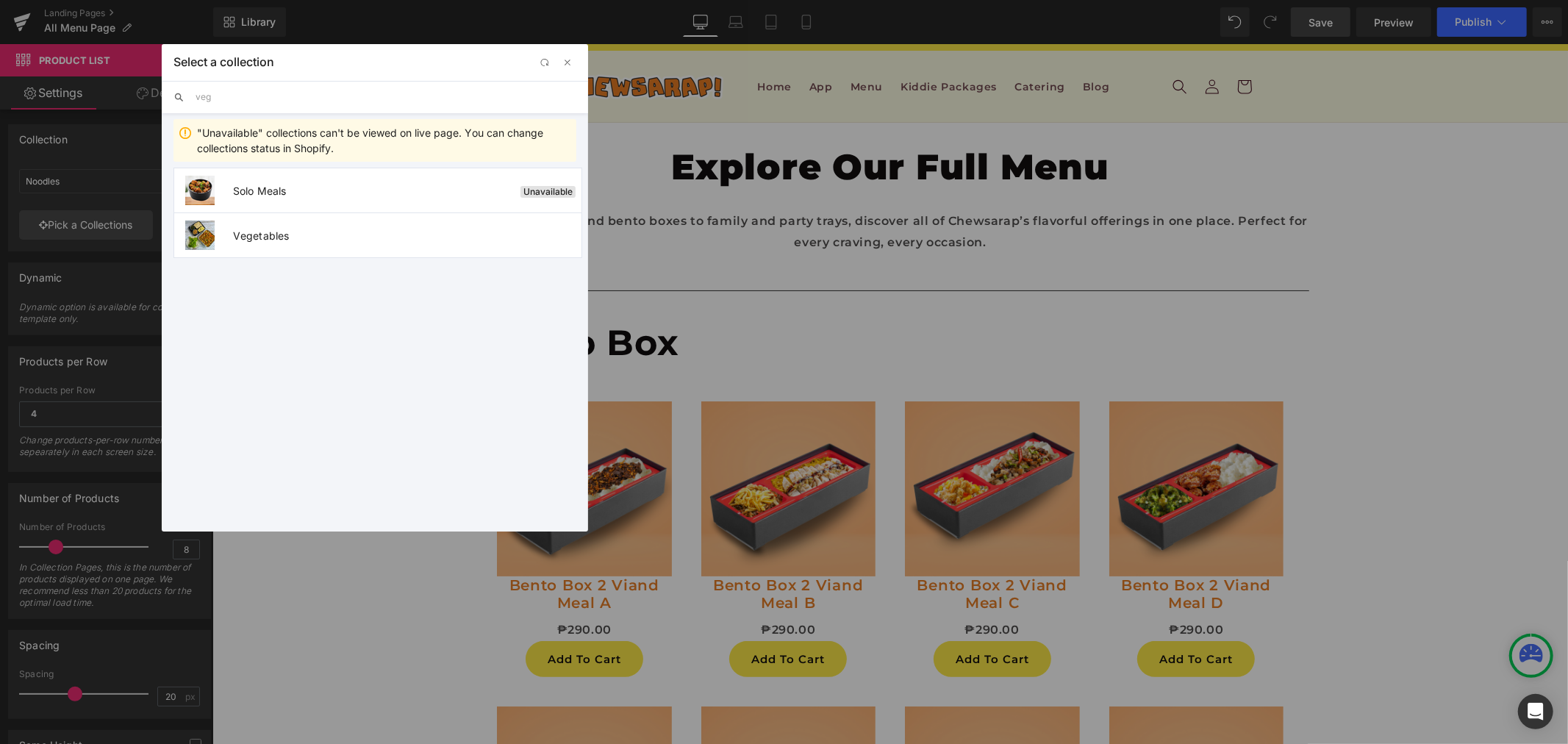
type input "vege"
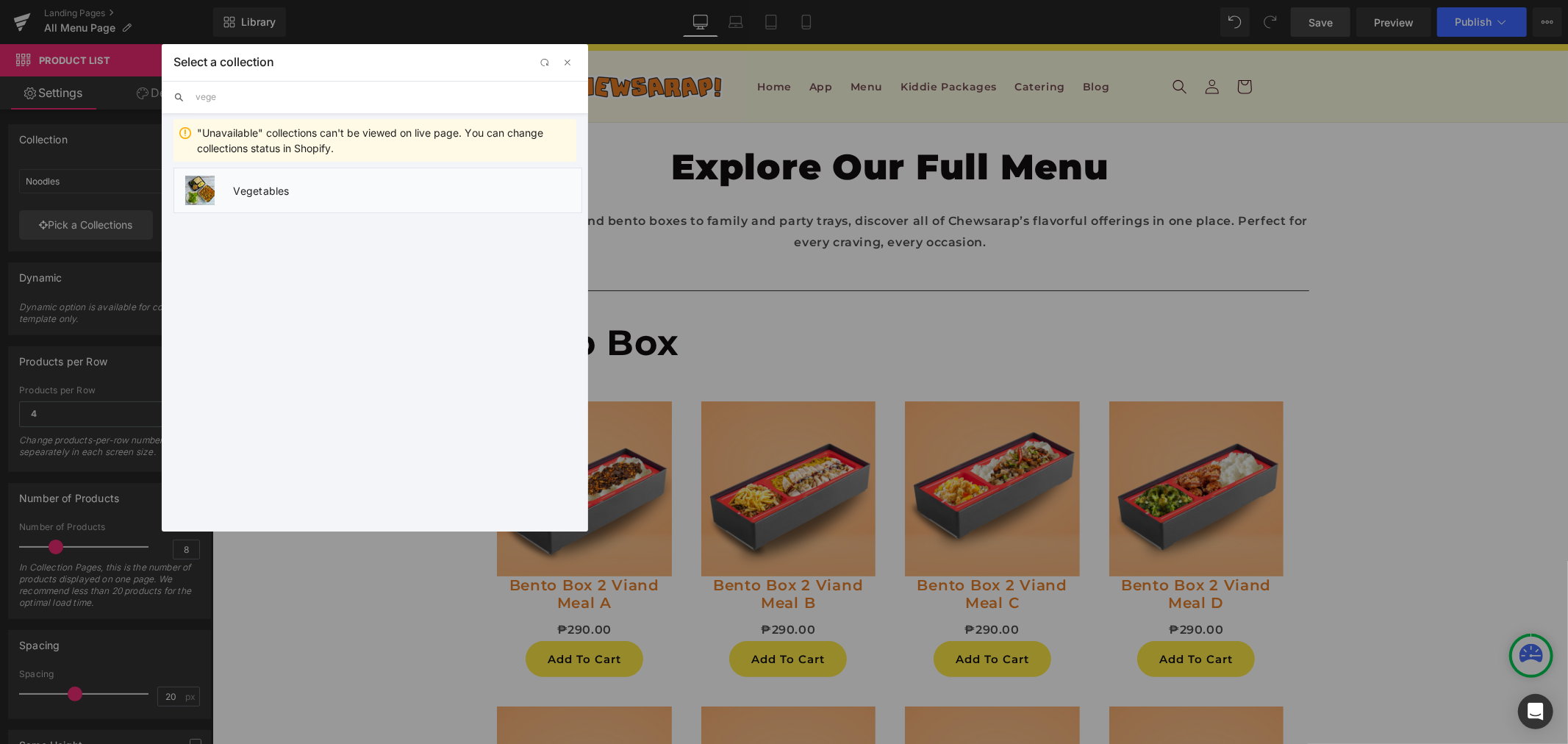
click at [335, 187] on span "Vegetables" at bounding box center [407, 190] width 348 height 13
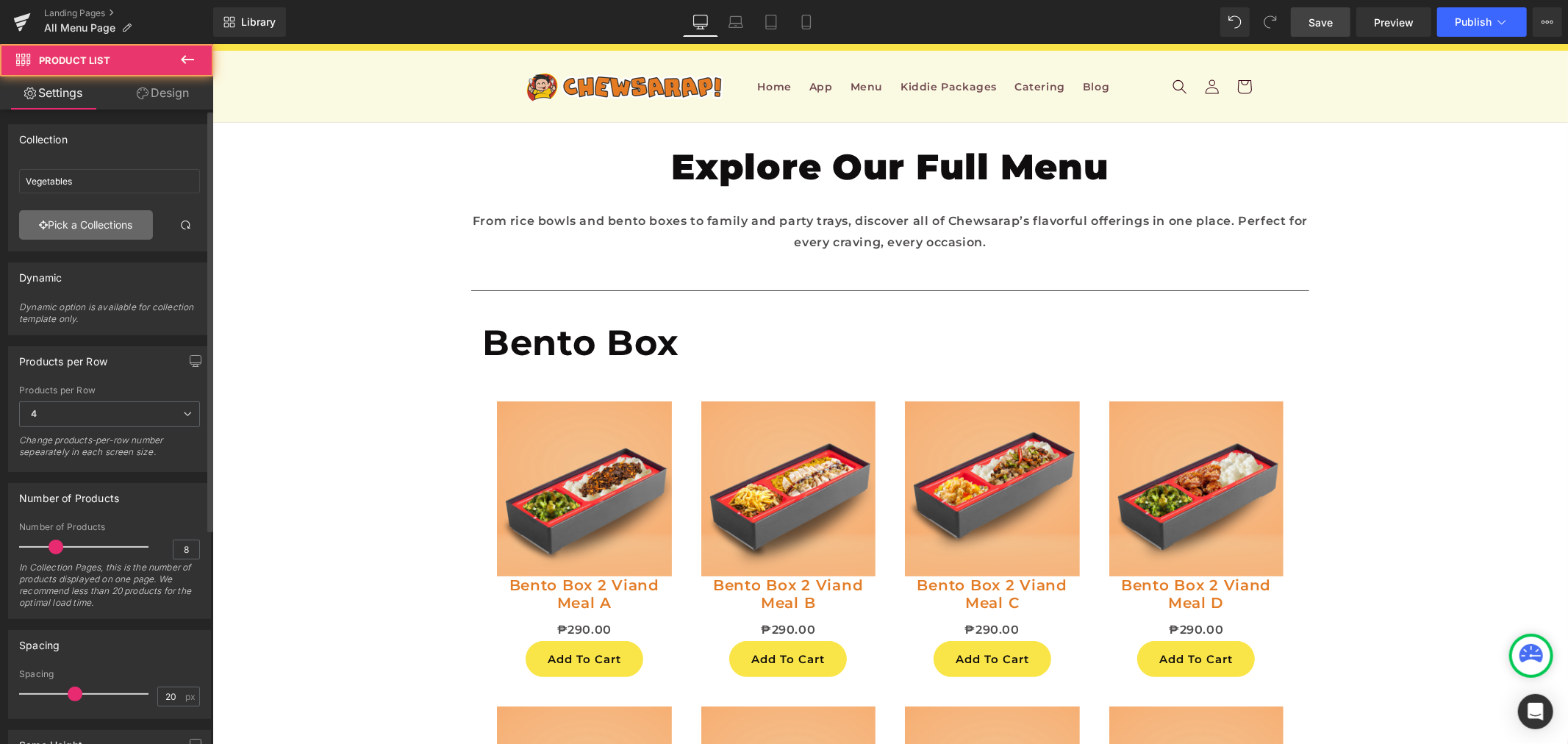
click at [112, 237] on link "Pick a Collections" at bounding box center [86, 225] width 134 height 30
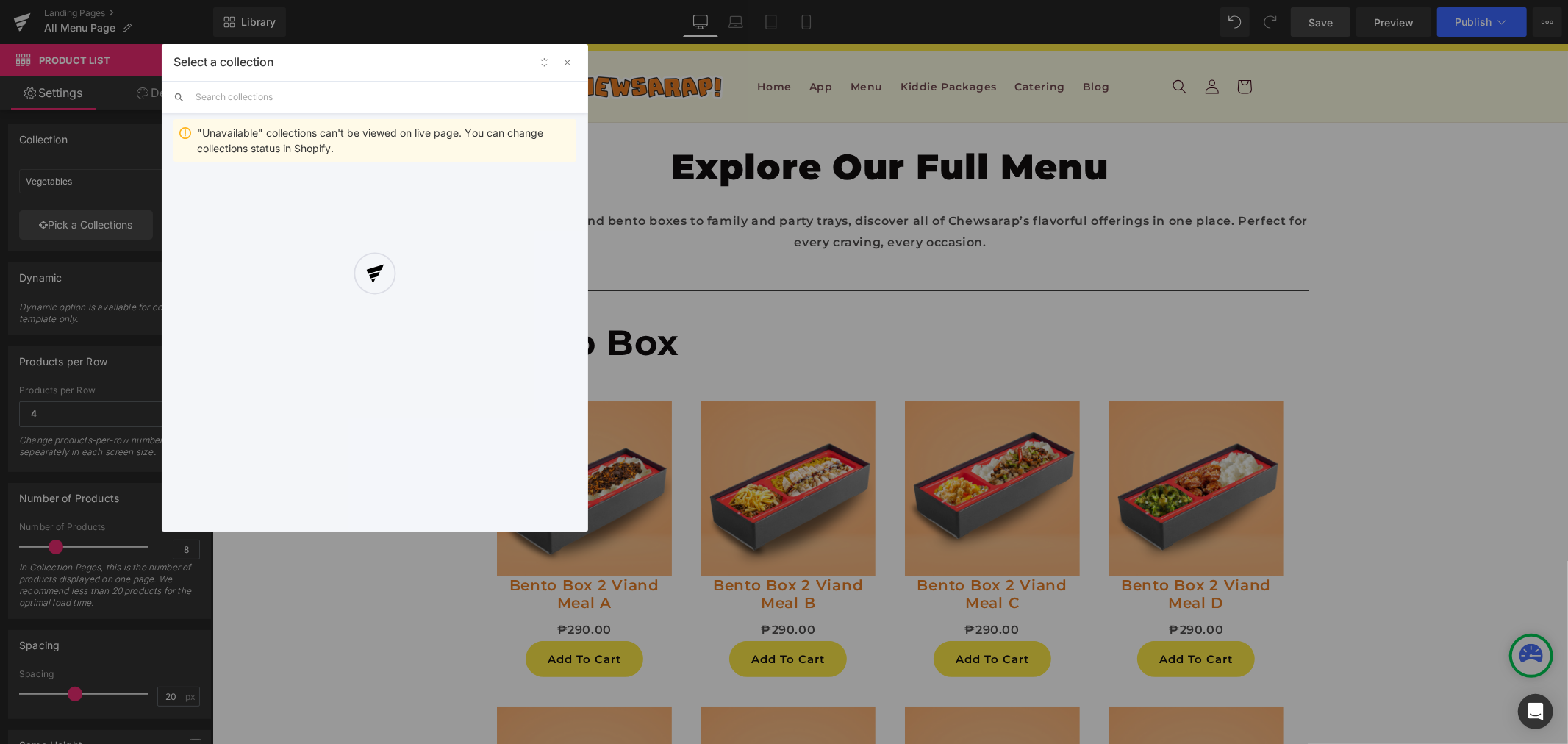
click at [235, 98] on div at bounding box center [374, 287] width 426 height 487
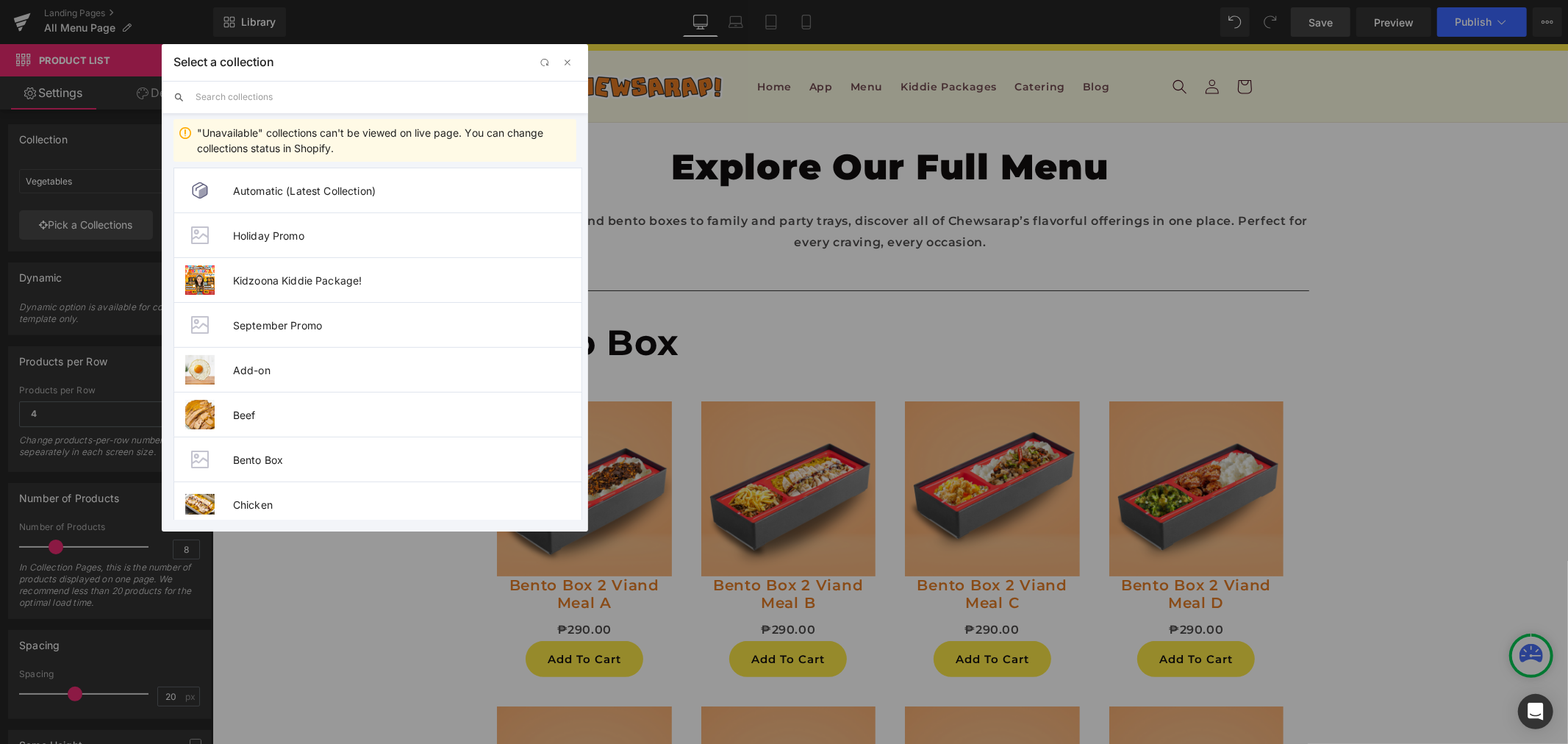
click at [267, 92] on input "text" at bounding box center [386, 97] width 381 height 32
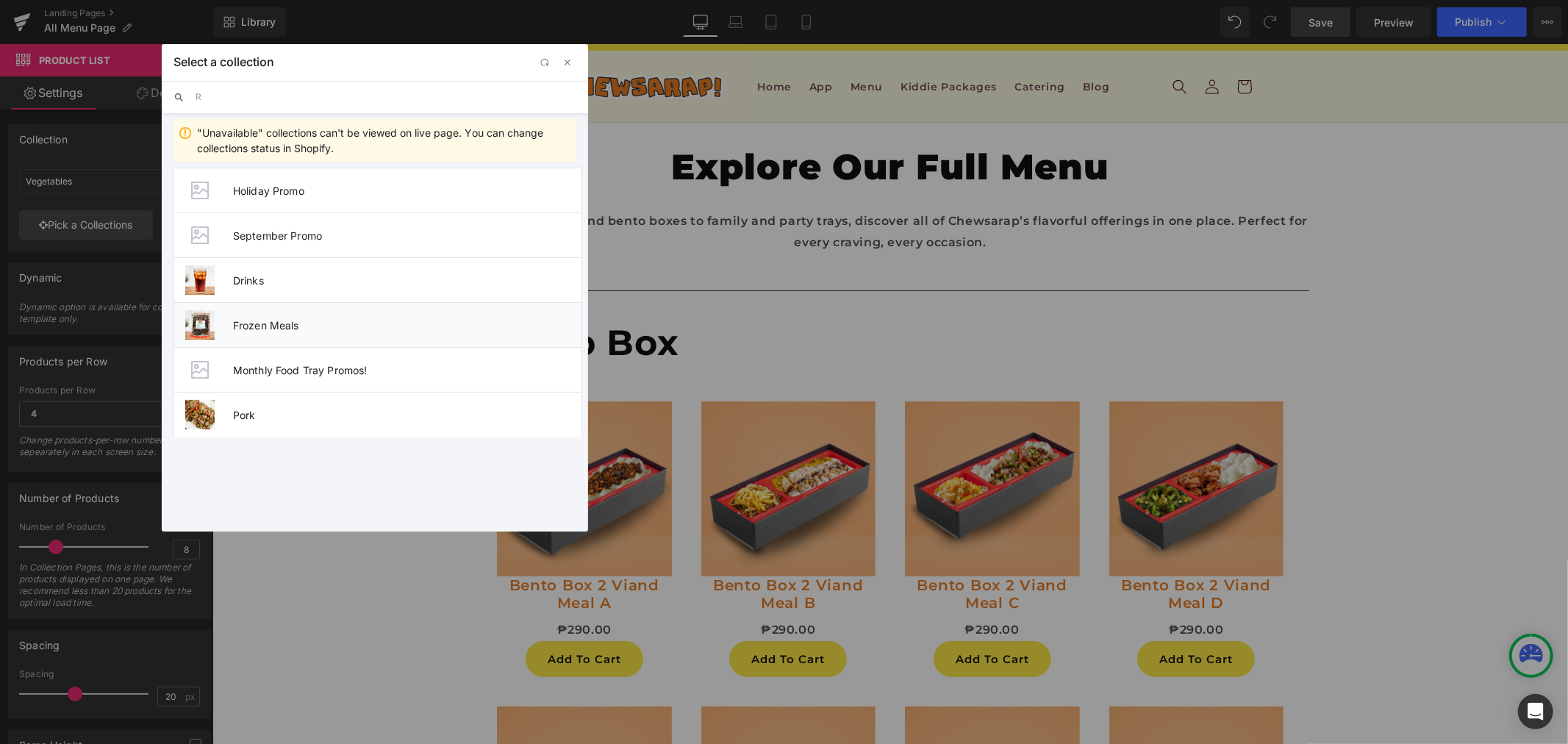
type input "R"
click at [266, 319] on span "Frozen Meals" at bounding box center [407, 325] width 348 height 13
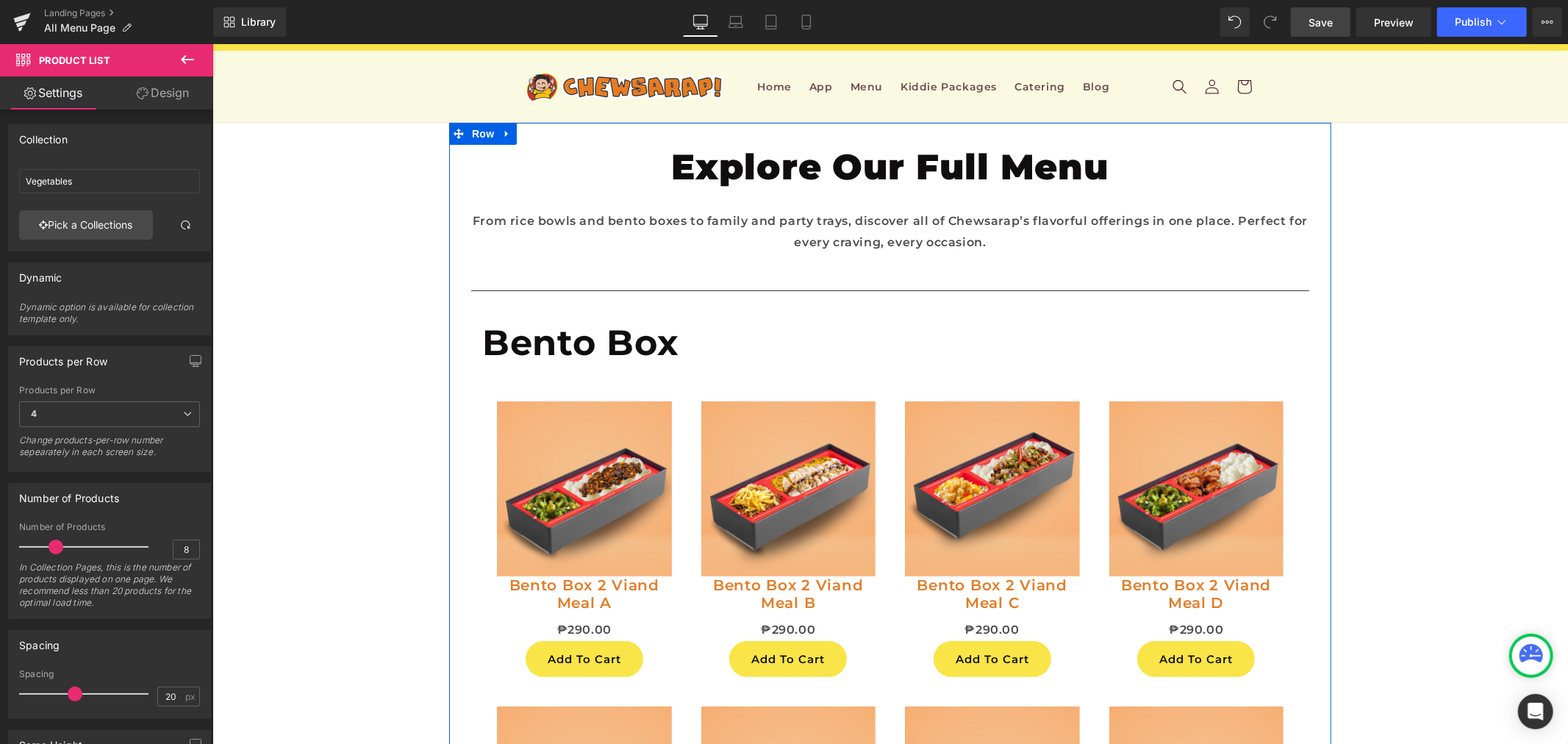
scroll to position [5291, 0]
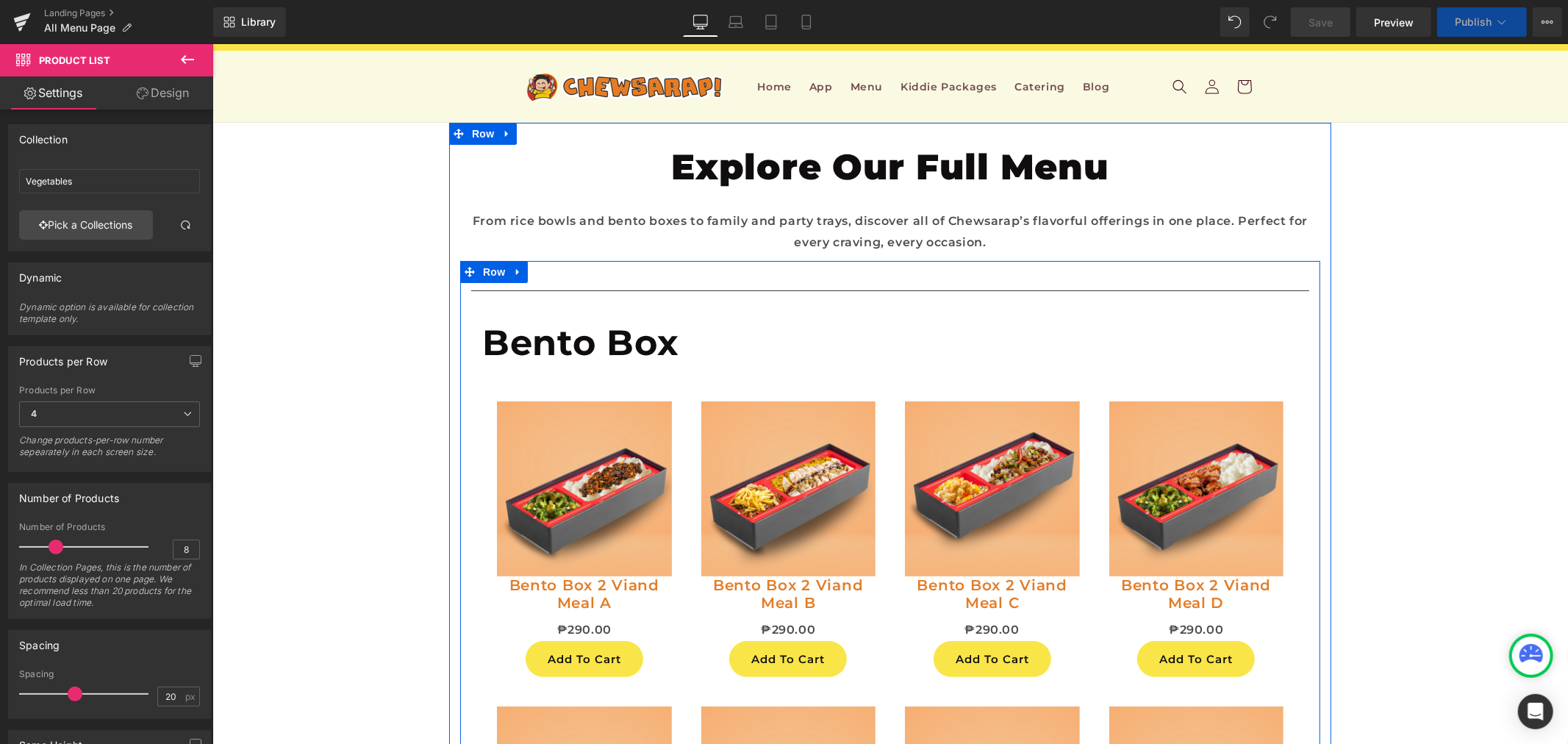
scroll to position [6107, 0]
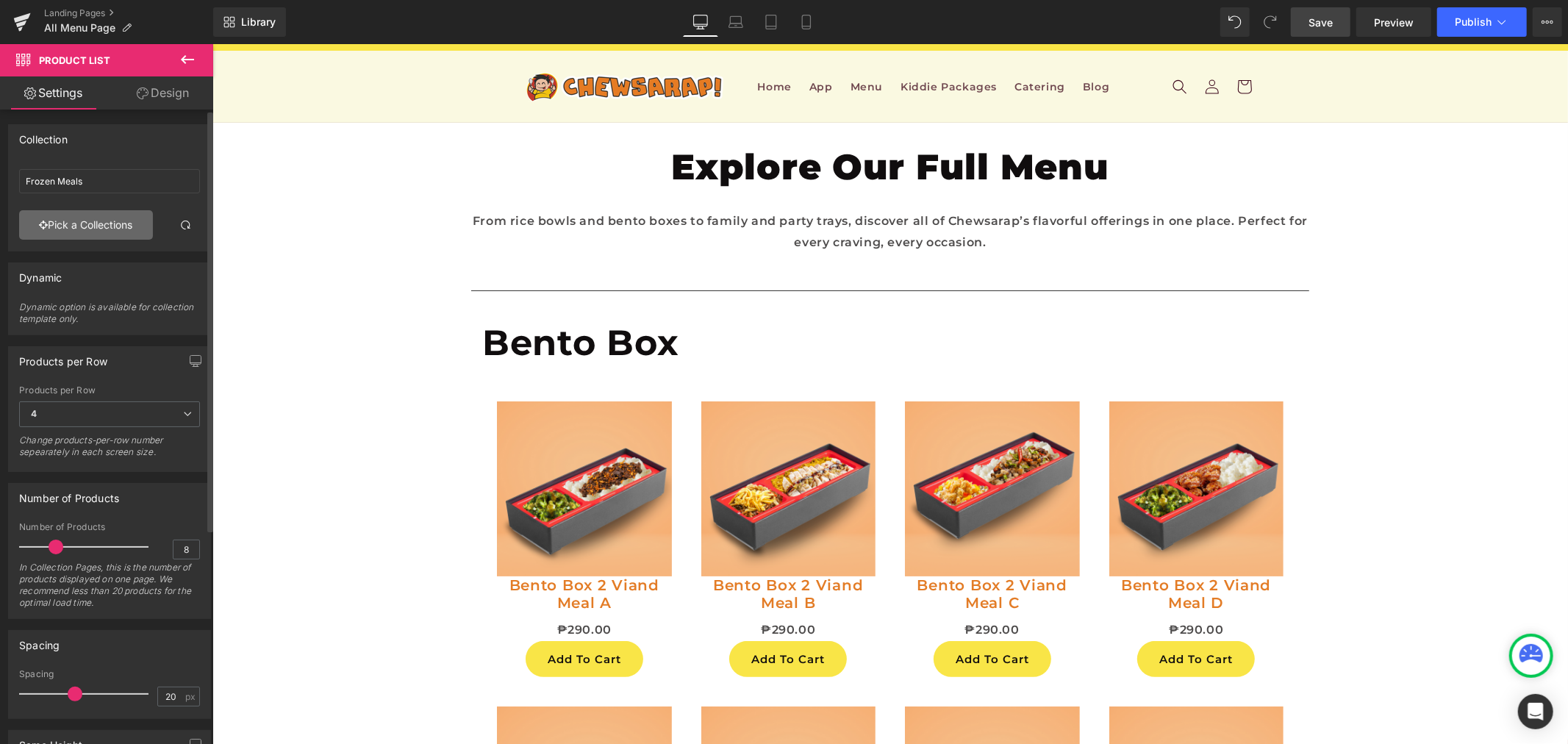
click at [89, 218] on link "Pick a Collections" at bounding box center [86, 225] width 134 height 30
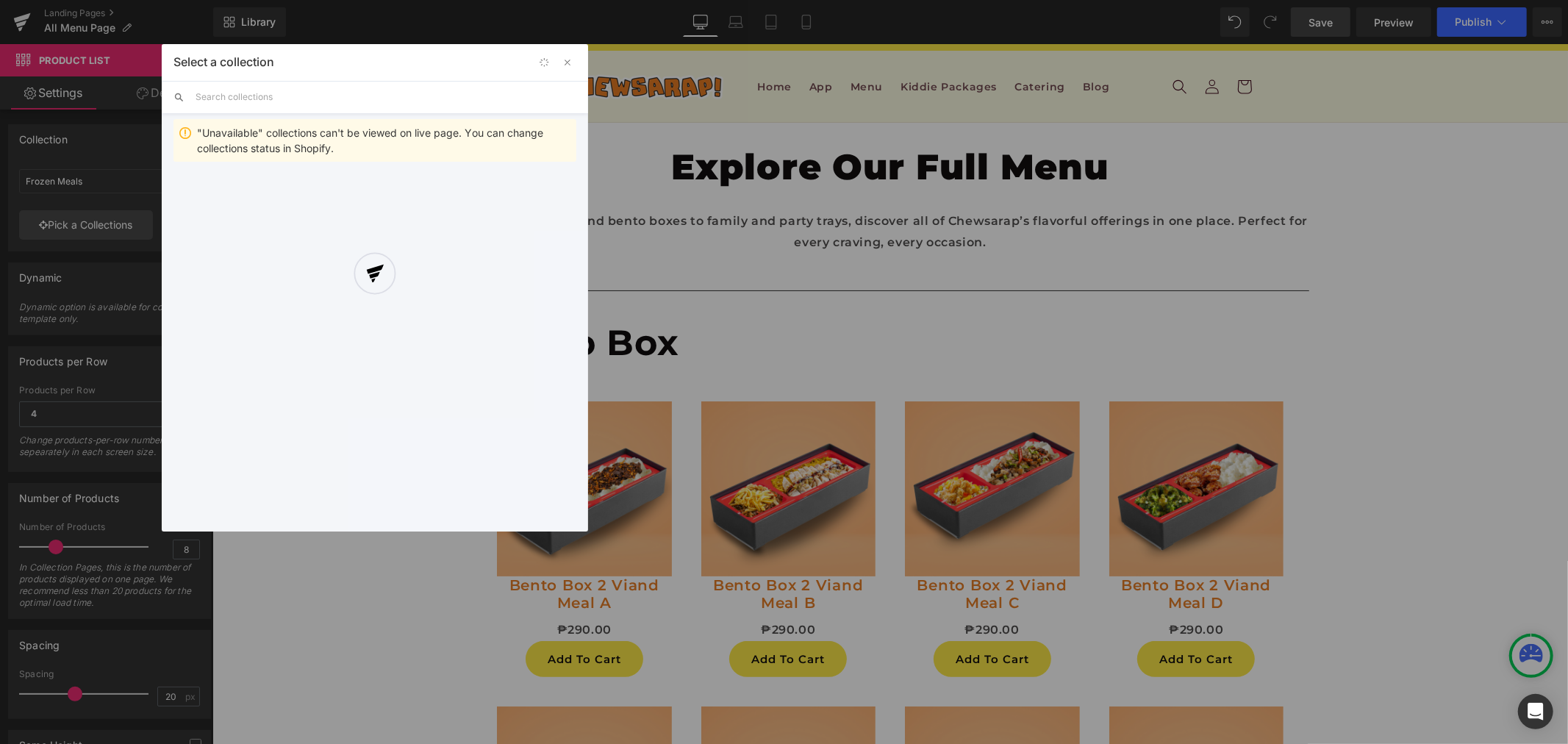
click at [225, 99] on div at bounding box center [374, 287] width 426 height 487
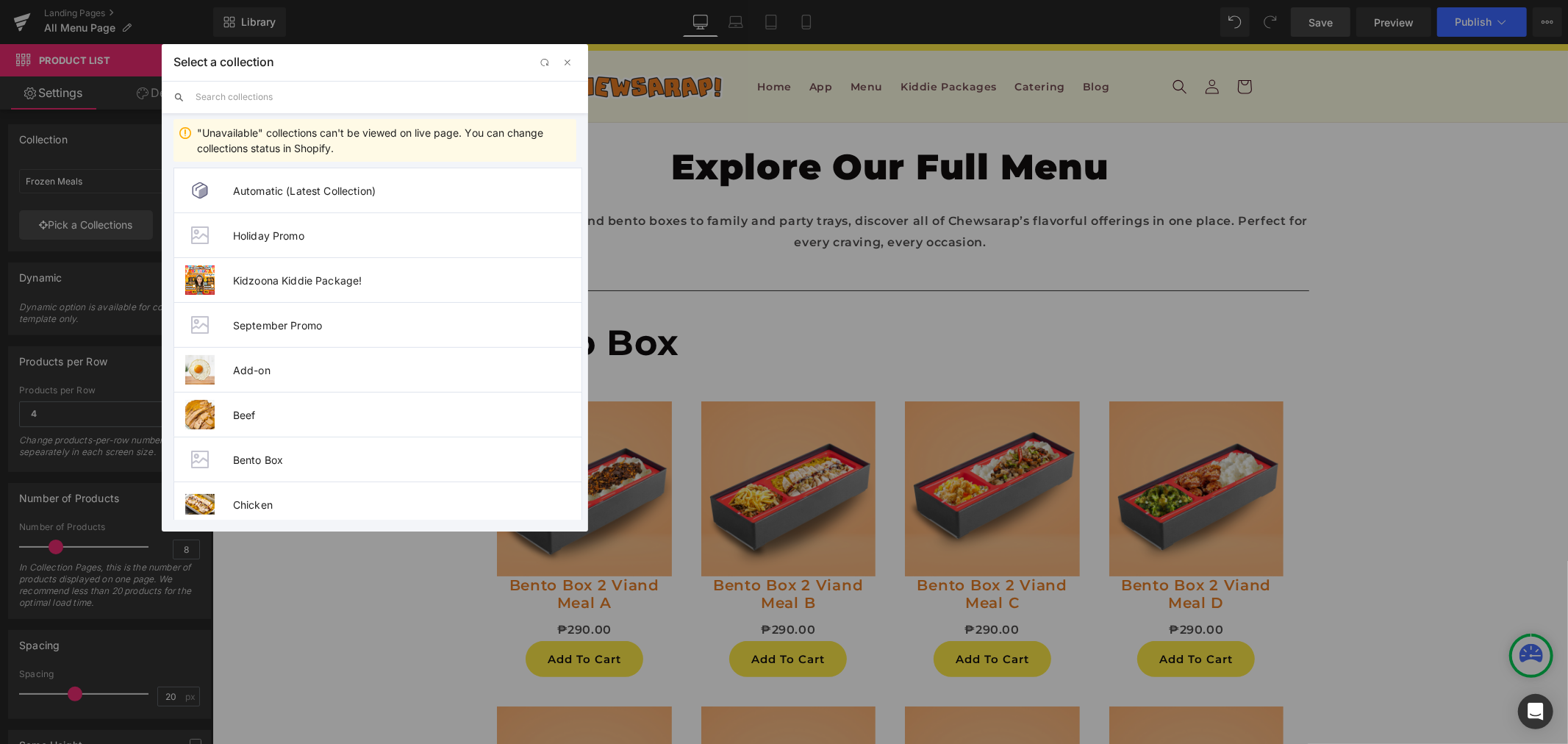
click at [240, 92] on input "text" at bounding box center [386, 97] width 381 height 32
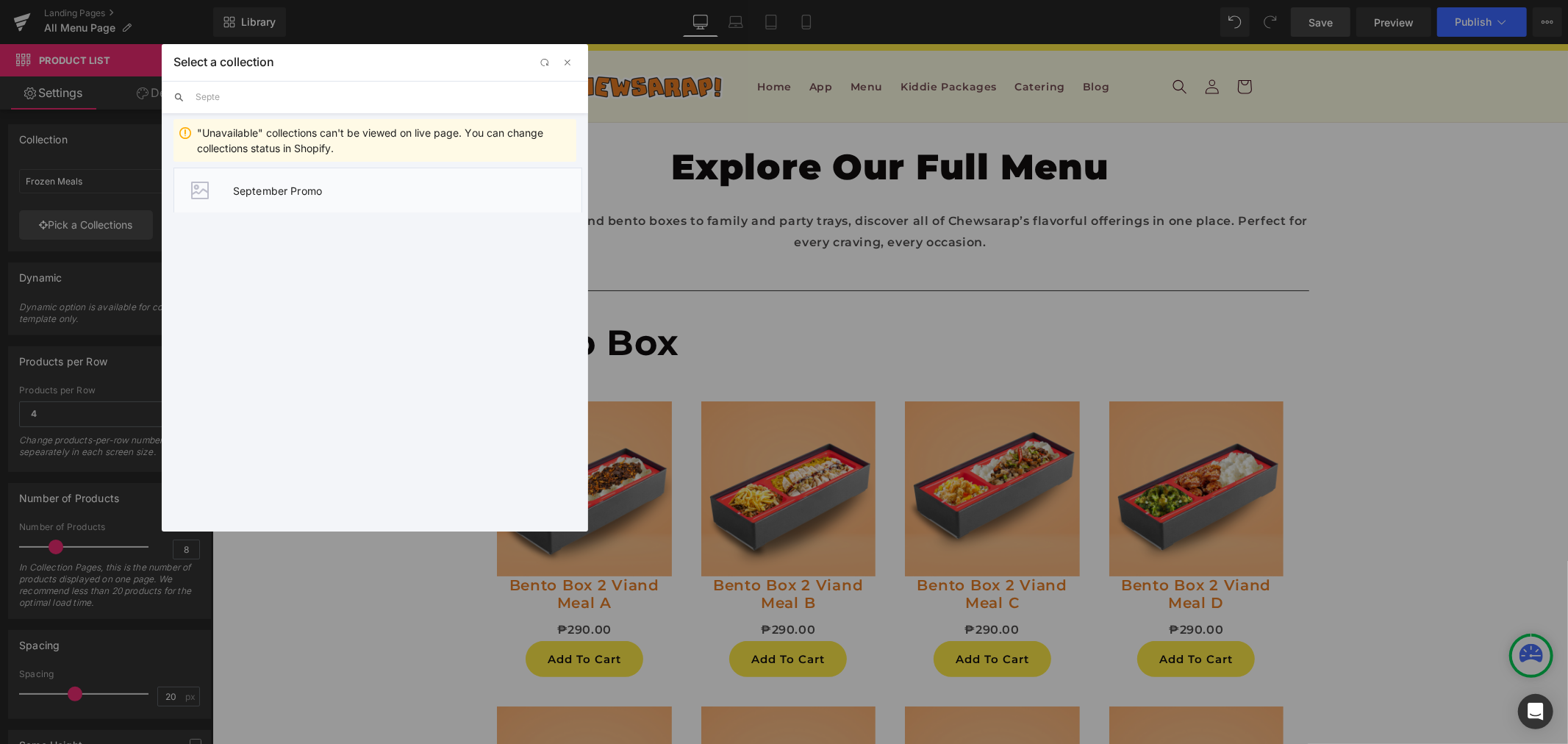
type input "Septe"
click at [252, 185] on span "September Promo" at bounding box center [407, 190] width 348 height 13
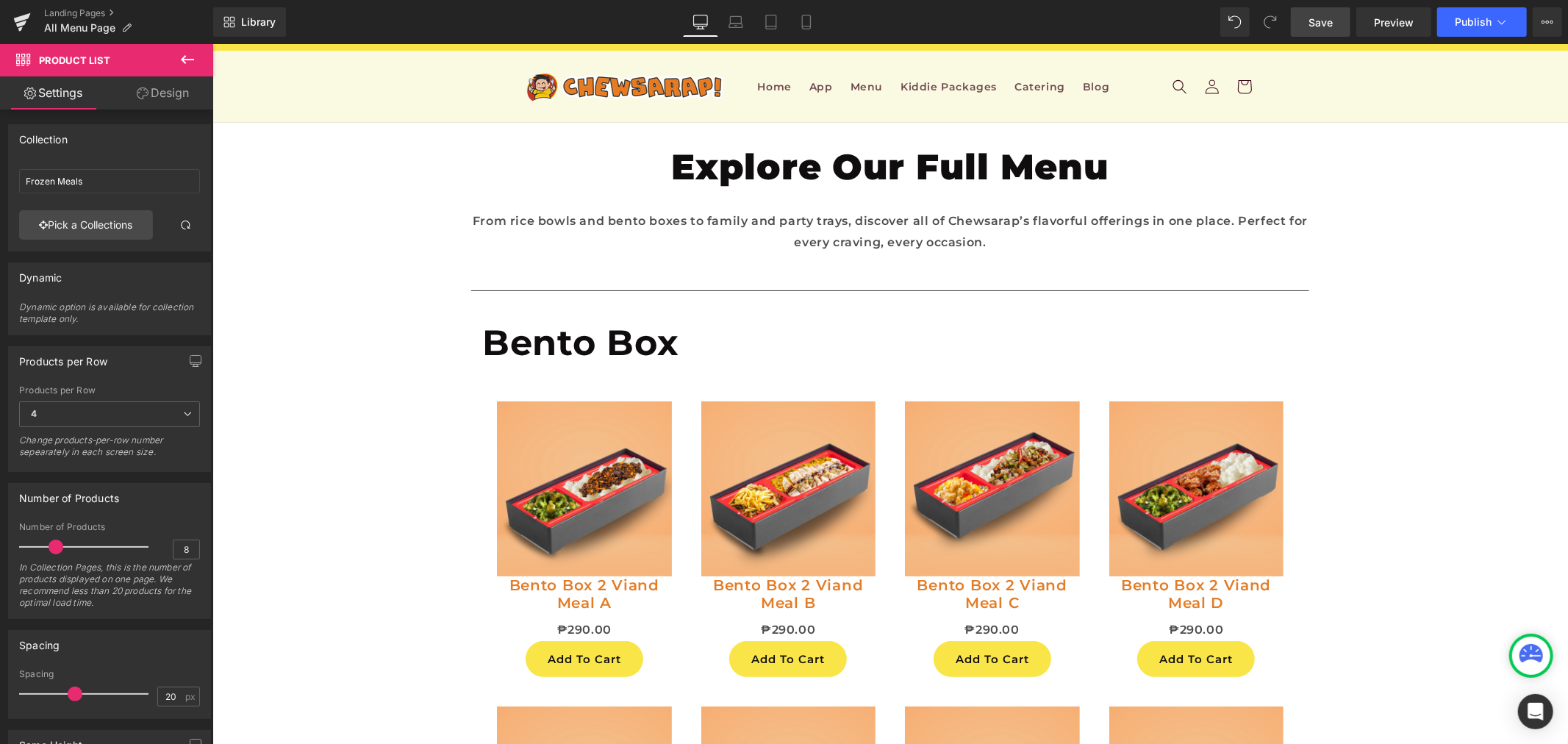
click at [185, 63] on icon at bounding box center [188, 60] width 18 height 18
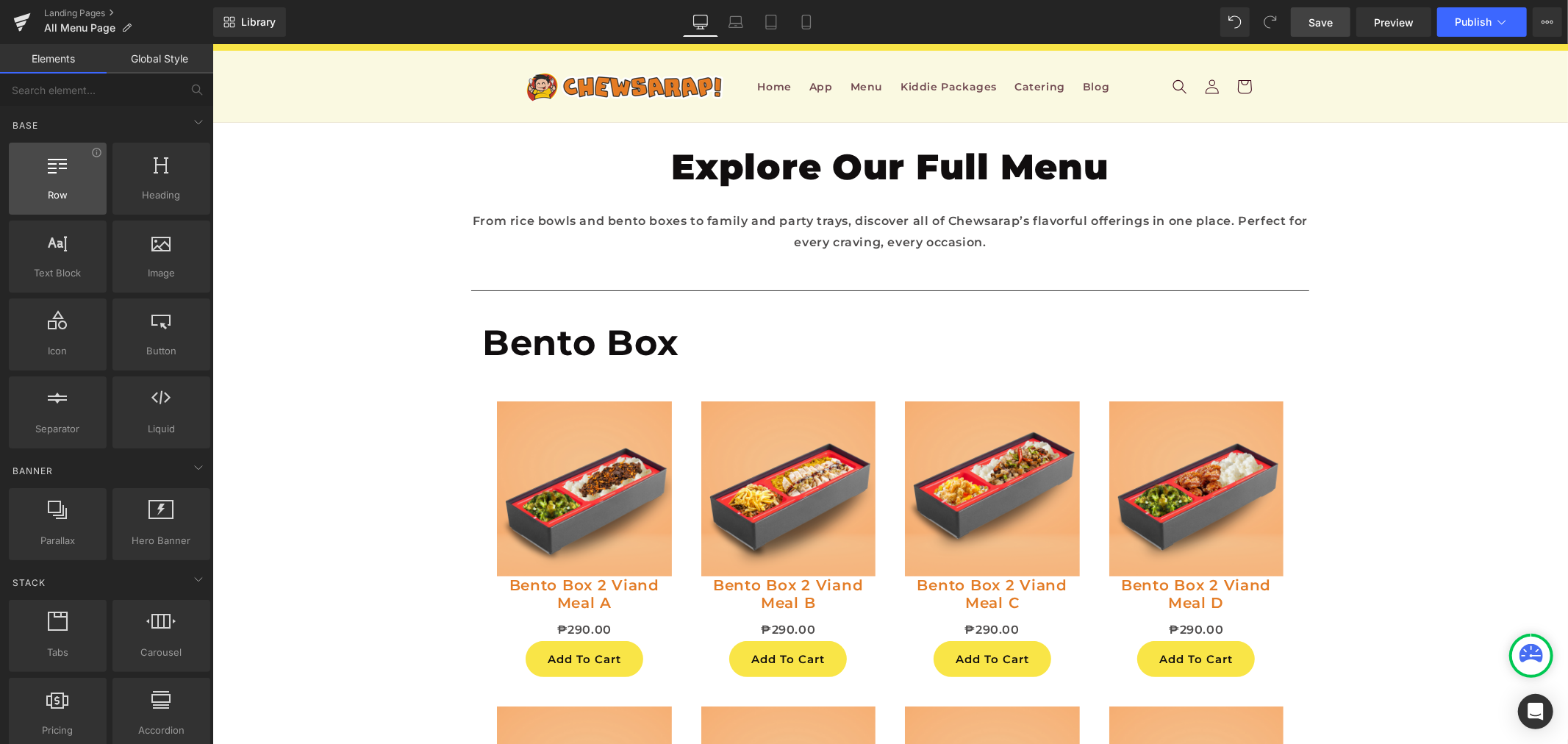
click at [66, 187] on span "Row" at bounding box center [58, 195] width 89 height 16
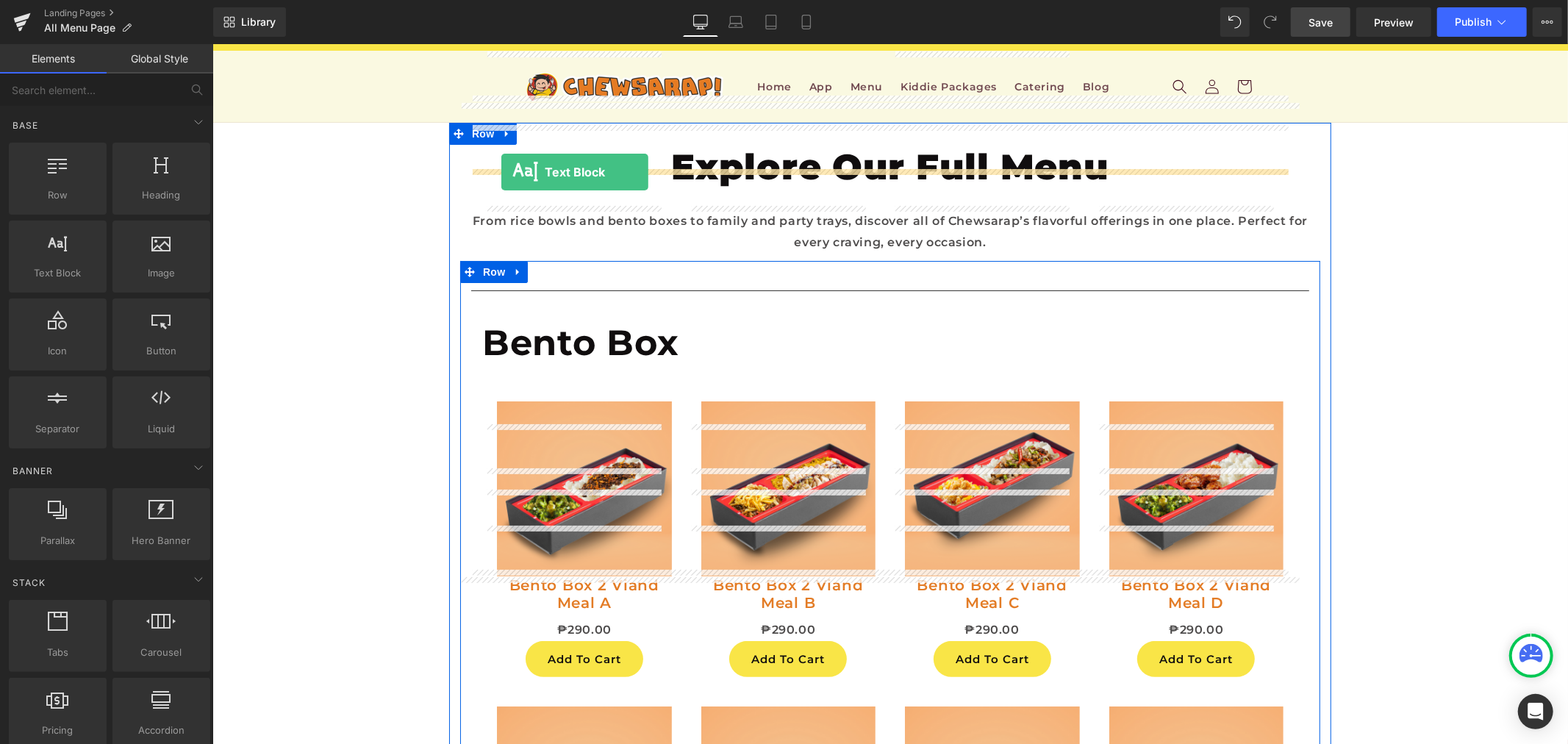
drag, startPoint x: 289, startPoint y: 311, endPoint x: 501, endPoint y: 171, distance: 254.1
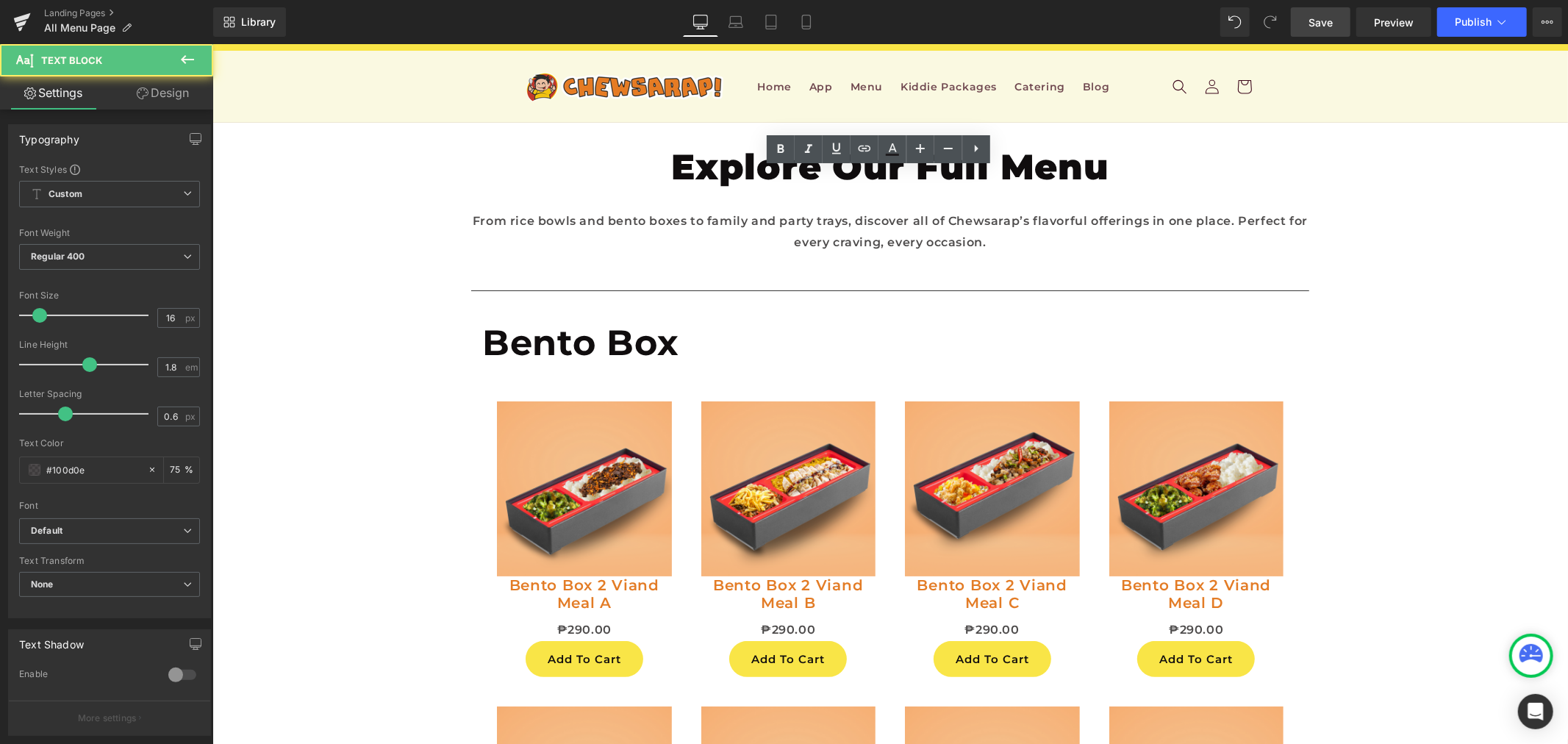
paste div
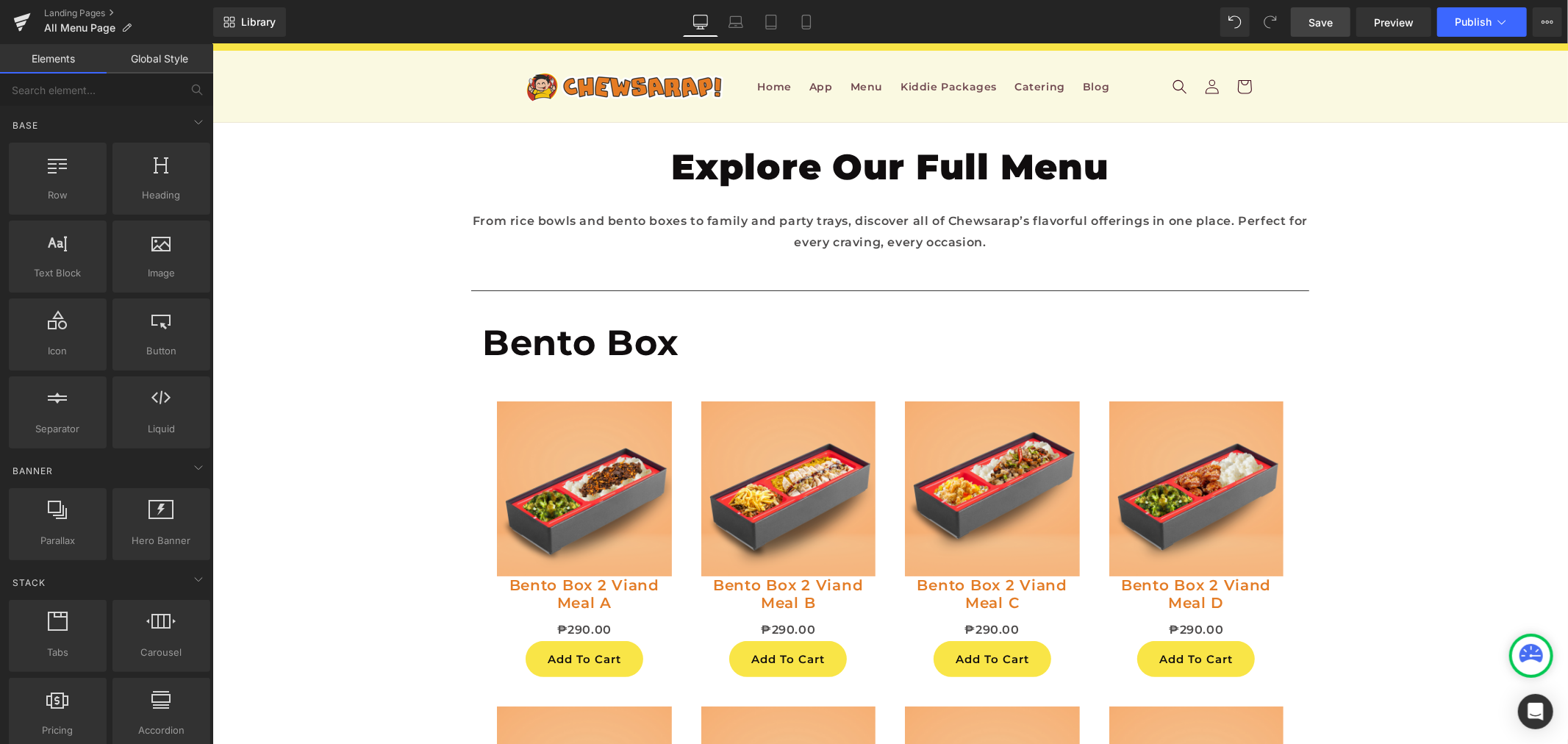
scroll to position [0, 0]
click at [1339, 22] on link "Save" at bounding box center [1321, 22] width 60 height 30
click at [1467, 21] on span "Publish" at bounding box center [1473, 22] width 36 height 12
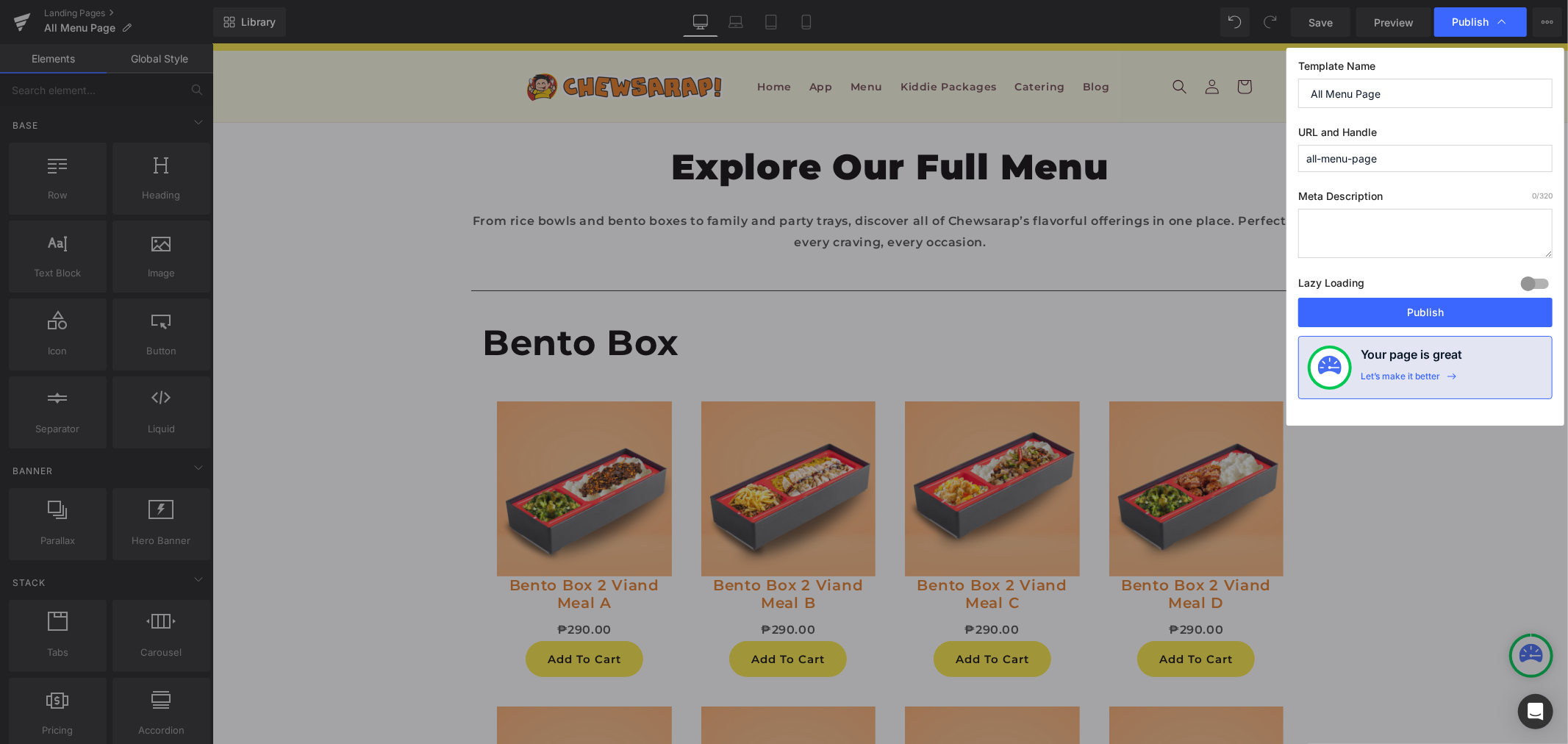
click at [1391, 100] on input "All Menu Page" at bounding box center [1426, 94] width 255 height 30
click at [1385, 165] on input "all-menu-page" at bounding box center [1426, 158] width 255 height 28
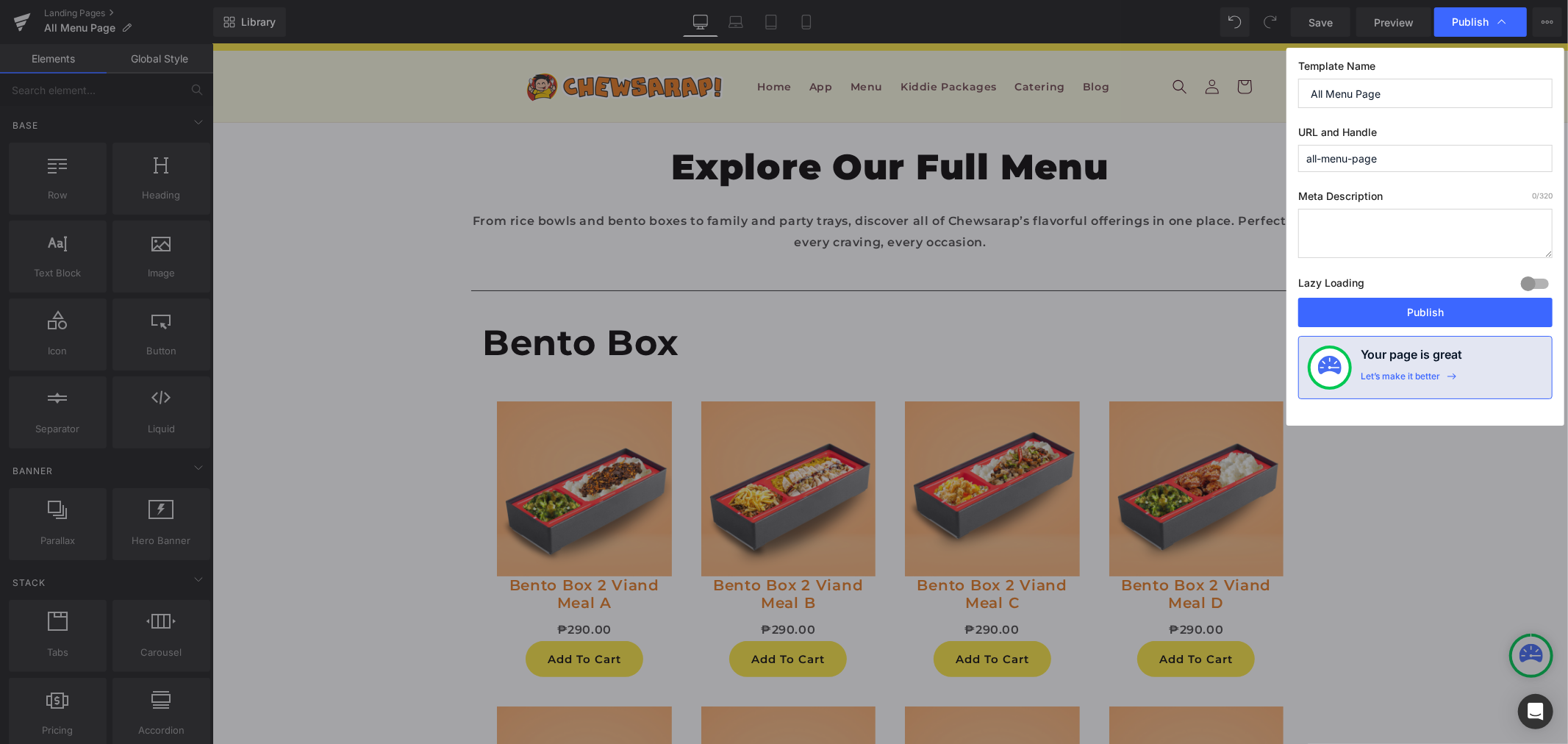
click at [1384, 166] on input "all-menu-page" at bounding box center [1426, 158] width 255 height 28
click at [1386, 158] on input "all-menu-page" at bounding box center [1426, 158] width 255 height 28
click at [1354, 217] on textarea at bounding box center [1426, 234] width 255 height 49
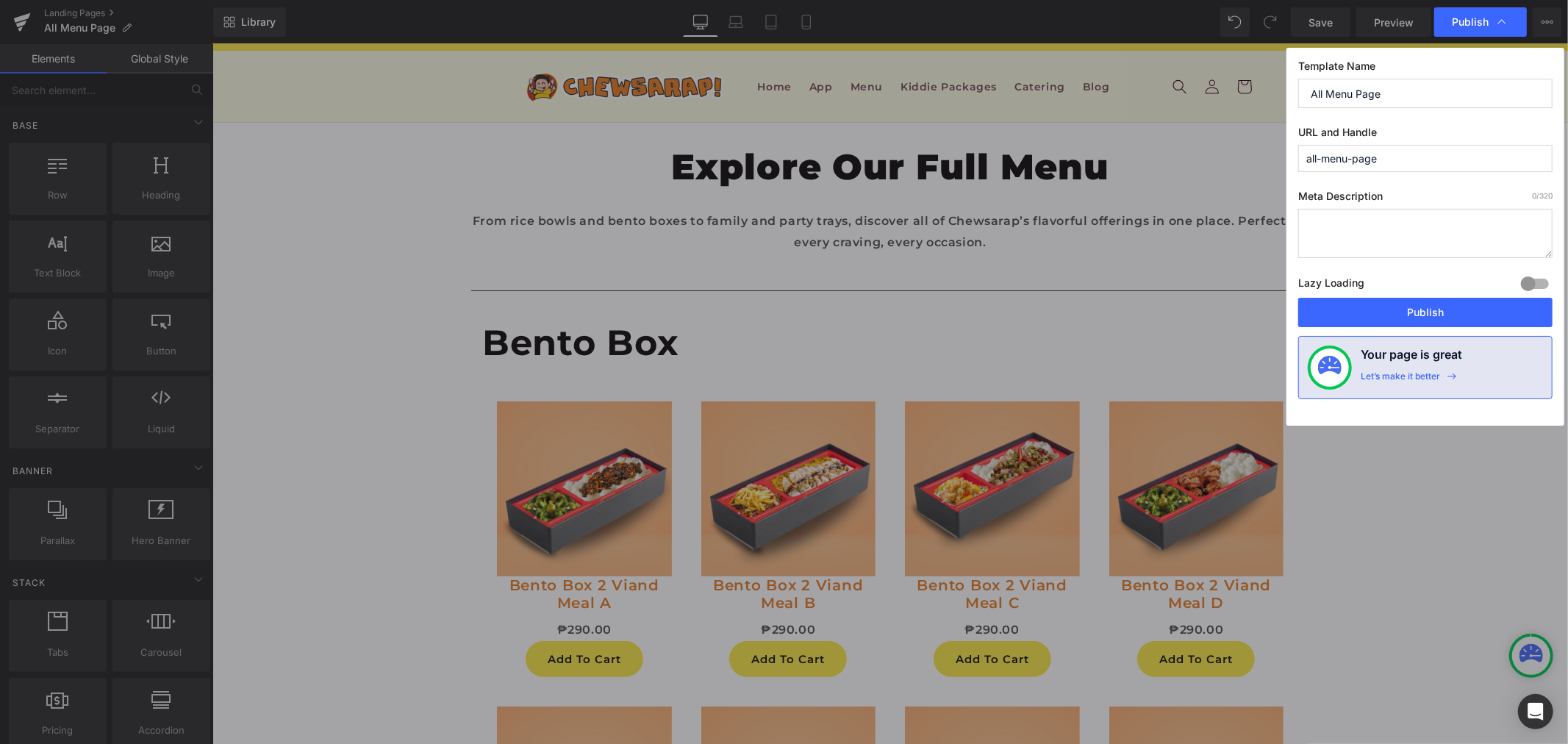
paste textarea "Explore Chewsarap’s complete menu—Asian fusion rice bowls, bento boxes, family …"
type textarea "Explore Chewsarap’s complete menu—Asian fusion rice bowls, bento boxes, family …"
click at [1375, 286] on div "Lazy Loading Build Upgrade plan to unlock" at bounding box center [1426, 286] width 255 height 25
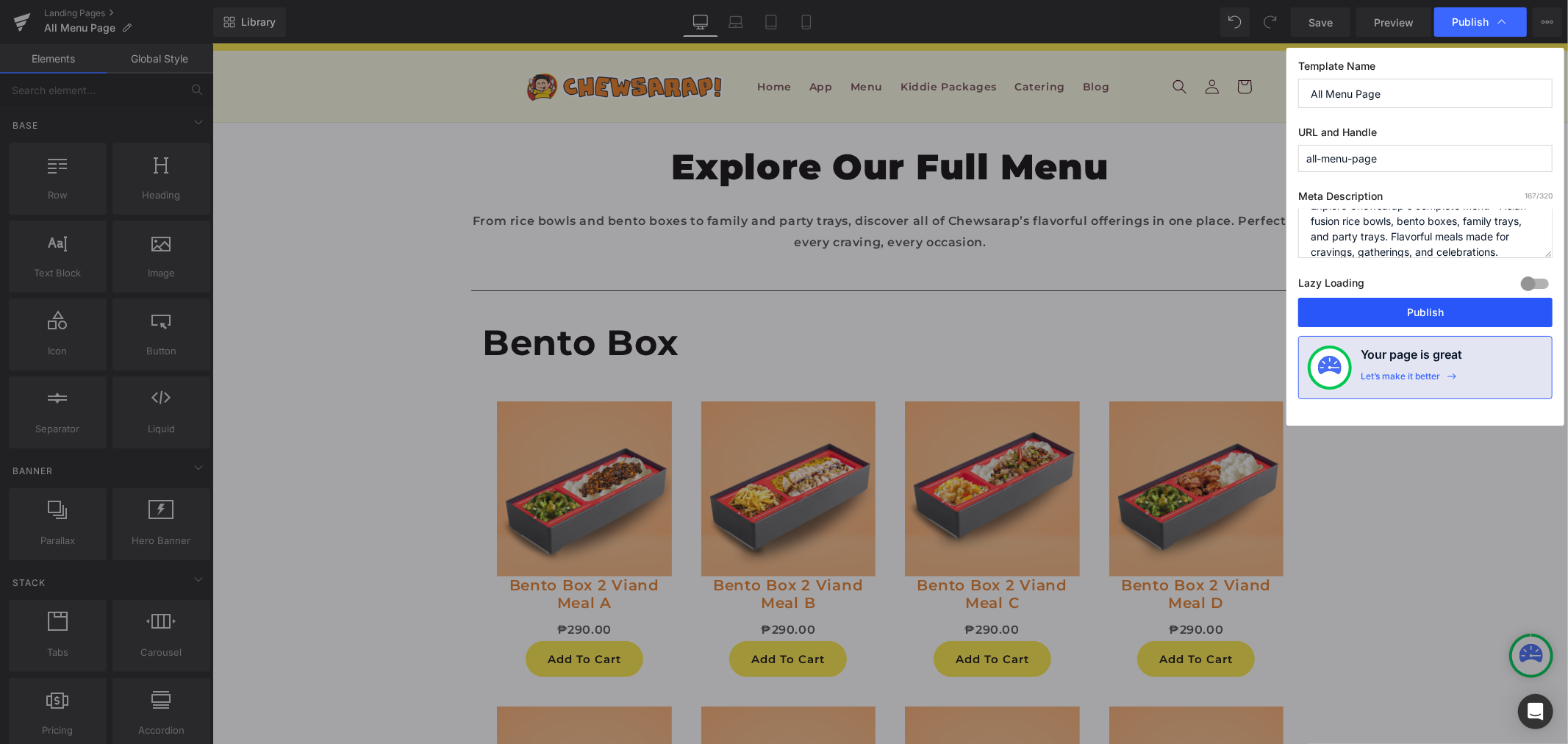
click at [1383, 311] on button "Publish" at bounding box center [1426, 312] width 255 height 30
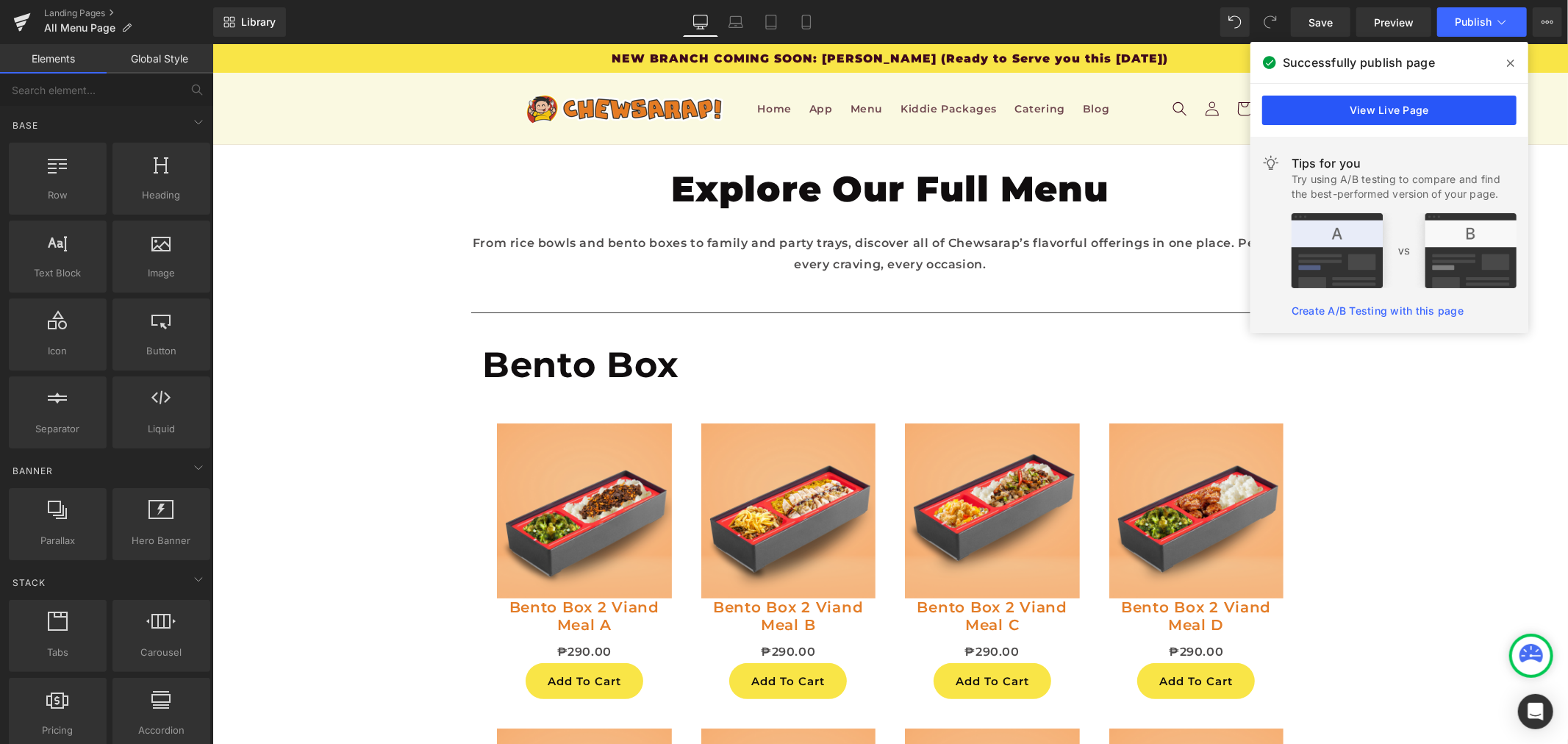
click at [1354, 108] on link "View Live Page" at bounding box center [1389, 110] width 255 height 30
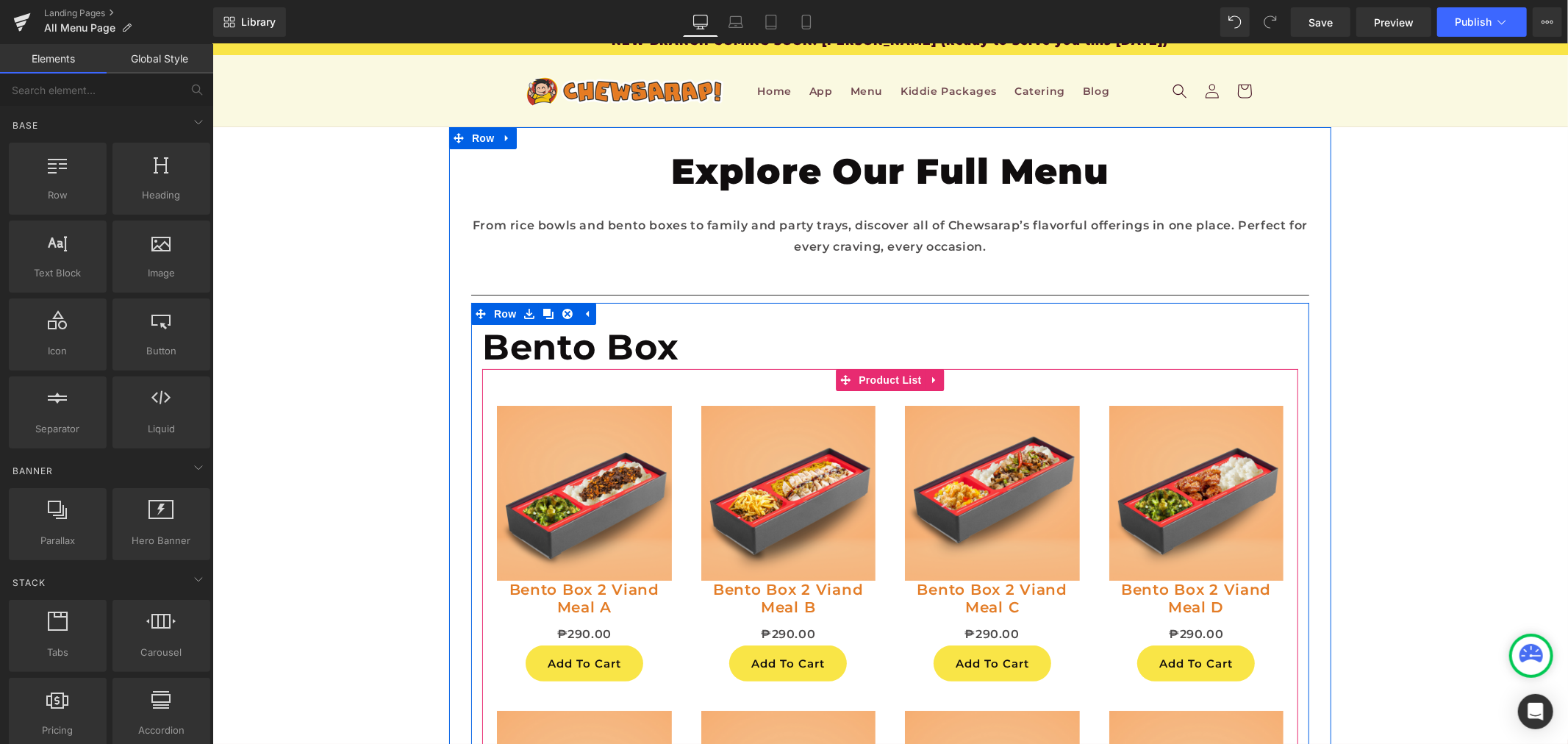
scroll to position [11, 0]
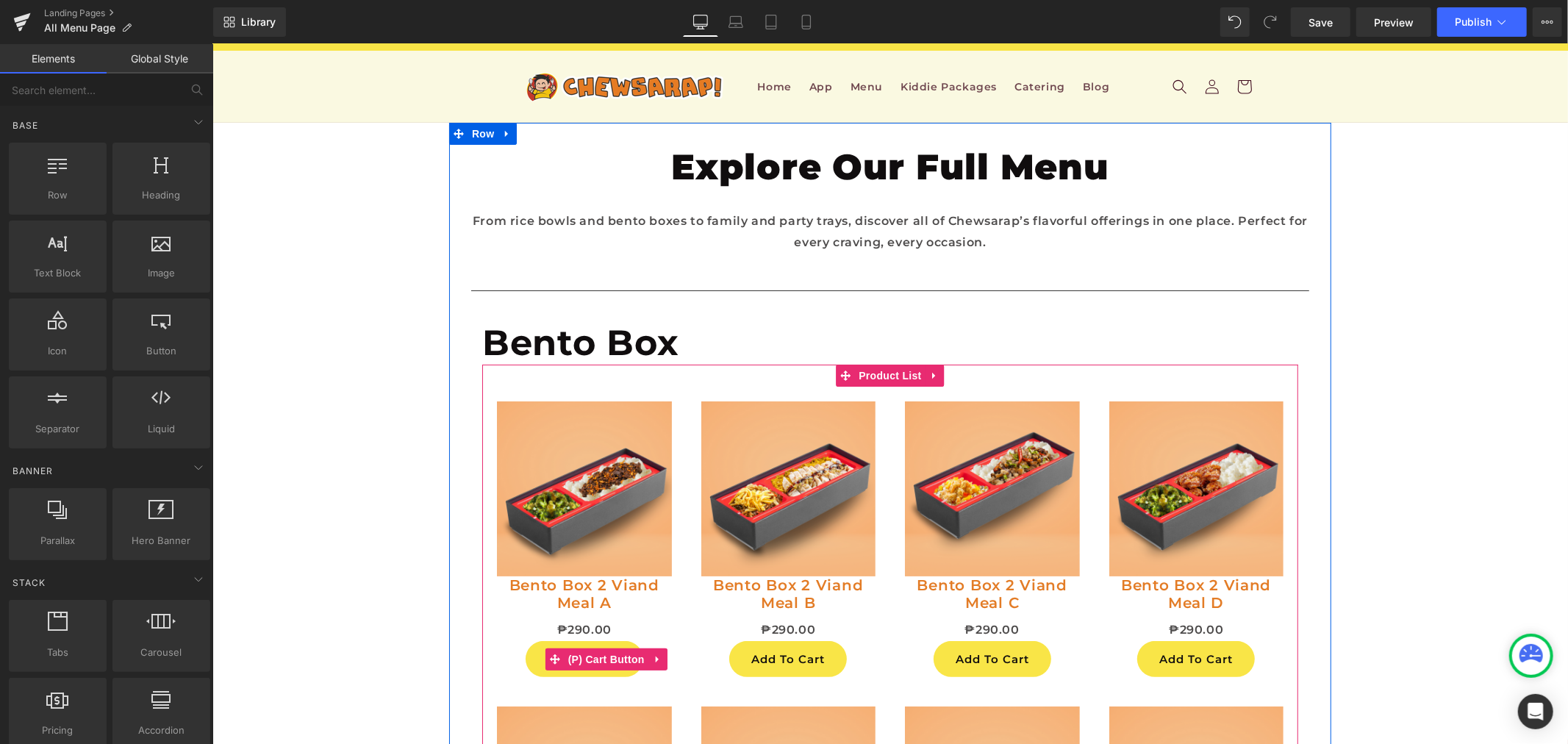
click at [572, 664] on span "(P) Cart Button" at bounding box center [606, 658] width 84 height 22
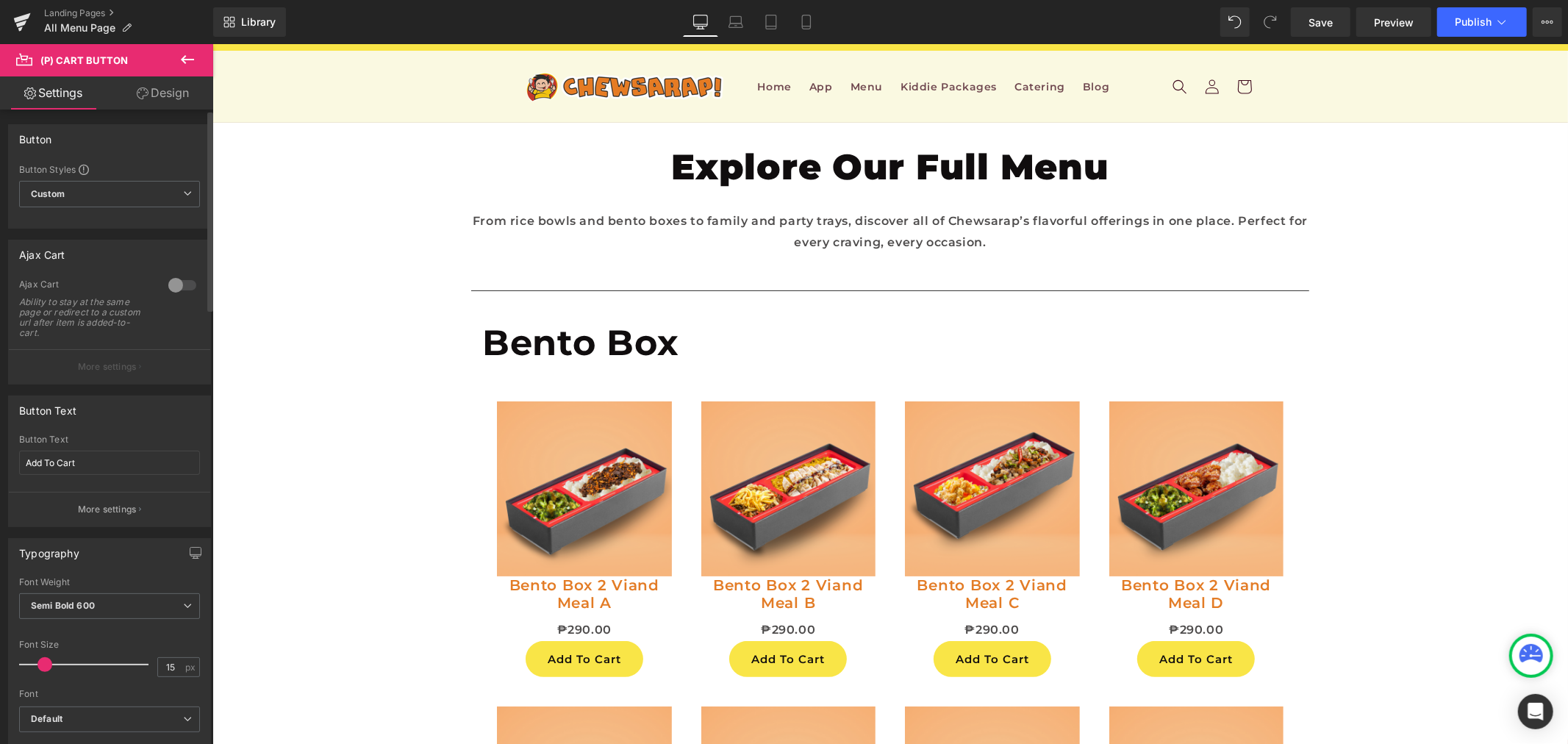
click at [172, 273] on div "Ajax Cart 0 Ajax Cart Ability to stay at the same page or redirect to a custom …" at bounding box center [109, 312] width 203 height 145
click at [176, 287] on div at bounding box center [182, 286] width 35 height 24
click at [128, 365] on p "More settings" at bounding box center [107, 367] width 59 height 13
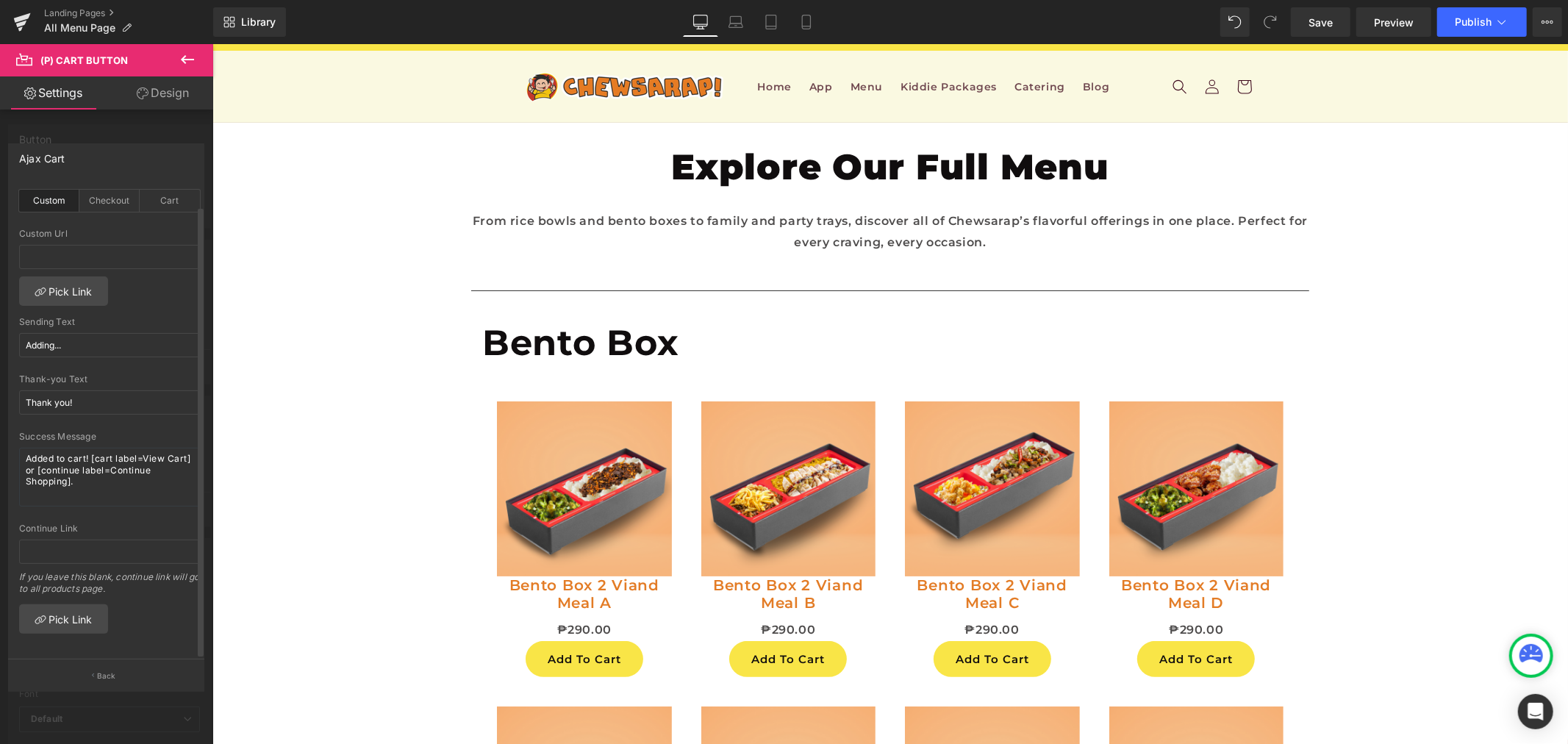
scroll to position [21, 0]
click at [185, 57] on icon at bounding box center [188, 60] width 13 height 9
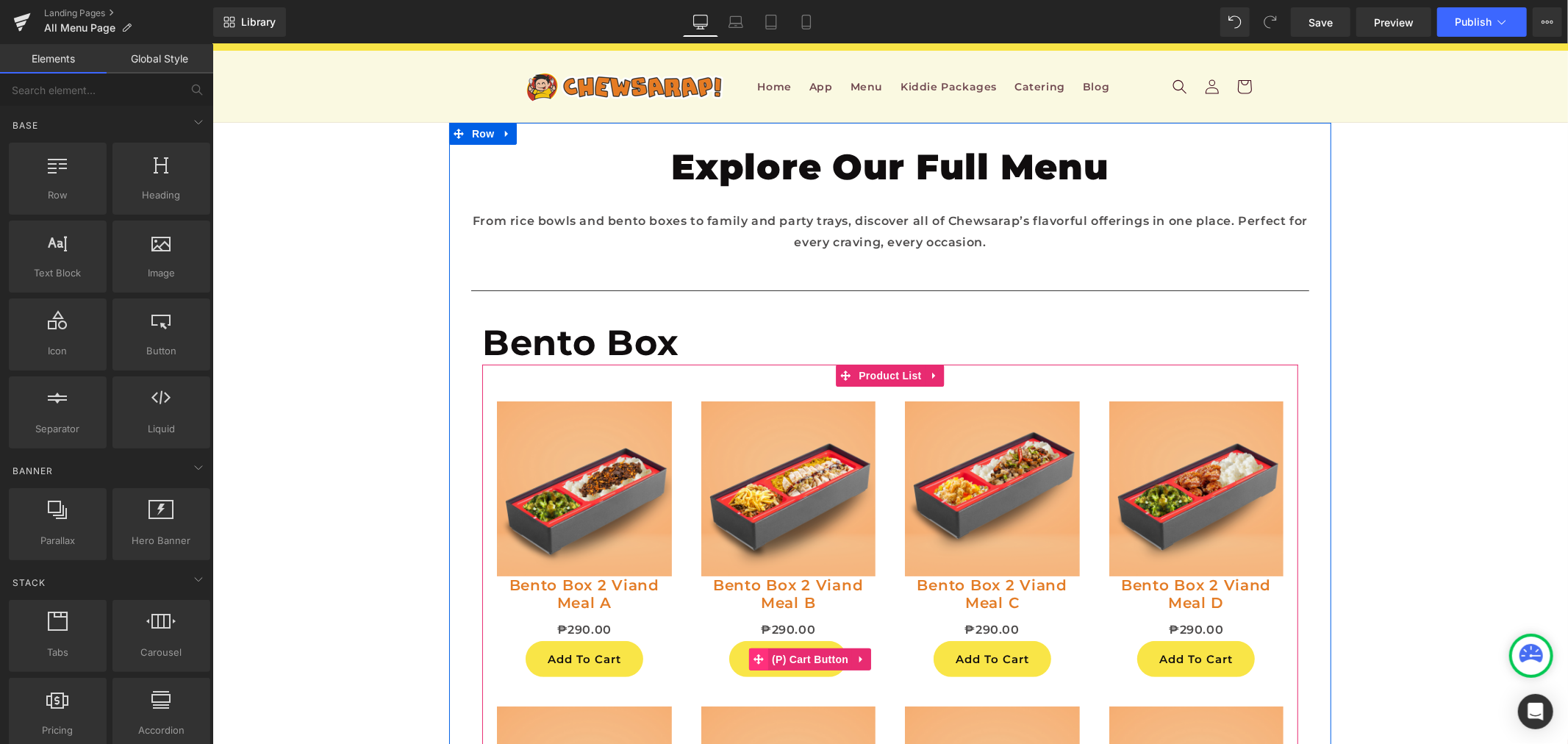
click at [749, 647] on span at bounding box center [758, 658] width 19 height 22
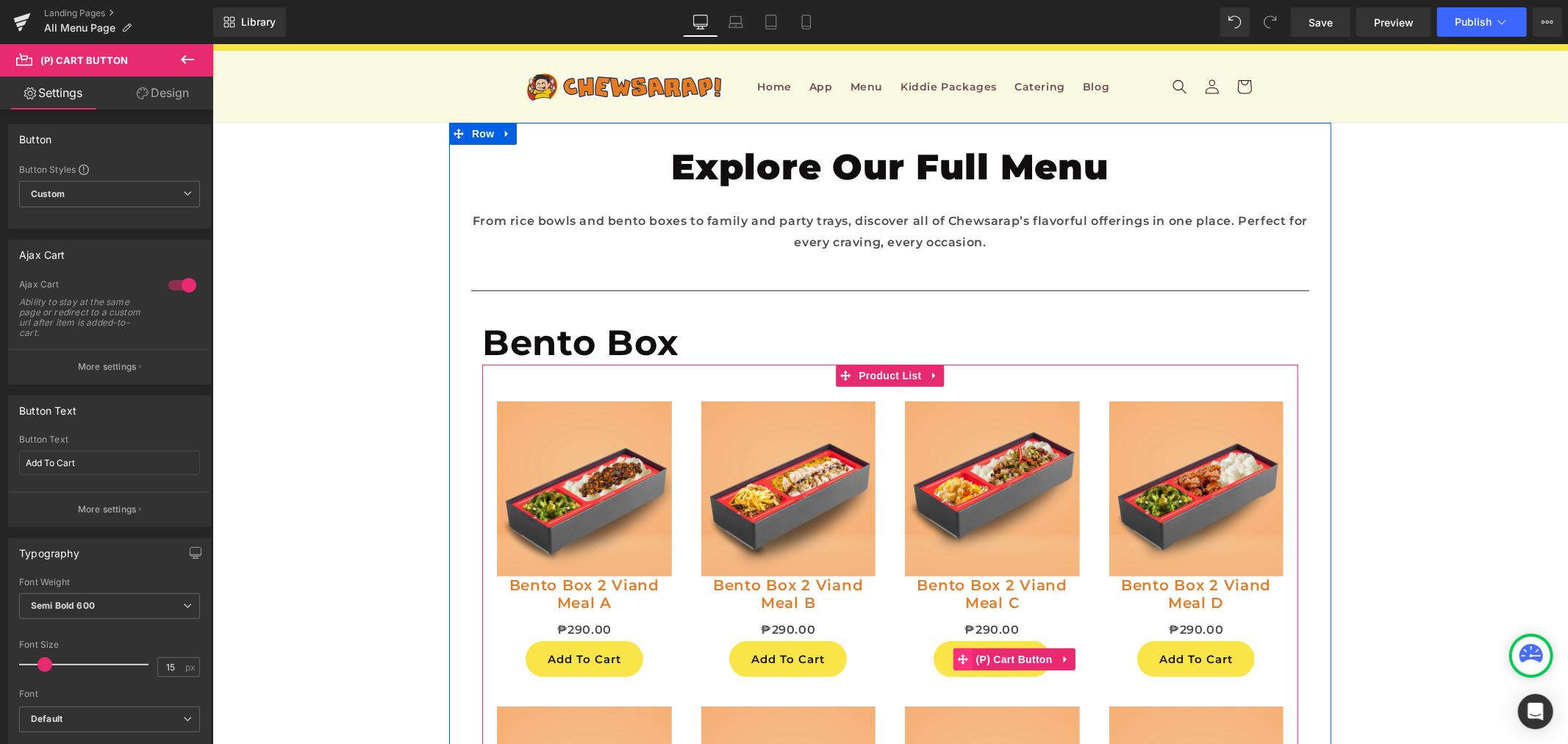
click at [957, 653] on icon at bounding box center [962, 658] width 10 height 10
click at [984, 648] on span "(P) Cart Button" at bounding box center [1014, 659] width 84 height 22
click at [1197, 647] on span "(P) Cart Button" at bounding box center [1217, 658] width 84 height 22
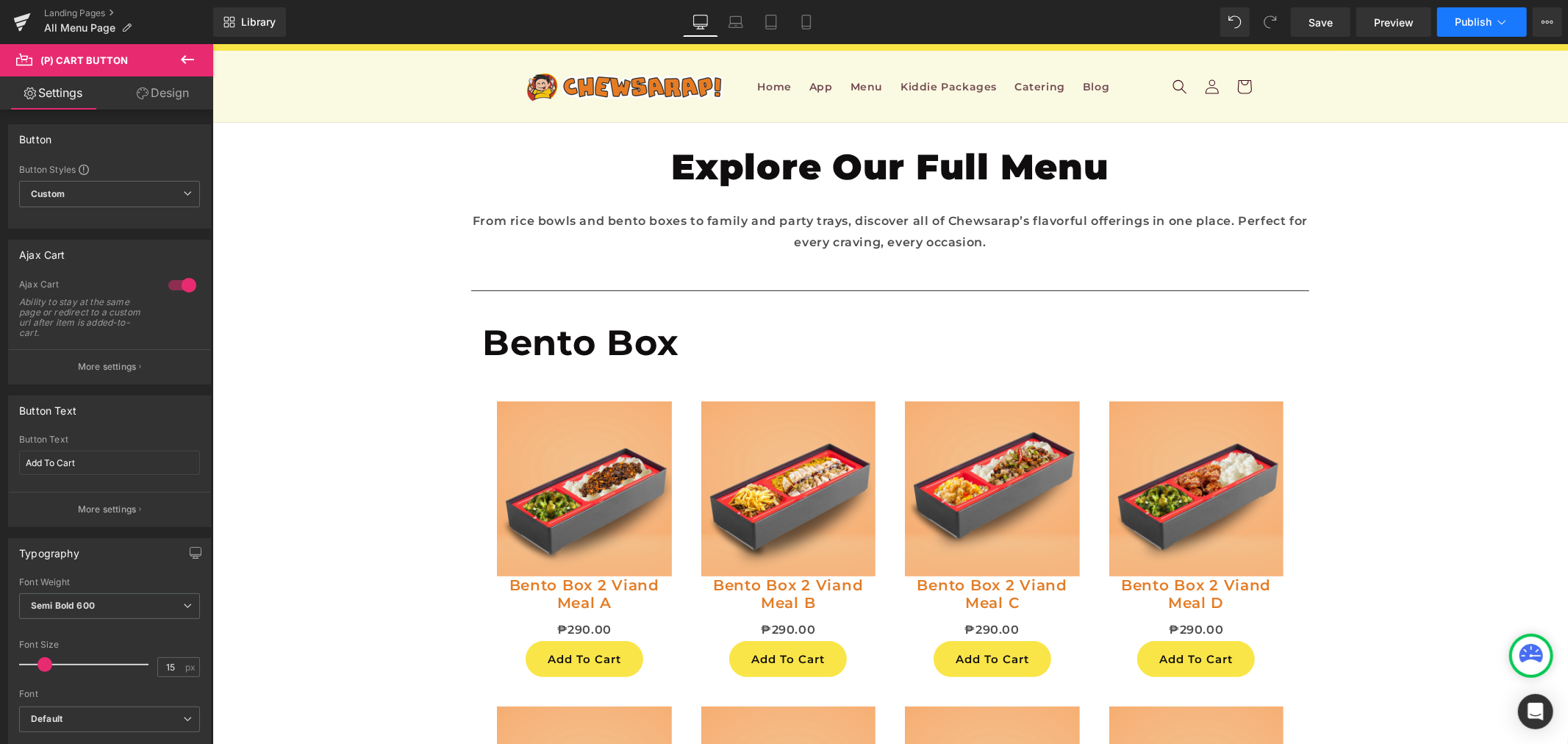
click at [1452, 27] on button "Publish" at bounding box center [1482, 22] width 90 height 30
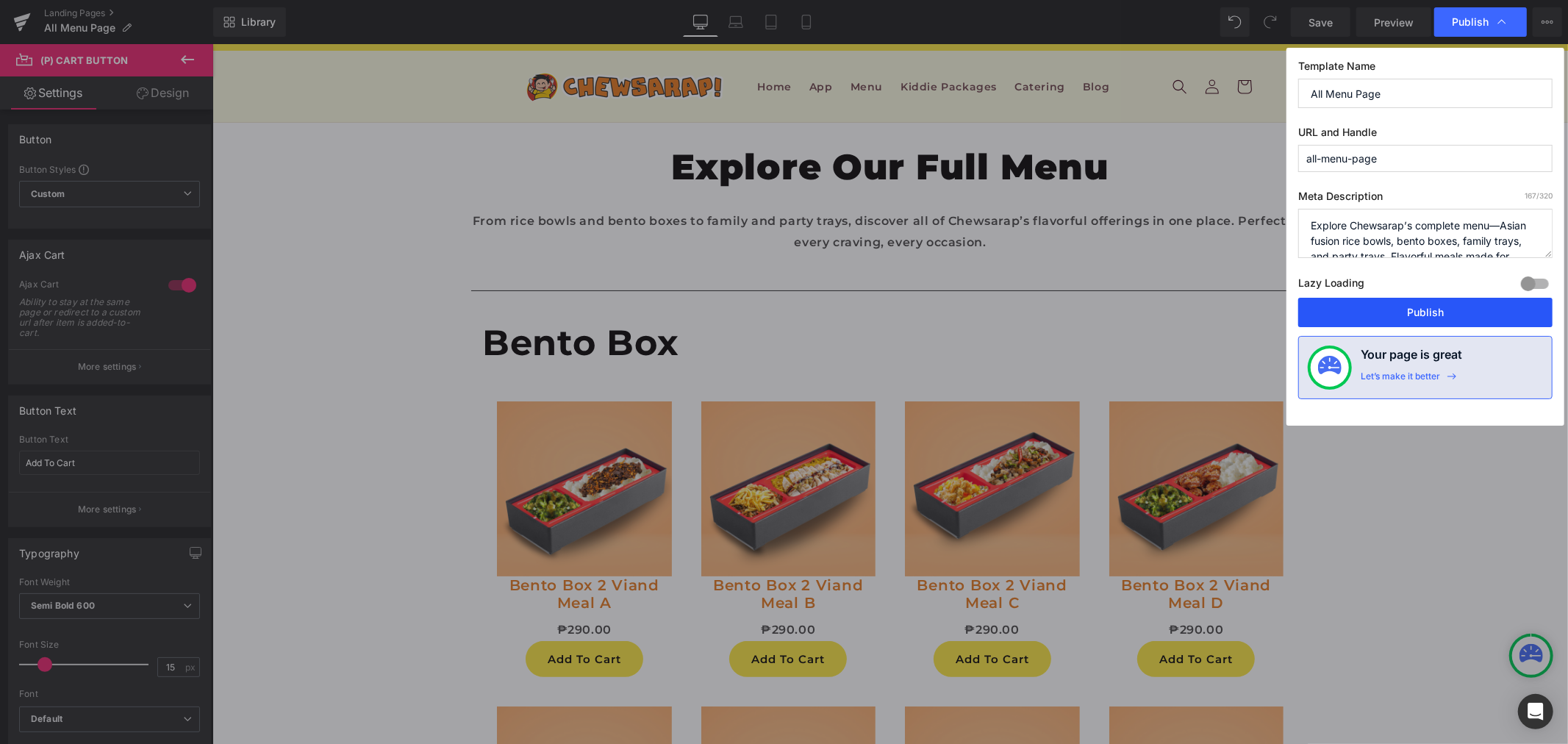
click at [1381, 306] on button "Publish" at bounding box center [1426, 312] width 255 height 30
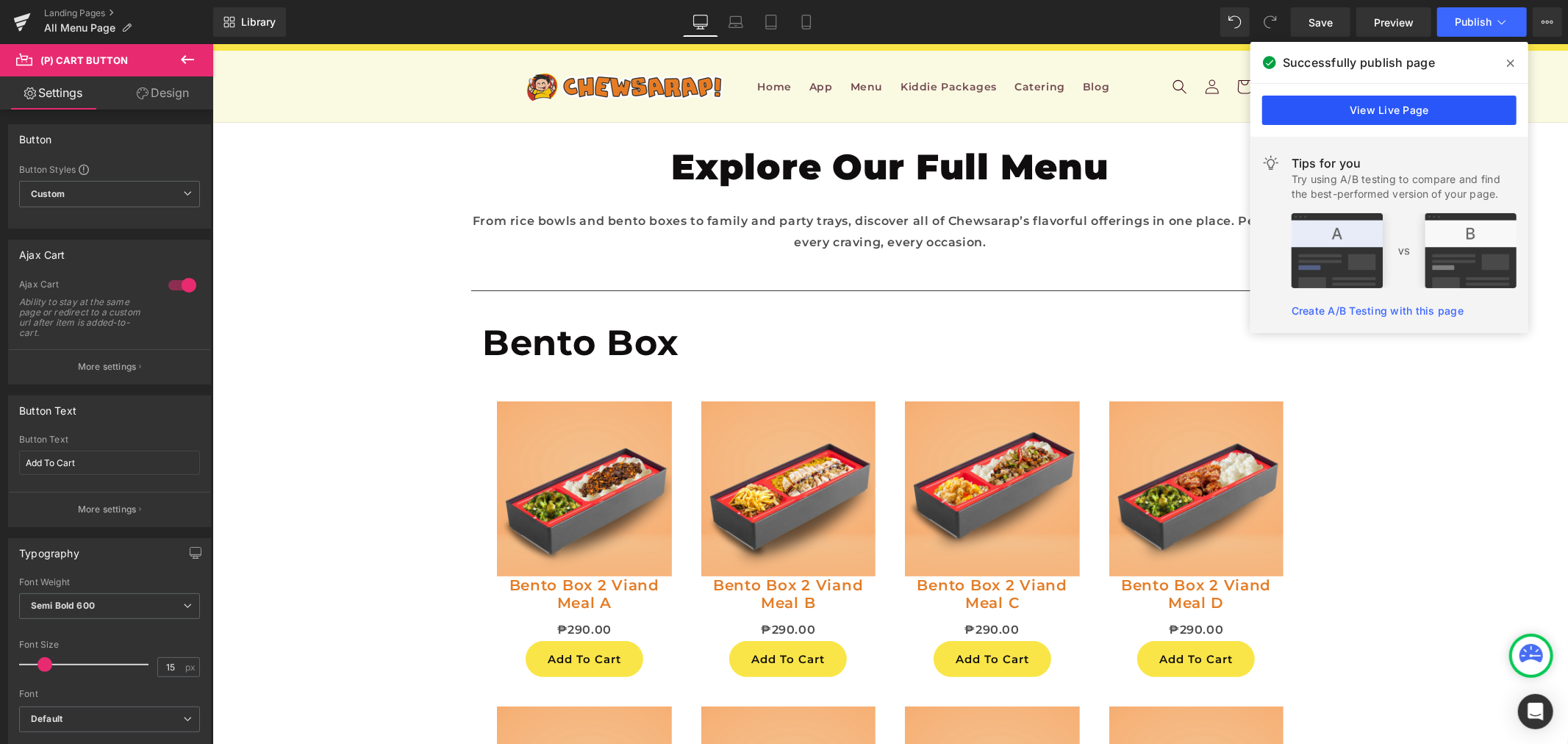
click at [1428, 119] on link "View Live Page" at bounding box center [1389, 110] width 255 height 30
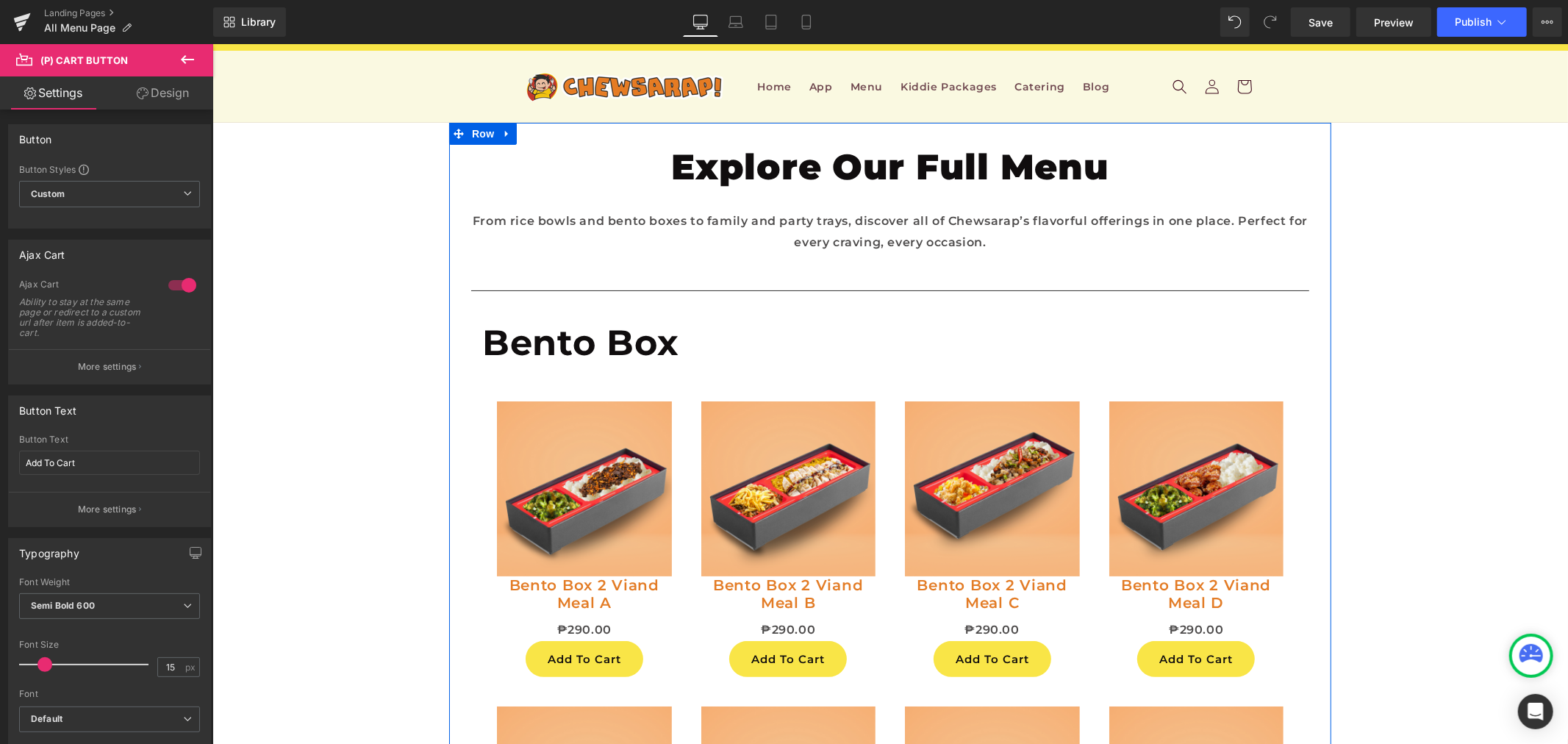
scroll to position [1715, 0]
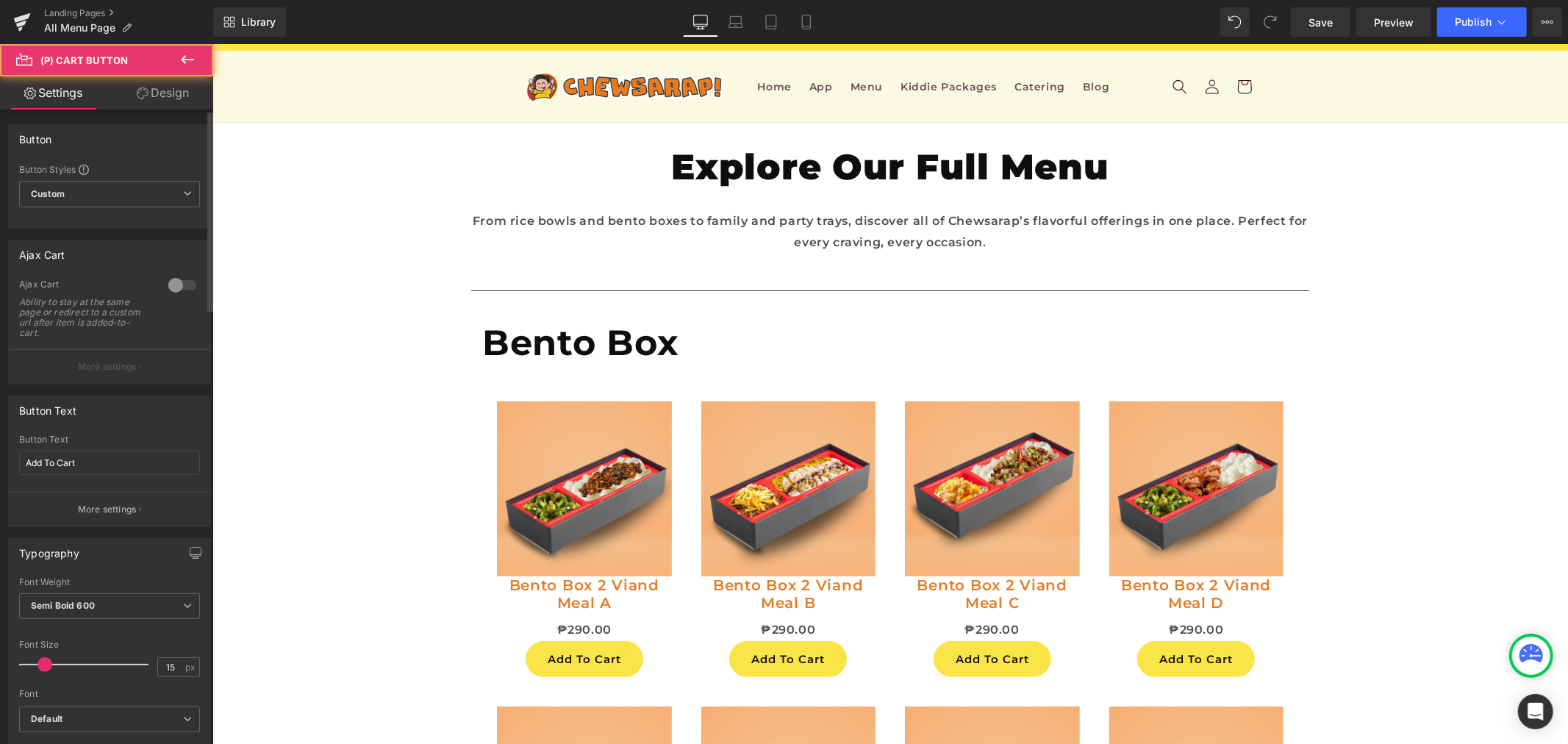
click at [182, 291] on div at bounding box center [182, 286] width 35 height 24
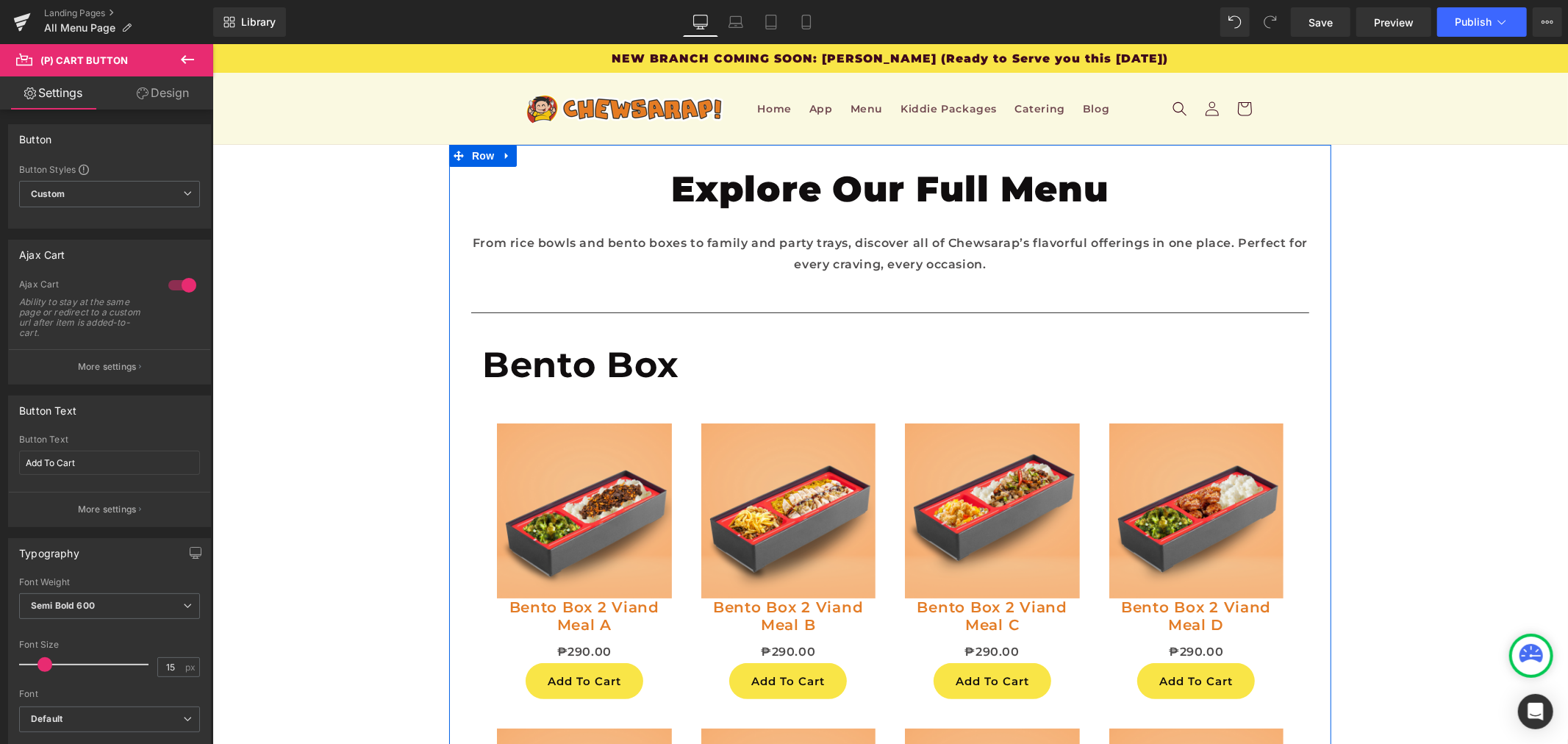
scroll to position [1470, 0]
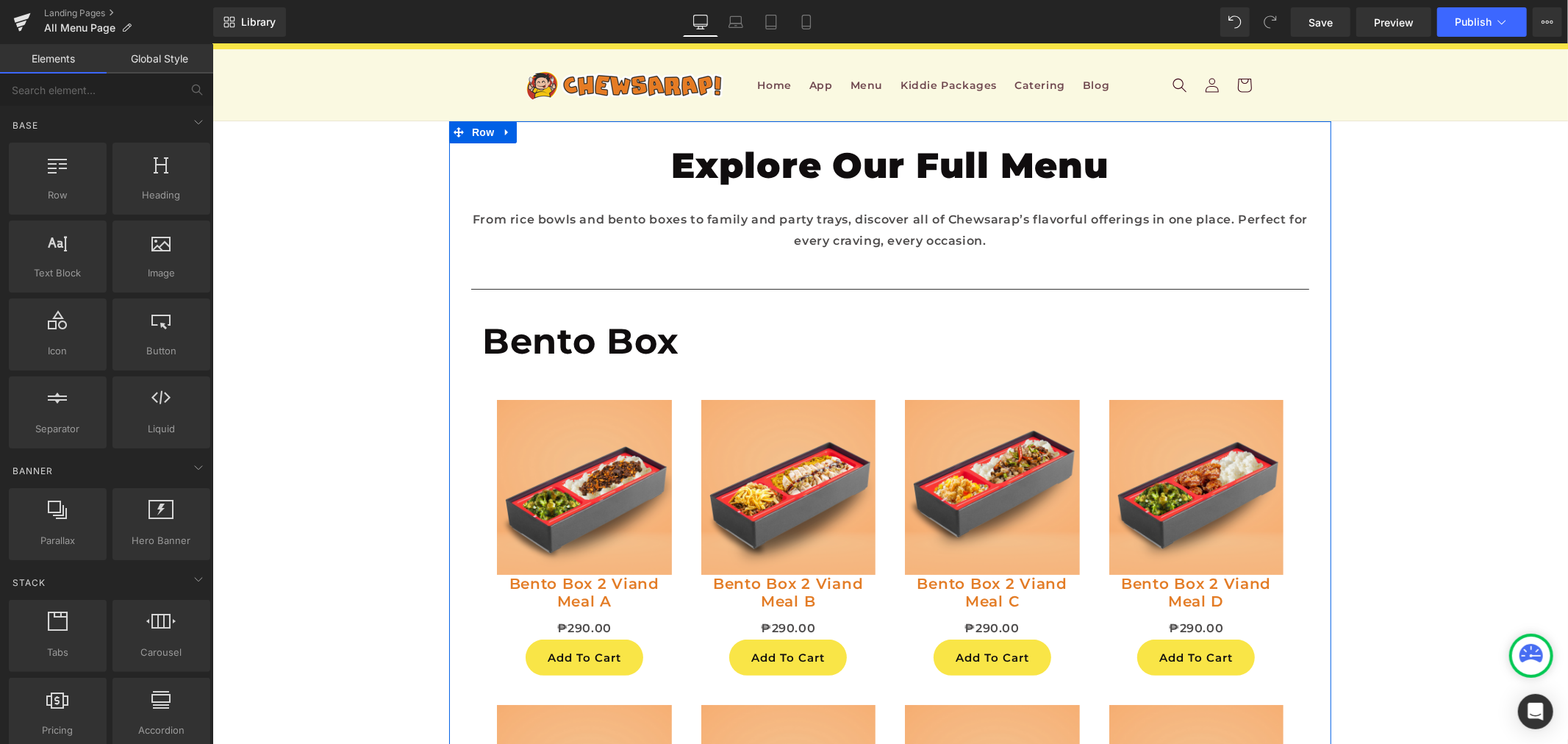
scroll to position [1715, 0]
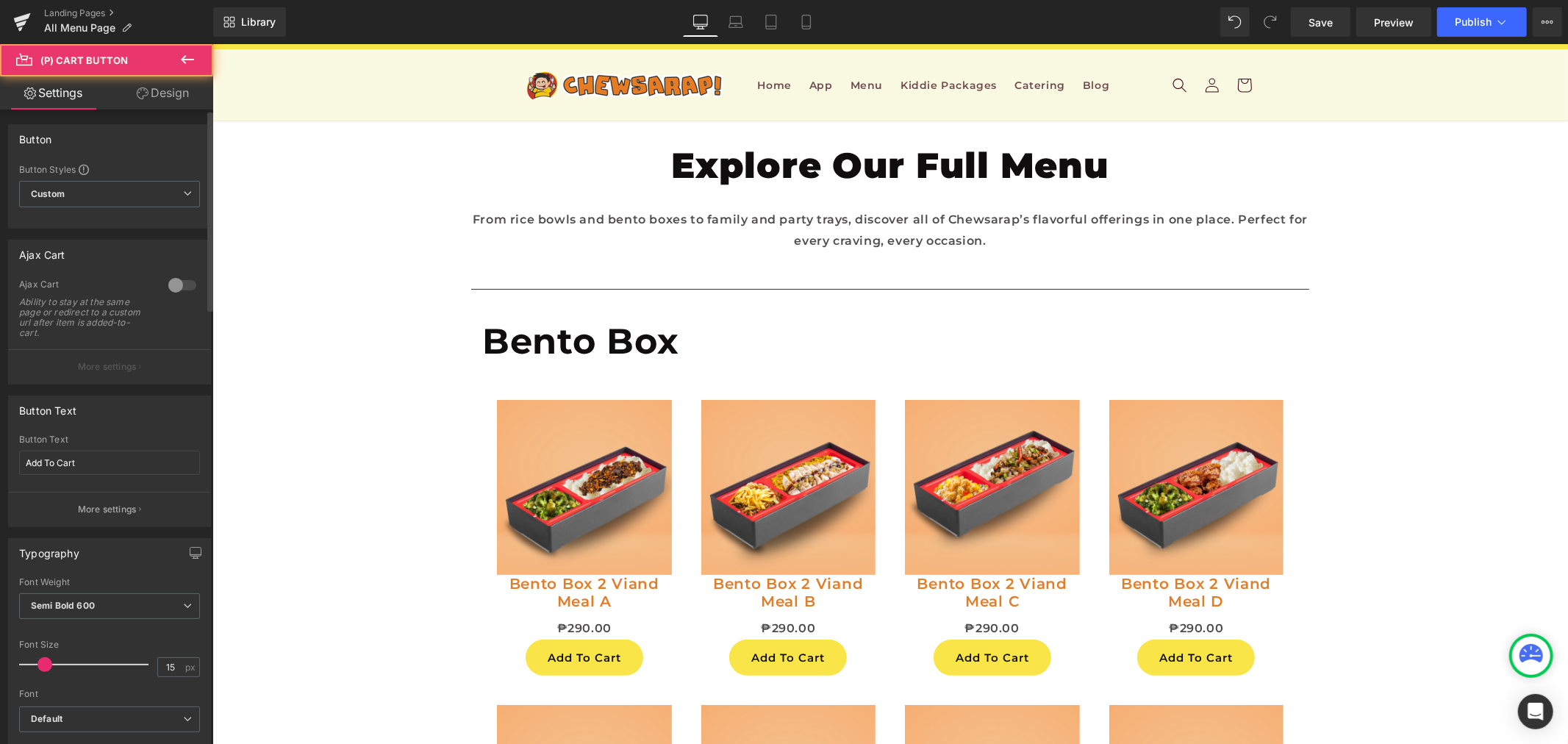
click at [177, 284] on div at bounding box center [182, 286] width 35 height 24
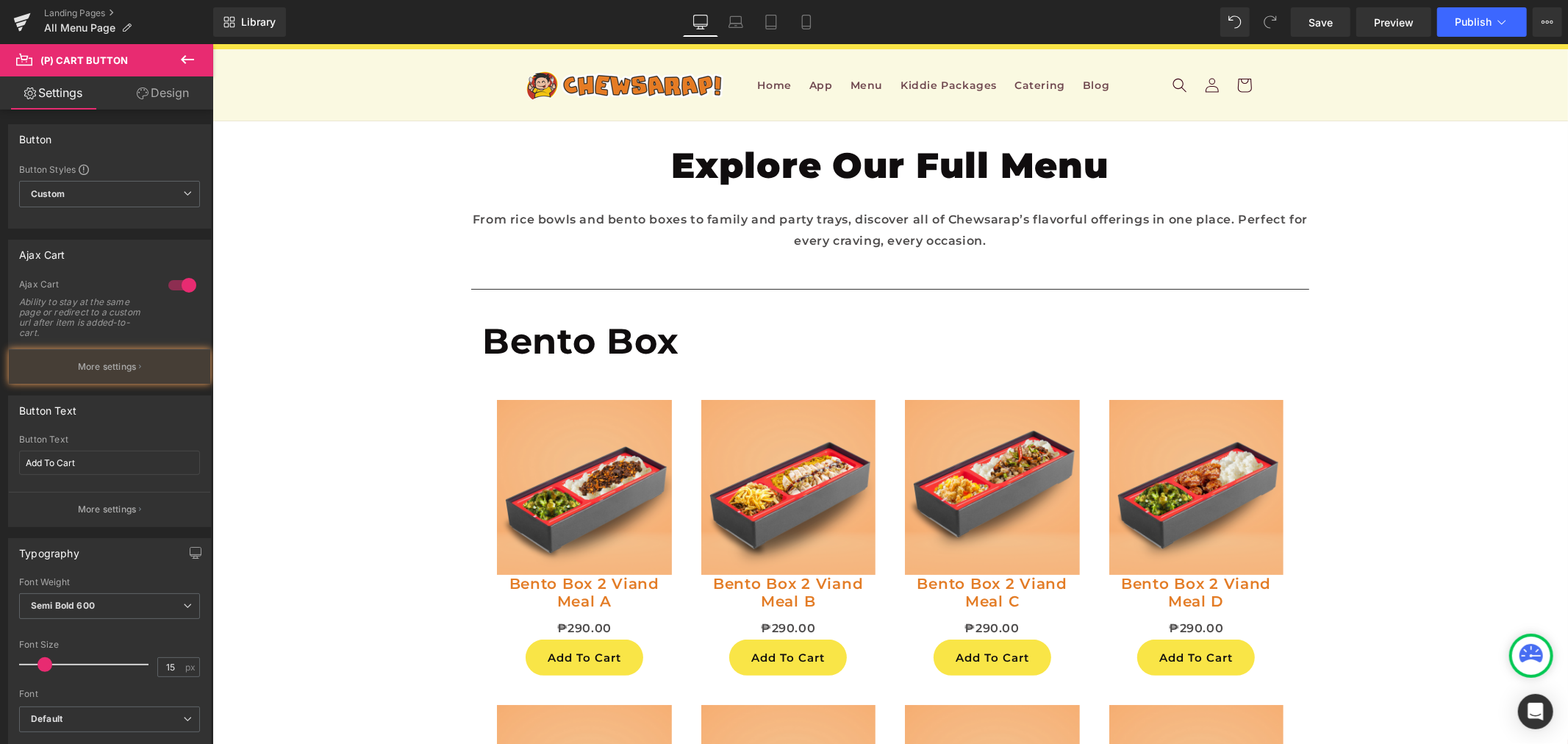
scroll to position [2287, 0]
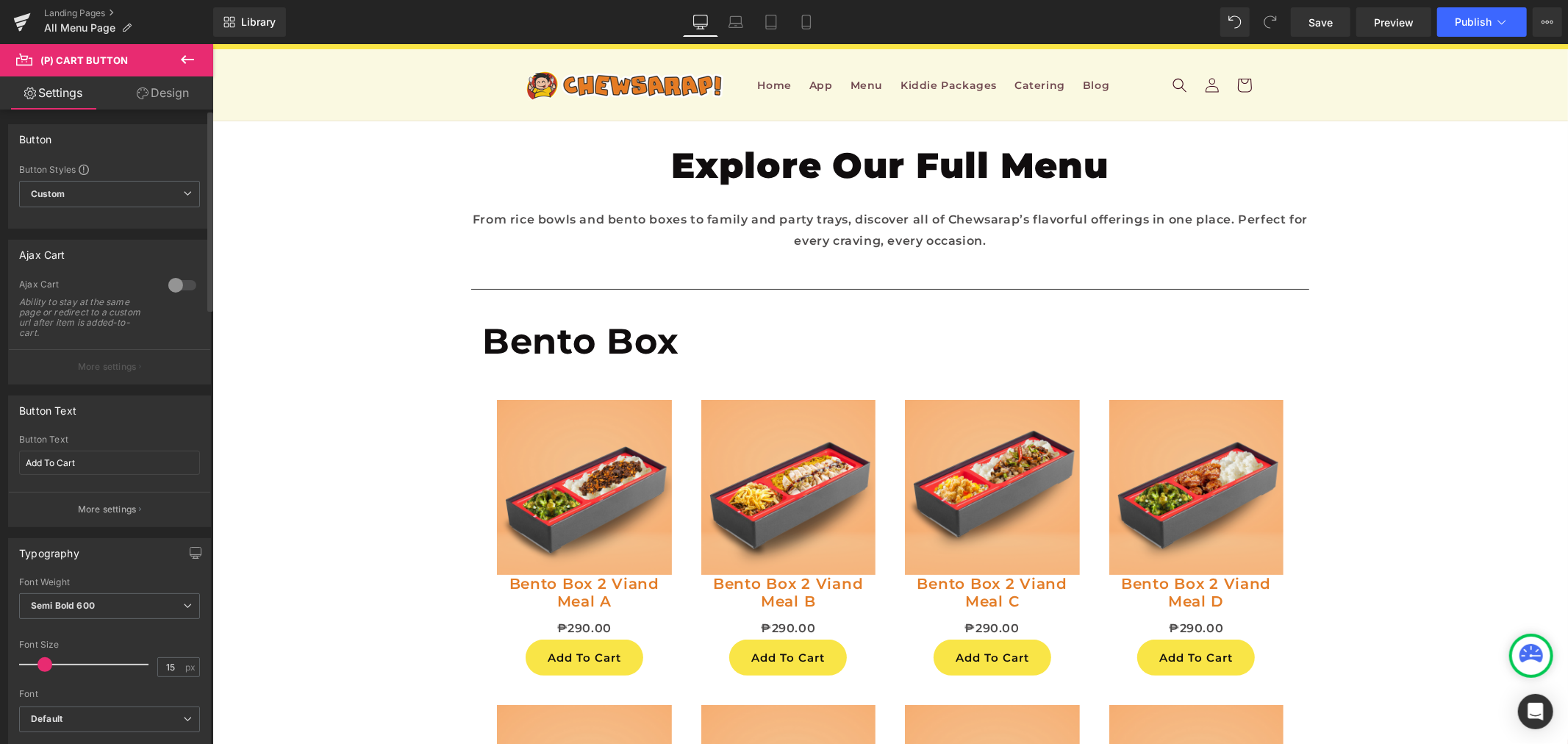
click at [171, 289] on div at bounding box center [182, 286] width 35 height 24
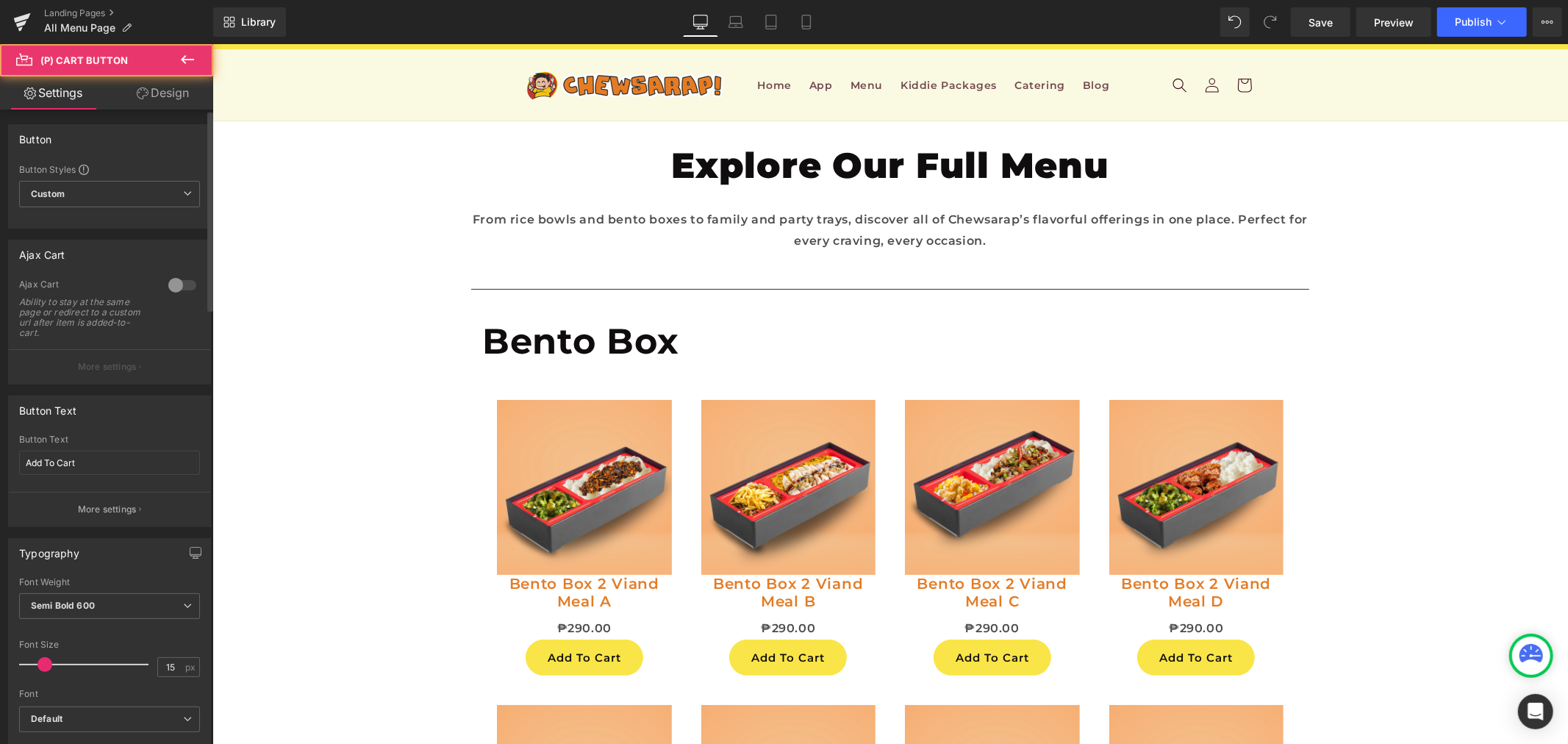
click at [186, 283] on div at bounding box center [182, 286] width 35 height 24
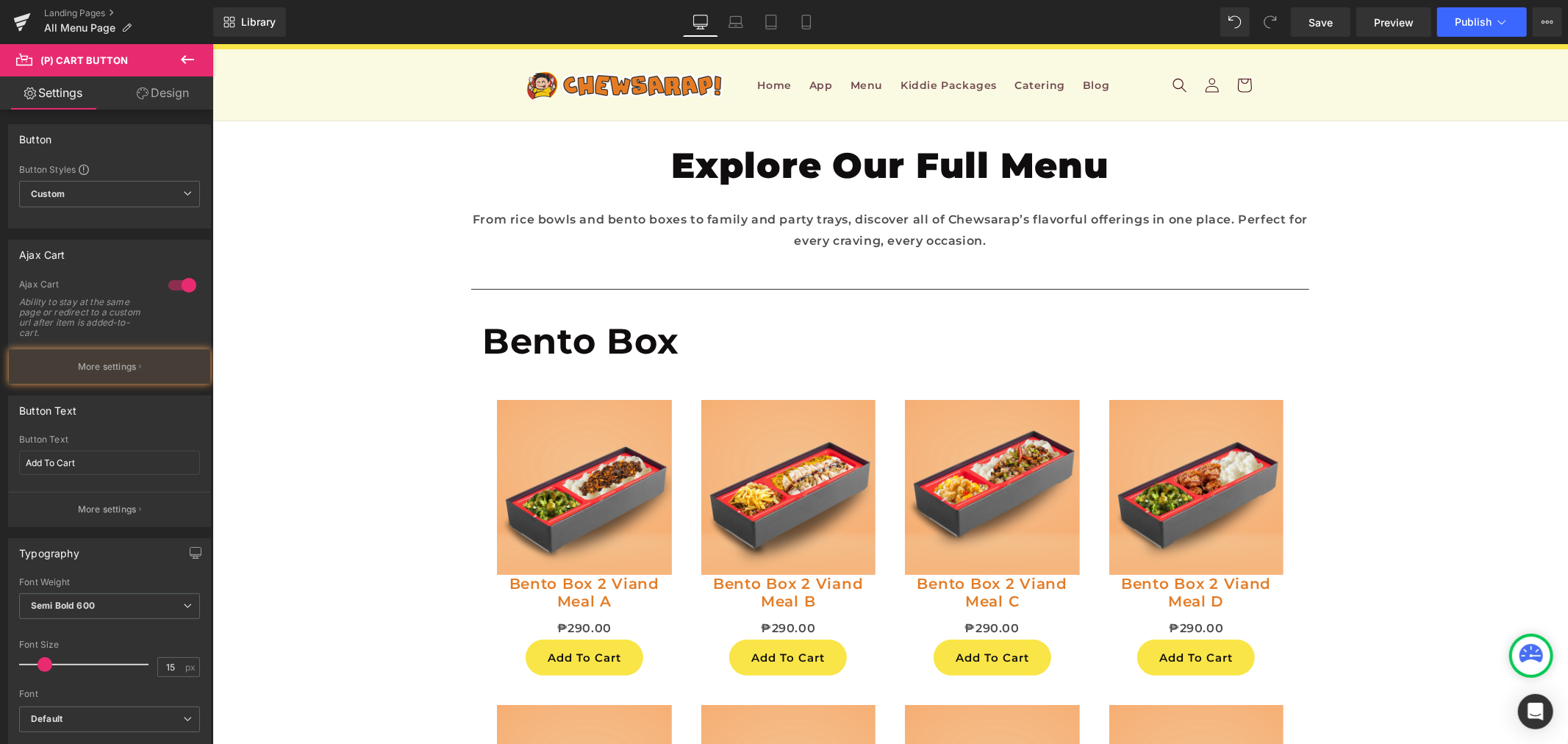
scroll to position [3838, 0]
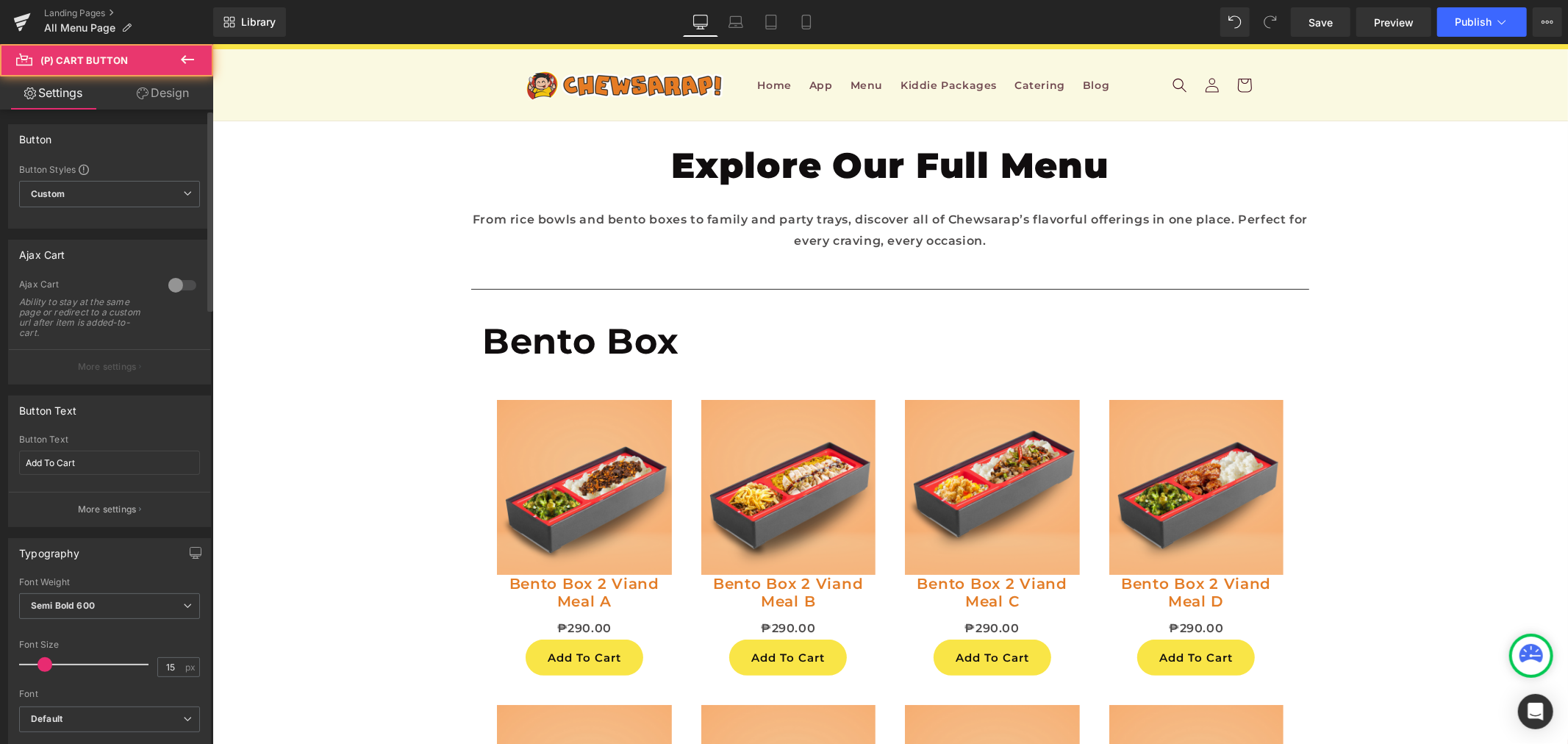
click at [185, 288] on div at bounding box center [182, 286] width 35 height 24
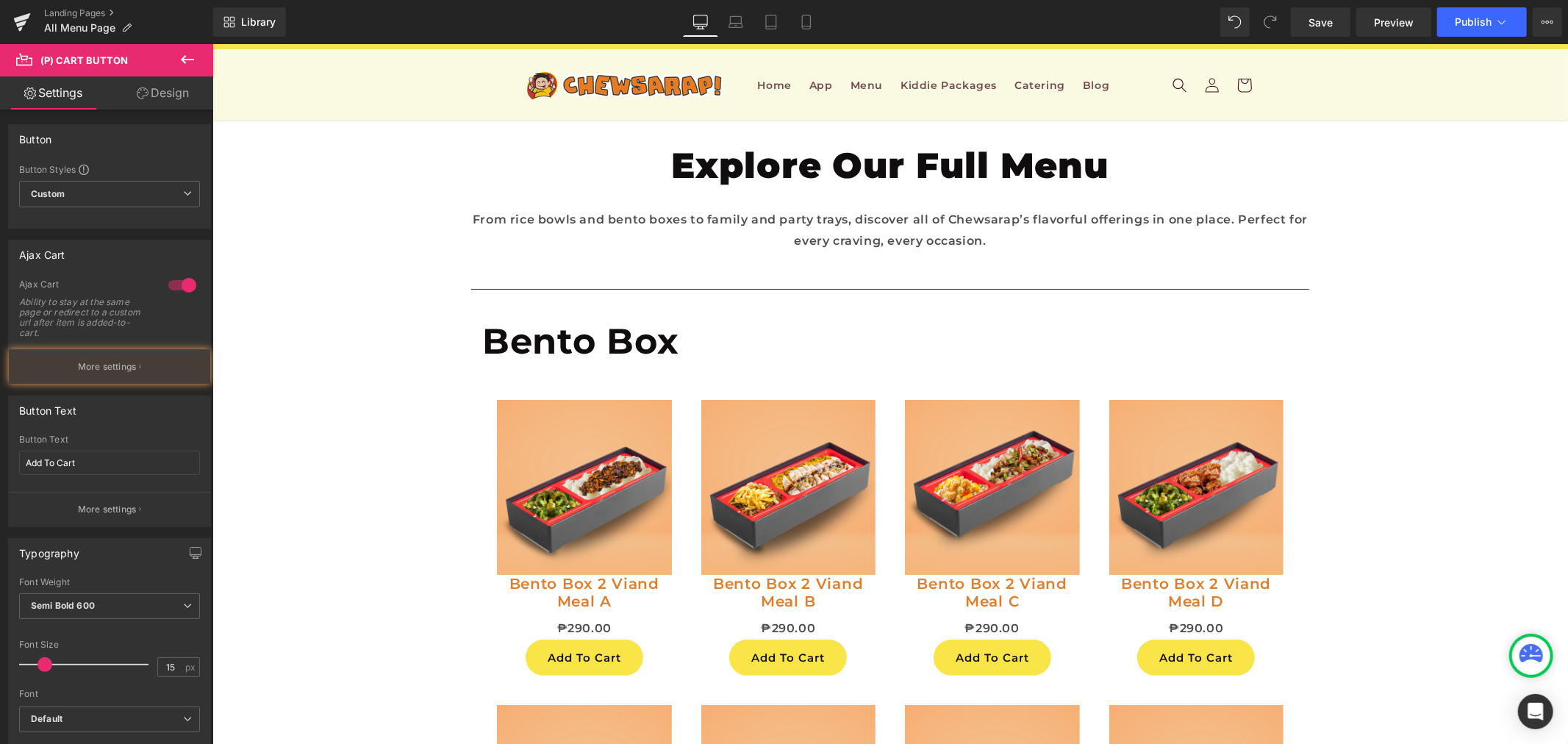
scroll to position [4410, 0]
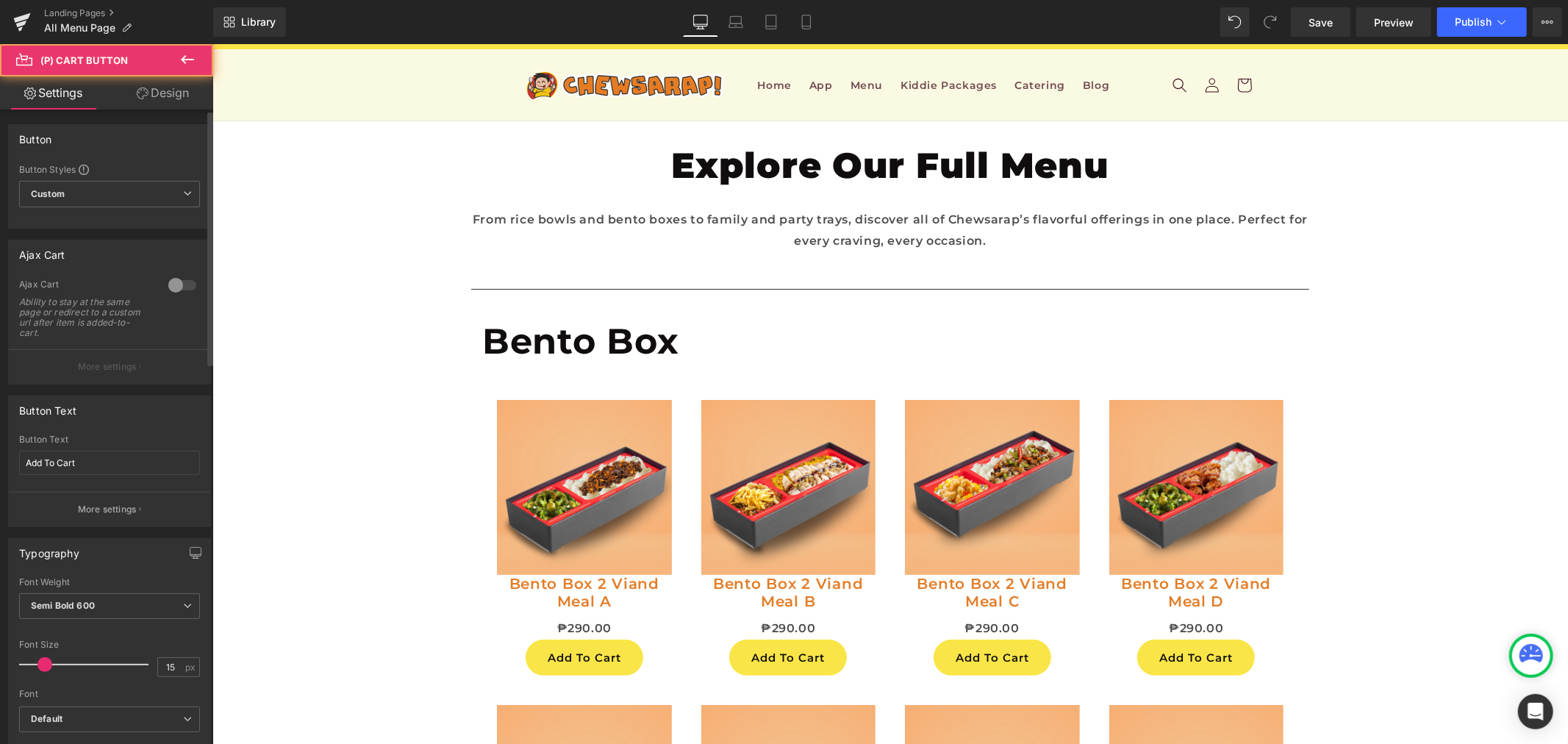
click at [164, 279] on div at bounding box center [182, 286] width 35 height 24
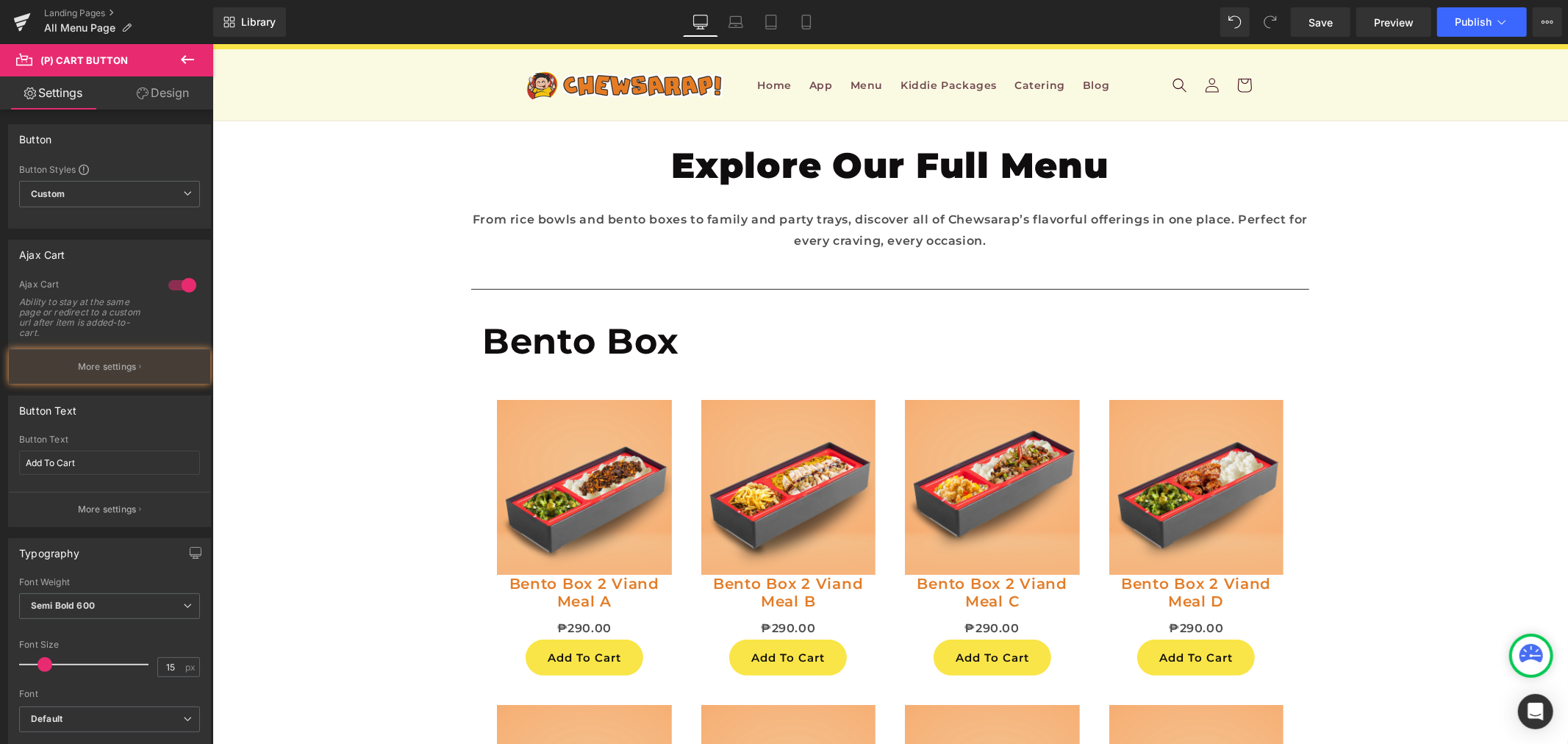
scroll to position [4900, 0]
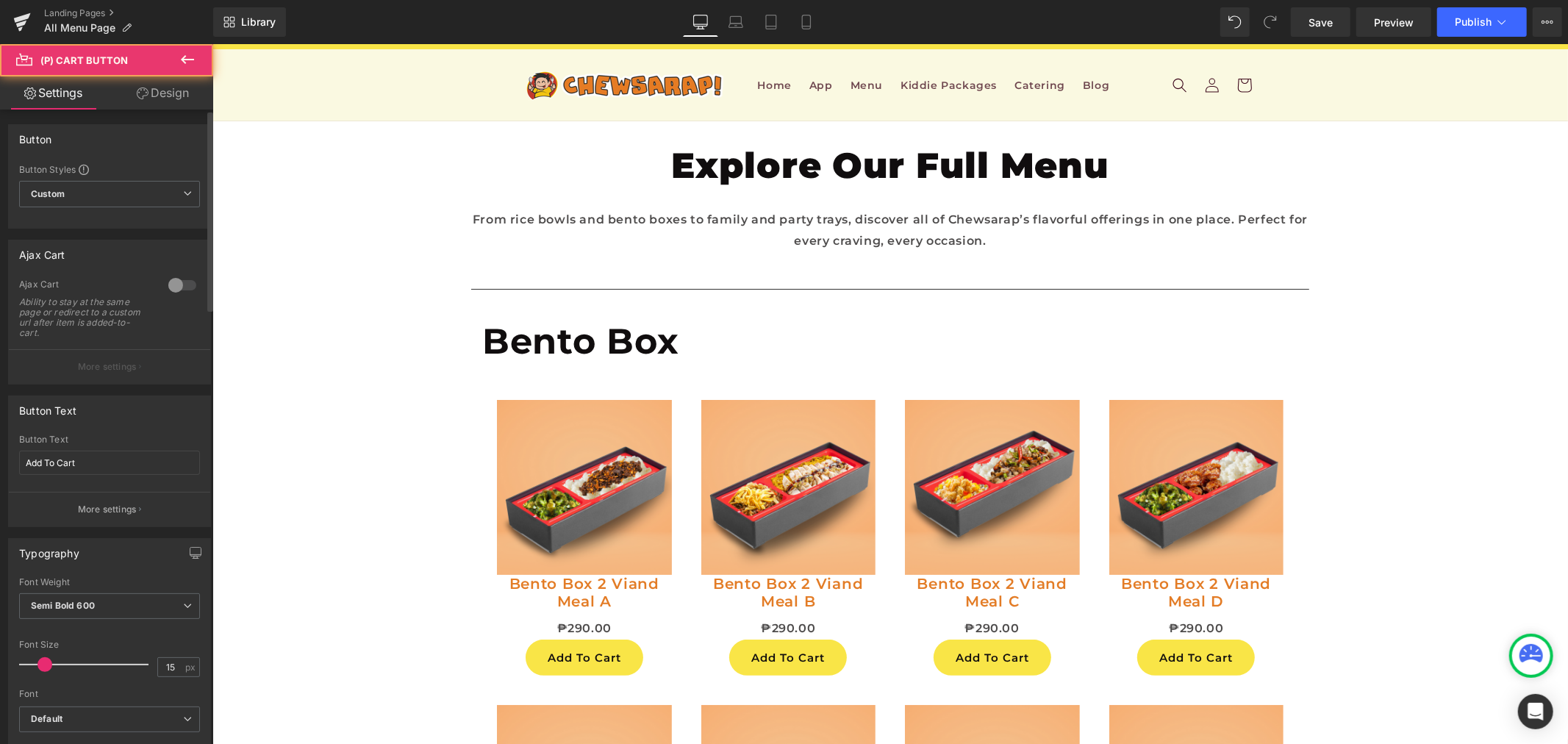
click at [188, 283] on div at bounding box center [182, 286] width 35 height 24
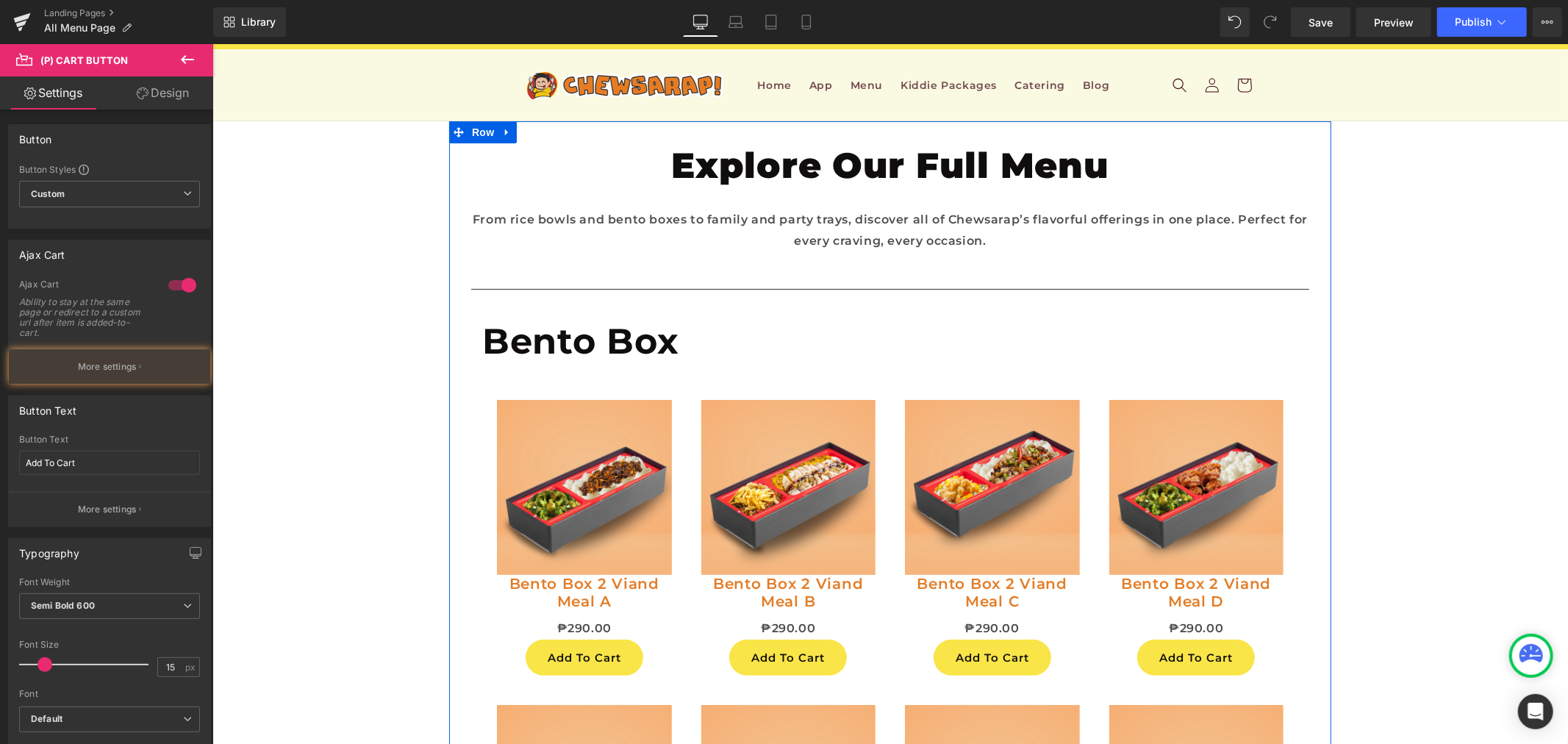
scroll to position [5554, 0]
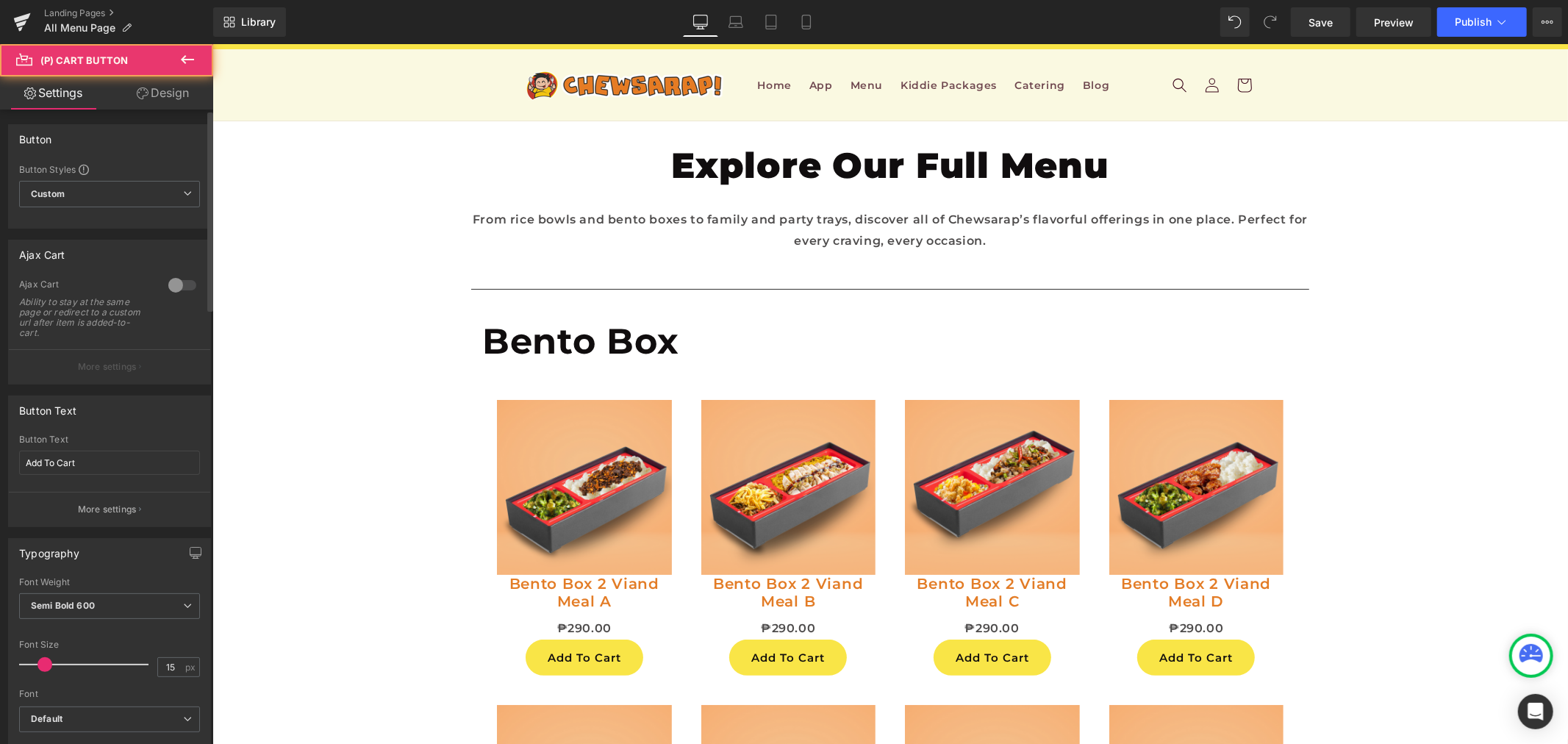
click at [179, 283] on div at bounding box center [182, 286] width 35 height 24
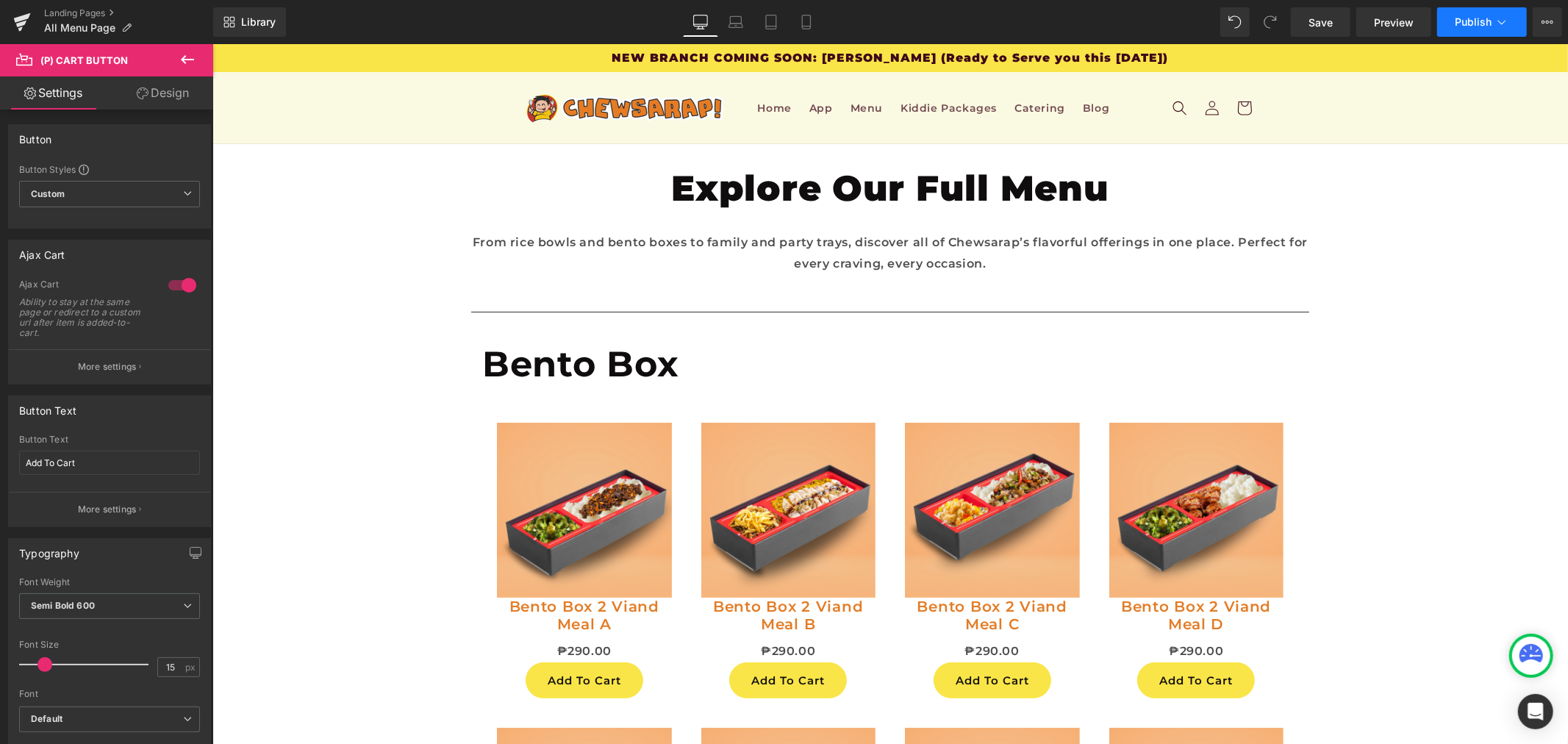
scroll to position [0, 0]
click at [1344, 21] on link "Save" at bounding box center [1321, 22] width 60 height 30
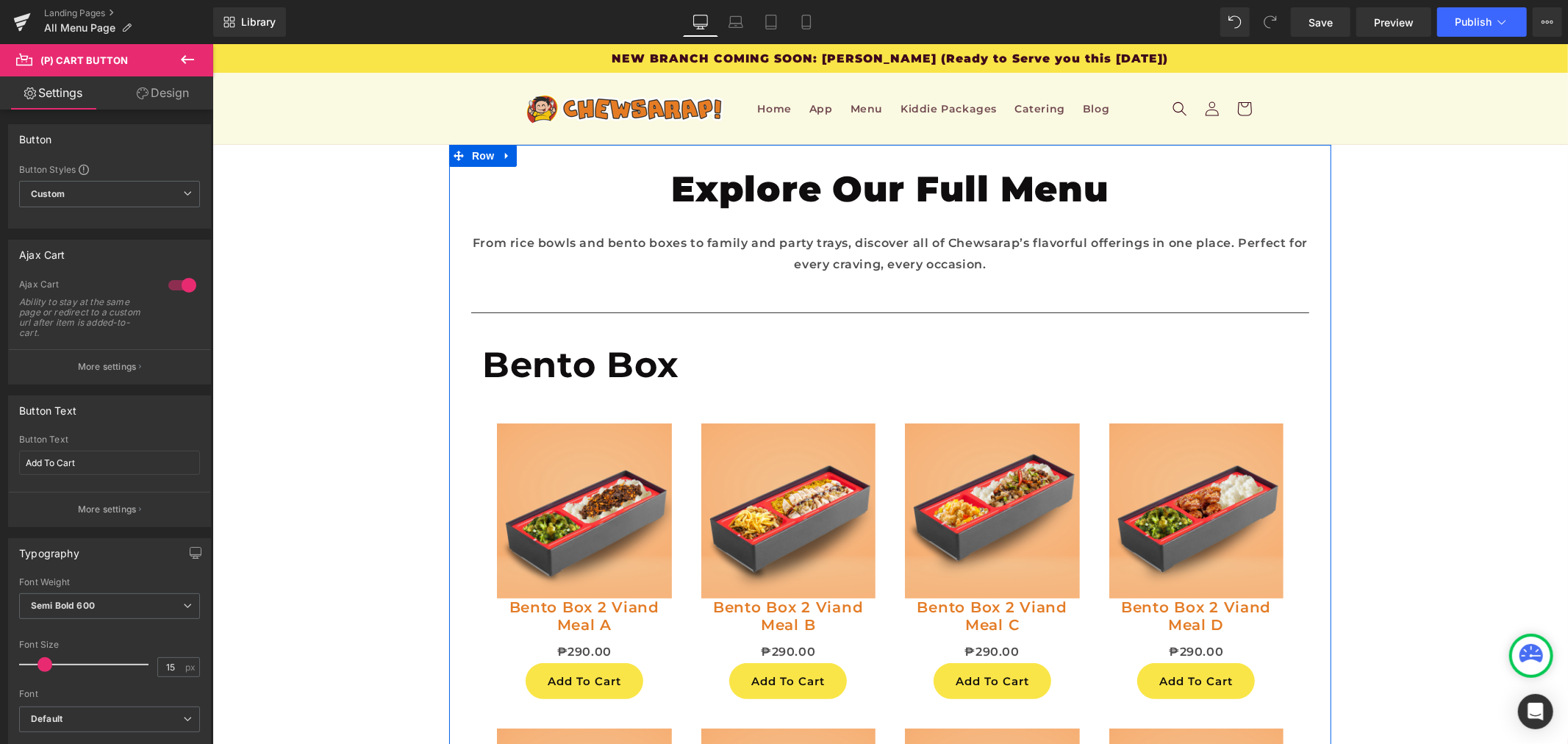
scroll to position [1633, 0]
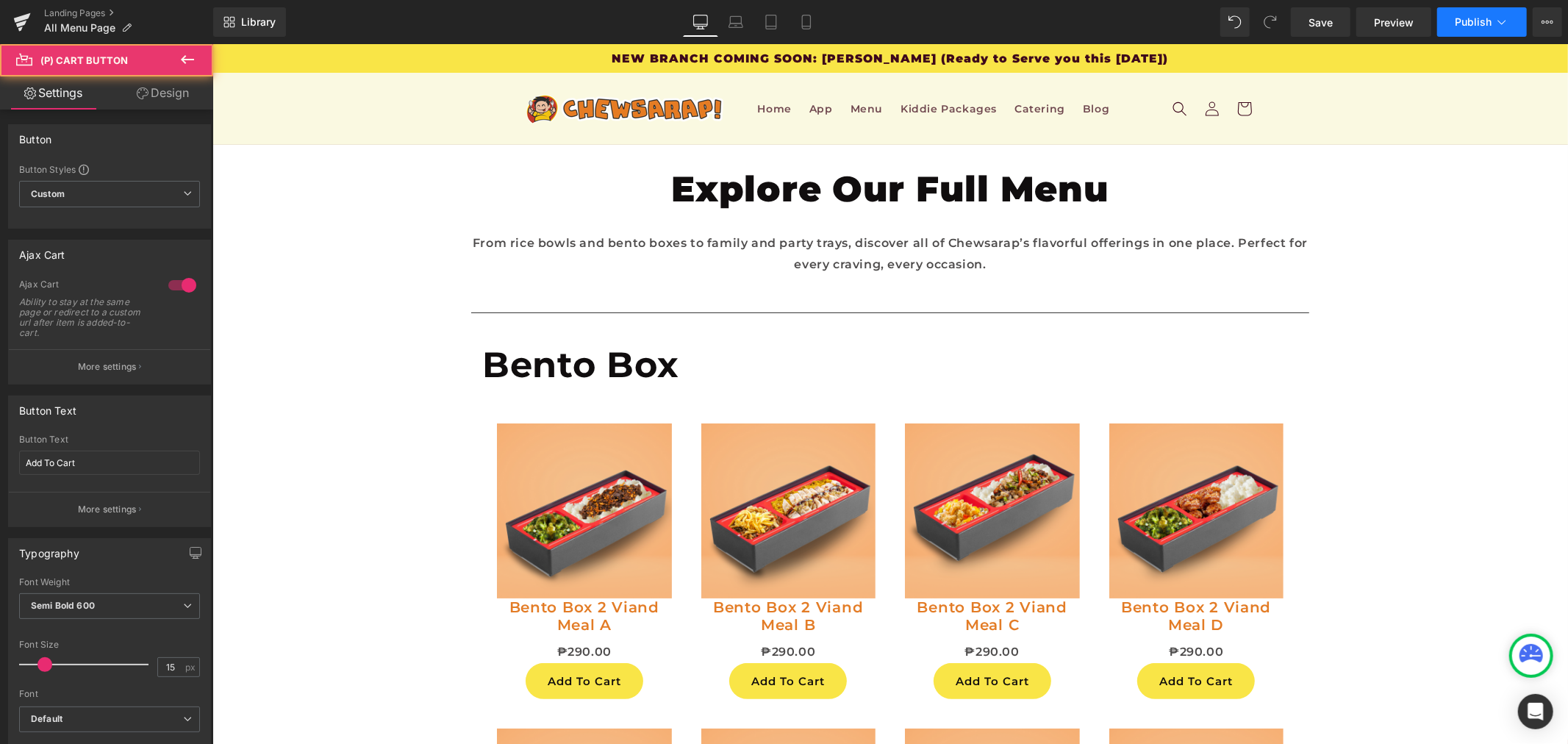
click at [1473, 12] on button "Publish" at bounding box center [1482, 22] width 90 height 30
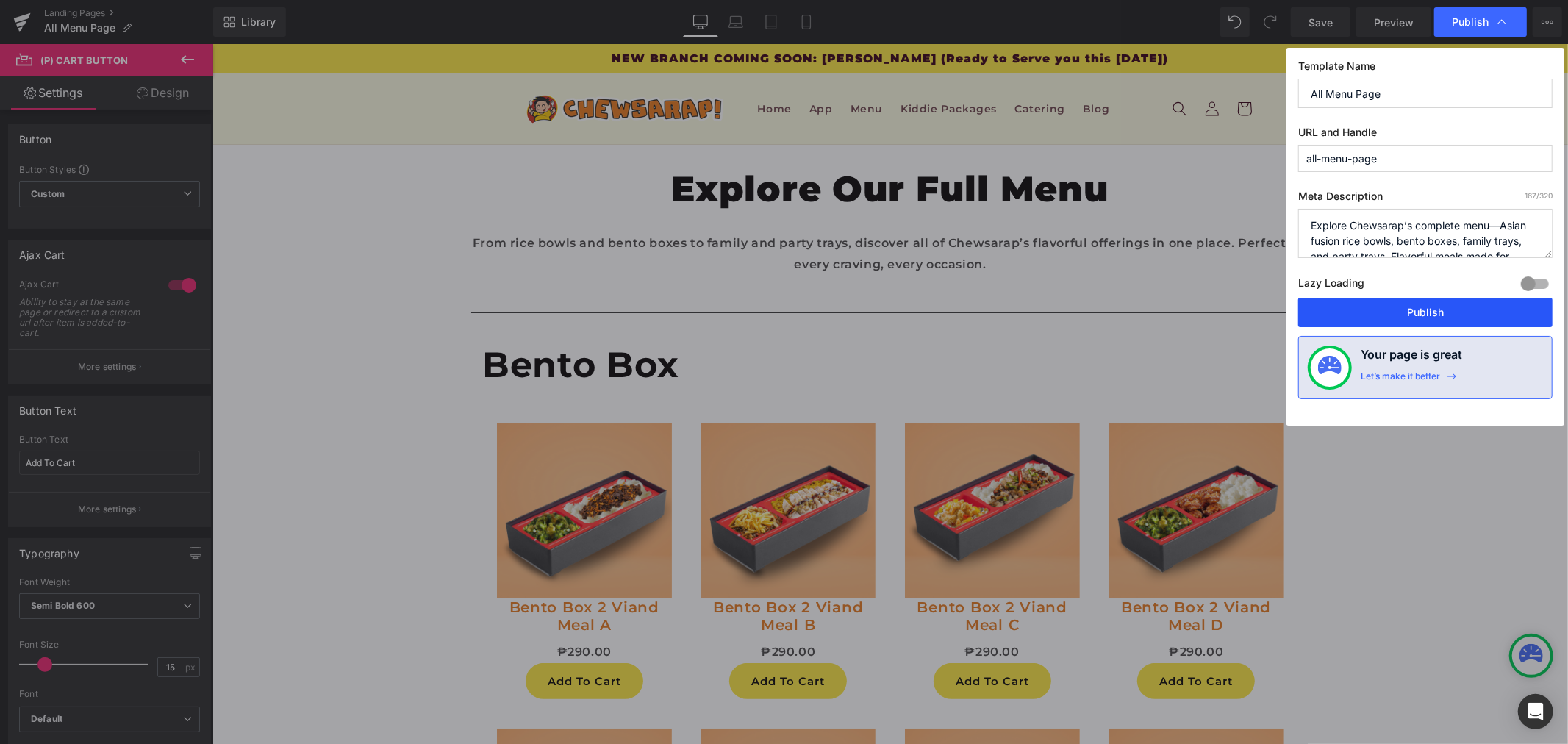
click at [1384, 303] on button "Publish" at bounding box center [1426, 312] width 255 height 30
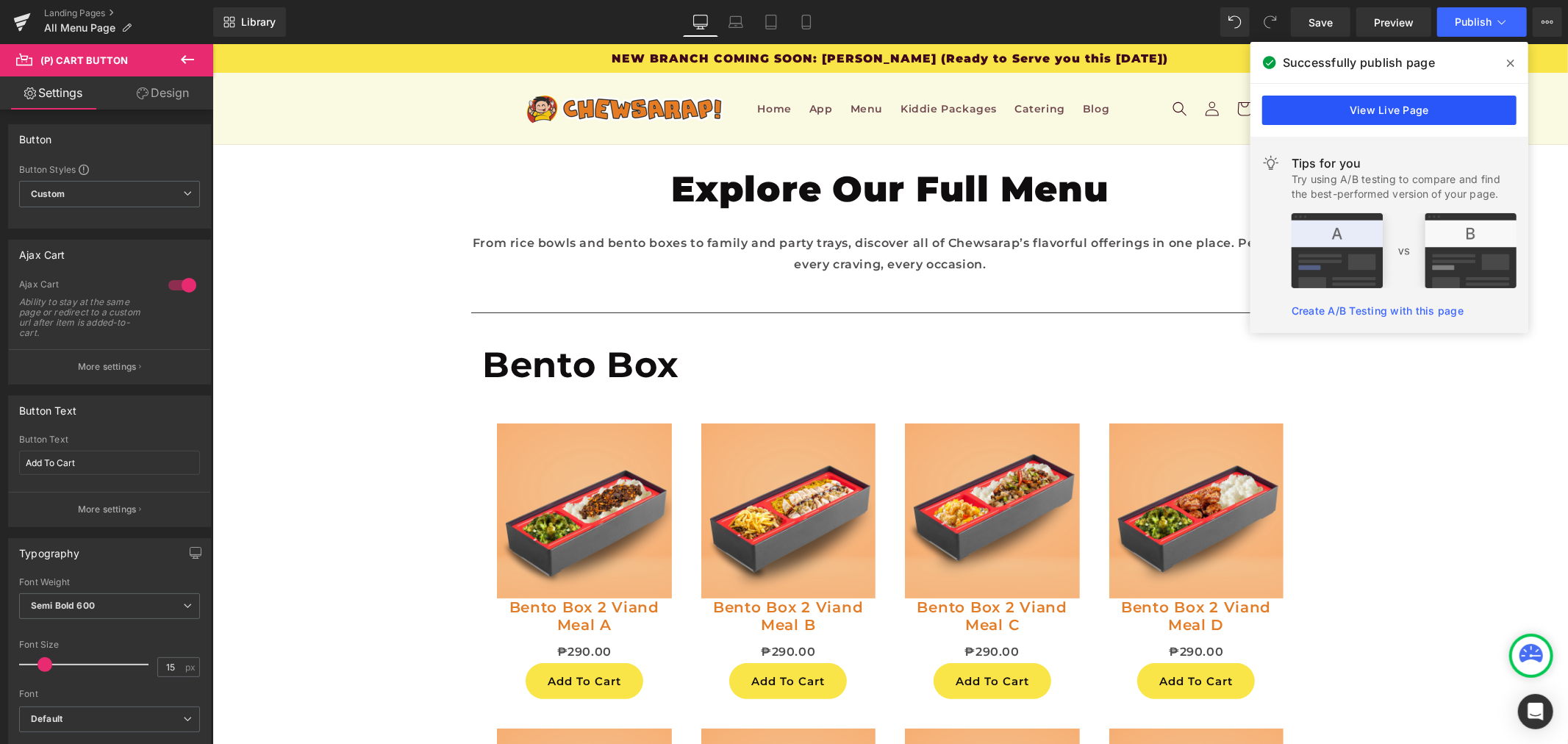
click at [1447, 103] on link "View Live Page" at bounding box center [1389, 110] width 255 height 30
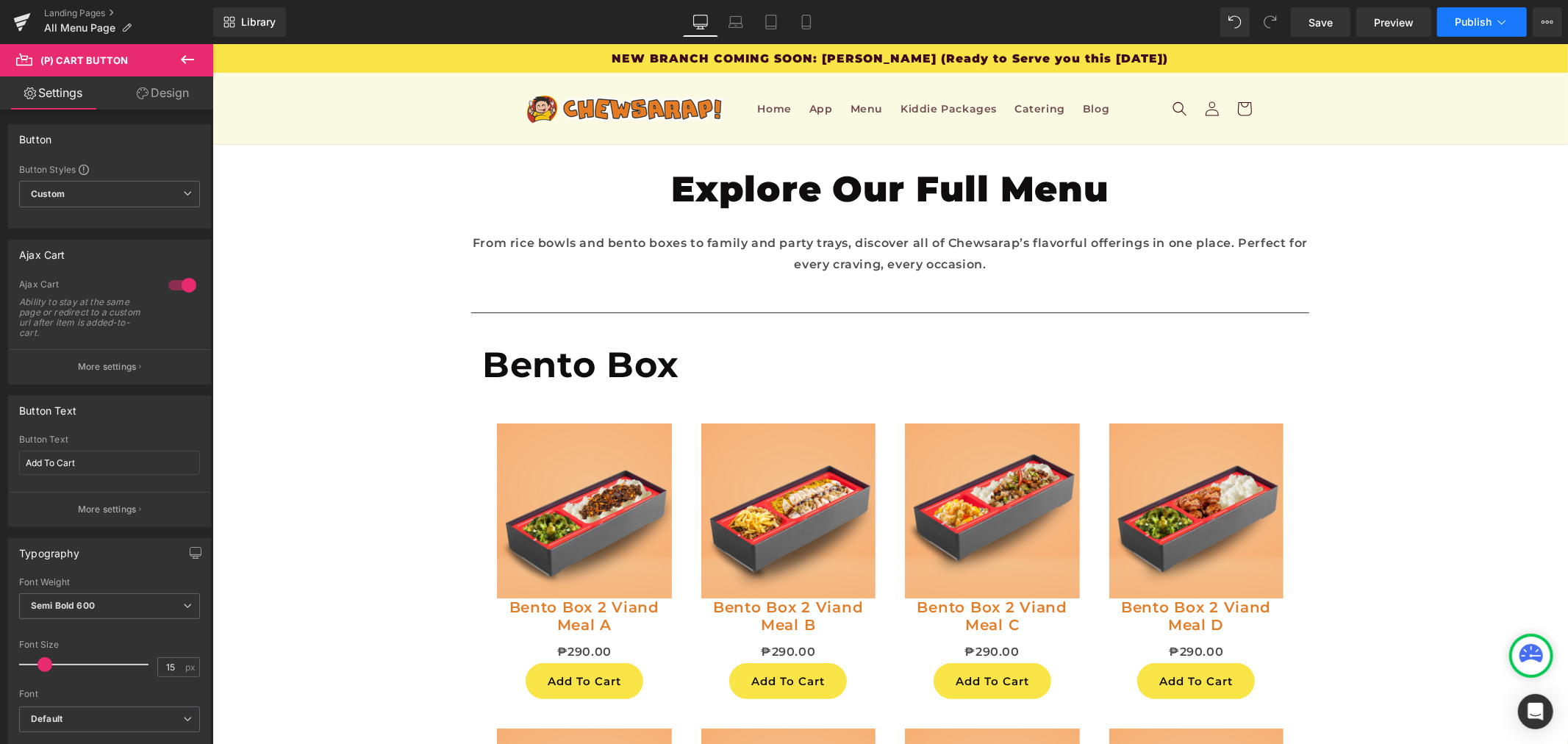
click at [1459, 20] on span "Publish" at bounding box center [1473, 22] width 36 height 12
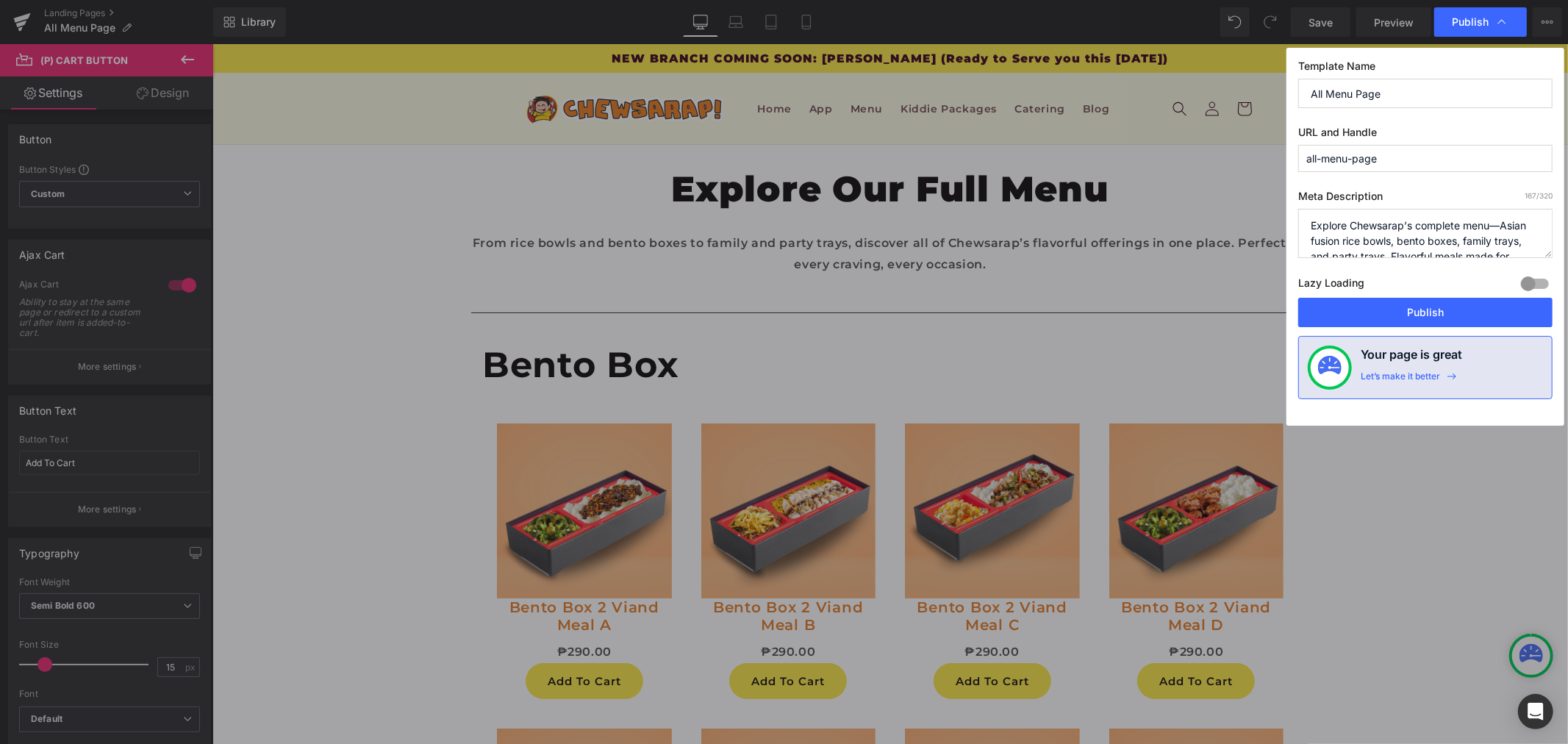
click at [1459, 20] on span "Publish" at bounding box center [1470, 22] width 36 height 13
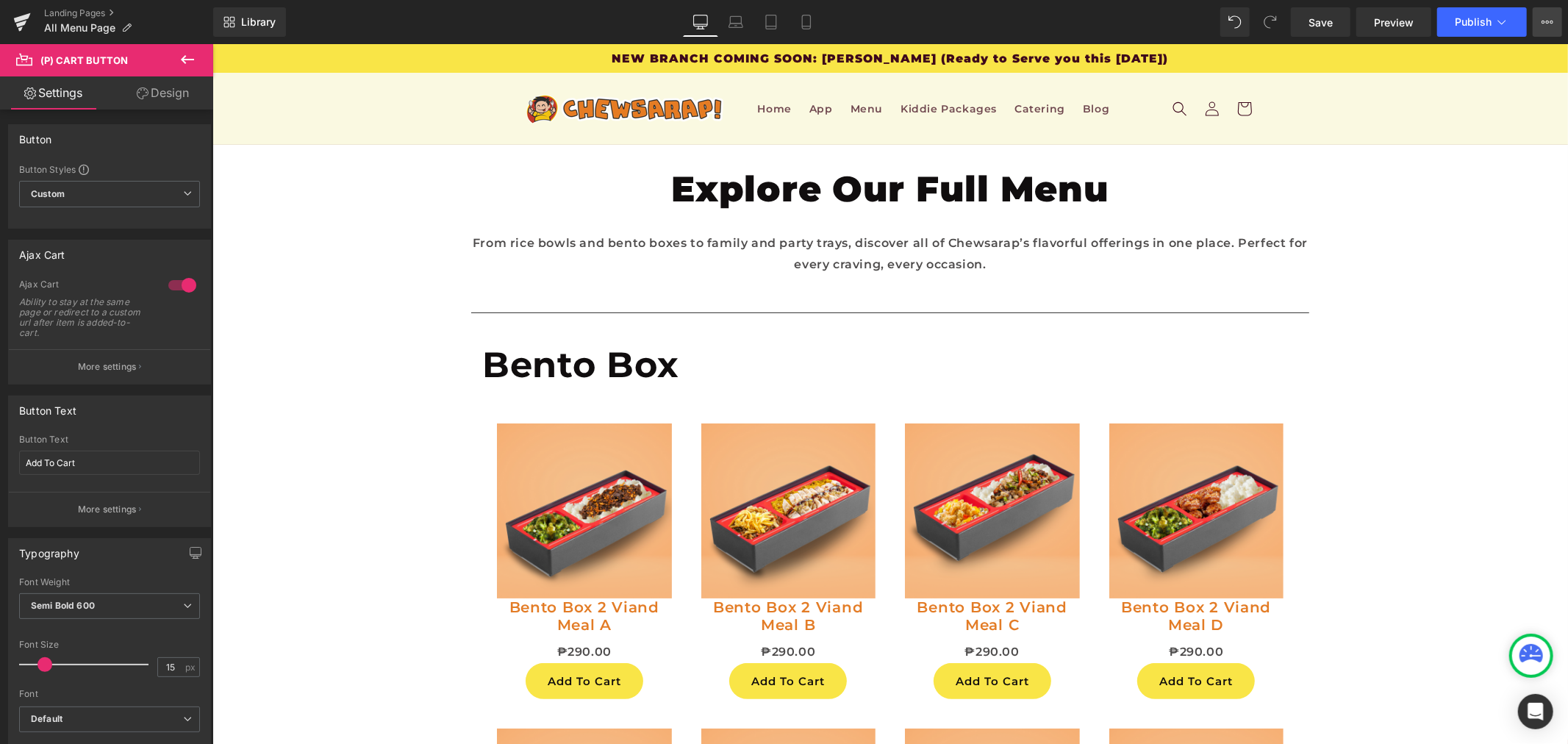
click at [1540, 22] on button "View Live Page View with current Template Save Template to Library Schedule Pub…" at bounding box center [1548, 22] width 30 height 30
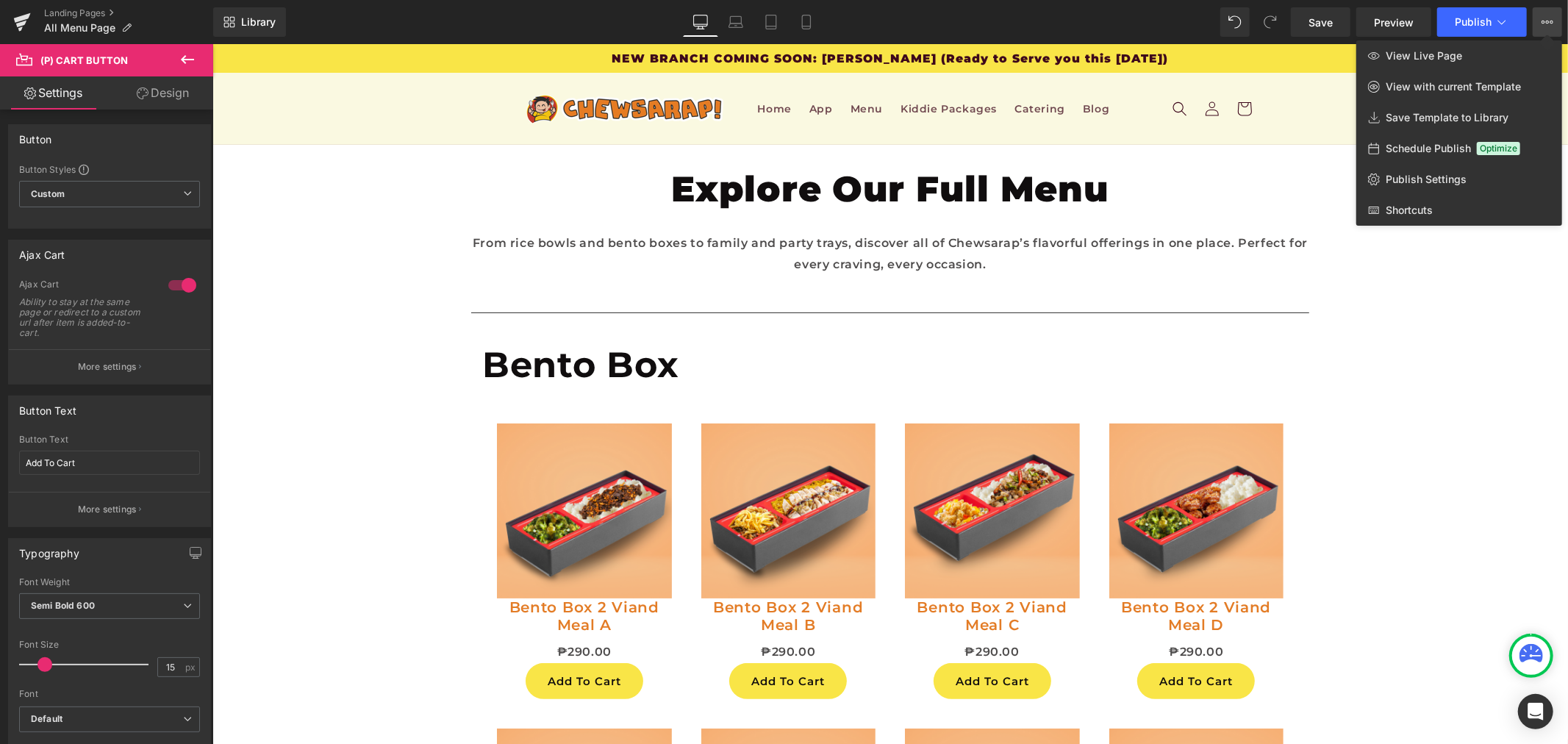
click at [1540, 22] on button "View Live Page View with current Template Save Template to Library Schedule Pub…" at bounding box center [1548, 22] width 30 height 30
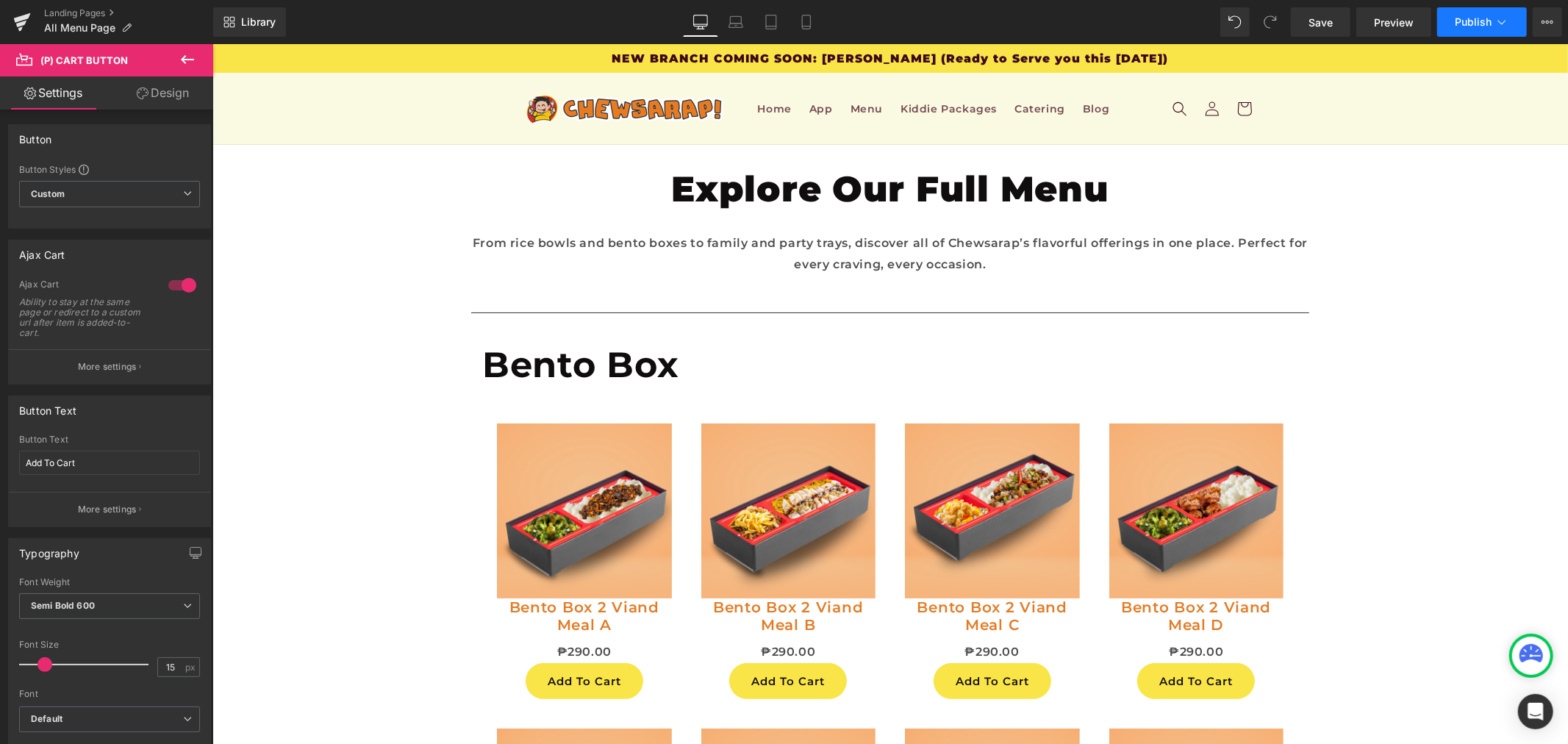
click at [1504, 19] on icon at bounding box center [1503, 22] width 15 height 15
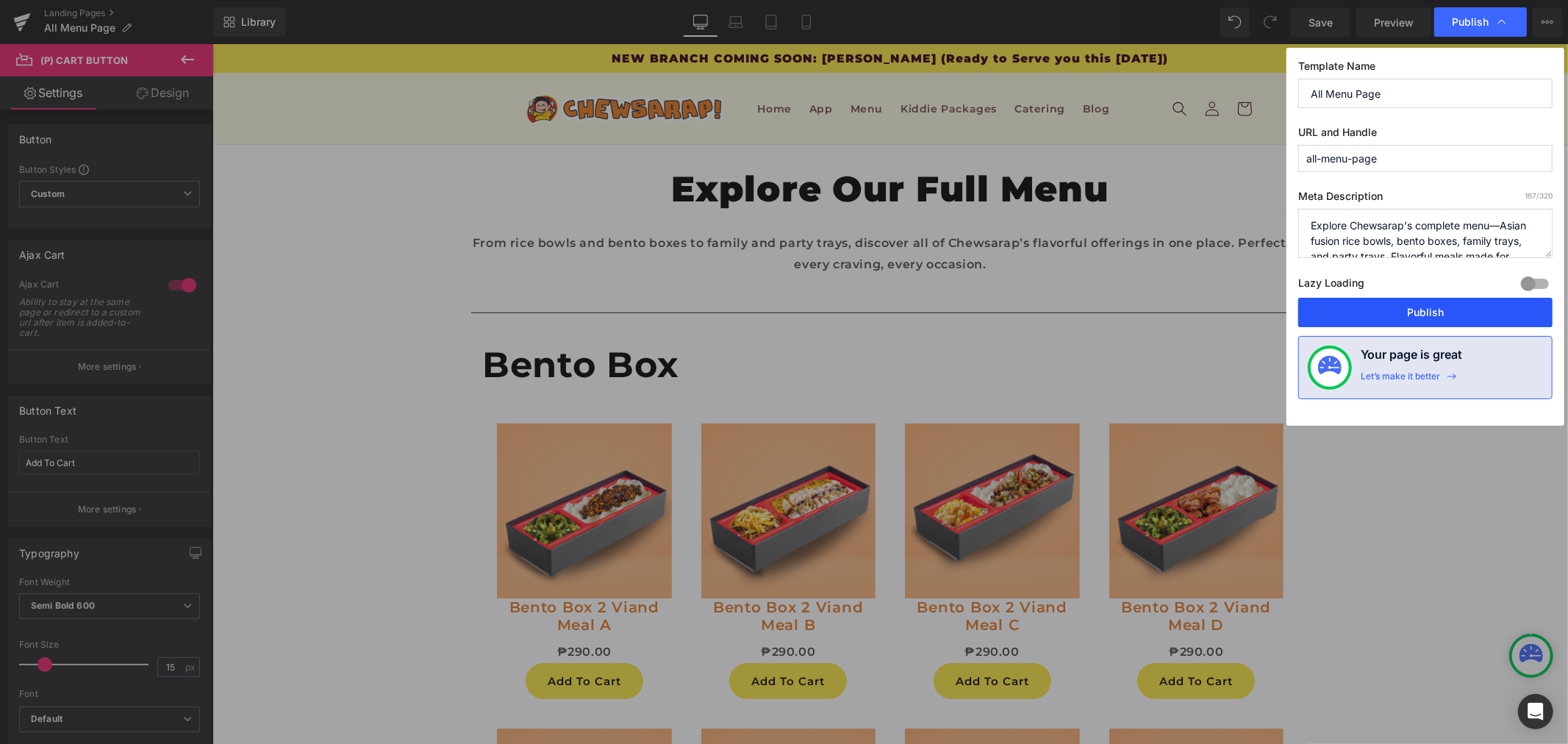
drag, startPoint x: 1409, startPoint y: 304, endPoint x: 1156, endPoint y: 233, distance: 262.8
click at [1409, 304] on button "Publish" at bounding box center [1426, 312] width 255 height 30
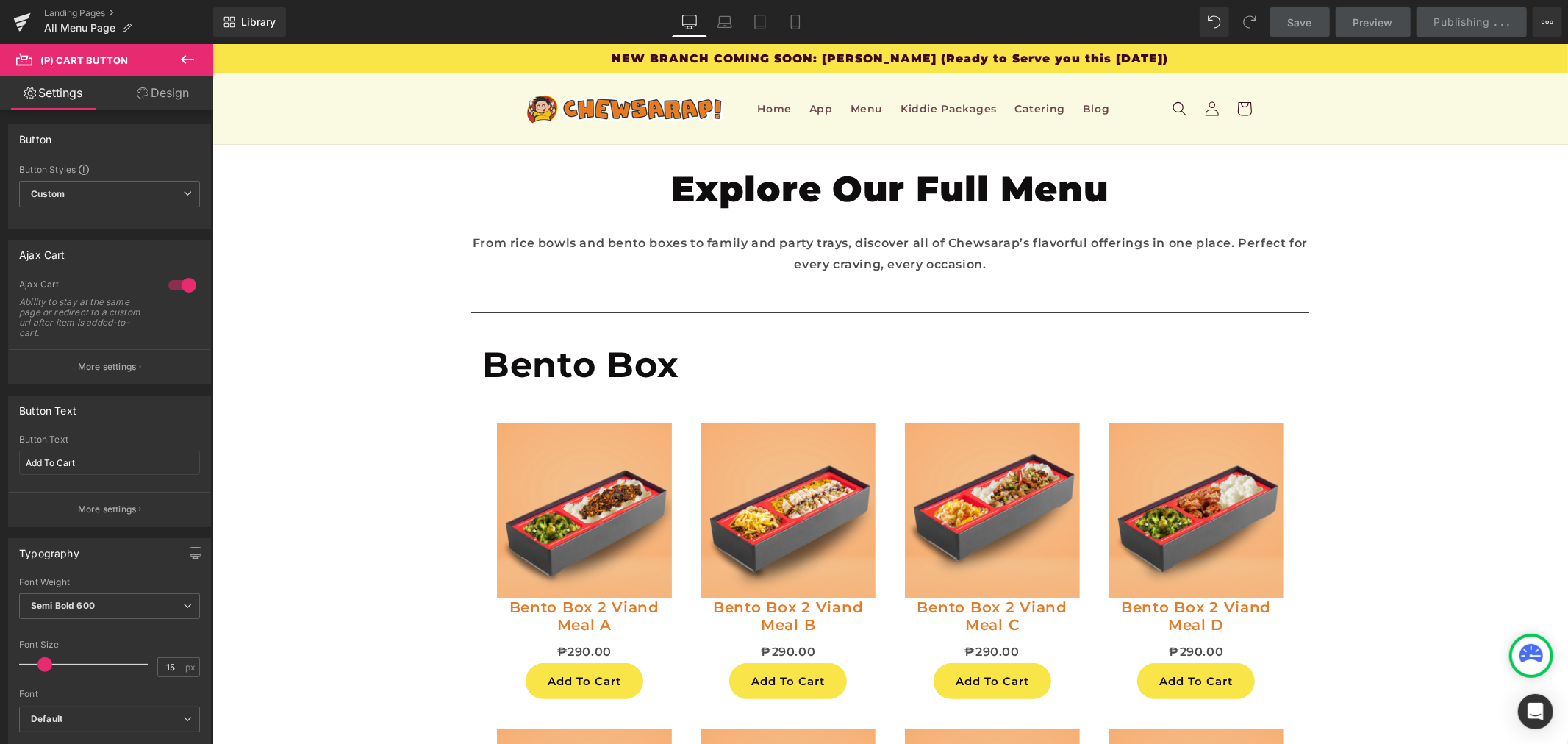
scroll to position [0, 0]
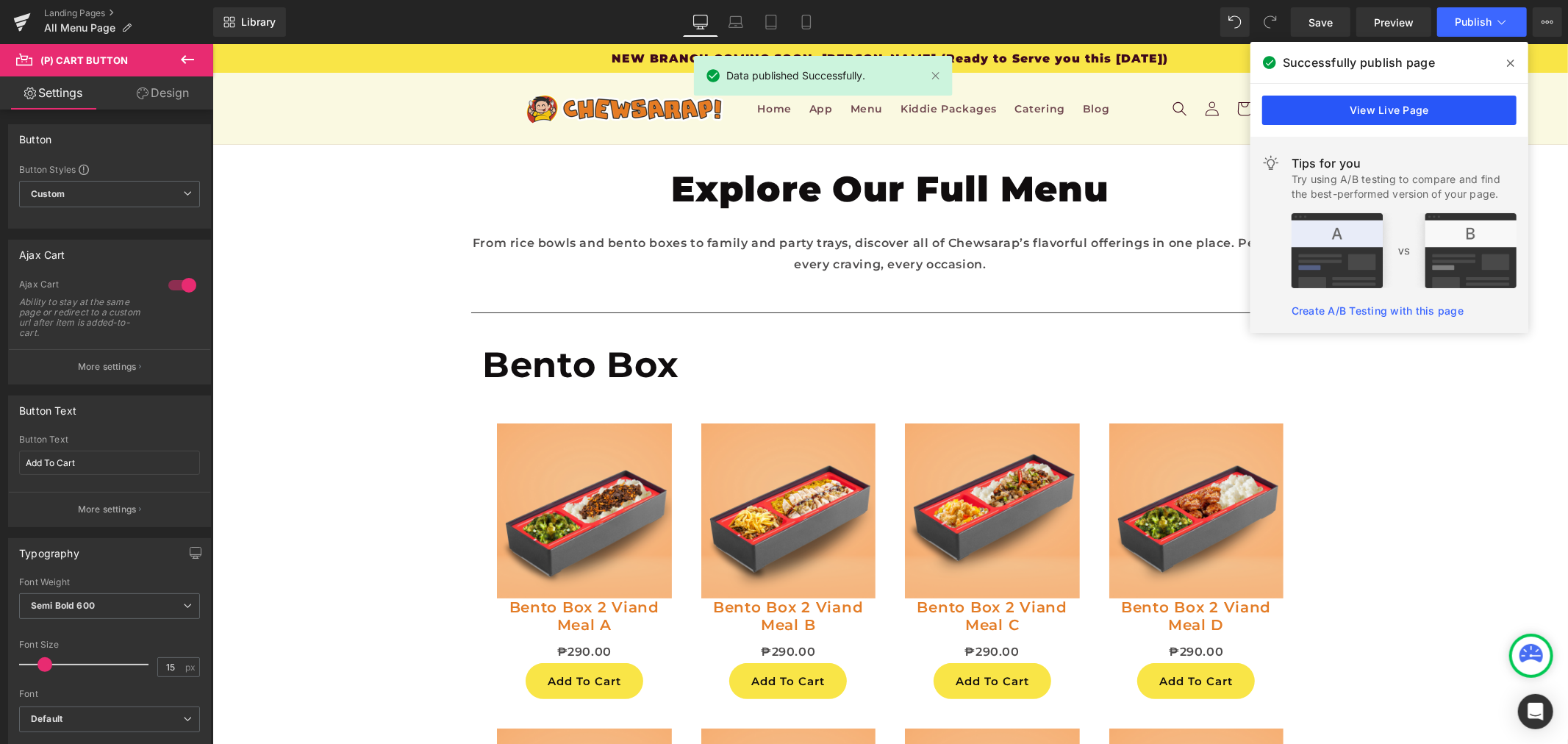
click at [1427, 119] on link "View Live Page" at bounding box center [1389, 110] width 255 height 30
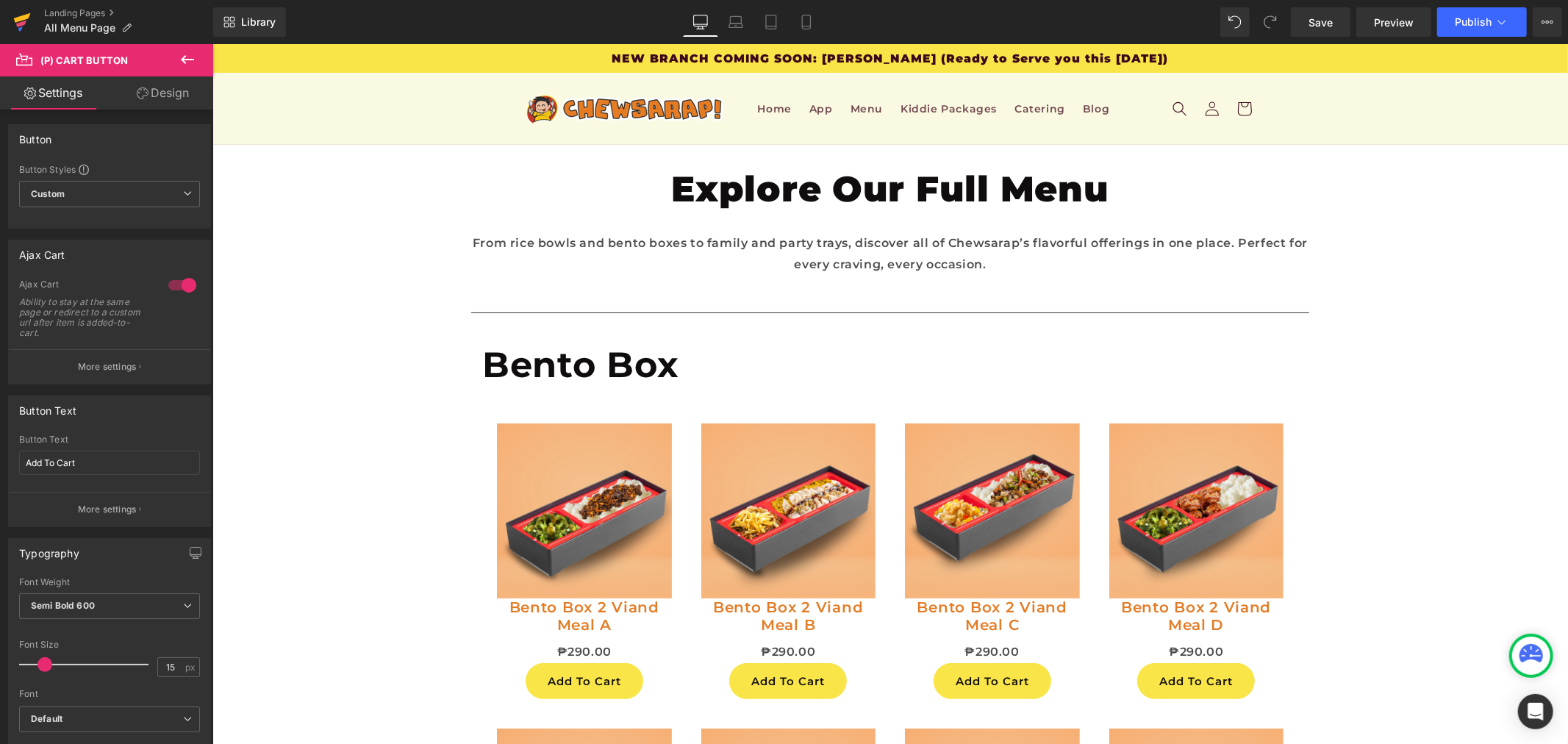
click at [26, 21] on icon at bounding box center [22, 24] width 10 height 7
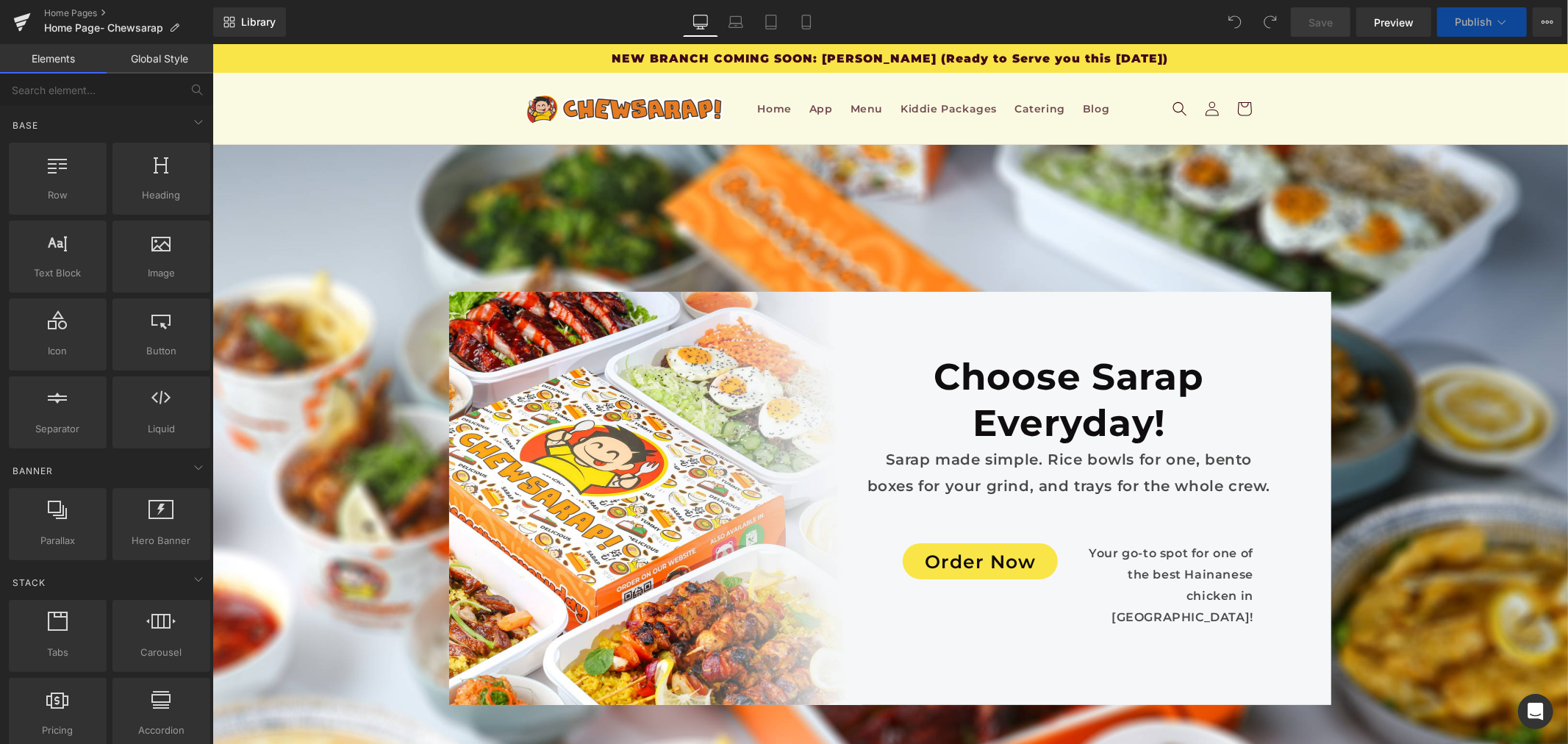
click at [522, 66] on div "NEW BRANCH COMING SOON: [PERSON_NAME] (Ready to Serve you this [DATE])" at bounding box center [889, 57] width 735 height 29
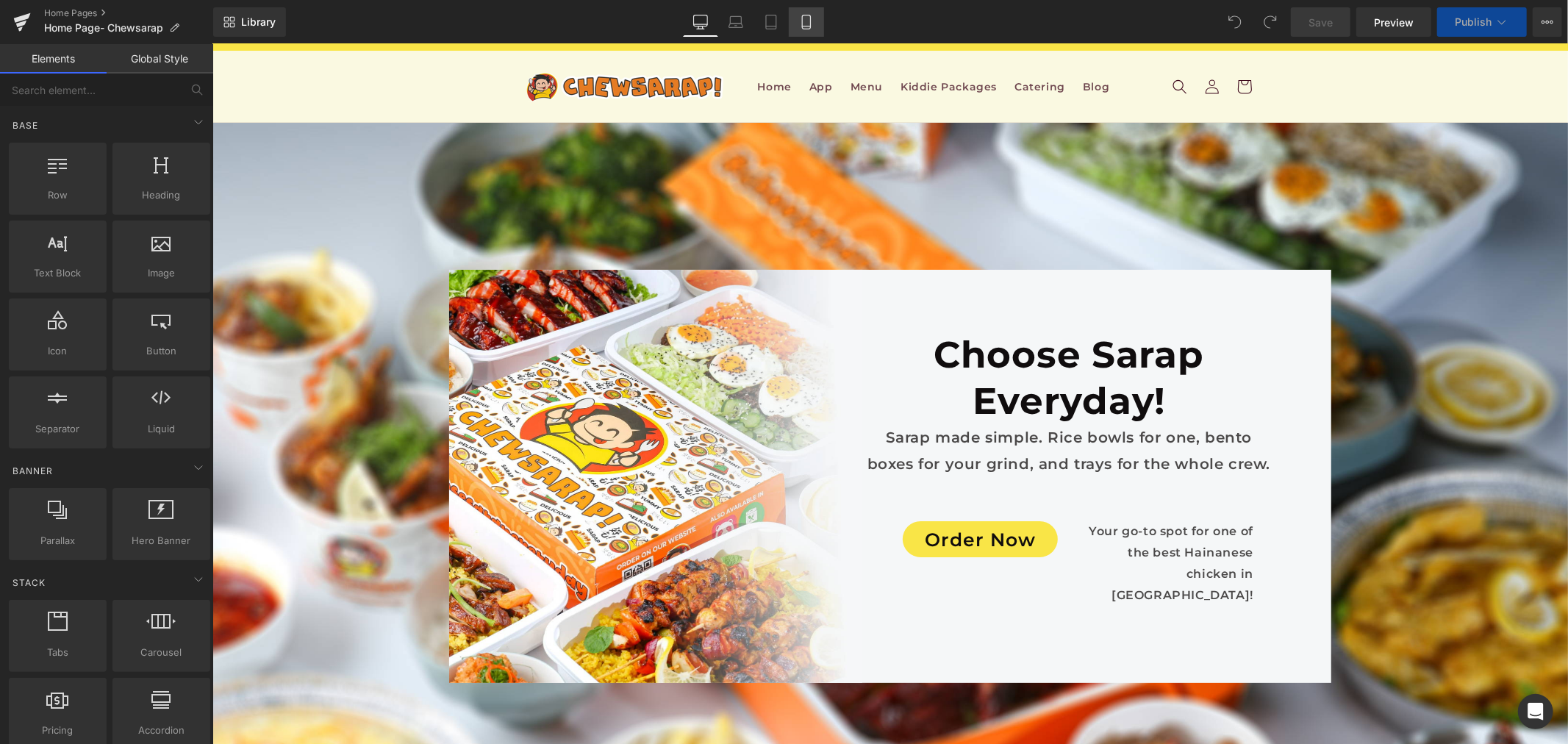
scroll to position [652, 0]
click at [809, 20] on icon at bounding box center [807, 22] width 15 height 15
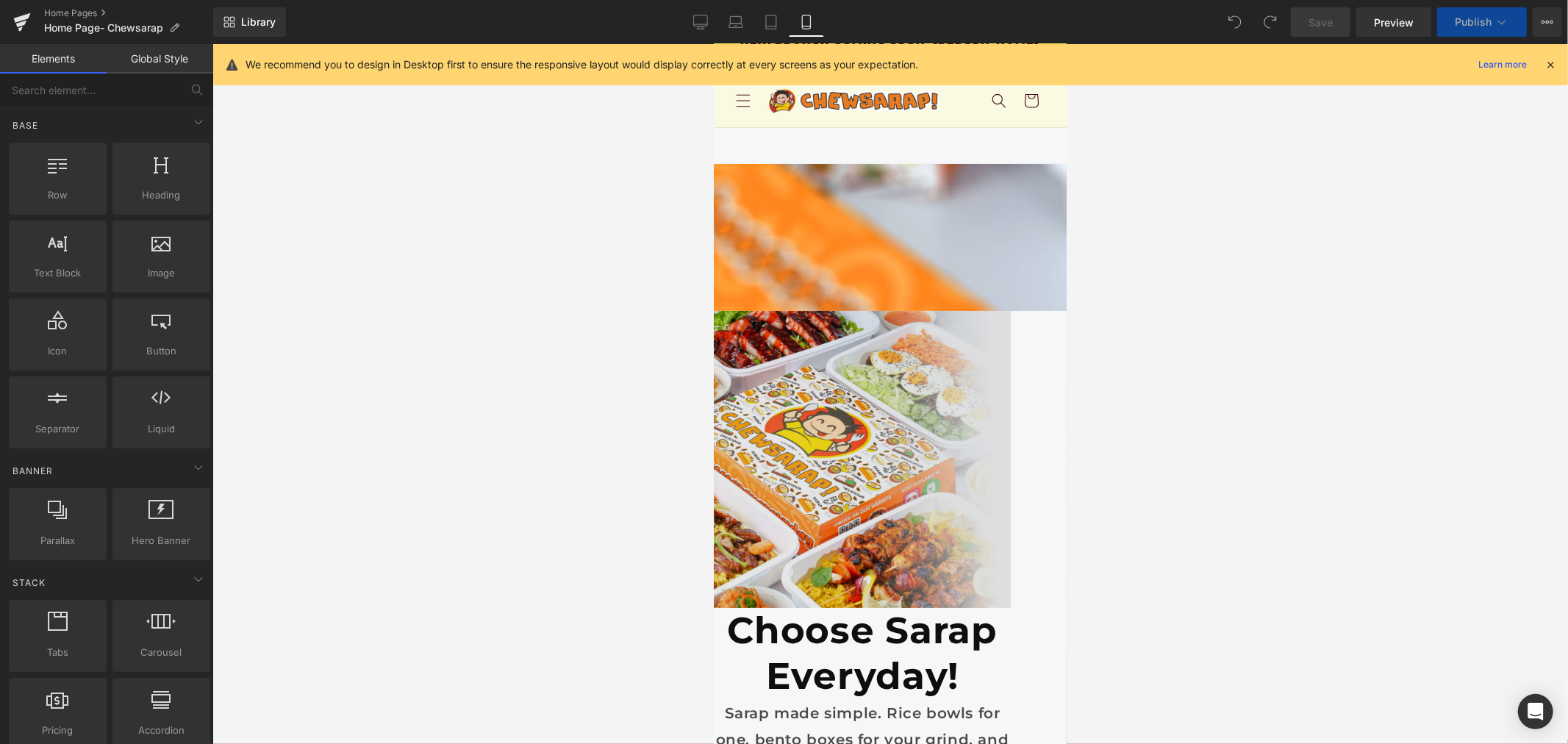
scroll to position [0, 0]
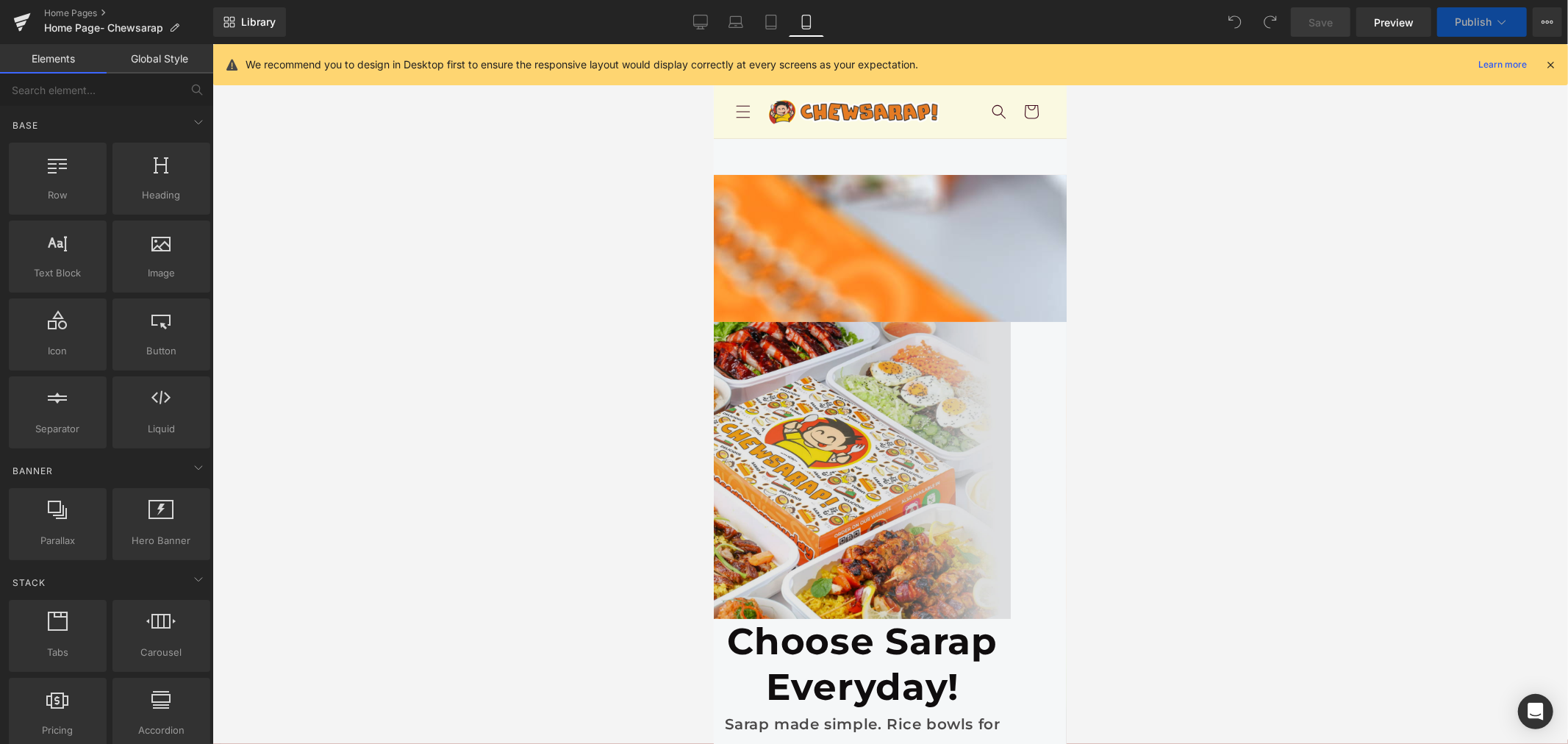
click at [973, 321] on img at bounding box center [861, 469] width 297 height 297
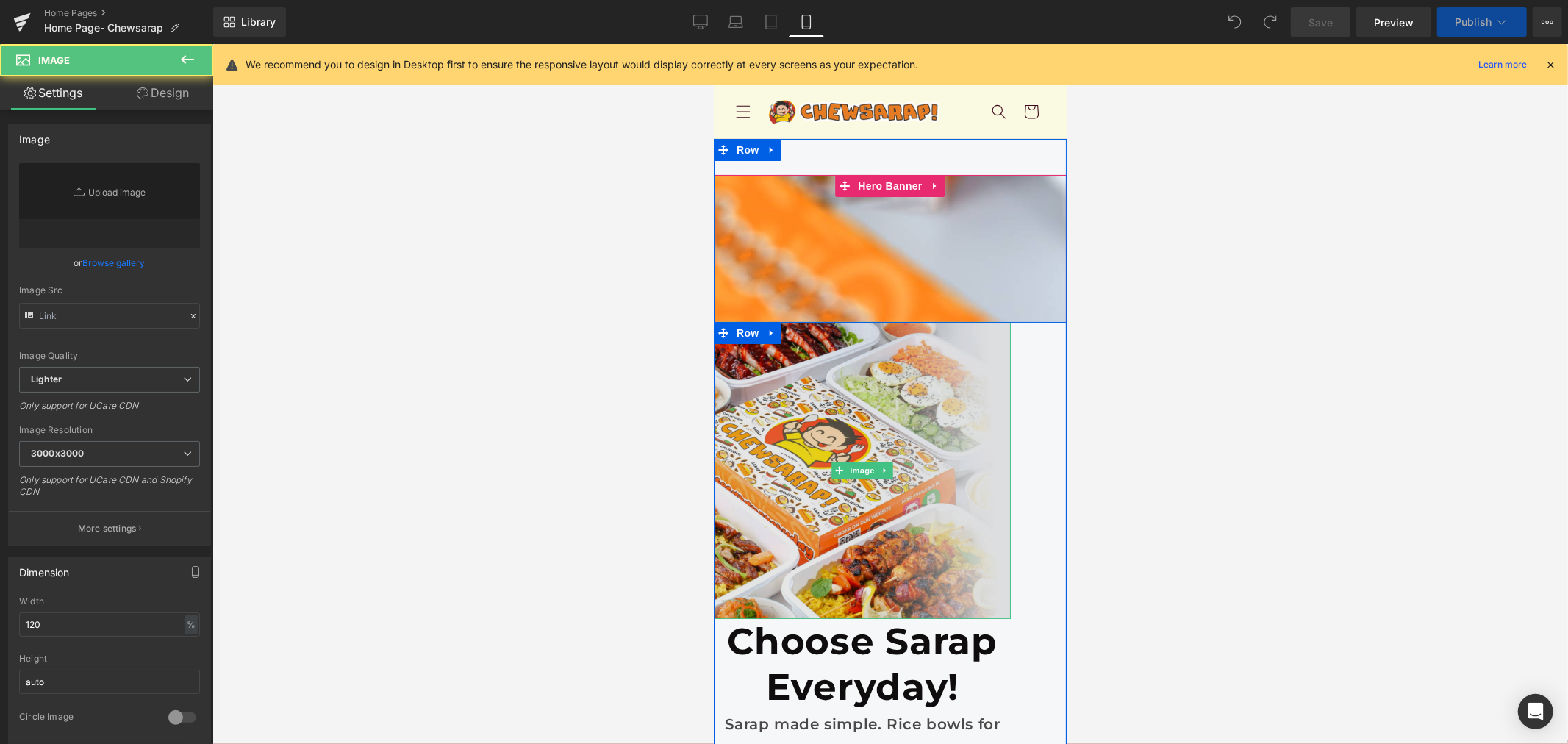
scroll to position [163, 0]
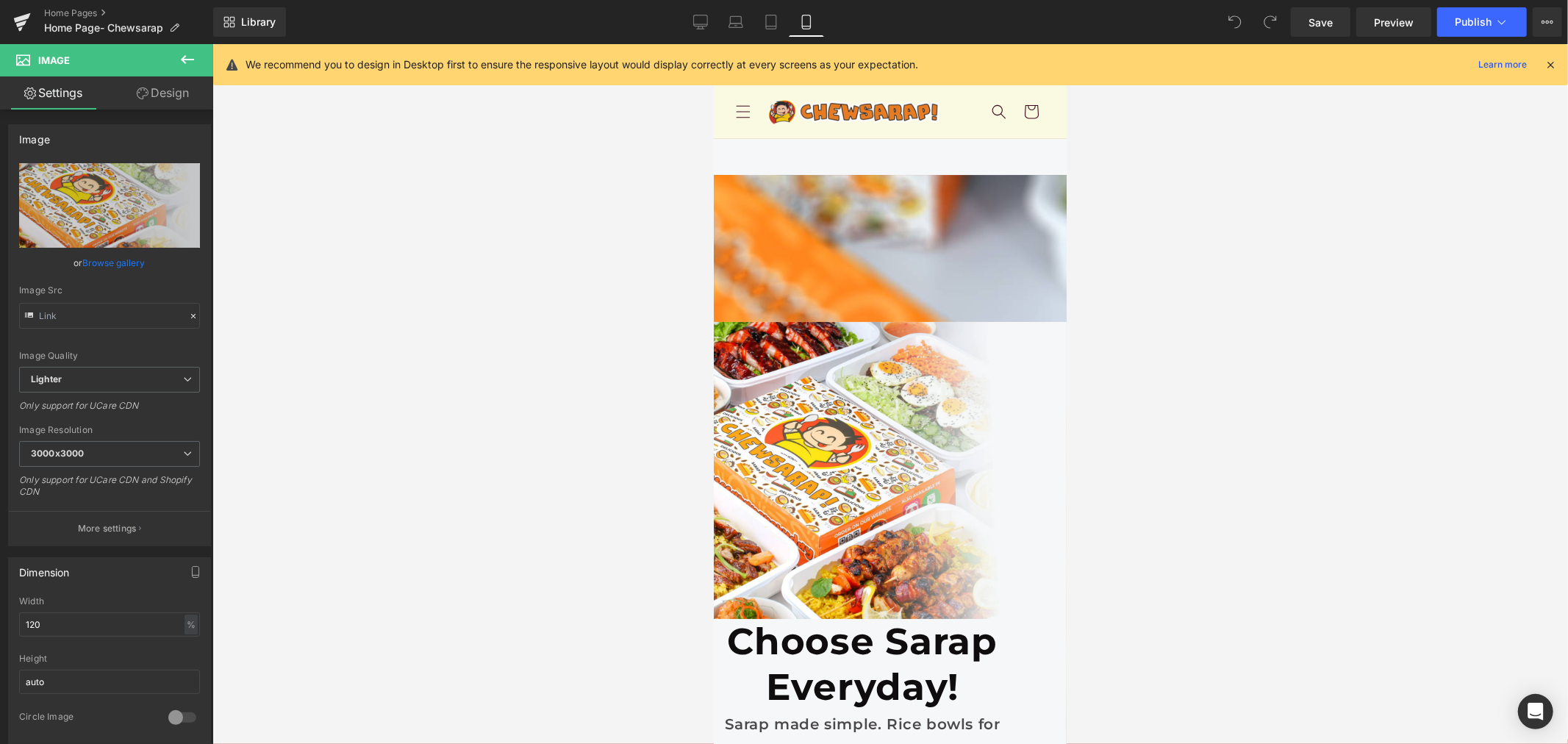
click at [180, 57] on icon at bounding box center [188, 60] width 18 height 18
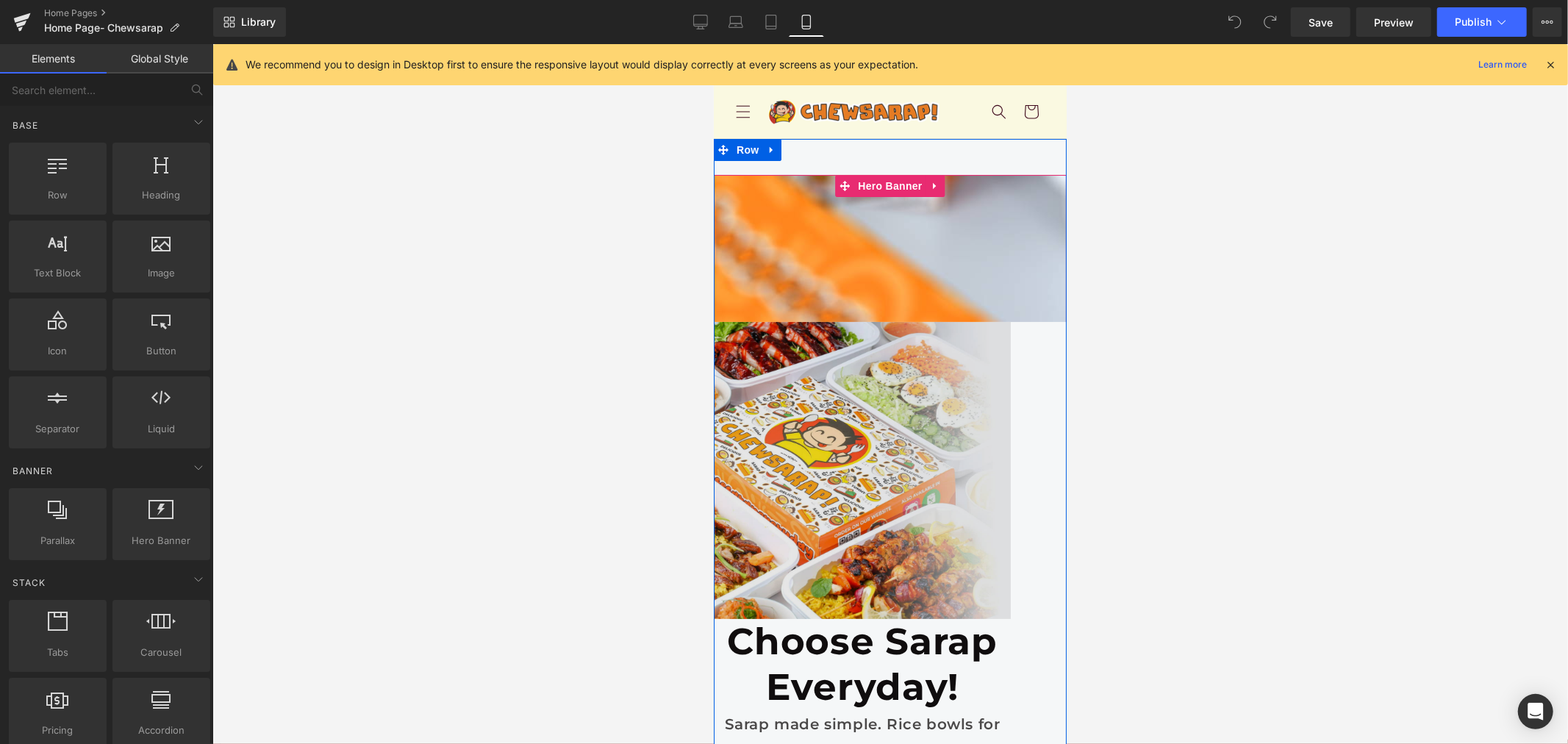
click at [779, 321] on div "Image Choose Sarap Everyday! Heading Sarap made simple. Rice bowls for one, ben…" at bounding box center [889, 635] width 353 height 626
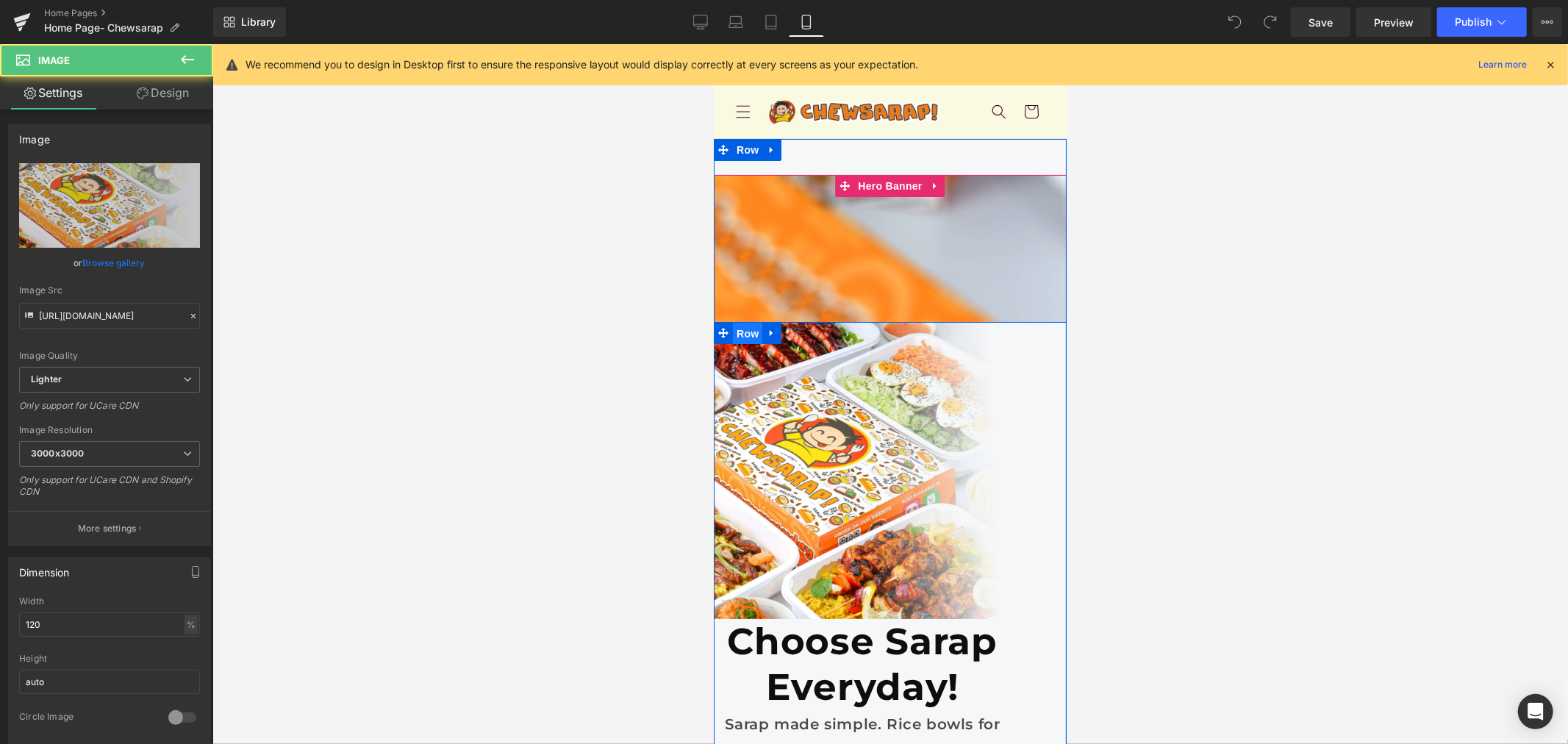
click at [735, 322] on span "Row" at bounding box center [747, 333] width 30 height 22
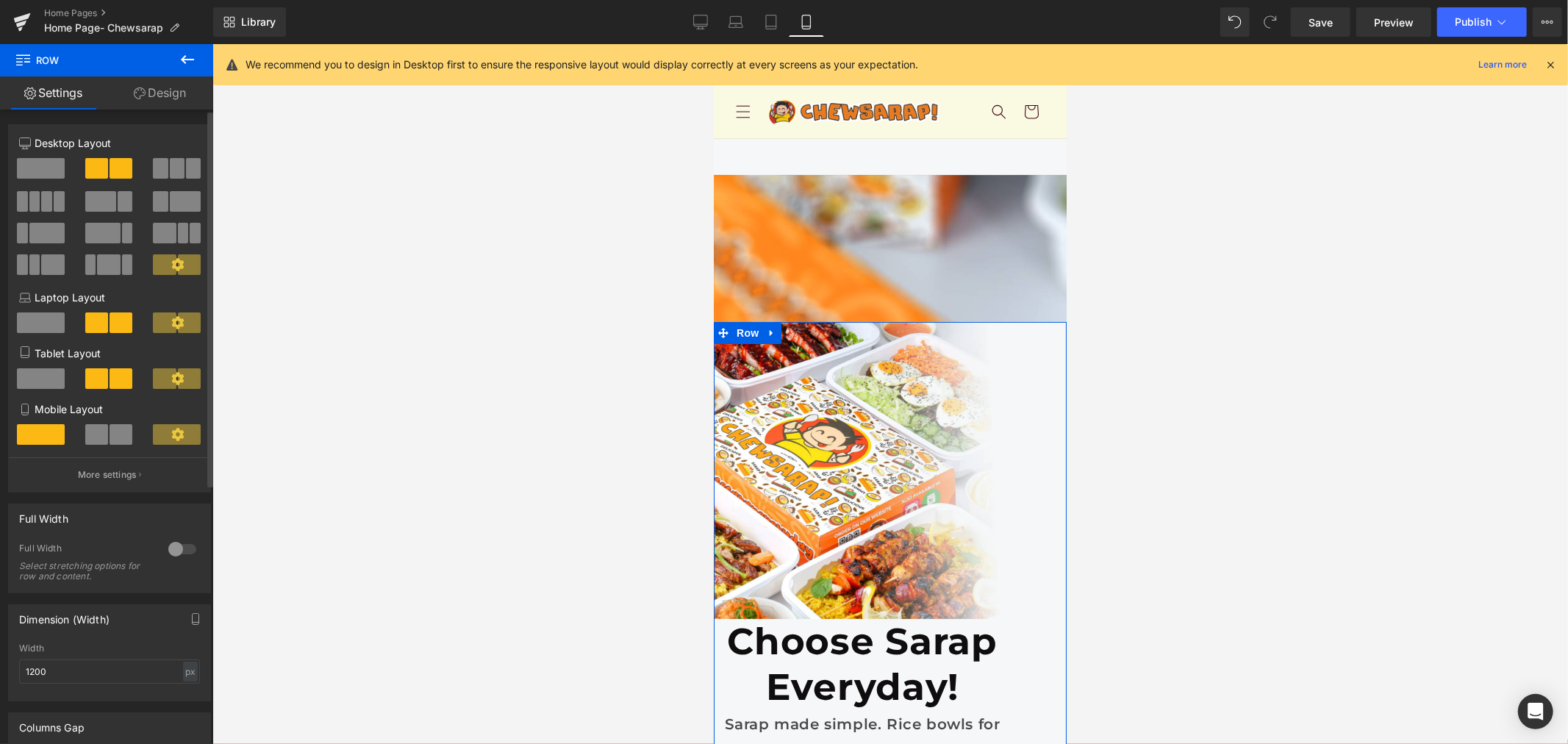
click at [104, 442] on span at bounding box center [97, 434] width 23 height 21
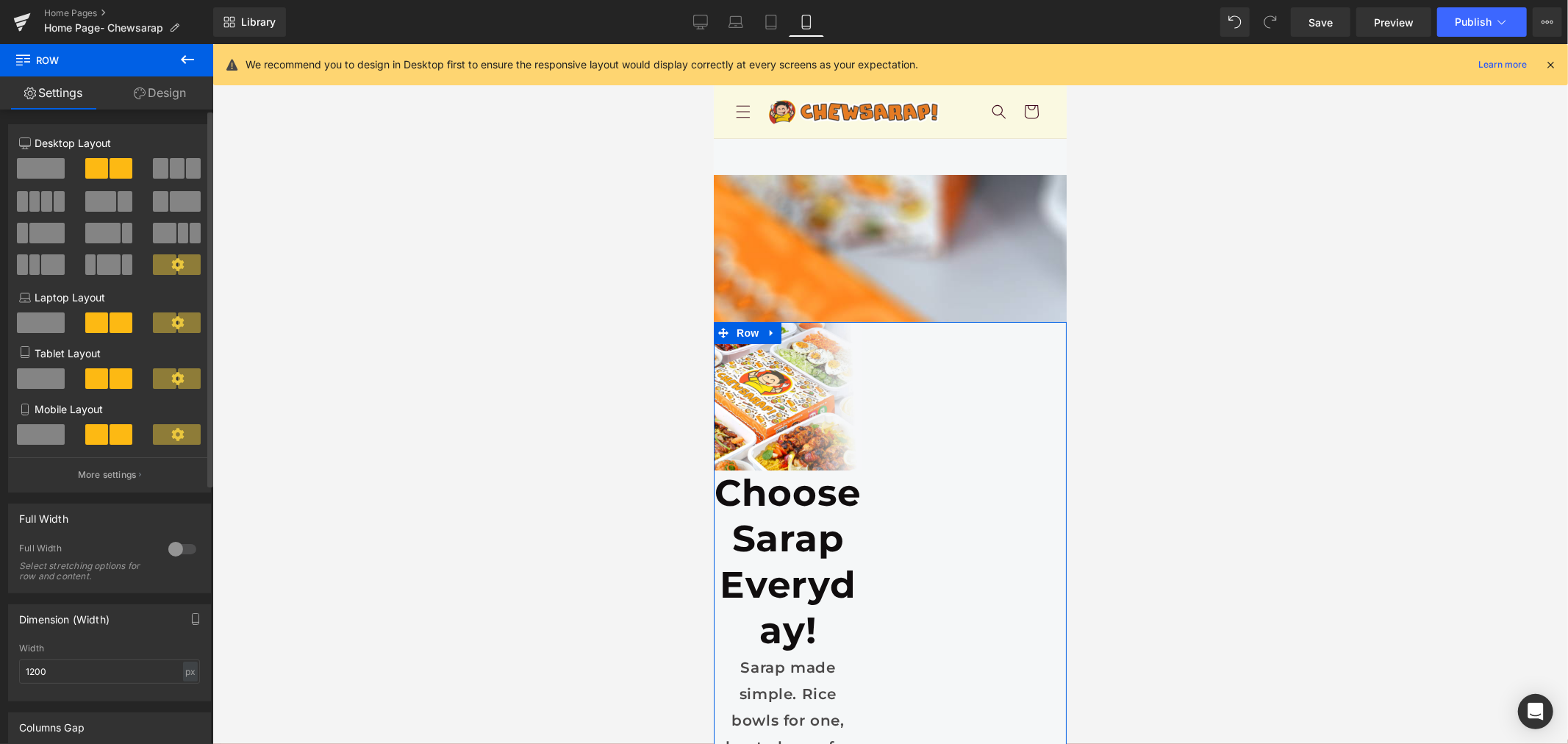
click at [157, 432] on span at bounding box center [177, 434] width 48 height 21
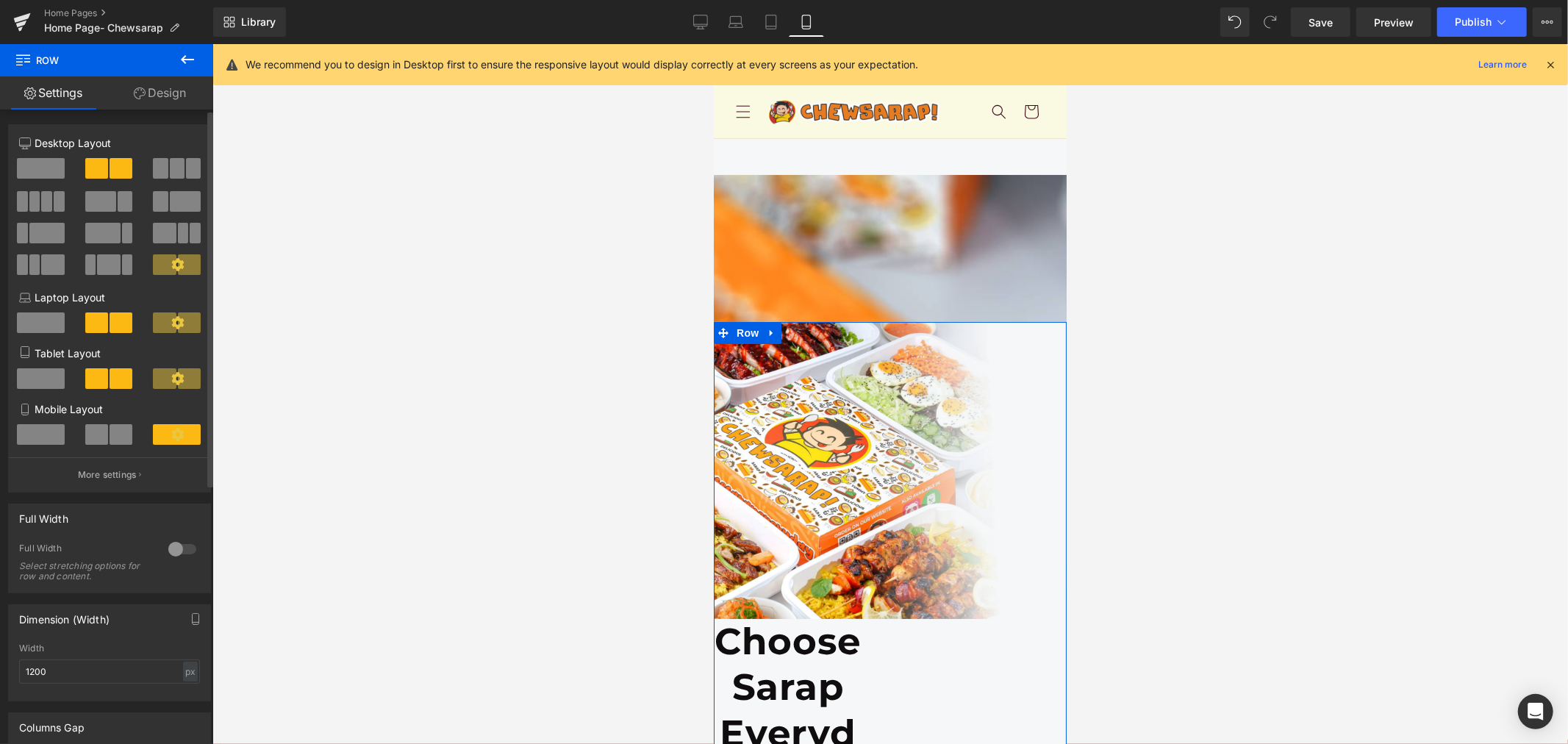
click at [169, 556] on div at bounding box center [182, 549] width 35 height 24
click at [31, 437] on span at bounding box center [41, 434] width 48 height 21
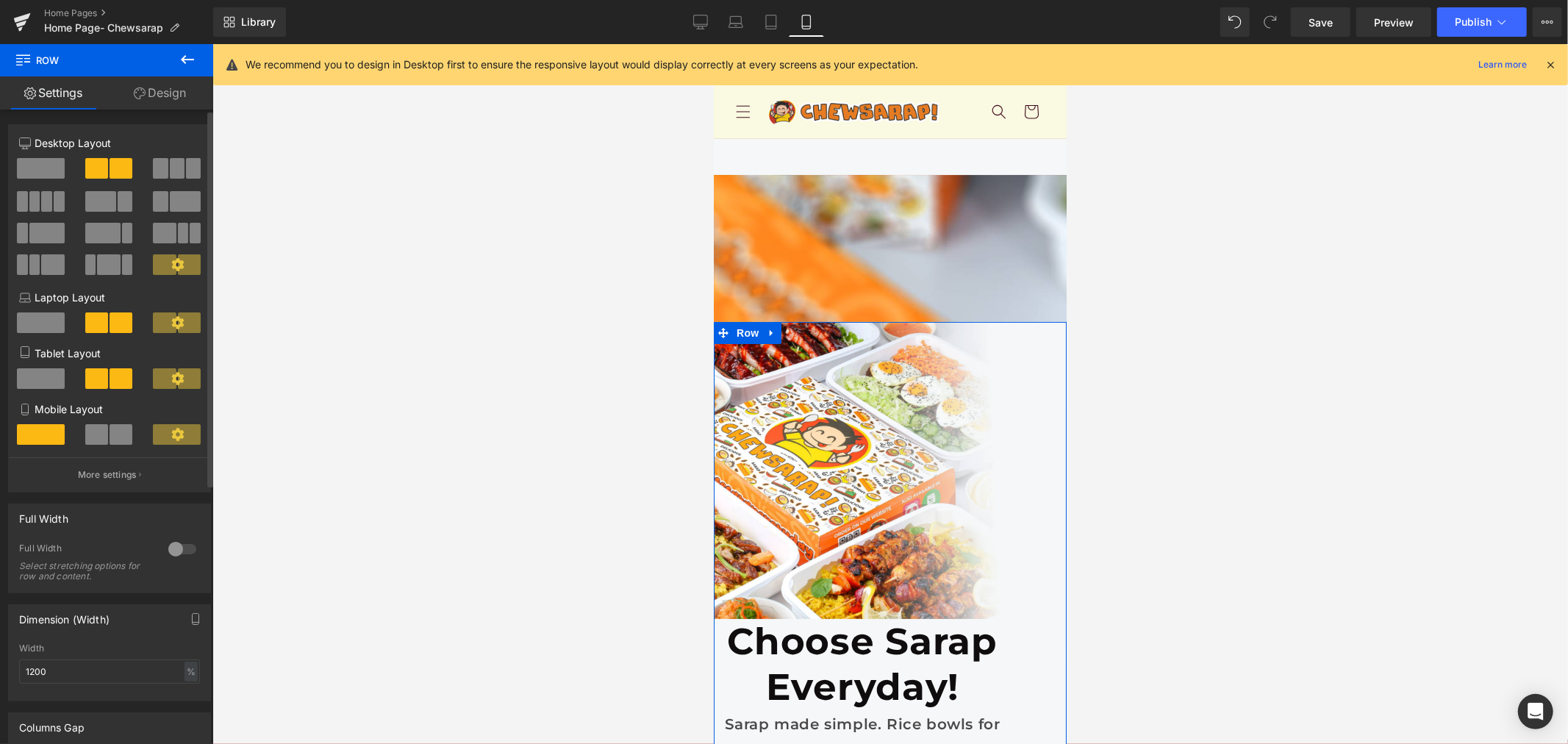
click at [92, 441] on span at bounding box center [97, 434] width 23 height 21
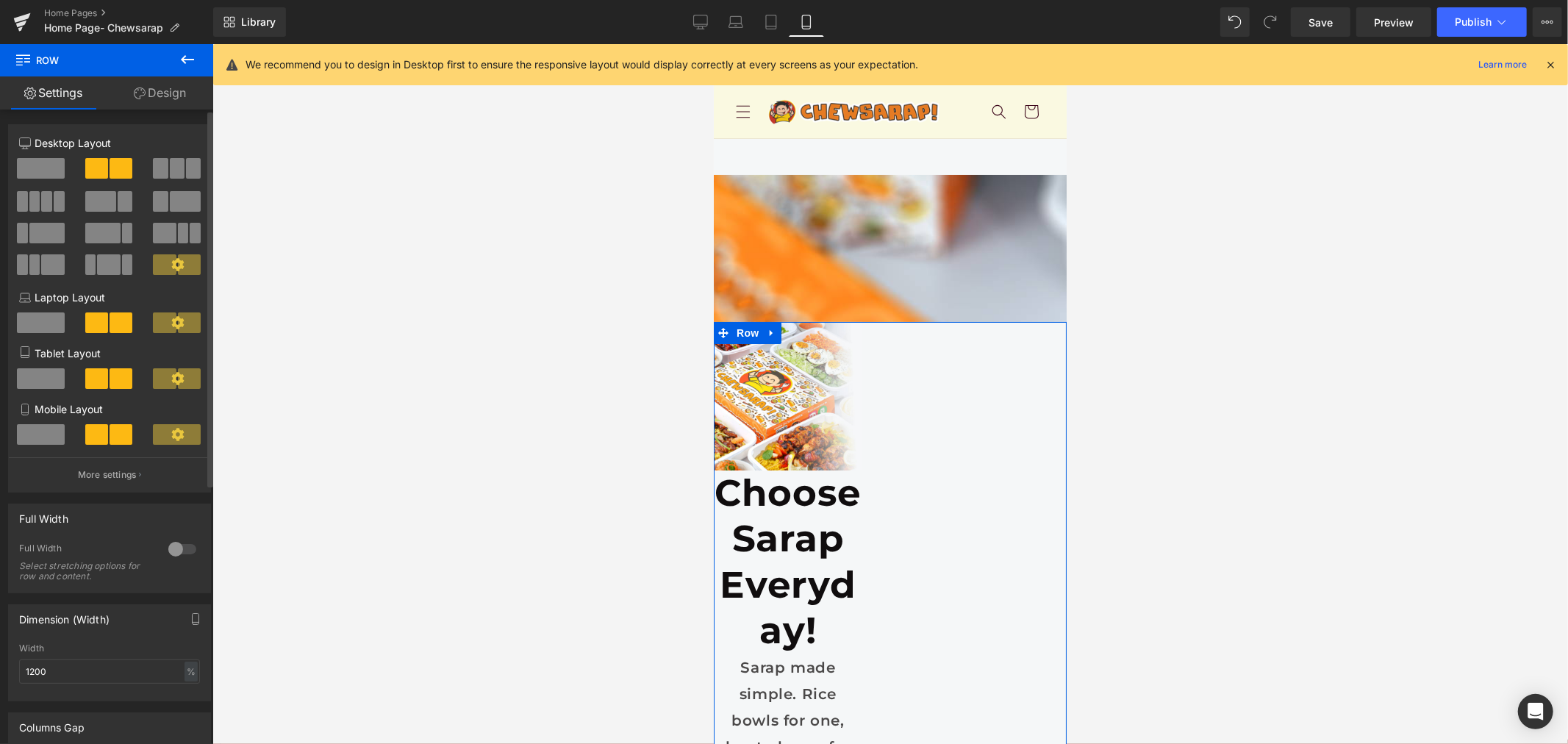
click at [163, 445] on span at bounding box center [177, 434] width 48 height 21
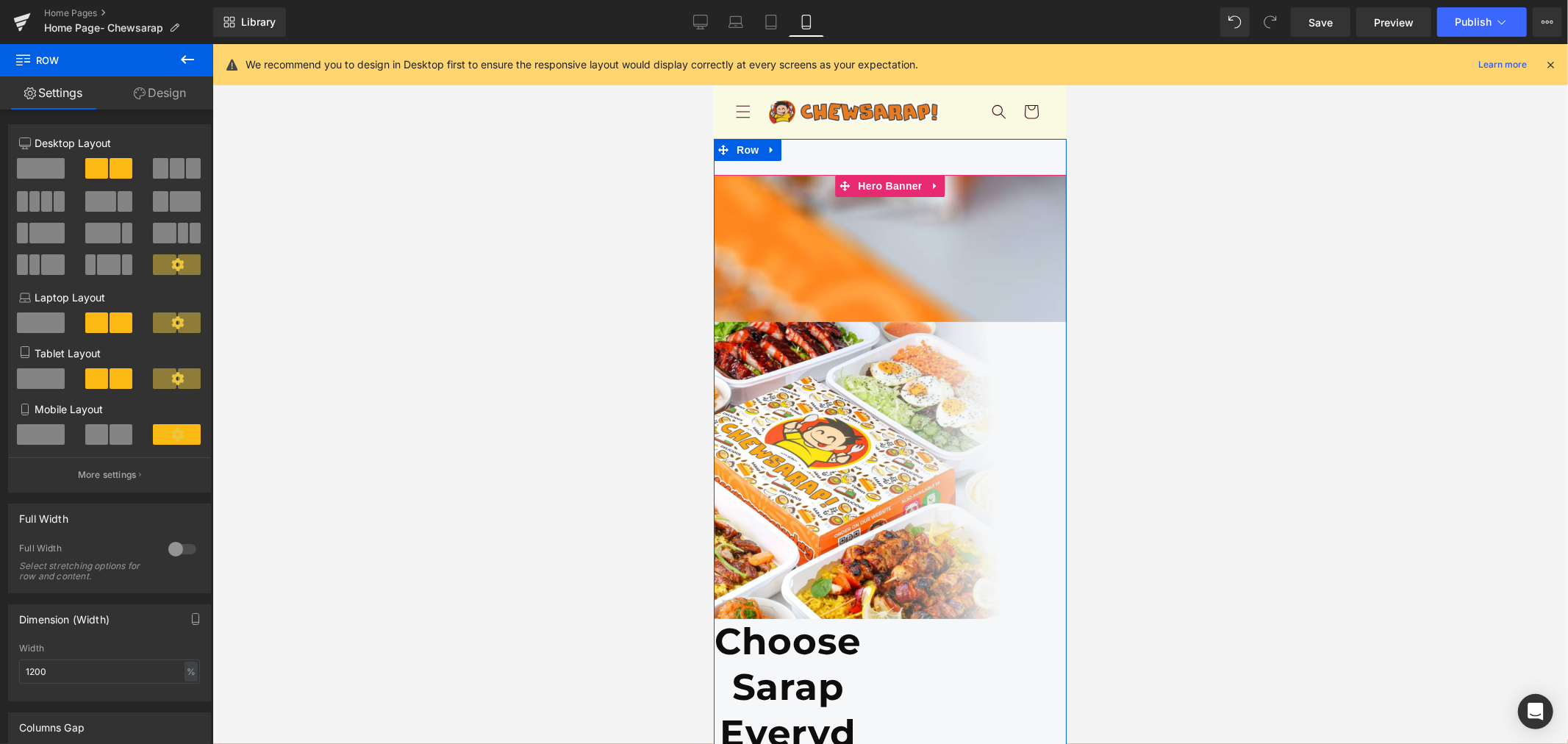
scroll to position [82, 0]
click at [968, 211] on div at bounding box center [889, 758] width 353 height 1169
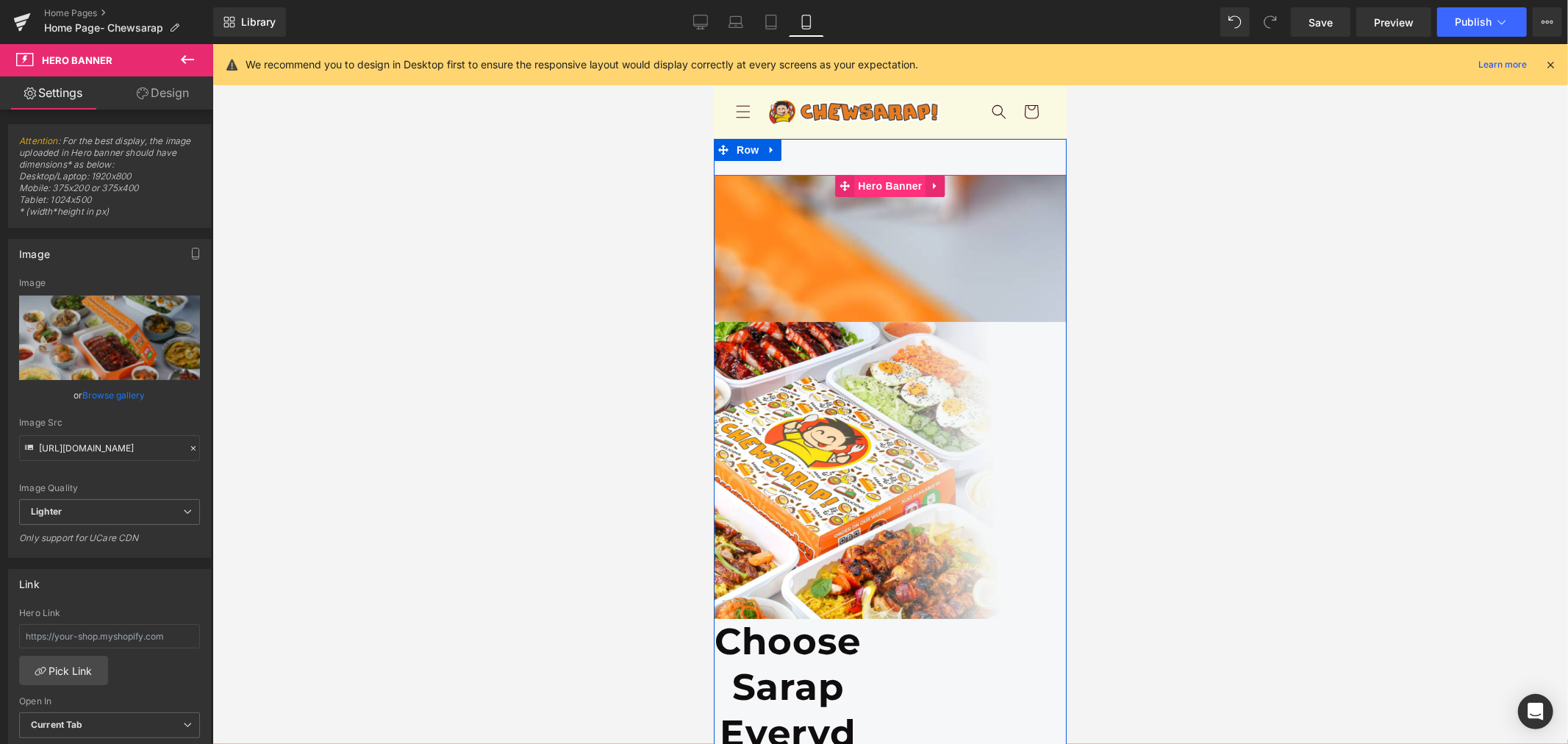
click at [890, 174] on span "Hero Banner" at bounding box center [889, 185] width 71 height 22
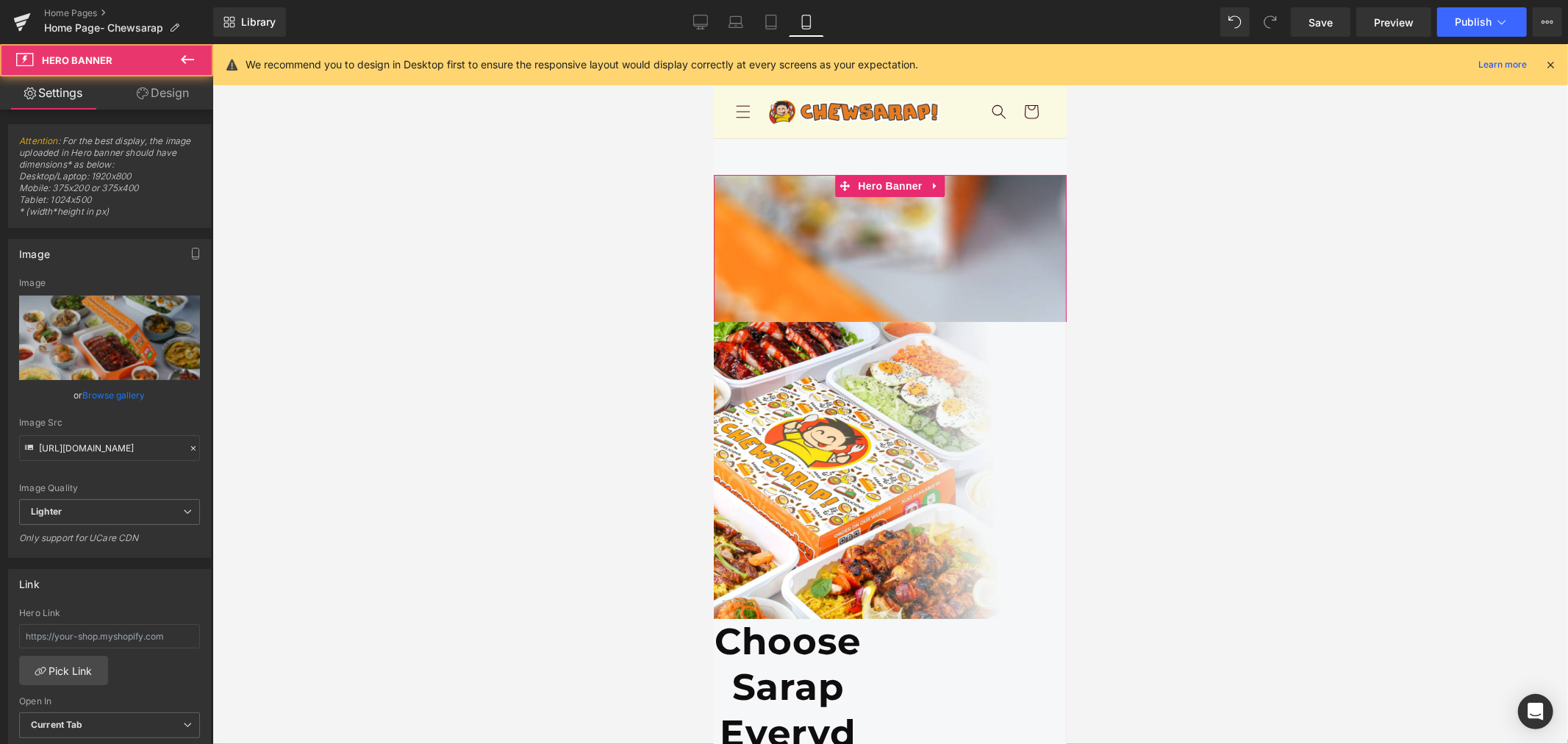
drag, startPoint x: 189, startPoint y: 80, endPoint x: 188, endPoint y: 71, distance: 9.1
click at [189, 80] on link "Design" at bounding box center [162, 93] width 106 height 33
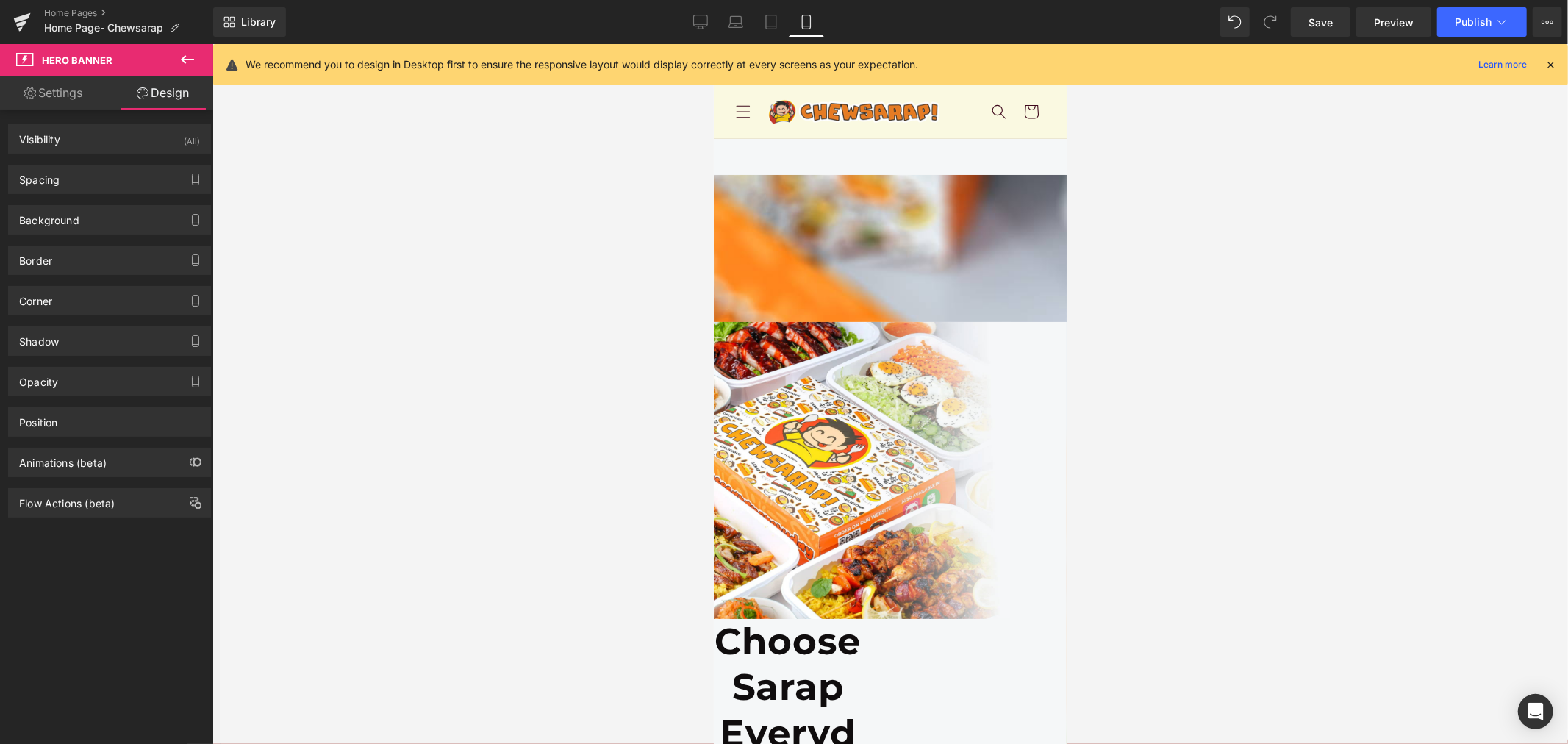
click at [188, 71] on button at bounding box center [187, 60] width 51 height 32
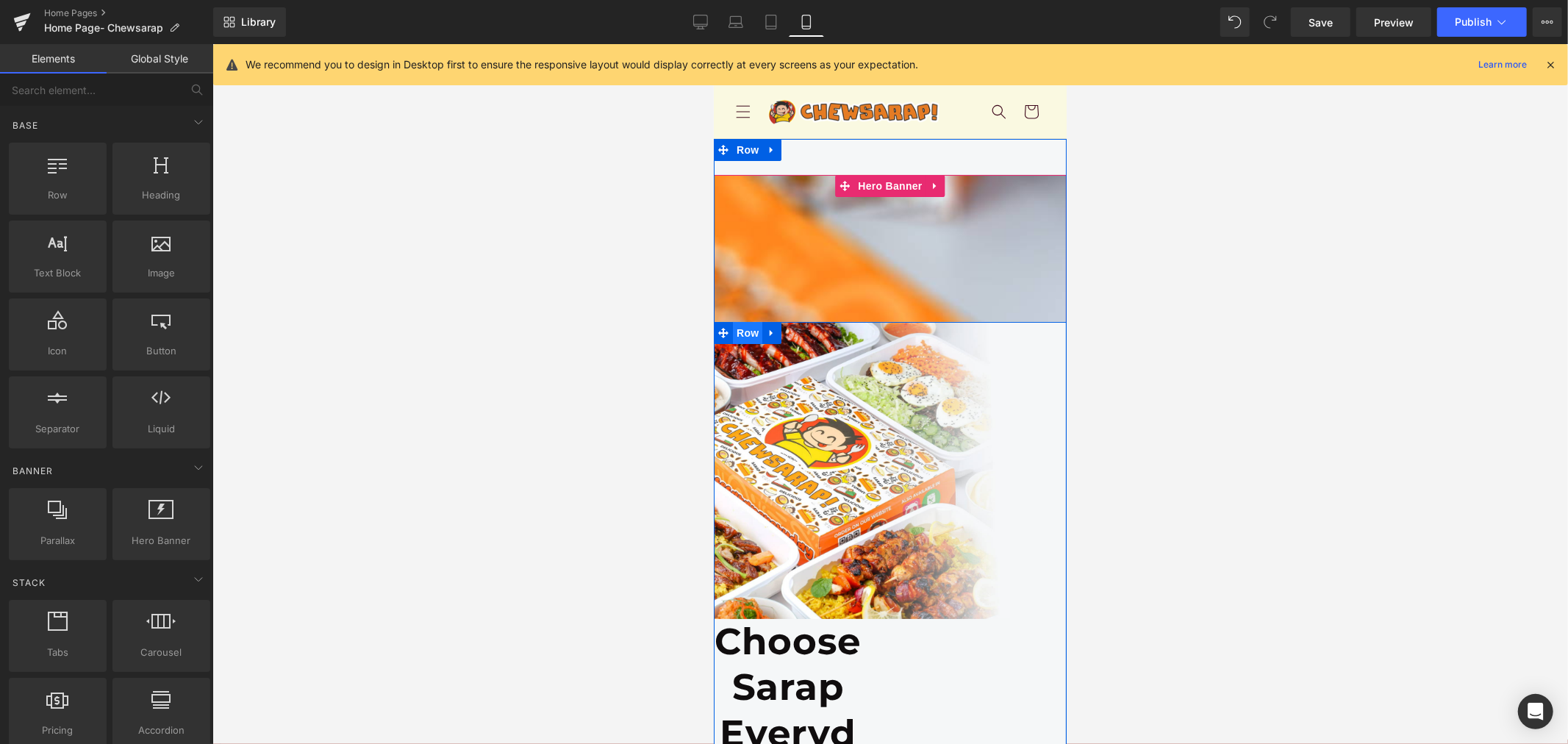
click at [732, 321] on span "Row" at bounding box center [747, 333] width 30 height 22
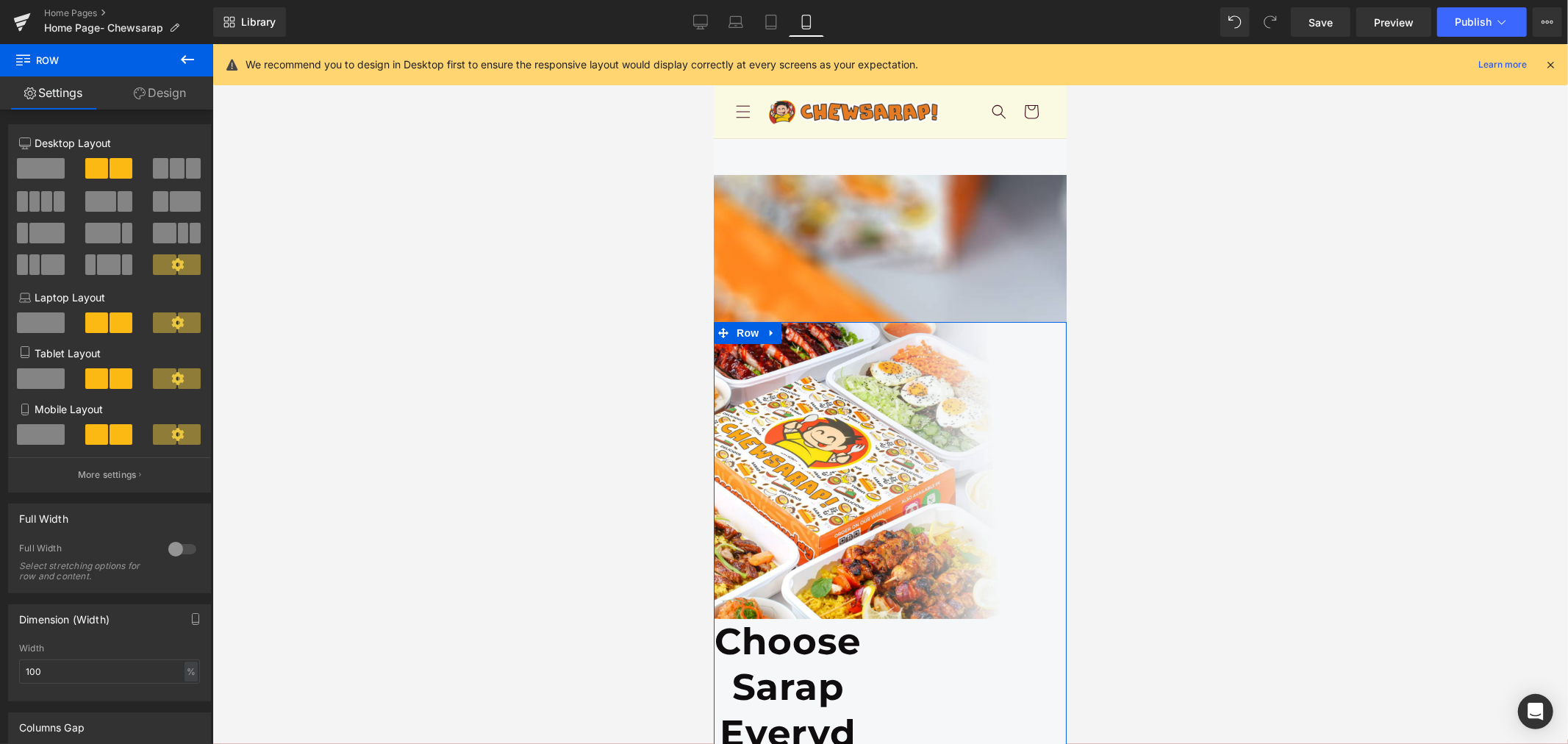
click at [50, 437] on span at bounding box center [41, 434] width 48 height 21
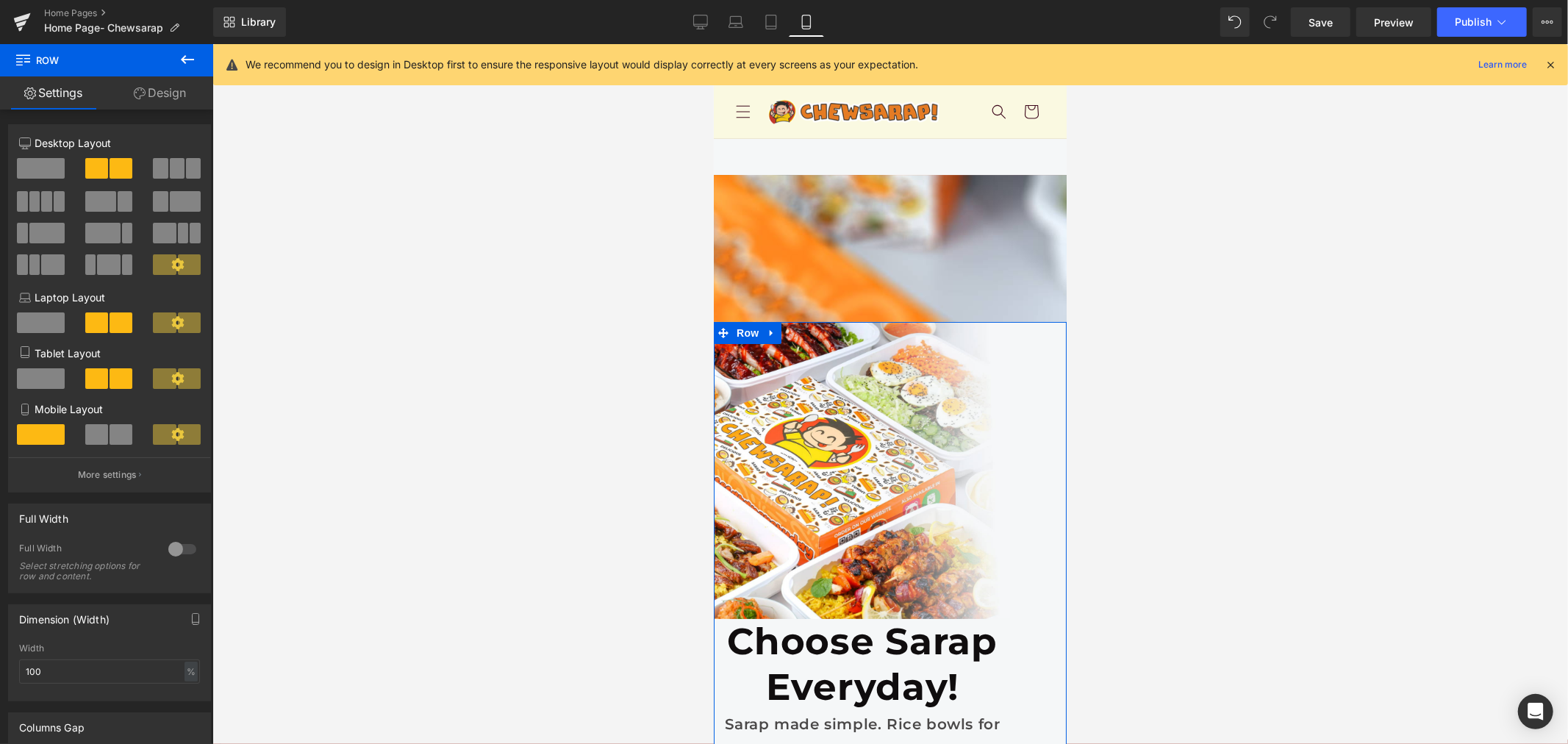
click at [170, 552] on div at bounding box center [182, 549] width 35 height 24
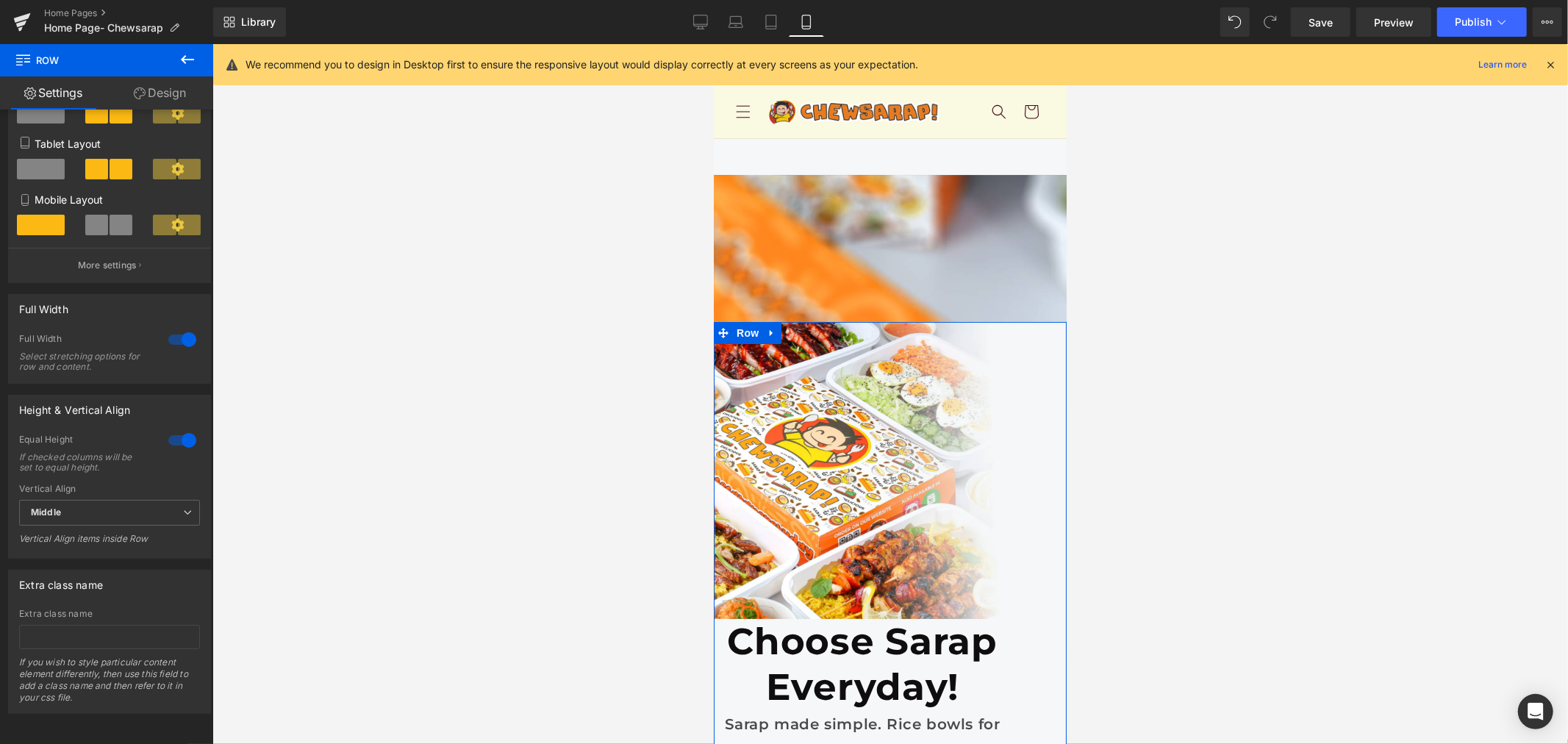
scroll to position [228, 0]
click at [164, 503] on span "Middle" at bounding box center [109, 513] width 181 height 26
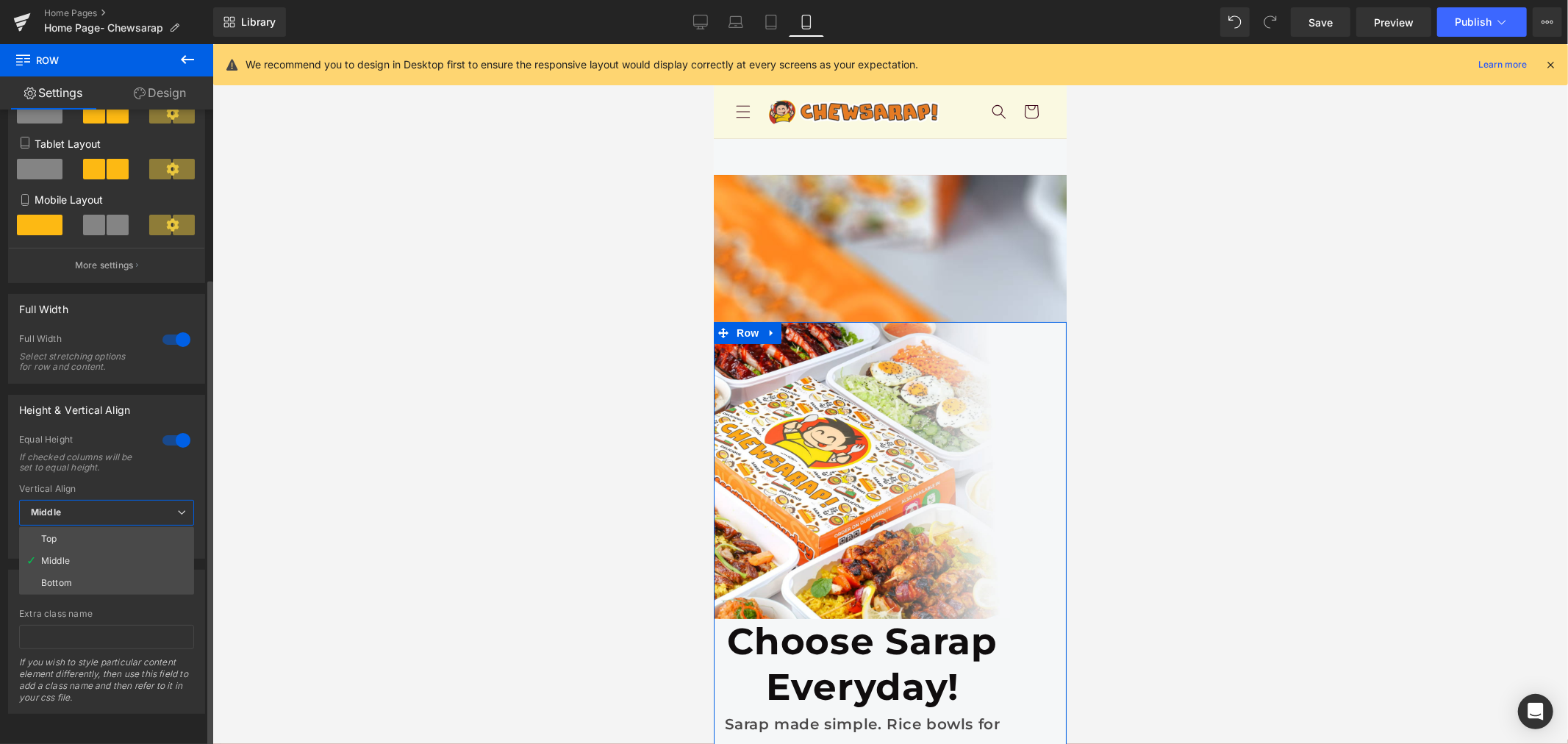
click at [164, 503] on span "Middle" at bounding box center [106, 513] width 175 height 26
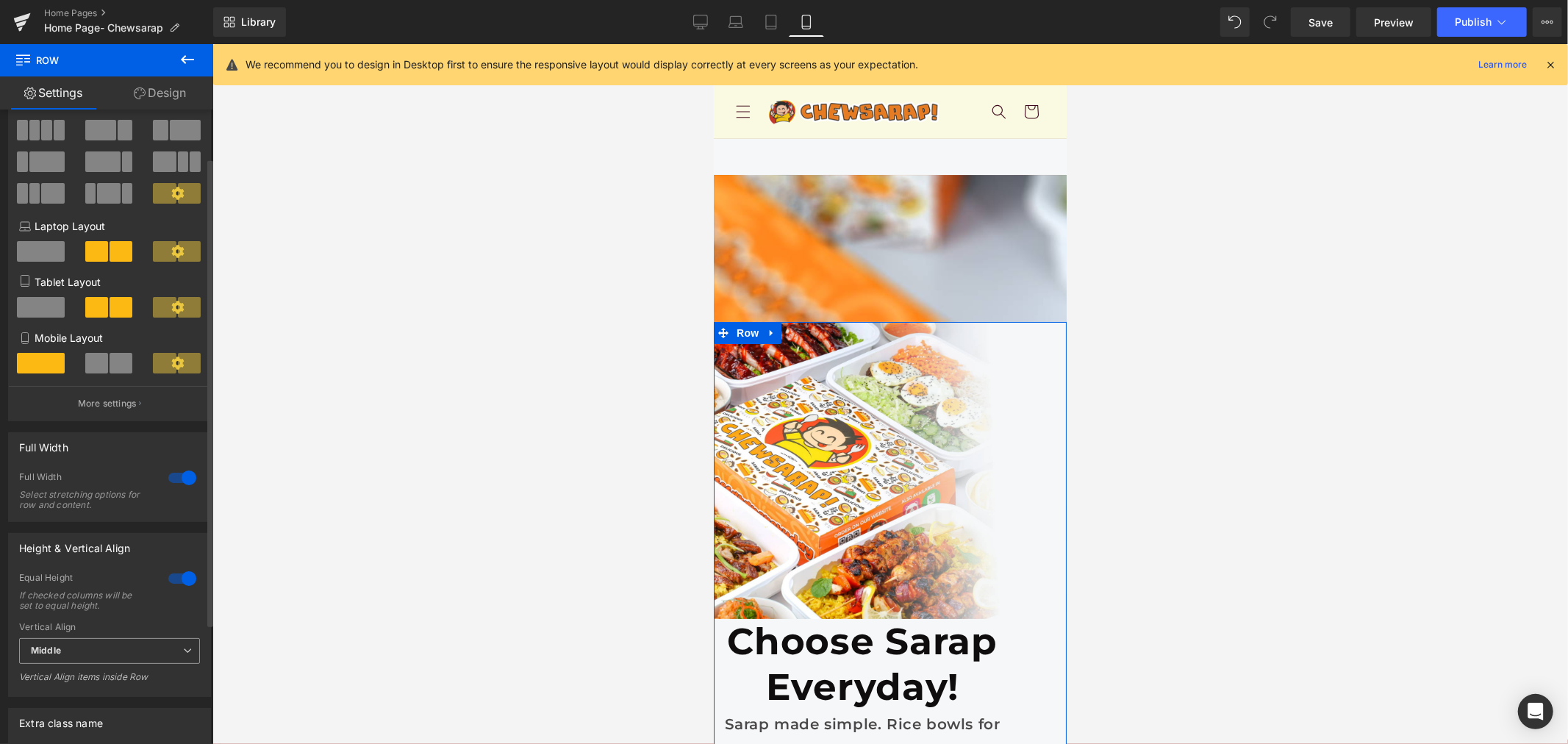
scroll to position [65, 0]
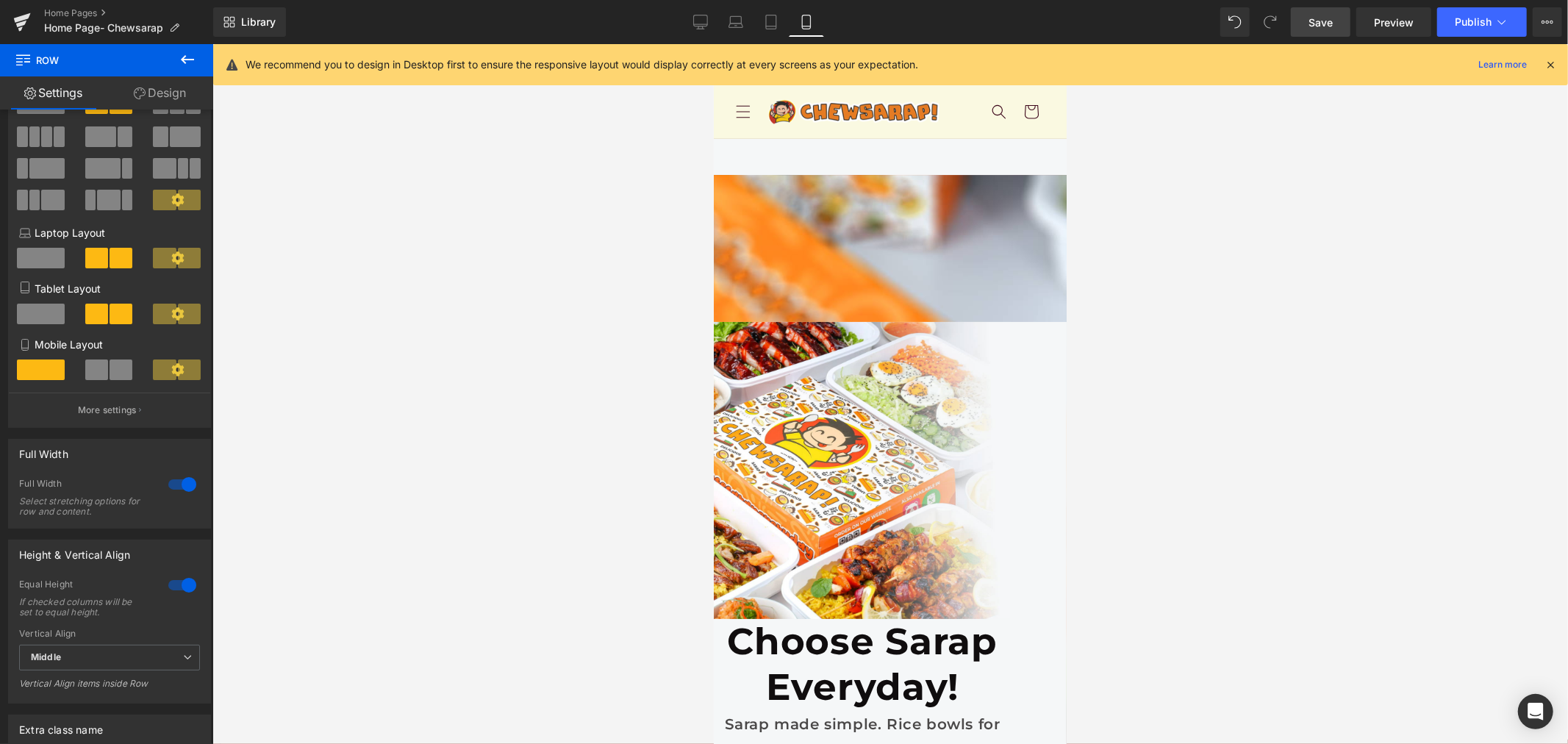
click at [1342, 19] on link "Save" at bounding box center [1321, 22] width 60 height 30
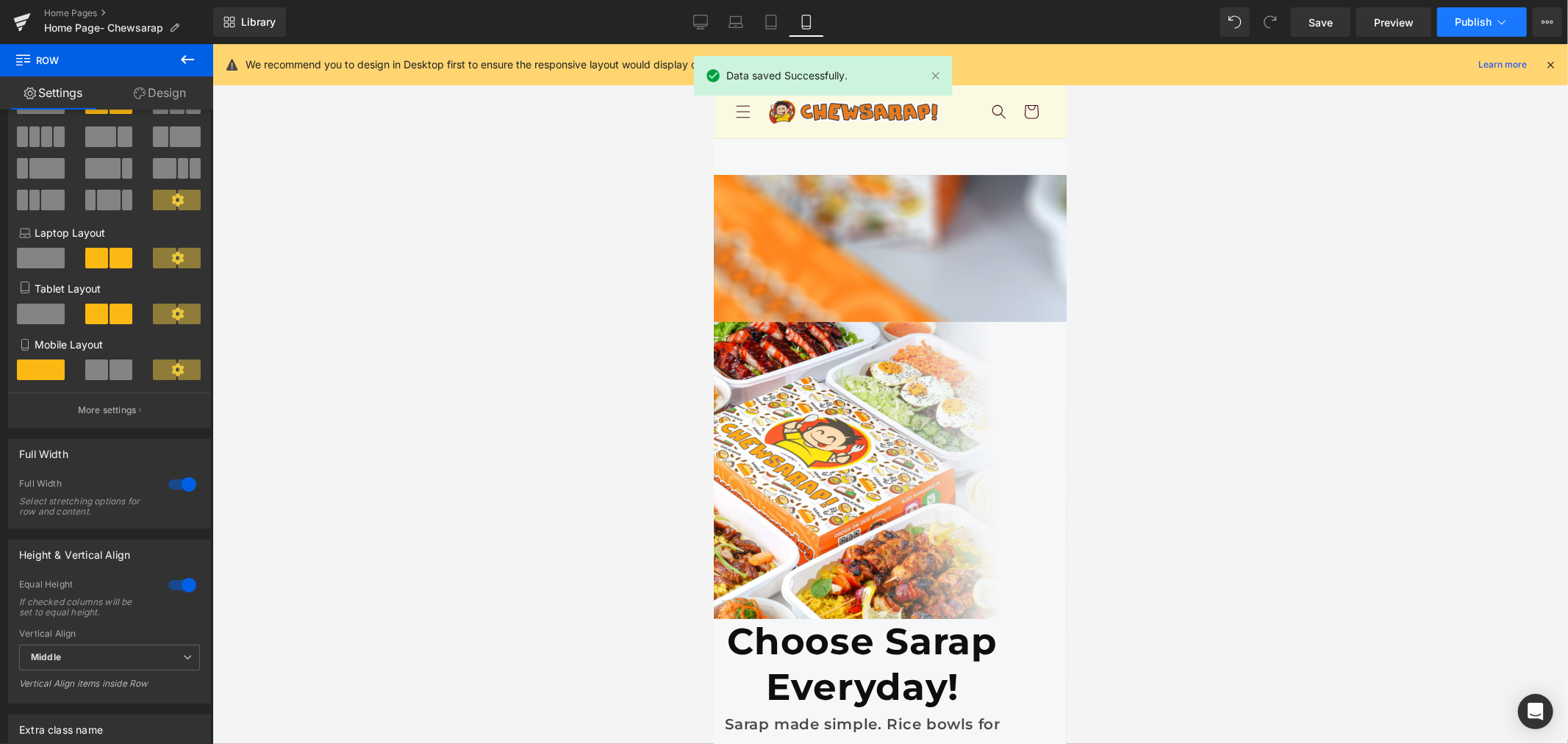
click at [1473, 20] on span "Publish" at bounding box center [1473, 22] width 36 height 12
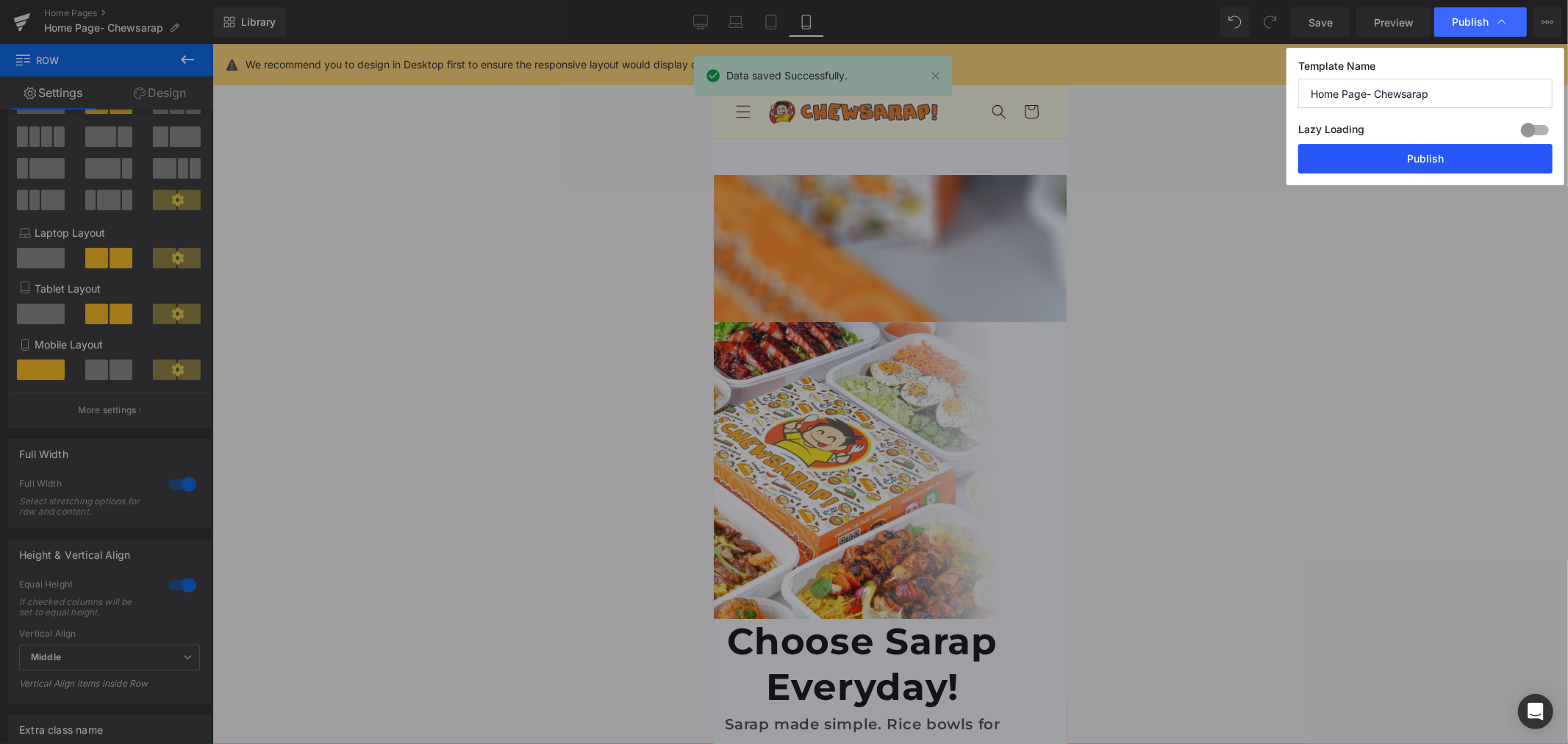
click at [1421, 153] on button "Publish" at bounding box center [1426, 159] width 255 height 30
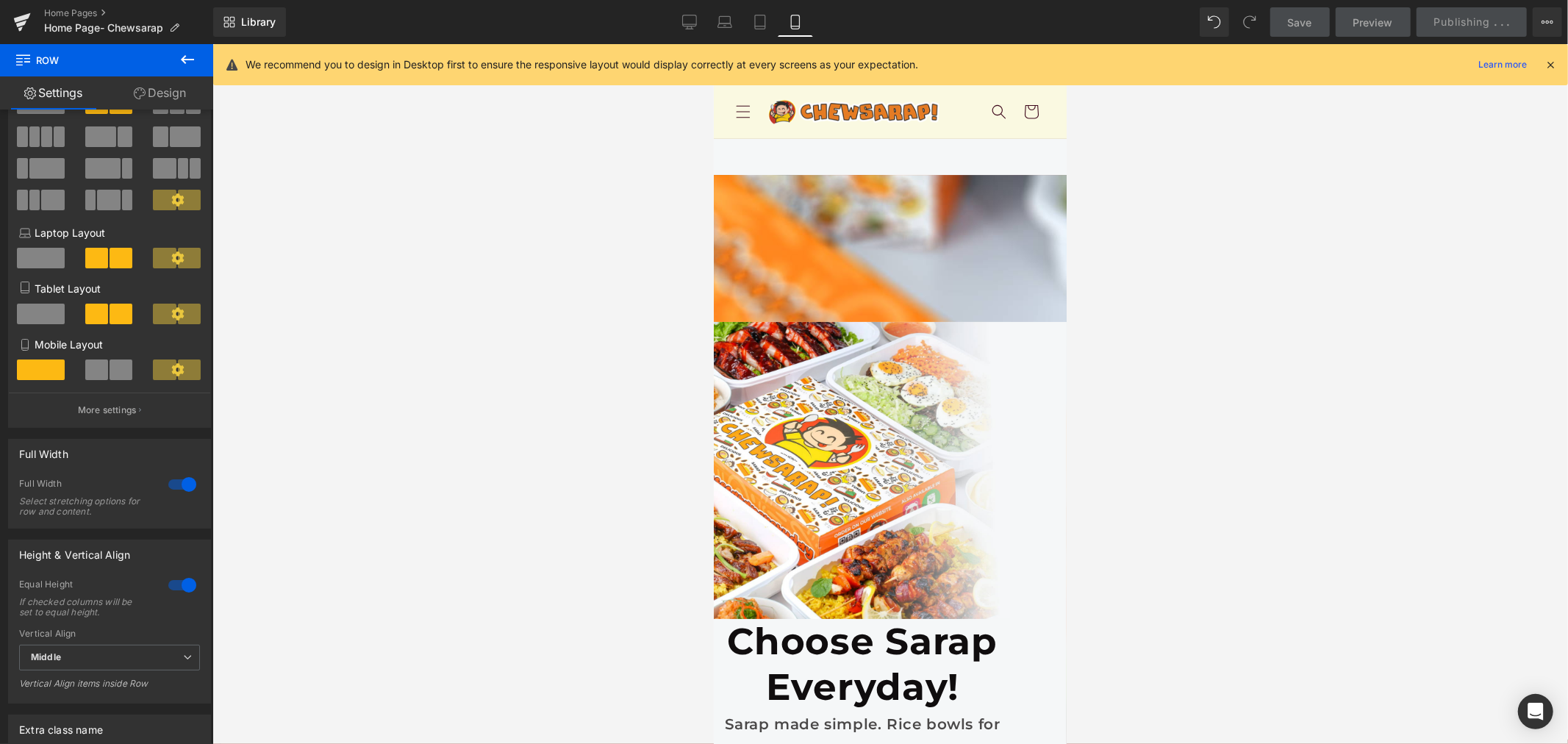
click at [1549, 62] on icon at bounding box center [1551, 65] width 13 height 13
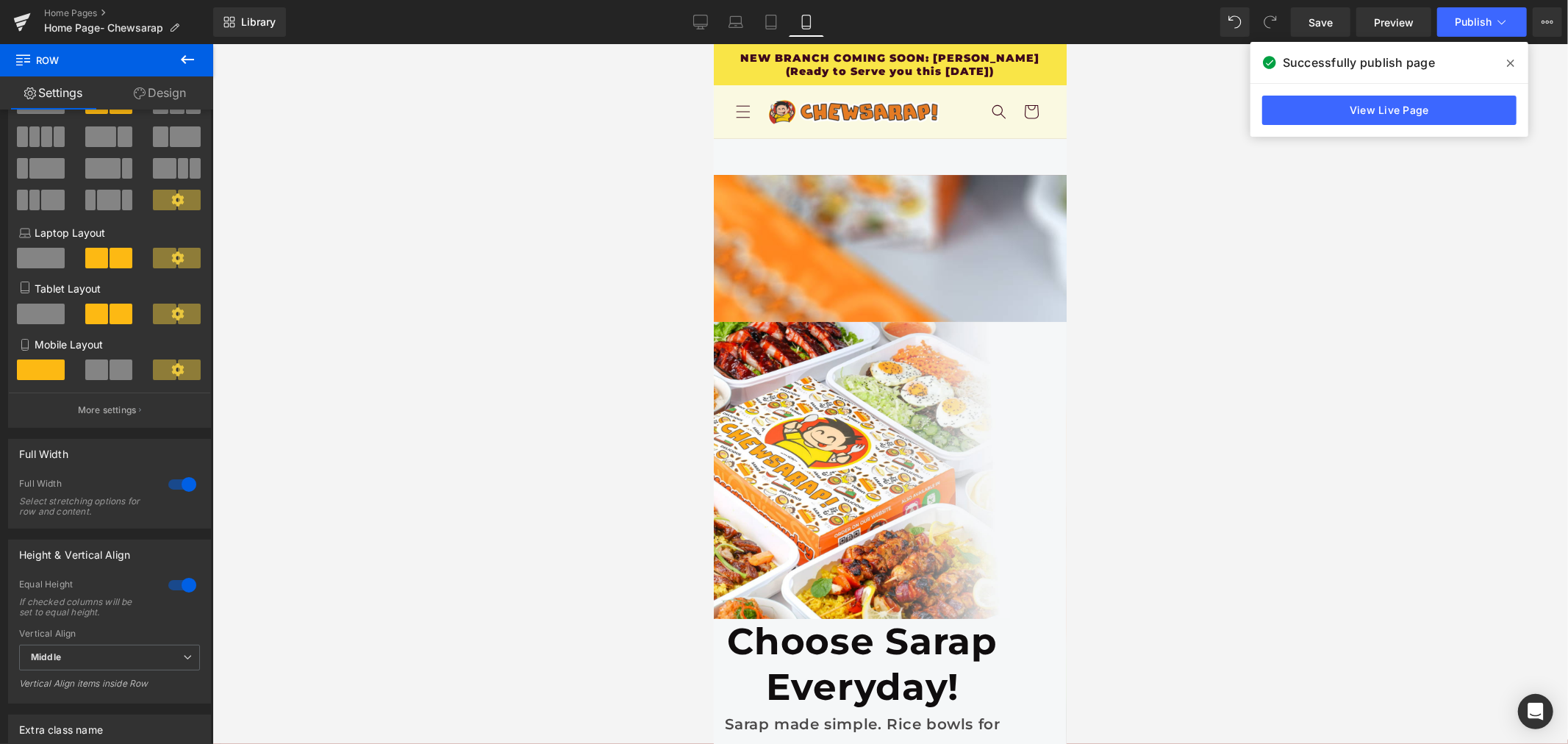
click at [180, 67] on icon at bounding box center [188, 60] width 18 height 18
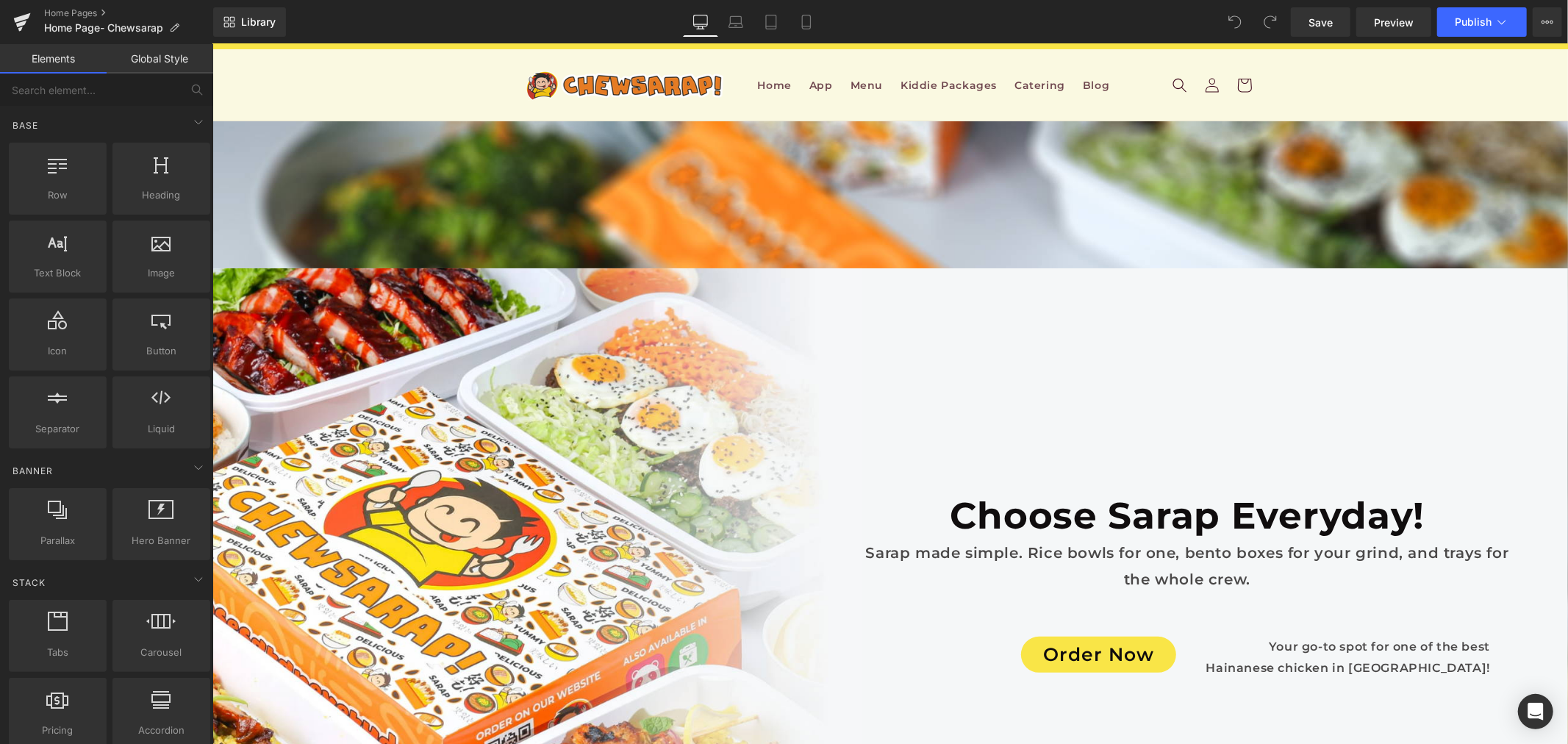
scroll to position [1879, 0]
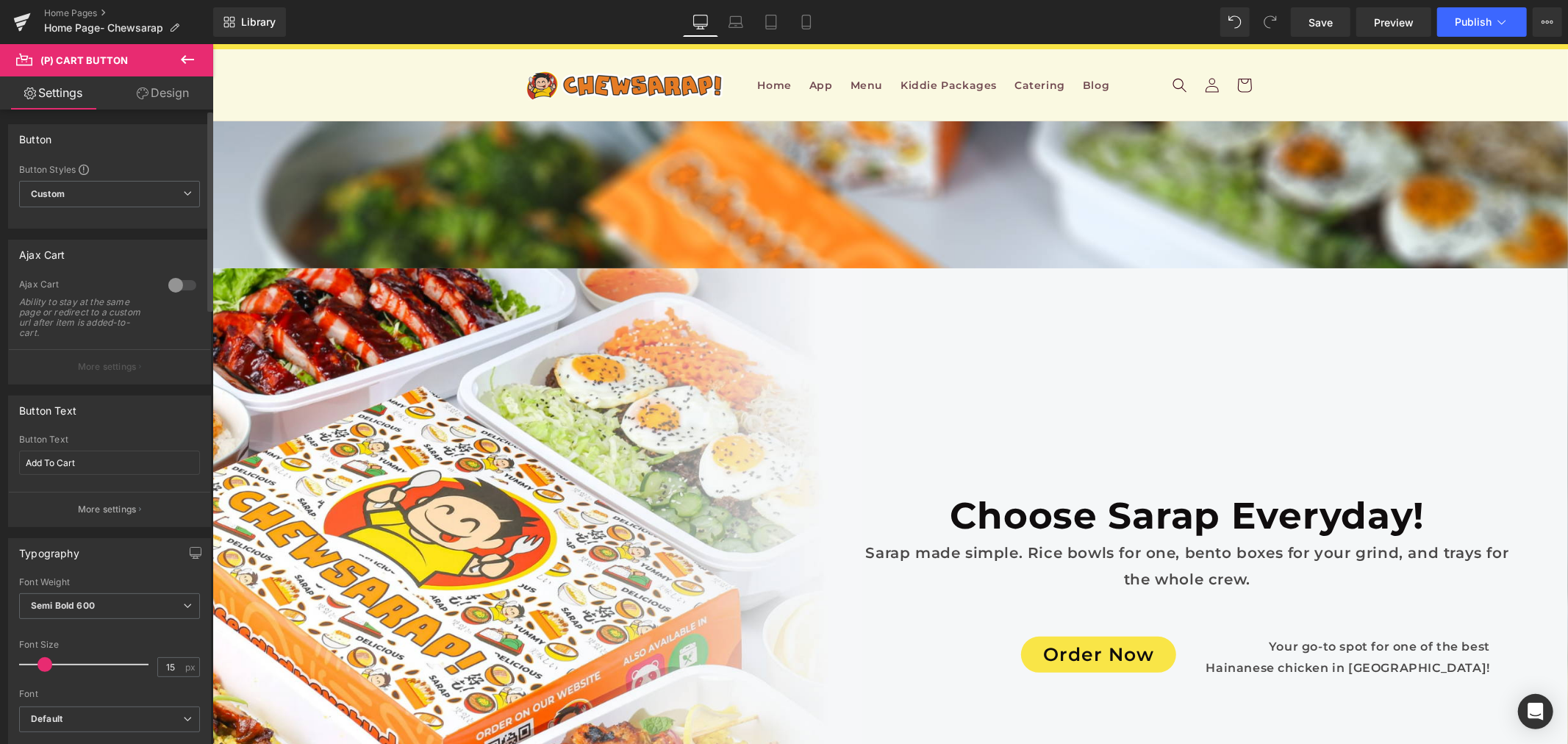
click at [180, 283] on div at bounding box center [182, 286] width 35 height 24
click at [181, 283] on div at bounding box center [182, 286] width 35 height 24
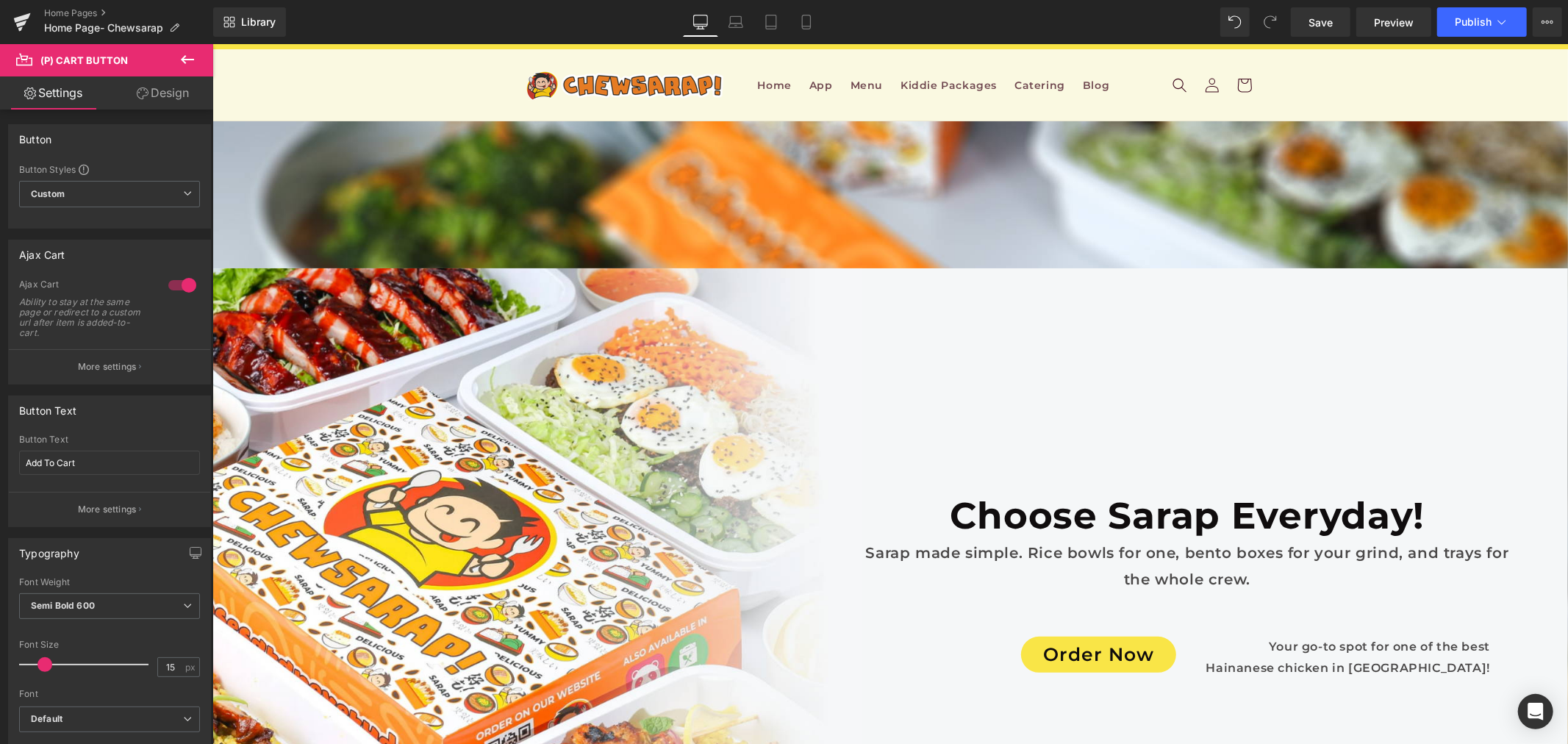
scroll to position [2941, 0]
drag, startPoint x: 550, startPoint y: 489, endPoint x: 506, endPoint y: 452, distance: 57.5
click at [182, 288] on div at bounding box center [182, 286] width 35 height 24
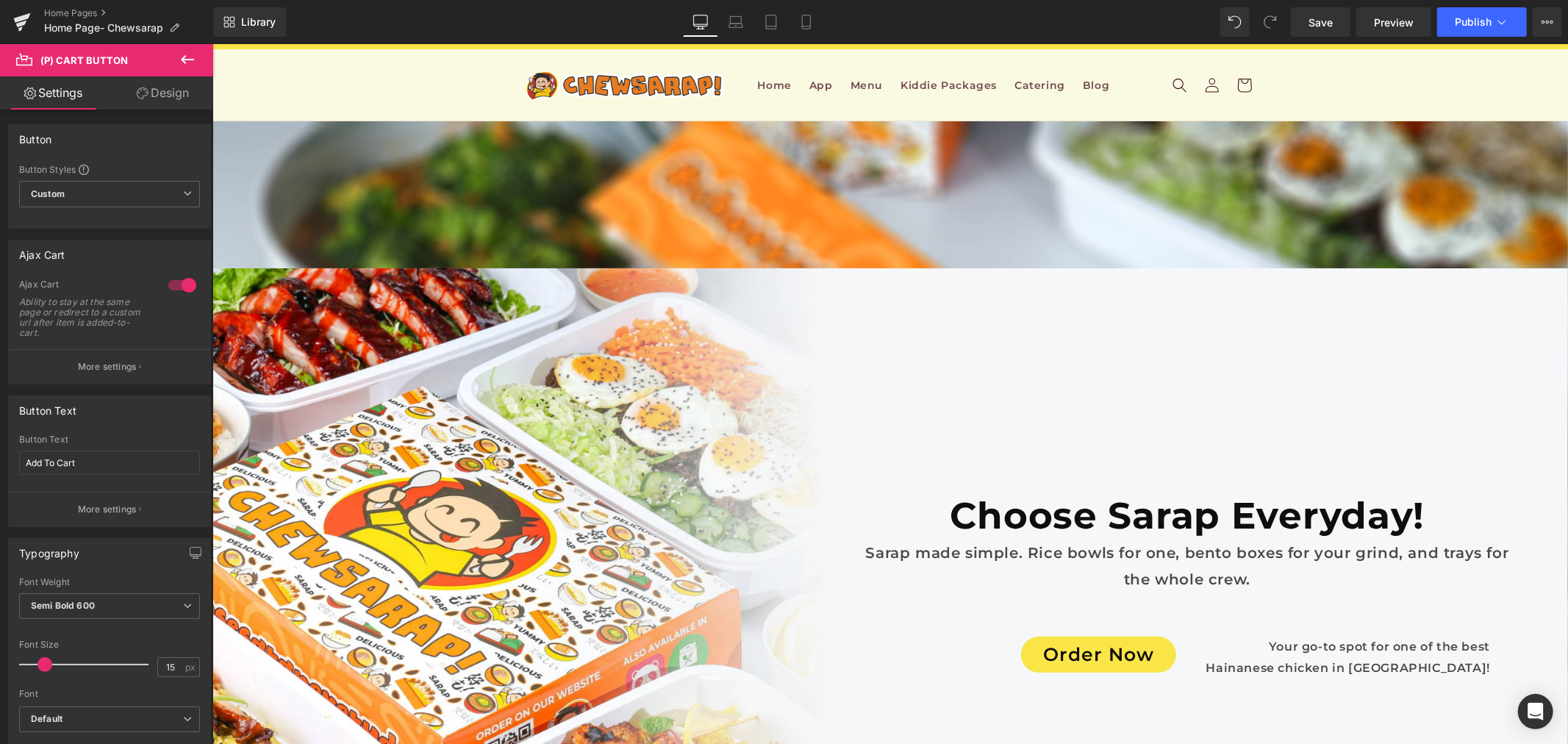
click at [170, 289] on div at bounding box center [182, 286] width 35 height 24
click at [175, 276] on div at bounding box center [182, 286] width 35 height 24
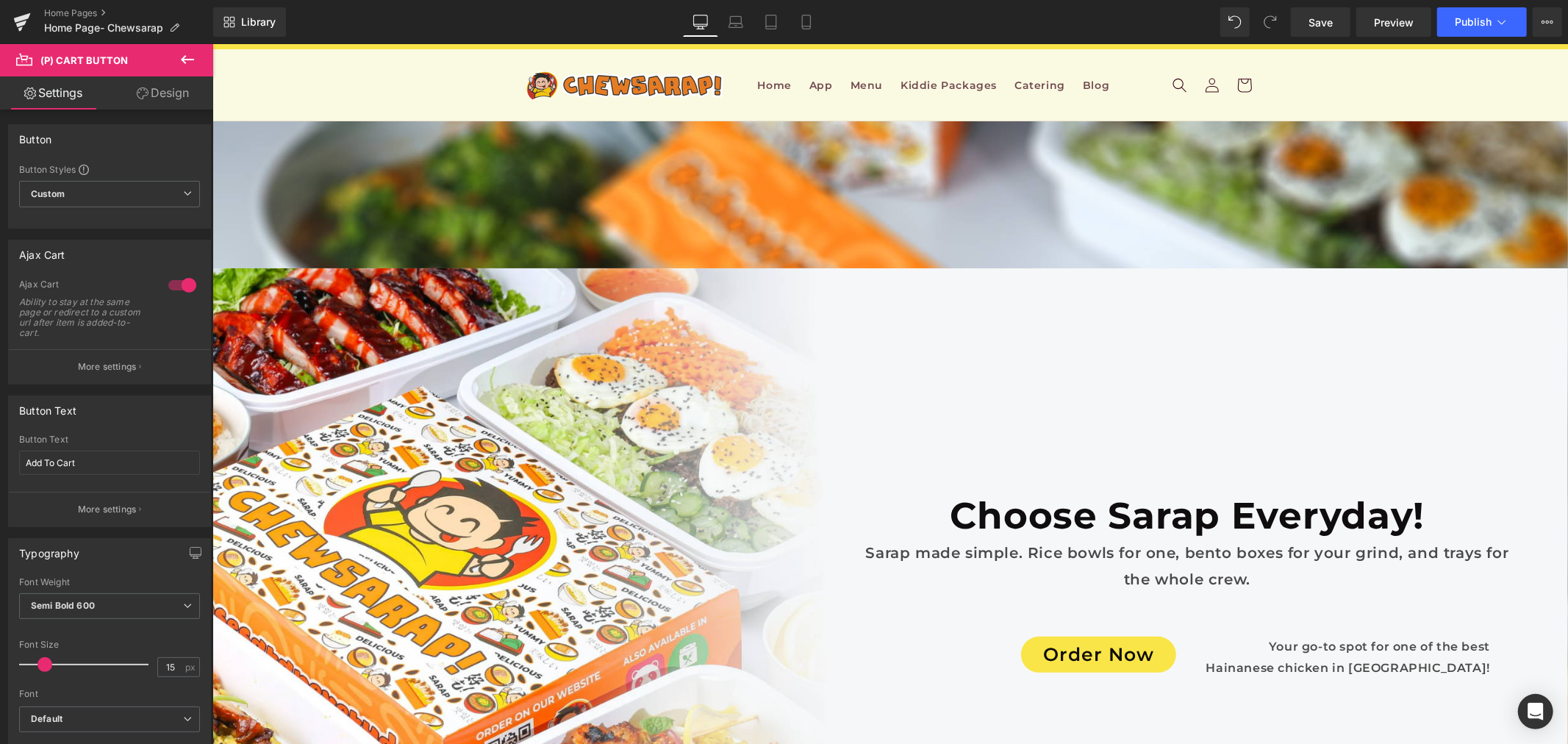
scroll to position [5636, 0]
click at [170, 285] on div at bounding box center [182, 286] width 35 height 24
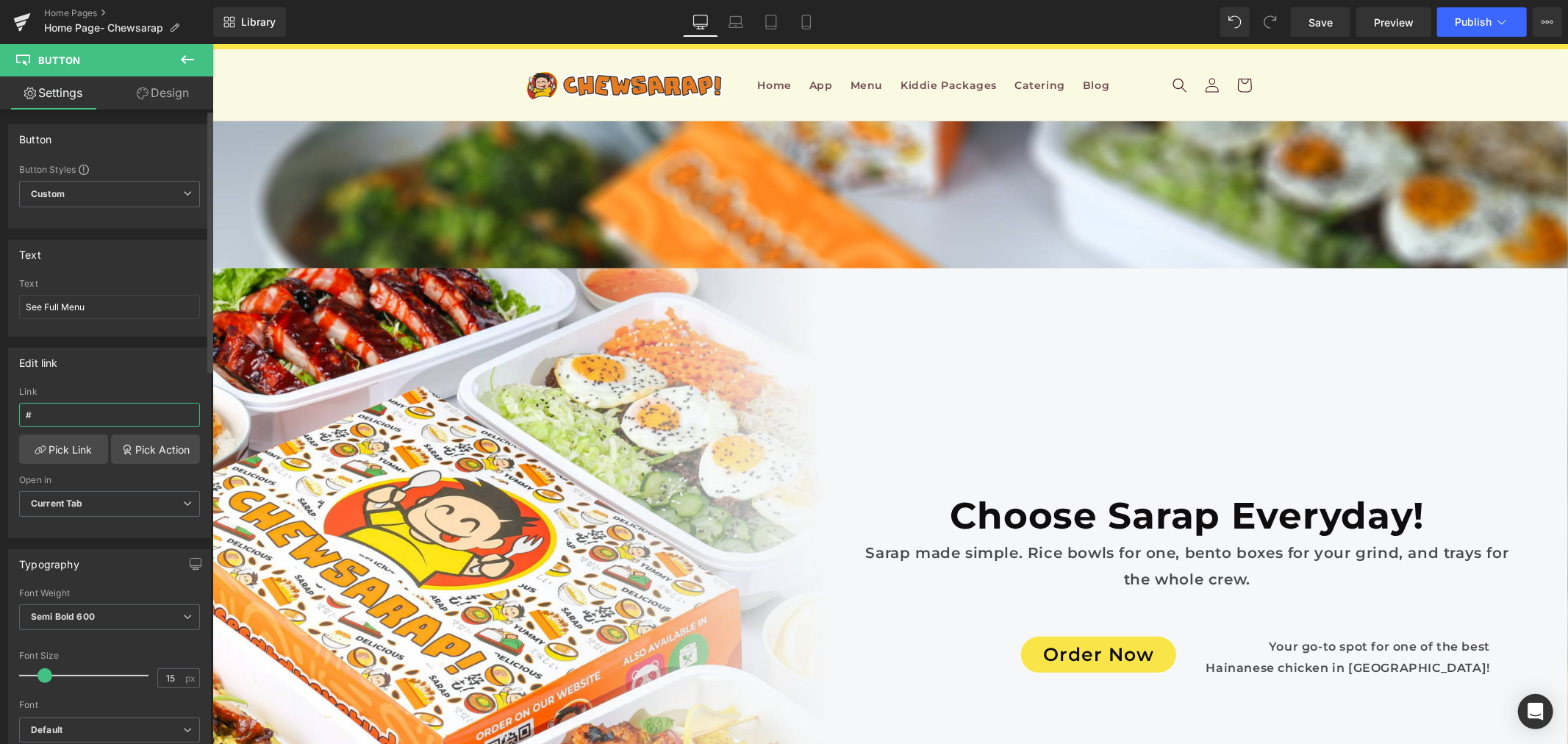
click at [114, 410] on input "#" at bounding box center [109, 414] width 181 height 25
paste input "https://chewsarap.com/pages/all-menu-page?_ab=0&key=1757465015420"
type input "https://chewsarap.com/pages/all-menu-page?_ab=0&key=1757465015420"
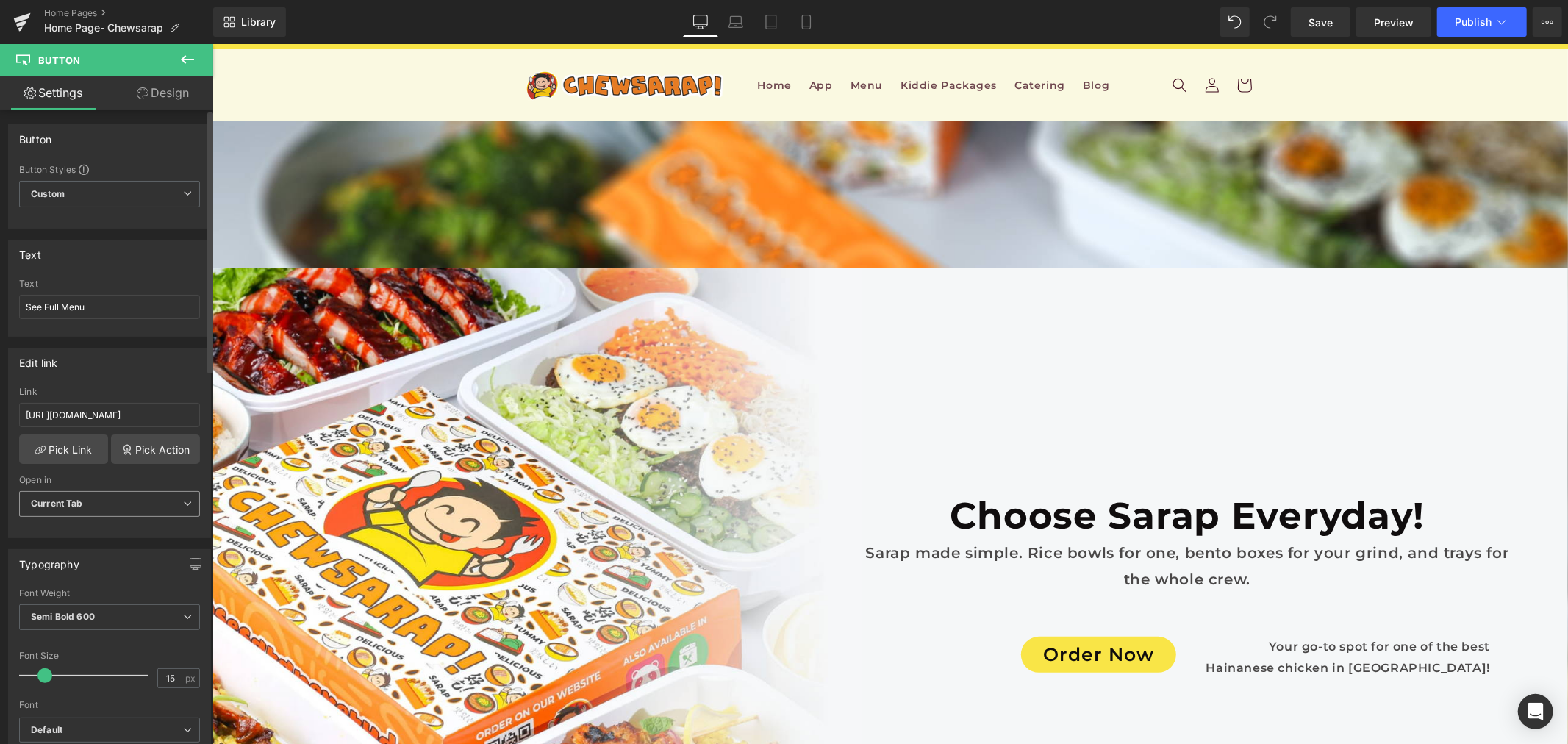
click at [125, 501] on span "Current Tab" at bounding box center [109, 504] width 181 height 26
click at [125, 501] on span "Current Tab" at bounding box center [106, 504] width 175 height 26
click at [129, 452] on link "Pick Action" at bounding box center [156, 449] width 89 height 30
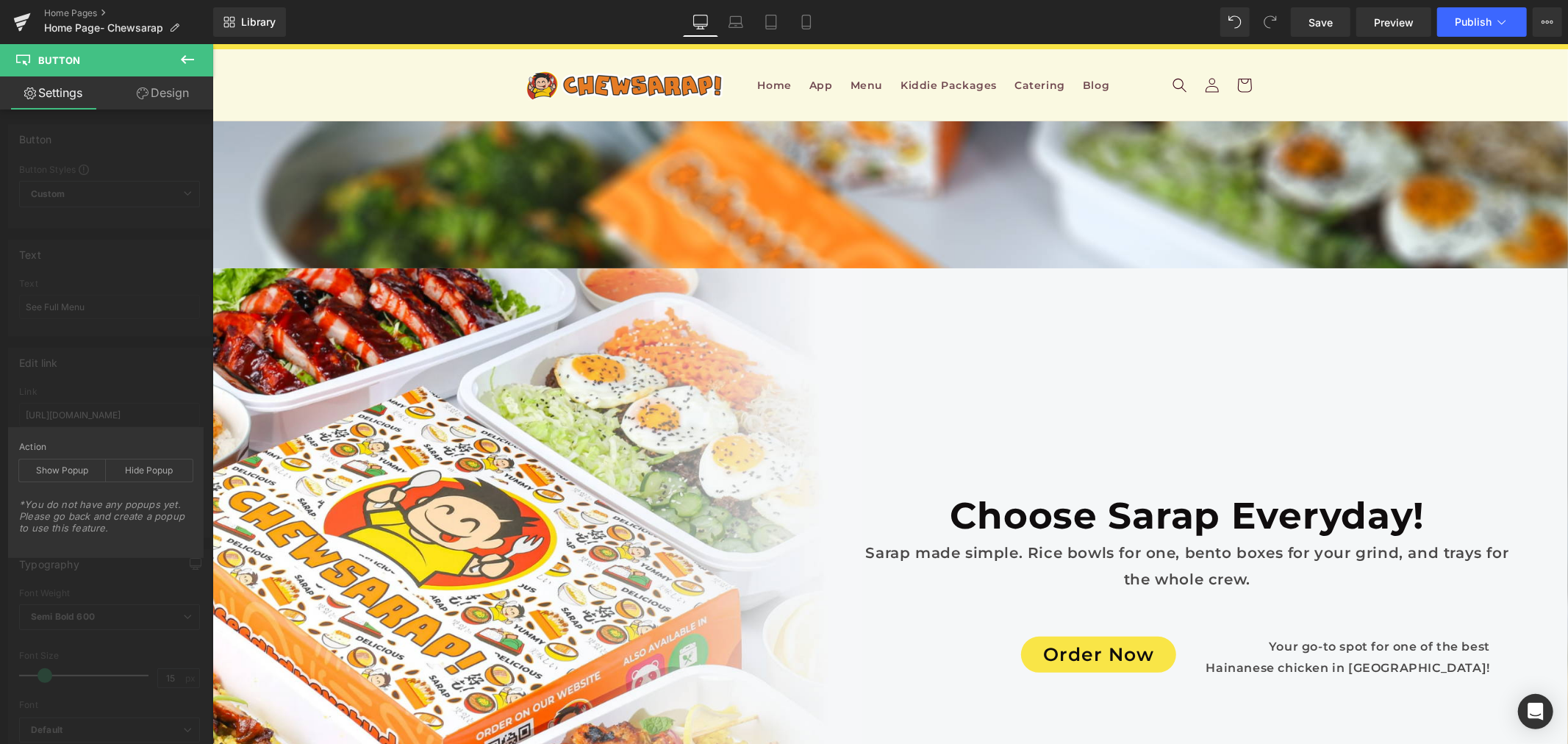
click at [179, 60] on icon at bounding box center [188, 60] width 18 height 18
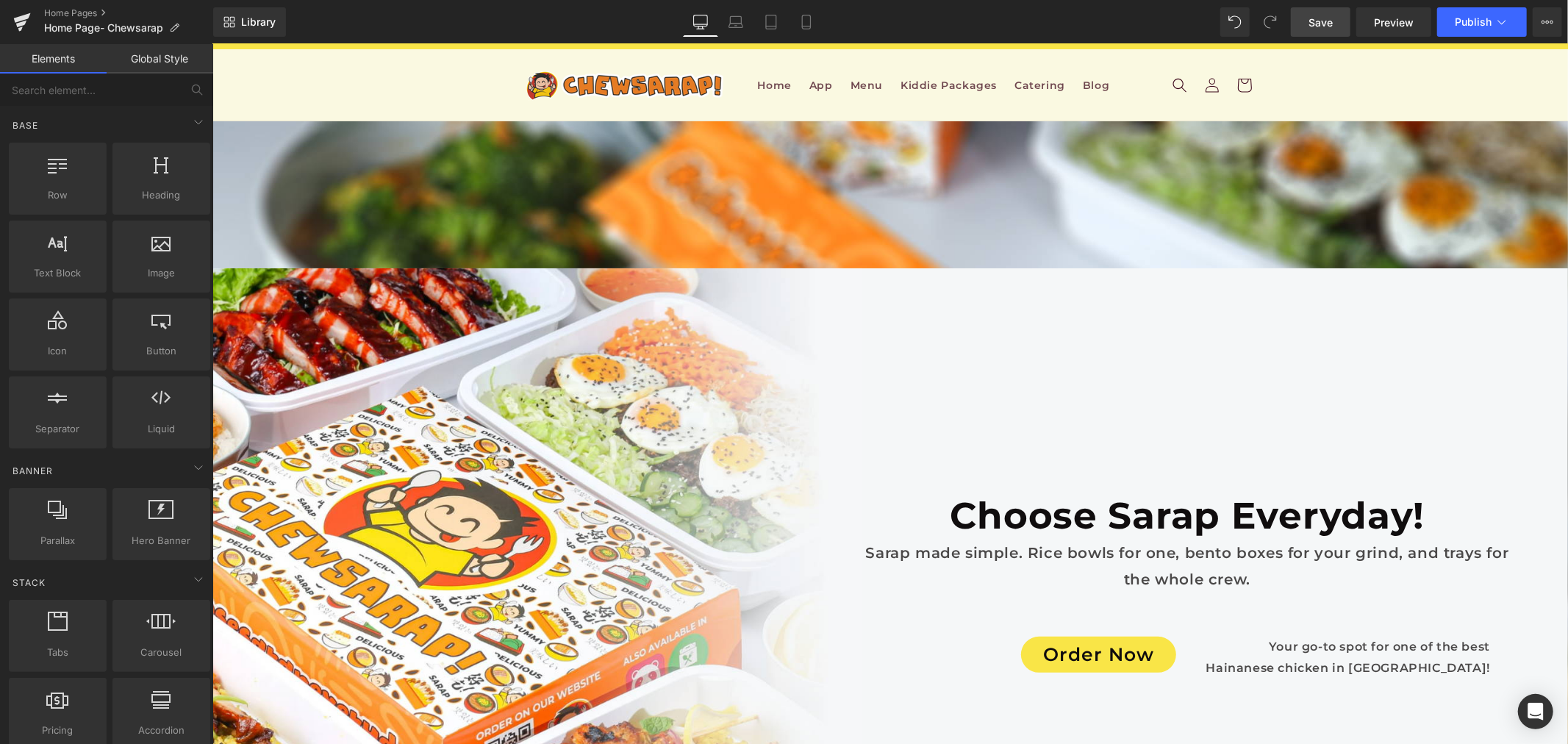
click at [1319, 9] on link "Save" at bounding box center [1321, 22] width 60 height 30
click at [1439, 12] on button "Publish" at bounding box center [1482, 22] width 90 height 30
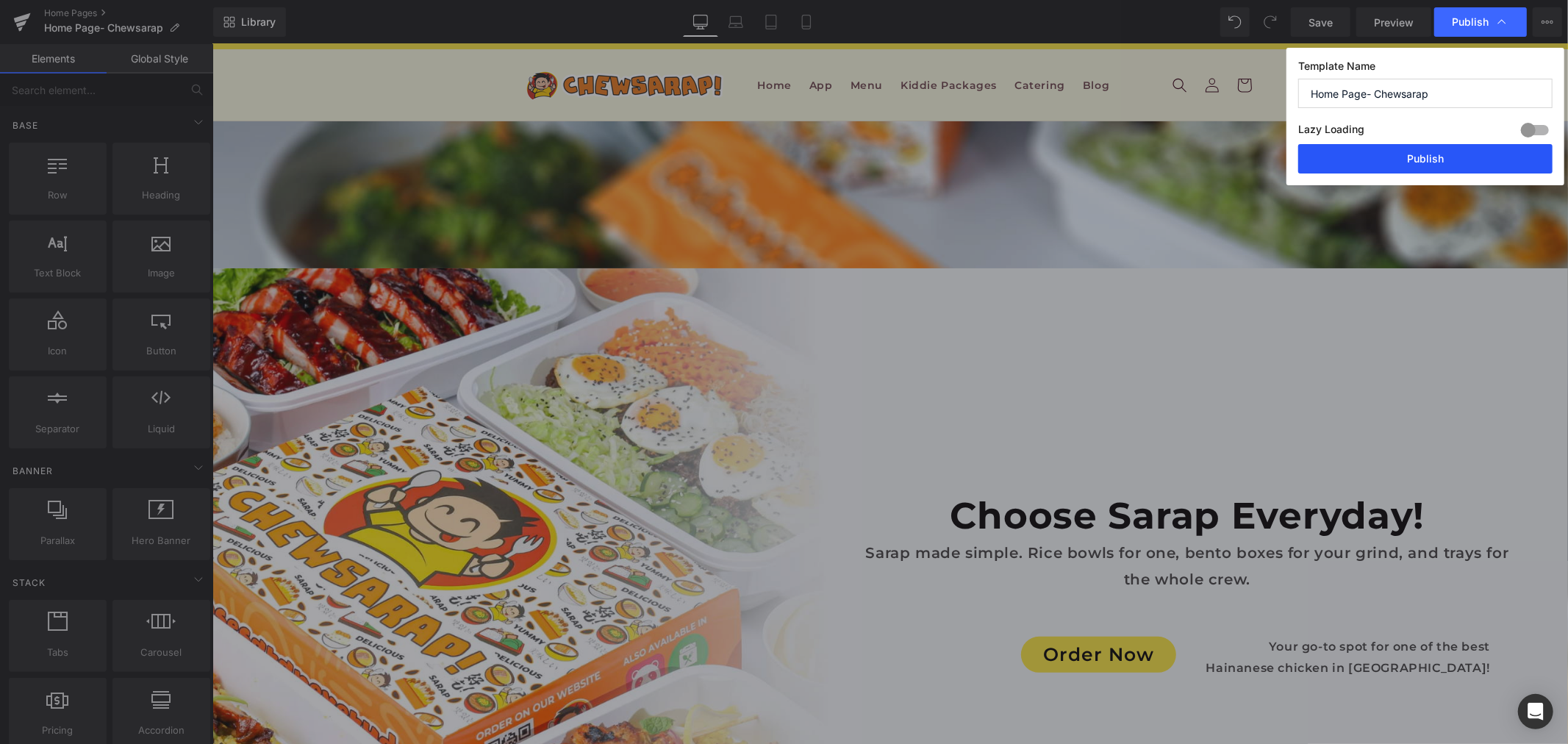
drag, startPoint x: 1412, startPoint y: 154, endPoint x: 1198, endPoint y: 108, distance: 218.9
click at [1412, 154] on button "Publish" at bounding box center [1426, 159] width 255 height 30
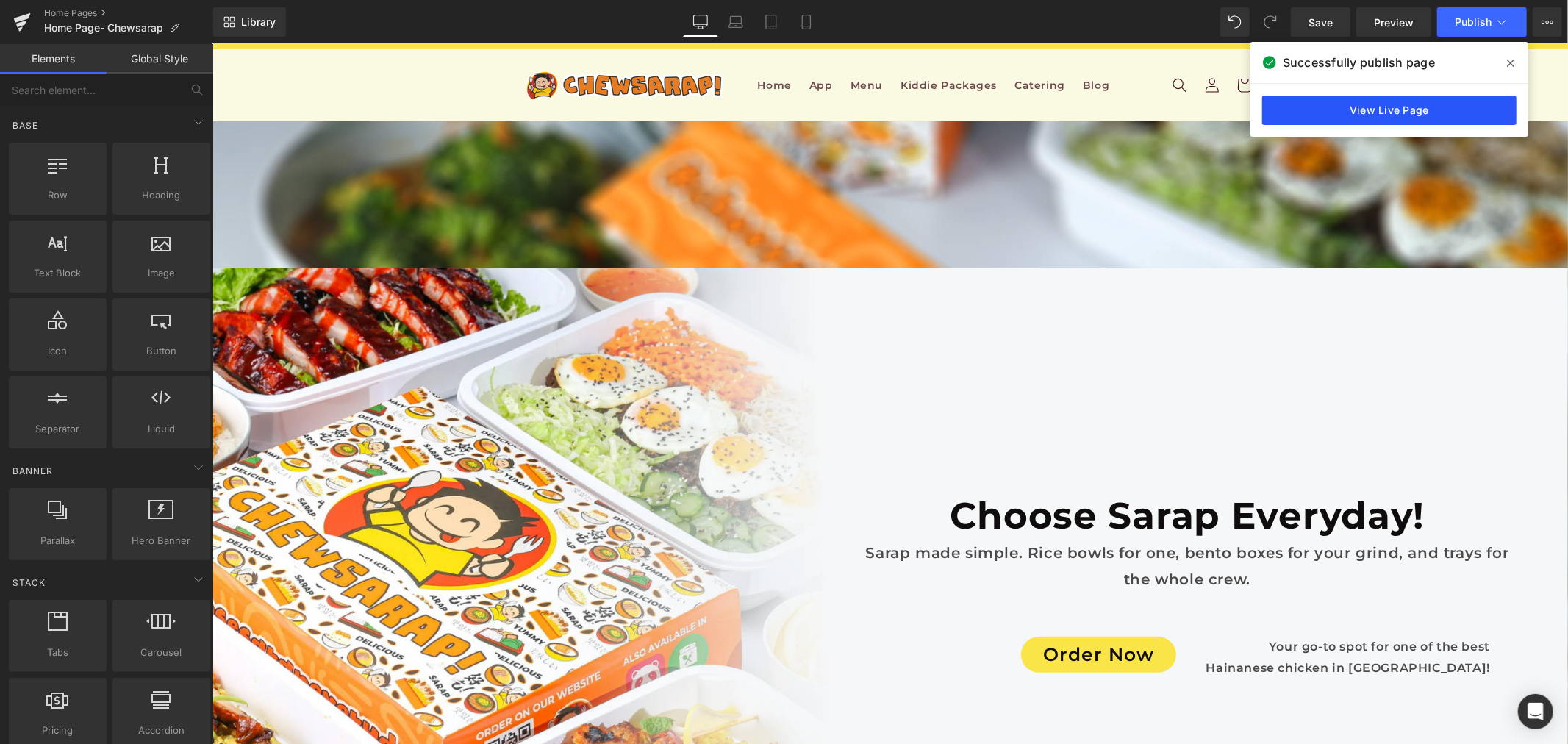
click at [1483, 123] on link "View Live Page" at bounding box center [1389, 110] width 255 height 30
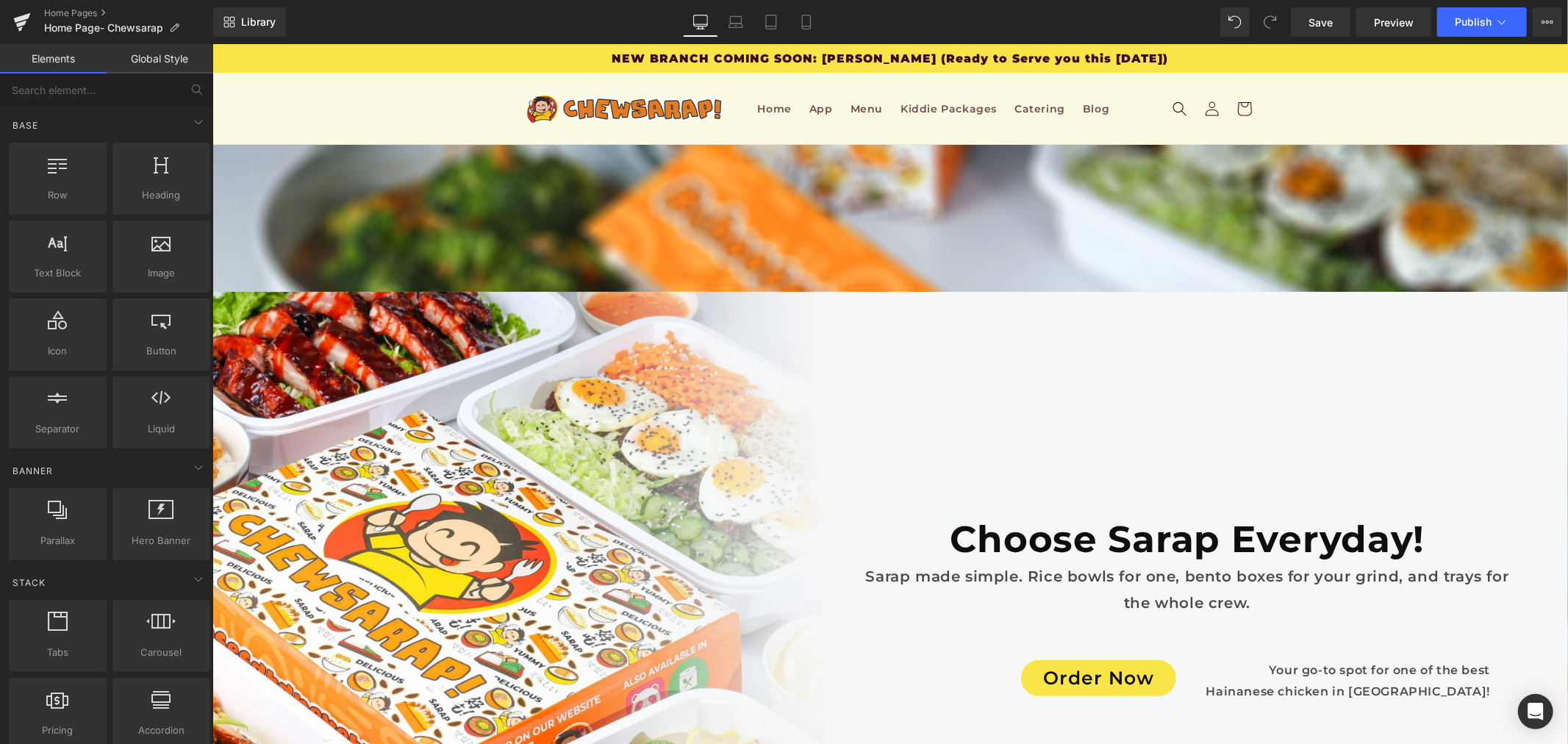
scroll to position [2369, 0]
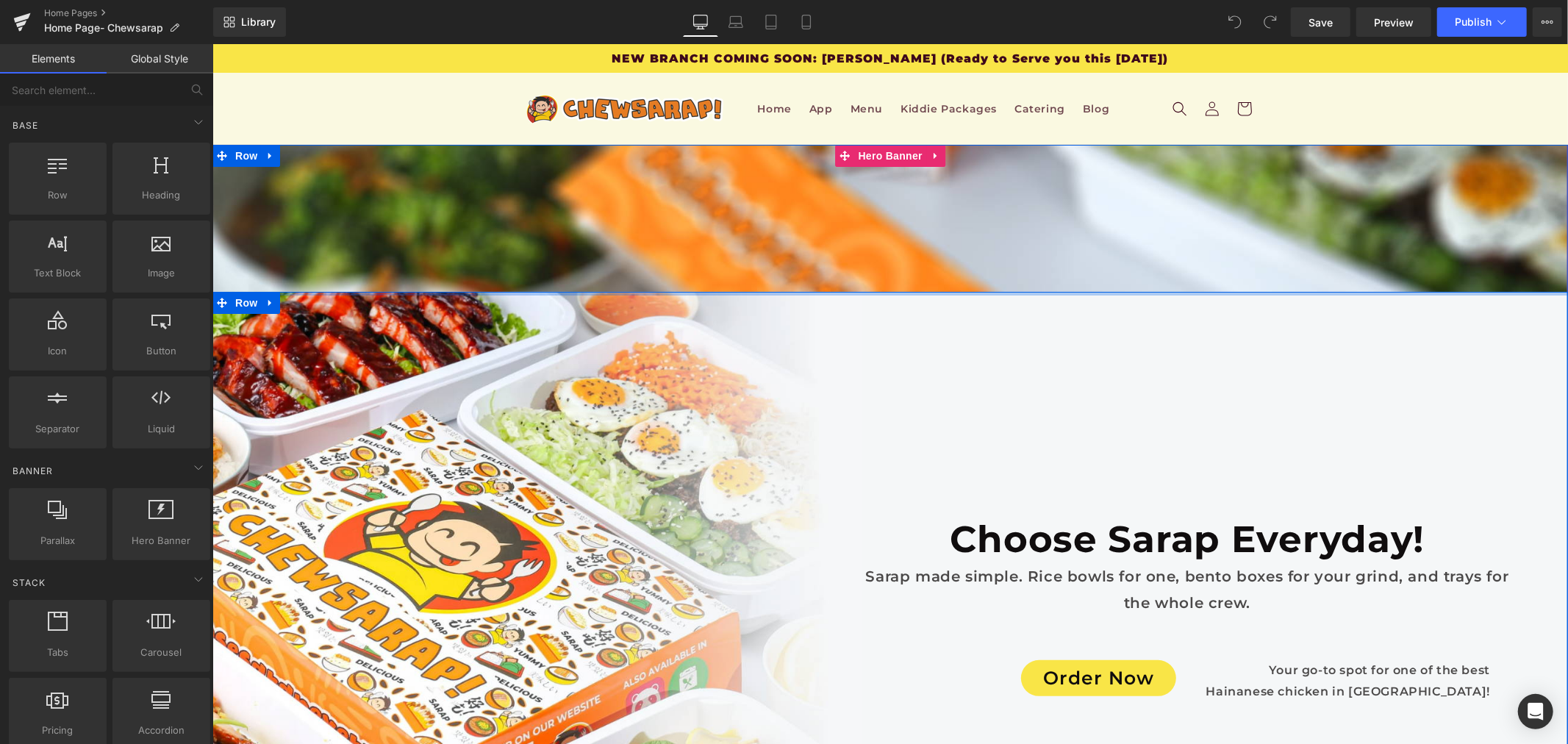
click at [926, 294] on div at bounding box center [890, 292] width 1356 height 4
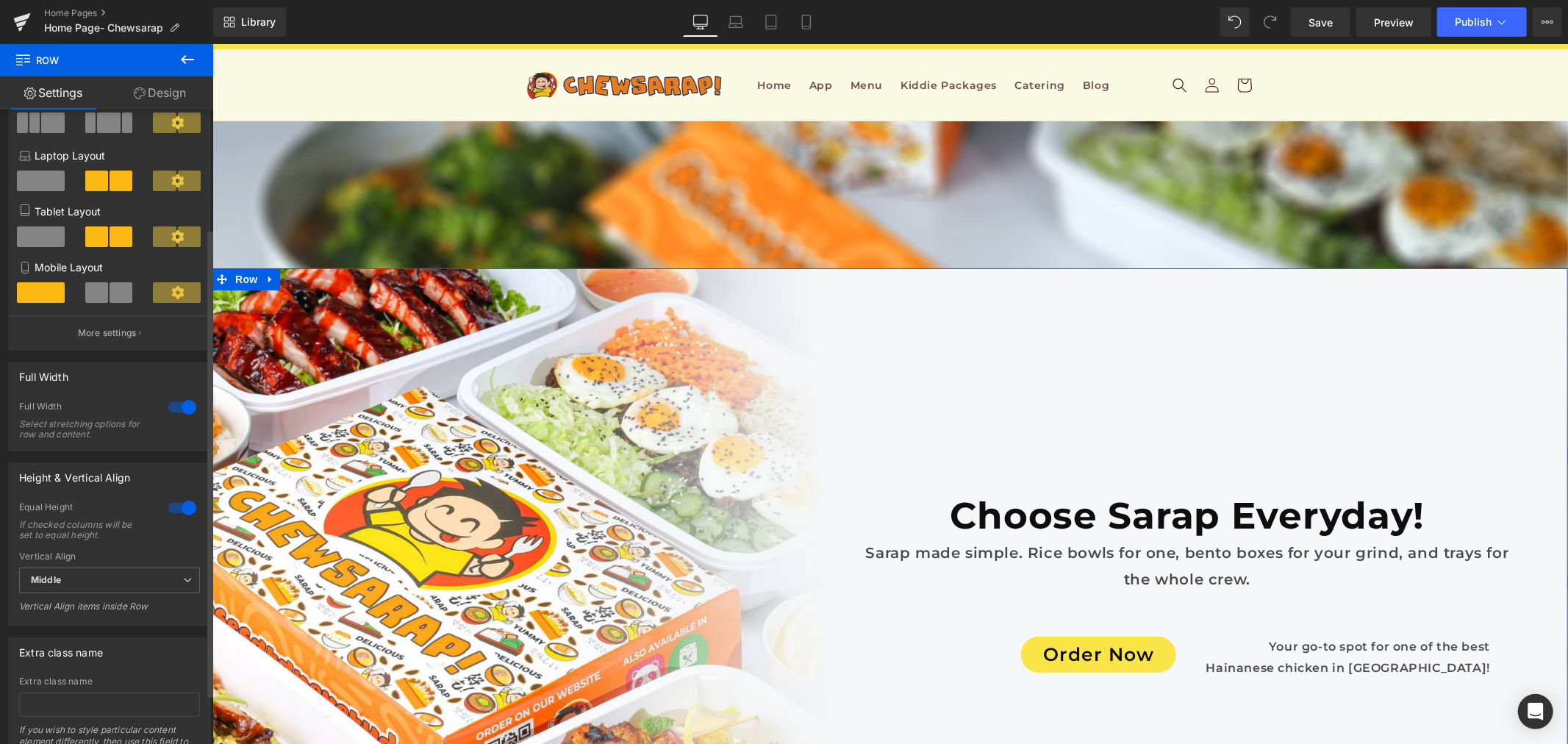
scroll to position [163, 0]
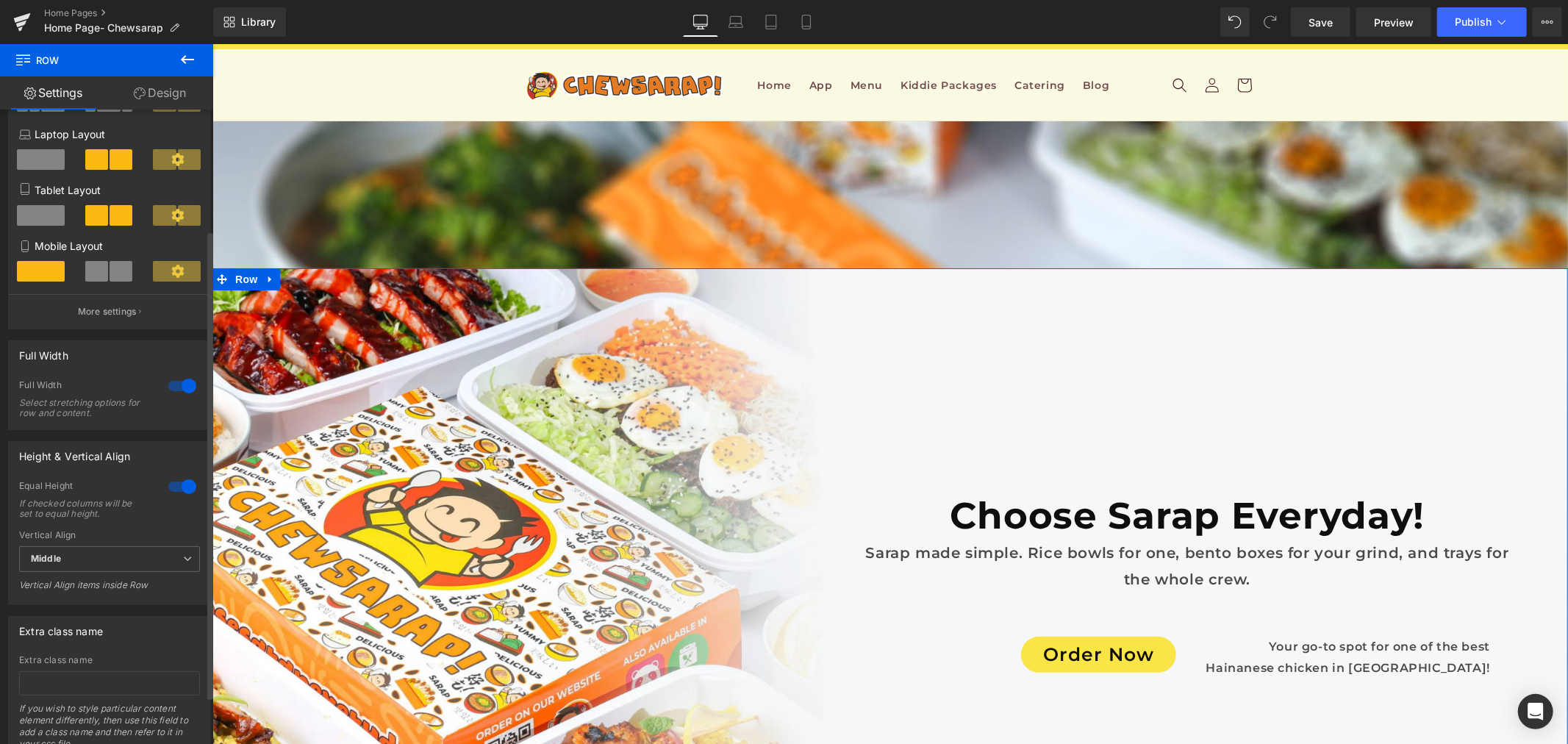
click at [173, 391] on div at bounding box center [182, 386] width 35 height 24
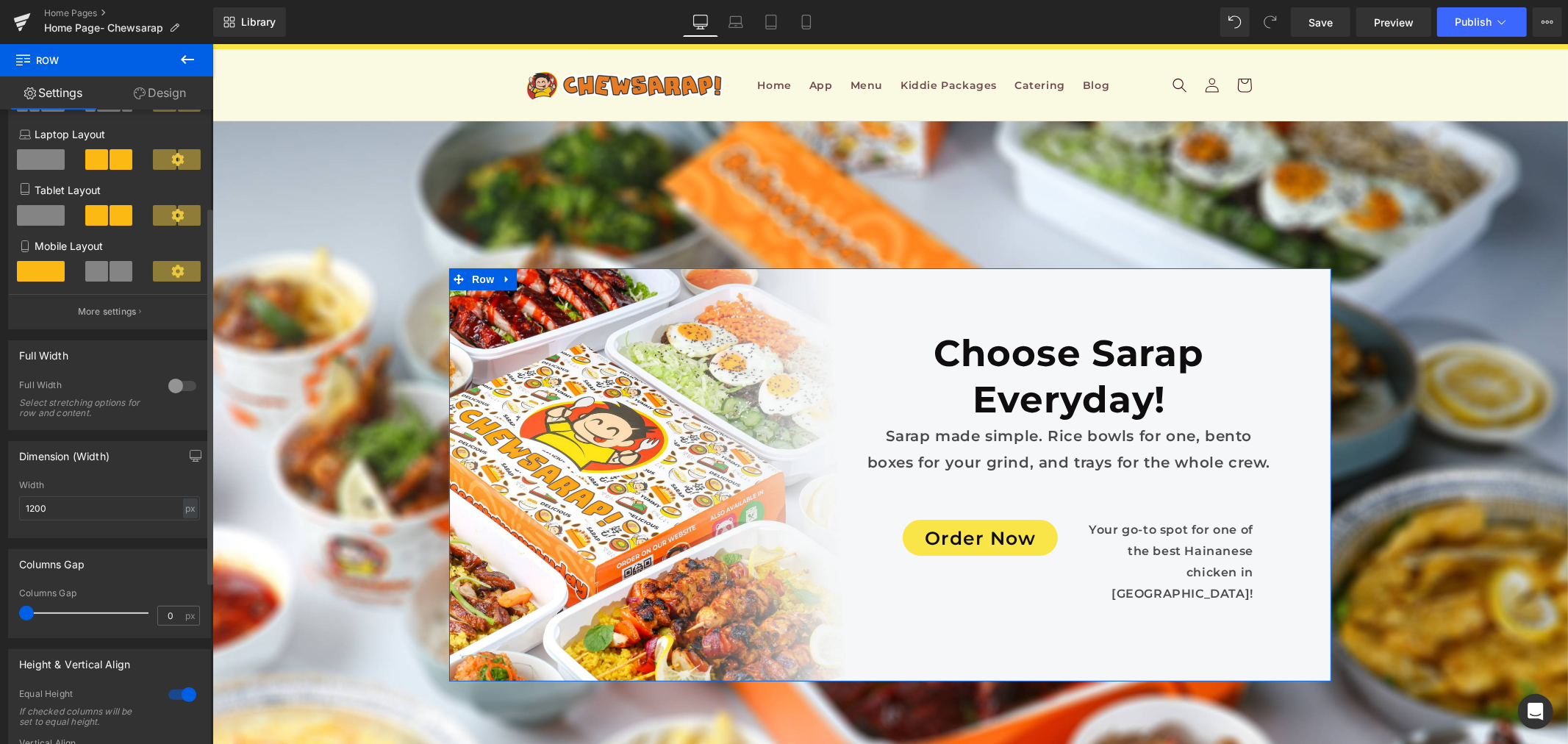
scroll to position [11, 0]
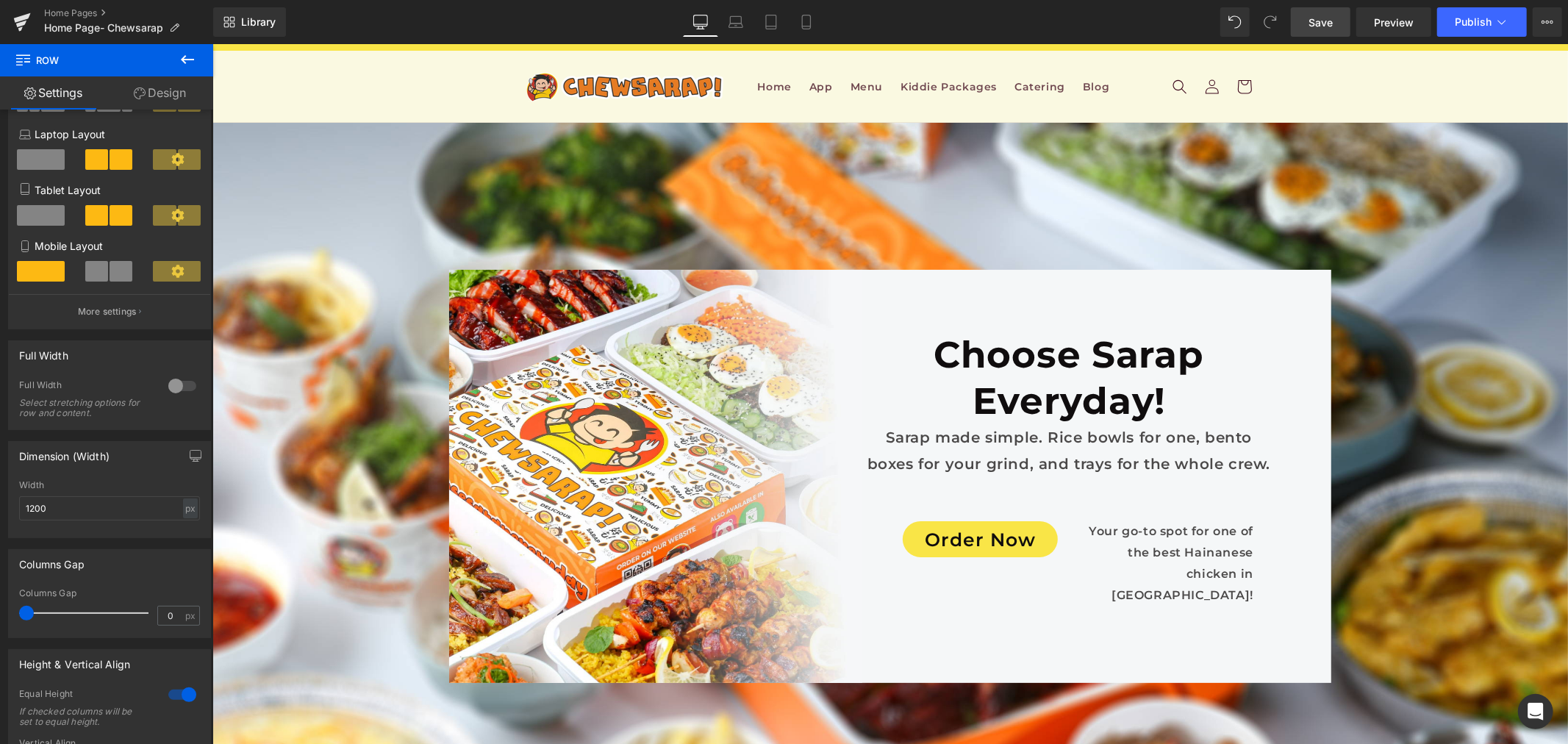
click at [1320, 26] on span "Save" at bounding box center [1321, 22] width 25 height 16
click at [1497, 23] on icon at bounding box center [1503, 22] width 15 height 15
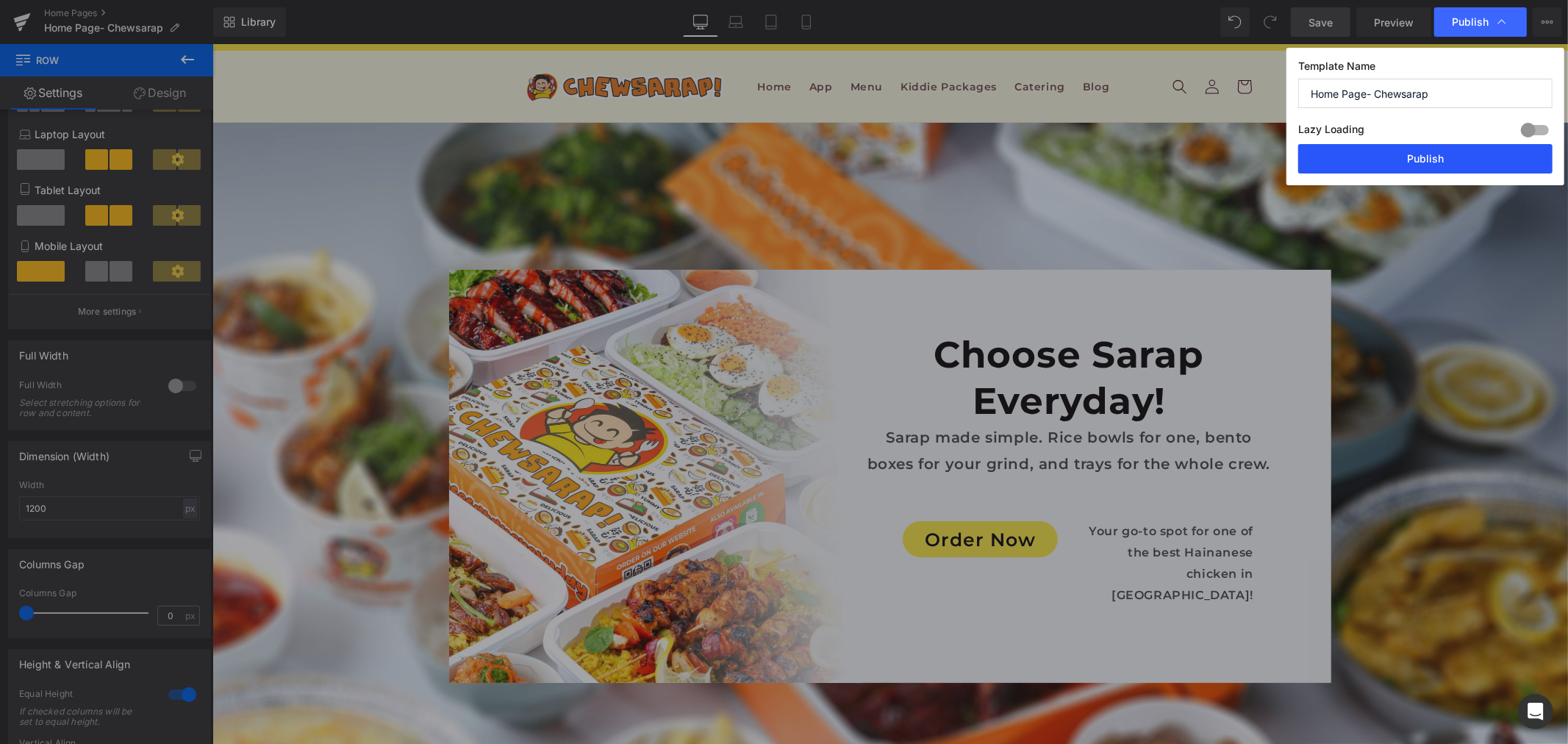
click at [1459, 160] on button "Publish" at bounding box center [1426, 159] width 255 height 30
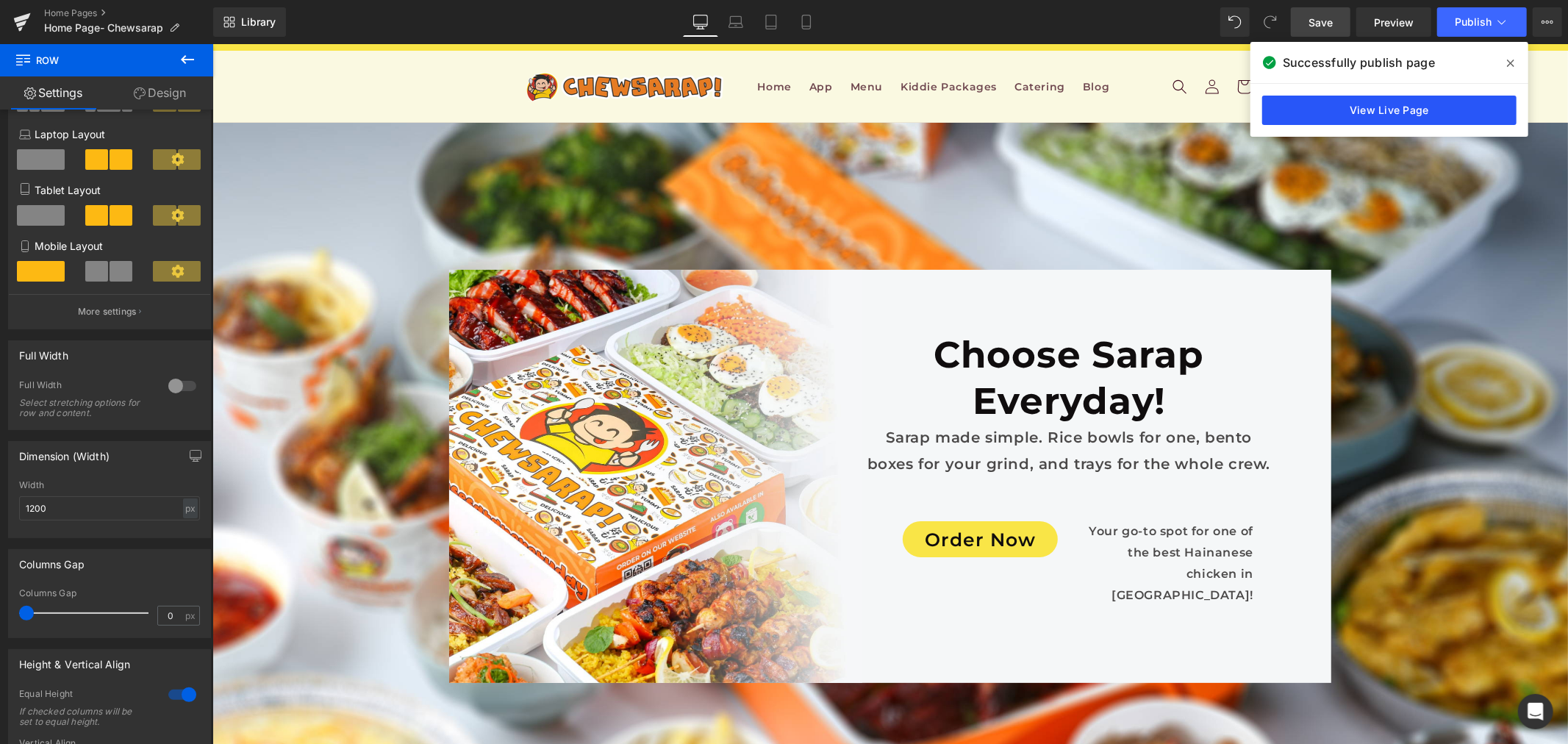
click at [1464, 110] on link "View Live Page" at bounding box center [1389, 110] width 255 height 30
